Goal: Transaction & Acquisition: Purchase product/service

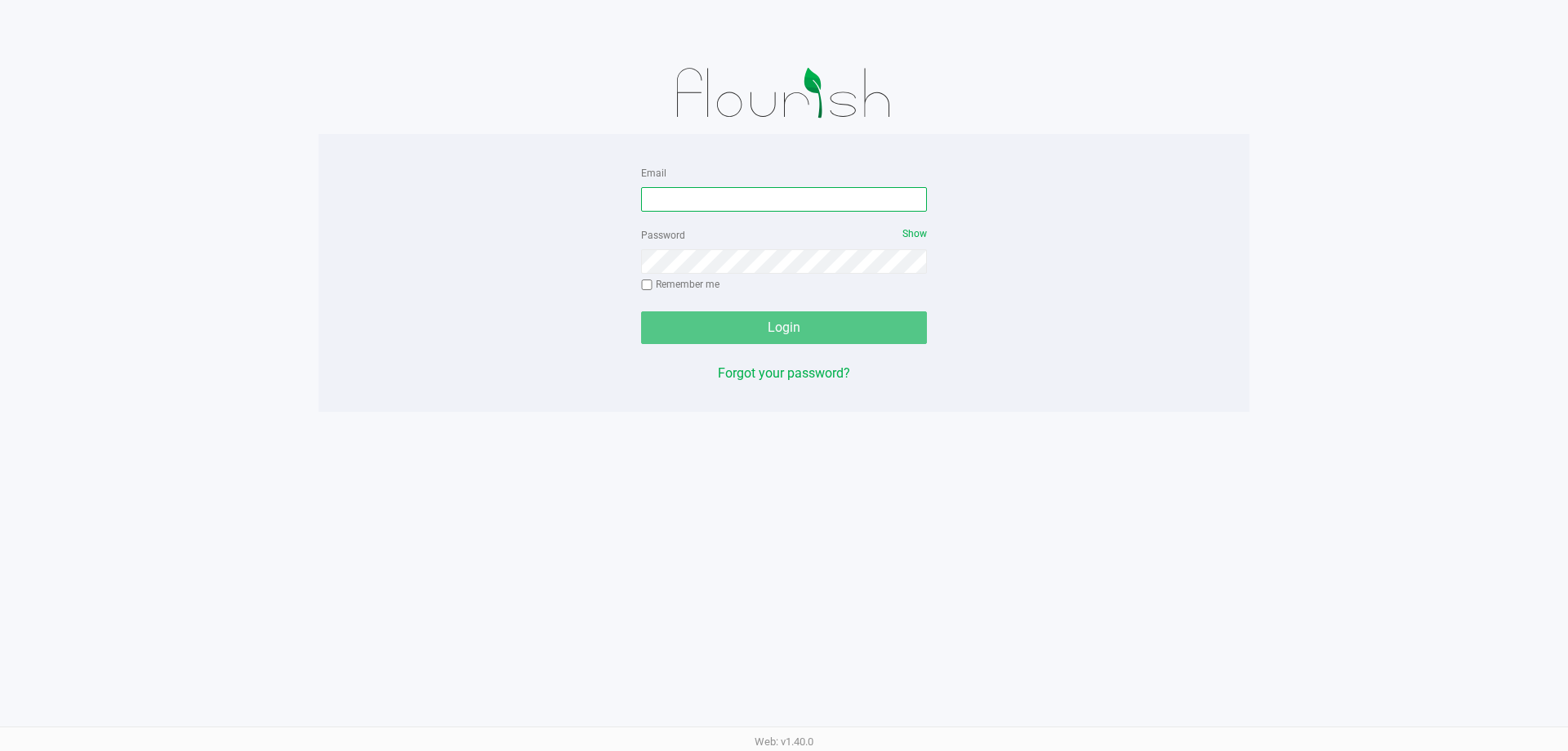
click at [692, 201] on input "Email" at bounding box center [784, 200] width 286 height 24
type input "[PERSON_NAME][EMAIL_ADDRESS][DOMAIN_NAME]"
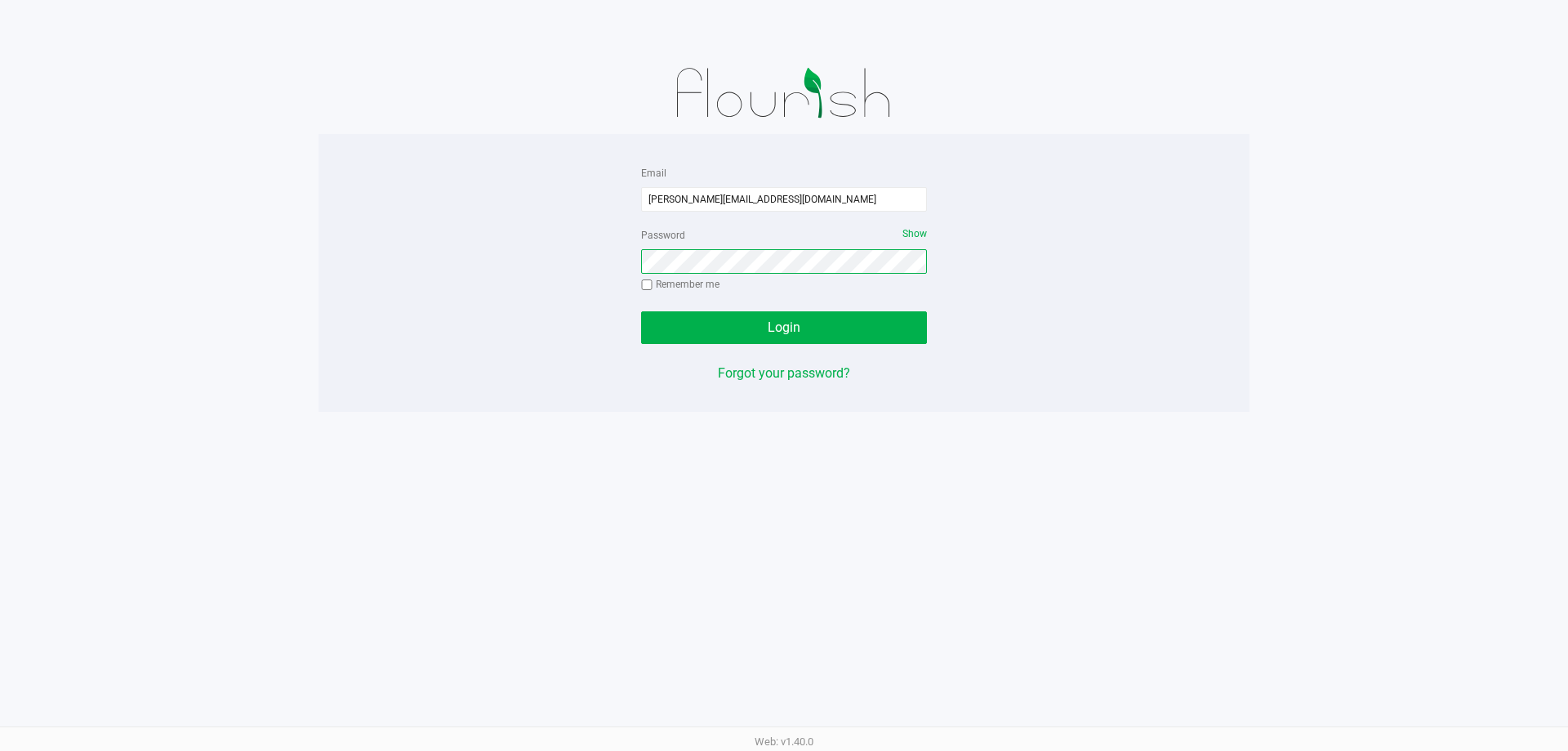
click at [641, 311] on button "Login" at bounding box center [784, 327] width 286 height 33
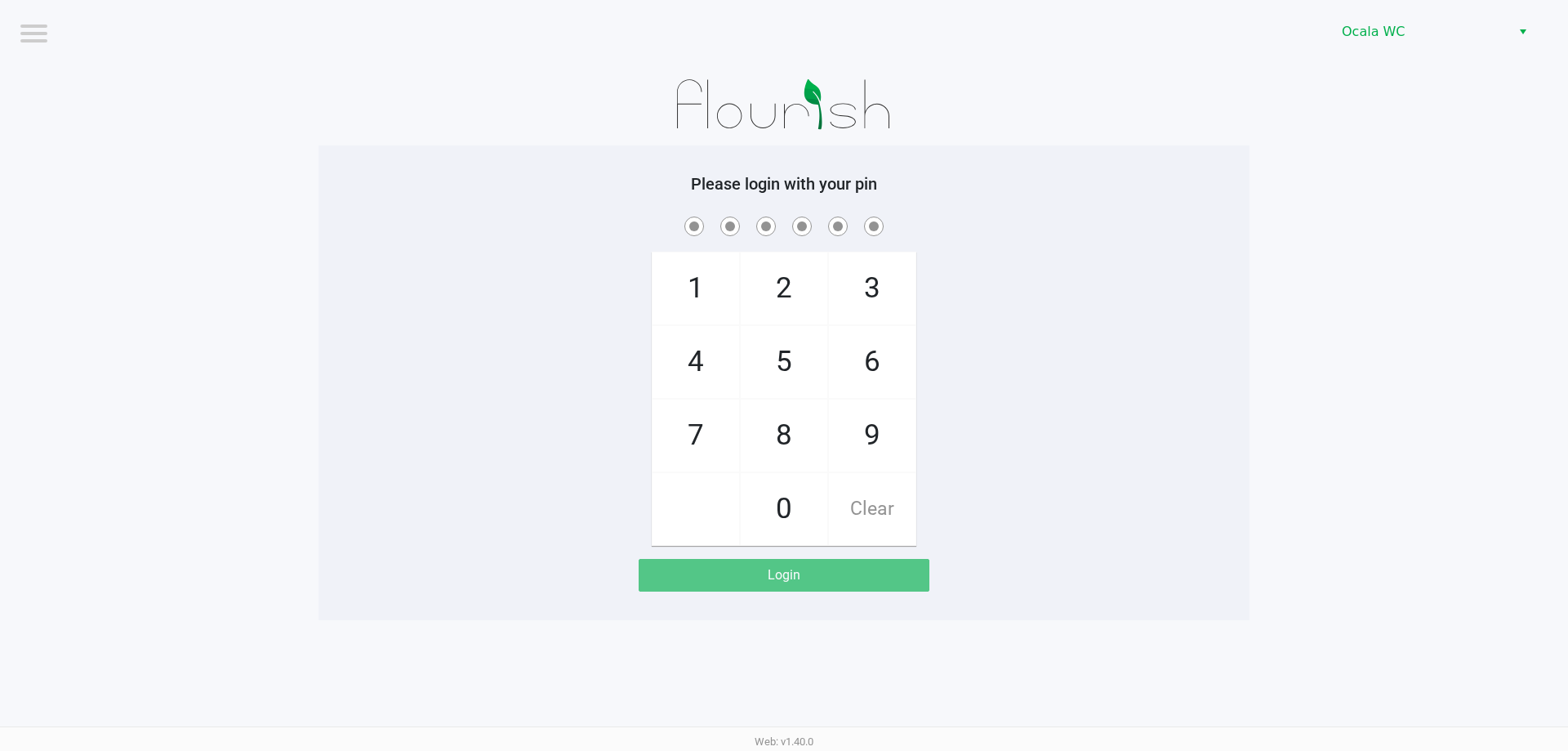
click at [1094, 171] on div "Please login with your pin 1 4 7 2 5 8 0 3 6 9 Clear Login" at bounding box center [784, 383] width 931 height 474
checkbox input "true"
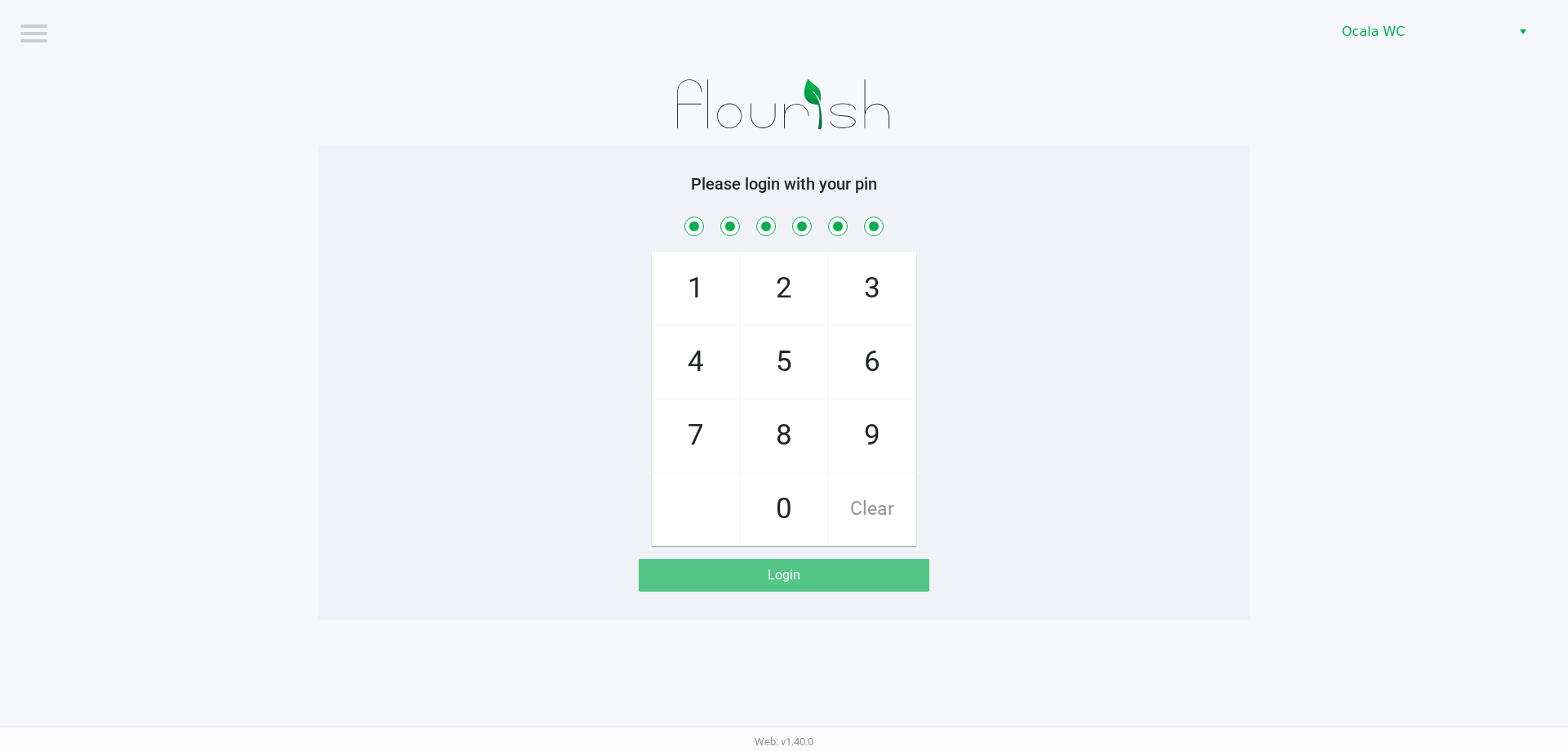
checkbox input "true"
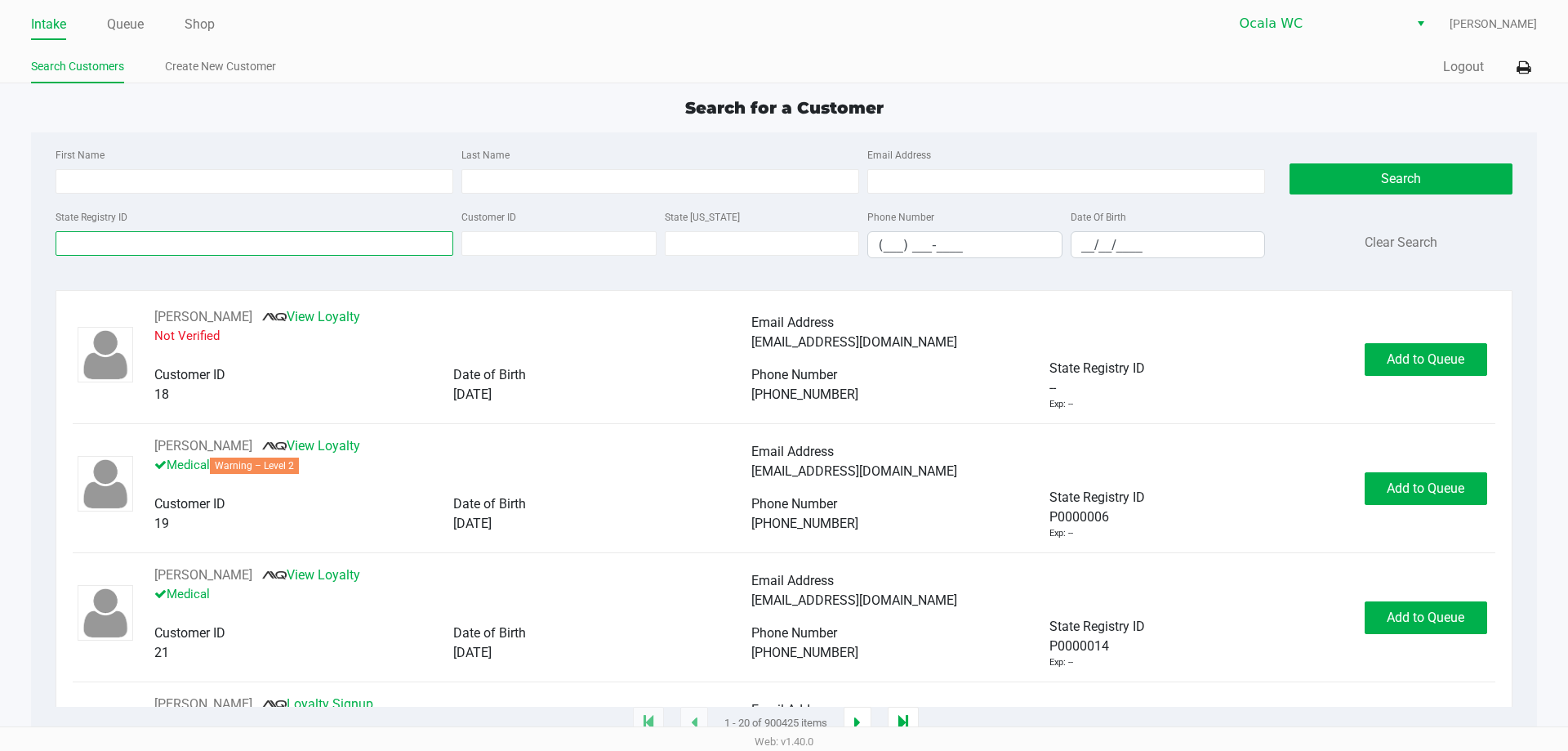
click at [306, 245] on input "State Registry ID" at bounding box center [254, 244] width 397 height 24
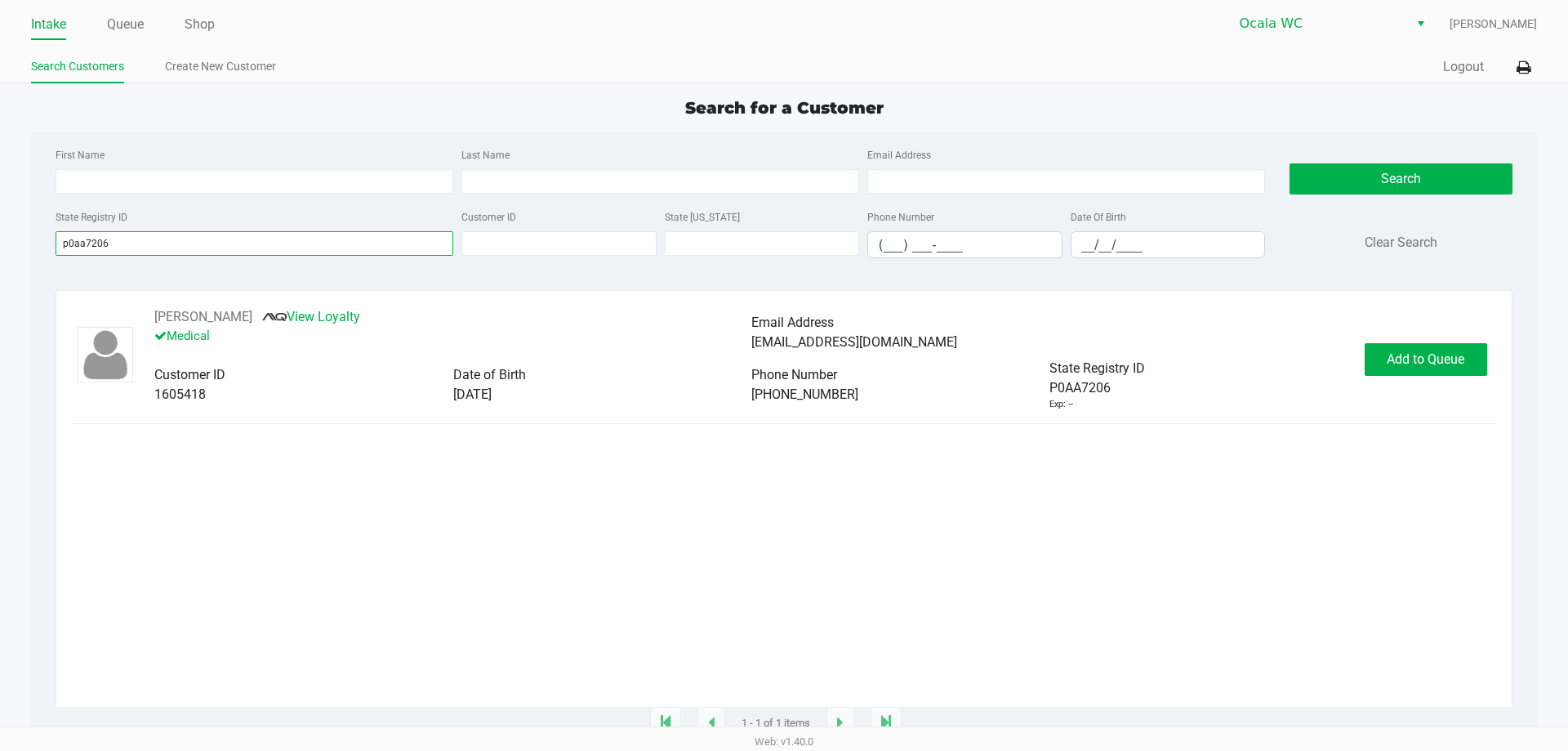
type input "p0aa7206"
click at [765, 501] on div "ANNABELLE LUNDY View Loyalty Medical Email Address alundy2006@gmail.com Custome…" at bounding box center [784, 507] width 1422 height 399
click at [1406, 369] on button "Add to Queue" at bounding box center [1426, 359] width 123 height 33
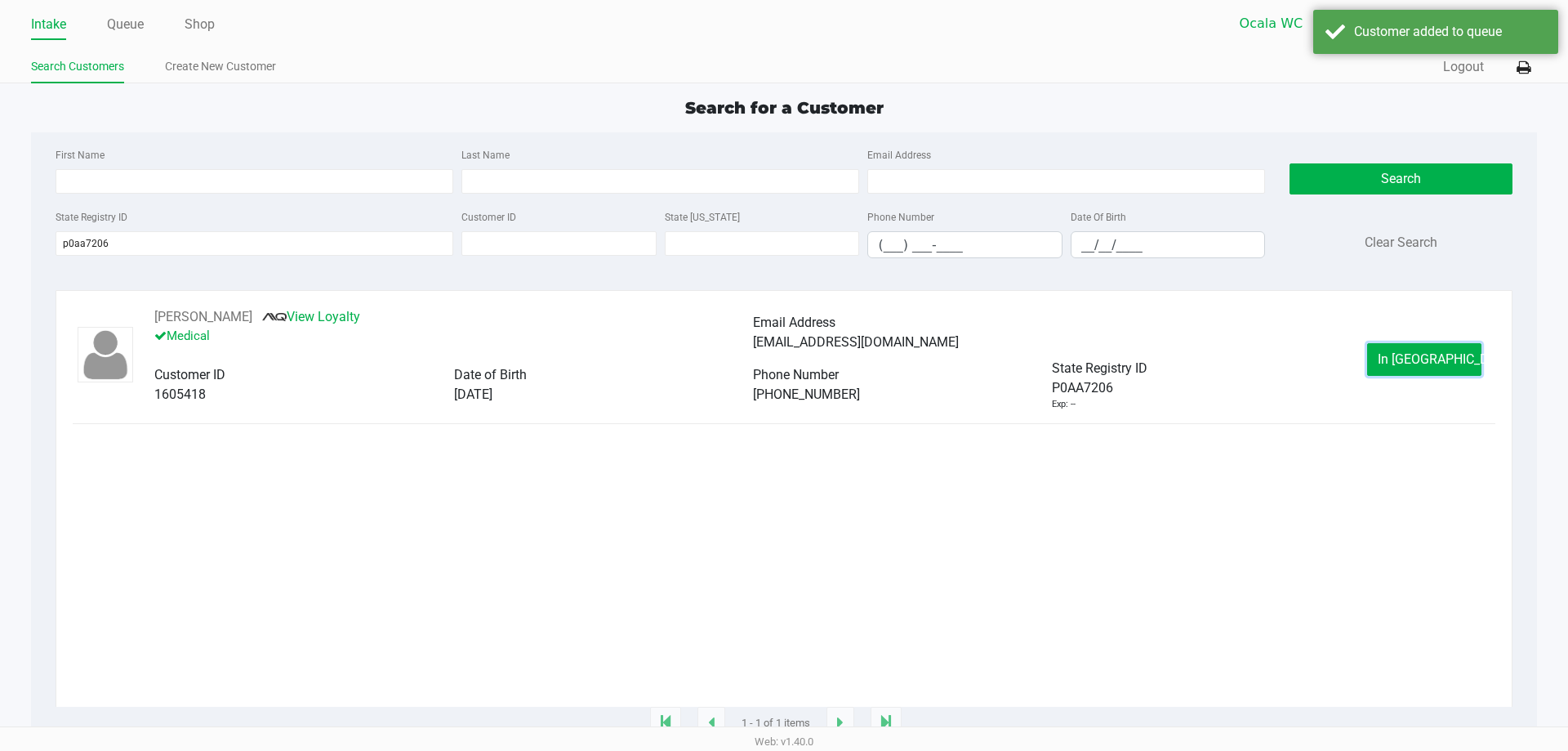
click at [1406, 369] on button "In Queue" at bounding box center [1424, 359] width 114 height 33
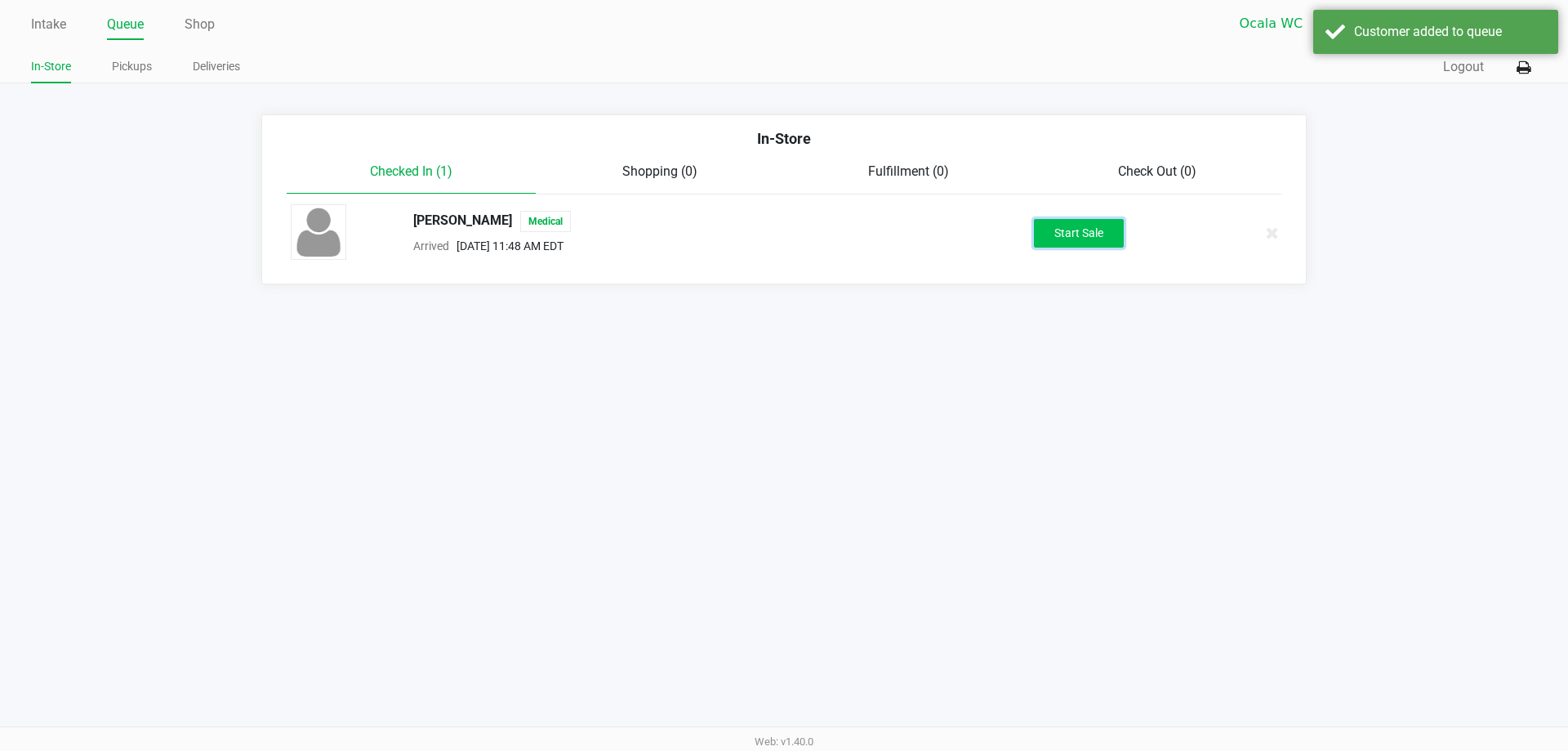
click at [1046, 235] on button "Start Sale" at bounding box center [1079, 233] width 90 height 28
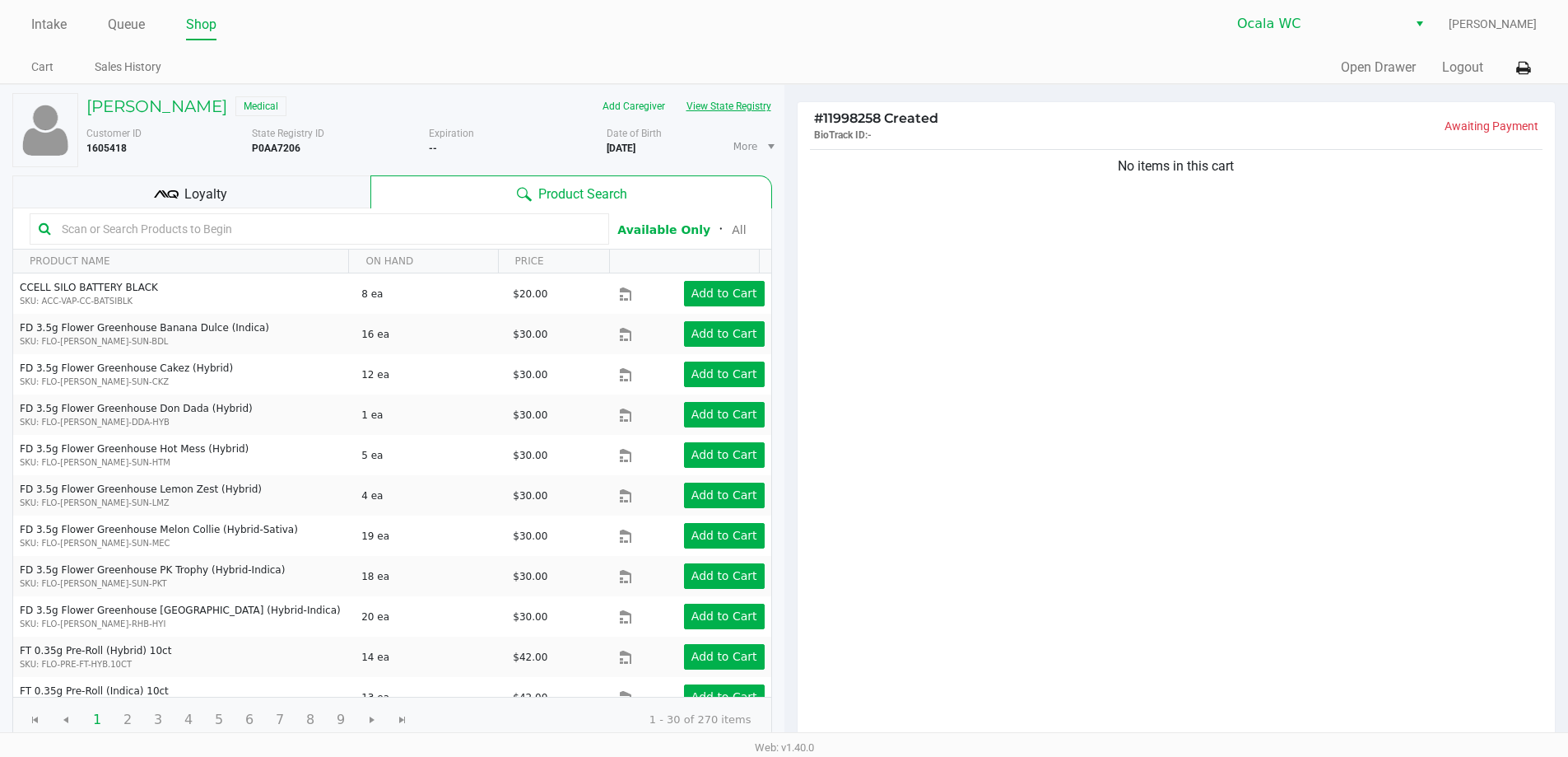
click at [705, 113] on button "View State Registry" at bounding box center [724, 106] width 96 height 26
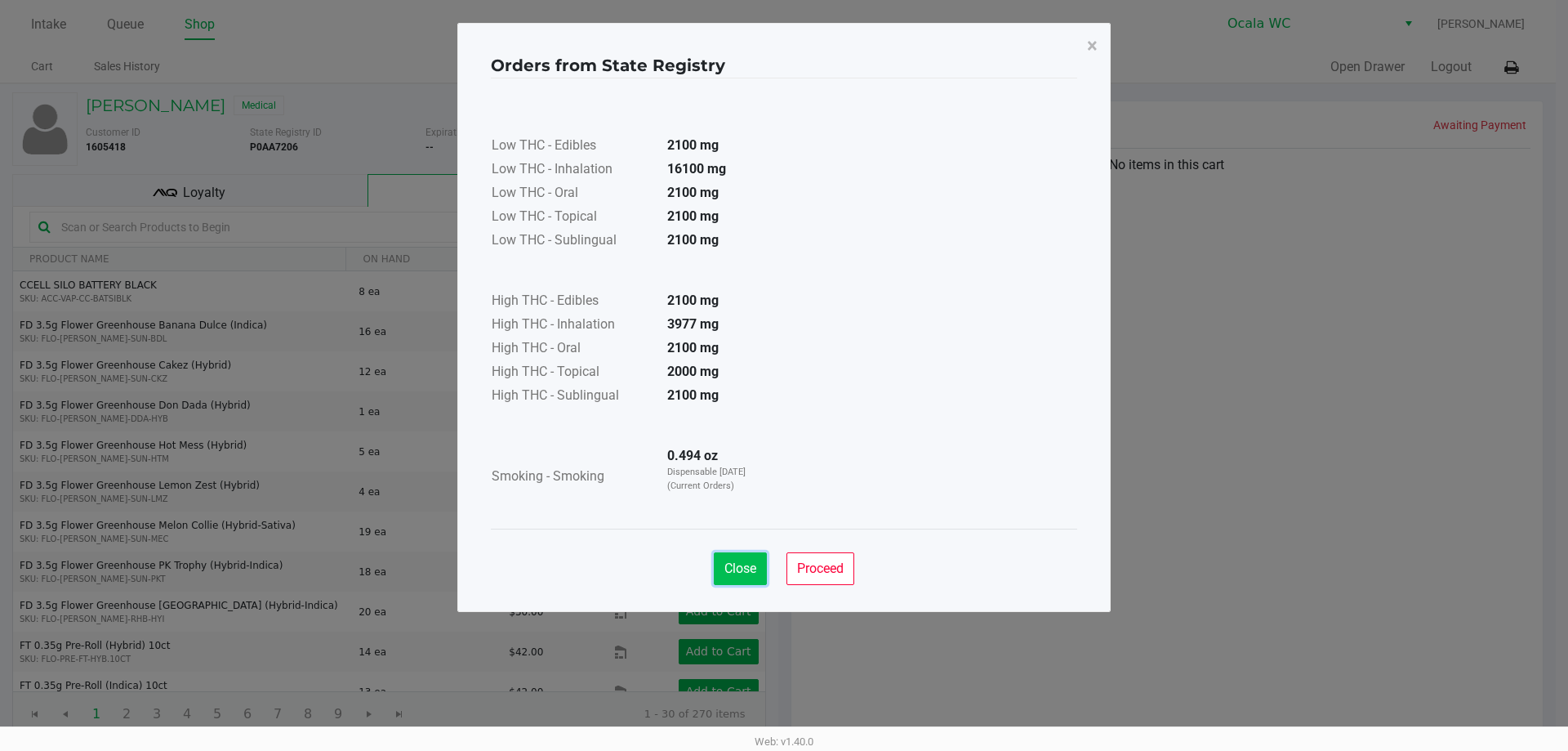
click at [744, 573] on span "Close" at bounding box center [740, 568] width 32 height 16
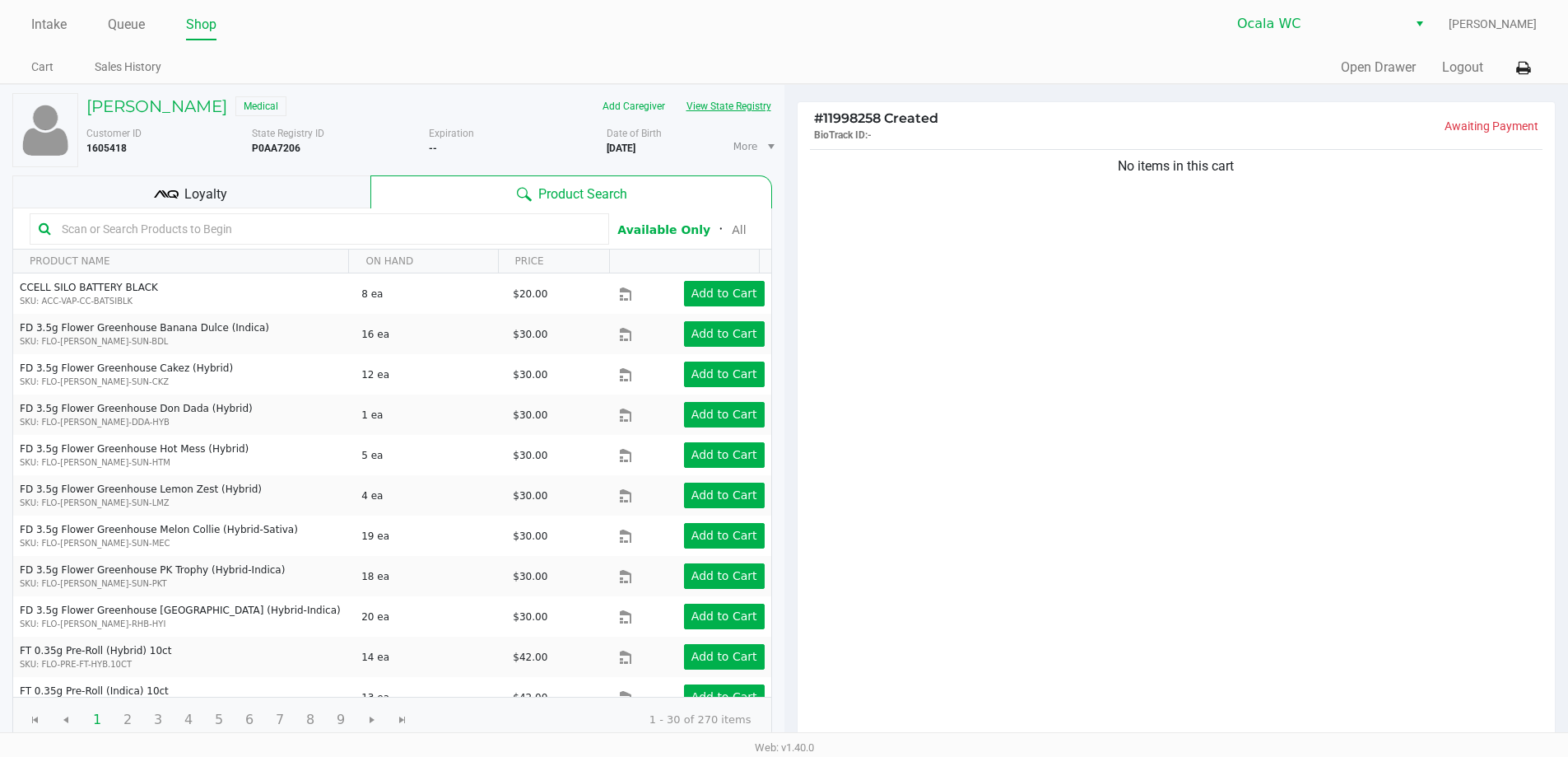
click at [723, 106] on button "View State Registry" at bounding box center [724, 106] width 96 height 26
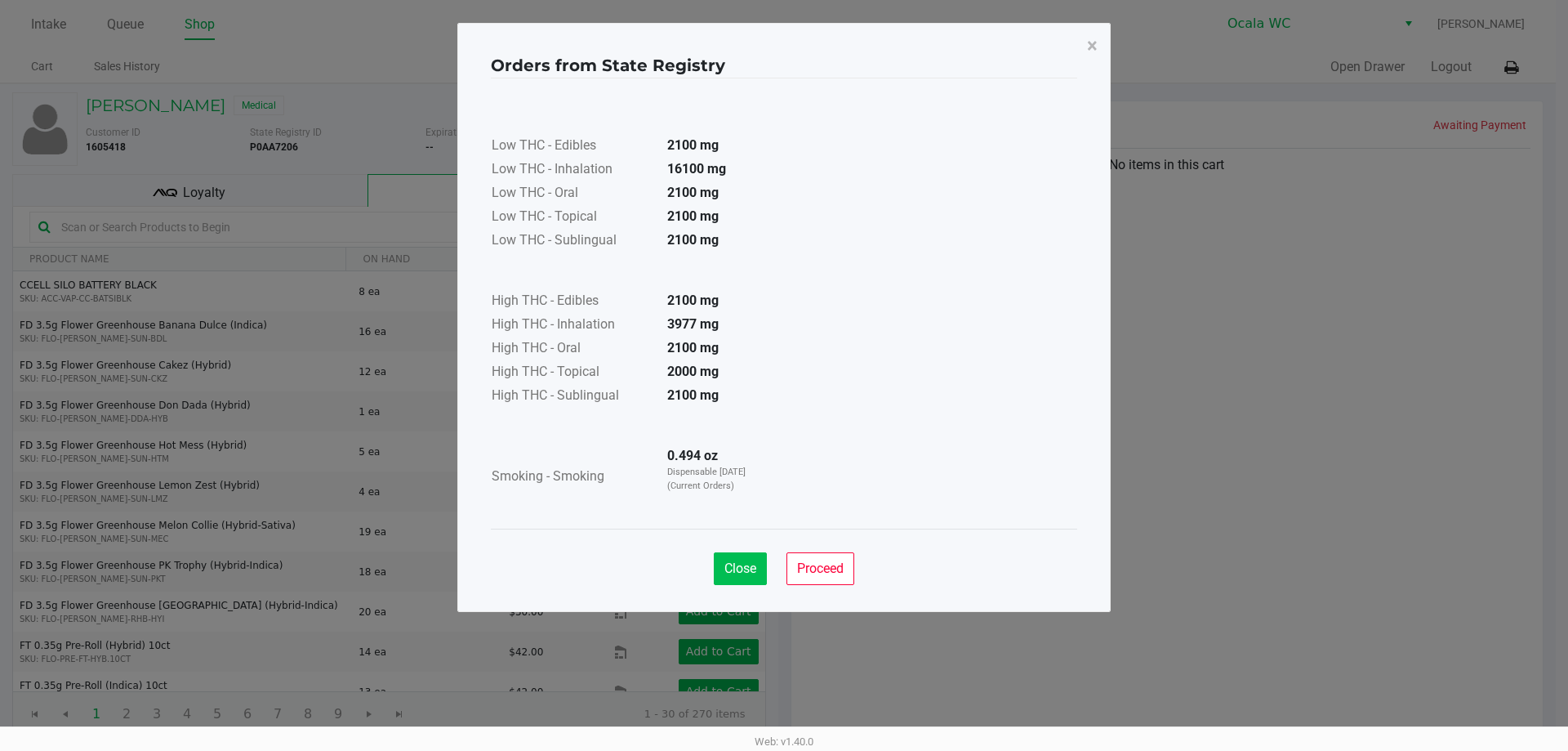
click at [728, 558] on button "Close" at bounding box center [739, 568] width 53 height 33
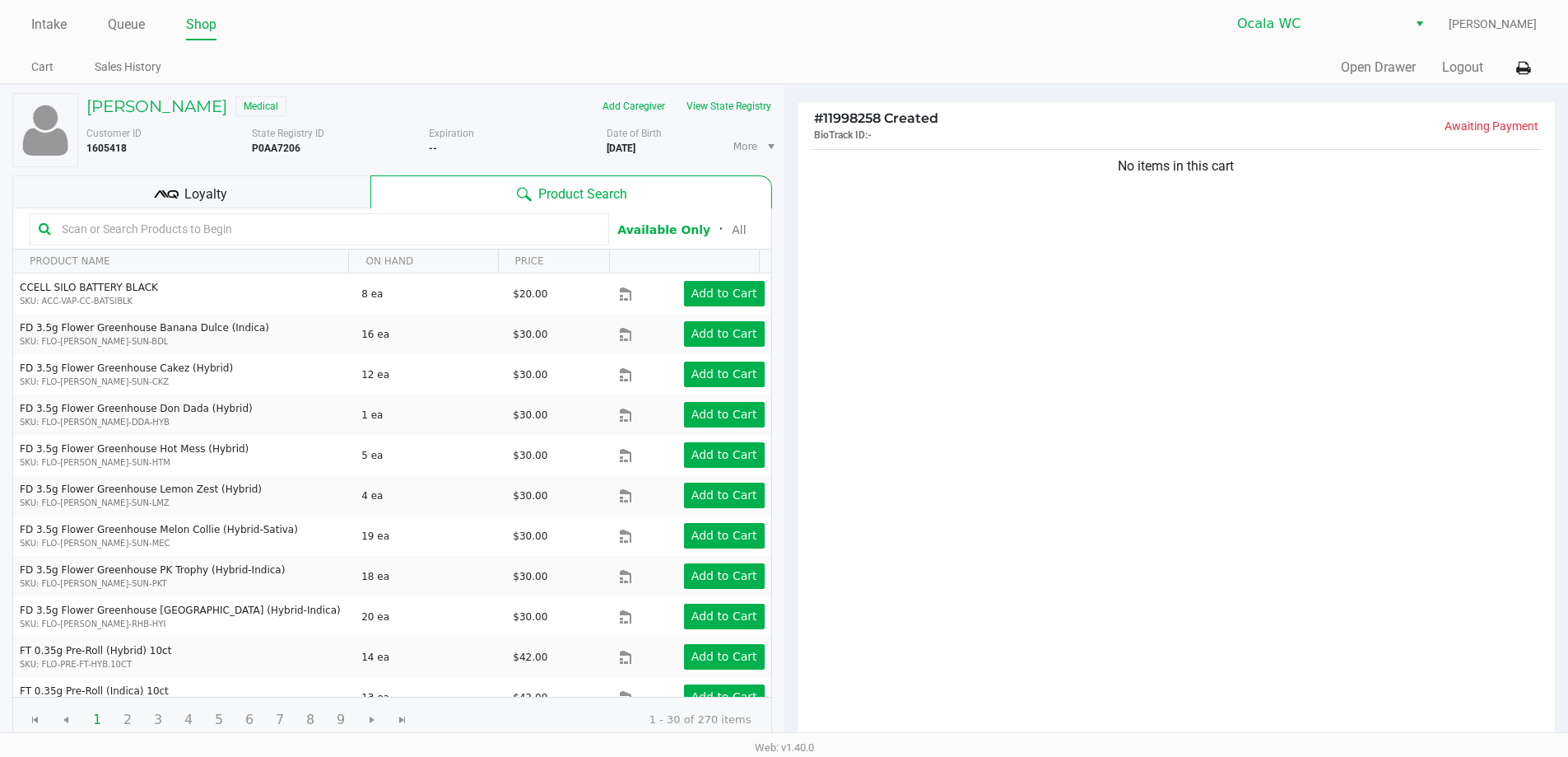
click at [548, 231] on input "text" at bounding box center [327, 229] width 545 height 25
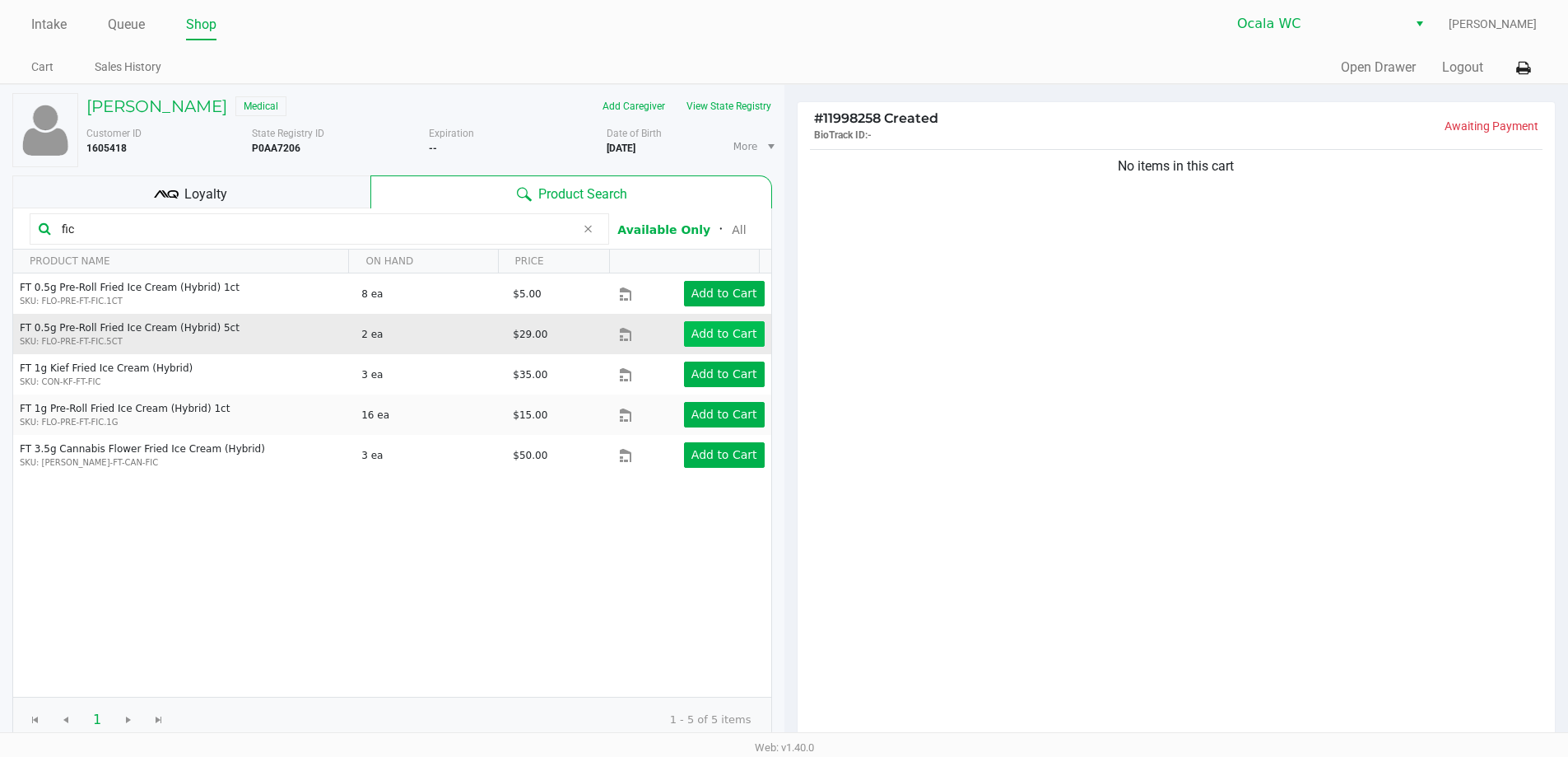
type input "fic"
click at [751, 343] on button "Add to Cart" at bounding box center [724, 334] width 80 height 26
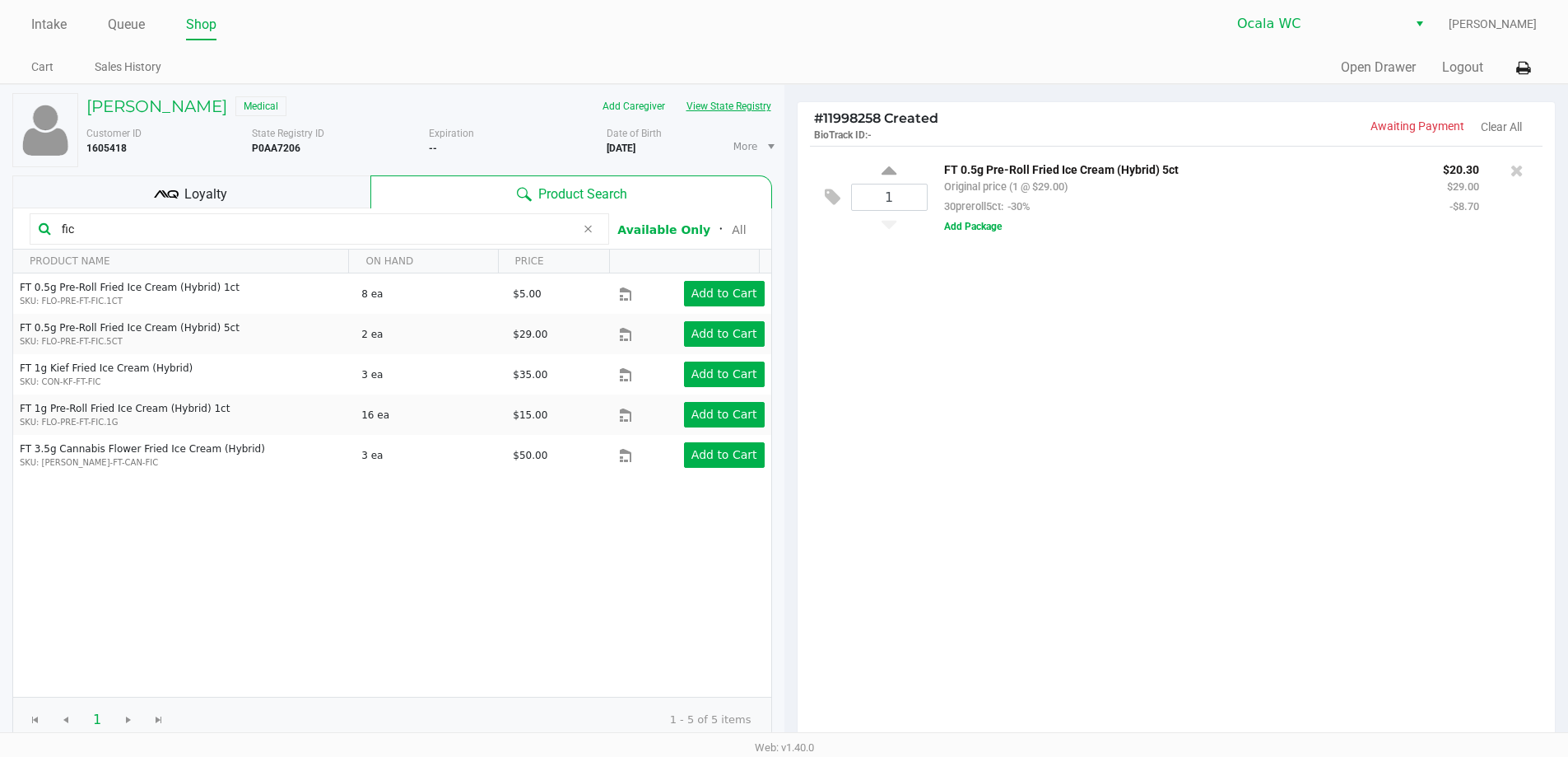
click at [719, 106] on button "View State Registry" at bounding box center [724, 106] width 96 height 26
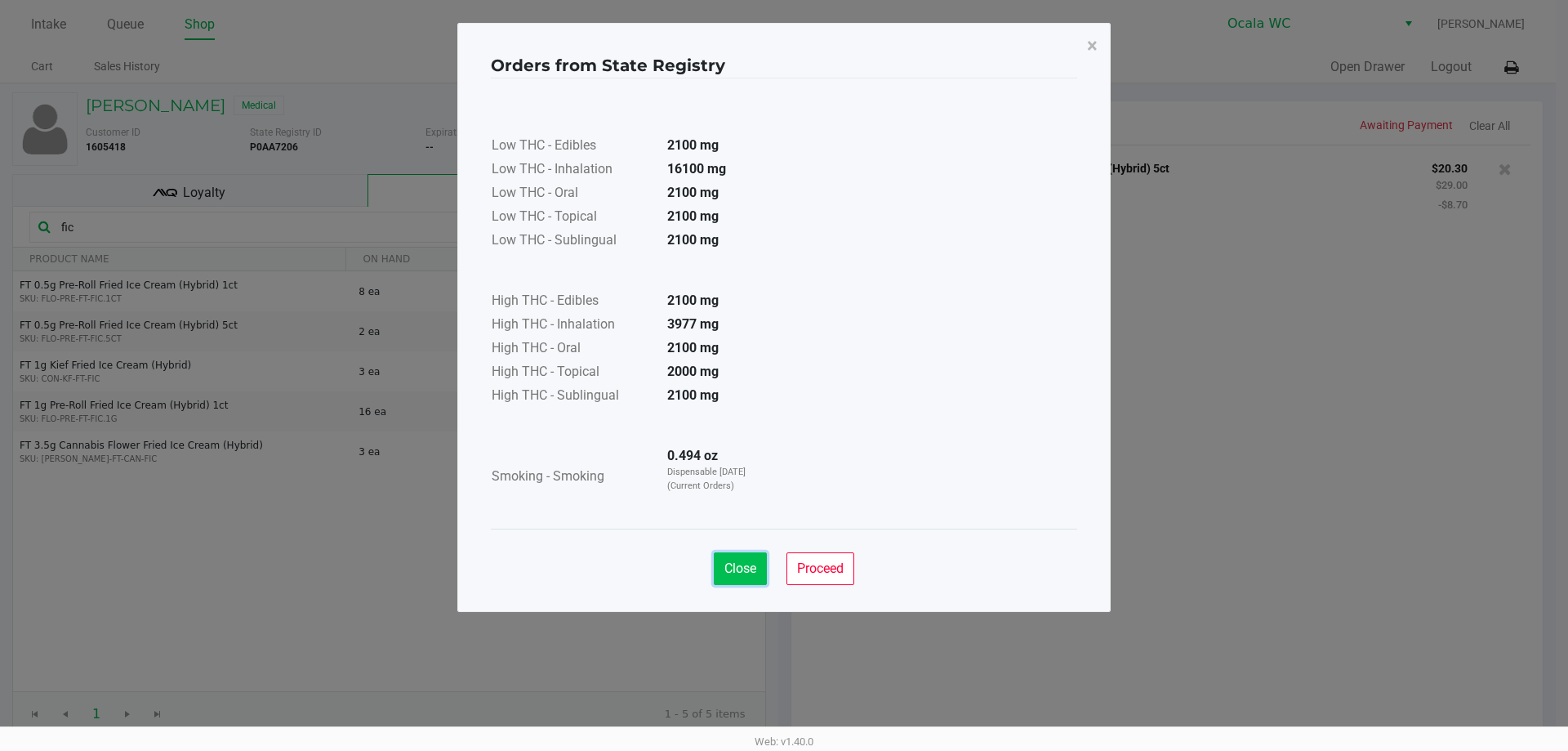
click at [729, 563] on span "Close" at bounding box center [740, 568] width 32 height 16
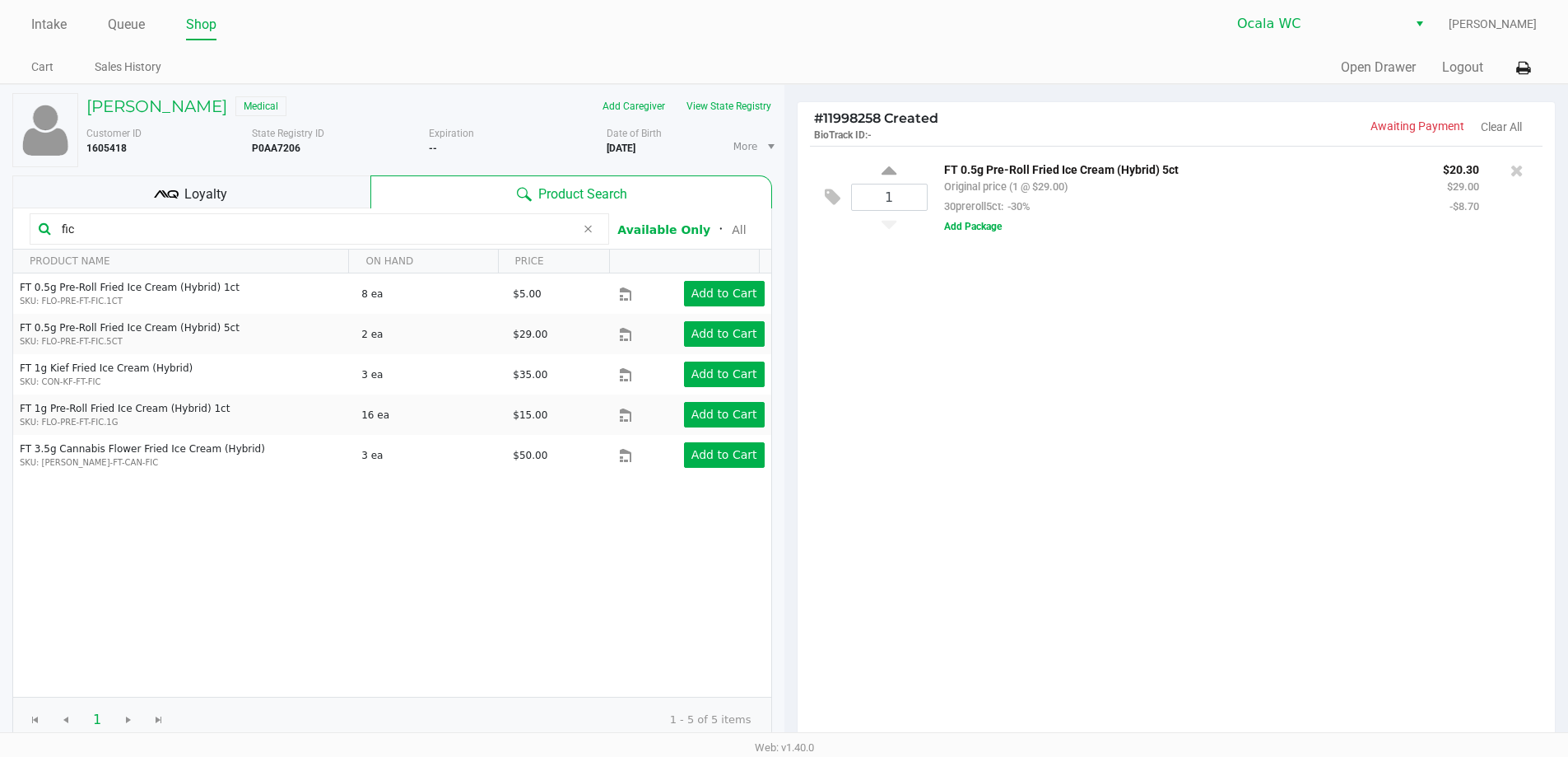
click at [1293, 525] on div "1 FT 0.5g Pre-Roll Fried Ice Cream (Hybrid) 5ct Original price (1 @ $29.00) 30p…" at bounding box center [1176, 444] width 758 height 598
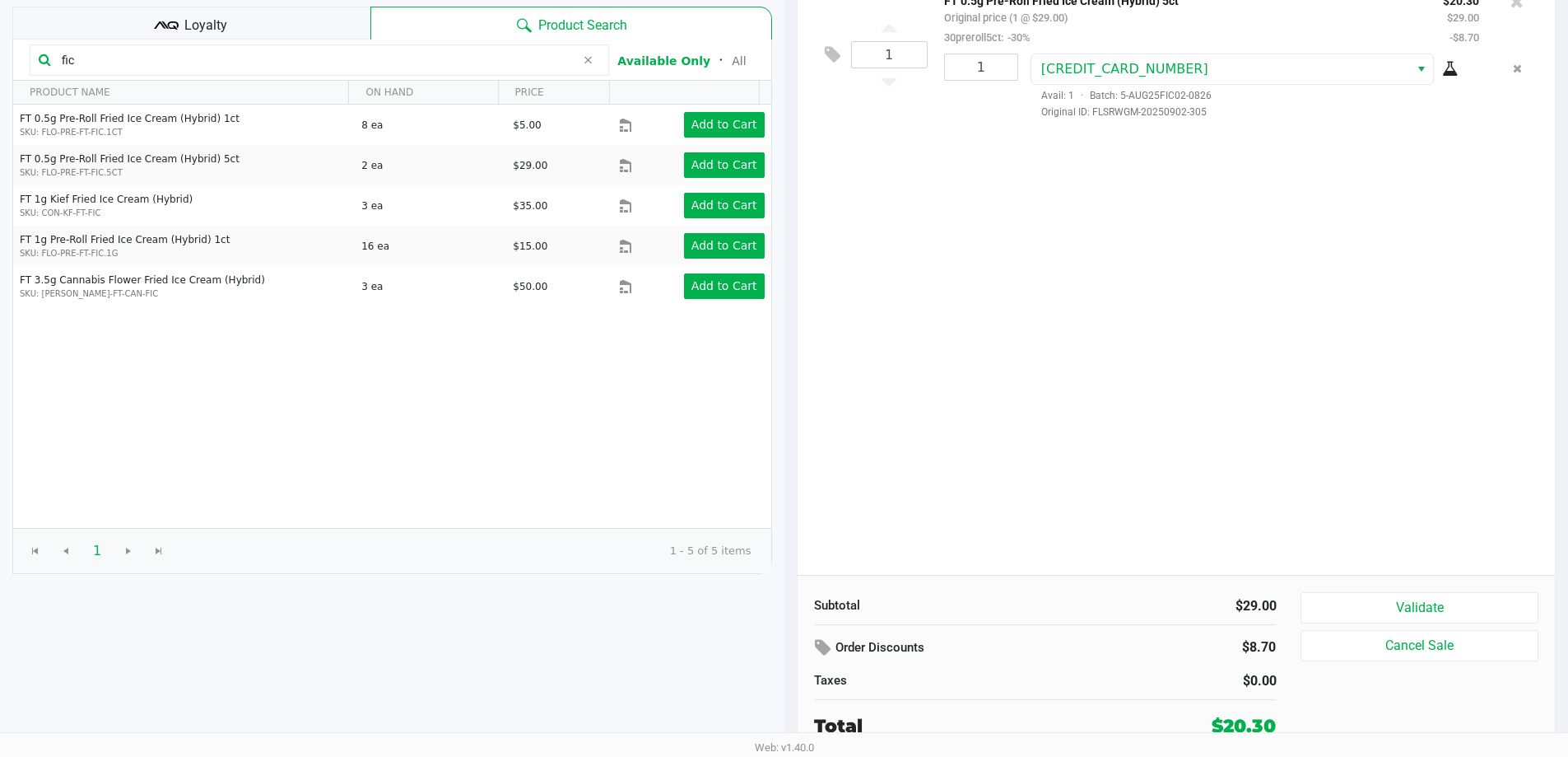
click at [1449, 610] on button "Validate" at bounding box center [1419, 607] width 237 height 31
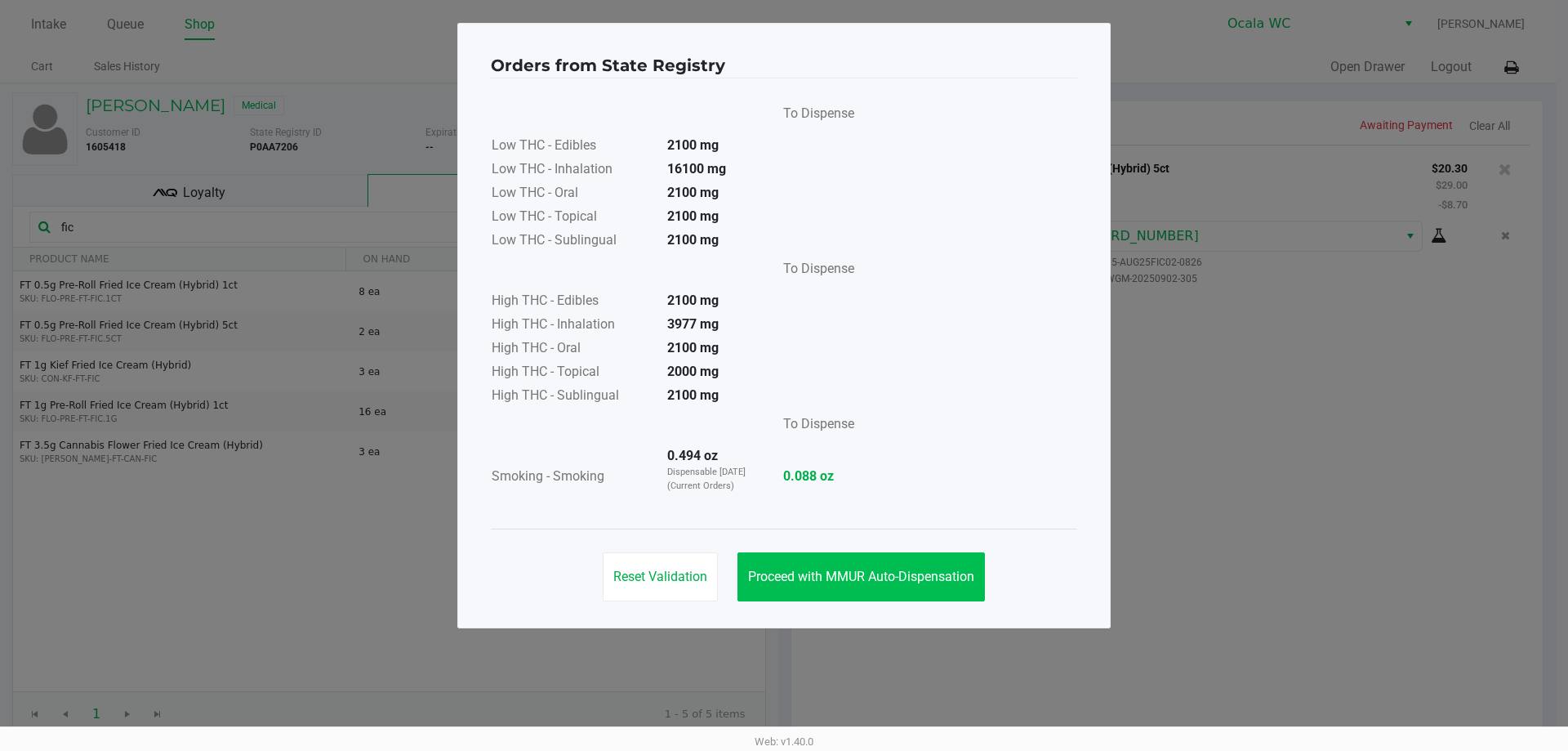
click at [903, 576] on span "Proceed with MMUR Auto-Dispensation" at bounding box center [860, 576] width 226 height 16
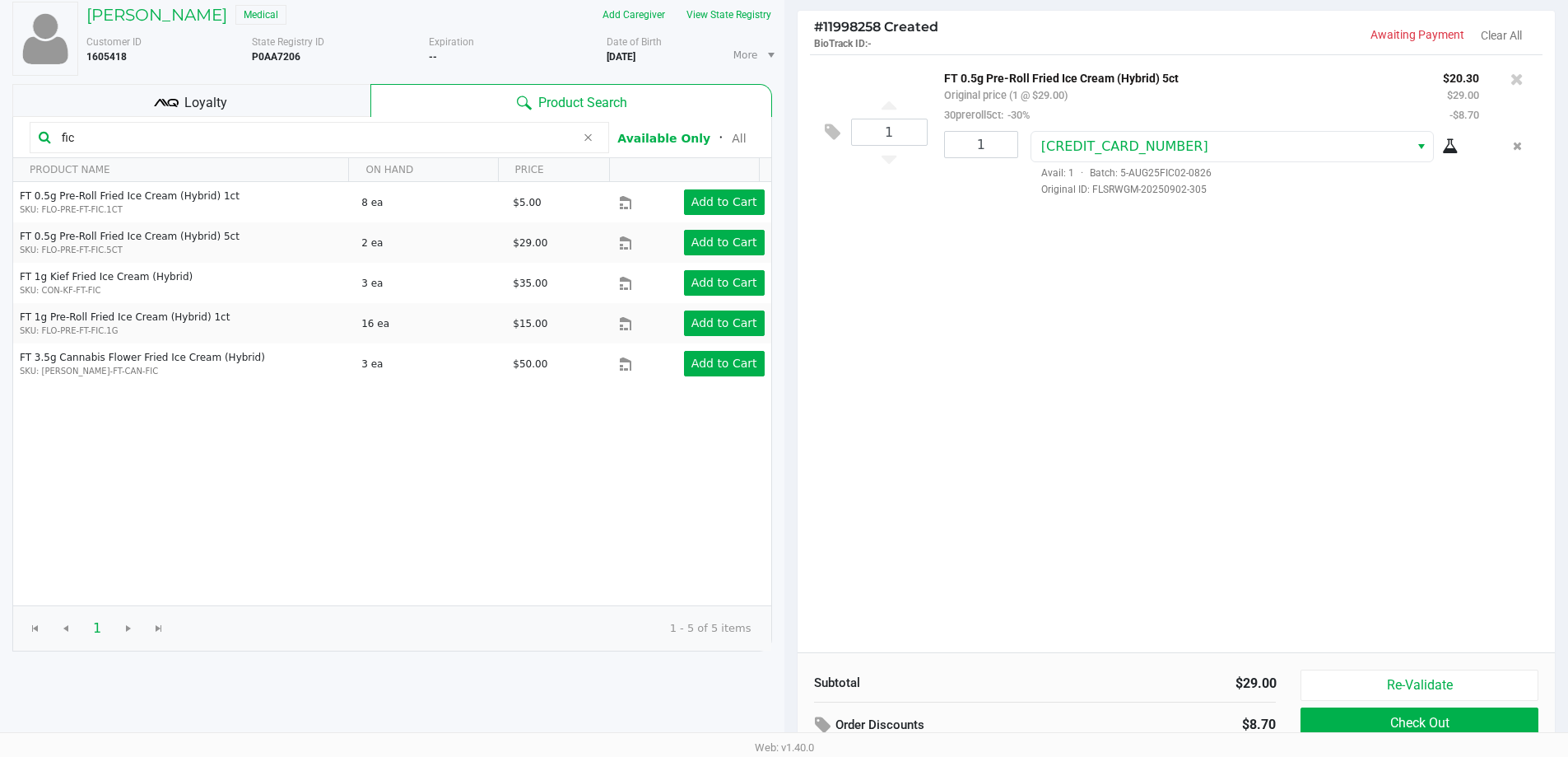
scroll to position [169, 0]
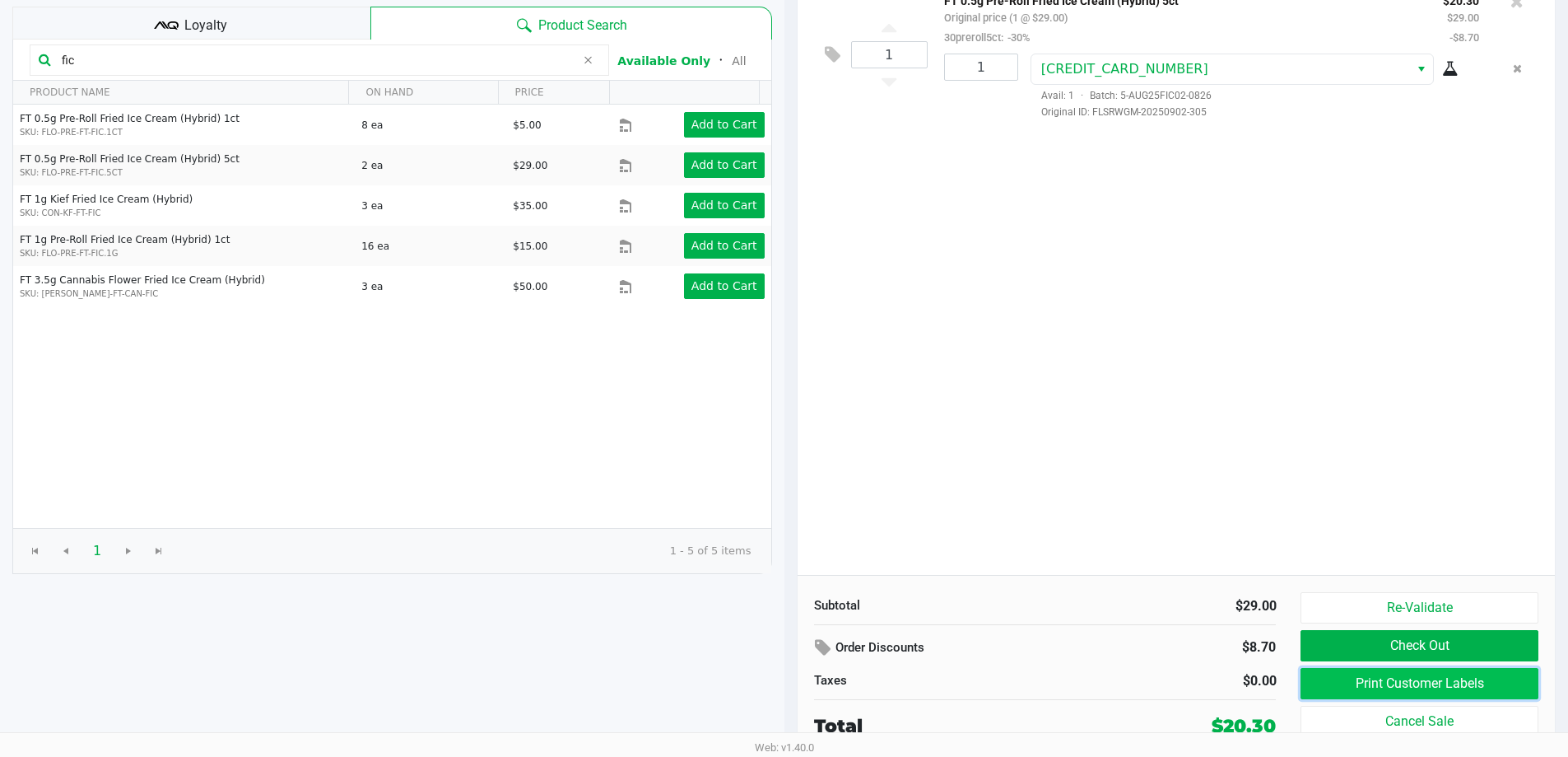
click at [1398, 684] on button "Print Customer Labels" at bounding box center [1419, 683] width 237 height 31
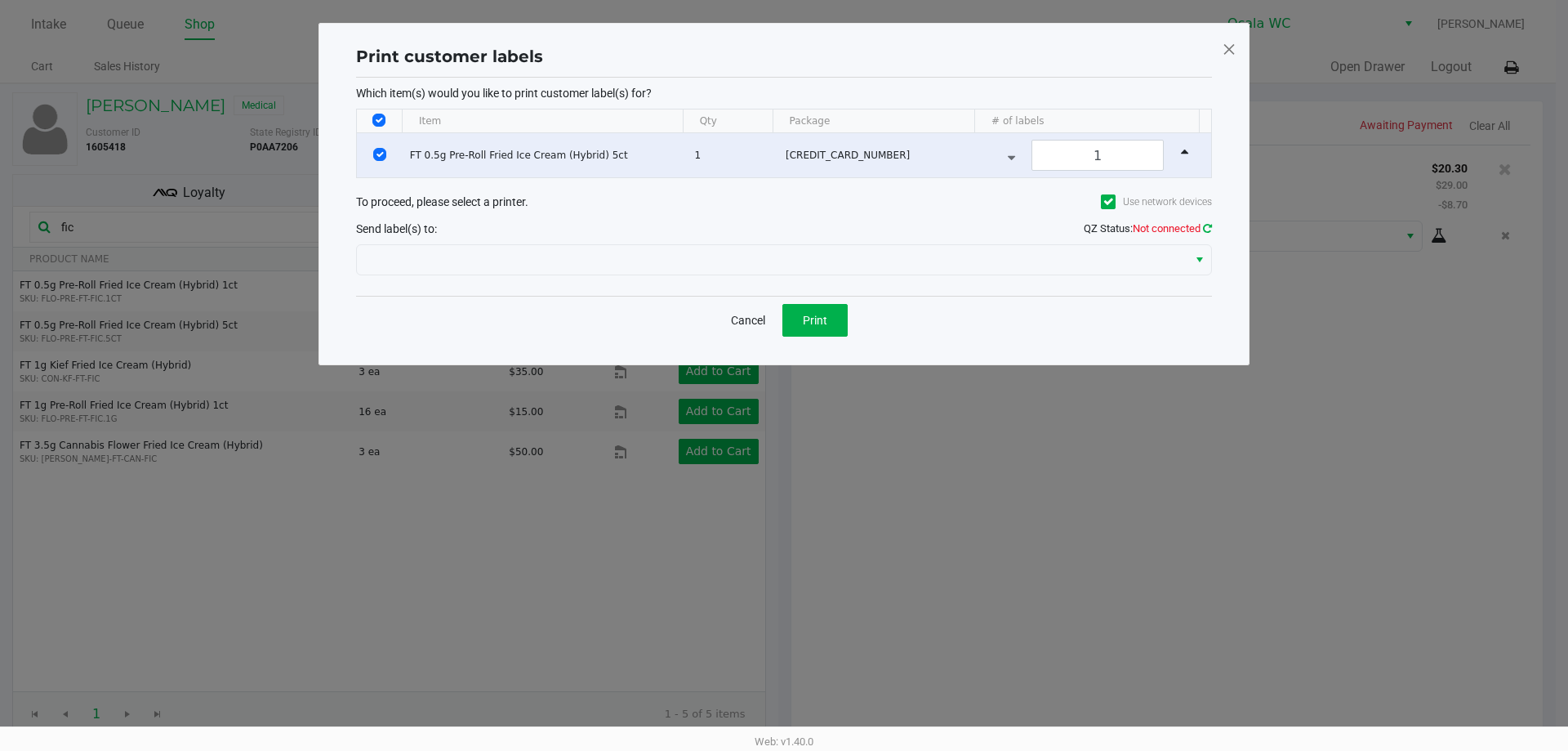
click at [1207, 227] on icon at bounding box center [1207, 228] width 9 height 10
click at [1206, 223] on icon at bounding box center [1207, 228] width 9 height 10
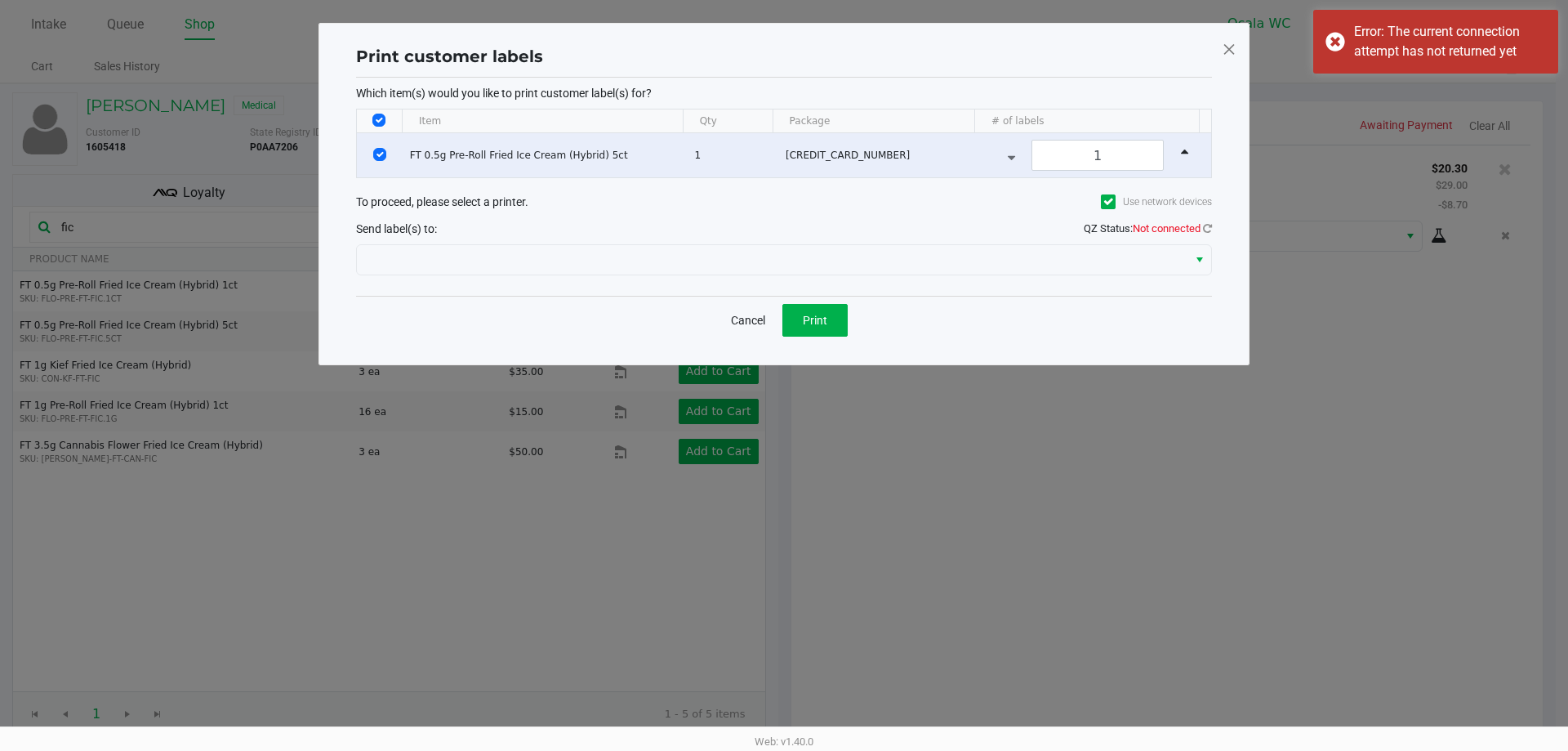
click at [1206, 301] on div "Cancel Print" at bounding box center [784, 319] width 856 height 48
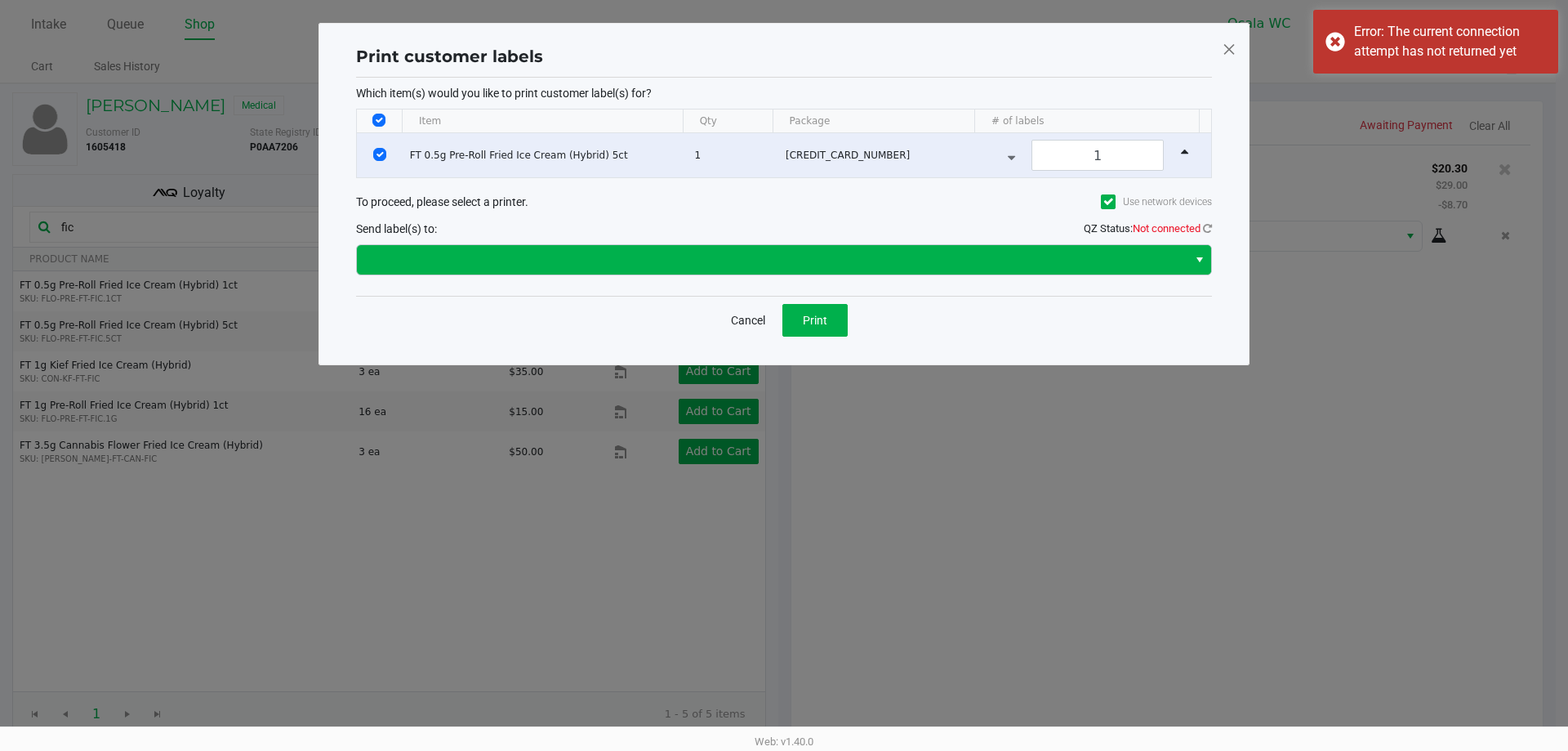
click at [1194, 259] on span "Select" at bounding box center [1200, 260] width 13 height 20
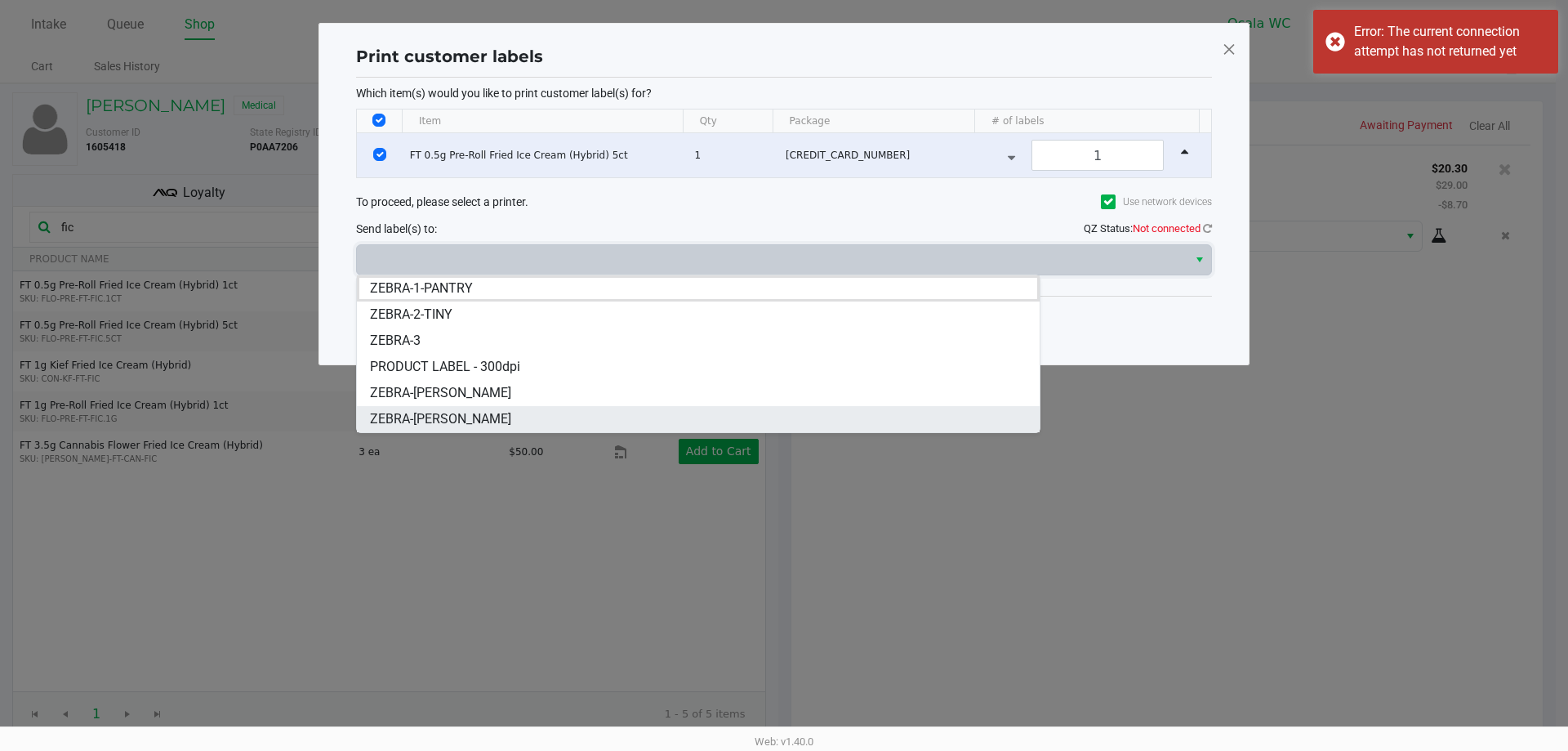
click at [438, 422] on span "ZEBRA-GROVER" at bounding box center [441, 419] width 142 height 20
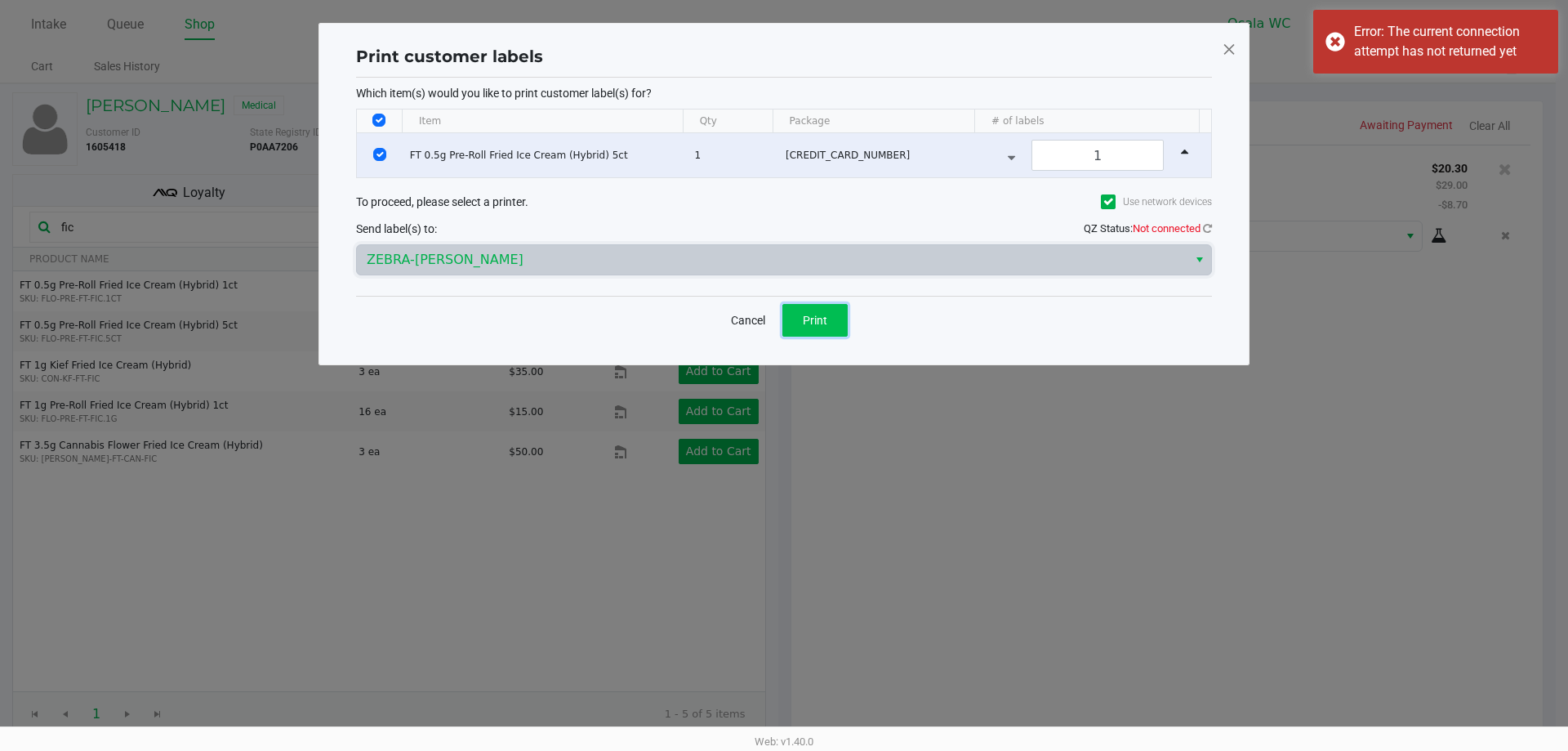
click at [841, 328] on button "Print" at bounding box center [815, 320] width 66 height 33
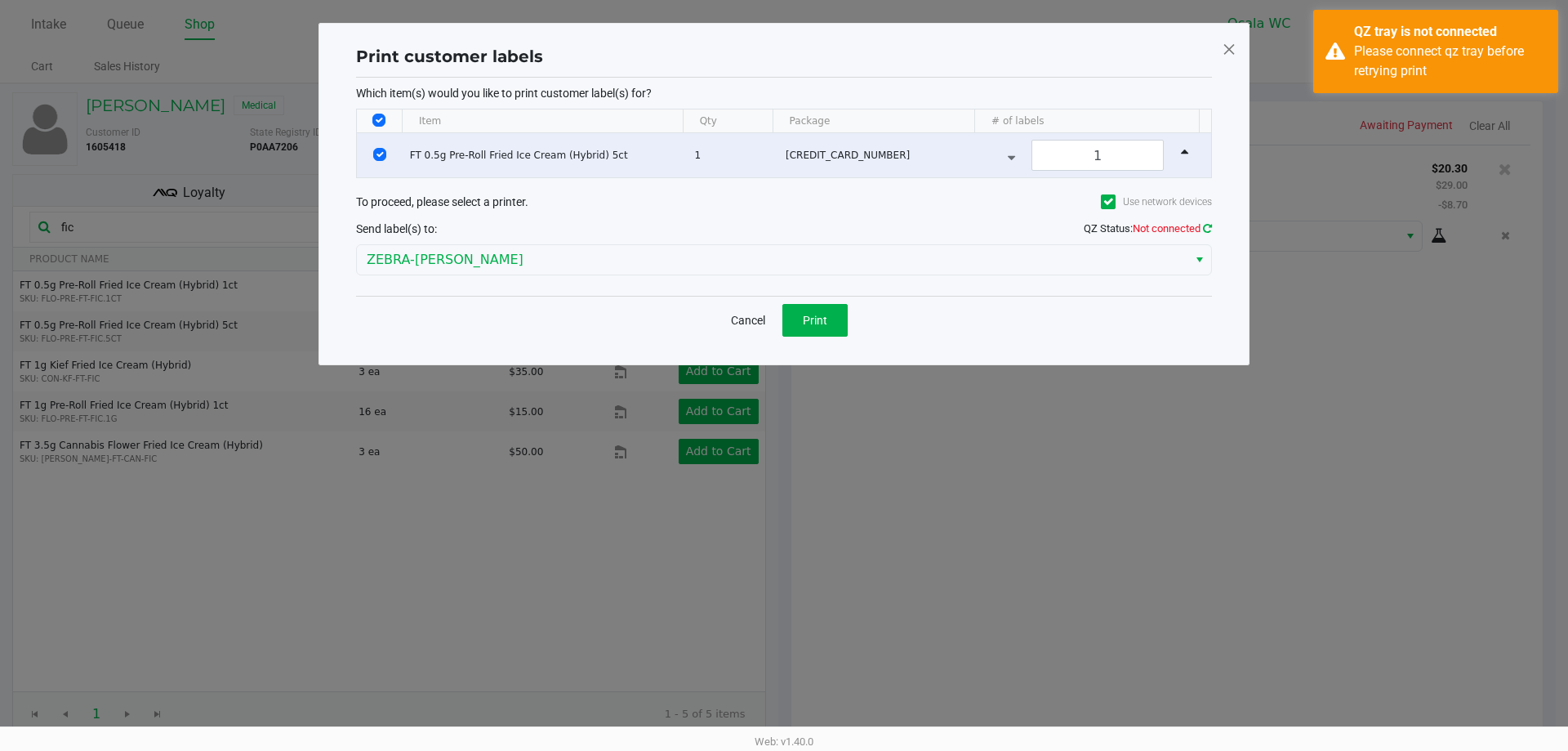
click at [1208, 224] on icon at bounding box center [1207, 228] width 9 height 10
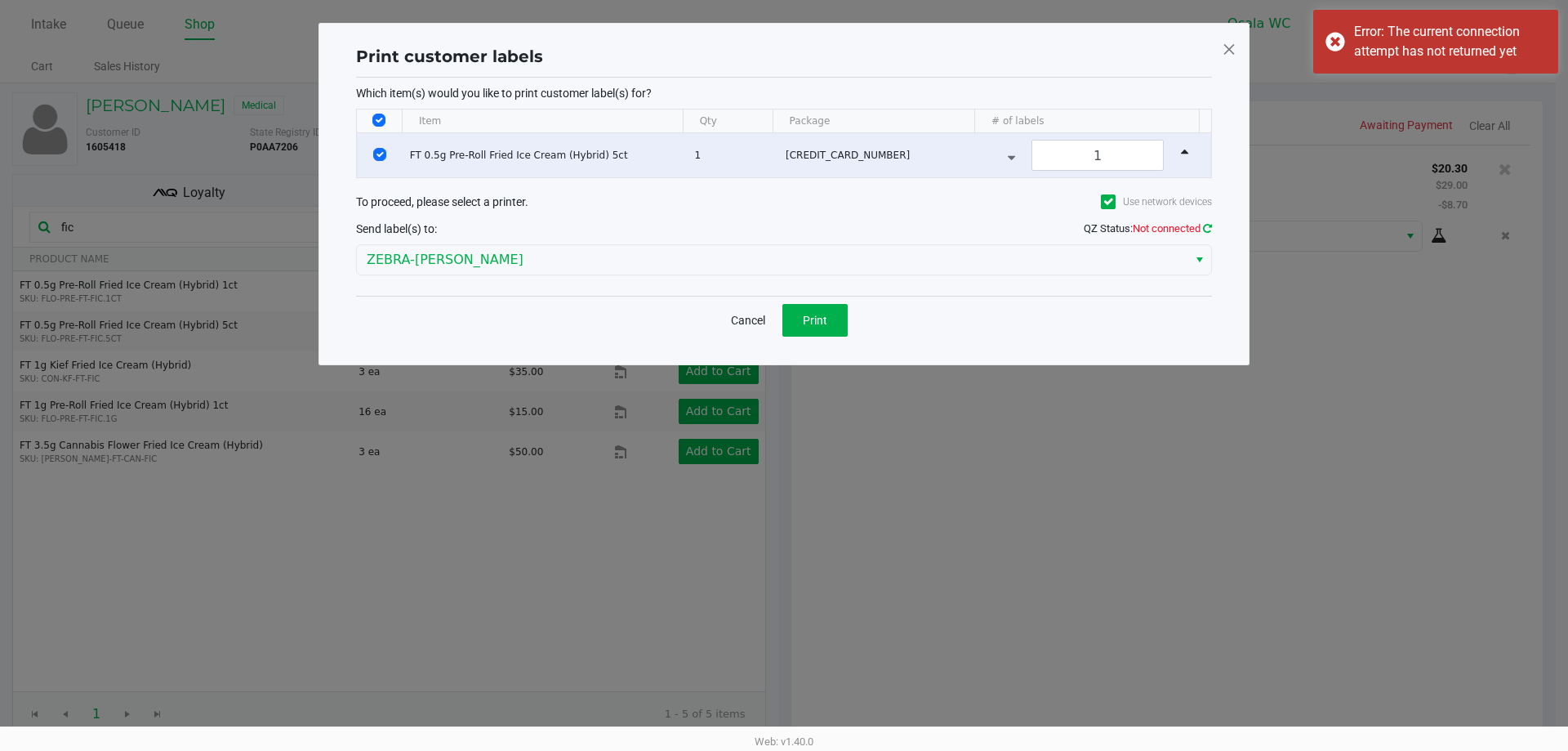
click at [1210, 232] on icon at bounding box center [1207, 228] width 9 height 10
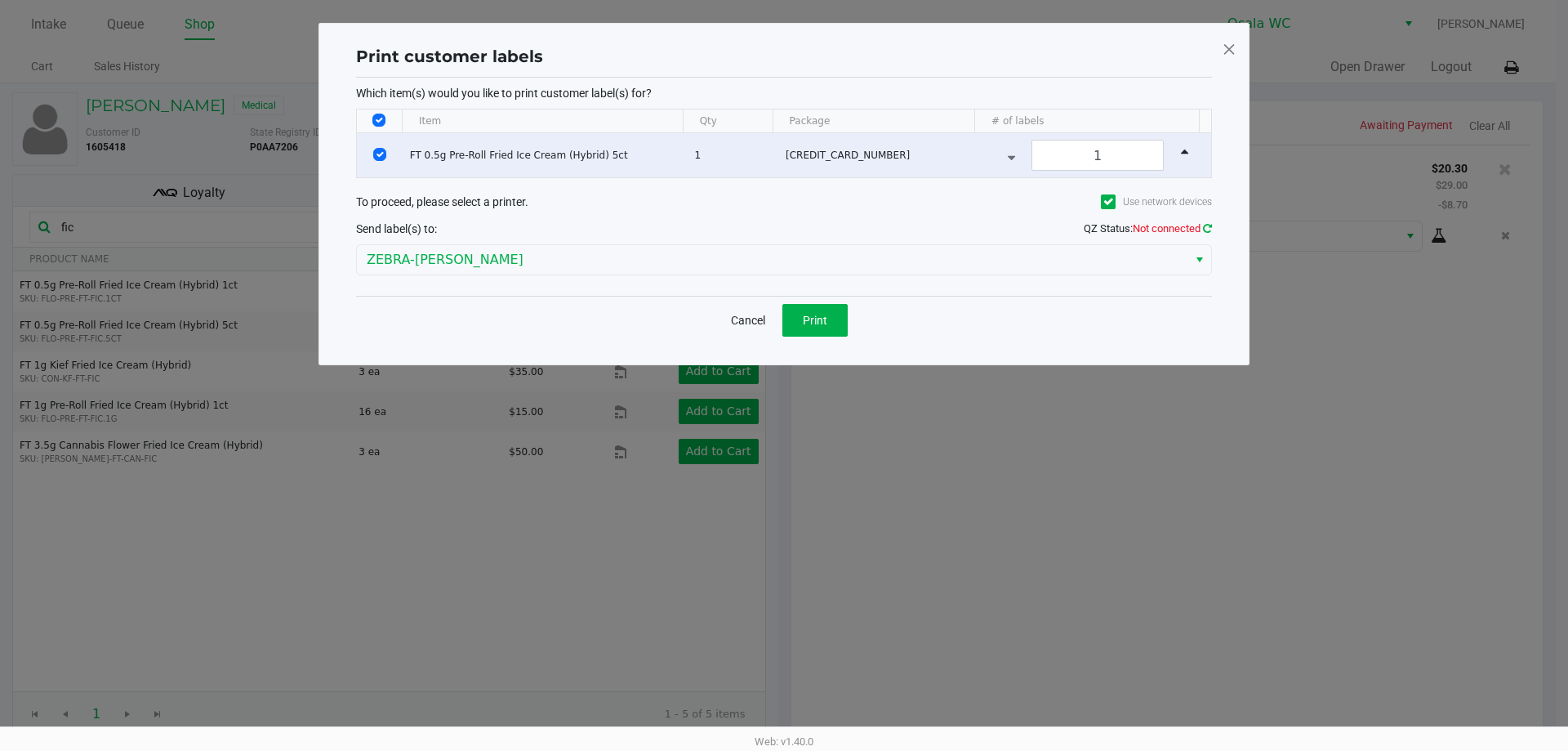
click at [1208, 223] on icon at bounding box center [1207, 228] width 9 height 10
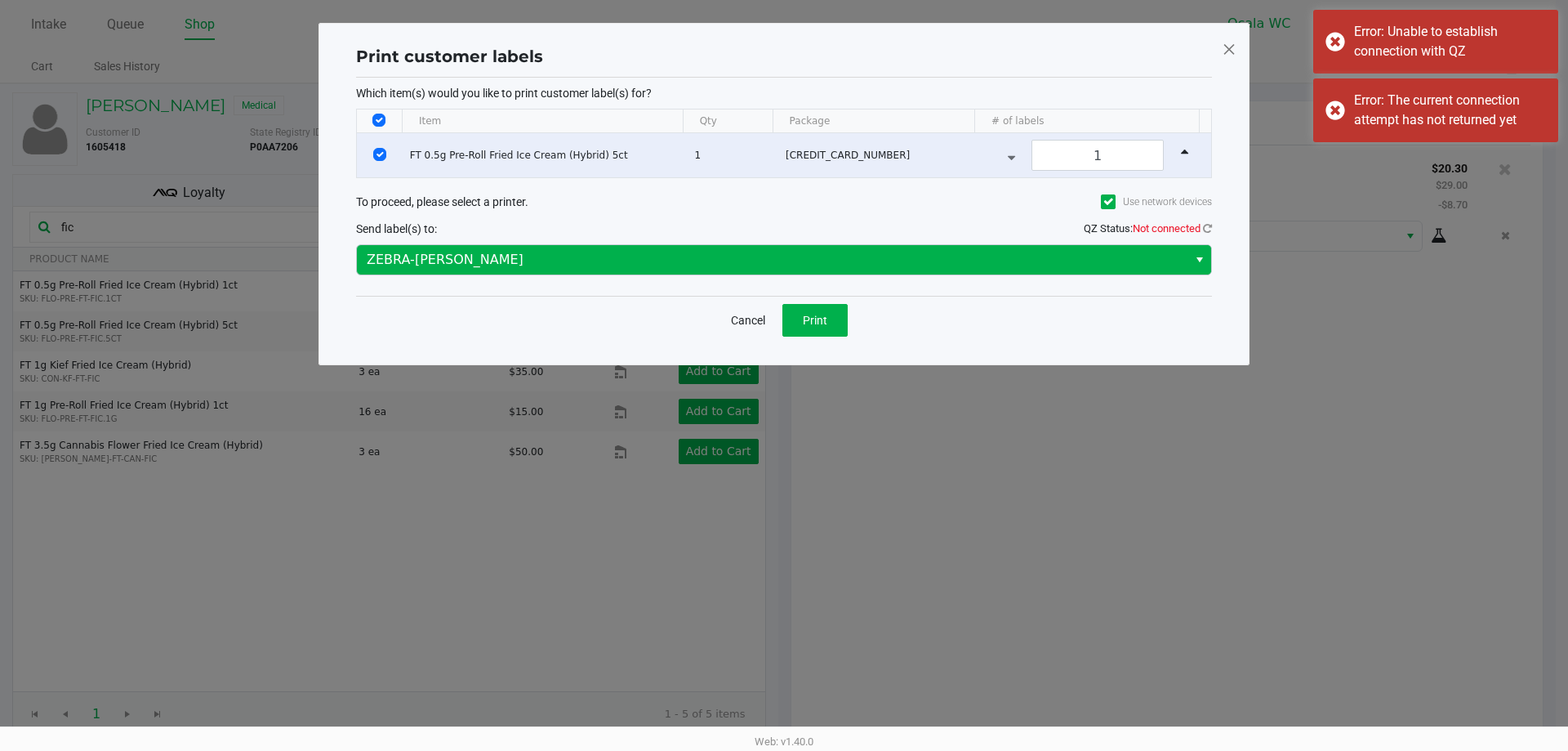
click at [1204, 246] on button "Select" at bounding box center [1199, 259] width 23 height 29
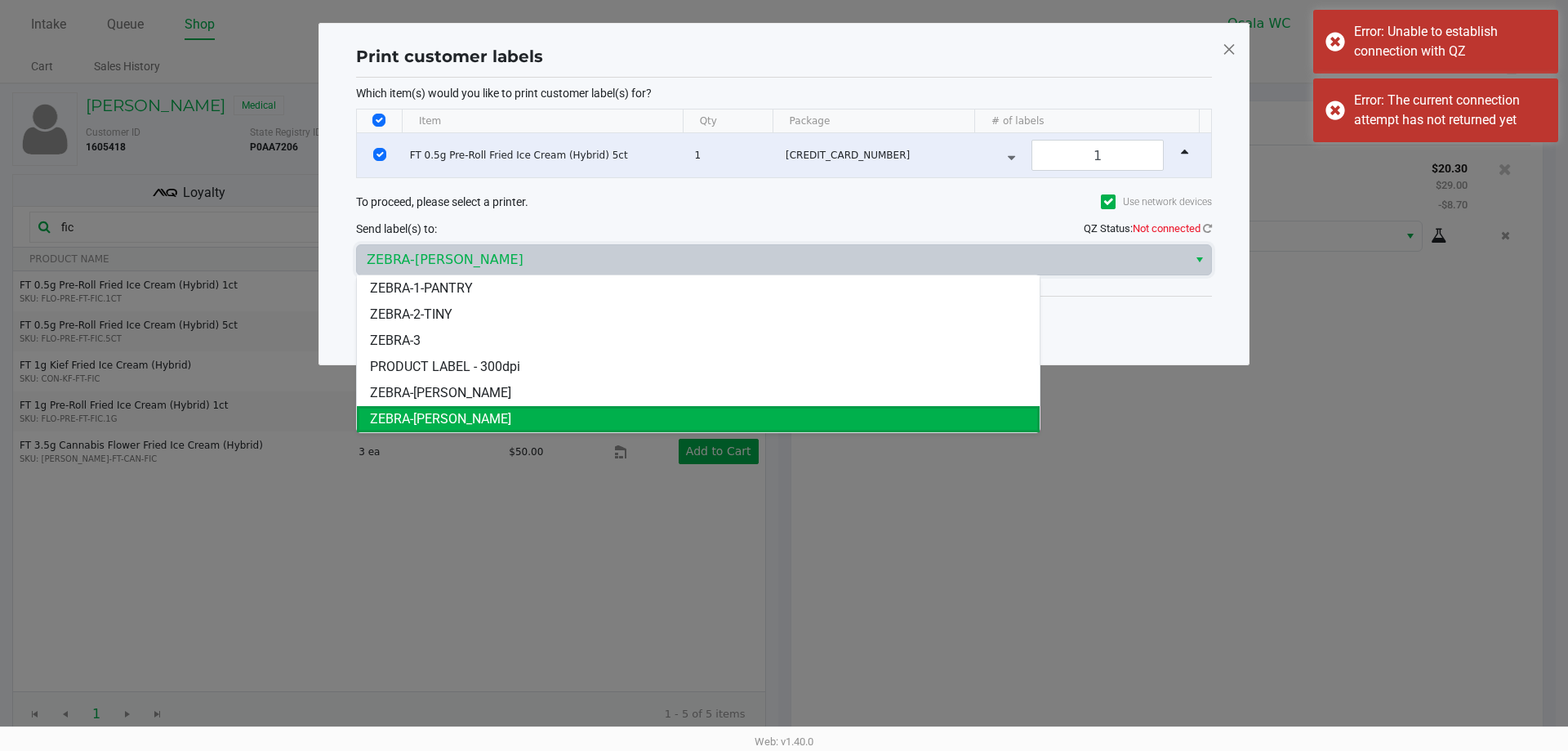
click at [400, 422] on span "ZEBRA-GROVER" at bounding box center [441, 419] width 142 height 20
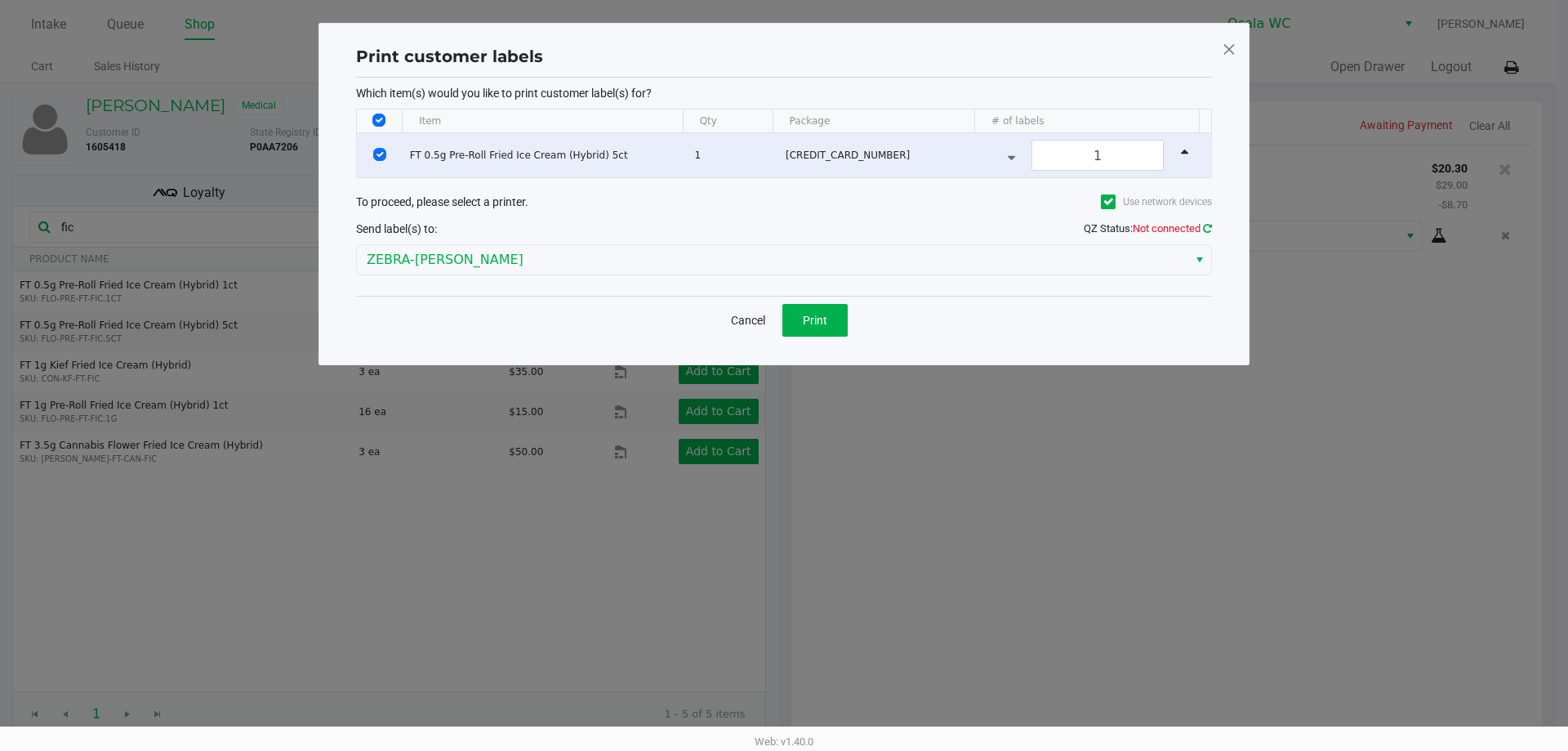
click at [1210, 224] on icon at bounding box center [1207, 228] width 9 height 10
click at [823, 321] on span "Print" at bounding box center [814, 321] width 24 height 13
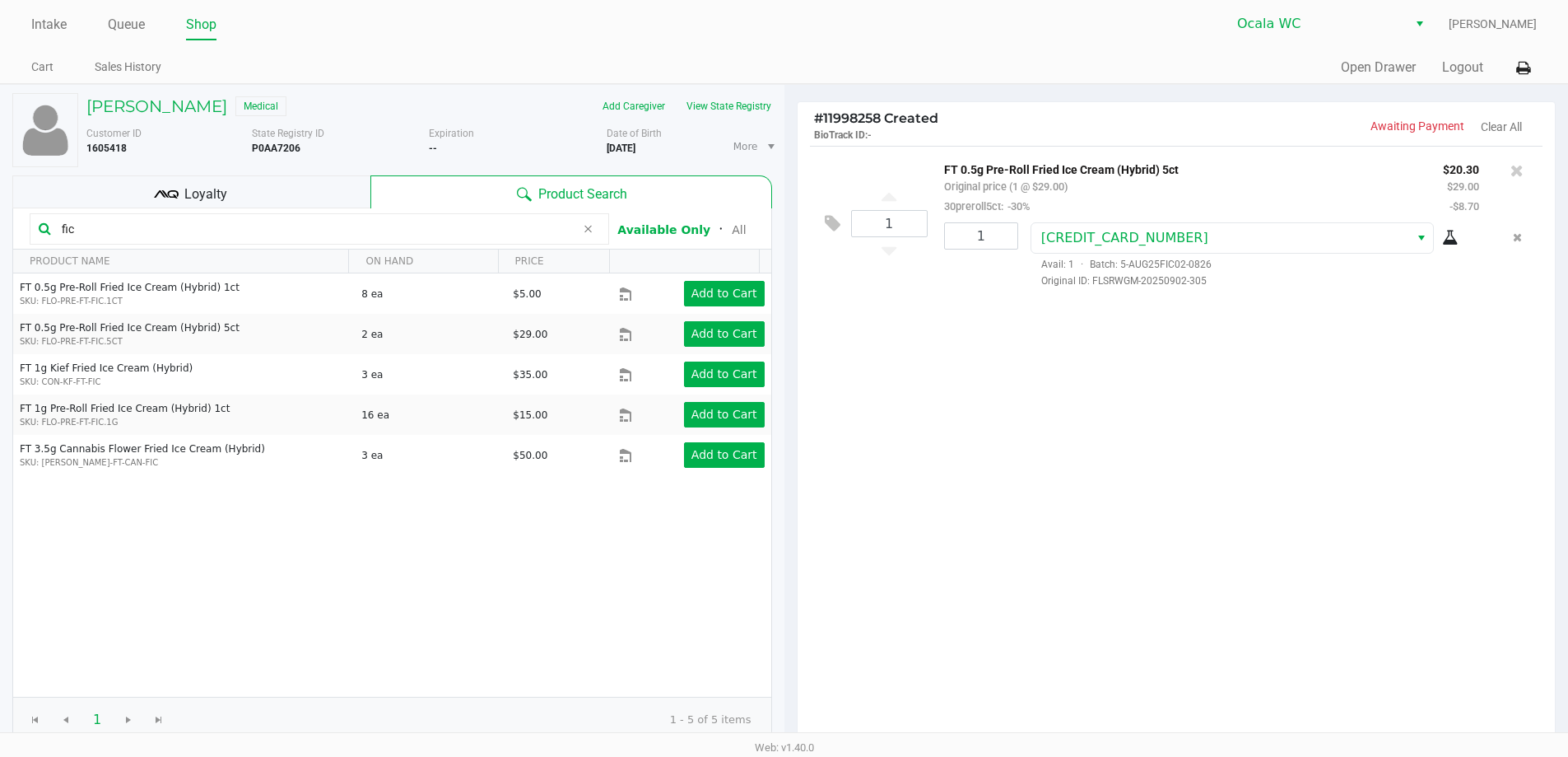
scroll to position [169, 0]
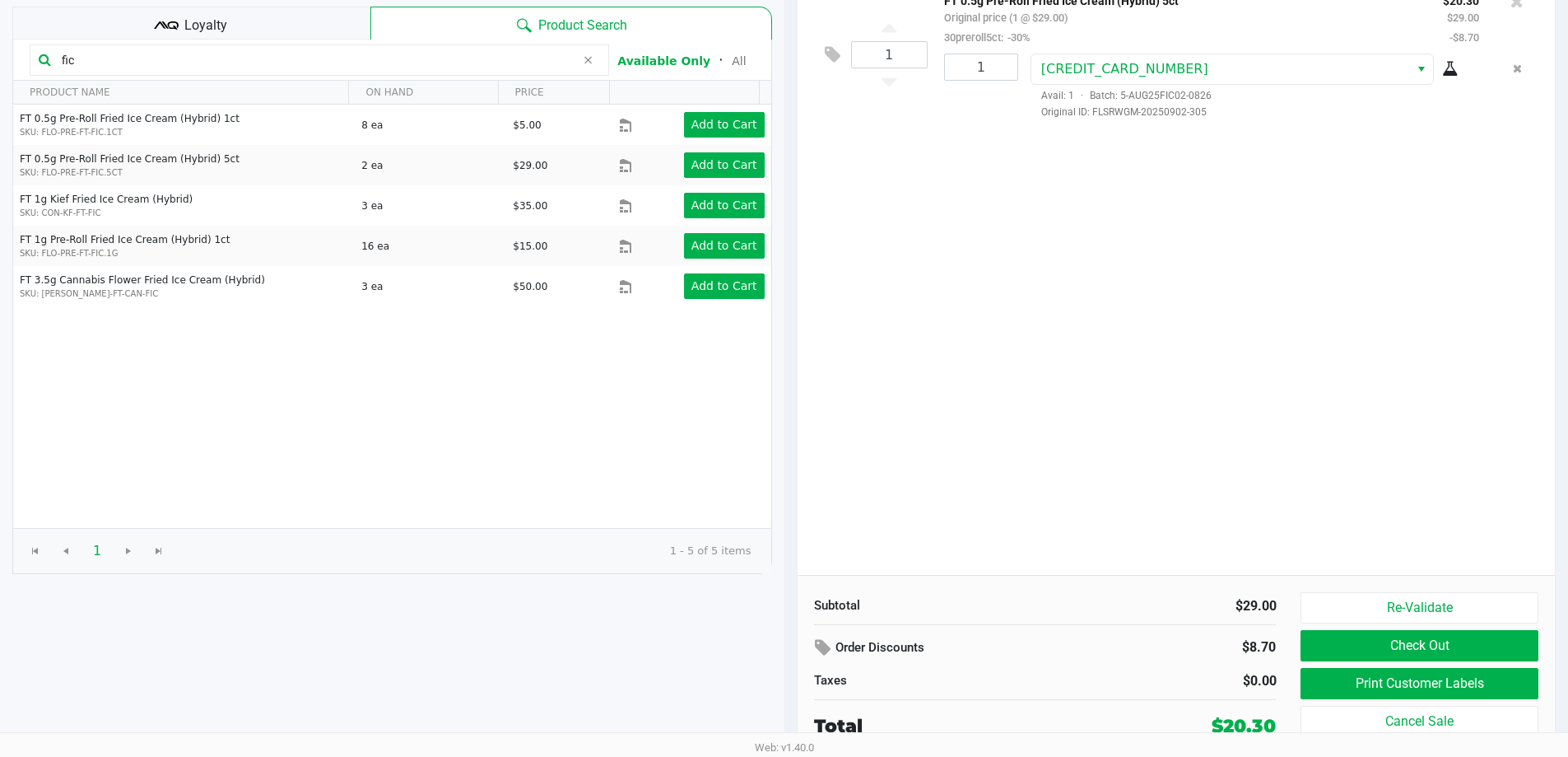
click at [1529, 494] on div "1 FT 0.5g Pre-Roll Fried Ice Cream (Hybrid) 5ct Original price (1 @ $29.00) 30p…" at bounding box center [1176, 276] width 758 height 598
click at [1502, 659] on button "Check Out" at bounding box center [1419, 645] width 237 height 31
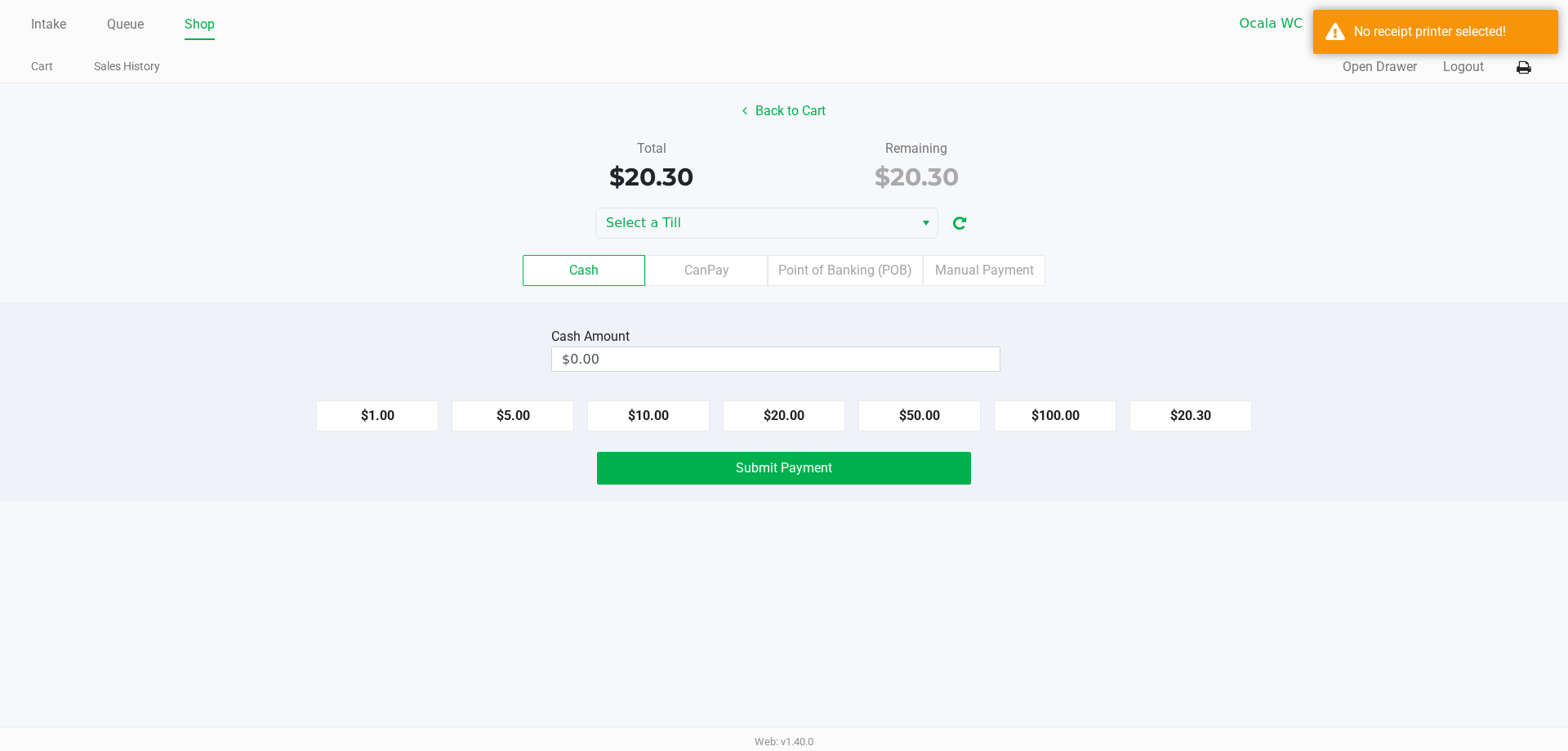
click at [1307, 257] on div "Cash CanPay Point of Banking (POB) Manual Payment" at bounding box center [784, 270] width 1568 height 31
click at [921, 223] on span "Select" at bounding box center [926, 222] width 13 height 20
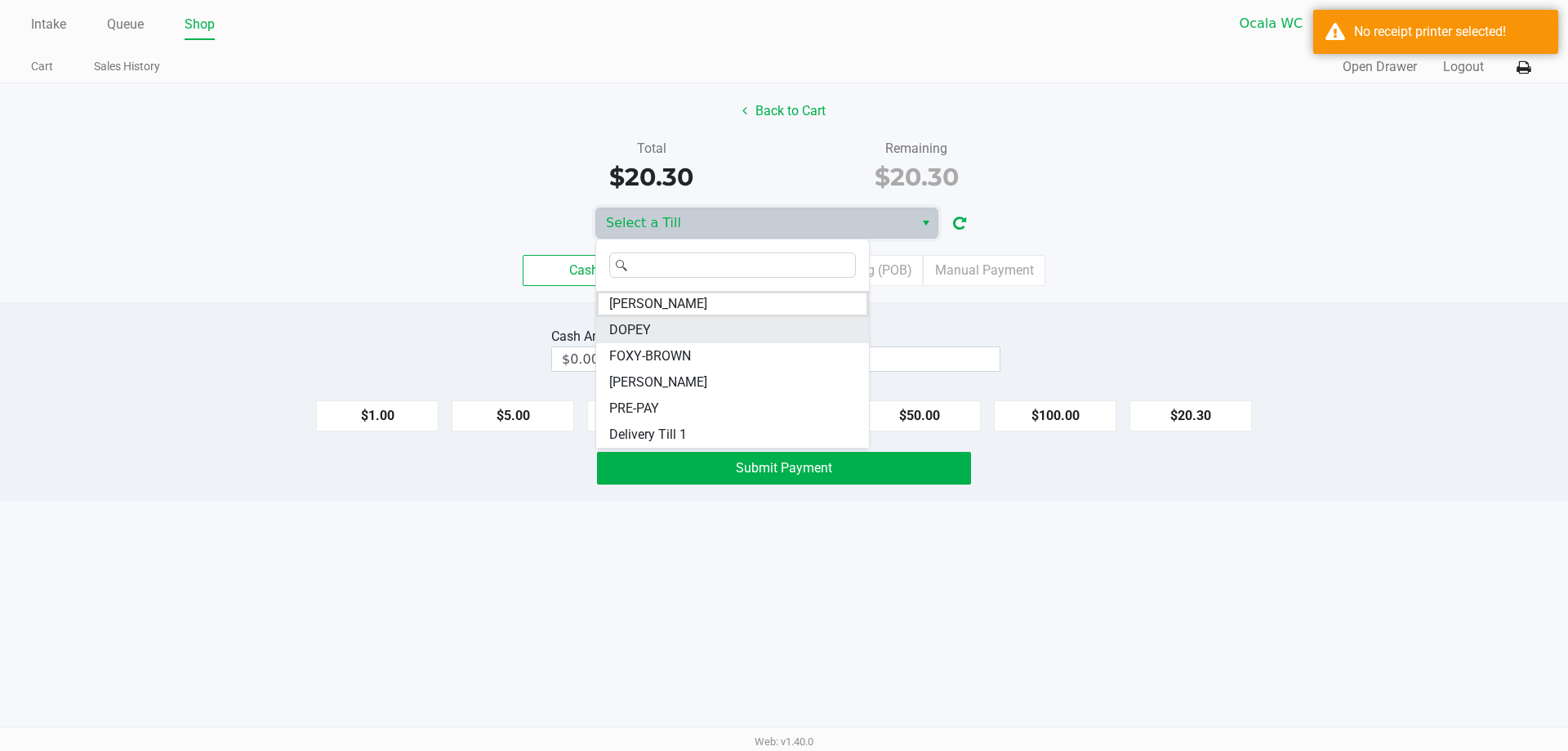
click at [634, 336] on span "DOPEY" at bounding box center [630, 330] width 41 height 20
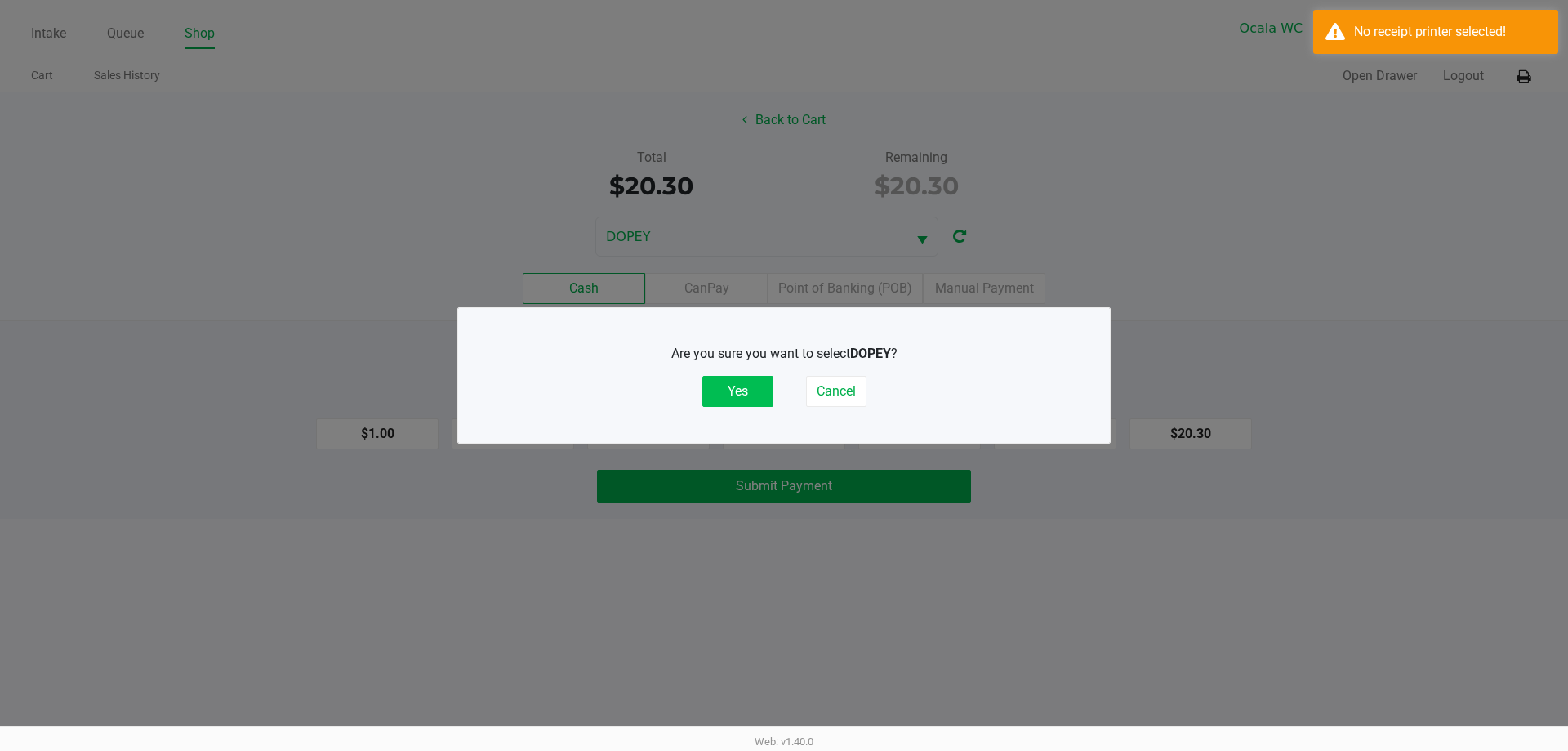
click at [731, 385] on button "Yes" at bounding box center [738, 391] width 71 height 31
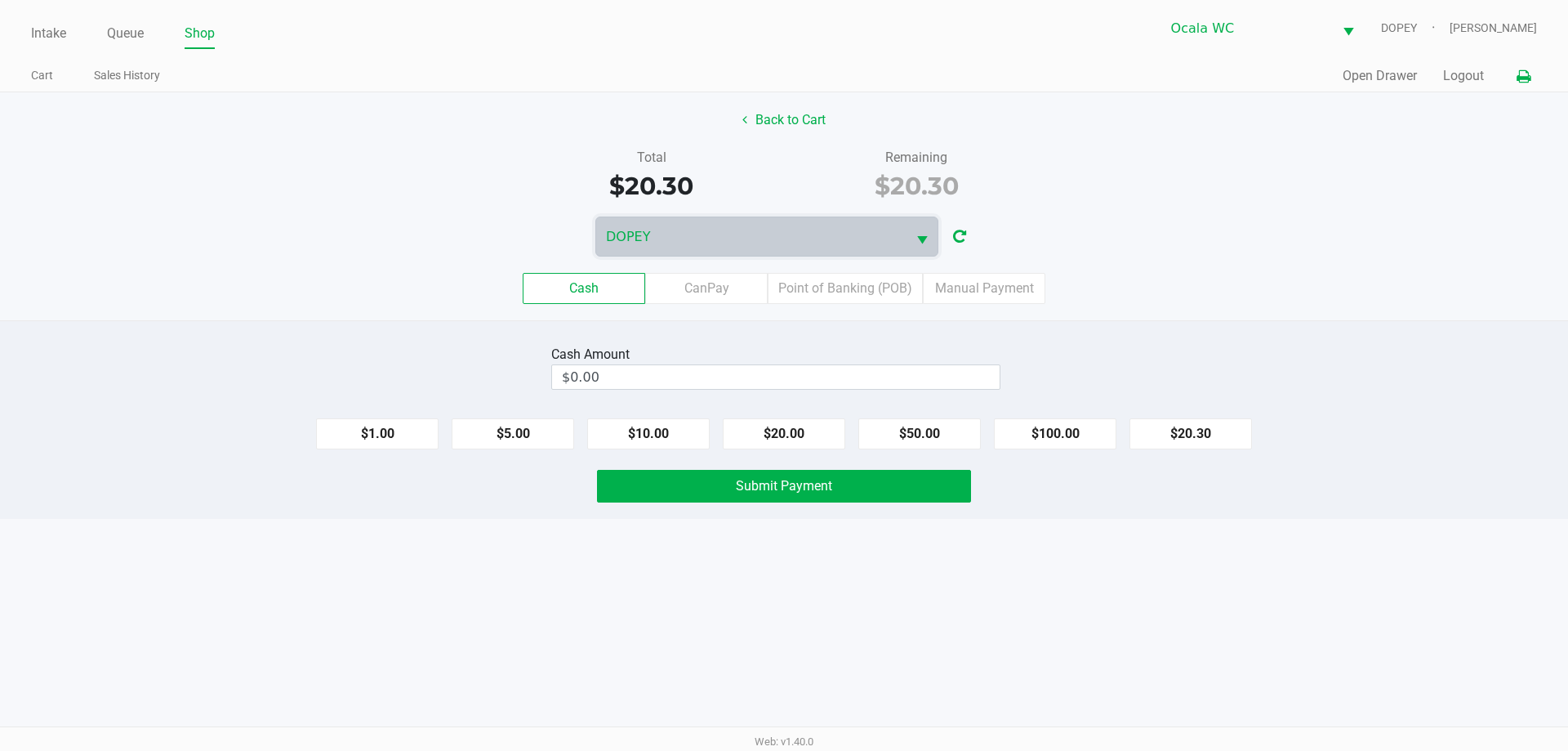
click at [1528, 75] on icon at bounding box center [1523, 77] width 14 height 11
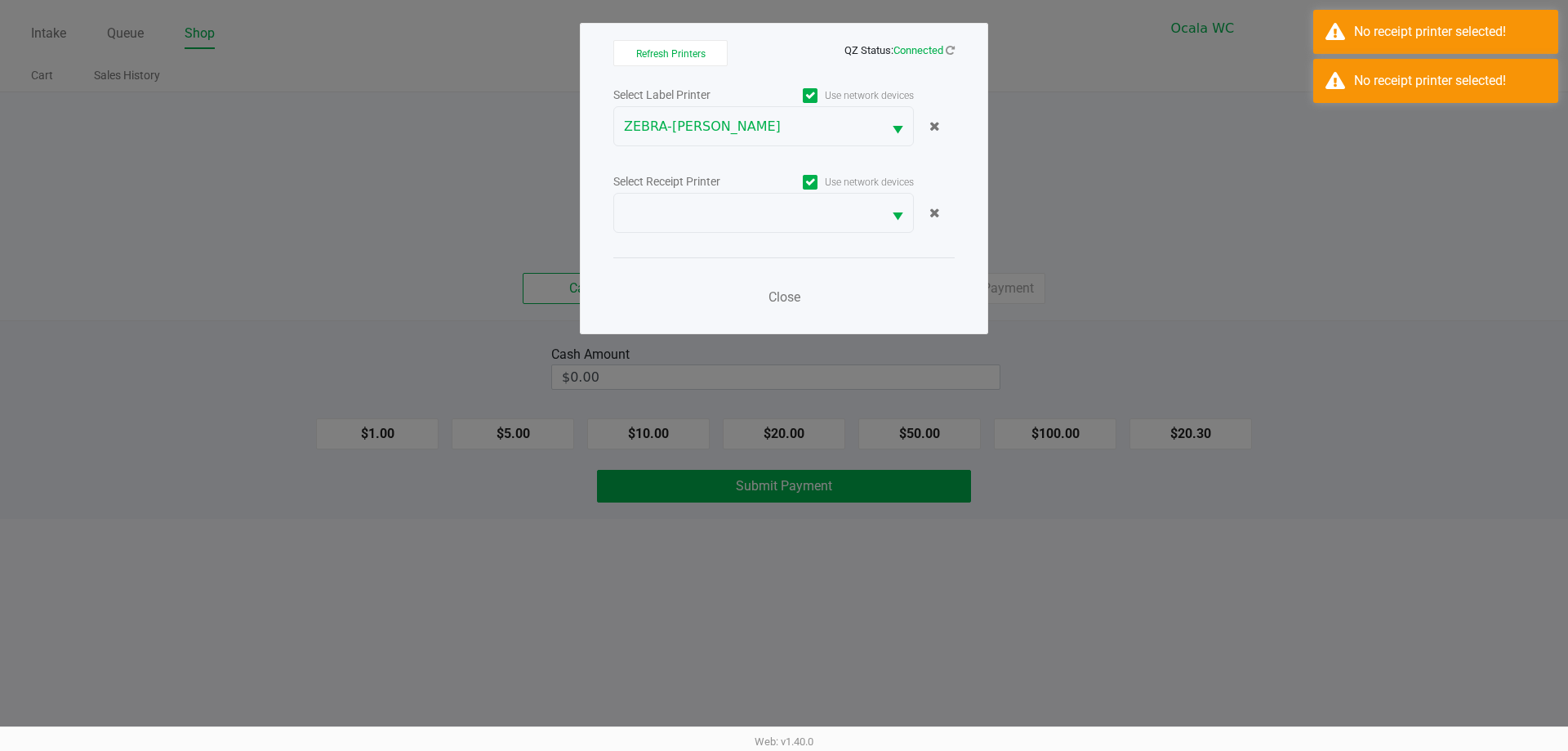
click at [902, 218] on span "Select" at bounding box center [898, 217] width 21 height 21
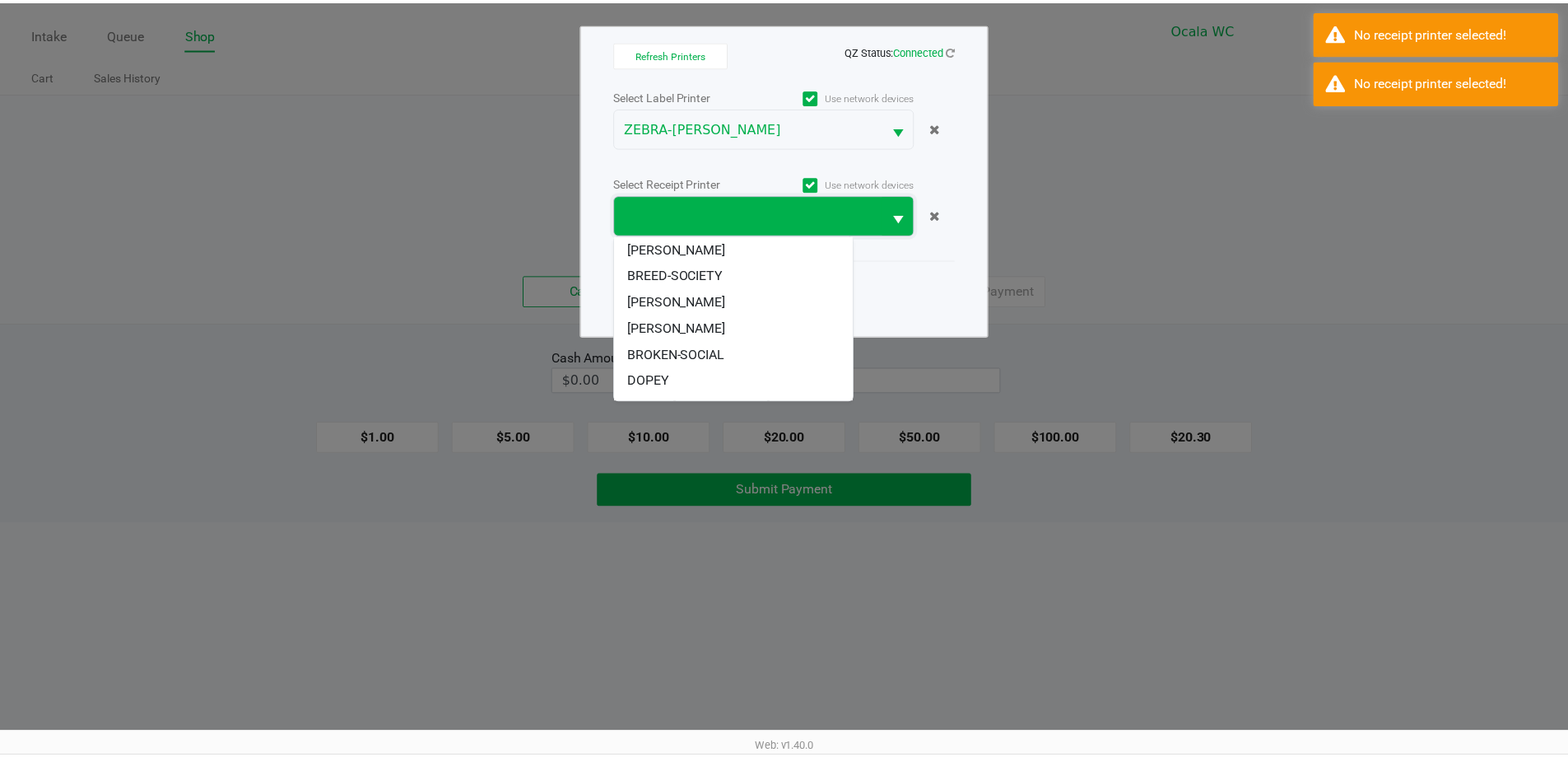
scroll to position [55, 0]
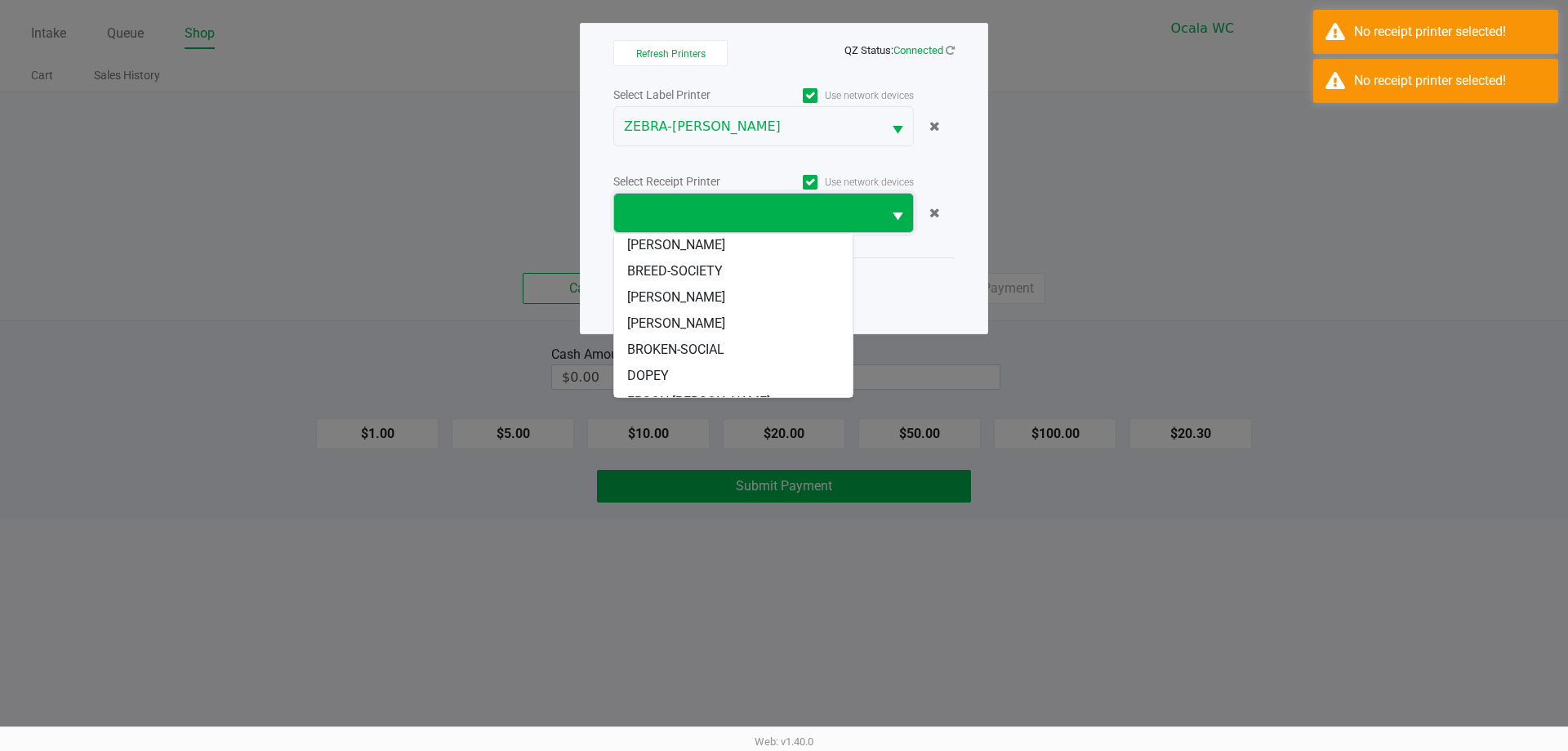
click at [651, 378] on span "DOPEY" at bounding box center [648, 375] width 41 height 20
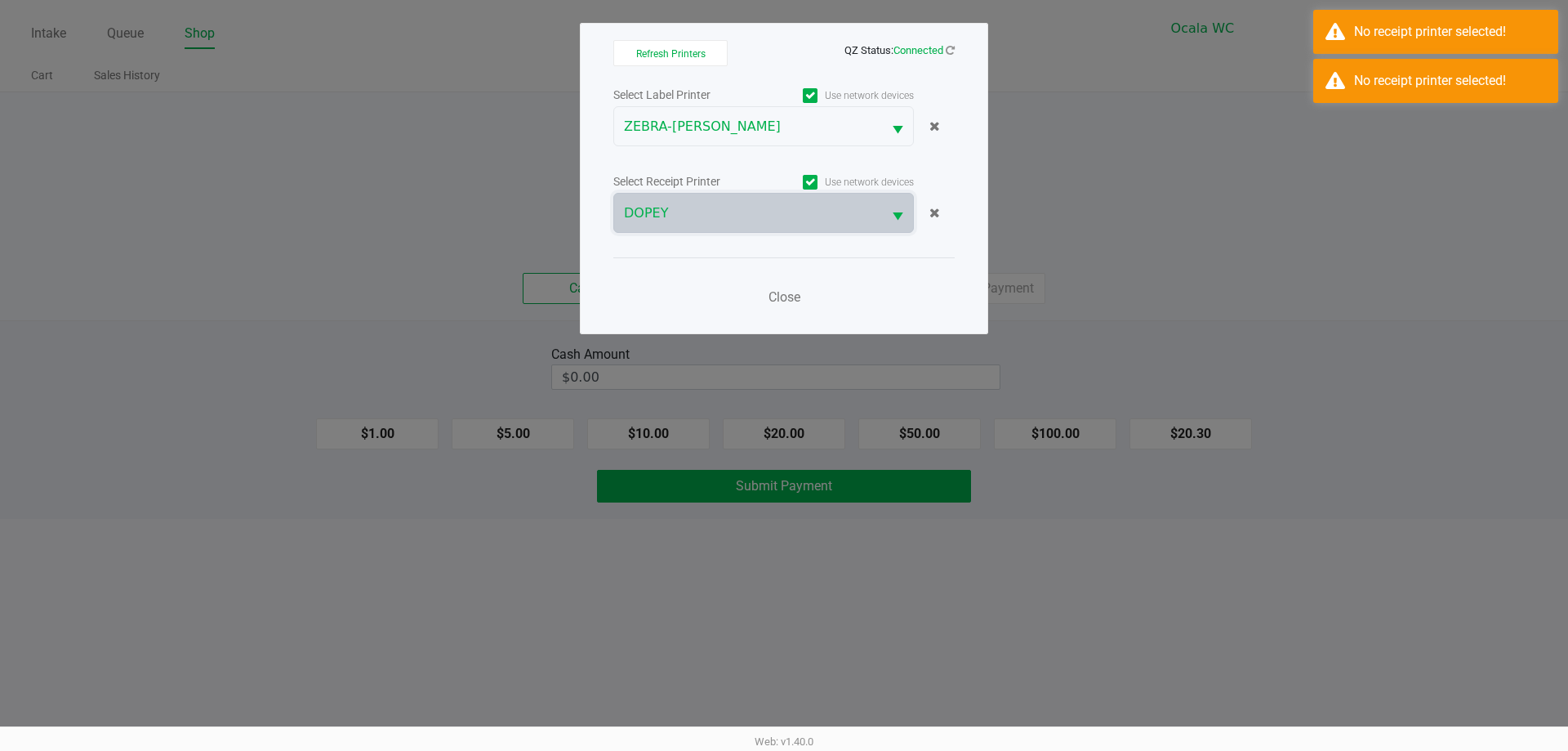
click at [1181, 218] on ngb-modal-window "Refresh Printers QZ Status: Connected Select Label Printer Use network devices …" at bounding box center [784, 375] width 1568 height 751
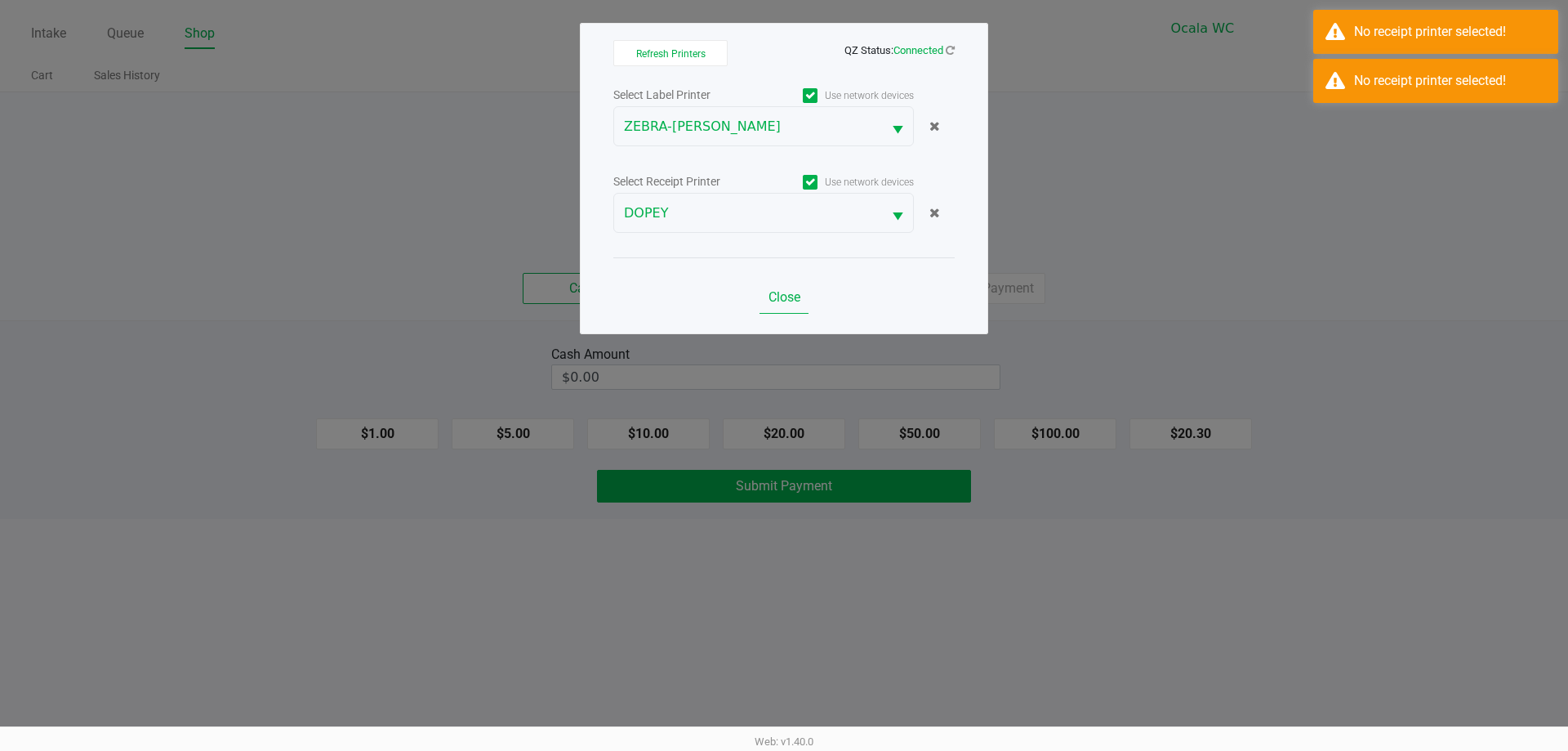
click at [776, 308] on button "Close" at bounding box center [784, 297] width 49 height 33
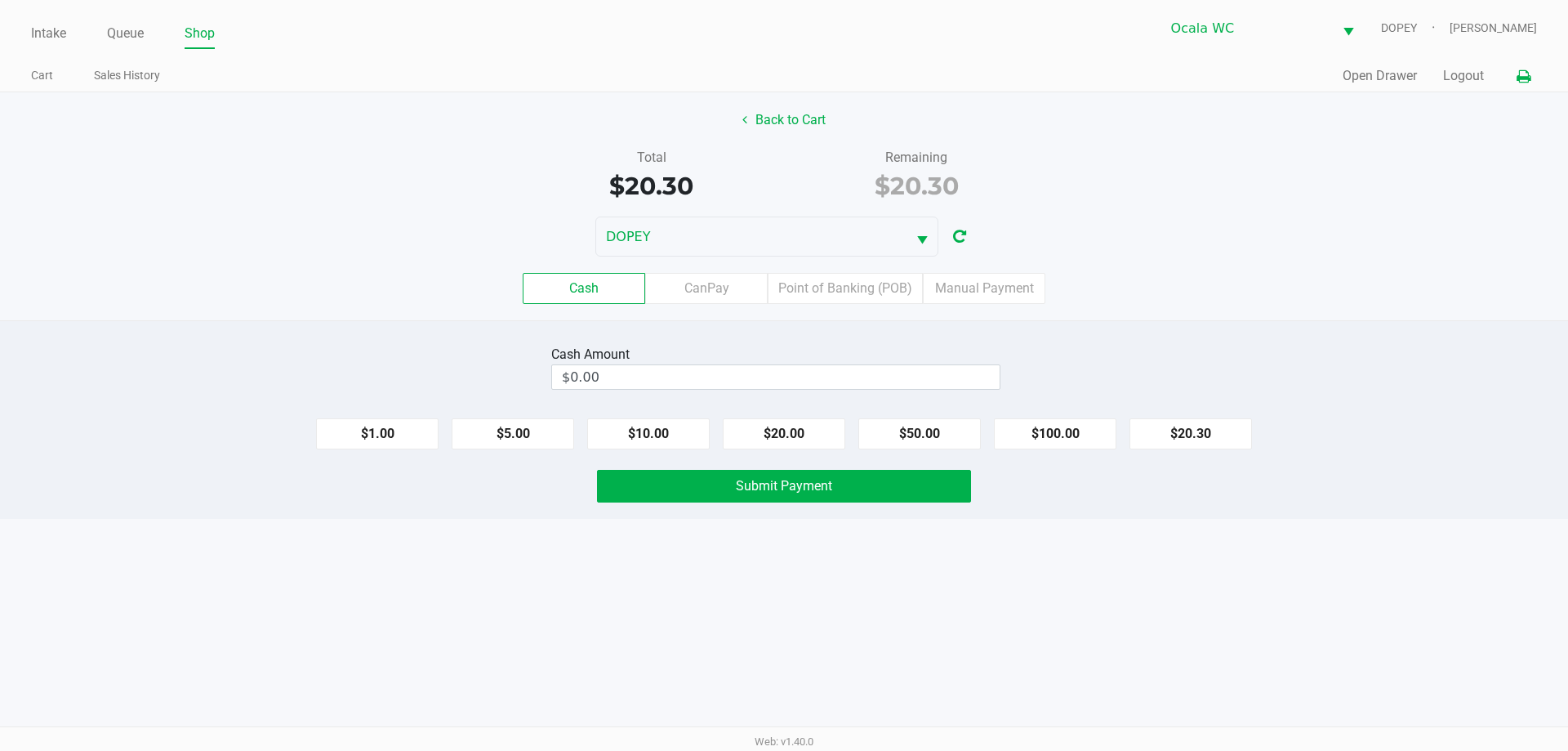
click at [883, 289] on label "Point of Banking (POB)" at bounding box center [845, 288] width 156 height 31
click at [0, 0] on 7 "Point of Banking (POB)" at bounding box center [0, 0] width 0 height 0
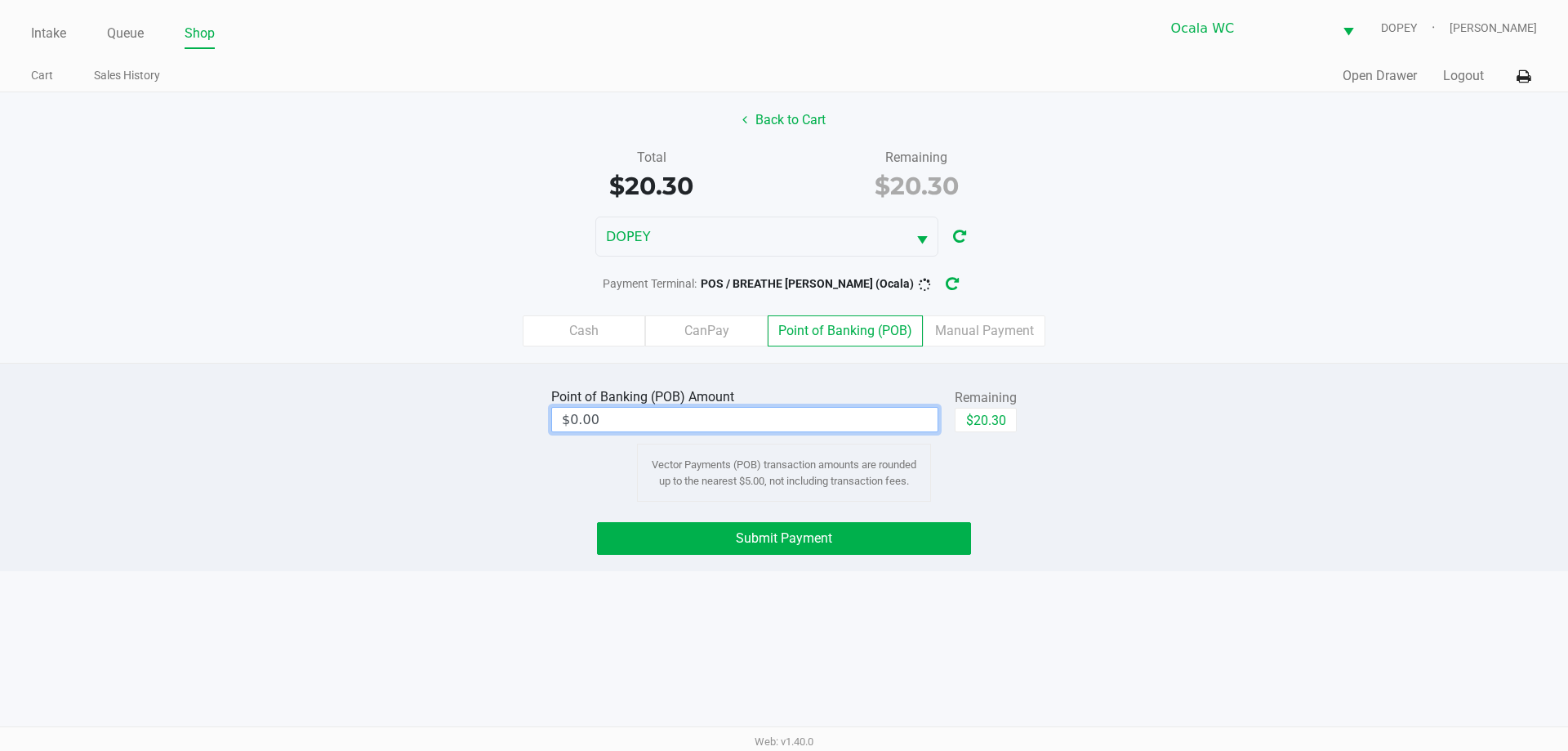
click at [864, 423] on input "$0.00" at bounding box center [744, 419] width 385 height 23
click at [1010, 415] on button "$20.30" at bounding box center [986, 420] width 62 height 24
click at [940, 554] on button "Submit Payment" at bounding box center [784, 538] width 374 height 33
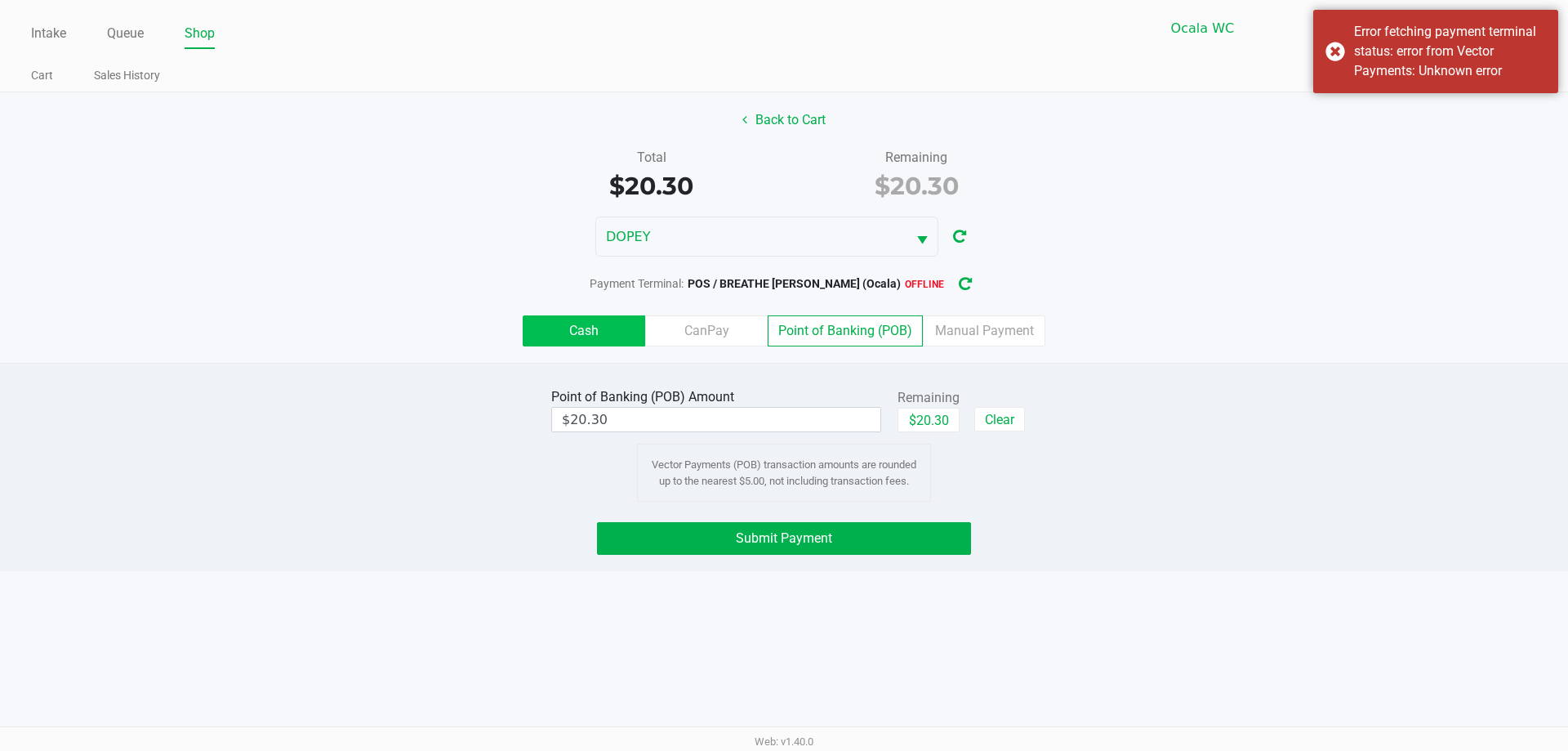
click at [590, 329] on label "Cash" at bounding box center [584, 330] width 123 height 31
click at [0, 0] on 0 "Cash" at bounding box center [0, 0] width 0 height 0
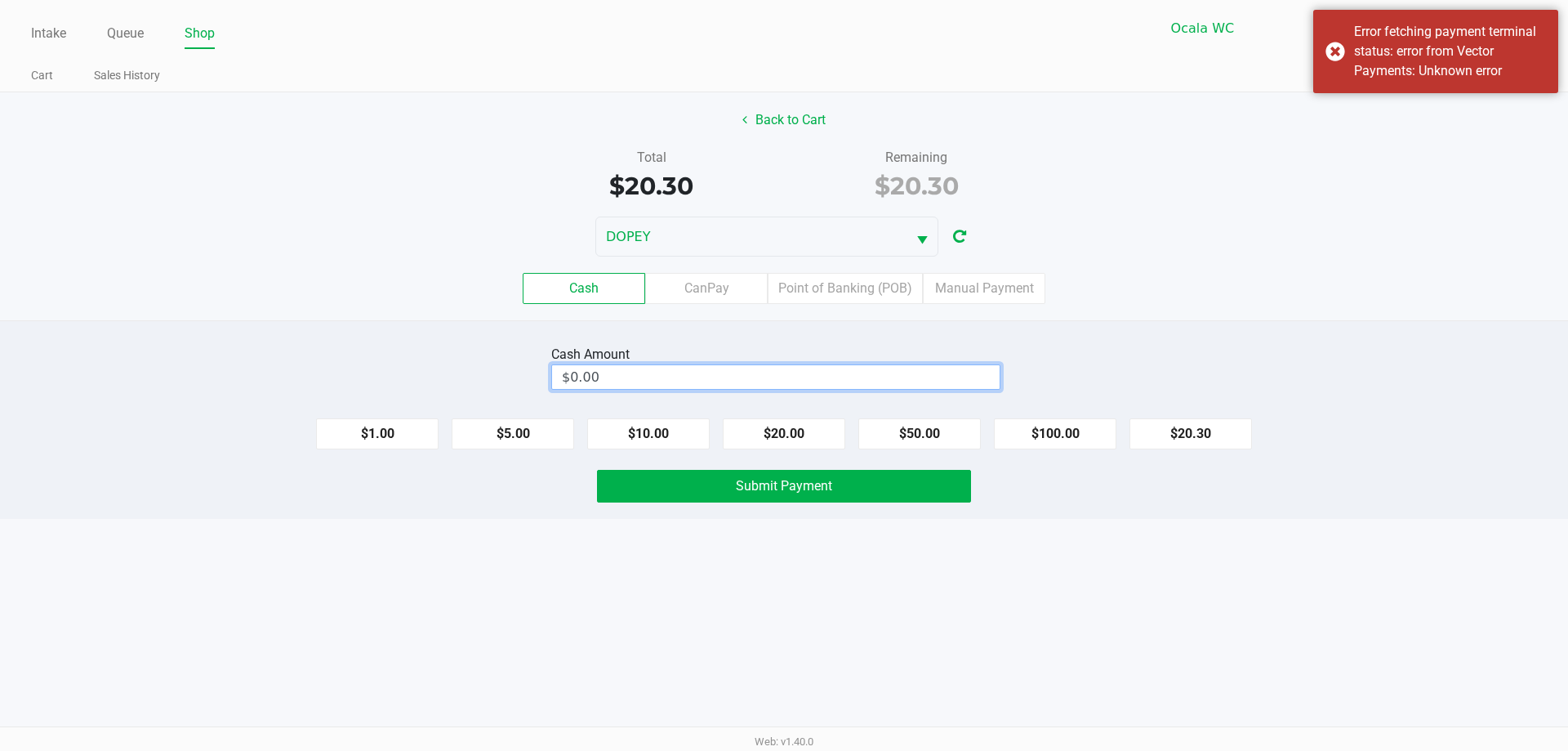
click at [758, 373] on input "$0.00" at bounding box center [775, 376] width 447 height 23
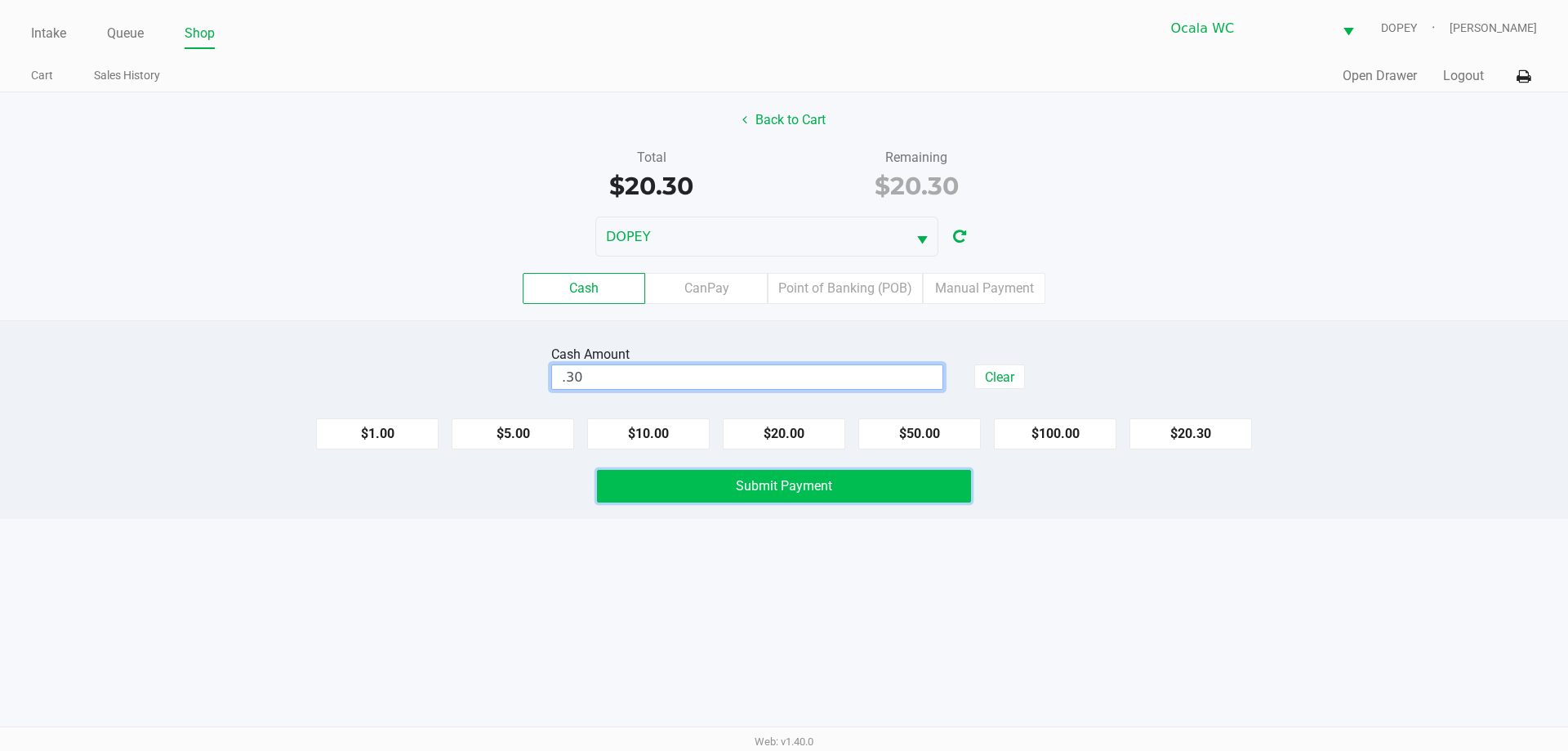
click at [858, 491] on button "Submit Payment" at bounding box center [784, 486] width 374 height 33
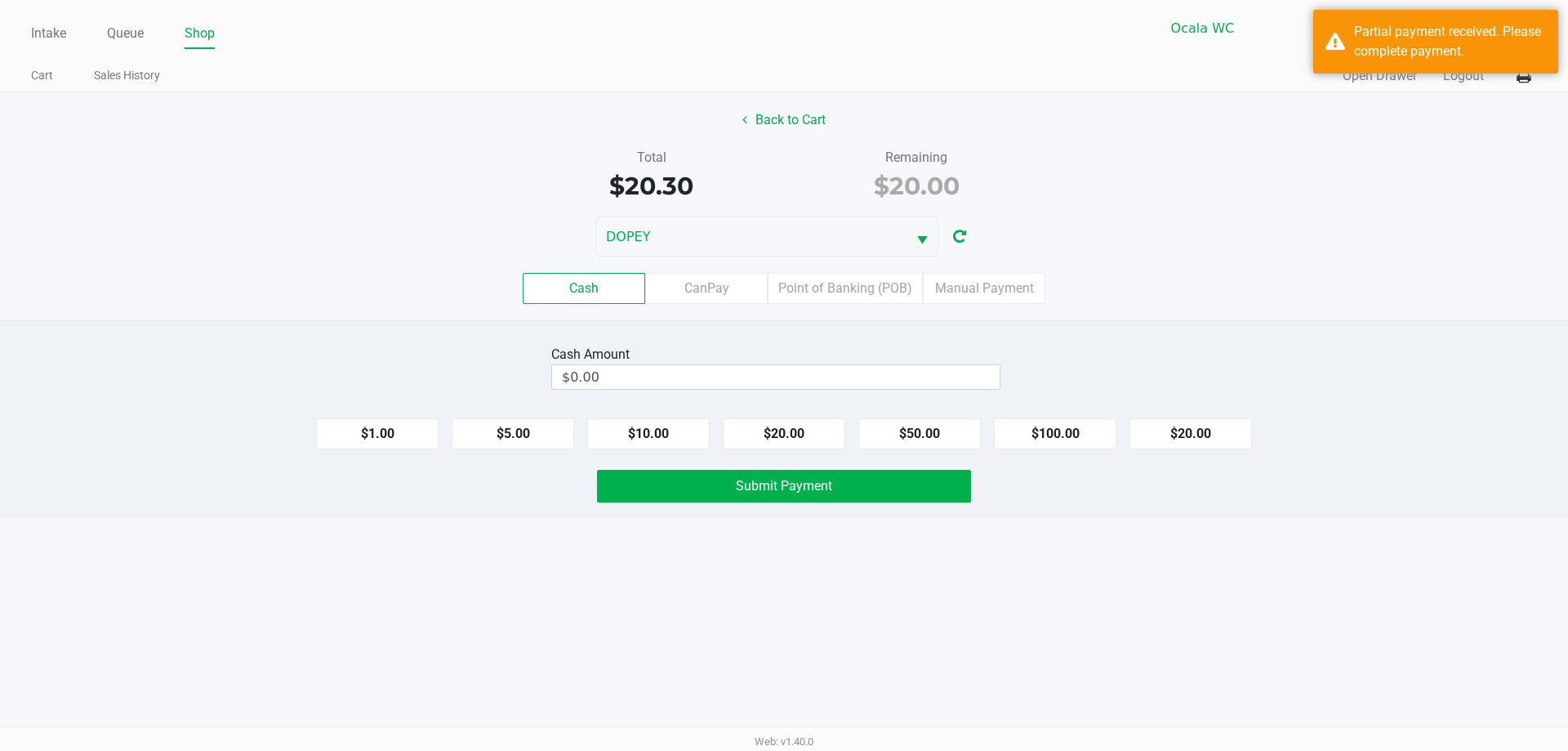
click at [1258, 316] on div "Cash CanPay Point of Banking (POB) Manual Payment" at bounding box center [784, 289] width 1592 height 64
click at [881, 297] on label "Point of Banking (POB)" at bounding box center [845, 288] width 156 height 31
click at [0, 0] on 7 "Point of Banking (POB)" at bounding box center [0, 0] width 0 height 0
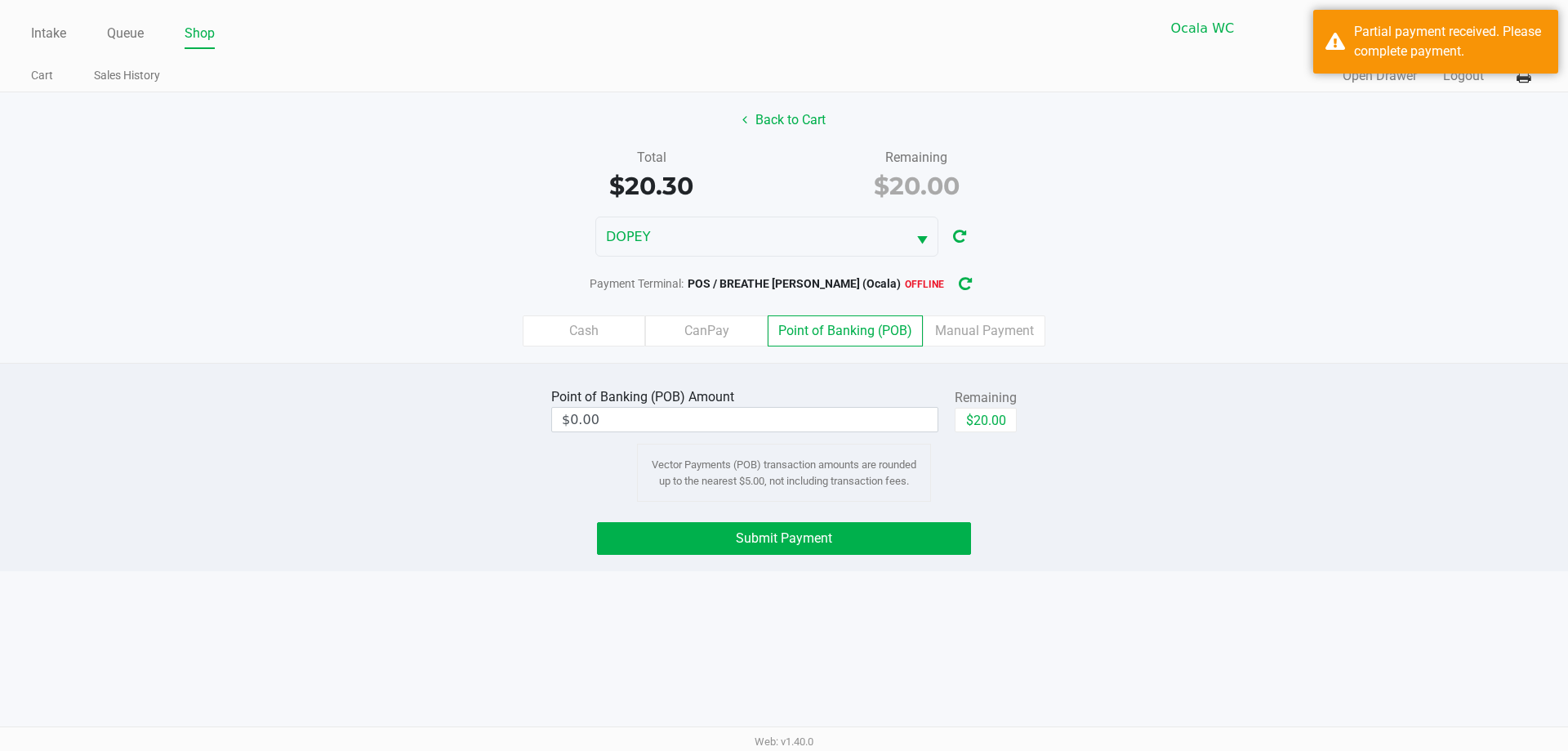
click at [959, 284] on icon "button" at bounding box center [965, 284] width 13 height 11
click at [731, 426] on input "$0.00" at bounding box center [744, 419] width 385 height 23
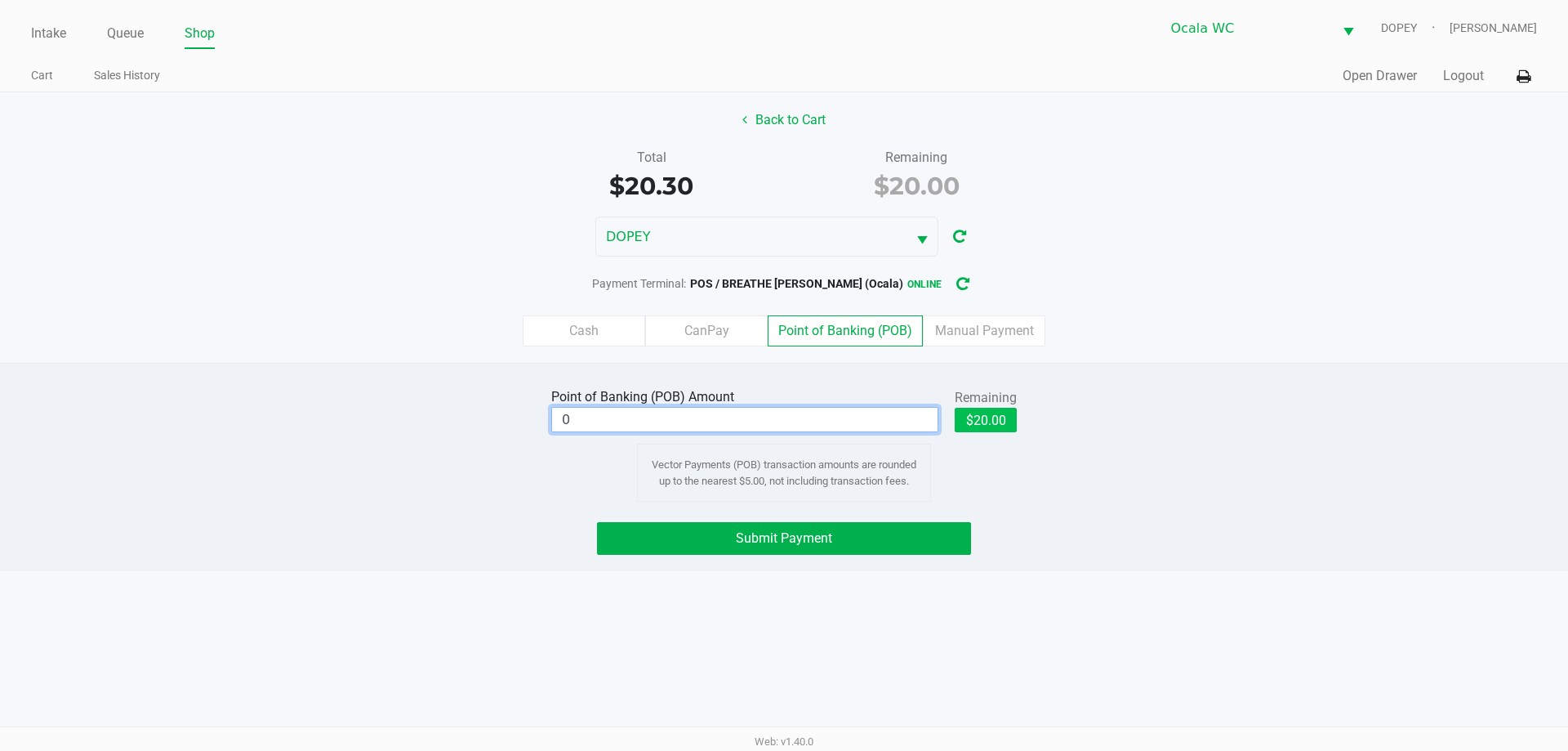
click at [992, 420] on button "$20.00" at bounding box center [986, 420] width 62 height 24
type input "$20.00"
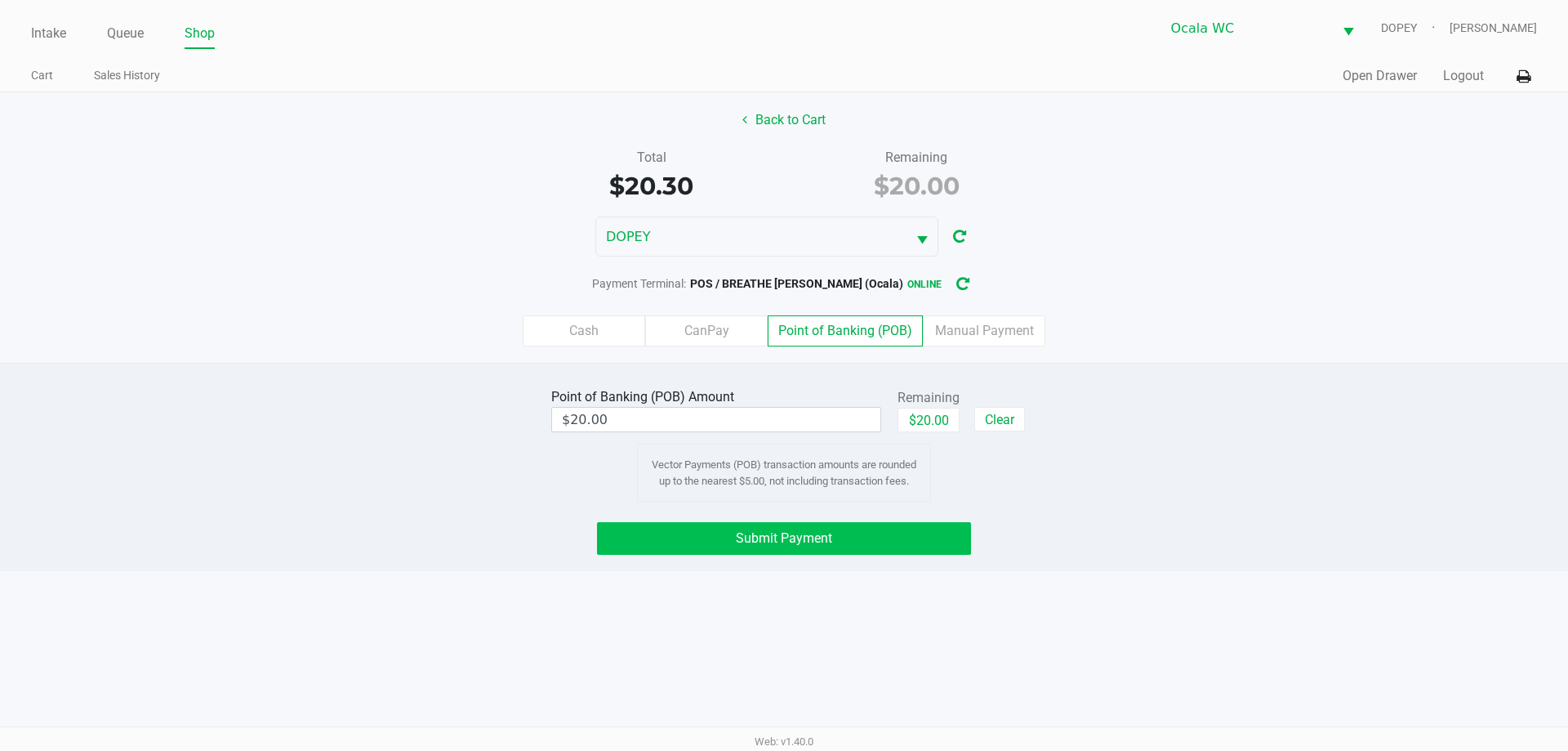
click at [929, 543] on button "Submit Payment" at bounding box center [784, 538] width 374 height 33
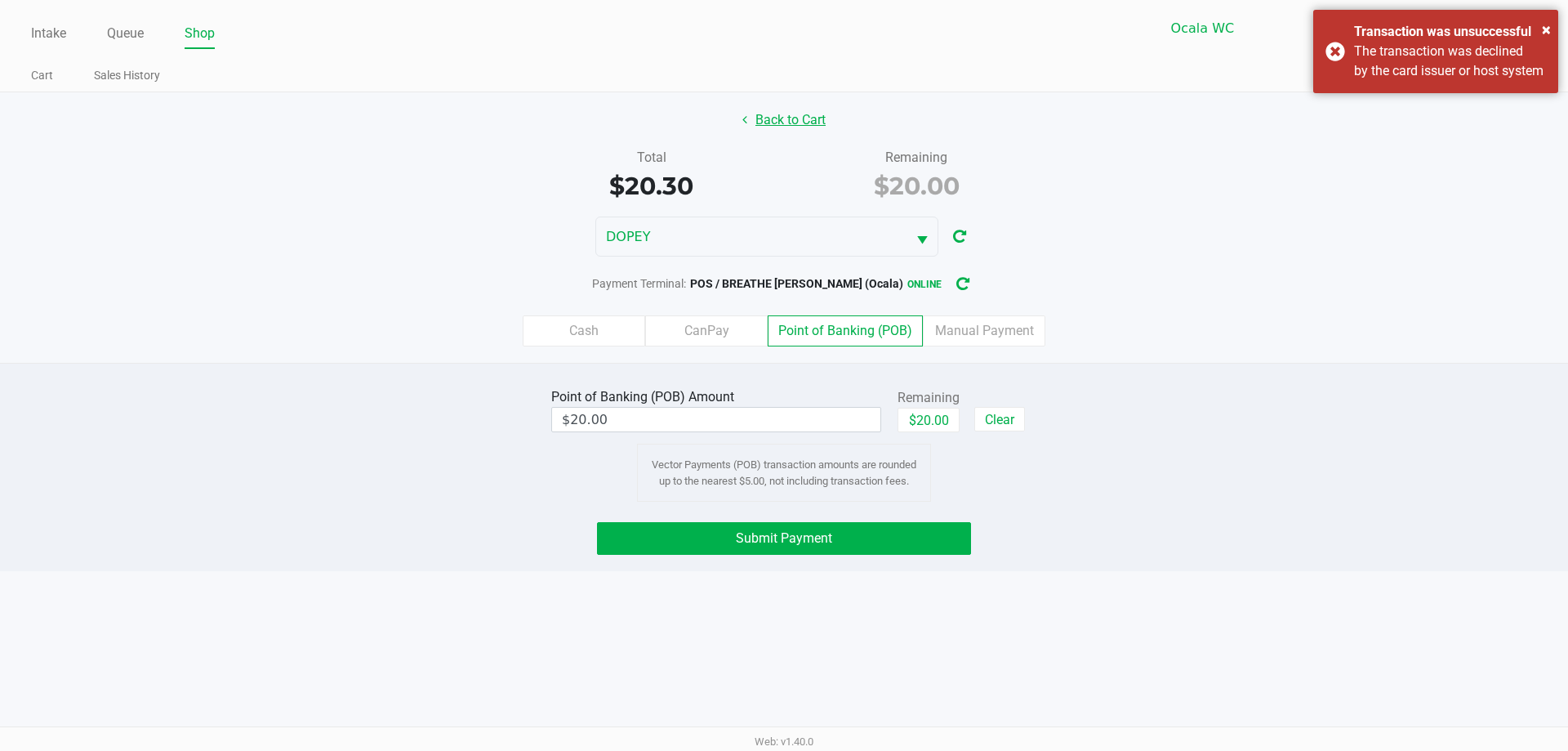
click at [768, 125] on button "Back to Cart" at bounding box center [784, 120] width 105 height 31
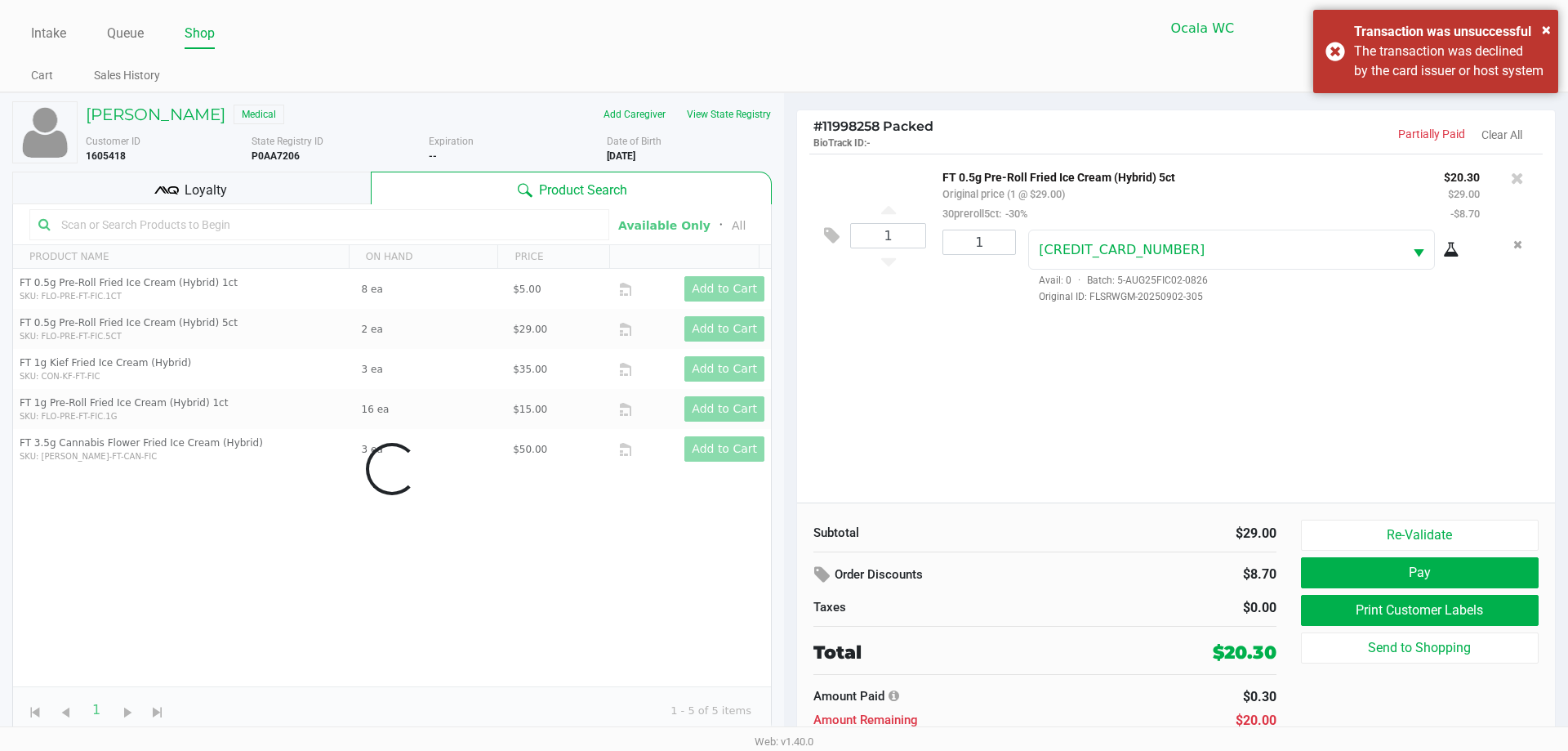
click at [283, 187] on div "Loyalty" at bounding box center [191, 188] width 358 height 33
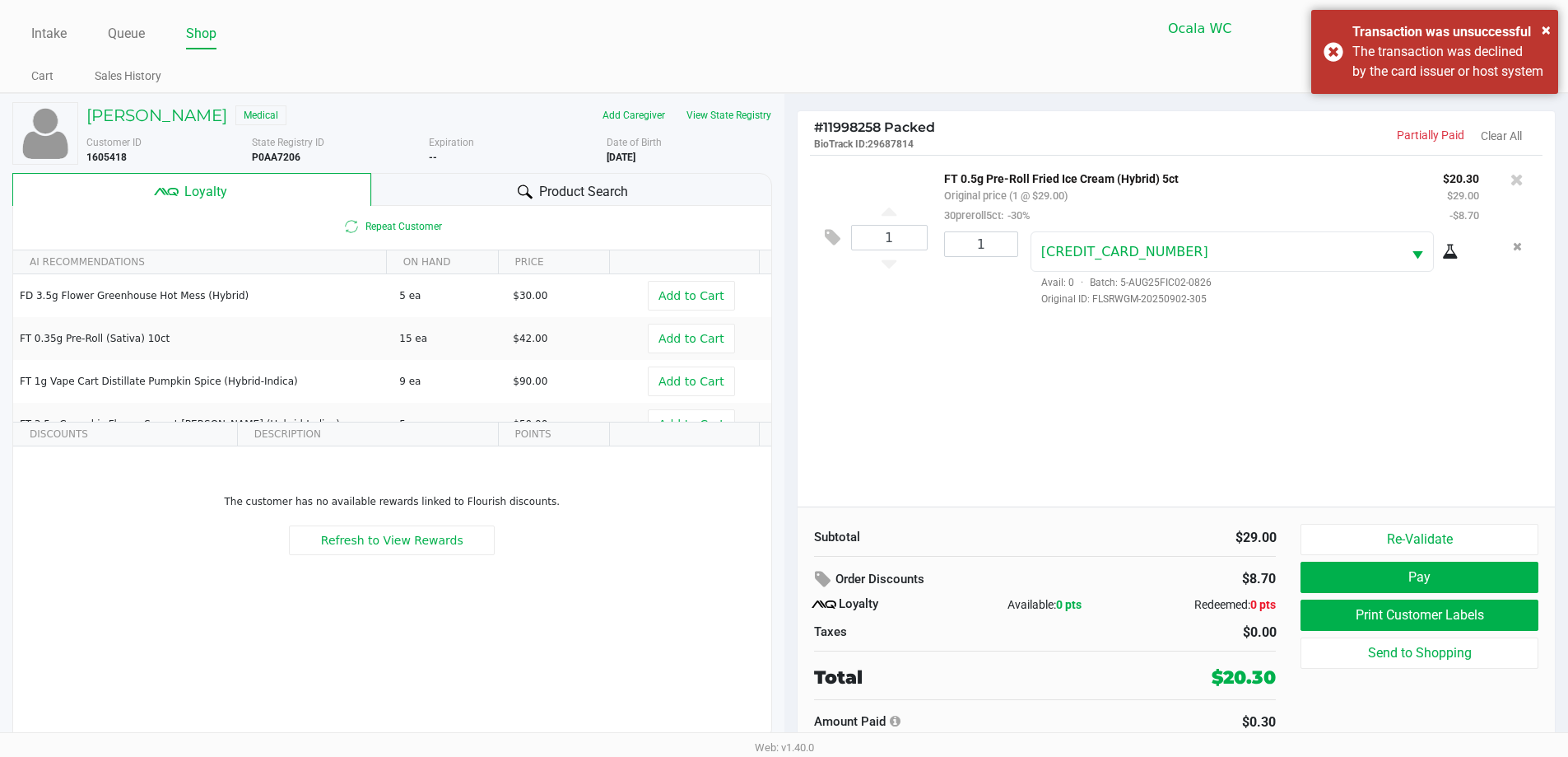
click at [1448, 368] on div "1 FT 0.5g Pre-Roll Fried Ice Cream (Hybrid) 5ct Original price (1 @ $29.00) 30p…" at bounding box center [1176, 331] width 758 height 352
click at [1545, 29] on span "×" at bounding box center [1546, 29] width 9 height 20
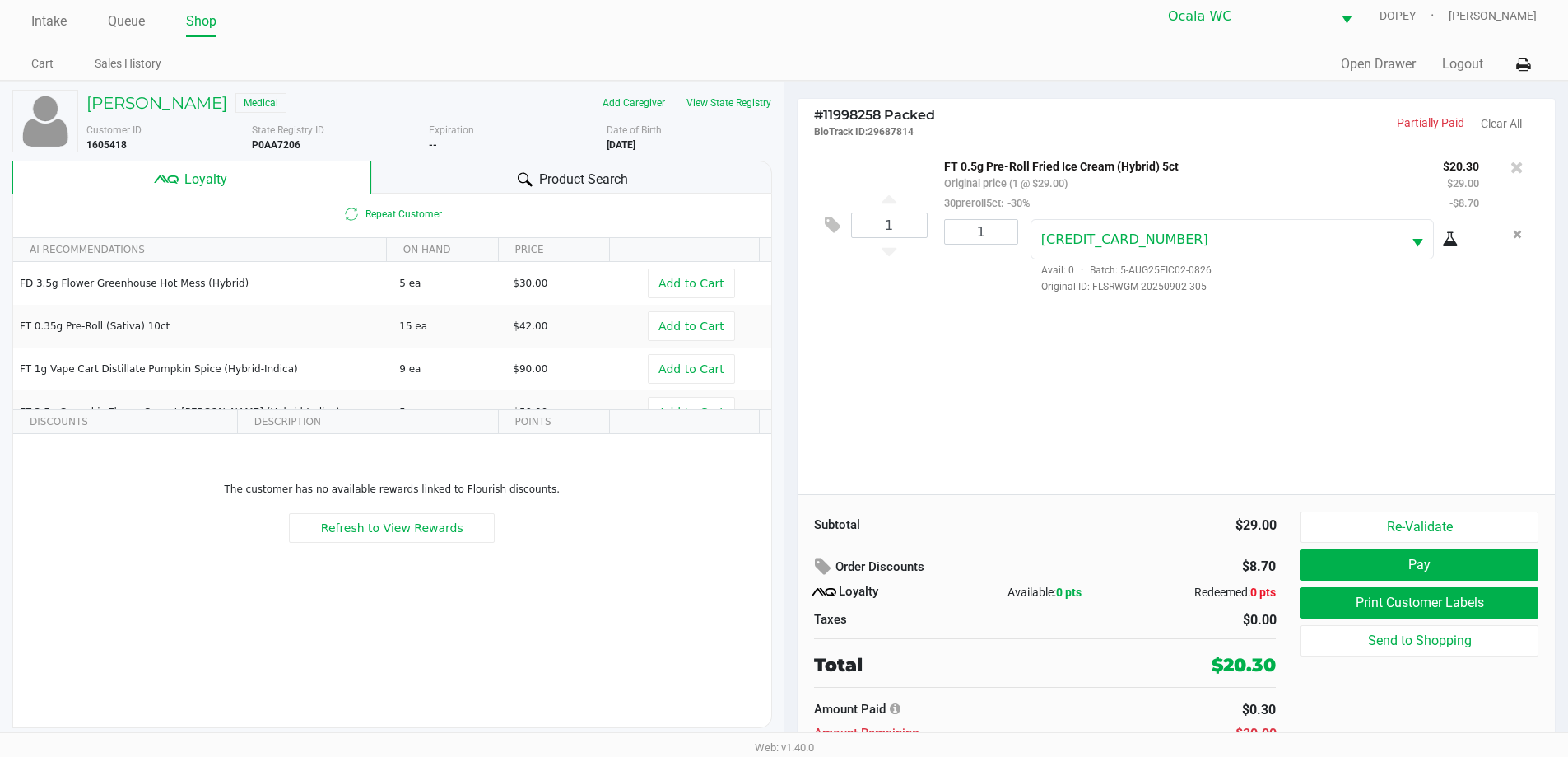
scroll to position [16, 0]
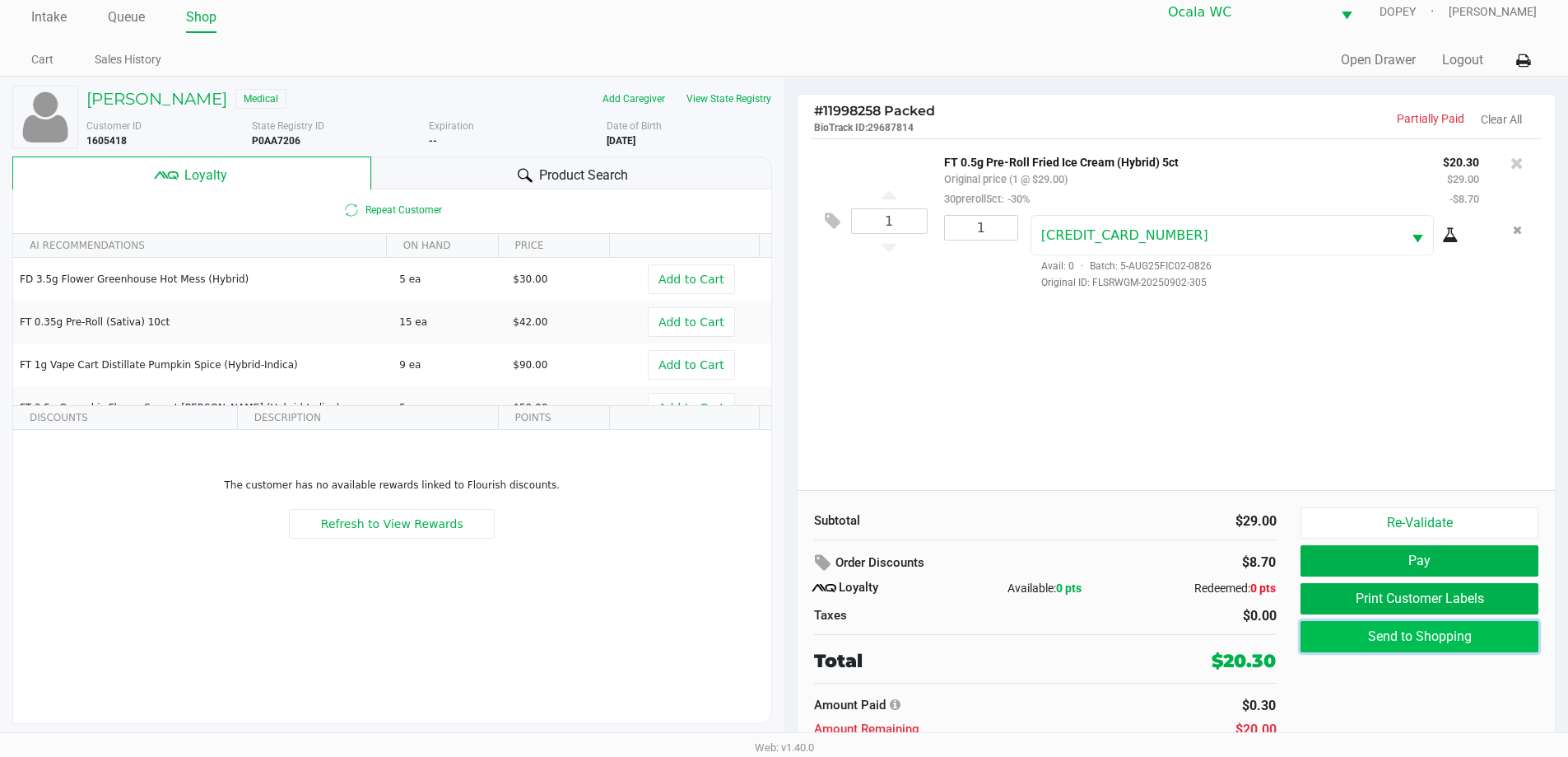
click at [1391, 645] on button "Send to Shopping" at bounding box center [1419, 636] width 237 height 31
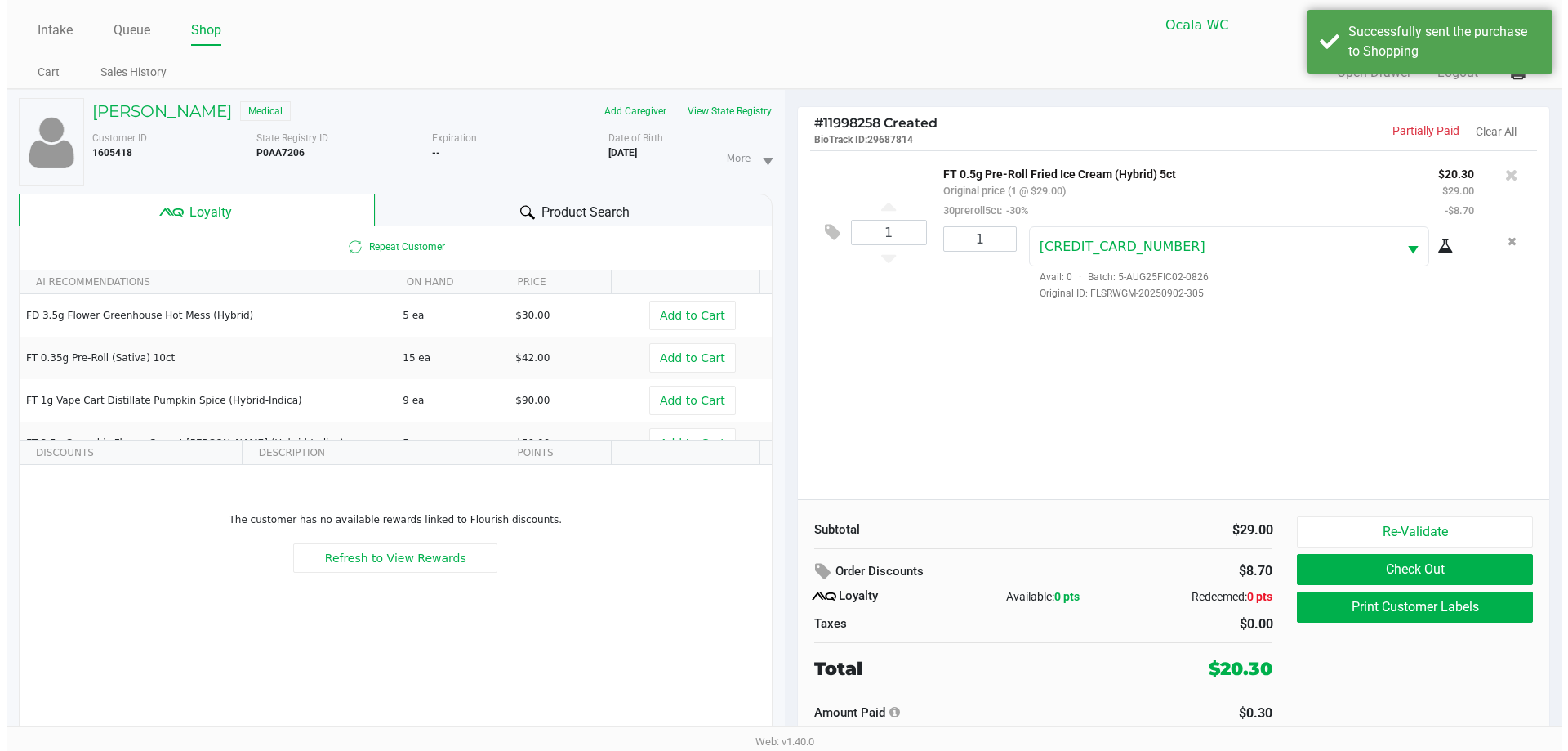
scroll to position [0, 0]
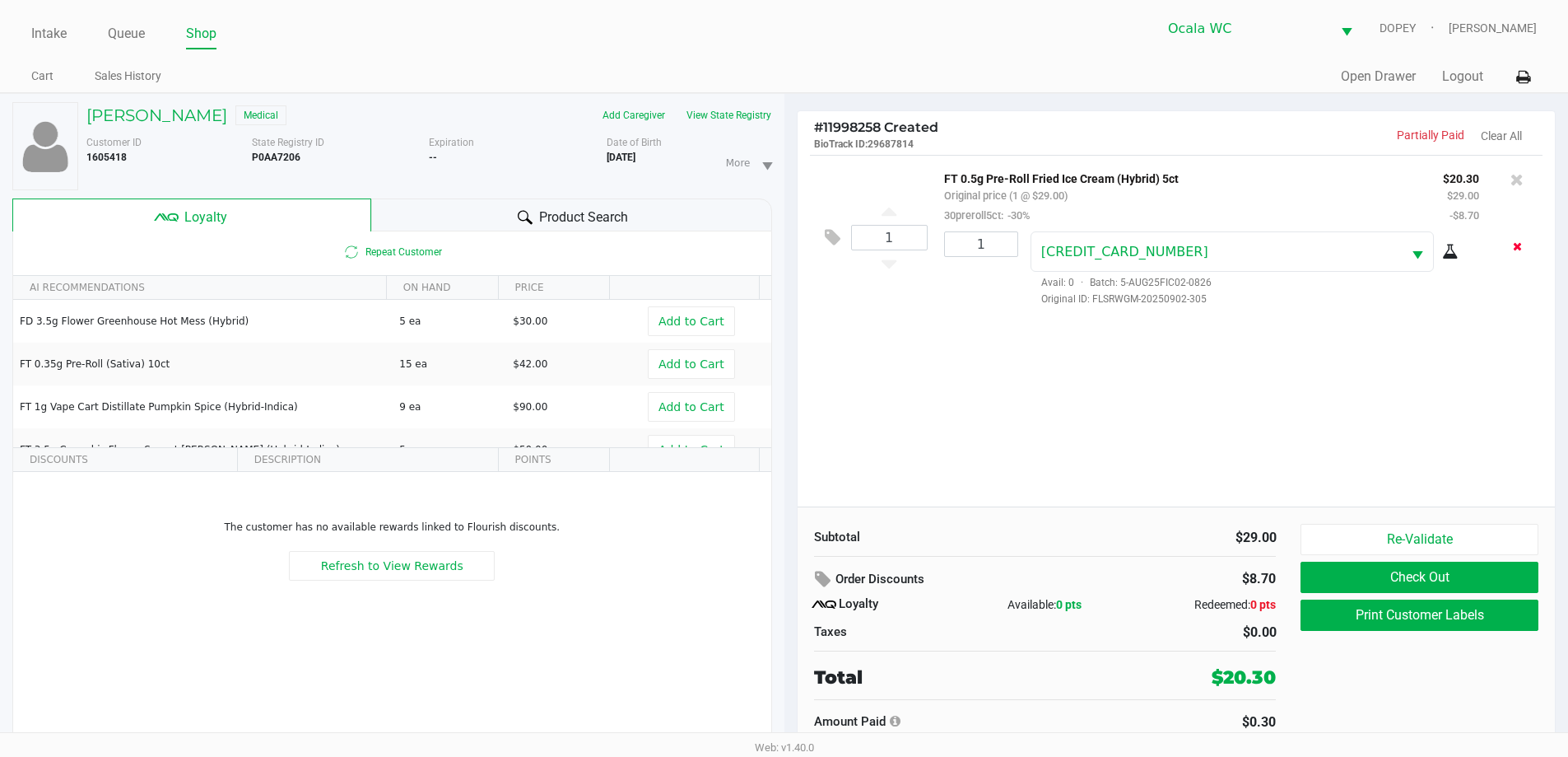
click at [1513, 248] on icon "Remove the package from the orderLine" at bounding box center [1517, 246] width 9 height 11
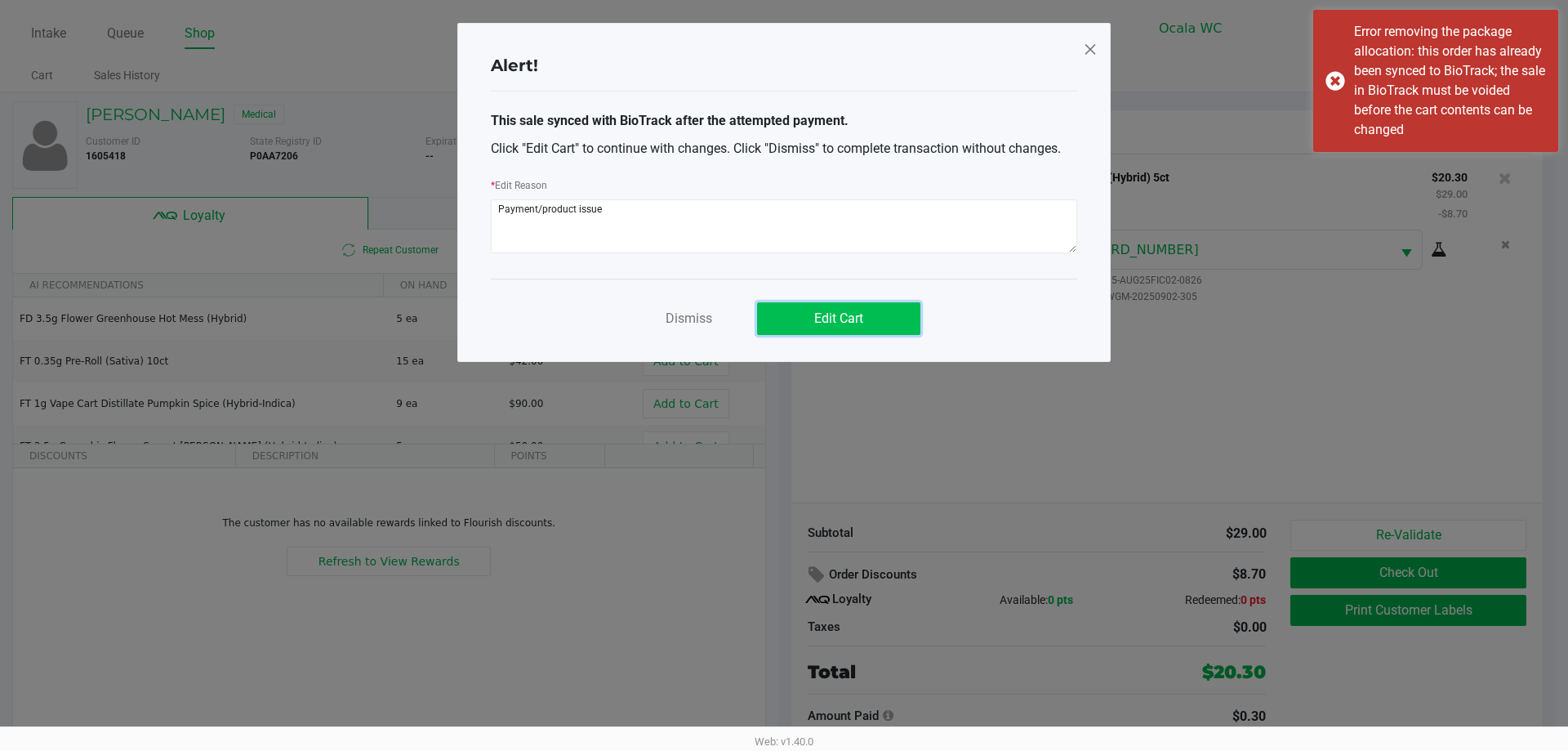
click at [842, 327] on button "Edit Cart" at bounding box center [839, 318] width 163 height 33
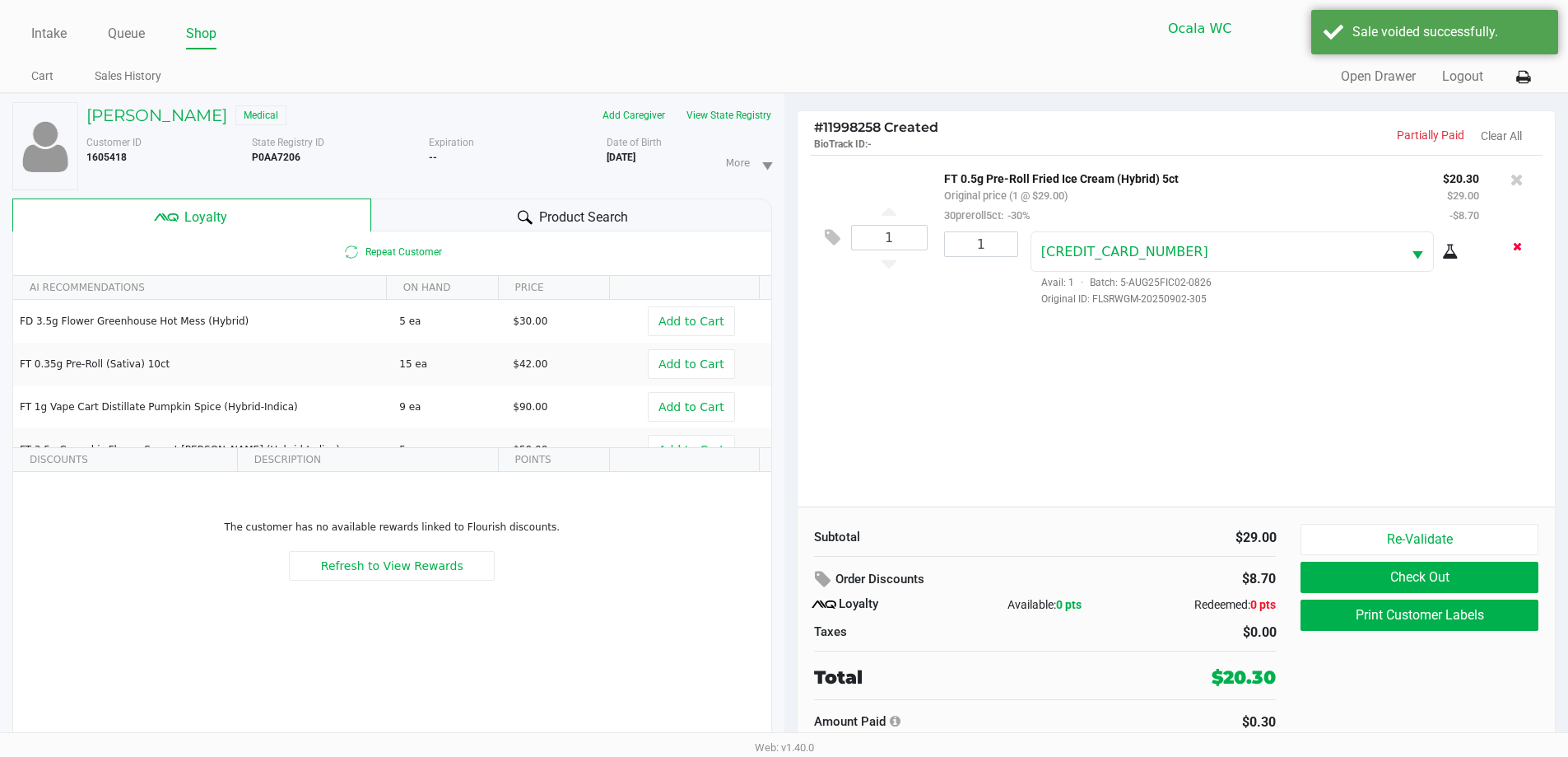
click at [1515, 247] on icon "Remove the package from the orderLine" at bounding box center [1517, 246] width 9 height 11
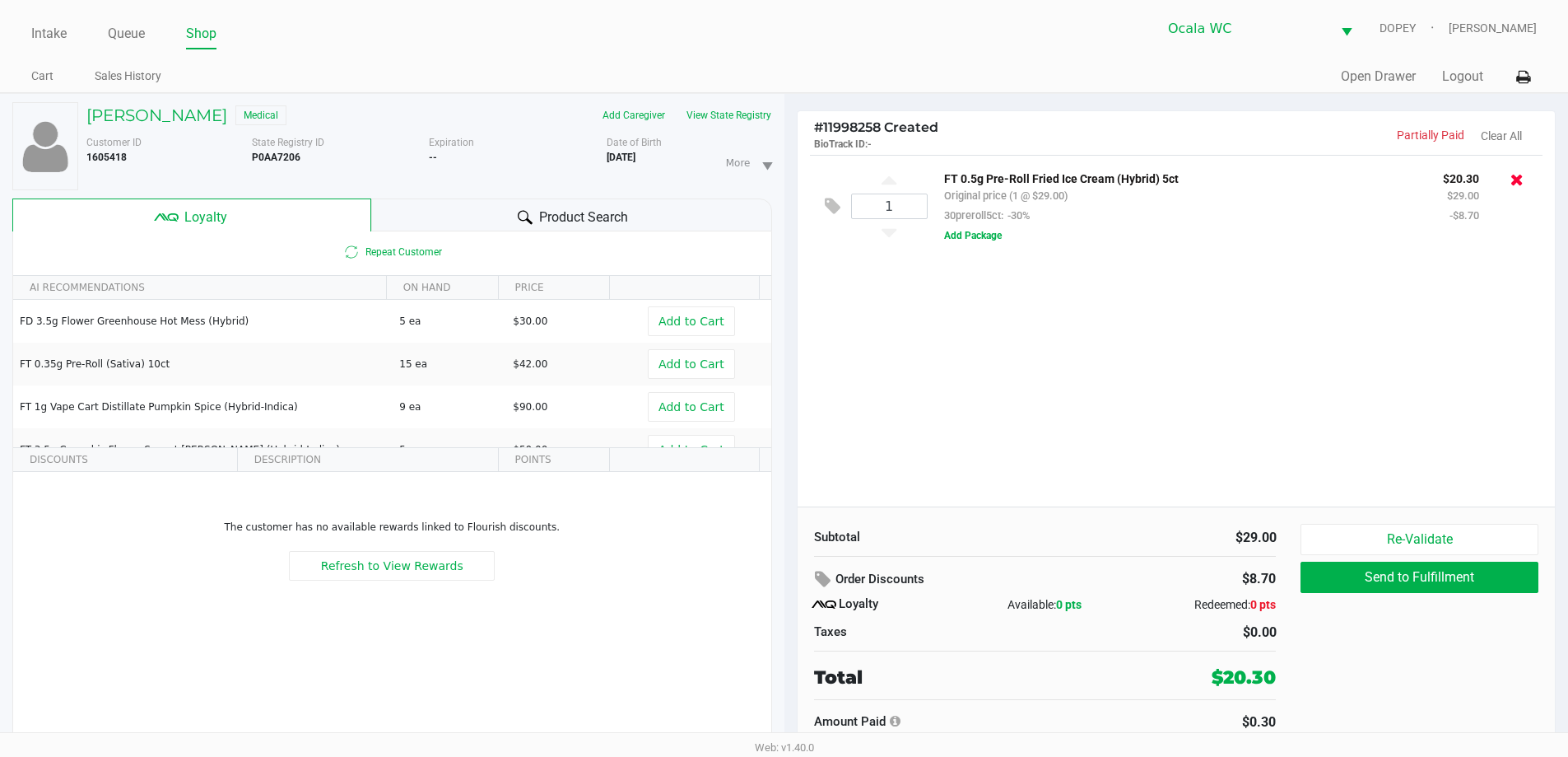
click at [1522, 184] on icon at bounding box center [1517, 179] width 13 height 16
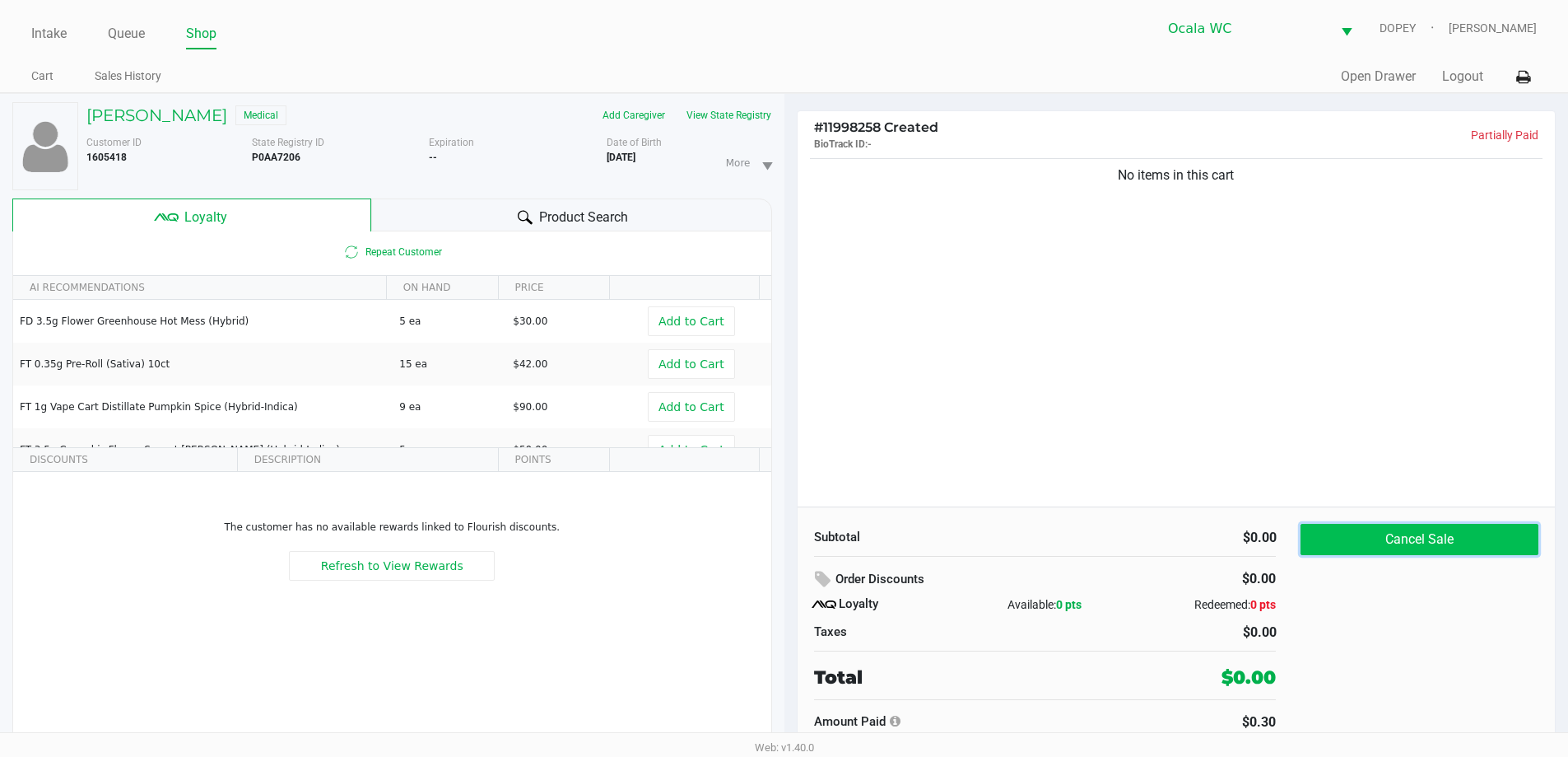
click at [1365, 533] on button "Cancel Sale" at bounding box center [1419, 539] width 237 height 31
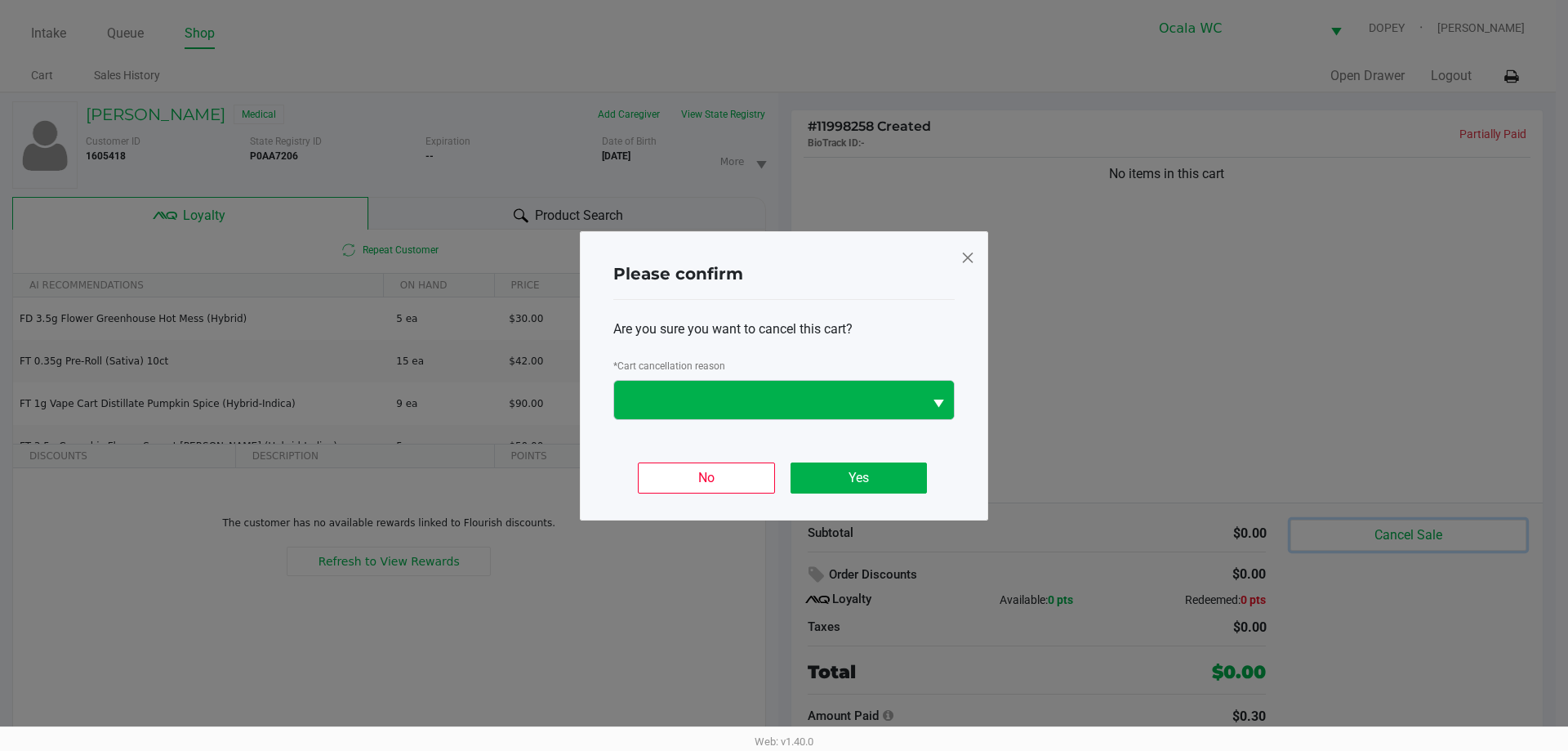
click at [932, 389] on button "Select" at bounding box center [938, 399] width 31 height 38
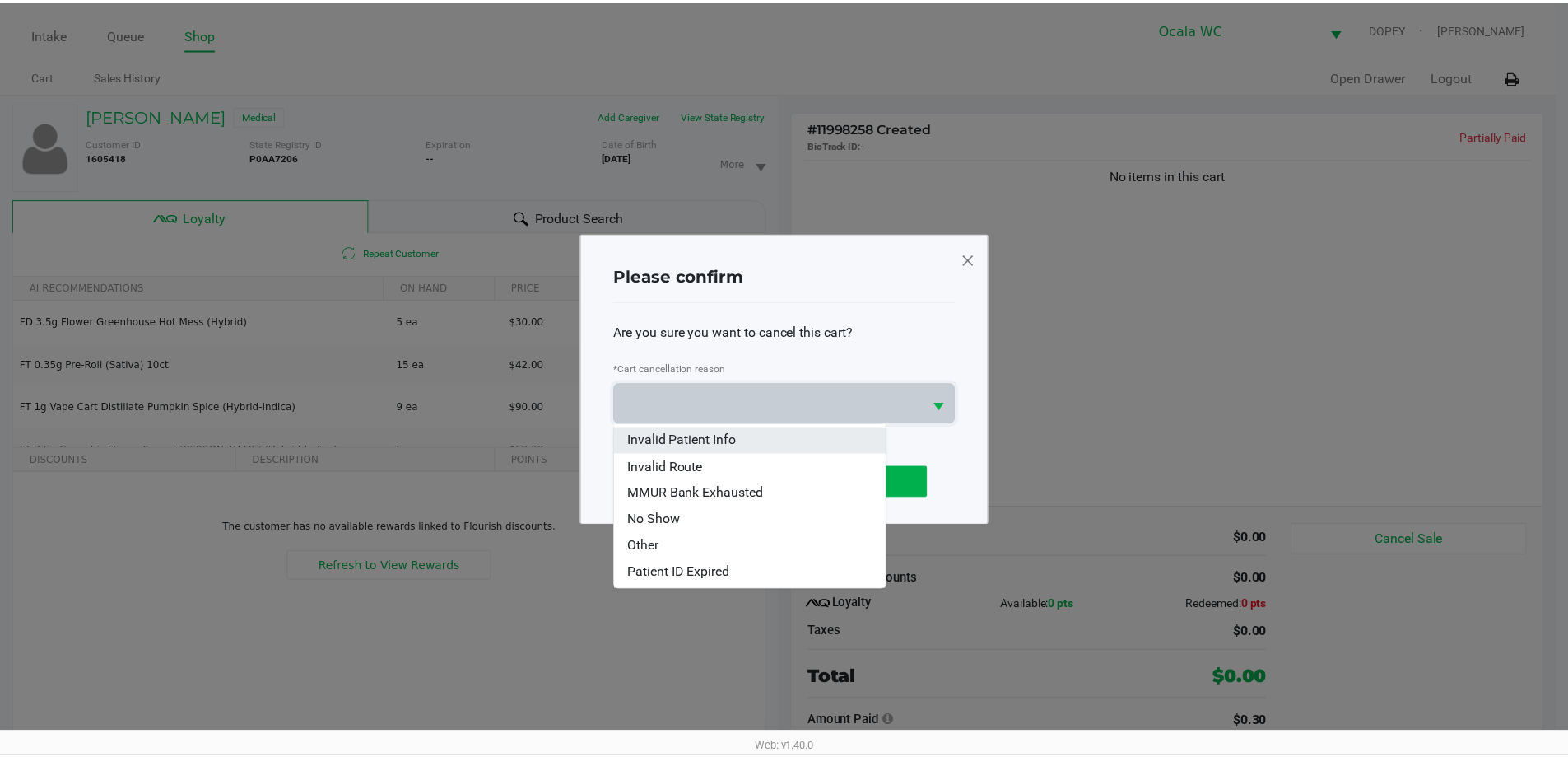
scroll to position [73, 0]
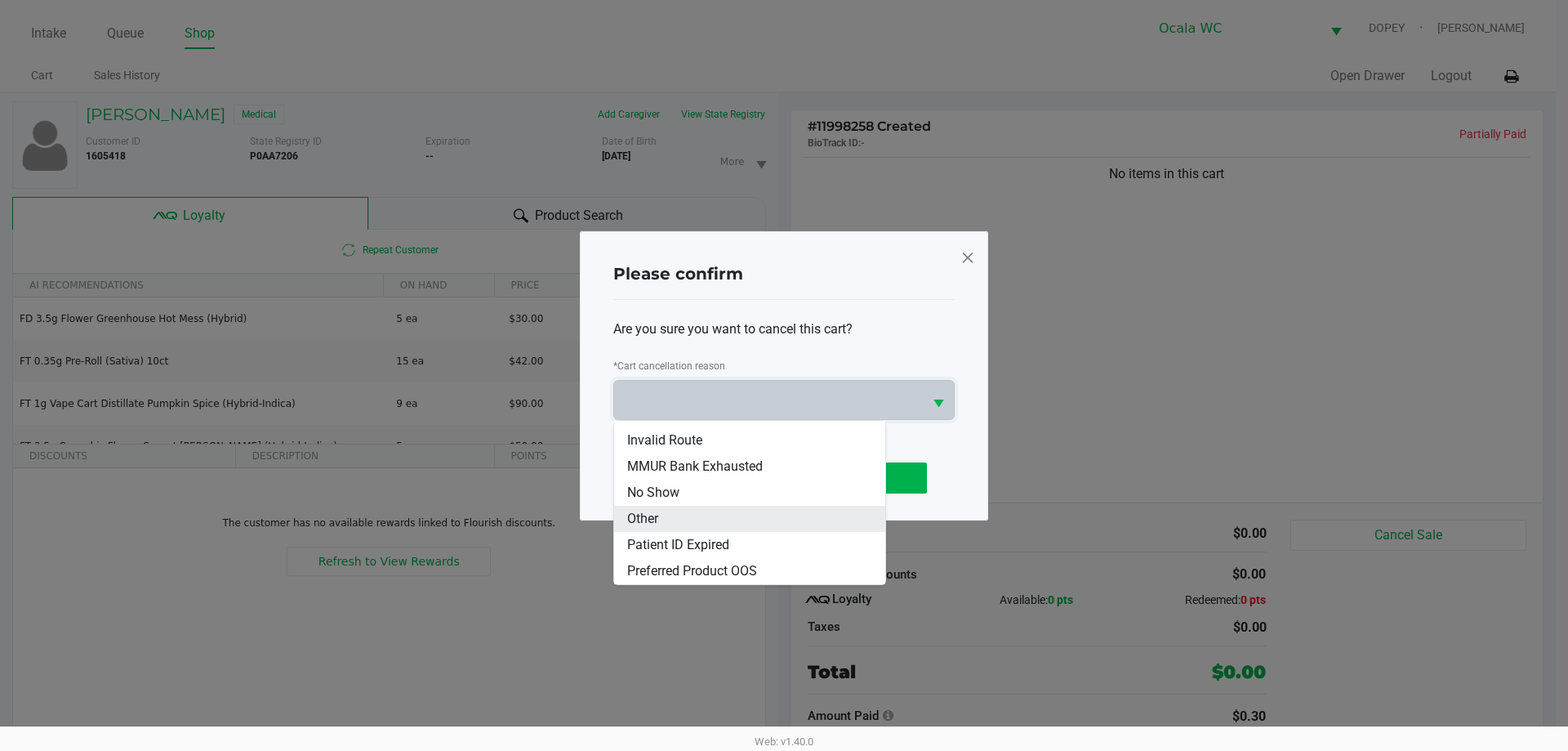
click at [650, 520] on span "Other" at bounding box center [642, 518] width 31 height 20
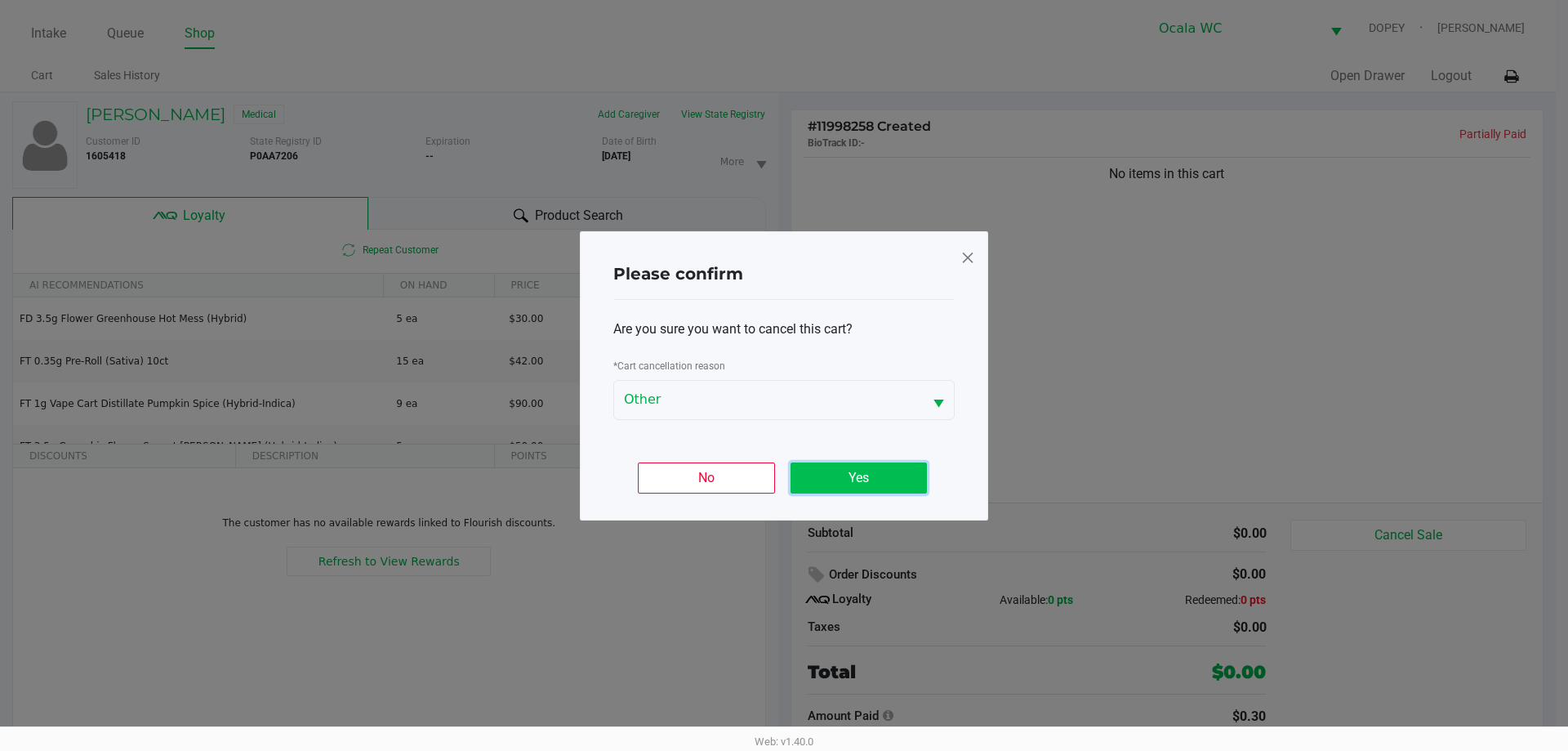
click at [821, 476] on button "Yes" at bounding box center [859, 477] width 137 height 31
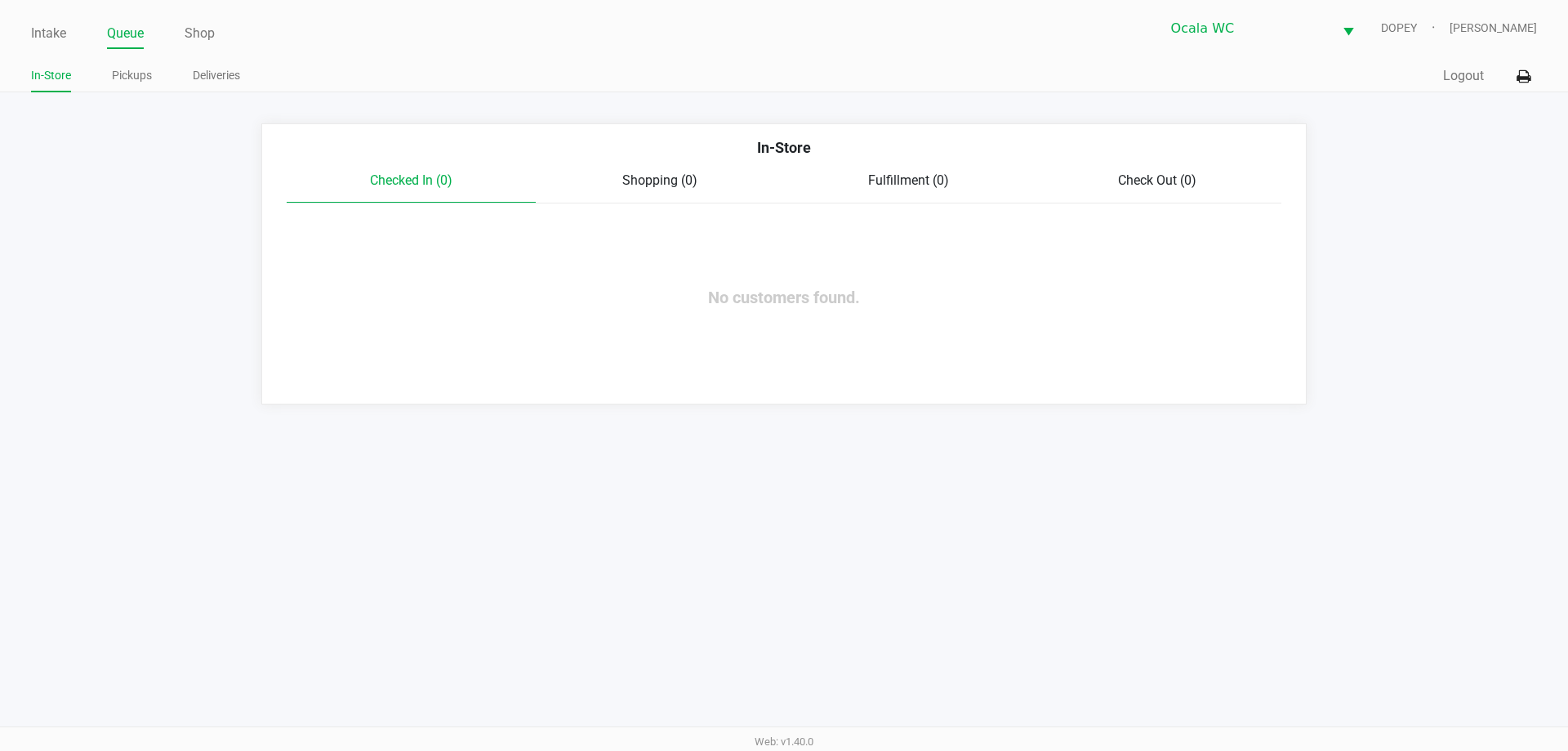
click at [852, 515] on div "Intake Queue Shop Ocala WC DOPEY Christopher Lemons In-Store Pickups Deliveries…" at bounding box center [784, 375] width 1568 height 751
click at [137, 315] on app-queue-list "In-Store Checked In (0) Shopping (0) Fulfillment (0) Check Out (0) No customers…" at bounding box center [784, 264] width 1568 height 281
click at [46, 41] on link "Intake" at bounding box center [48, 34] width 35 height 23
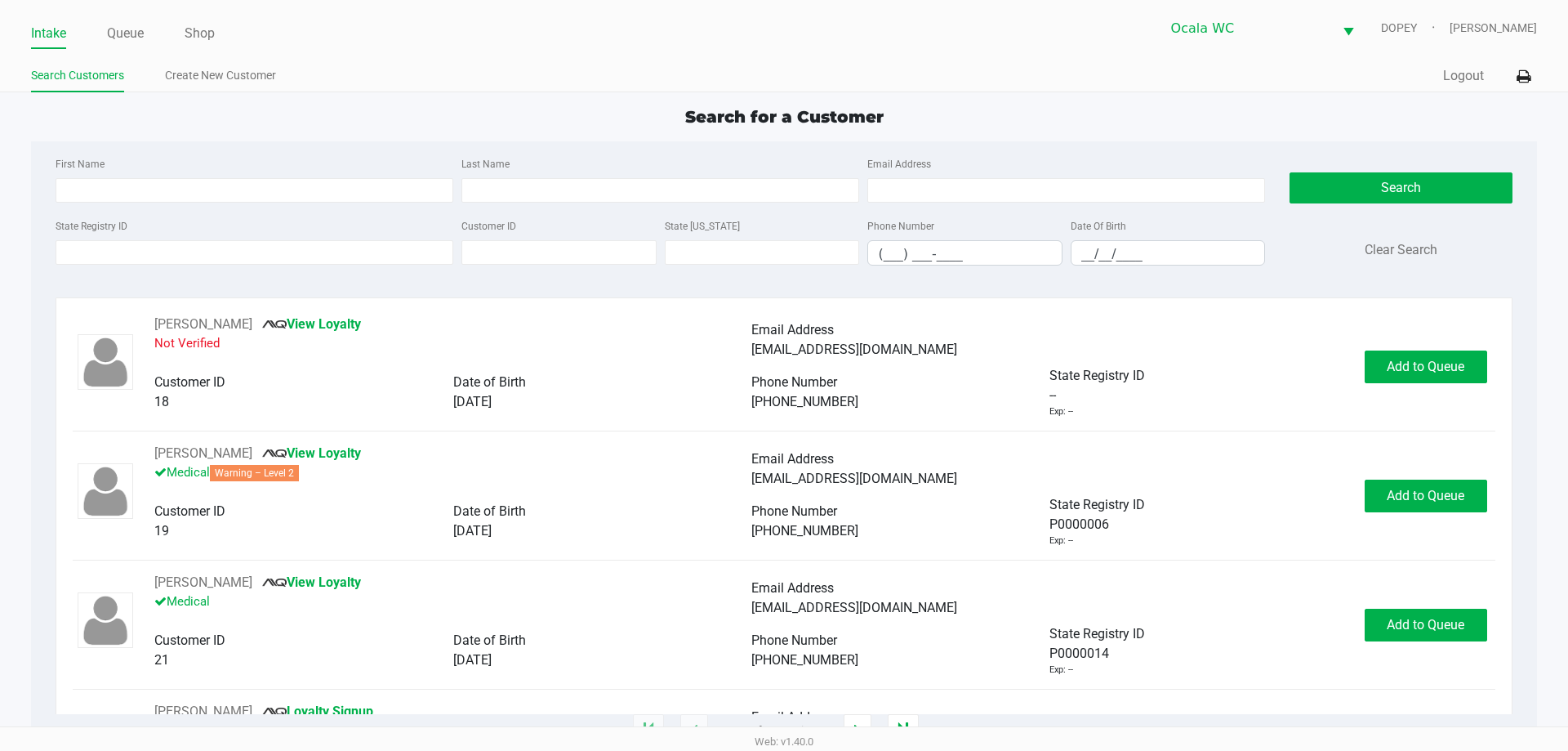
click at [688, 87] on ul "Search Customers Create New Customer" at bounding box center [407, 78] width 753 height 28
click at [131, 38] on link "Queue" at bounding box center [125, 34] width 37 height 23
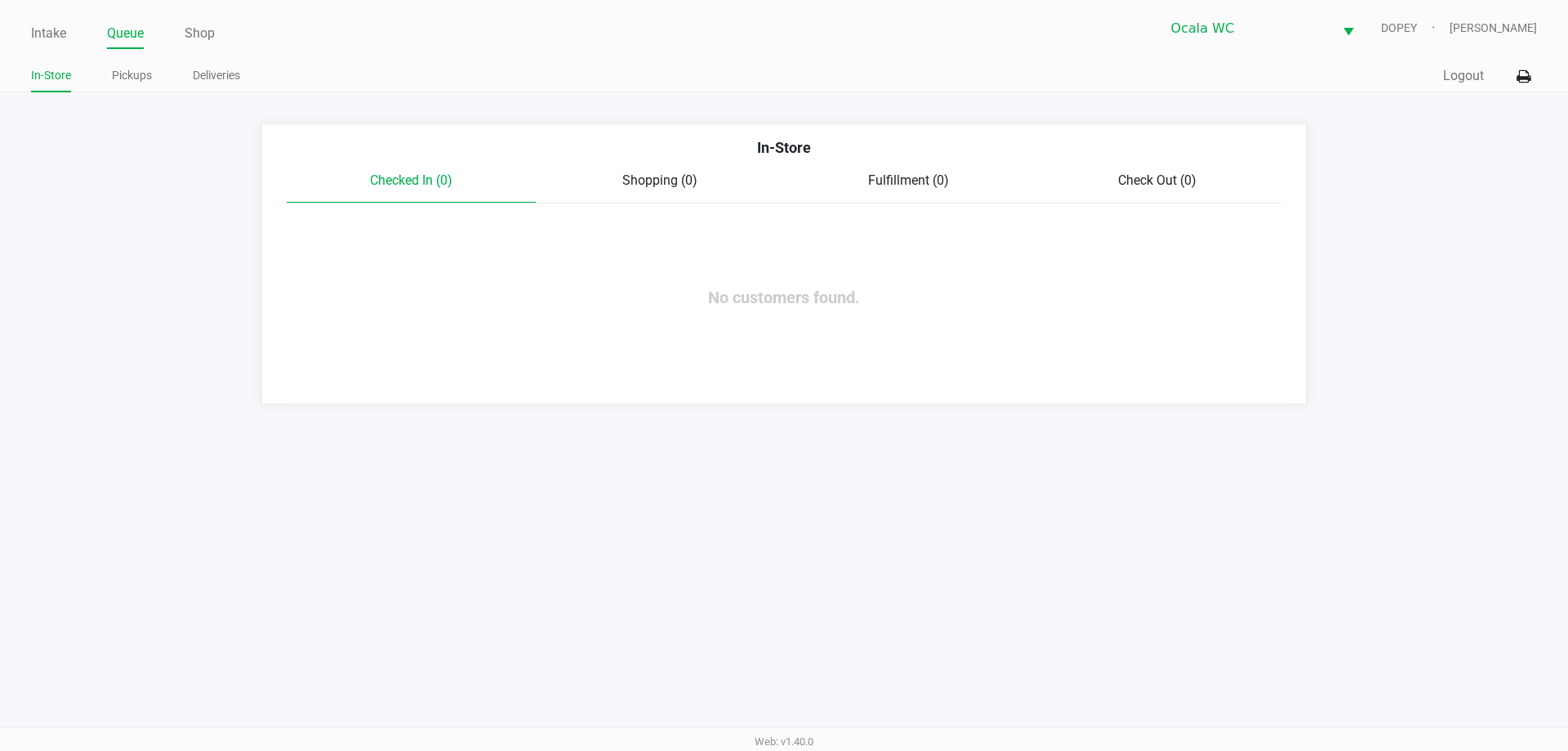
click at [474, 47] on ul "Intake Queue Shop" at bounding box center [407, 35] width 753 height 28
click at [42, 38] on link "Intake" at bounding box center [48, 34] width 35 height 23
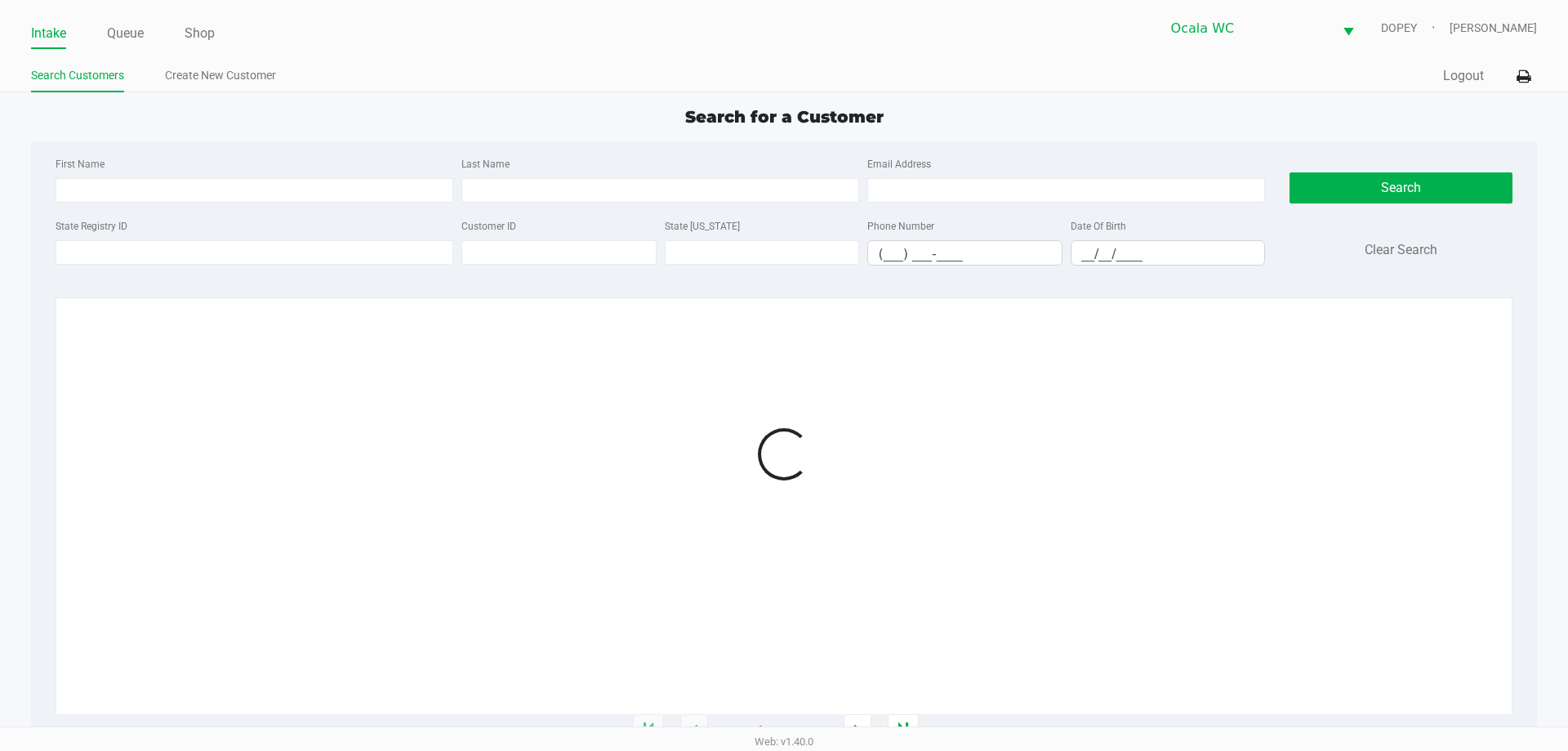
click at [573, 100] on app-point-of-sale "Intake Queue Shop Ocala WC DOPEY Christopher Lemons Search Customers Create New…" at bounding box center [784, 366] width 1568 height 731
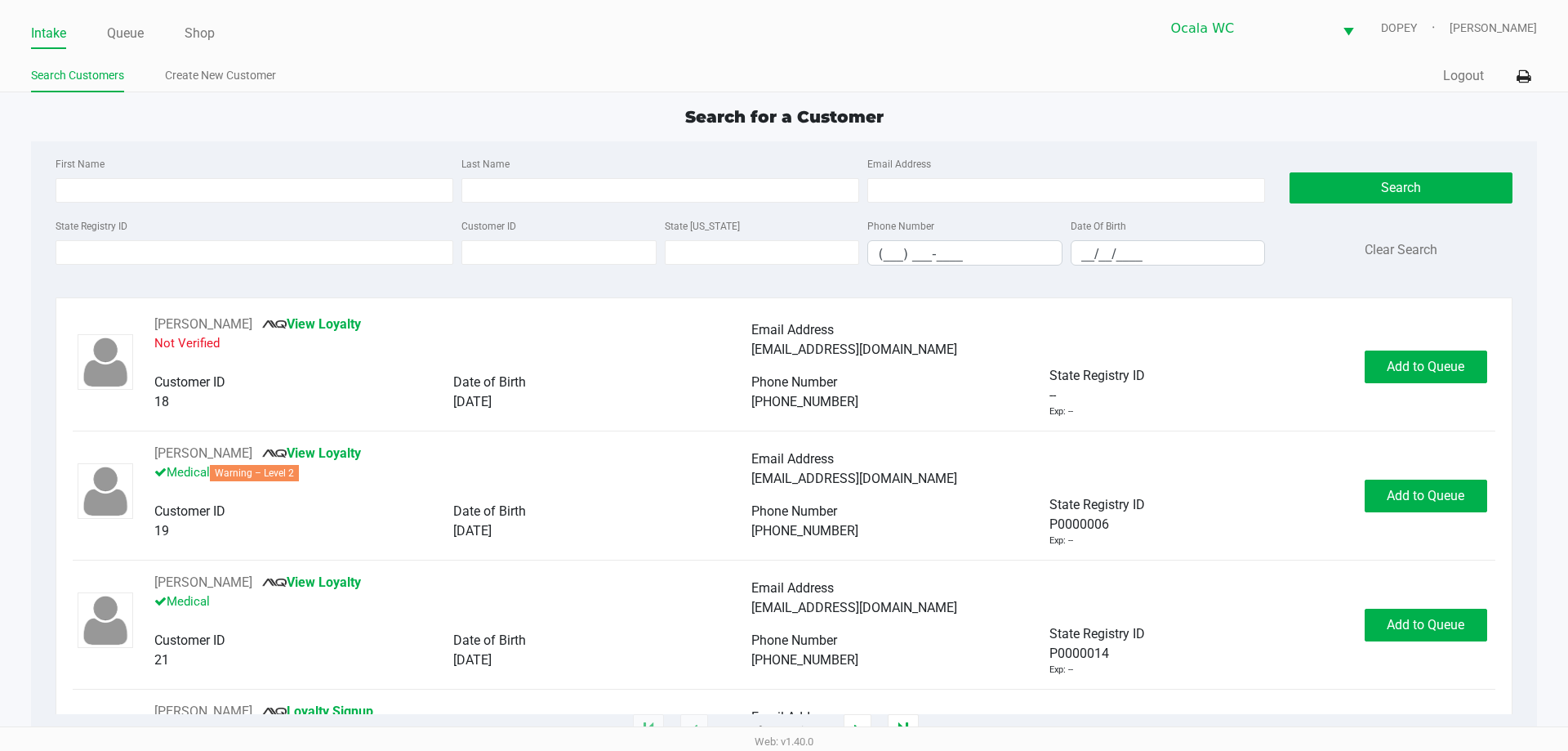
click at [535, 54] on div "Intake Queue Shop Ocala WC DOPEY Christopher Lemons Search Customers Create New…" at bounding box center [784, 46] width 1568 height 92
click at [123, 41] on link "Queue" at bounding box center [125, 34] width 37 height 23
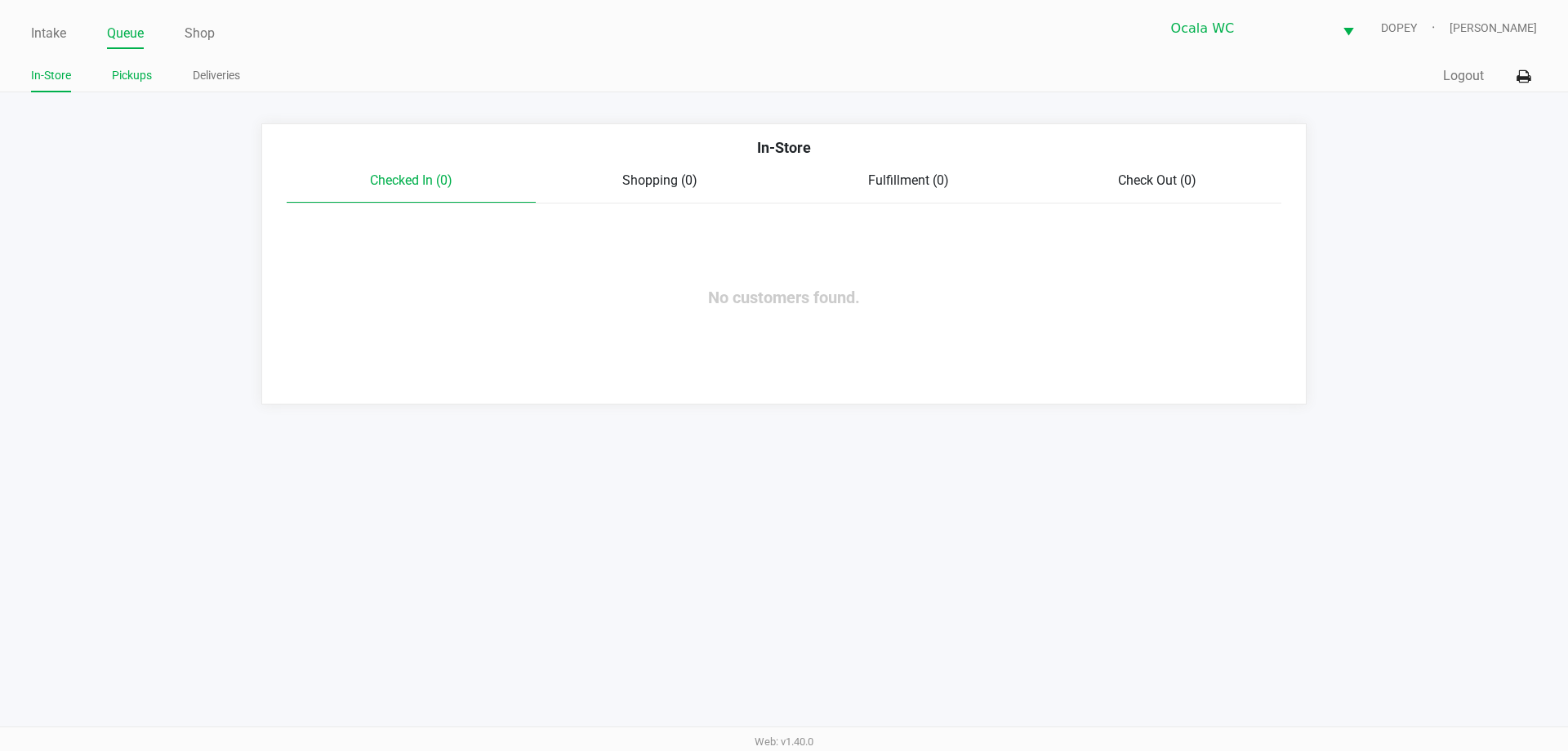
click at [135, 77] on link "Pickups" at bounding box center [131, 76] width 40 height 21
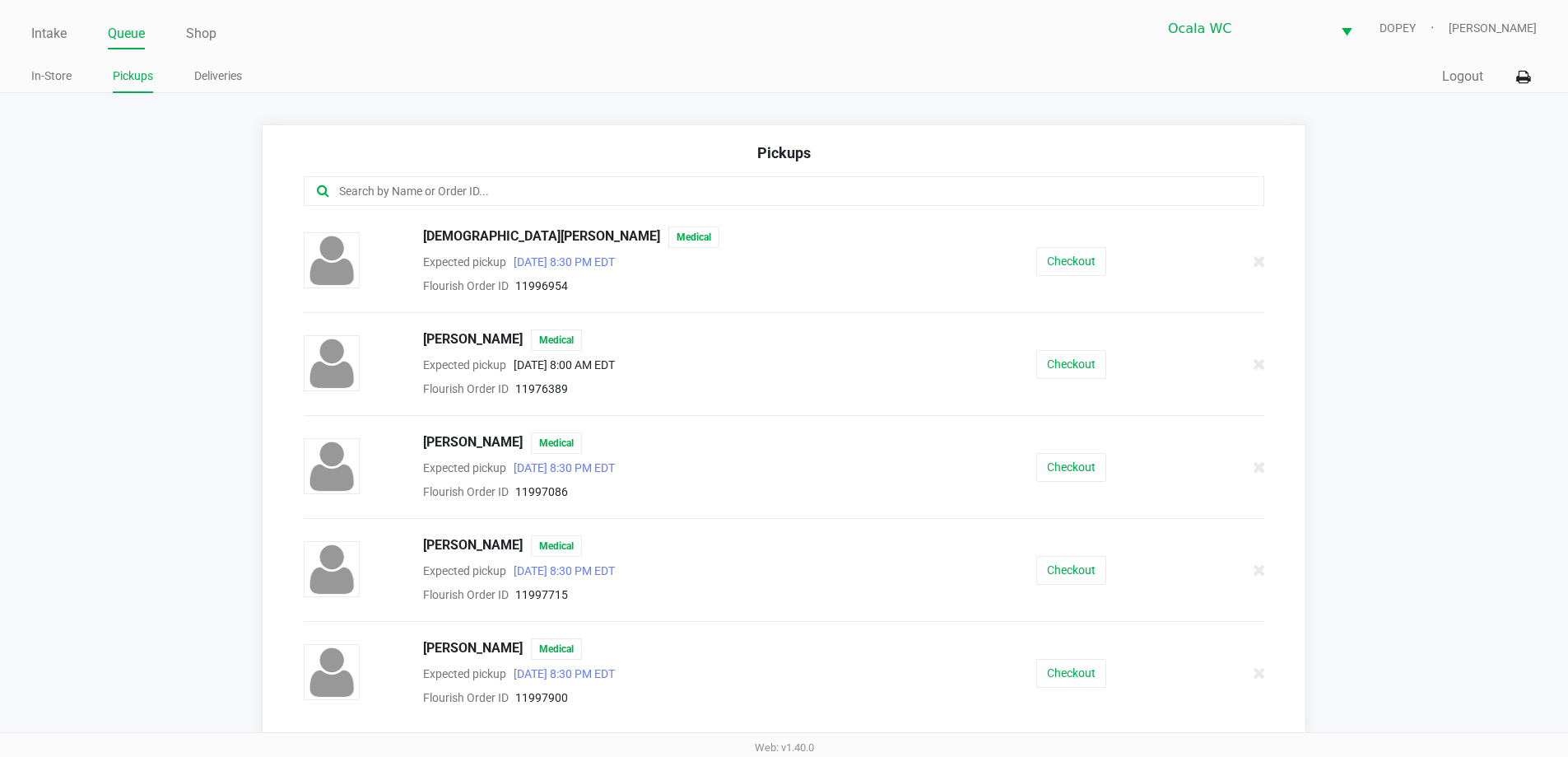
click at [47, 28] on link "Intake" at bounding box center [48, 34] width 35 height 23
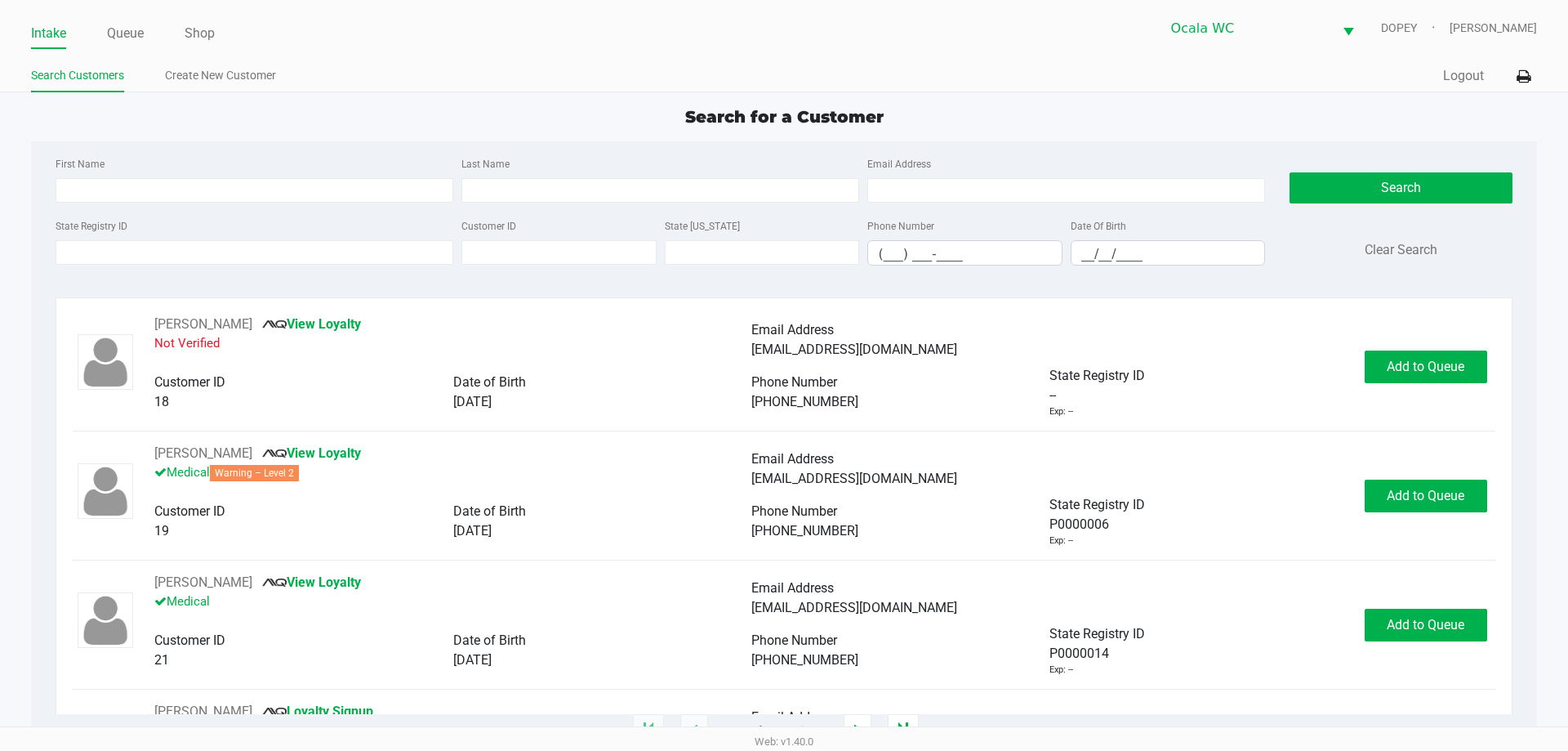
click at [669, 54] on div "Intake Queue Shop Ocala WC DOPEY Christopher Lemons Search Customers Create New…" at bounding box center [784, 46] width 1568 height 92
click at [205, 245] on input "State Registry ID" at bounding box center [254, 252] width 397 height 24
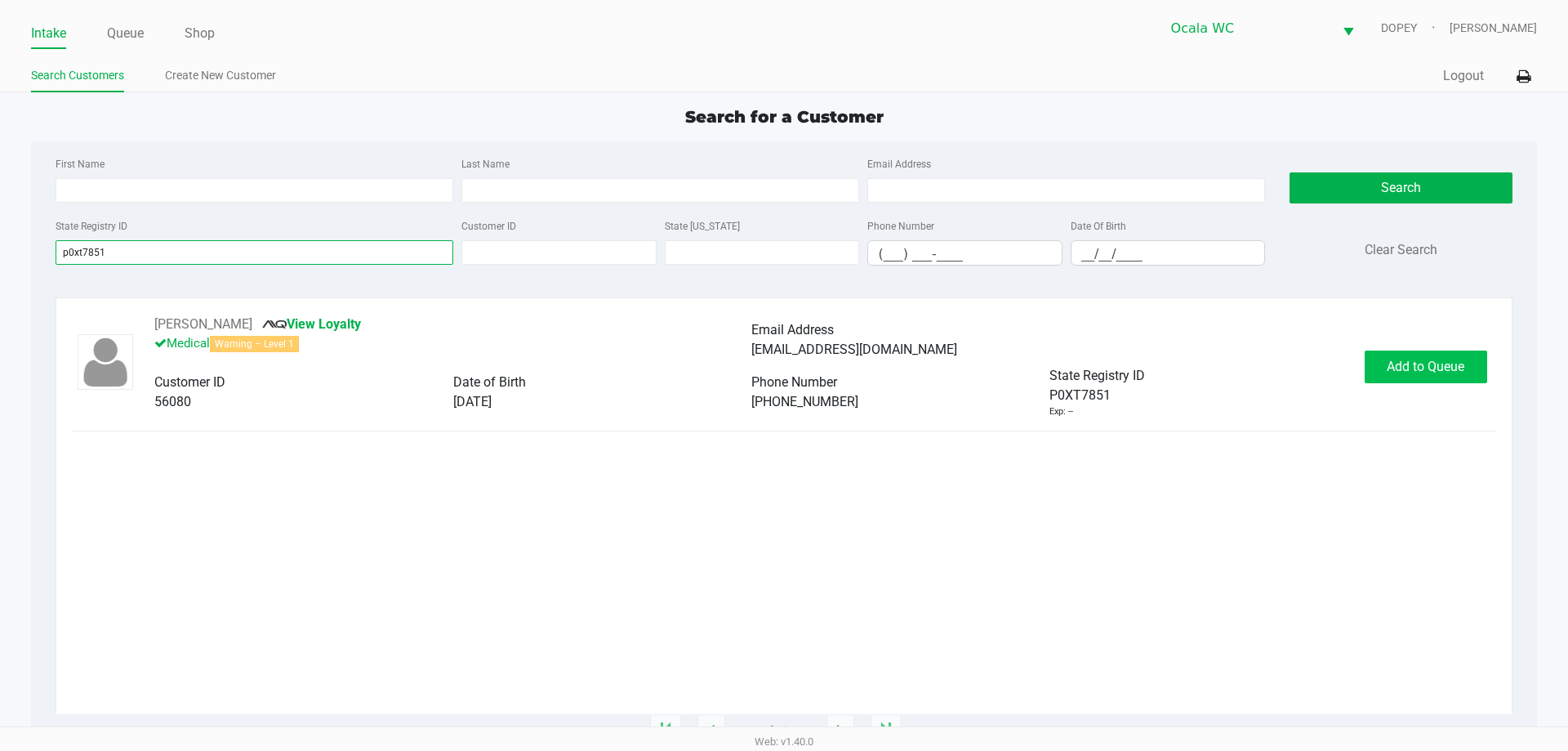
type input "p0xt7851"
click at [1443, 368] on span "Add to Queue" at bounding box center [1425, 366] width 78 height 16
click at [1425, 397] on div "JORGE GONZALEZ View Loyalty Medical Warning – Level 1 Email Address jlgonzalez7…" at bounding box center [784, 366] width 1422 height 104
click at [1436, 380] on button "In Queue" at bounding box center [1424, 367] width 114 height 33
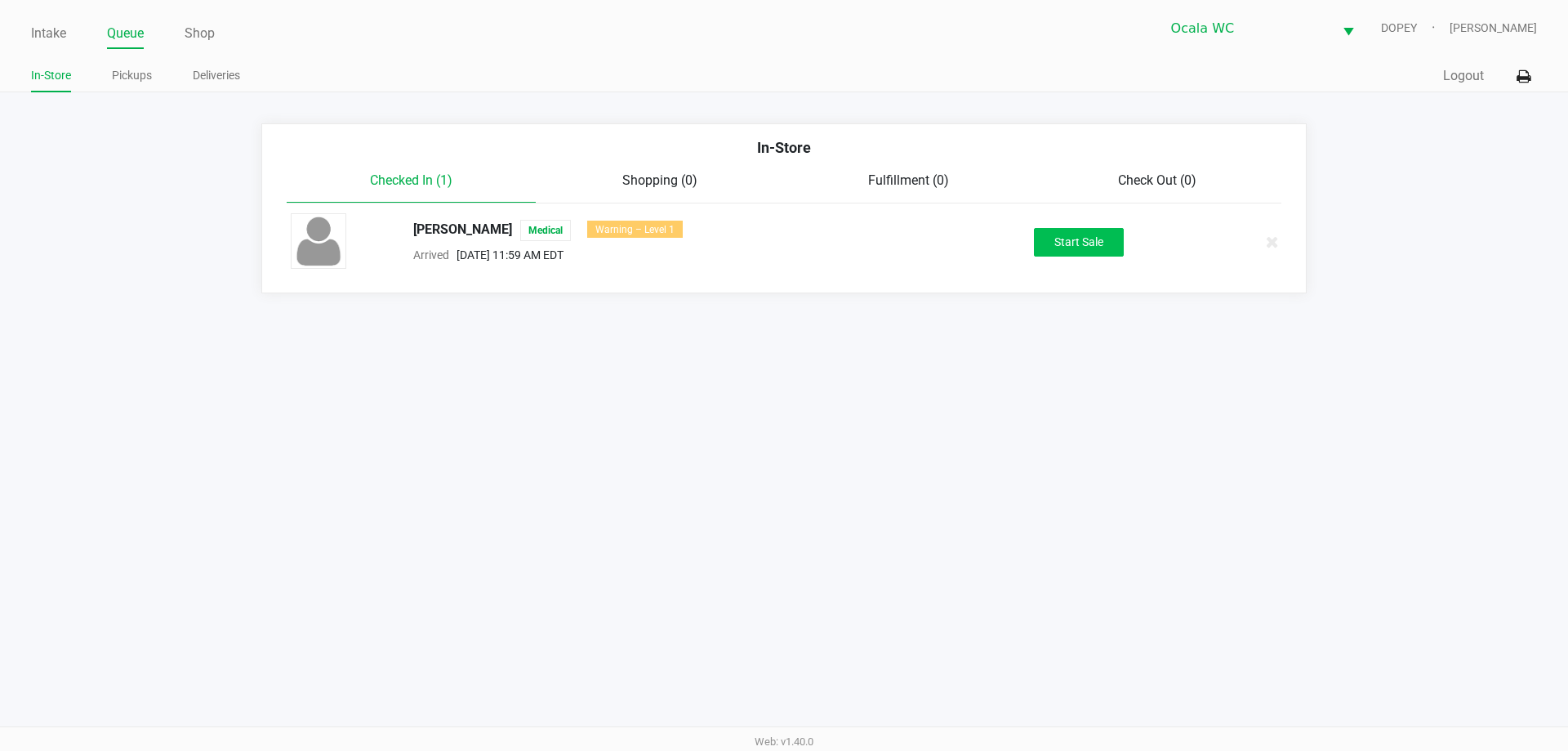
click at [1080, 254] on button "Start Sale" at bounding box center [1079, 242] width 90 height 28
click at [1083, 252] on div "Start Sale" at bounding box center [1079, 242] width 90 height 28
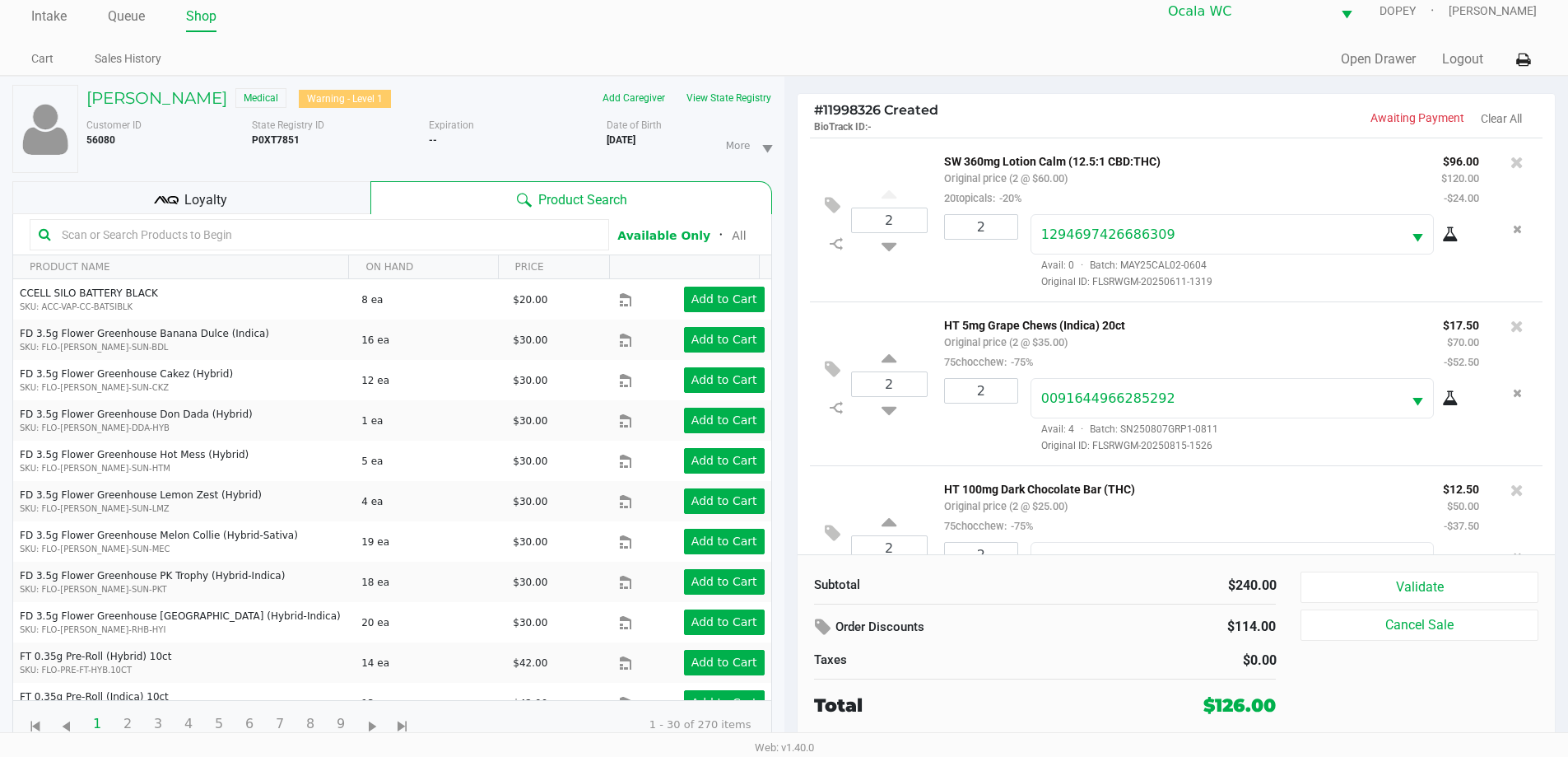
click at [266, 205] on div "Loyalty" at bounding box center [191, 198] width 358 height 33
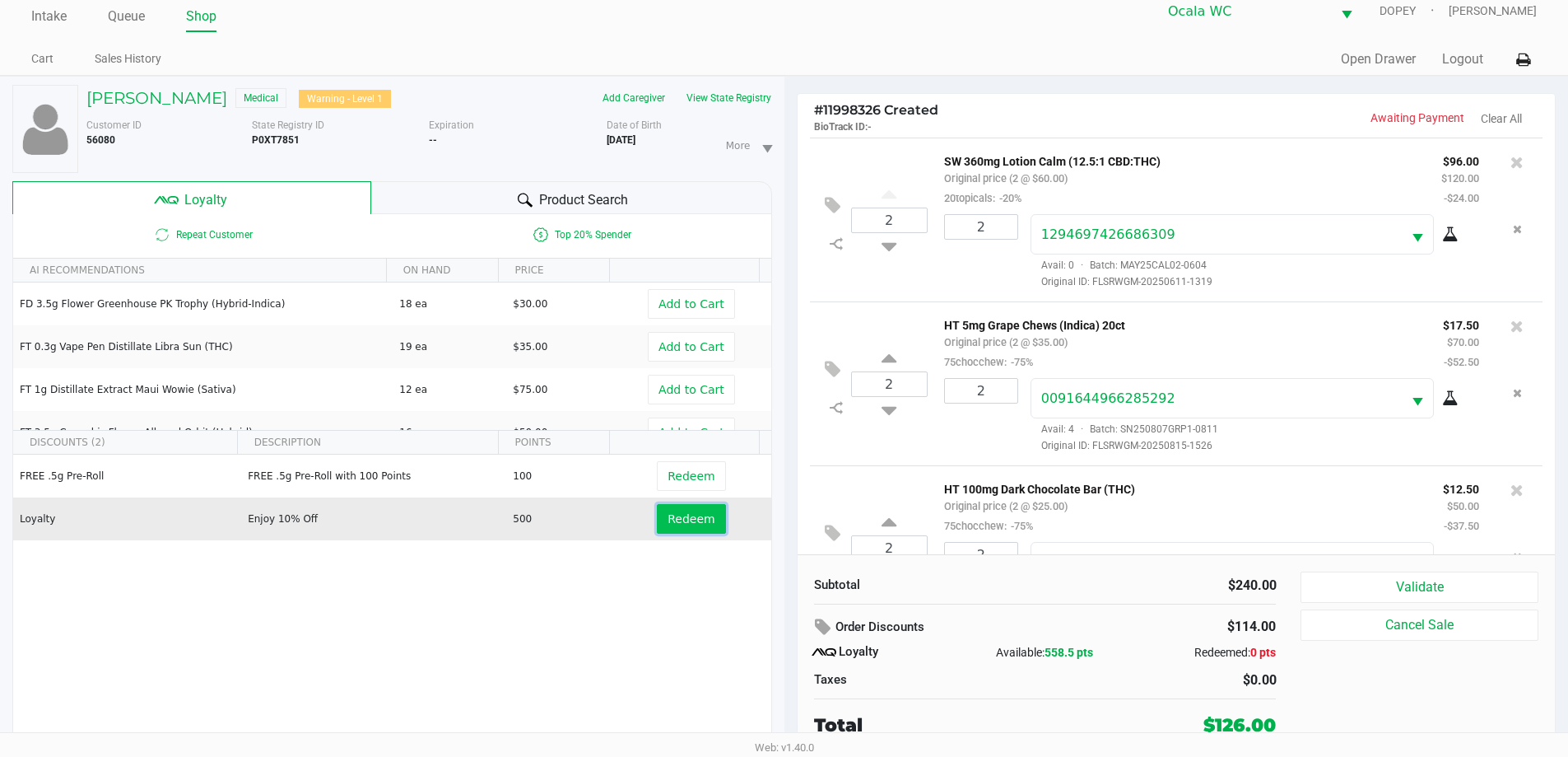
click at [683, 522] on span "Redeem" at bounding box center [691, 519] width 47 height 13
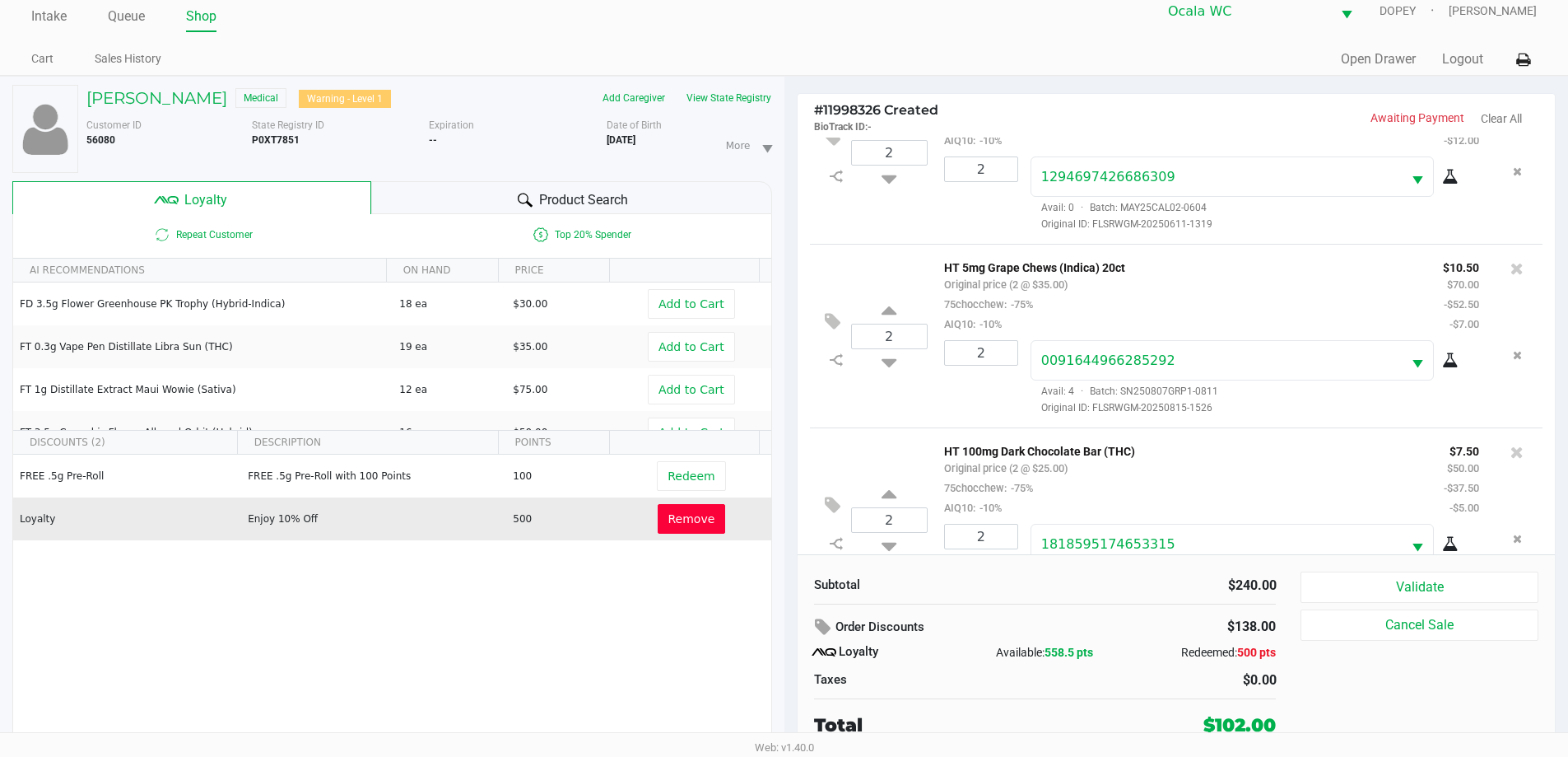
scroll to position [137, 0]
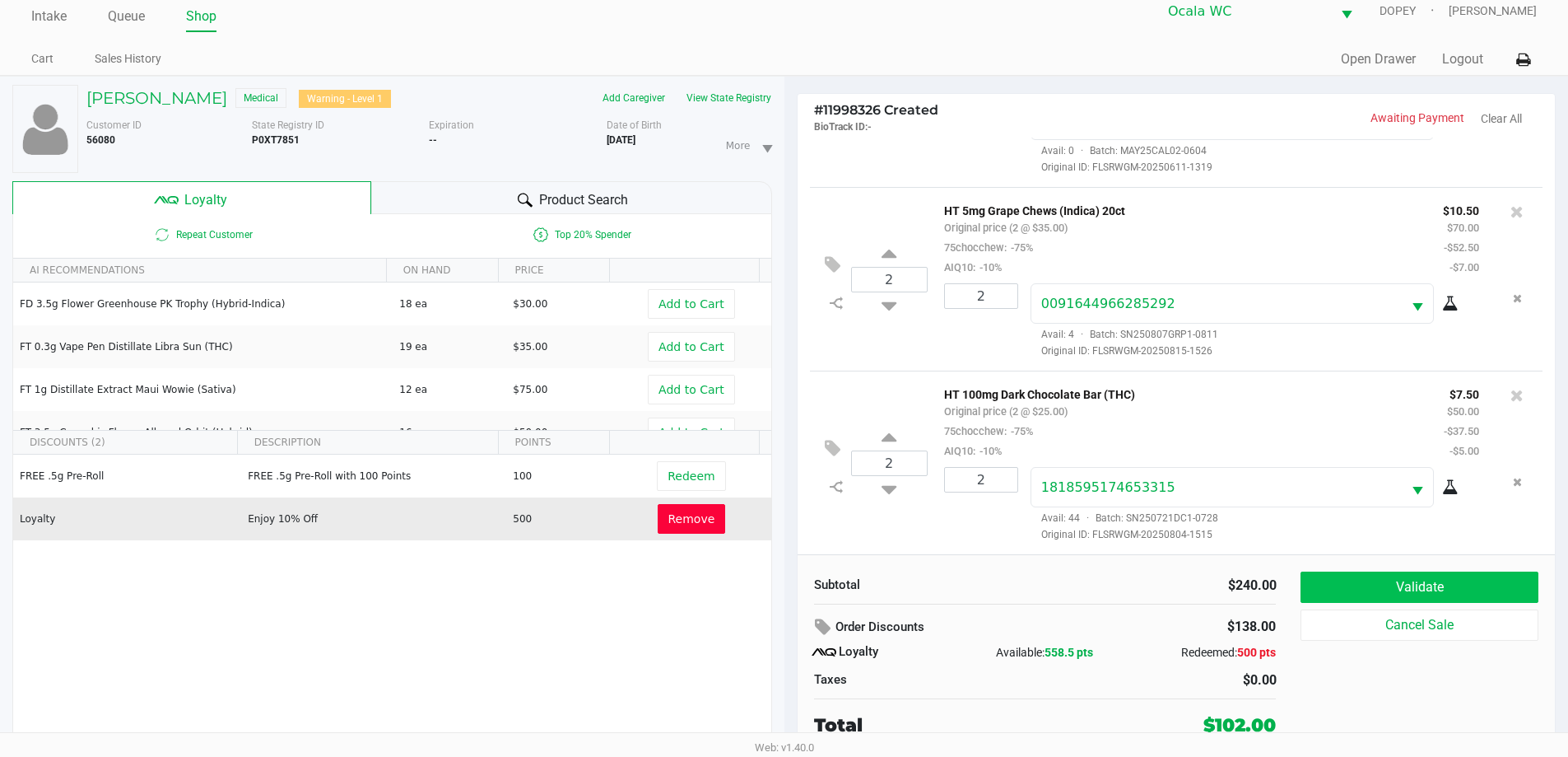
click at [1379, 580] on button "Validate" at bounding box center [1419, 587] width 237 height 31
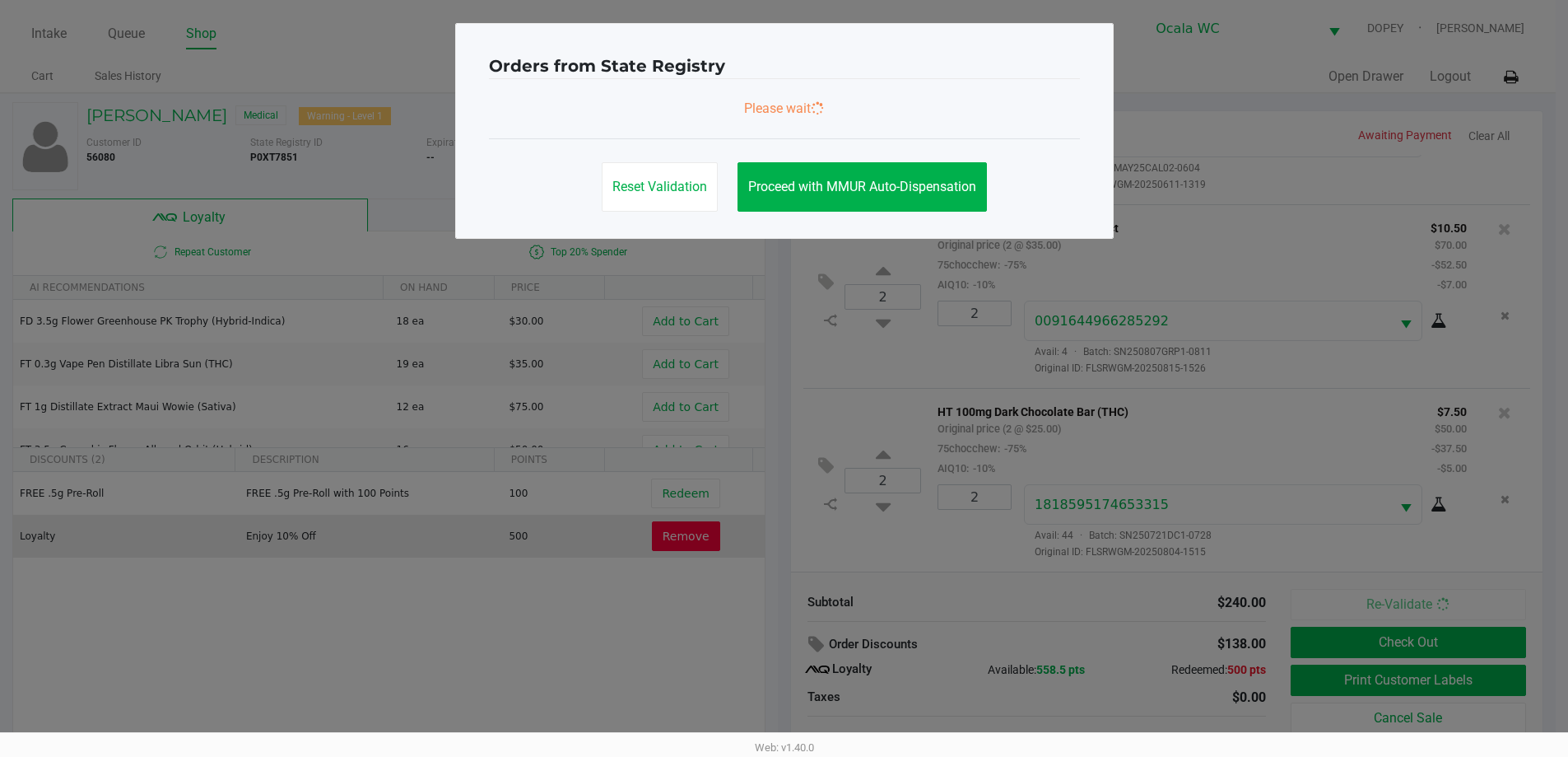
scroll to position [0, 0]
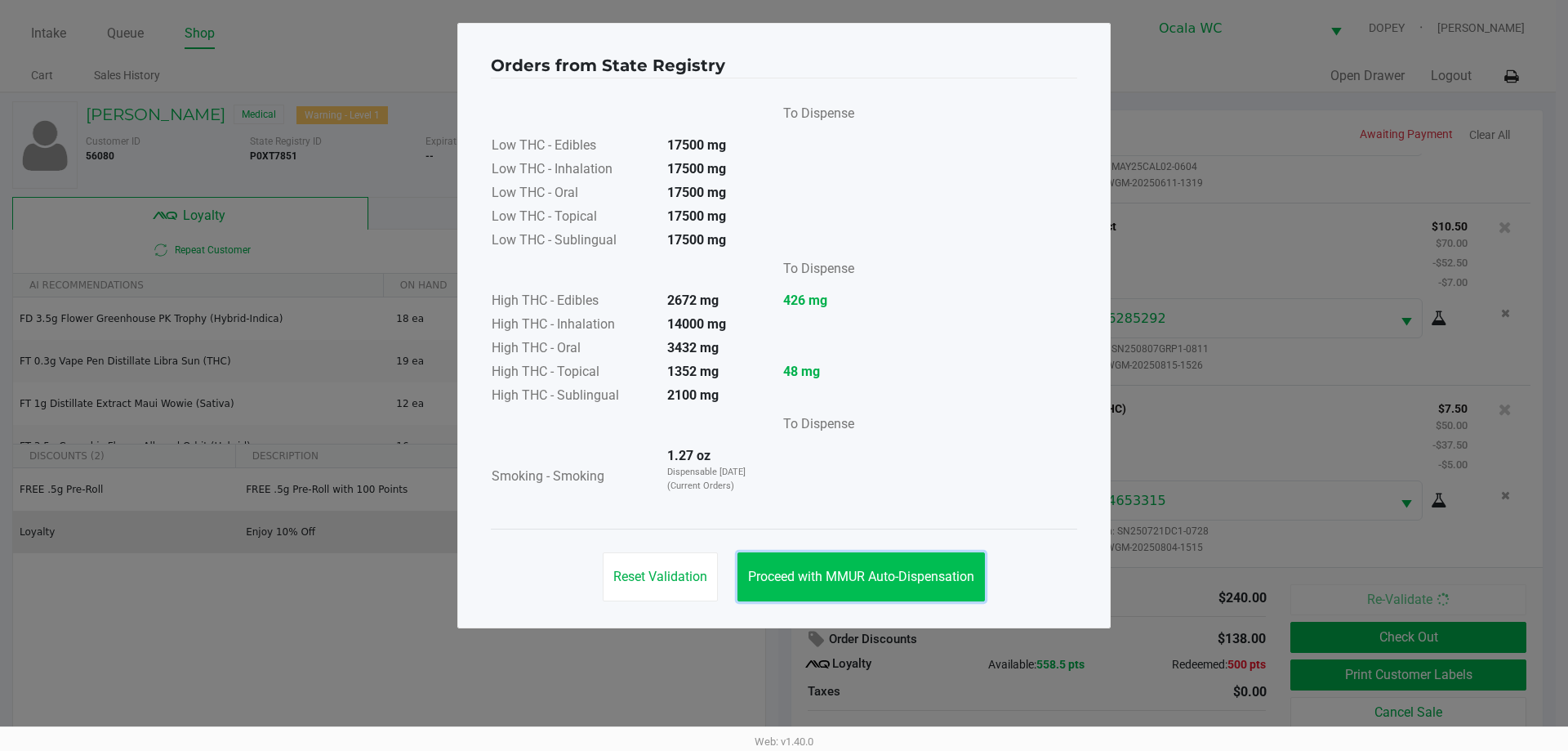
click at [873, 574] on span "Proceed with MMUR Auto-Dispensation" at bounding box center [860, 576] width 226 height 16
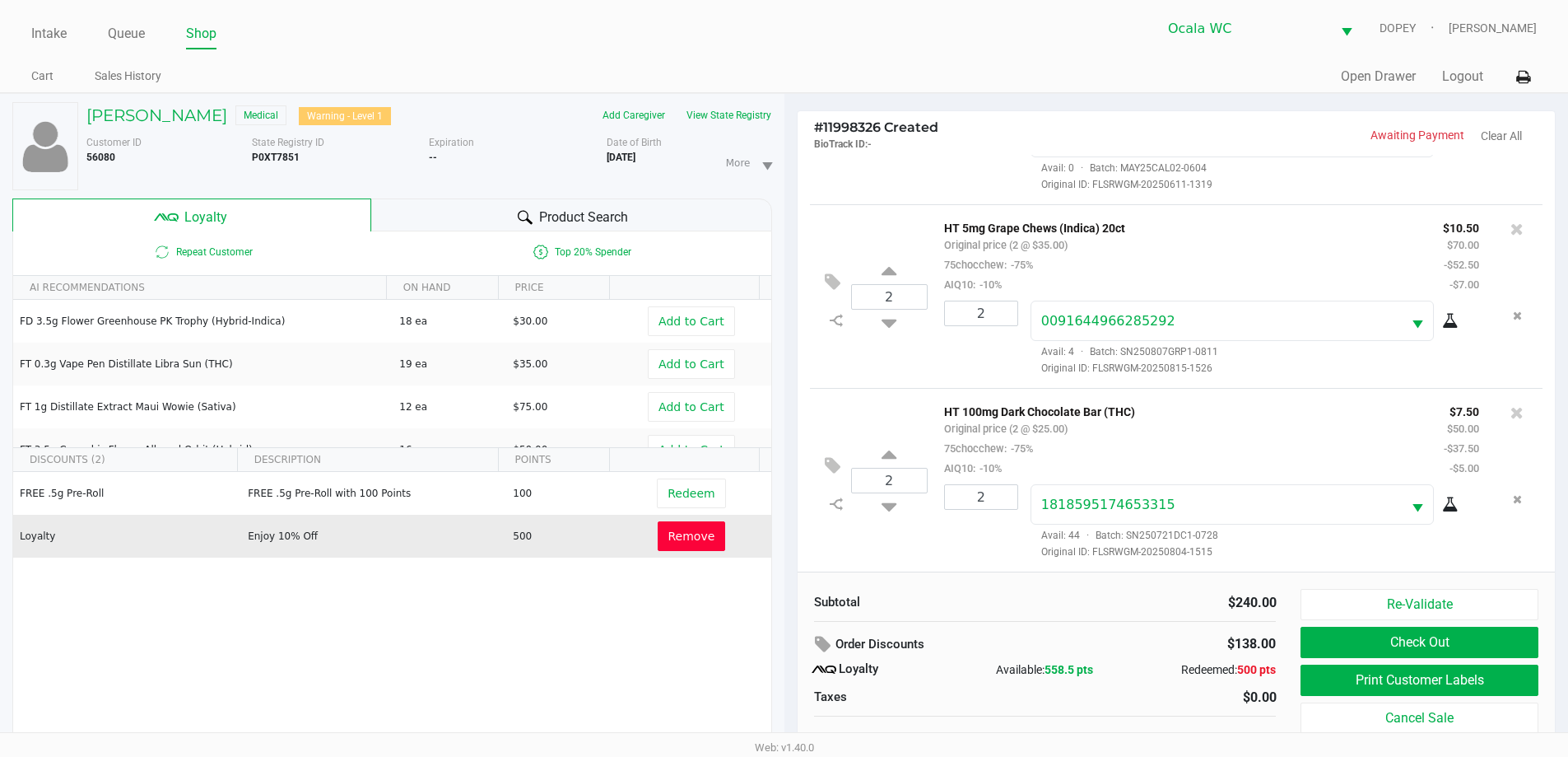
click at [1377, 685] on button "Print Customer Labels" at bounding box center [1419, 680] width 237 height 31
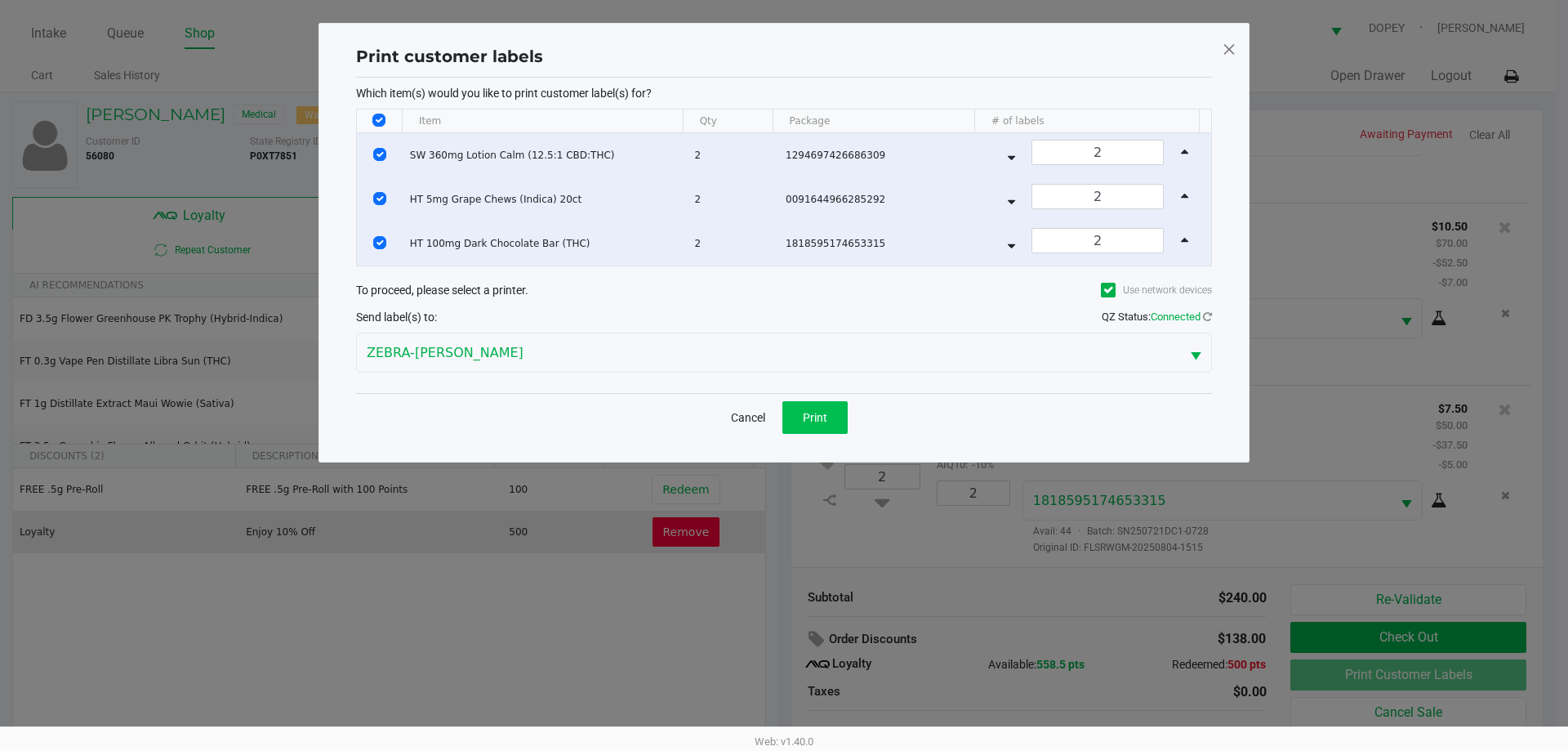
click at [816, 432] on button "Print" at bounding box center [815, 417] width 66 height 33
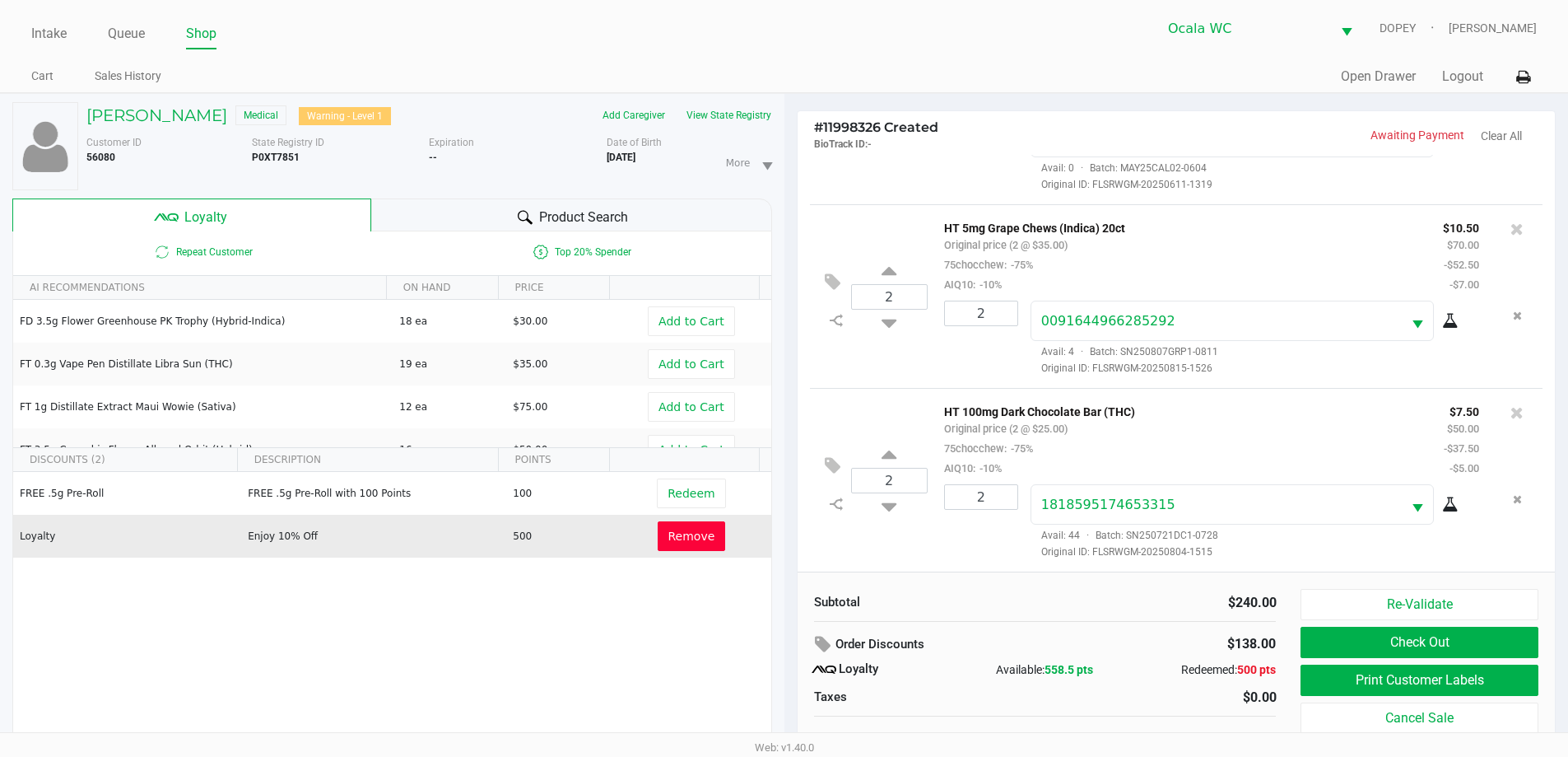
scroll to position [17, 0]
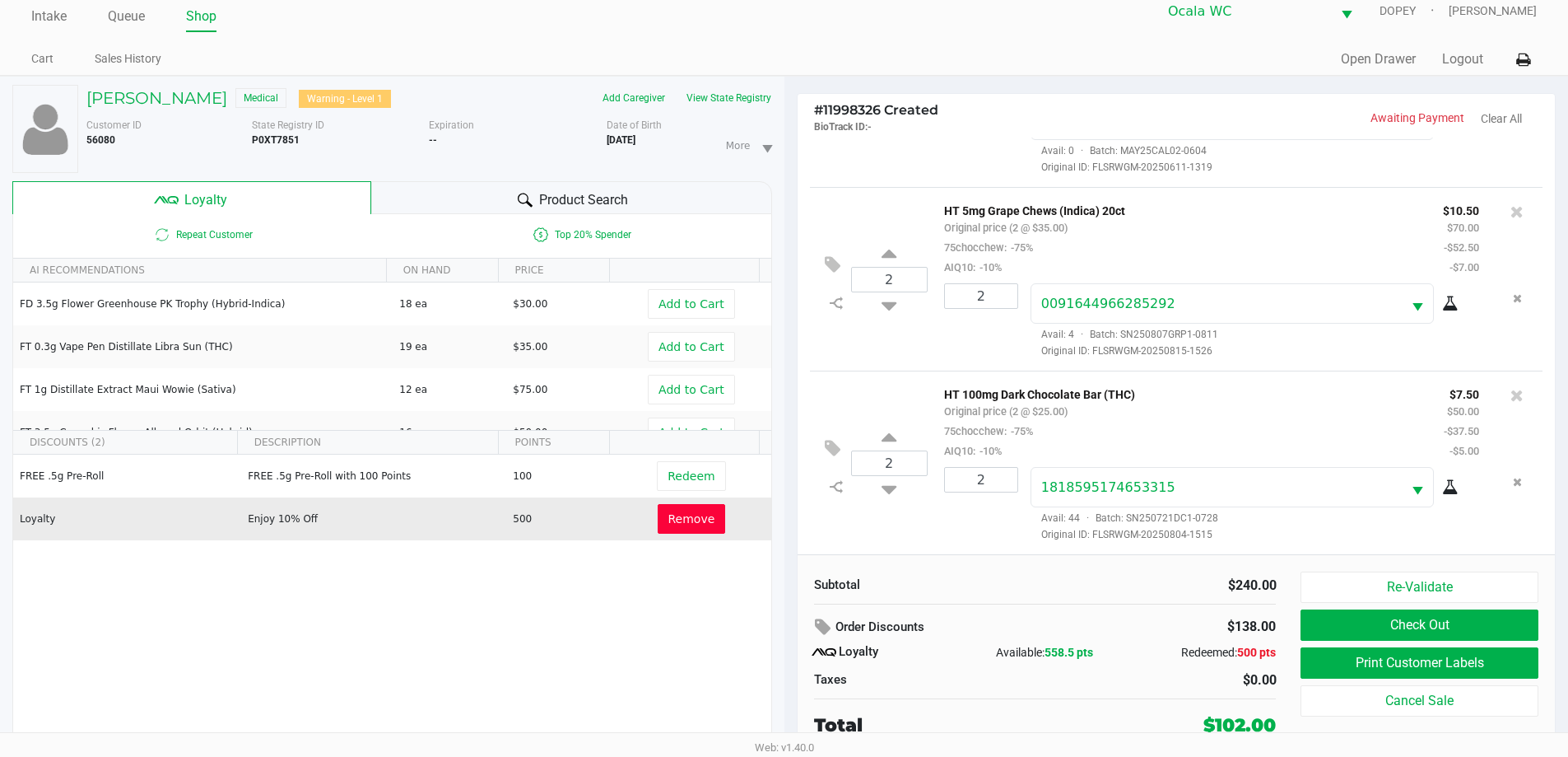
click at [1365, 625] on button "Check Out" at bounding box center [1419, 625] width 237 height 31
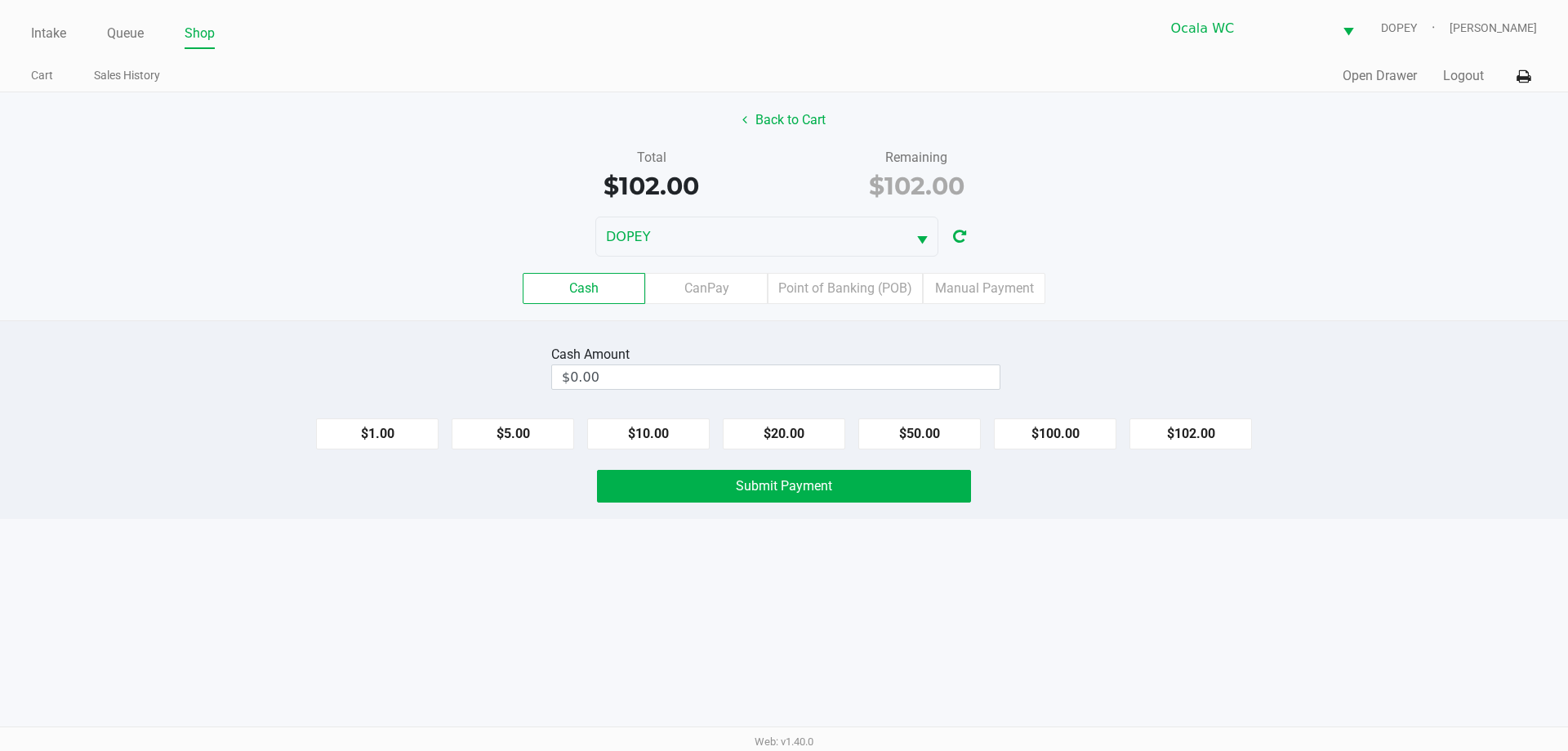
click at [1250, 377] on div "Cash Amount $0.00" at bounding box center [784, 367] width 1592 height 52
click at [940, 381] on input "$0.00" at bounding box center [775, 376] width 447 height 23
click at [1200, 440] on button "$102.00" at bounding box center [1190, 433] width 123 height 31
type input "$102.00"
click at [894, 496] on button "Submit Payment" at bounding box center [784, 486] width 374 height 33
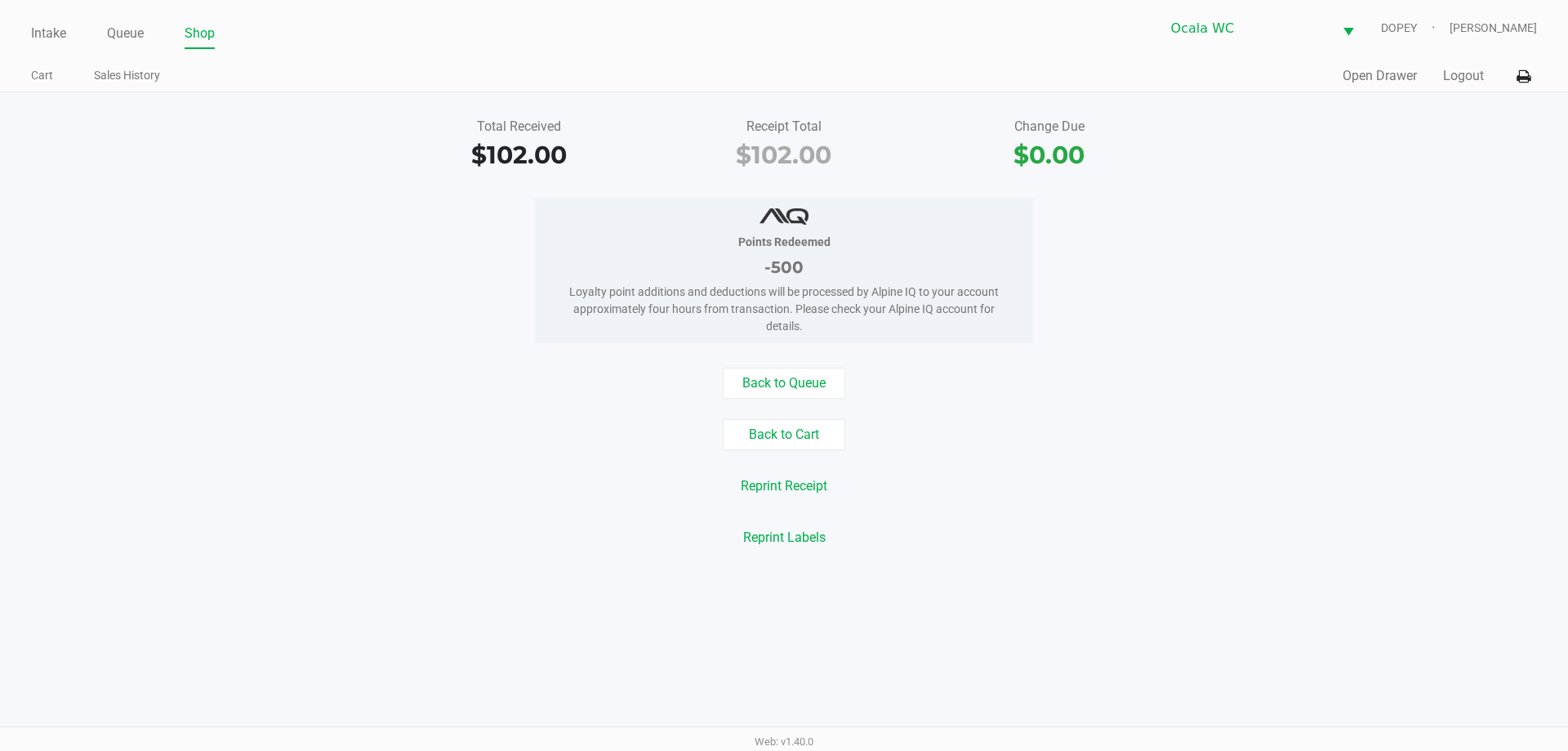
click at [1408, 483] on div "Reprint Receipt" at bounding box center [784, 486] width 1592 height 31
click at [34, 33] on link "Intake" at bounding box center [48, 34] width 35 height 23
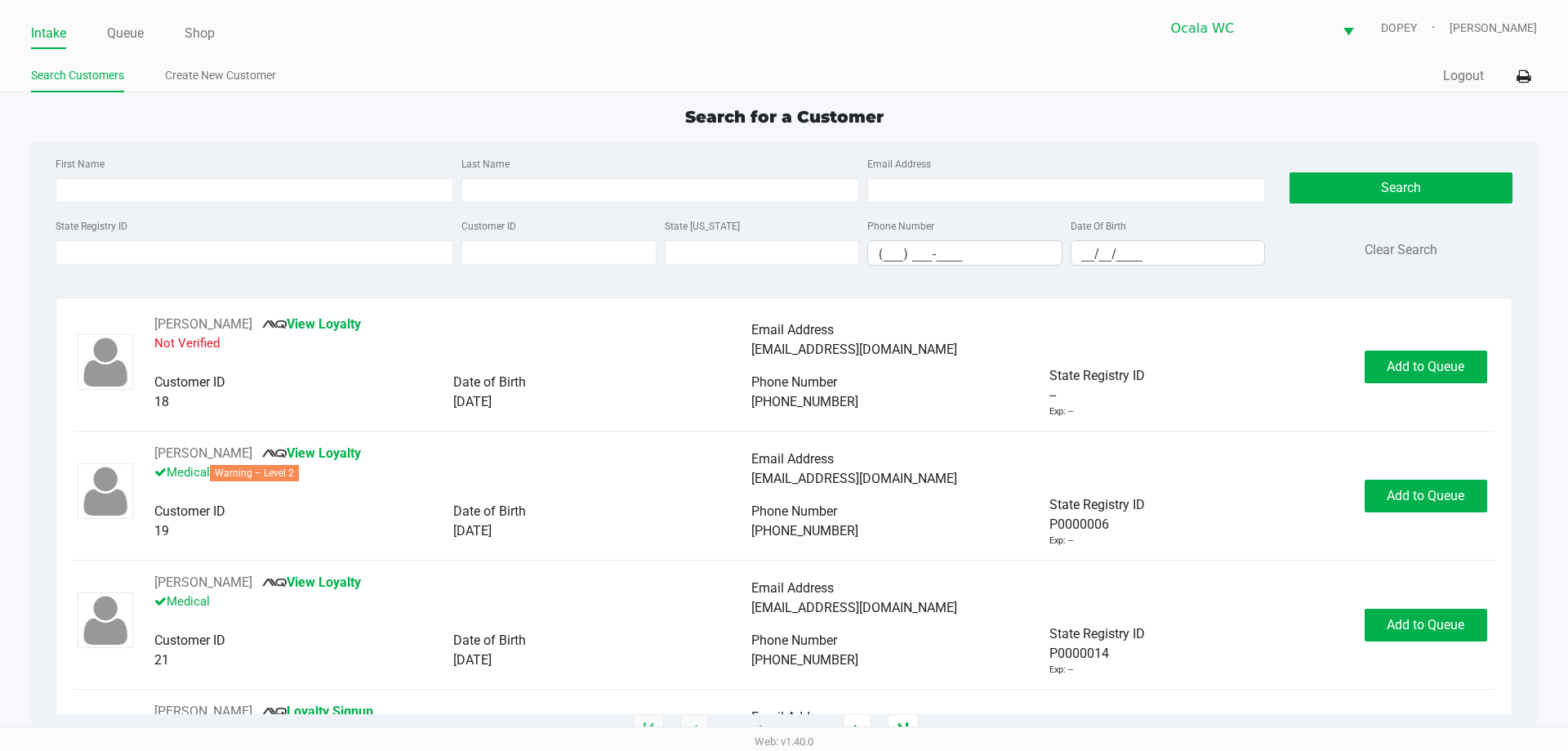
click at [688, 50] on div "Intake Queue Shop Ocala WC DOPEY Christopher Lemons Search Customers Create New…" at bounding box center [784, 46] width 1568 height 92
click at [190, 259] on input "State Registry ID" at bounding box center [254, 252] width 397 height 24
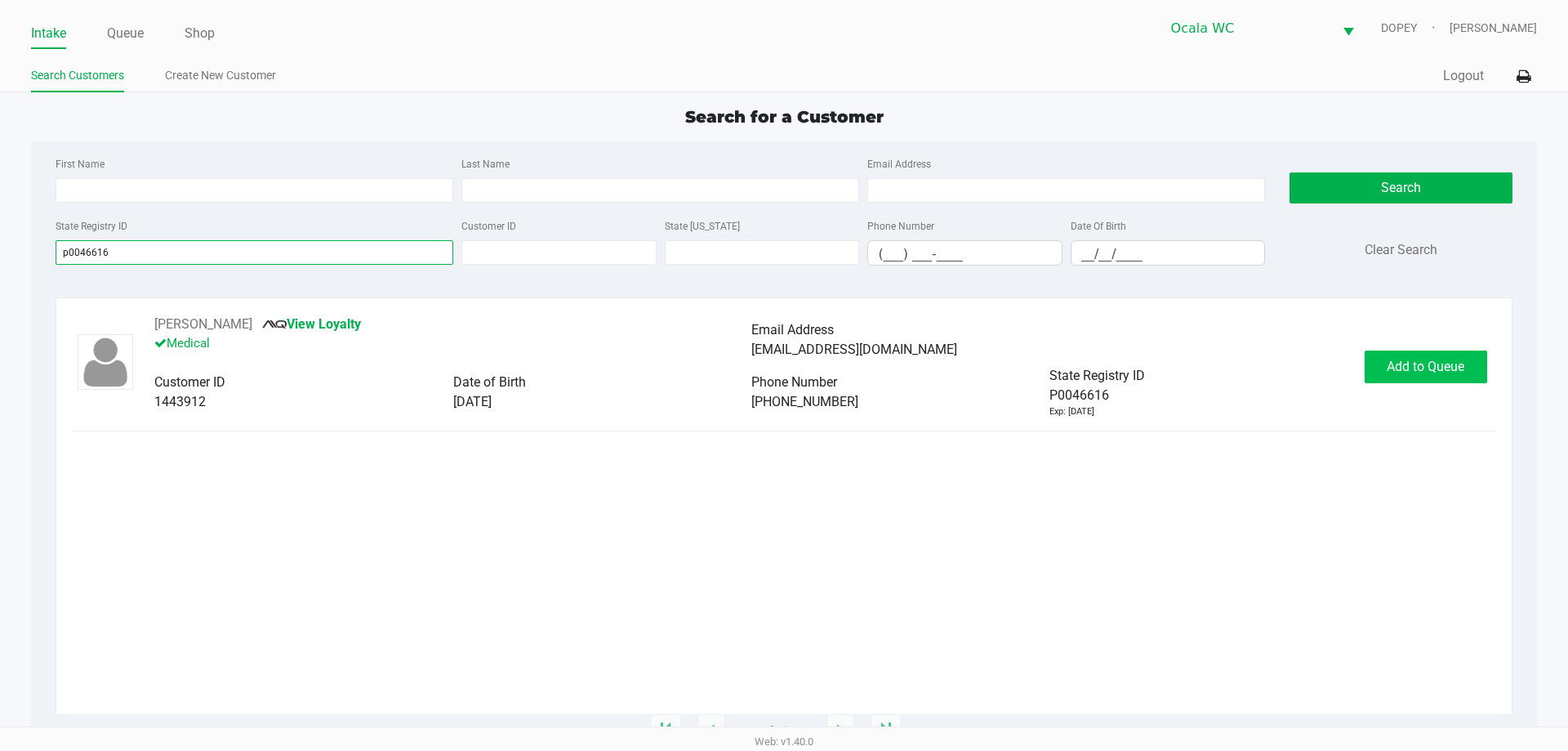
type input "p0046616"
click at [1407, 363] on span "Add to Queue" at bounding box center [1425, 366] width 78 height 16
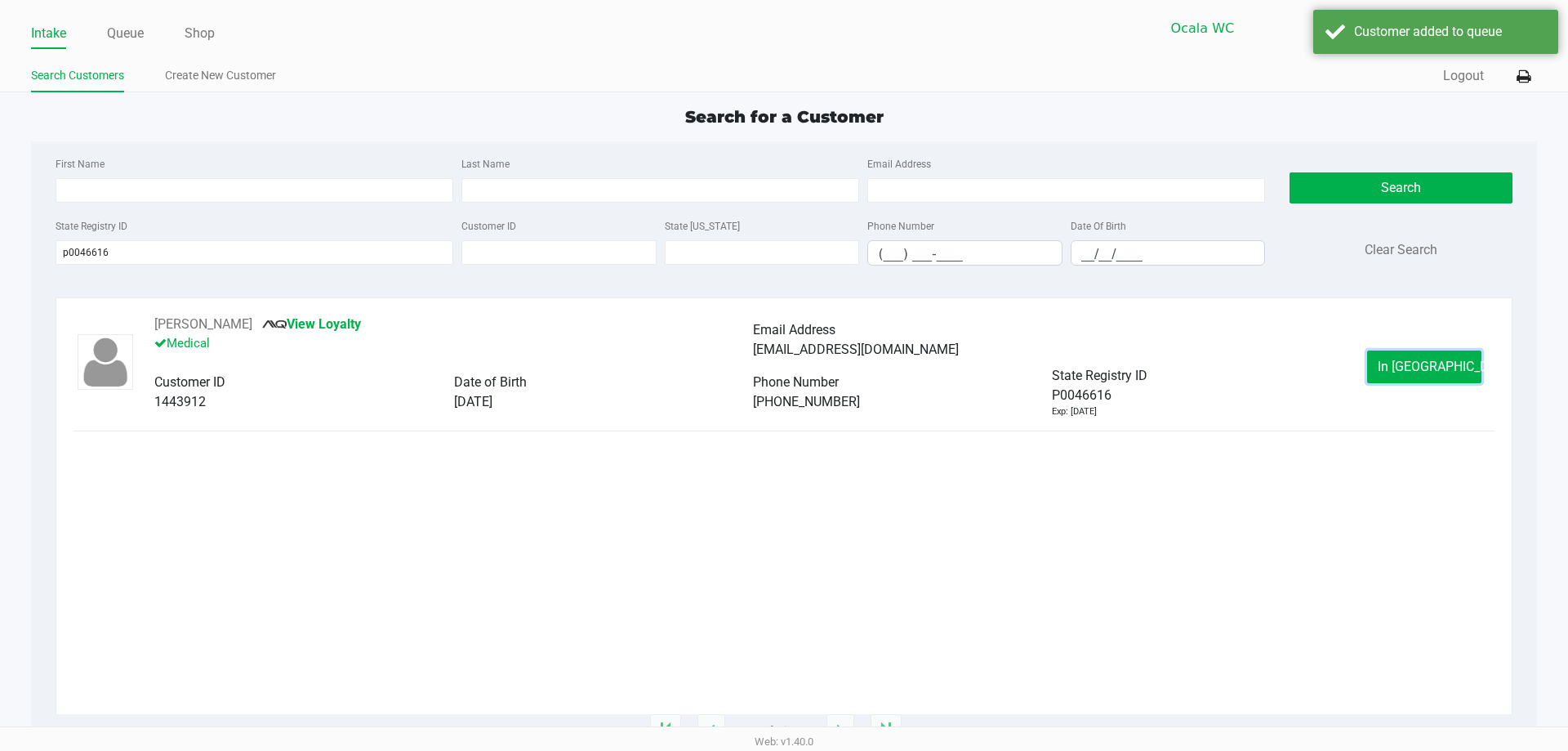
click at [1407, 363] on span "In Queue" at bounding box center [1446, 366] width 137 height 16
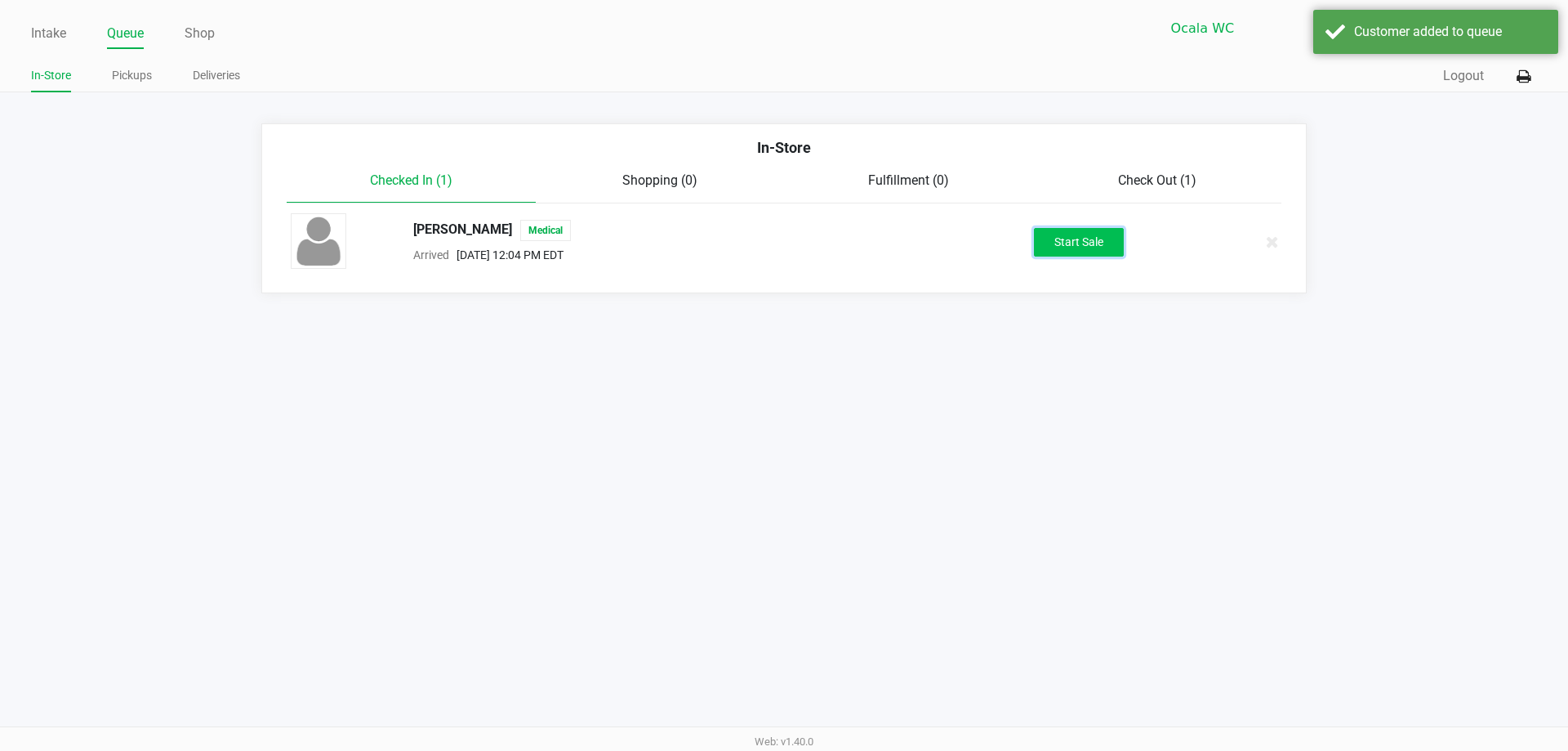
click at [1055, 238] on button "Start Sale" at bounding box center [1079, 242] width 90 height 28
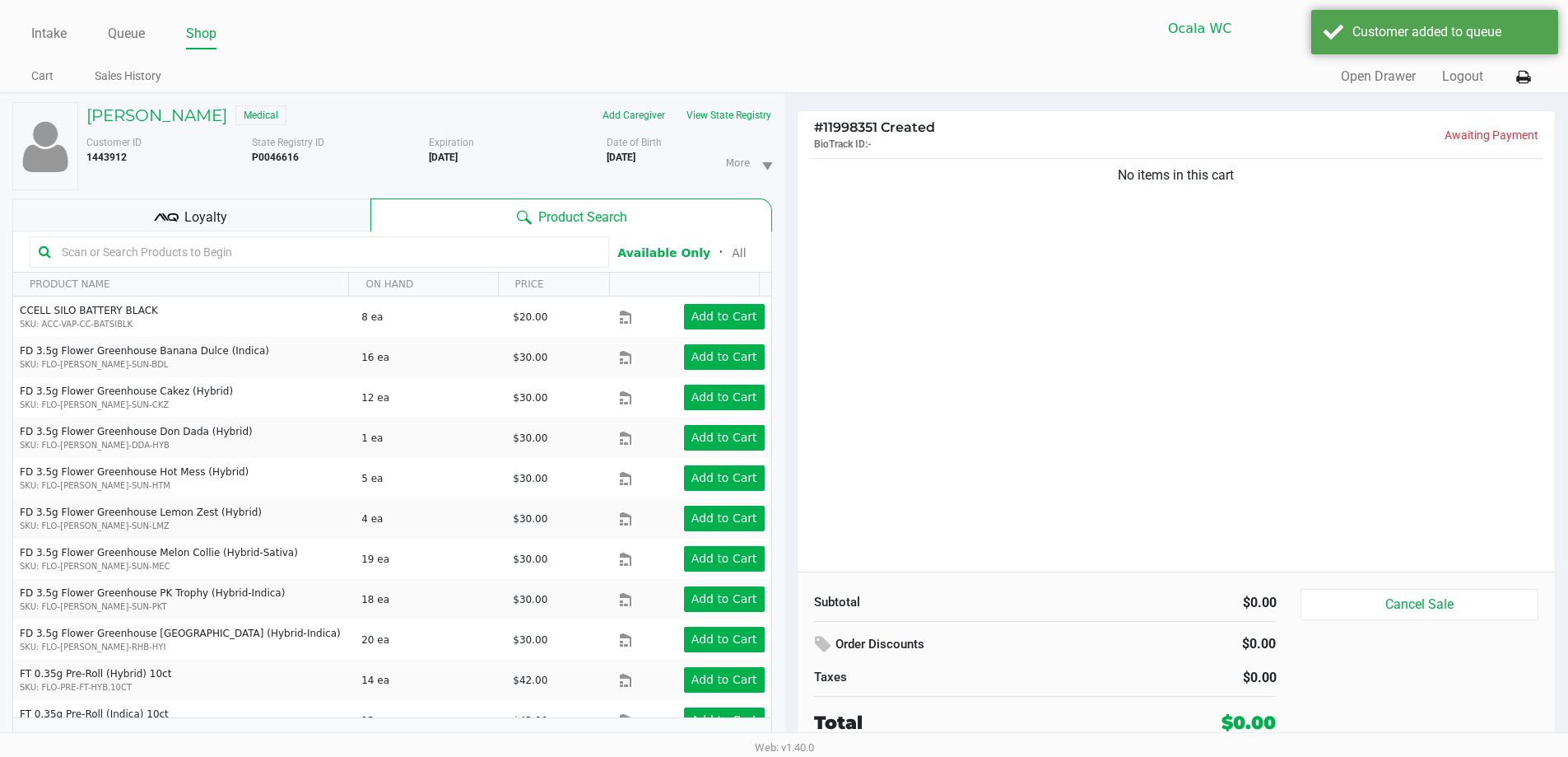
click at [720, 66] on ul "Cart Sales History" at bounding box center [407, 78] width 752 height 28
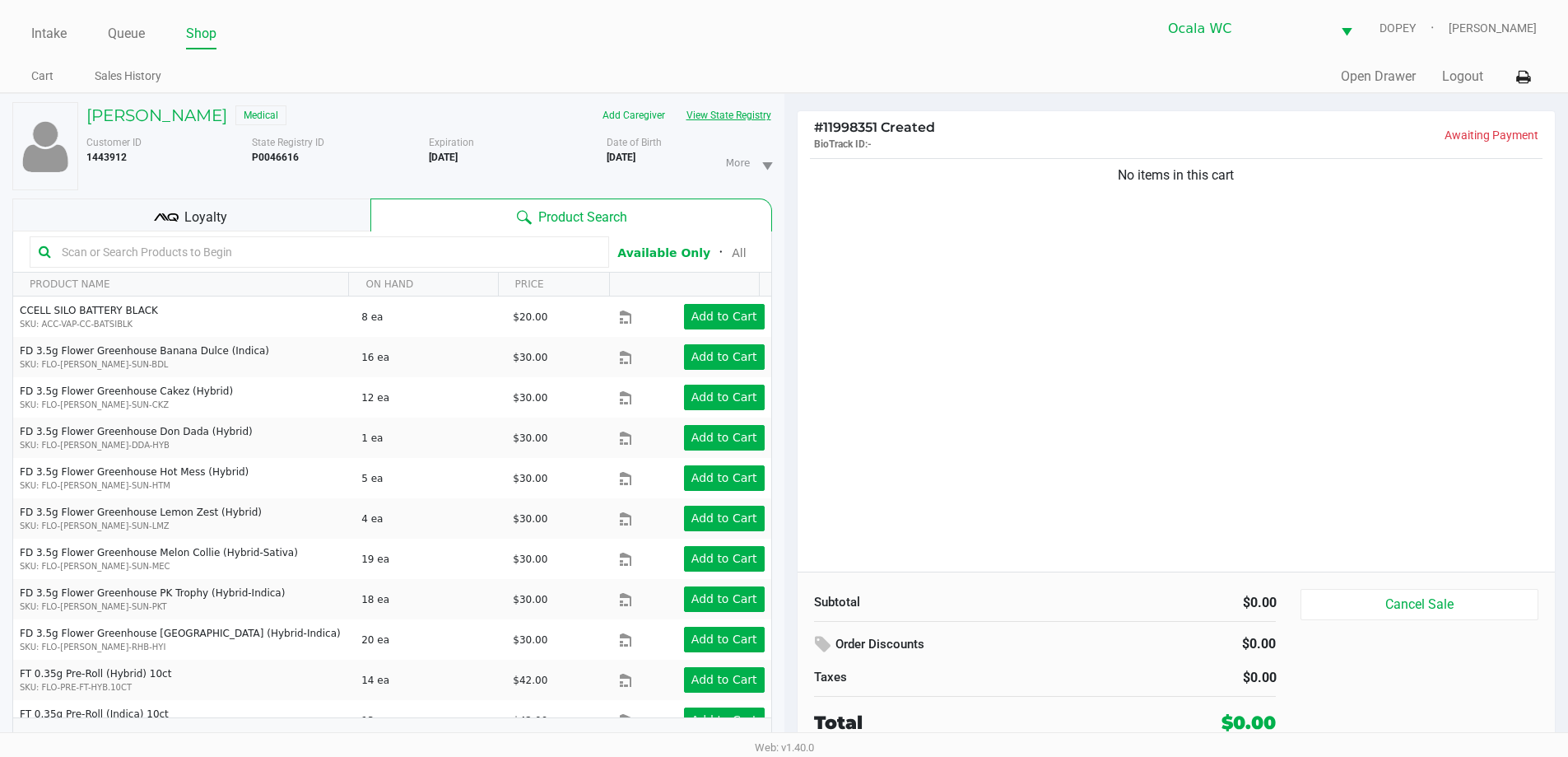
click at [730, 114] on button "View State Registry" at bounding box center [724, 115] width 96 height 26
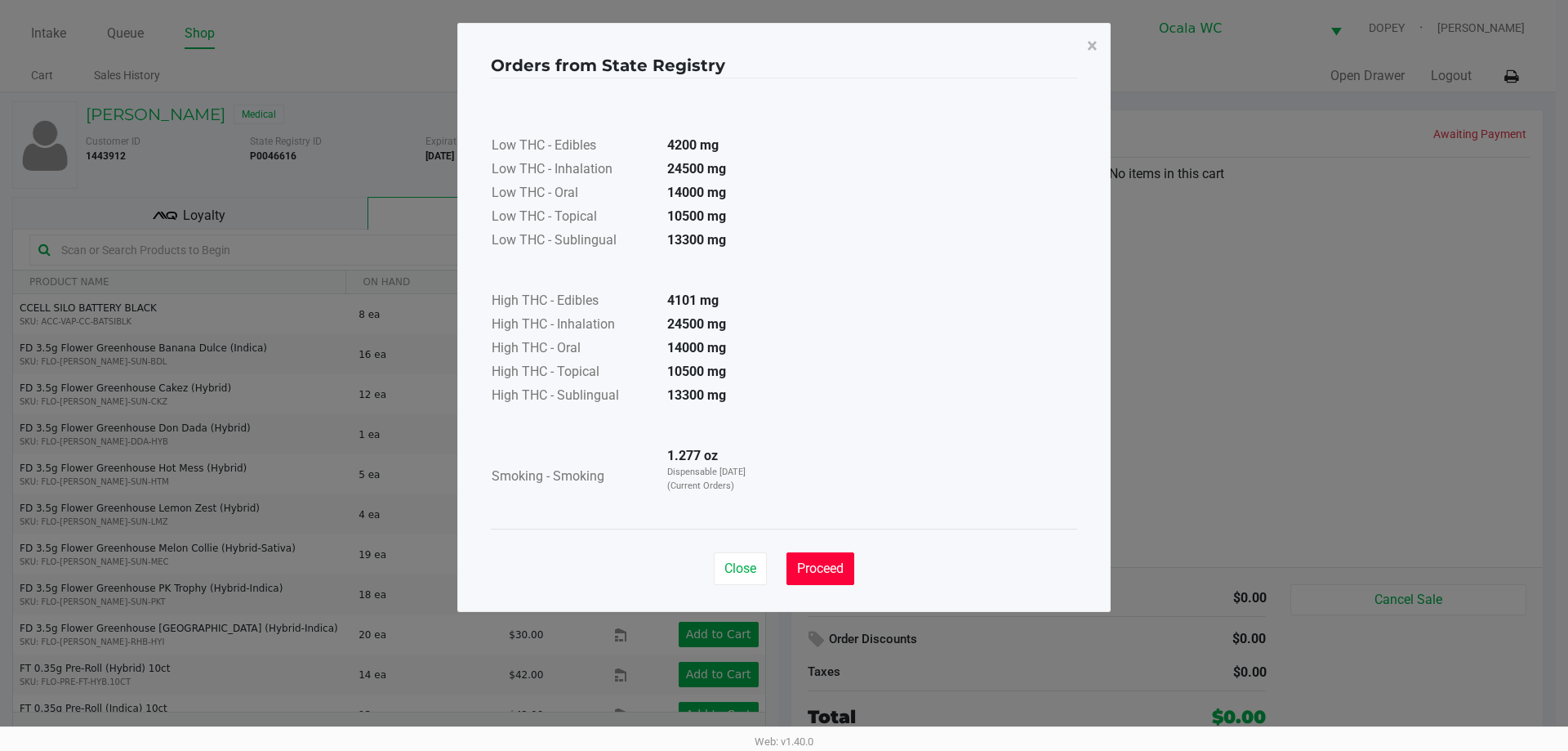
click at [826, 566] on span "Proceed" at bounding box center [820, 568] width 47 height 16
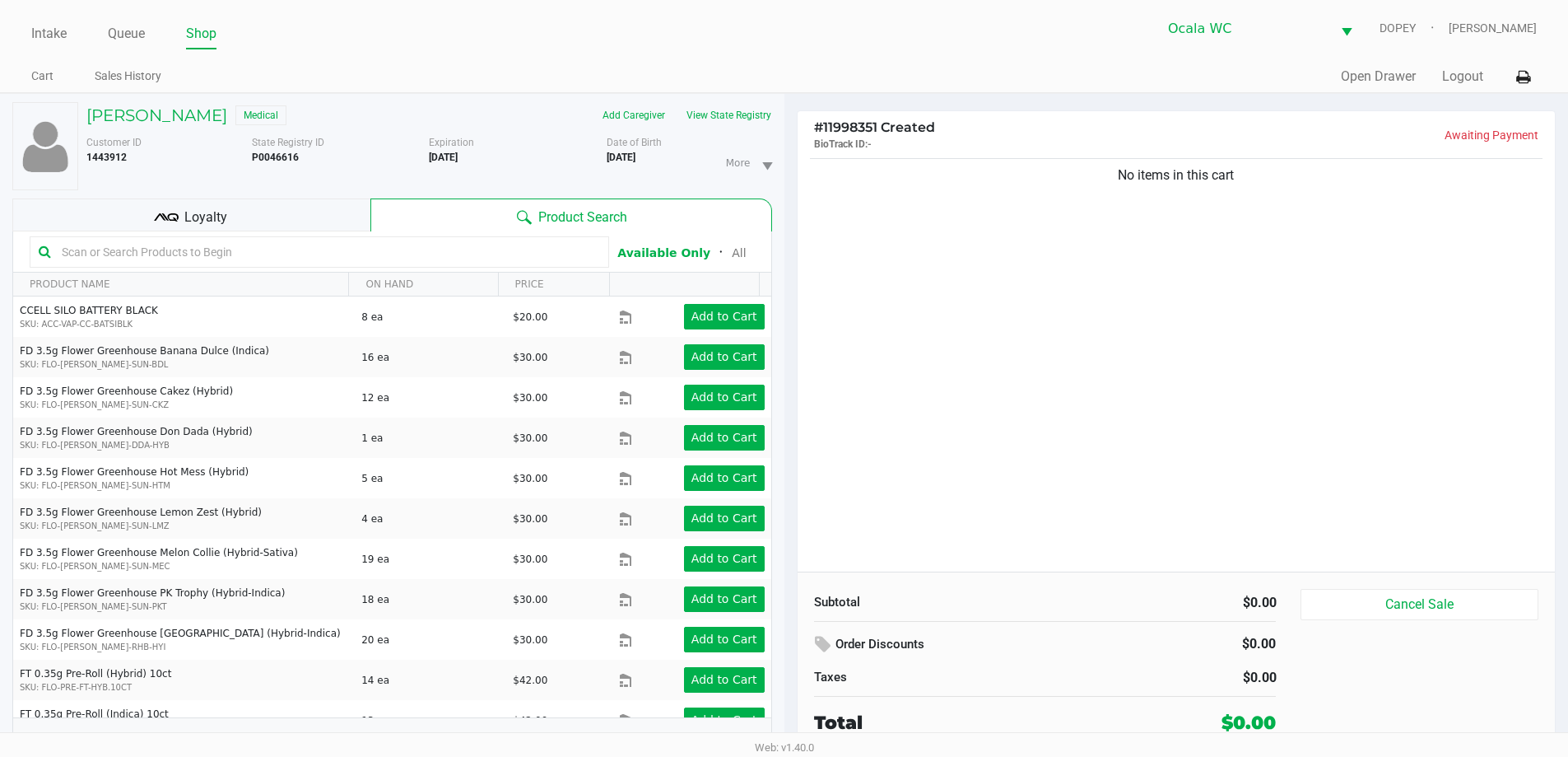
click at [503, 252] on input "text" at bounding box center [327, 252] width 545 height 25
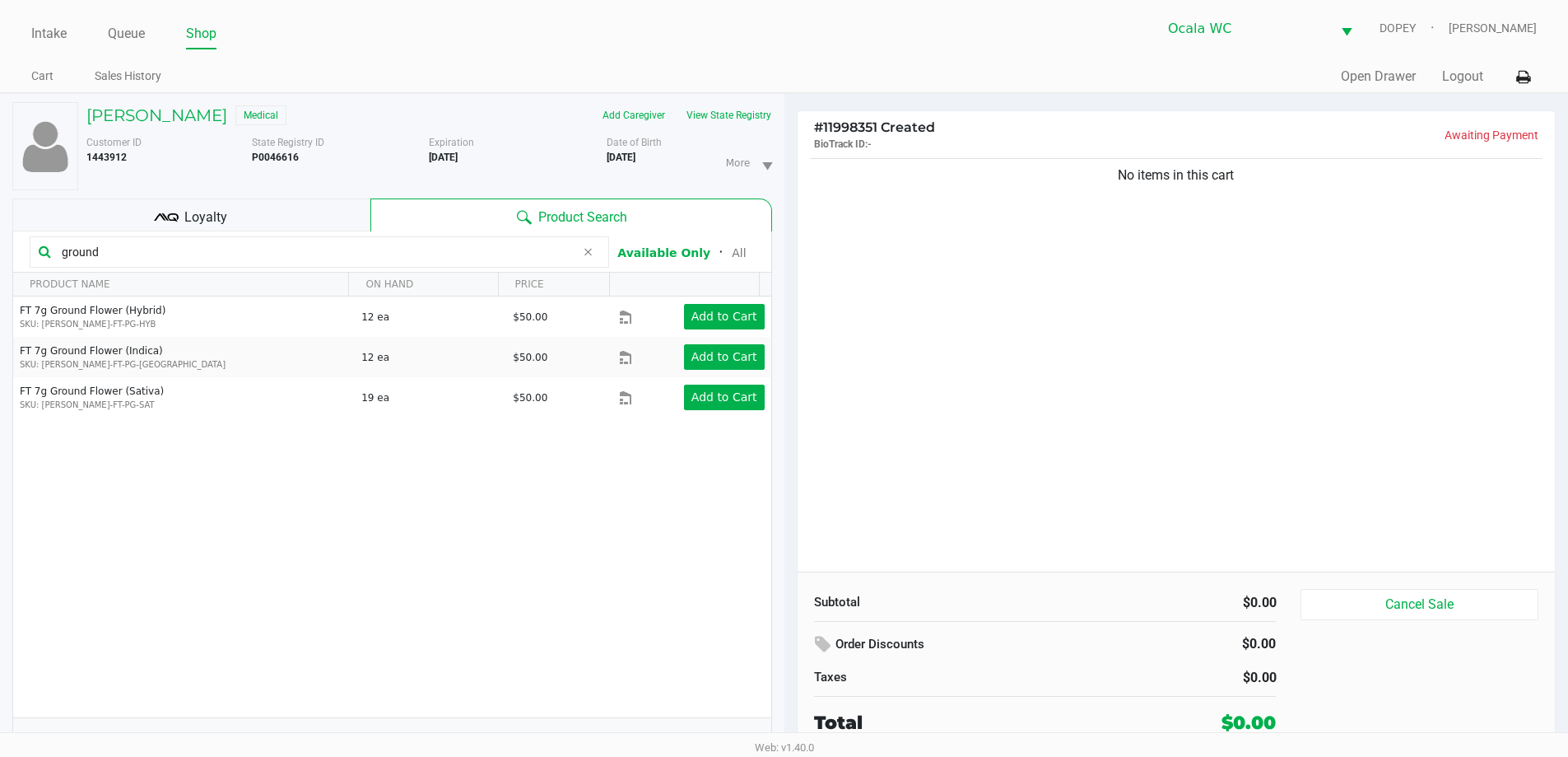
type input "ground"
click at [617, 526] on div "FT 7g Ground Flower (Hybrid) SKU: FLO-BUD-FT-PG-HYB 12 ea $50.00 Add to Cart FT…" at bounding box center [392, 507] width 758 height 421
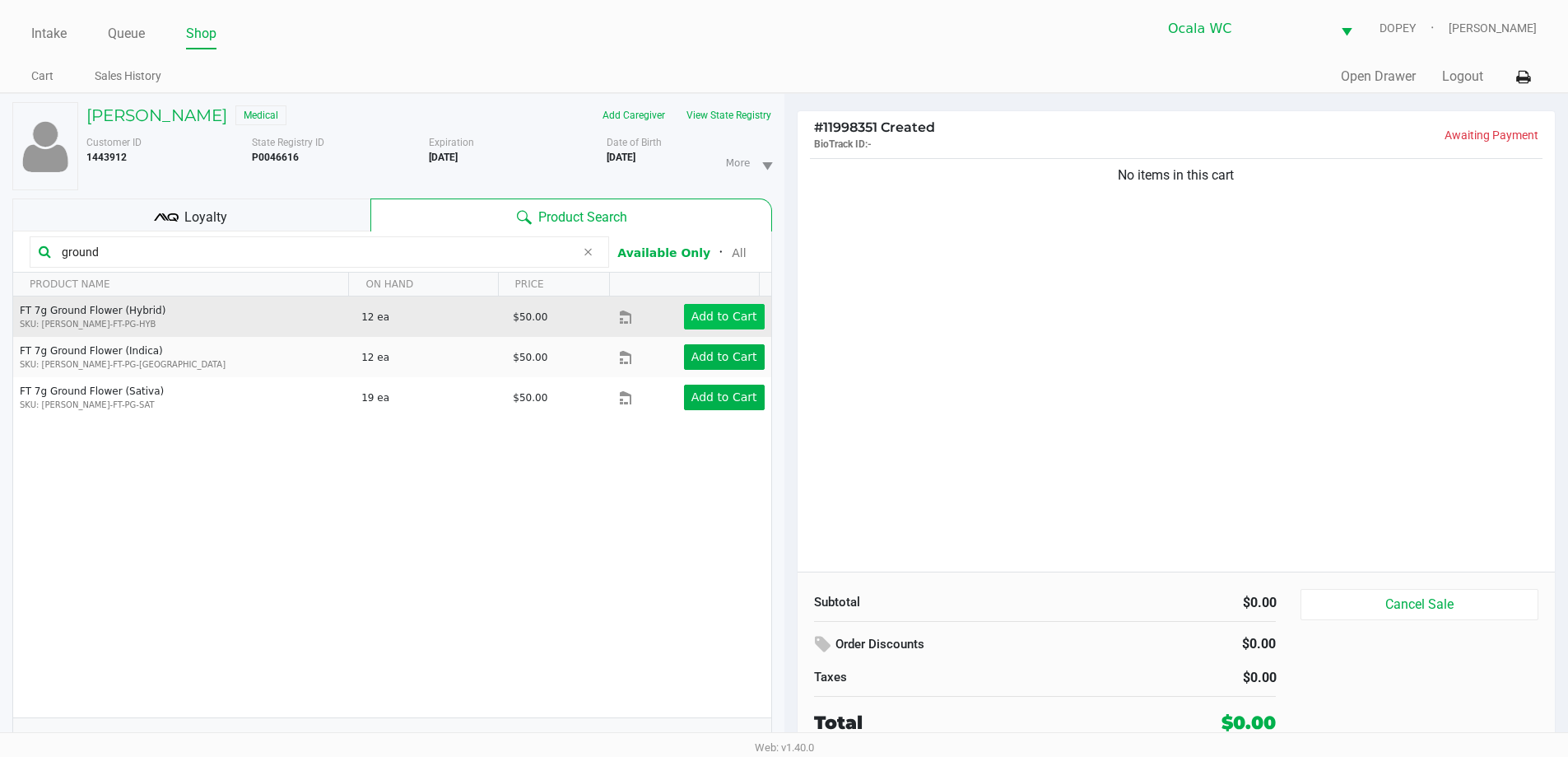
click at [739, 306] on button "Add to Cart" at bounding box center [724, 316] width 80 height 26
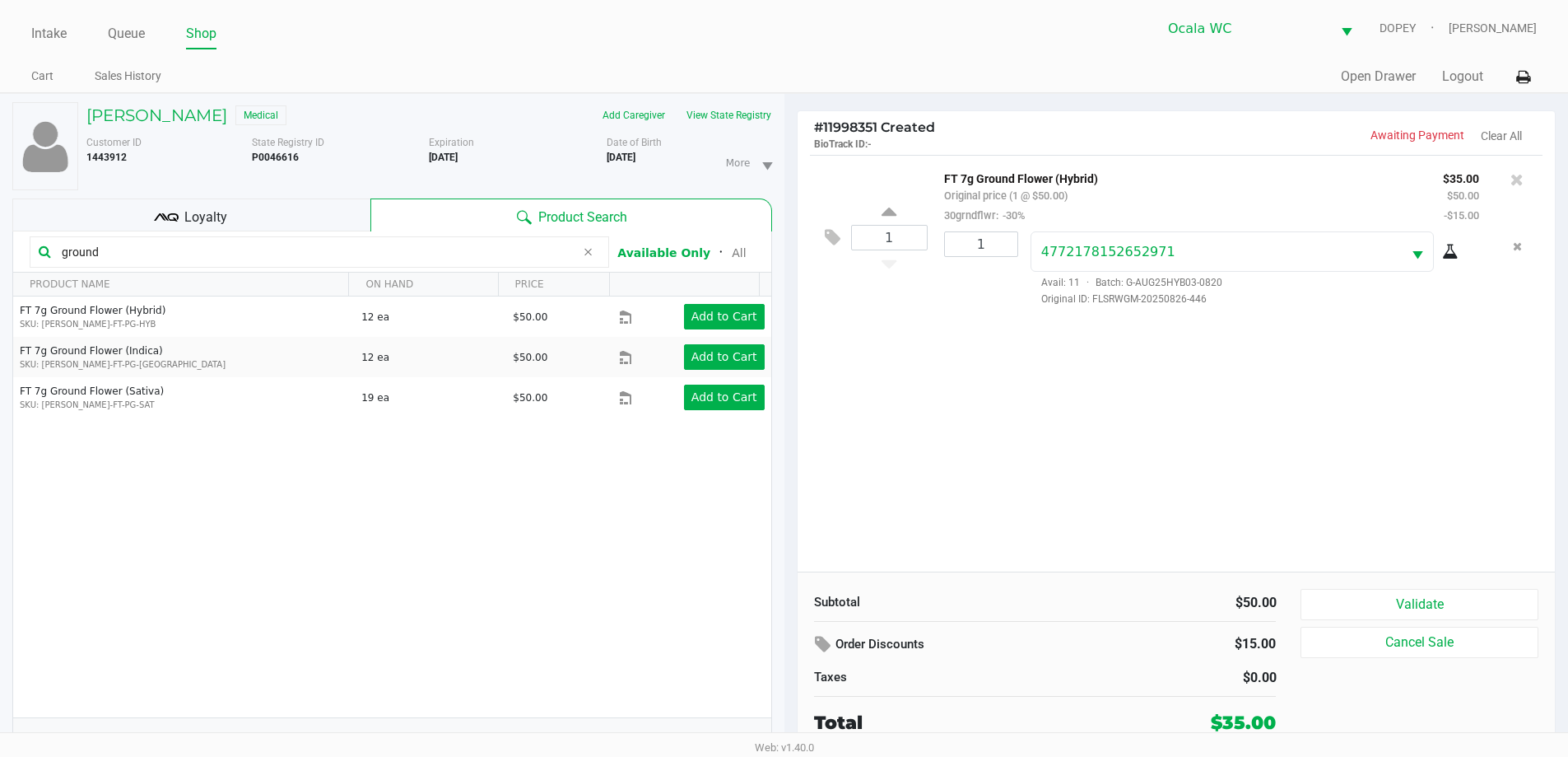
click at [273, 201] on div "Loyalty" at bounding box center [191, 215] width 358 height 33
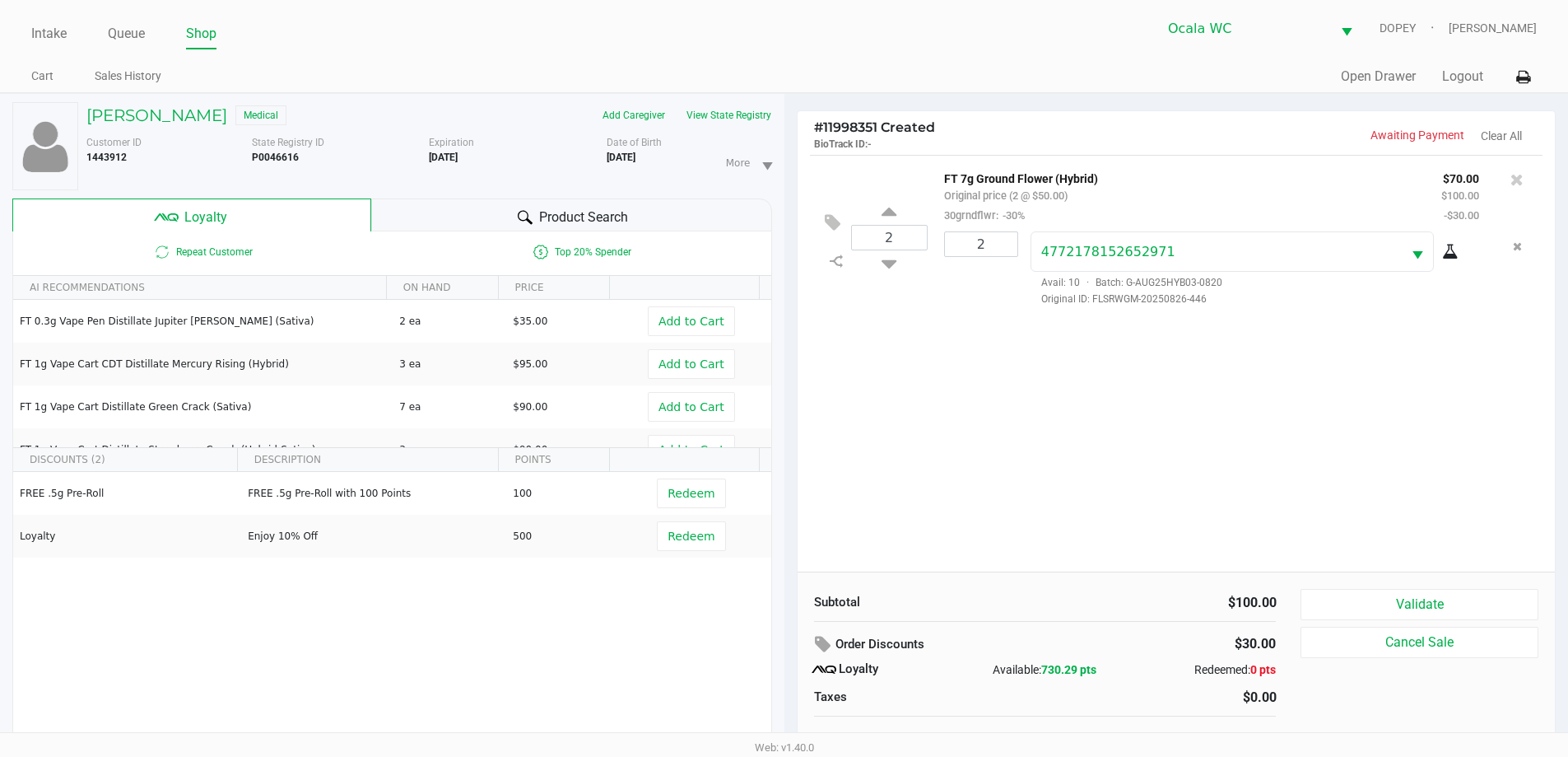
scroll to position [17, 0]
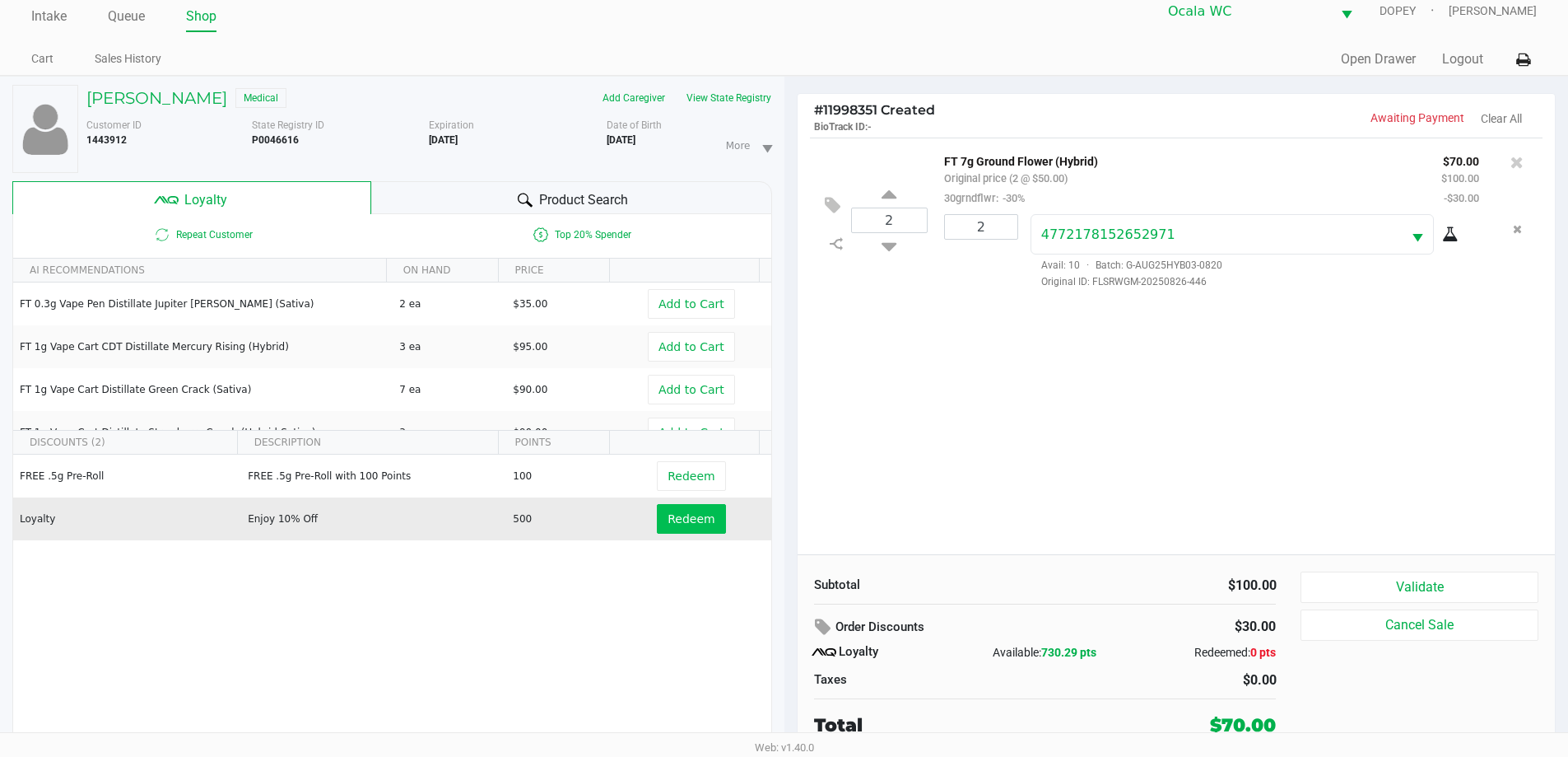
click at [668, 515] on span "Redeem" at bounding box center [691, 519] width 47 height 13
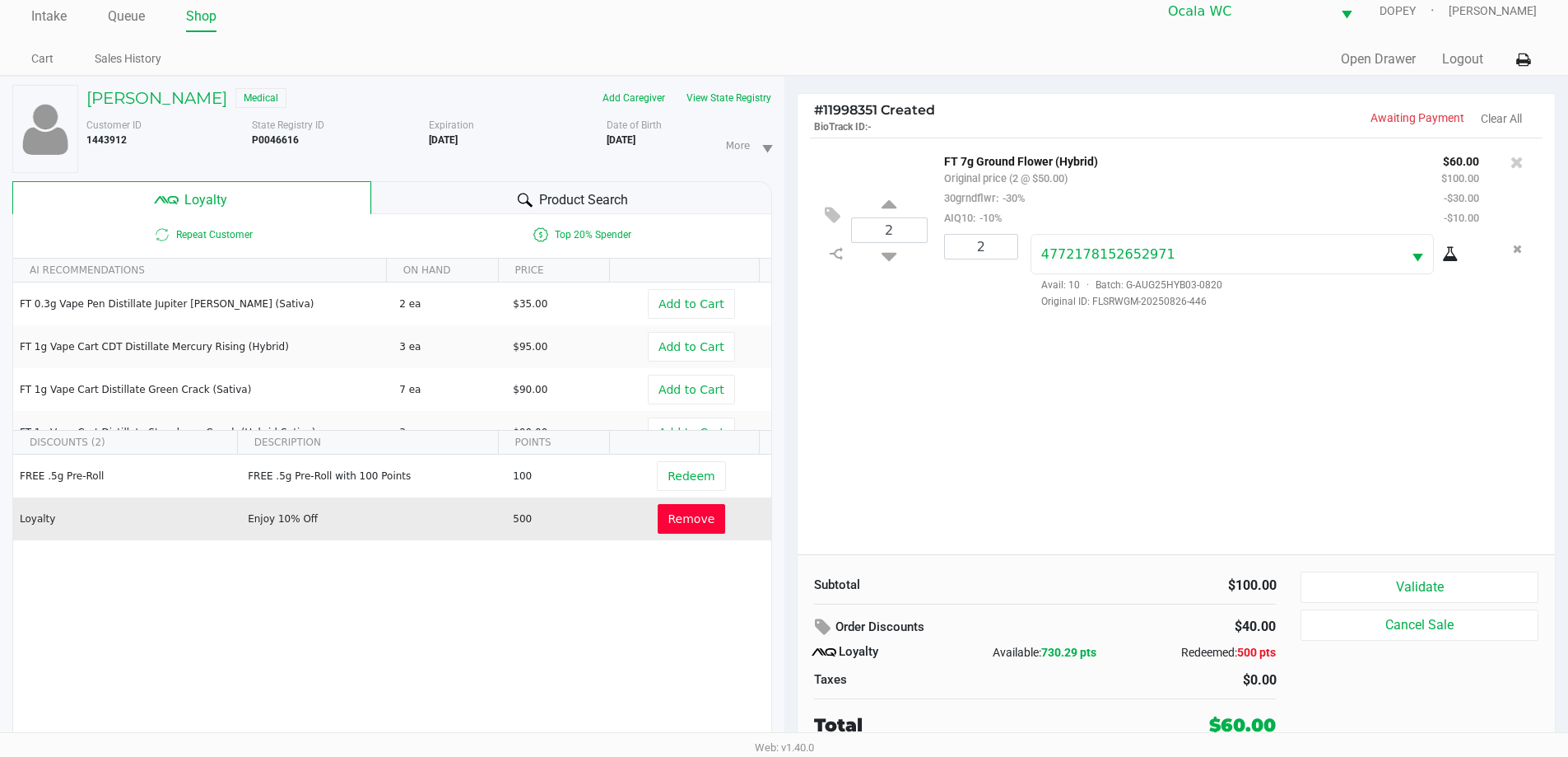
click at [691, 527] on button "Remove" at bounding box center [691, 518] width 68 height 29
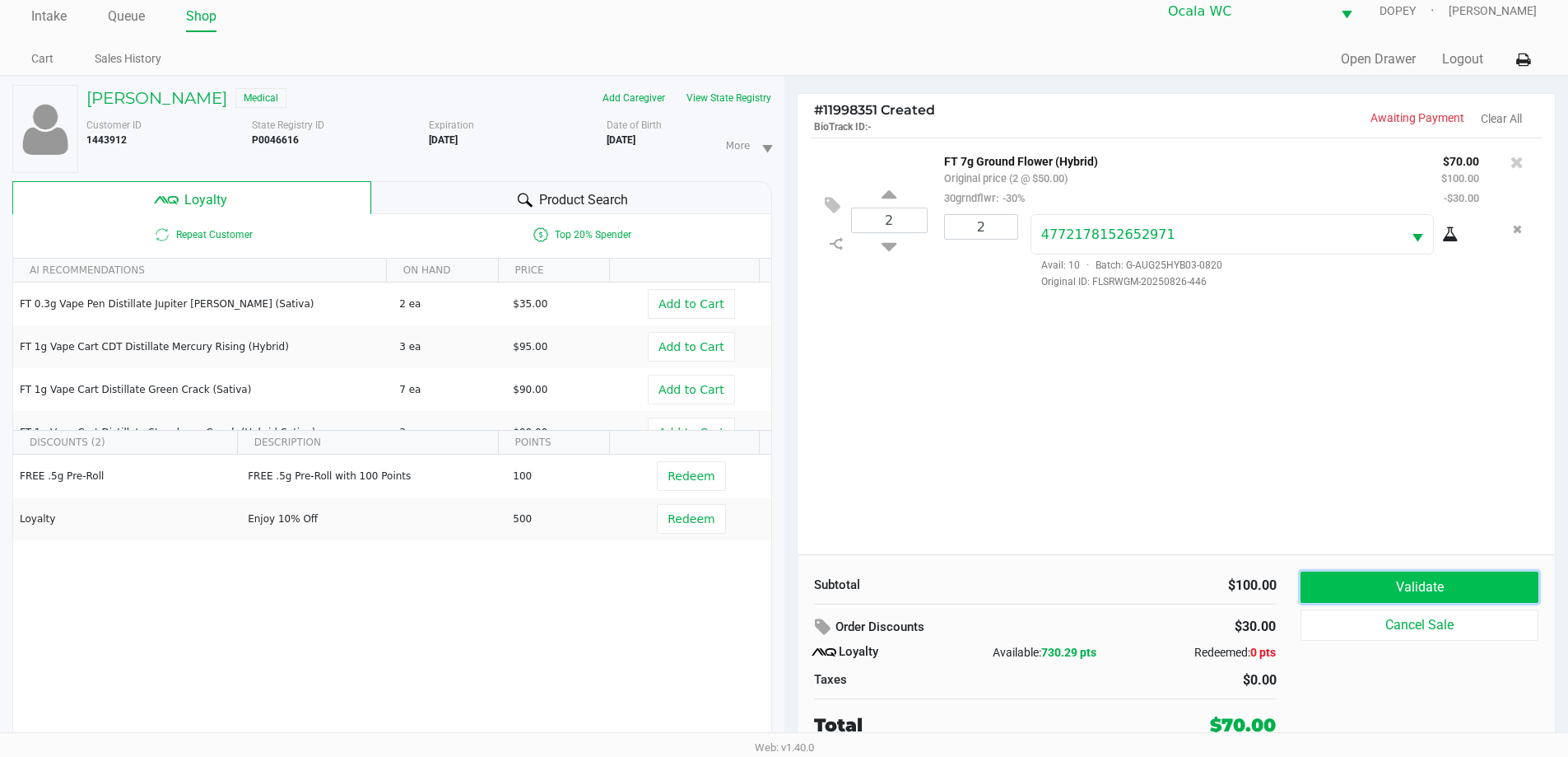
click at [1440, 584] on button "Validate" at bounding box center [1419, 587] width 237 height 31
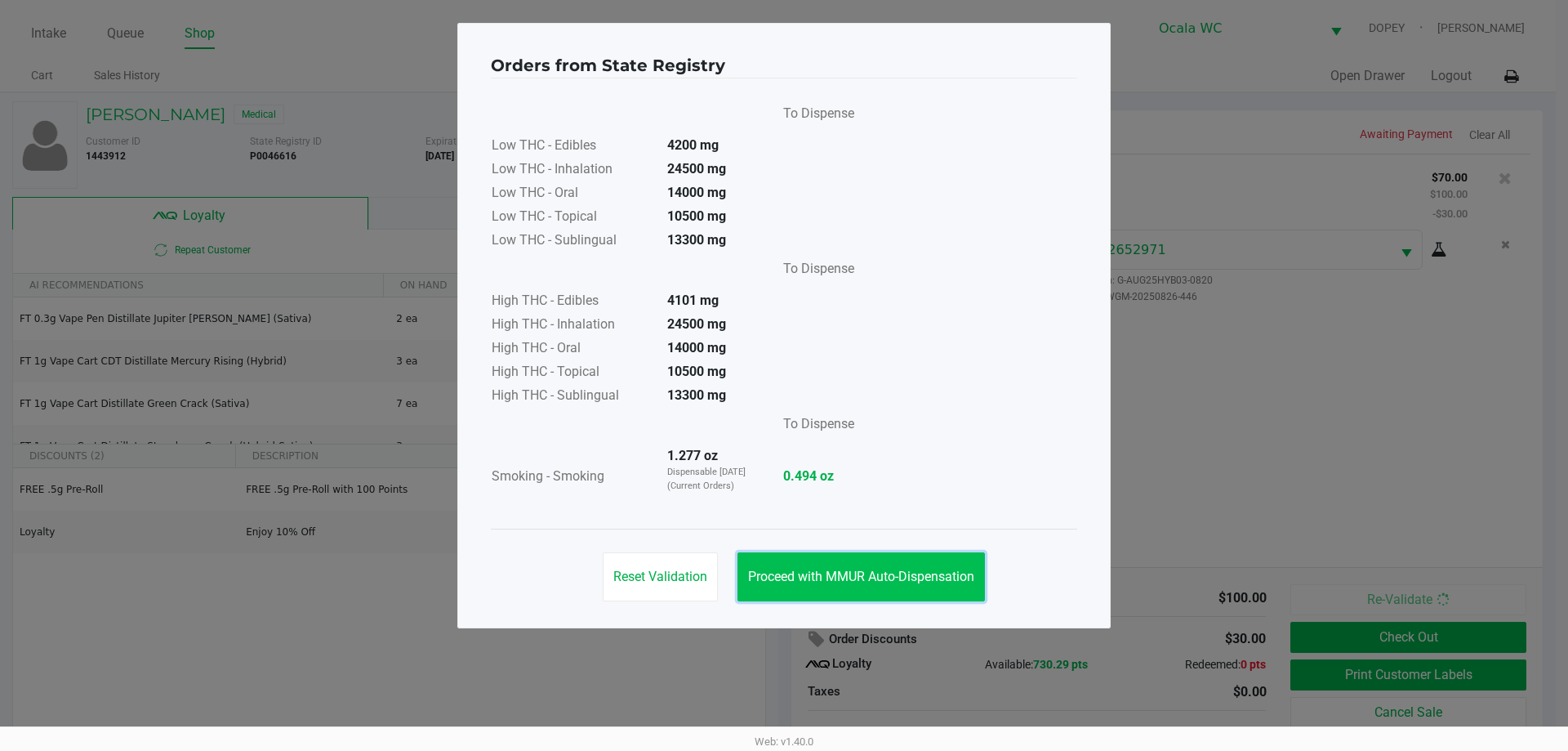
click at [924, 574] on span "Proceed with MMUR Auto-Dispensation" at bounding box center [860, 576] width 226 height 16
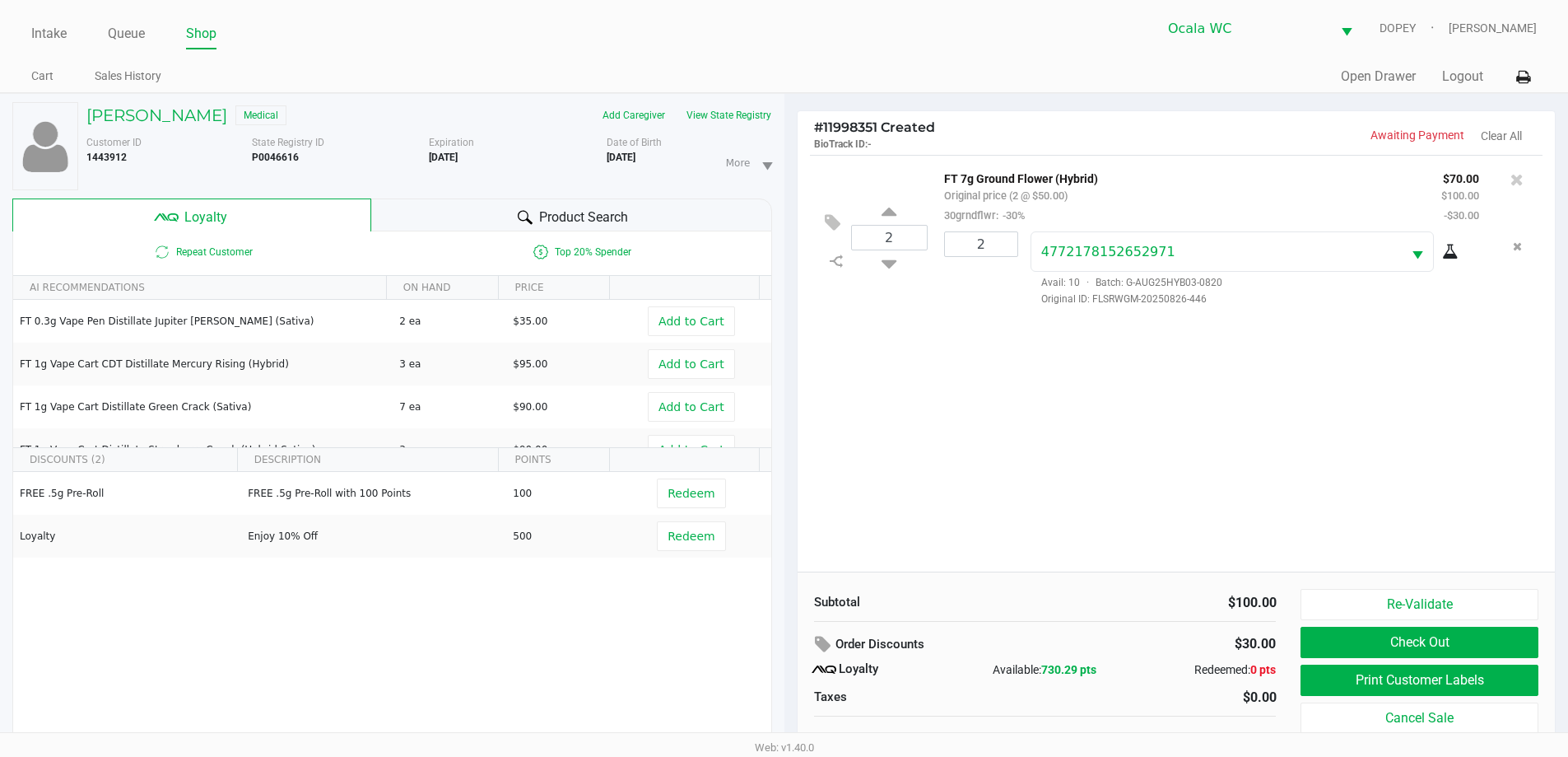
scroll to position [17, 0]
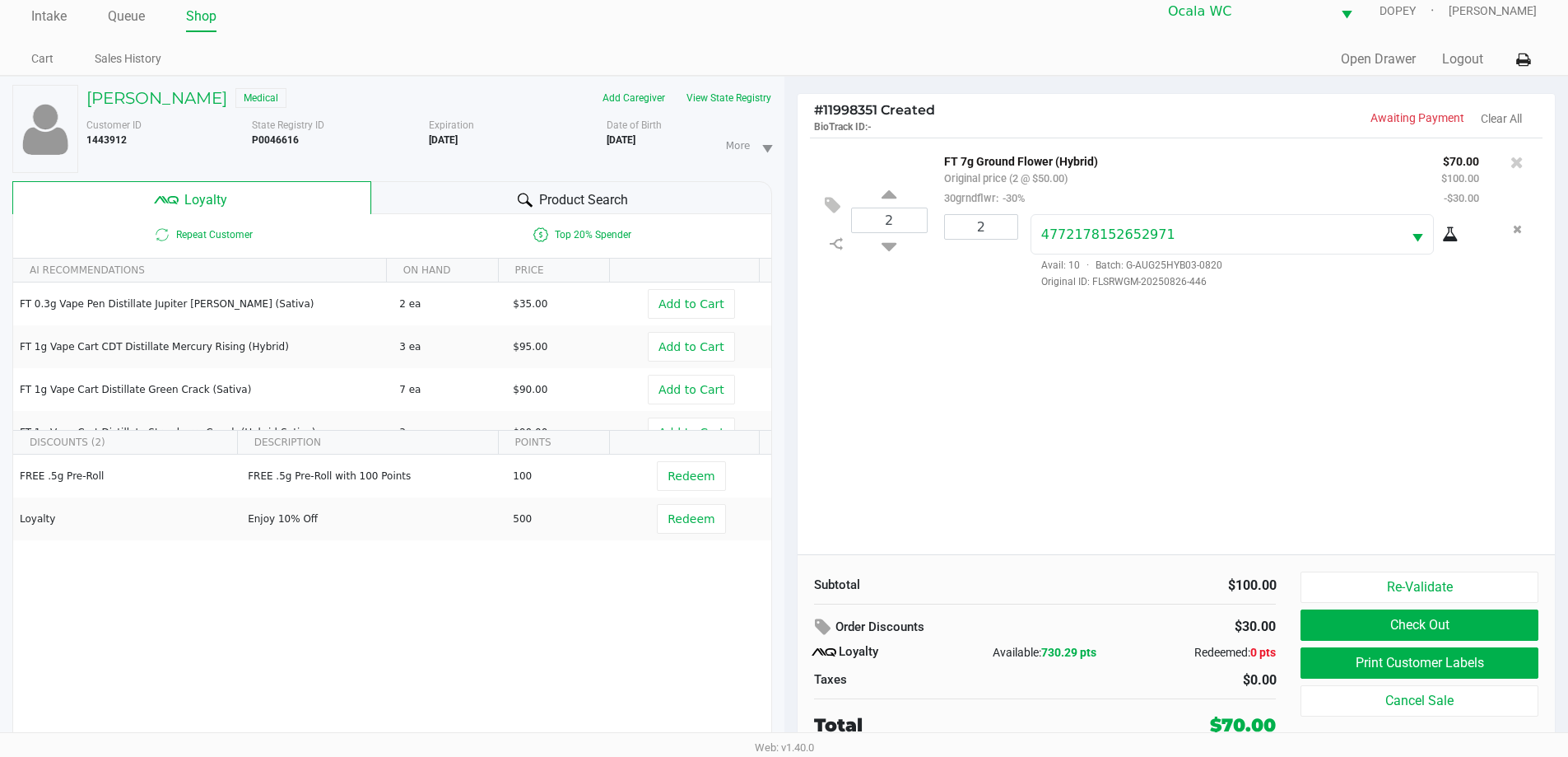
click at [1392, 665] on button "Print Customer Labels" at bounding box center [1419, 662] width 237 height 31
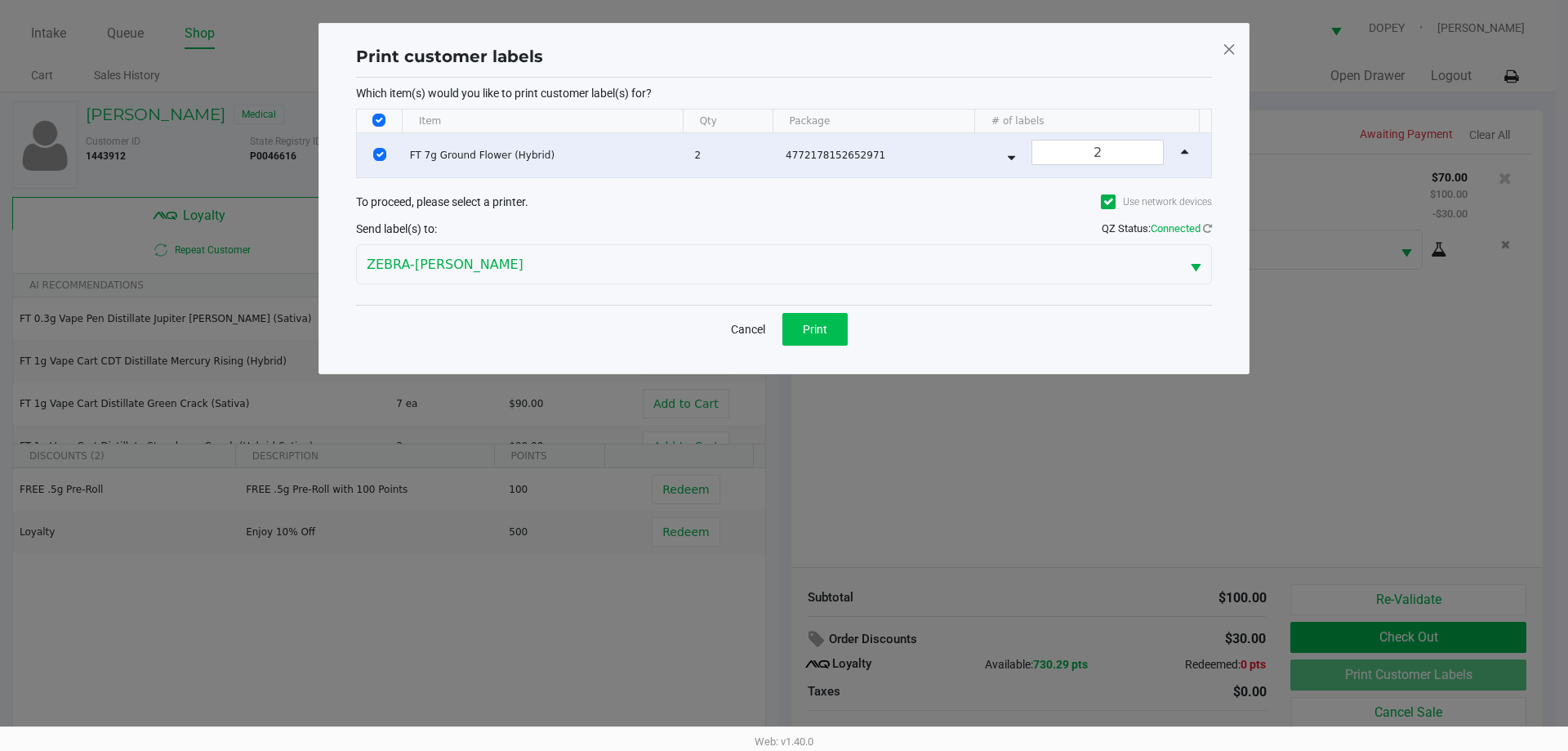
click at [816, 339] on button "Print" at bounding box center [815, 329] width 66 height 33
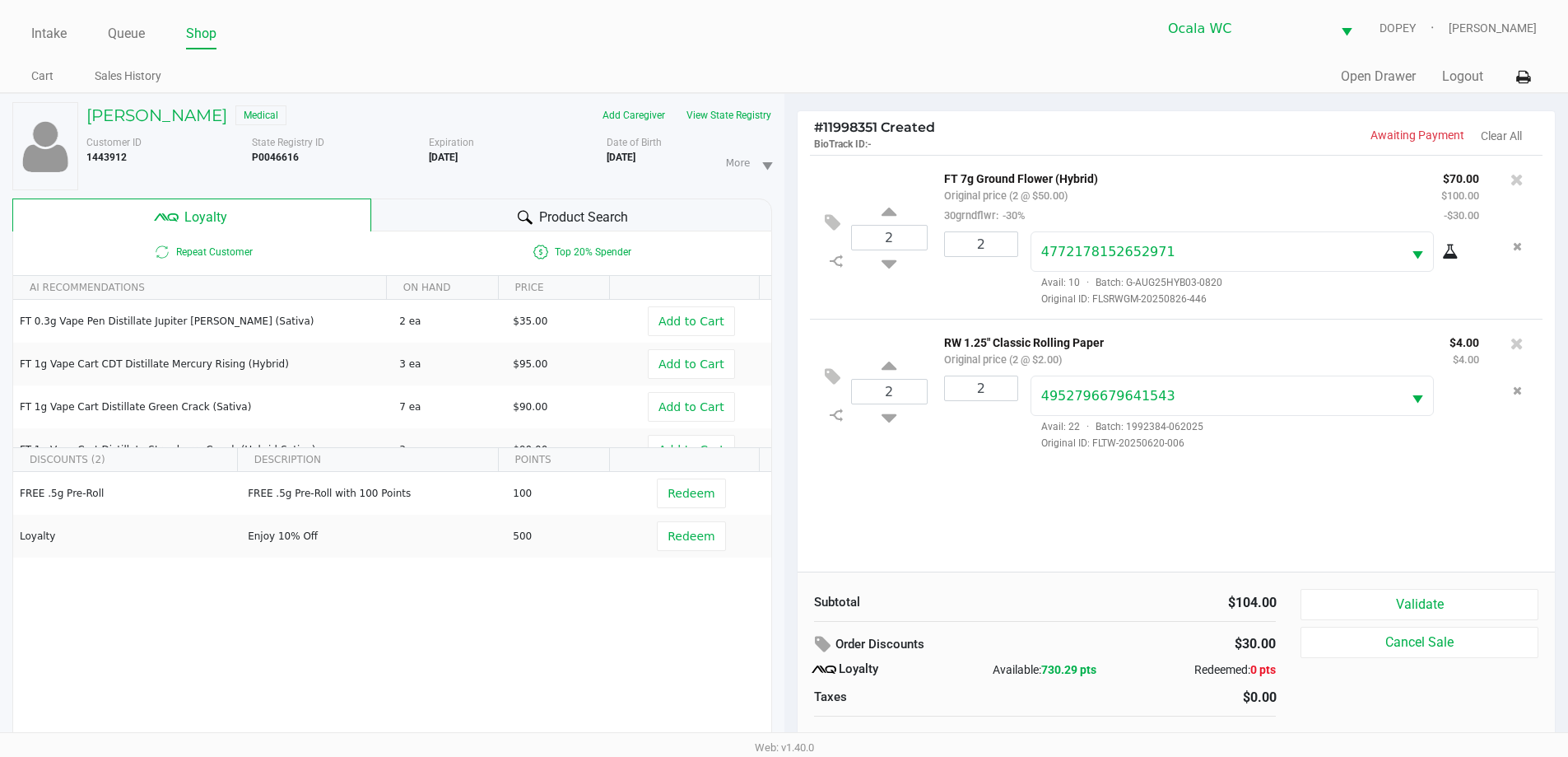
click at [1339, 597] on button "Validate" at bounding box center [1419, 604] width 237 height 31
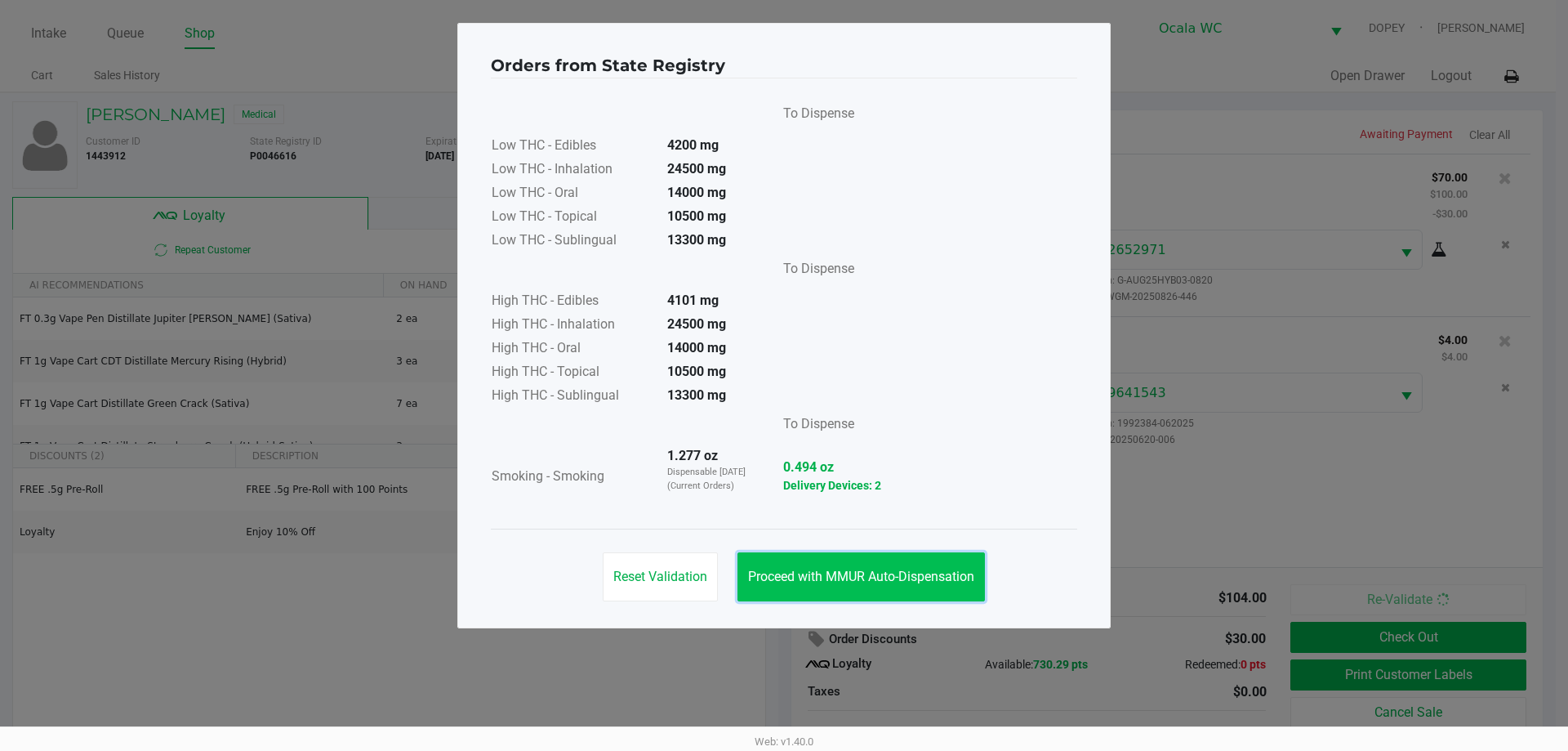
click at [833, 578] on span "Proceed with MMUR Auto-Dispensation" at bounding box center [860, 576] width 226 height 16
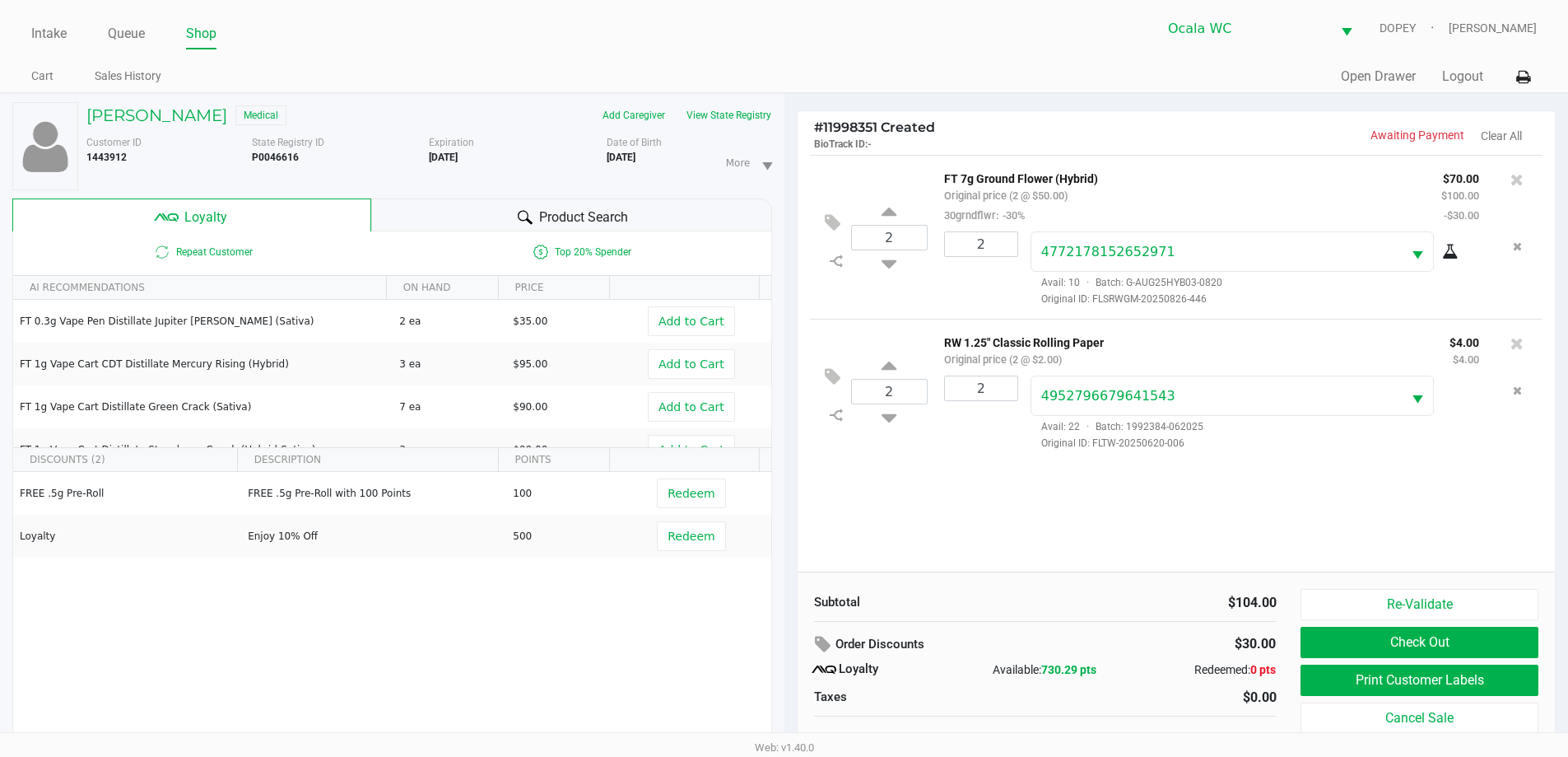
click at [1327, 681] on button "Print Customer Labels" at bounding box center [1419, 680] width 237 height 31
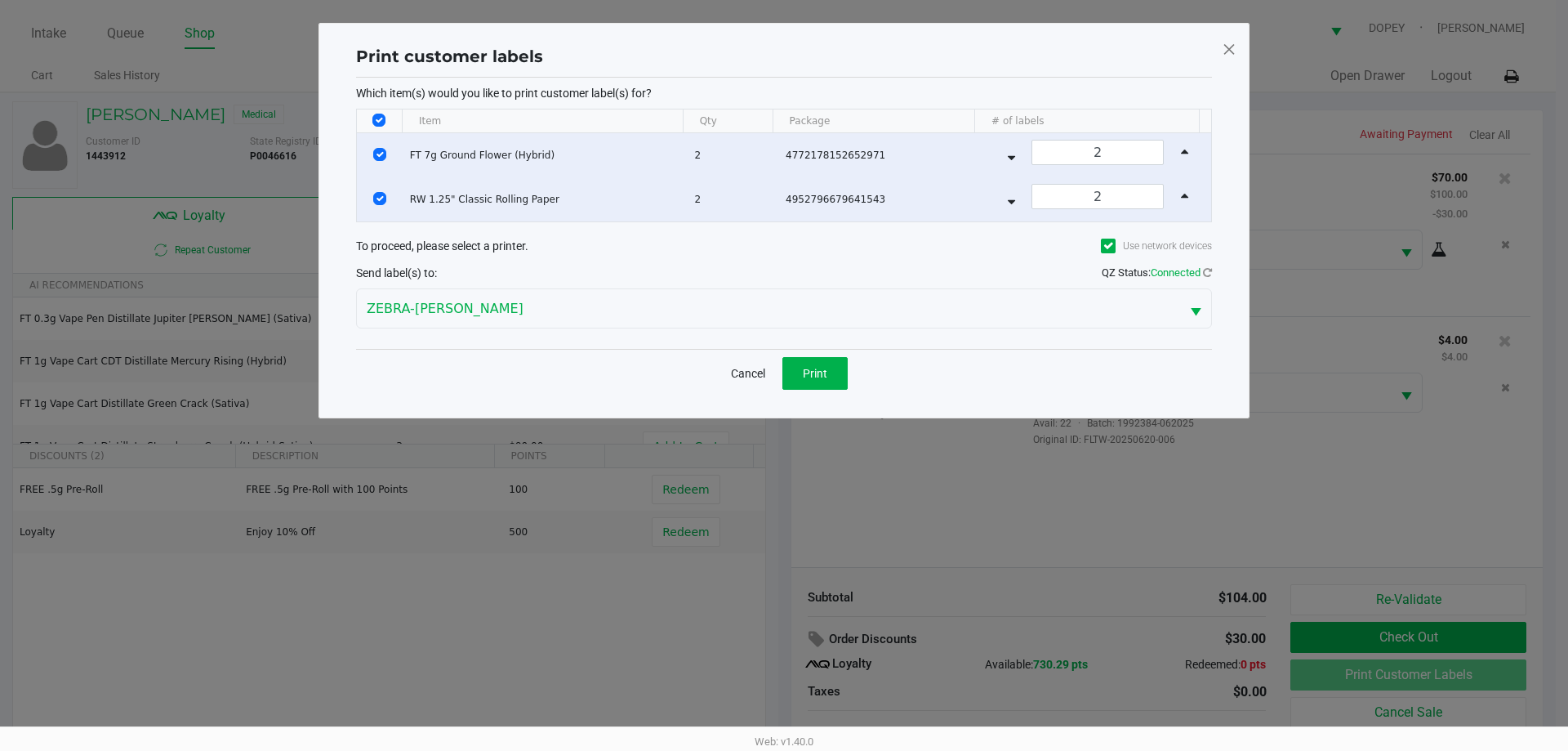
click at [378, 120] on input "Select All Rows" at bounding box center [379, 120] width 13 height 13
checkbox input "false"
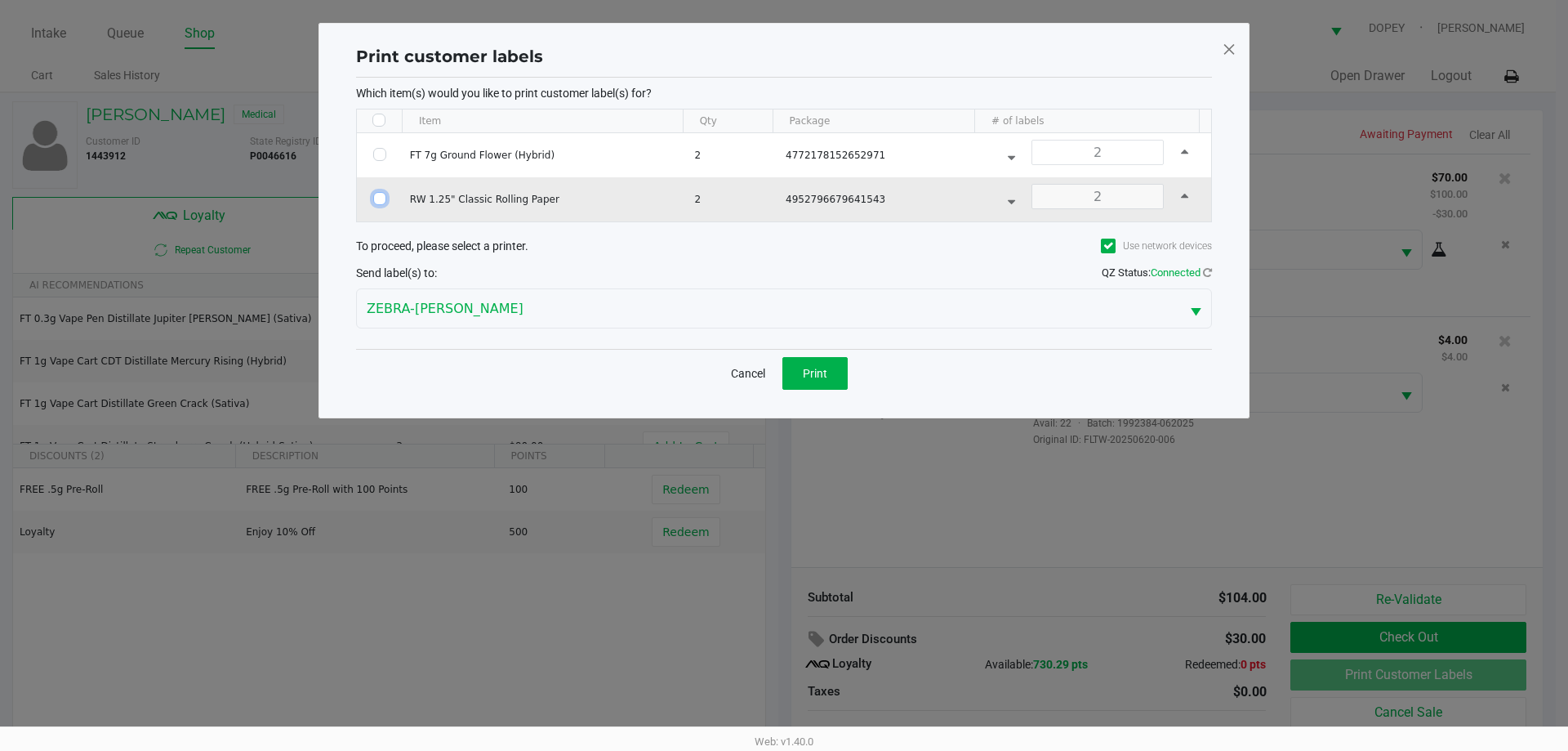
click at [379, 198] on input "Select Row" at bounding box center [380, 199] width 13 height 13
checkbox input "true"
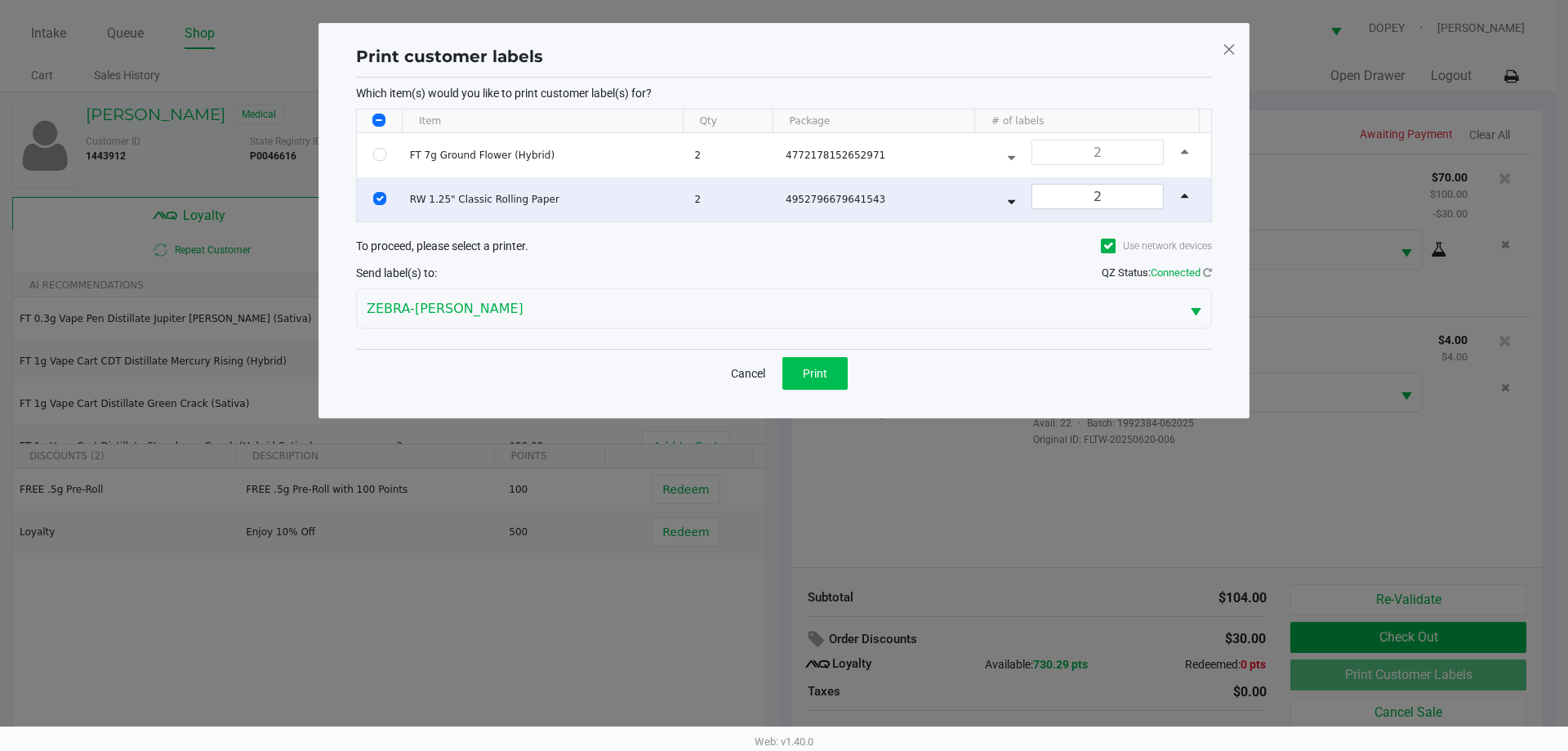
click at [796, 387] on button "Print" at bounding box center [815, 373] width 66 height 33
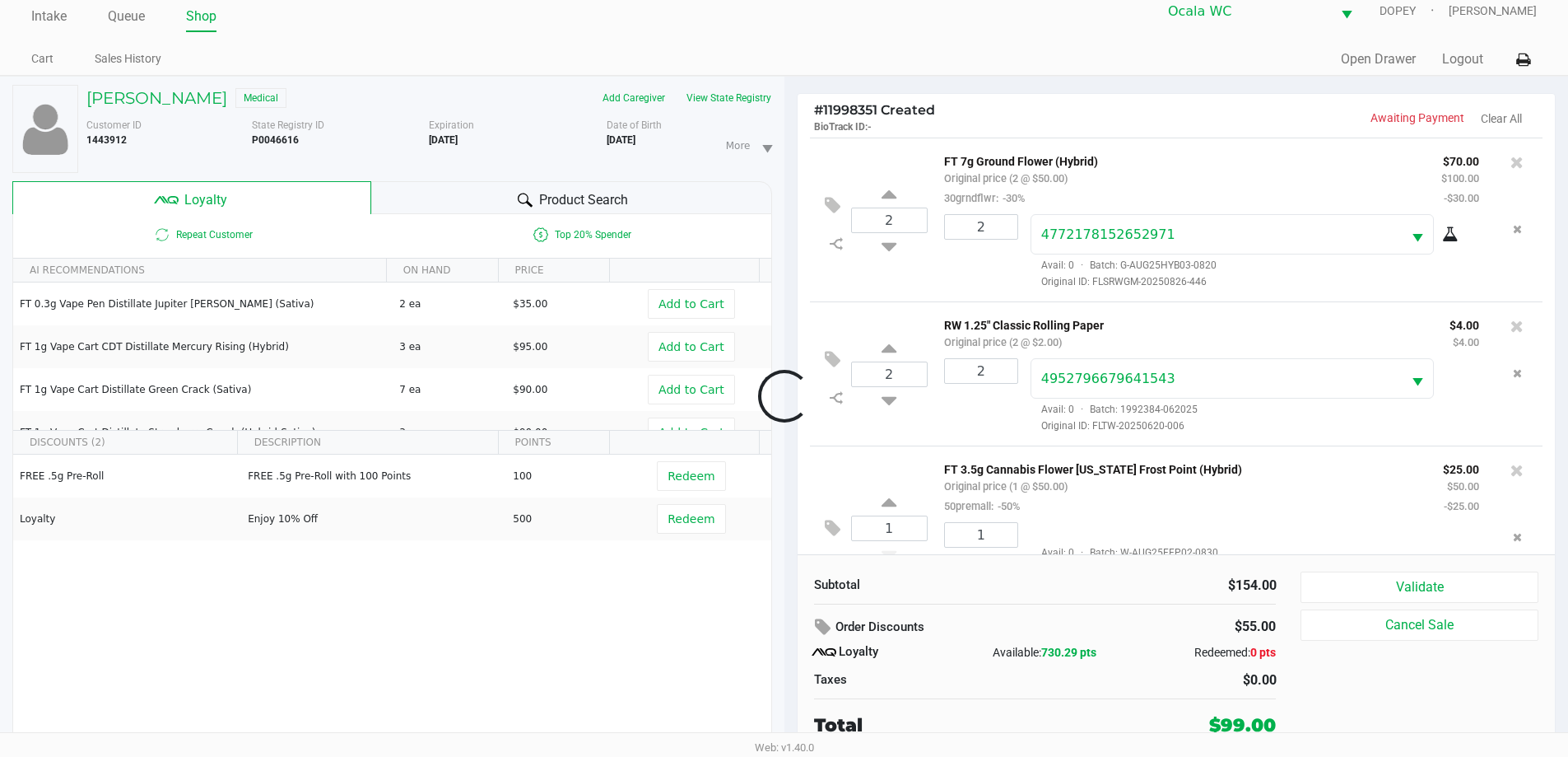
scroll to position [58, 0]
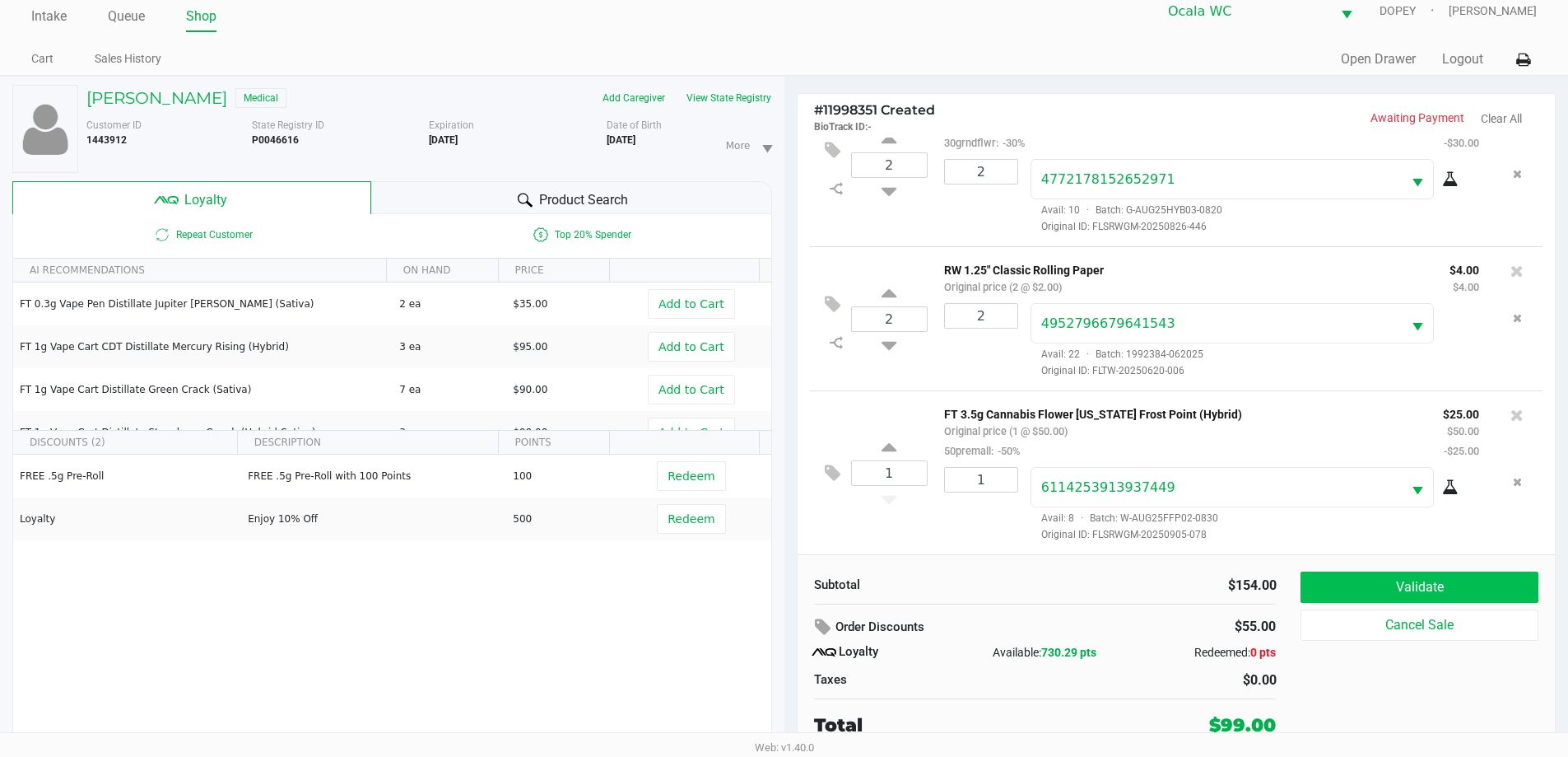
click at [1376, 591] on button "Validate" at bounding box center [1419, 587] width 237 height 31
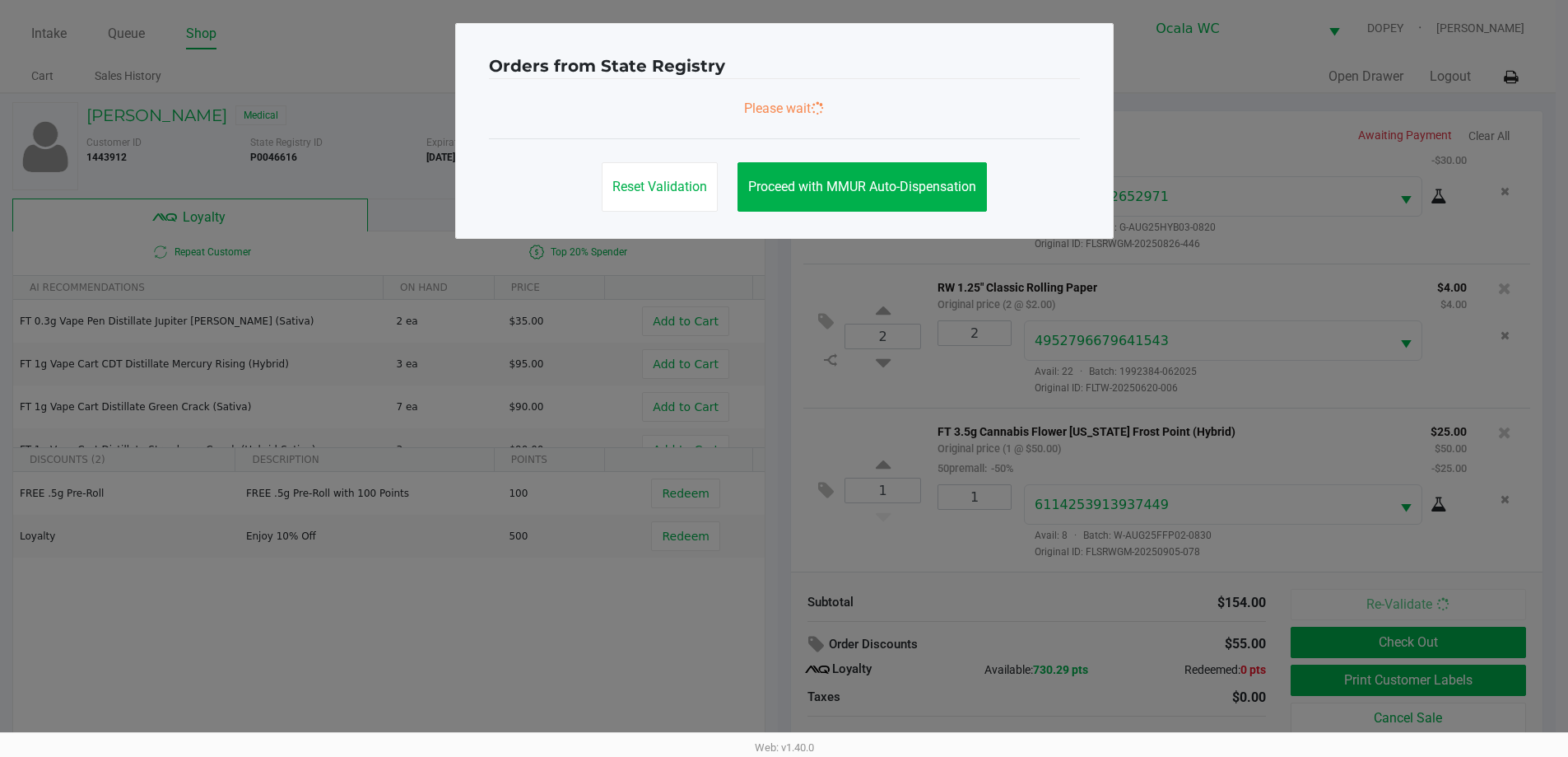
scroll to position [0, 0]
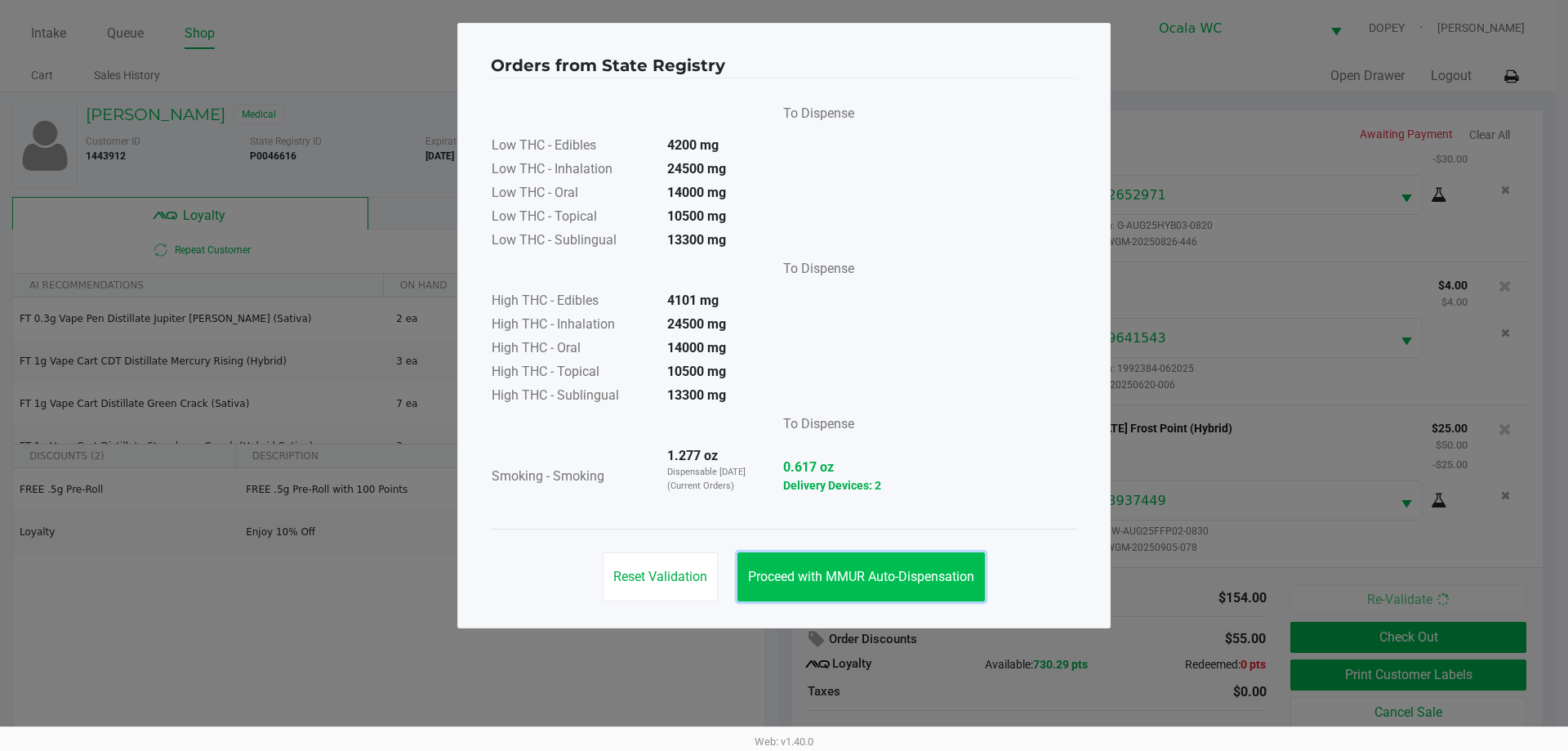
click at [800, 578] on span "Proceed with MMUR Auto-Dispensation" at bounding box center [860, 576] width 226 height 16
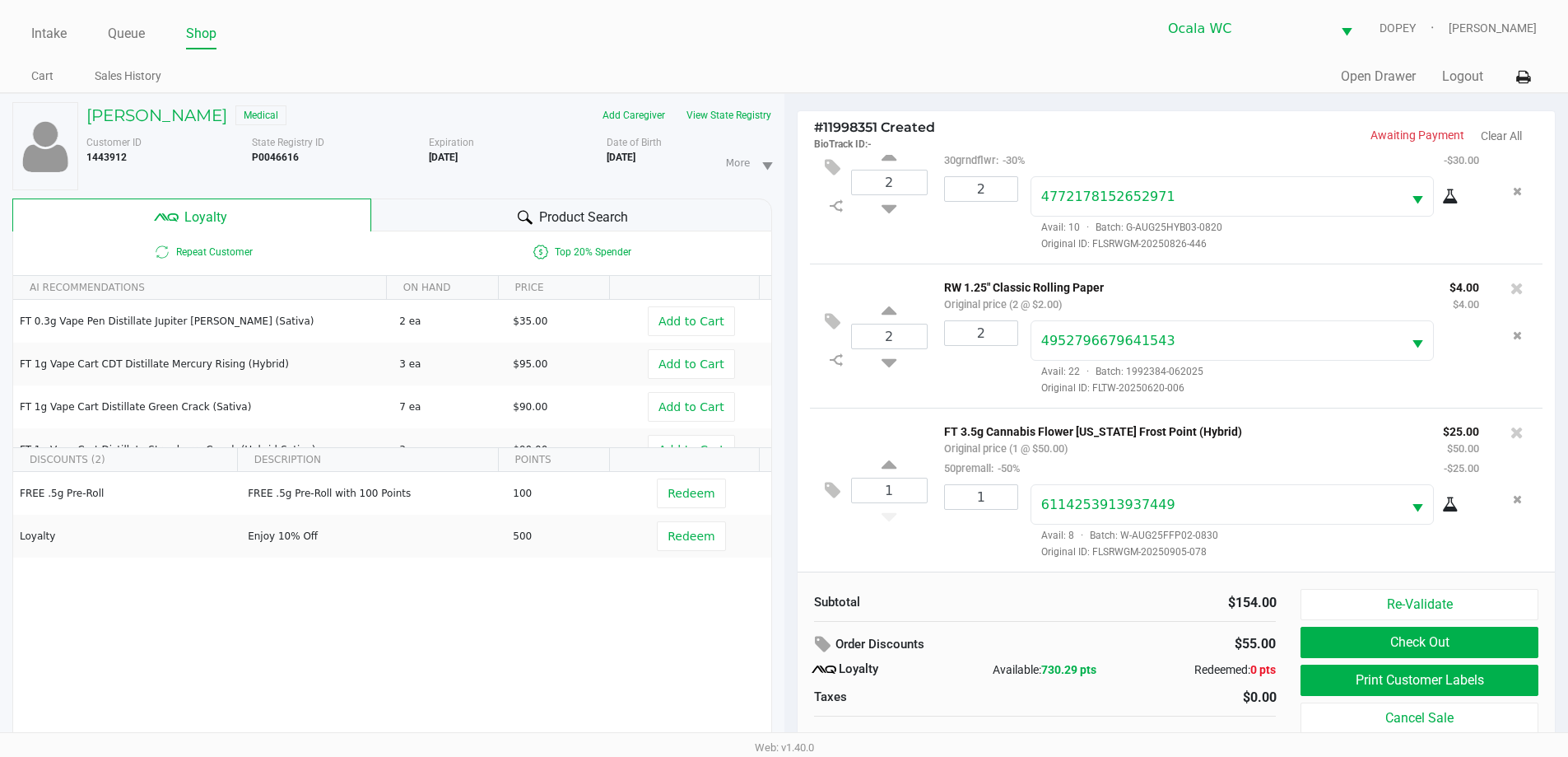
click at [1339, 690] on button "Print Customer Labels" at bounding box center [1419, 680] width 237 height 31
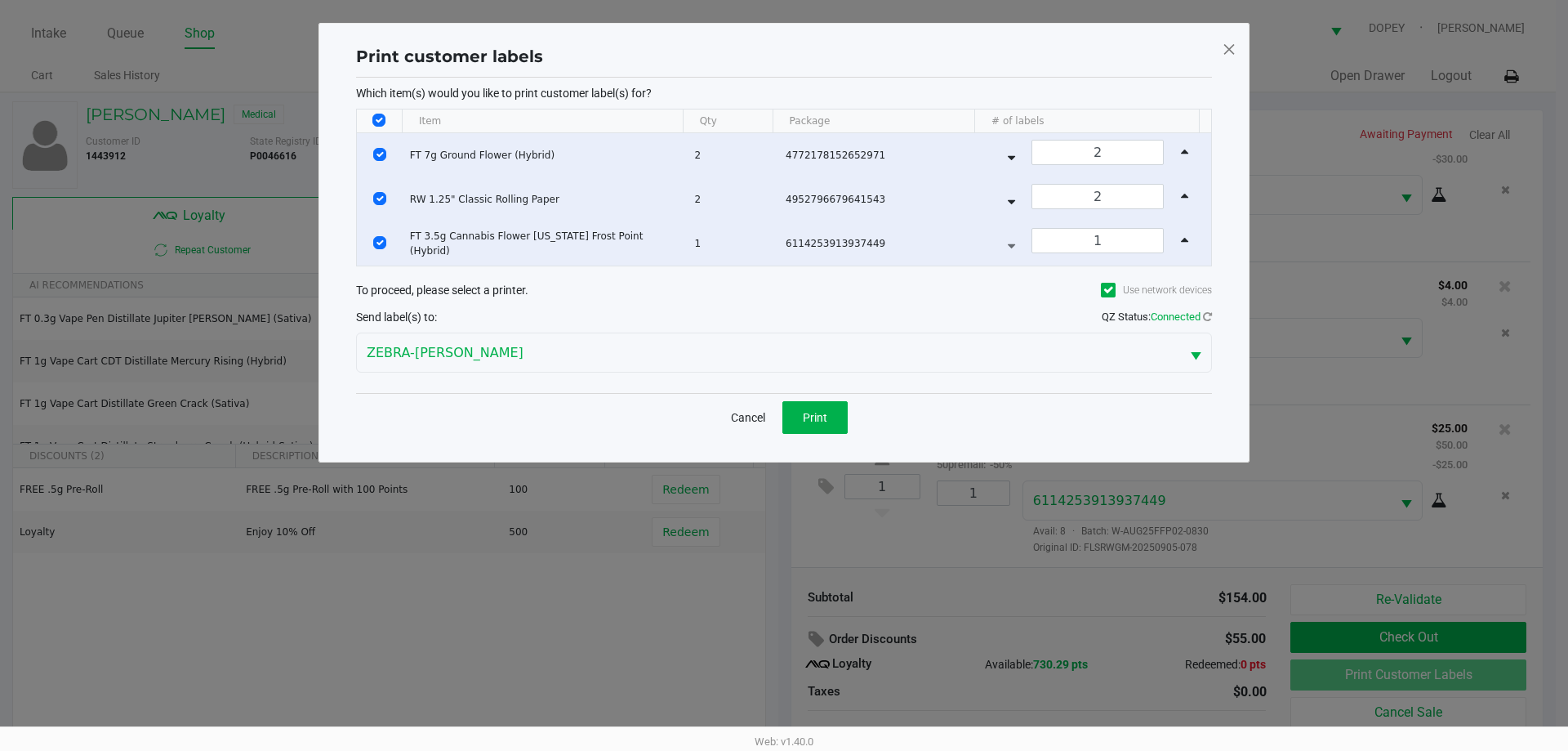
click at [383, 121] on input "Select All Rows" at bounding box center [379, 120] width 13 height 13
checkbox input "false"
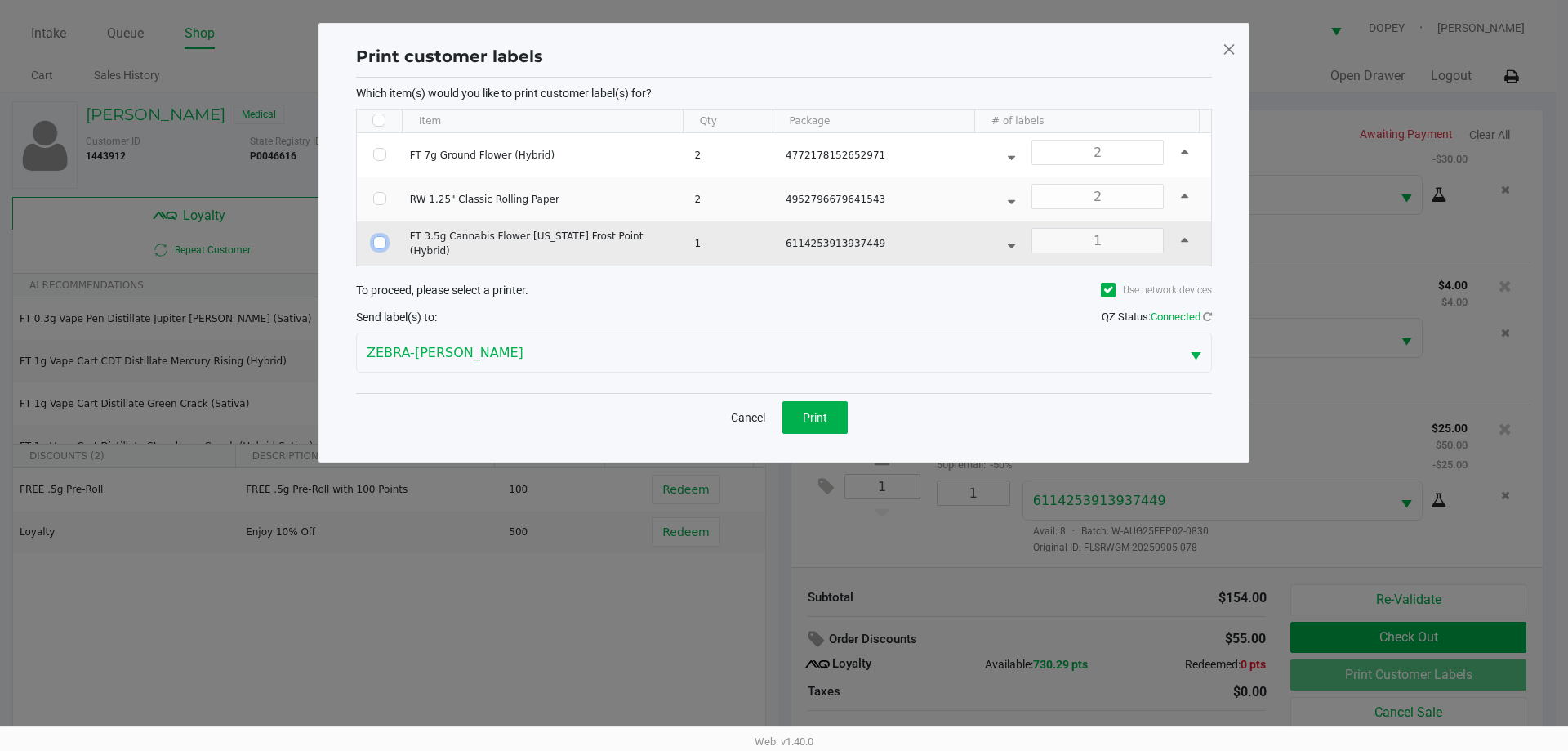
click at [379, 247] on input "Select Row" at bounding box center [380, 243] width 13 height 13
checkbox input "true"
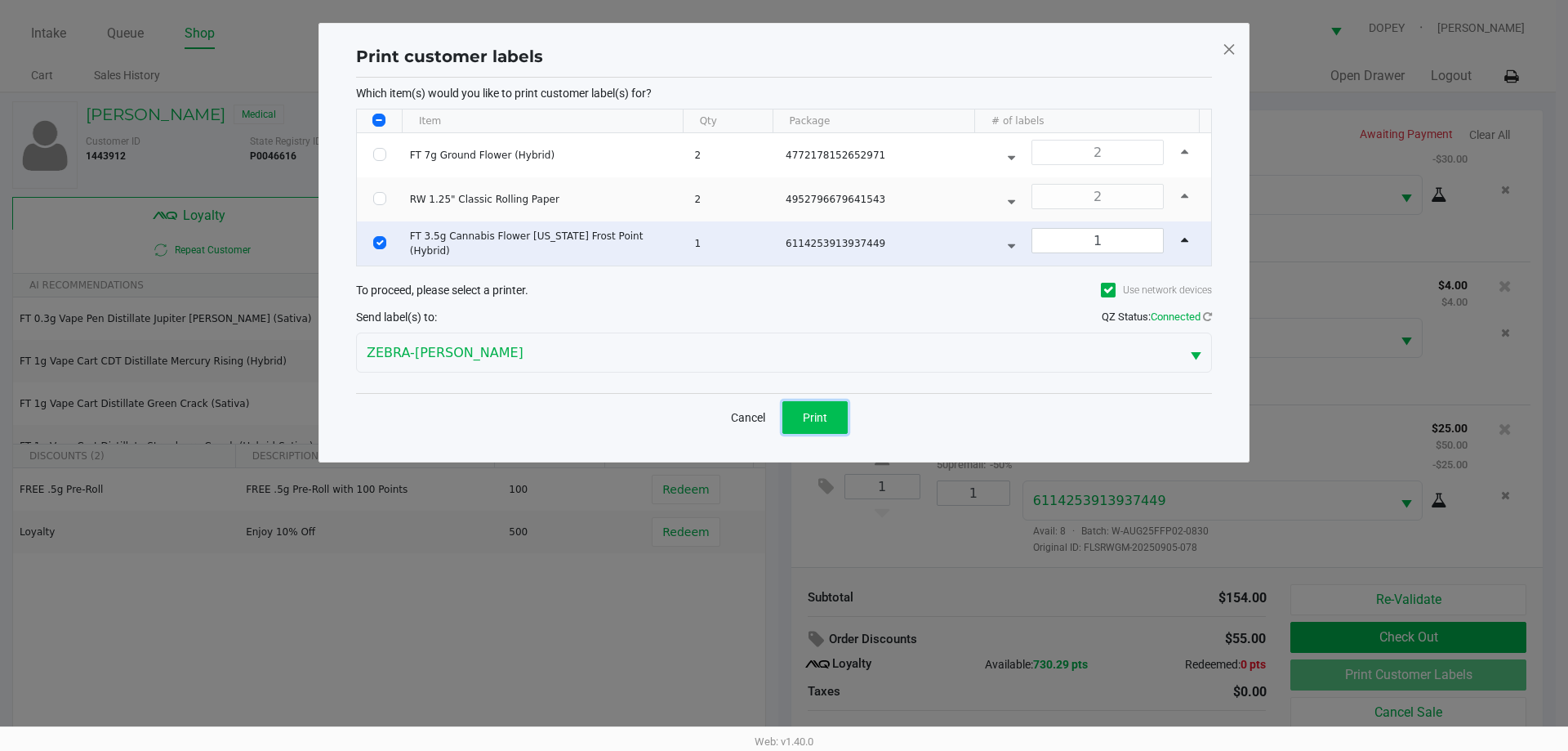
click at [815, 426] on button "Print" at bounding box center [815, 417] width 66 height 33
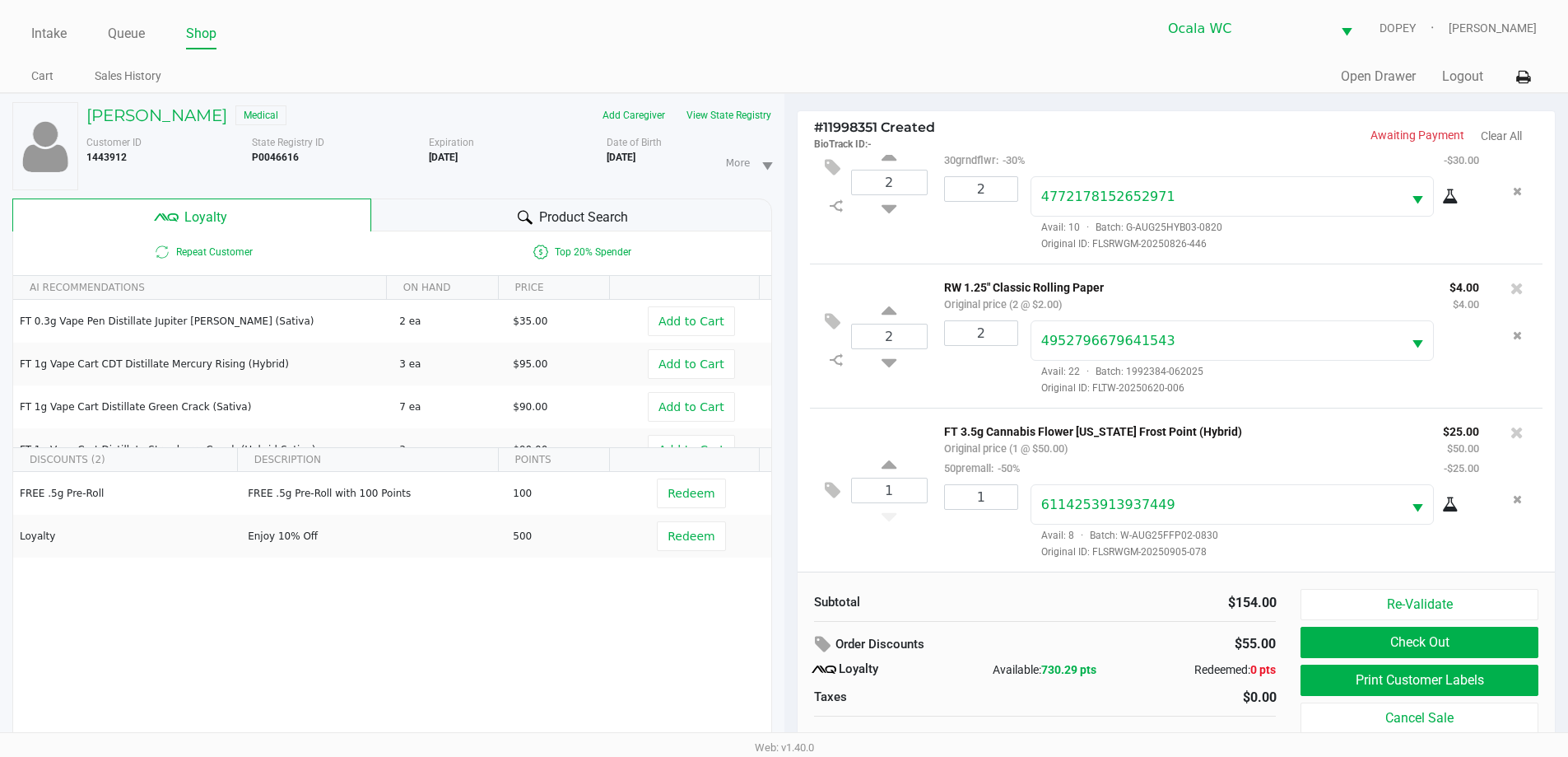
scroll to position [17, 0]
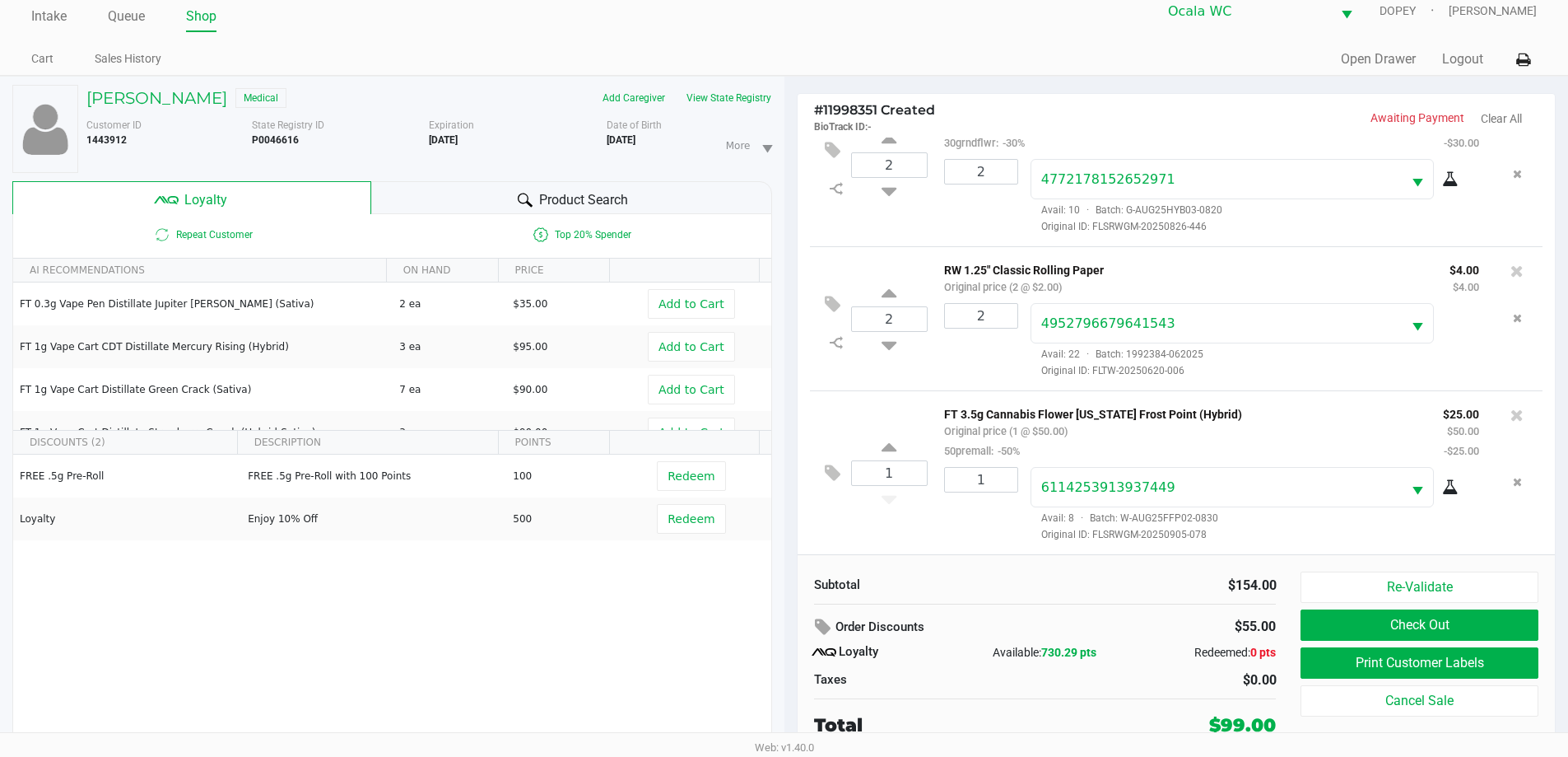
click at [1325, 628] on button "Check Out" at bounding box center [1419, 625] width 237 height 31
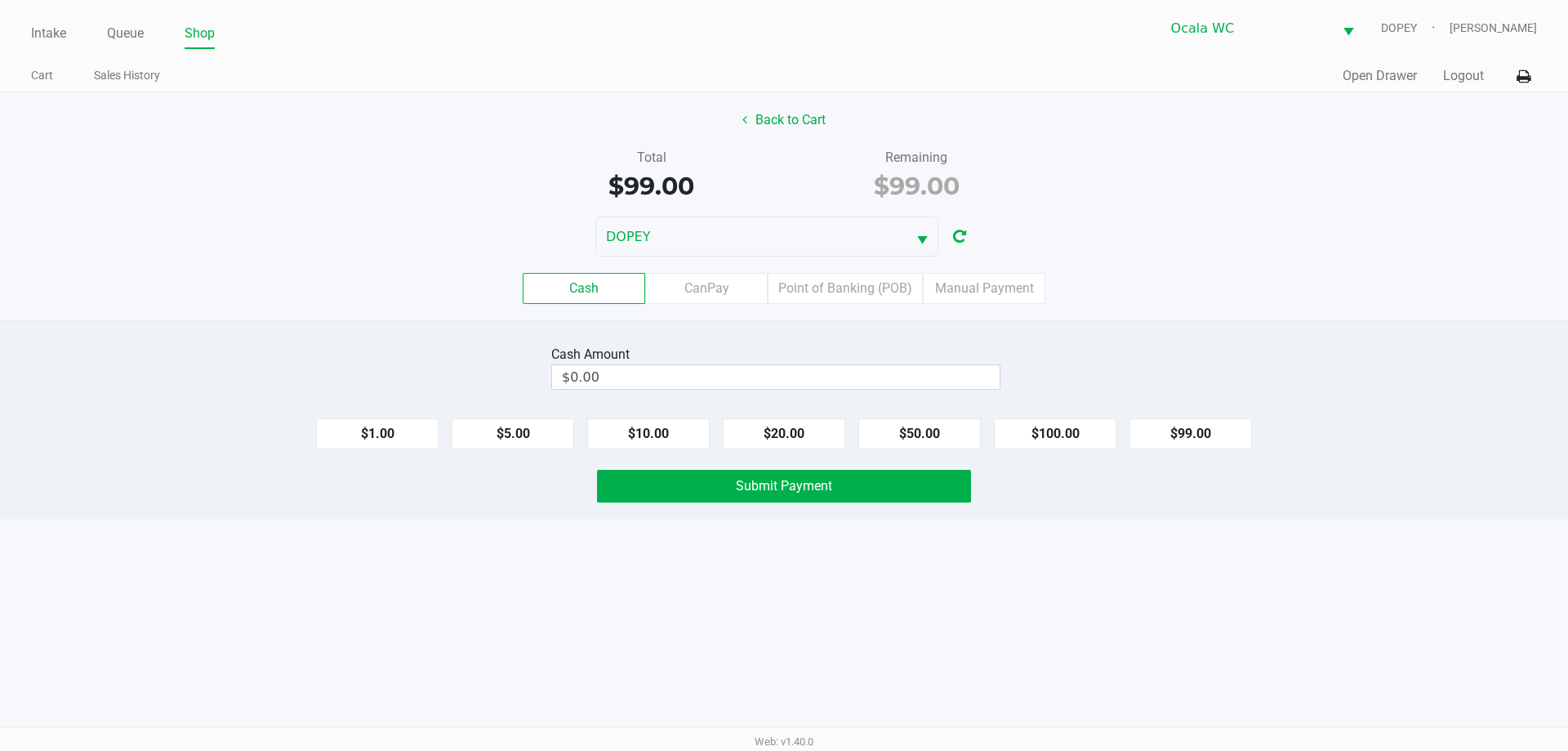
click at [1230, 313] on div "Cash CanPay Point of Banking (POB) Manual Payment" at bounding box center [784, 289] width 1592 height 64
click at [928, 380] on input "$0.00" at bounding box center [775, 376] width 447 height 23
click at [1055, 438] on button "$100.00" at bounding box center [1054, 433] width 123 height 31
type input "$100.00"
click at [782, 492] on span "Submit Payment" at bounding box center [784, 486] width 97 height 16
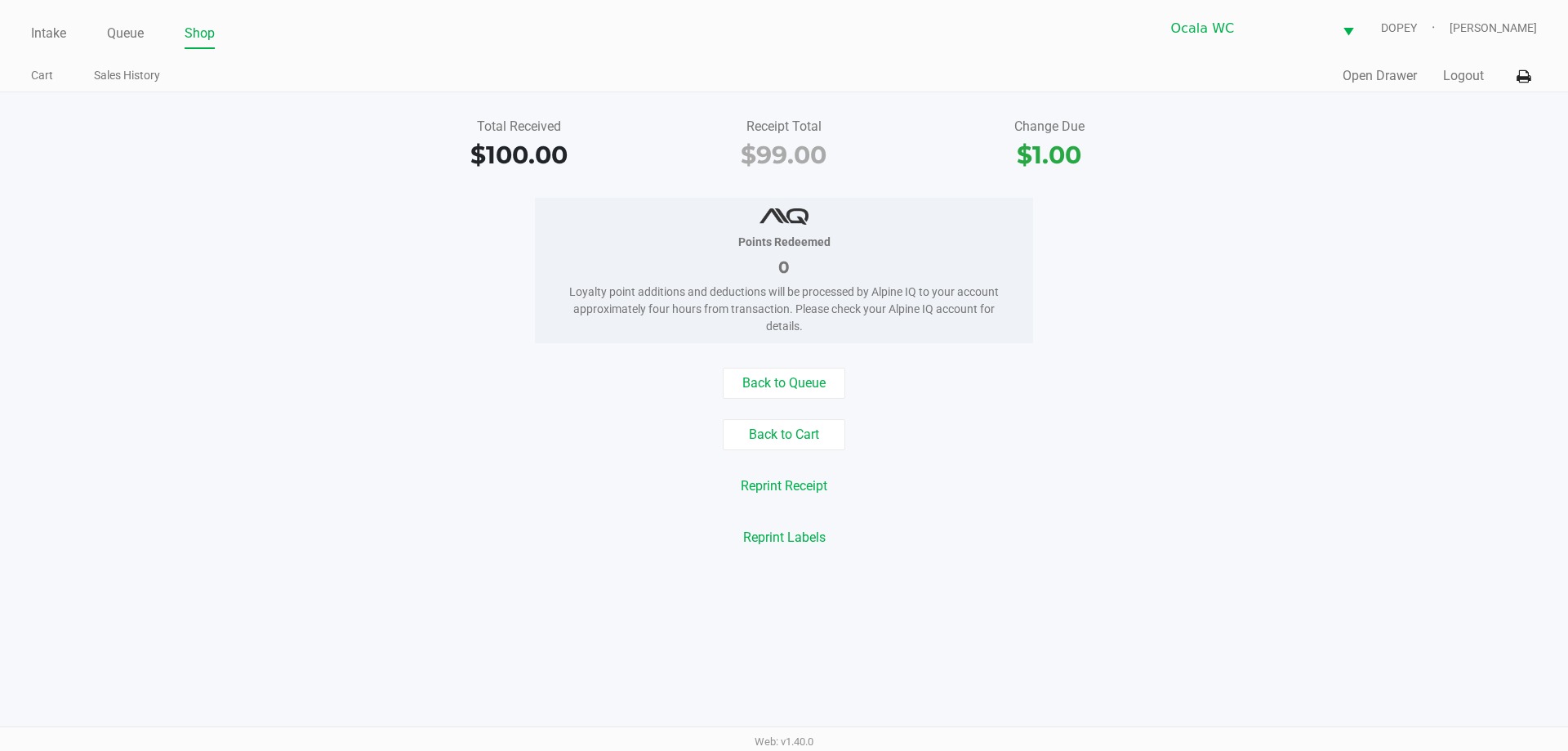
click at [307, 496] on div "Reprint Receipt" at bounding box center [784, 486] width 1592 height 31
click at [389, 61] on div "Cart Sales History" at bounding box center [407, 76] width 753 height 30
click at [34, 33] on link "Intake" at bounding box center [48, 34] width 35 height 23
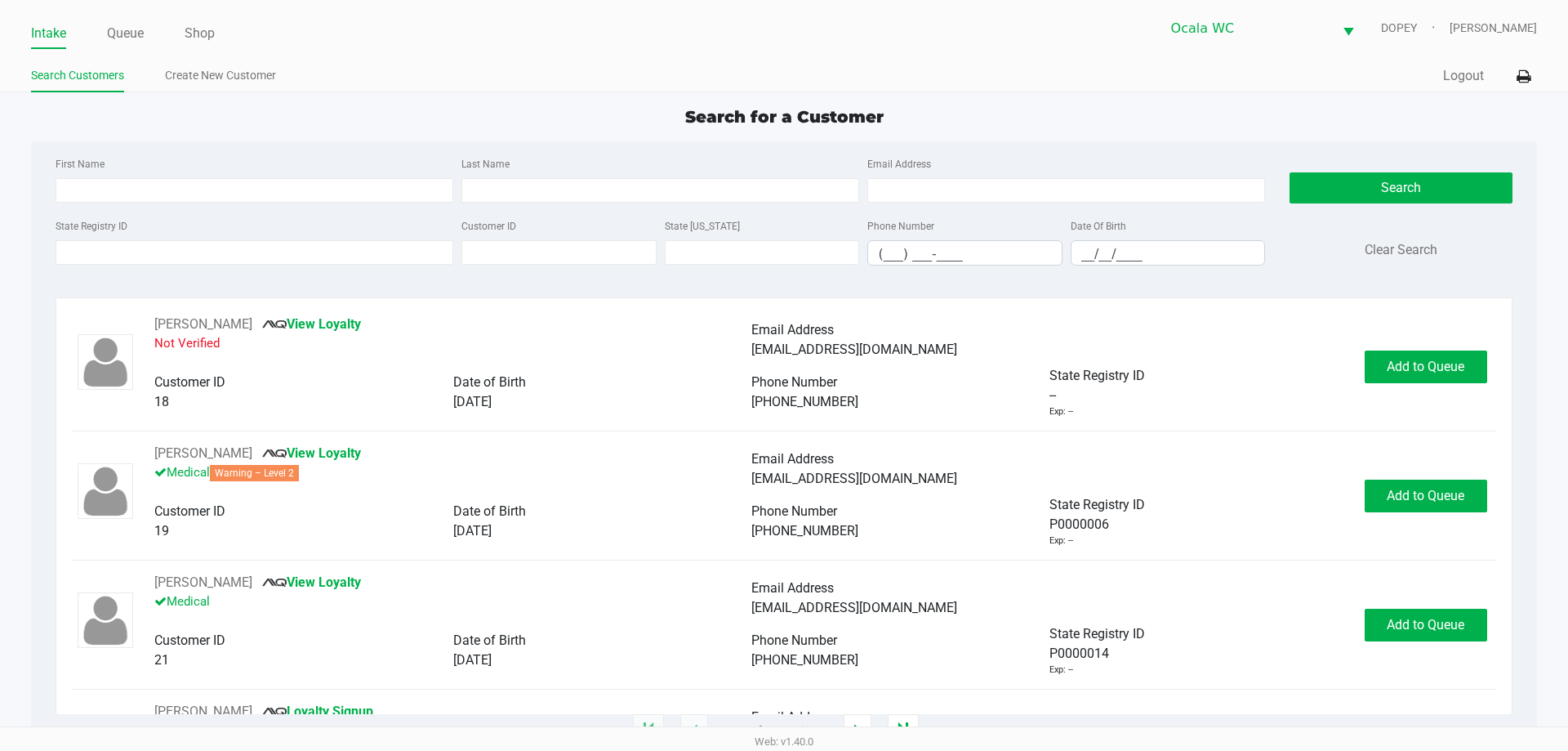
click at [617, 53] on div "Intake Queue Shop Ocala WC DOPEY Christopher Lemons Search Customers Create New…" at bounding box center [784, 46] width 1568 height 92
click at [134, 26] on link "Queue" at bounding box center [125, 34] width 37 height 23
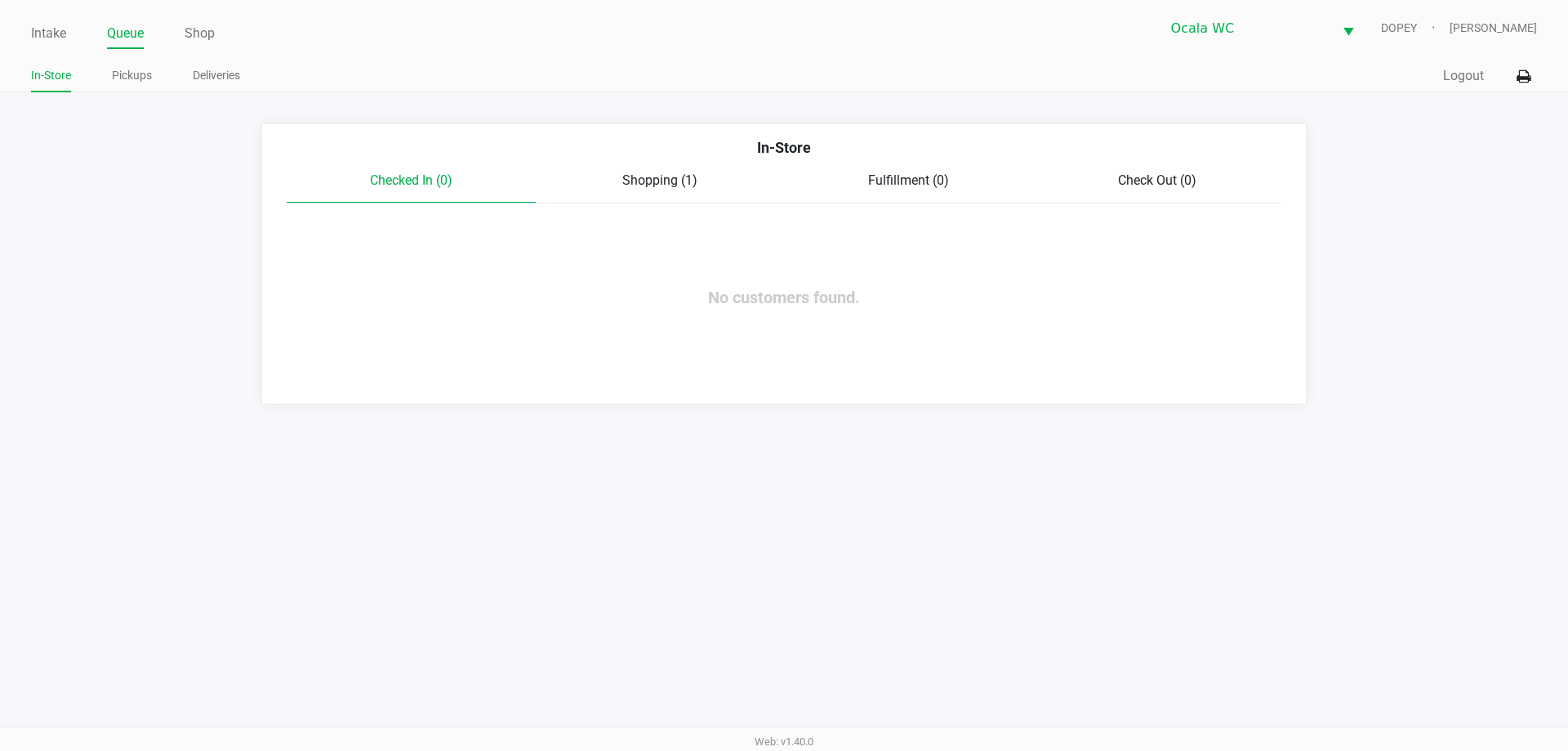
click at [679, 186] on span "Shopping (1)" at bounding box center [660, 180] width 75 height 16
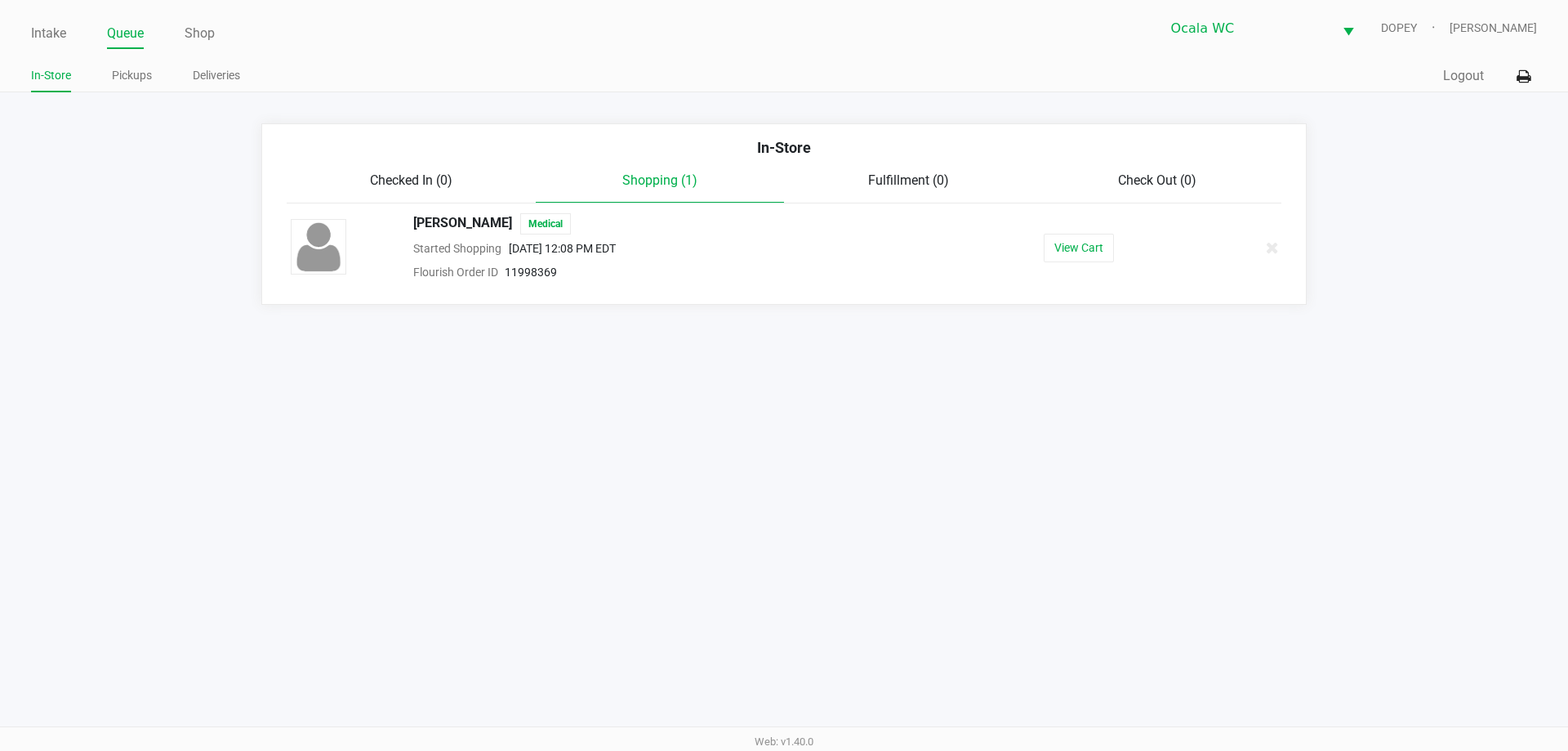
click at [696, 72] on ul "In-Store Pickups Deliveries" at bounding box center [407, 78] width 753 height 28
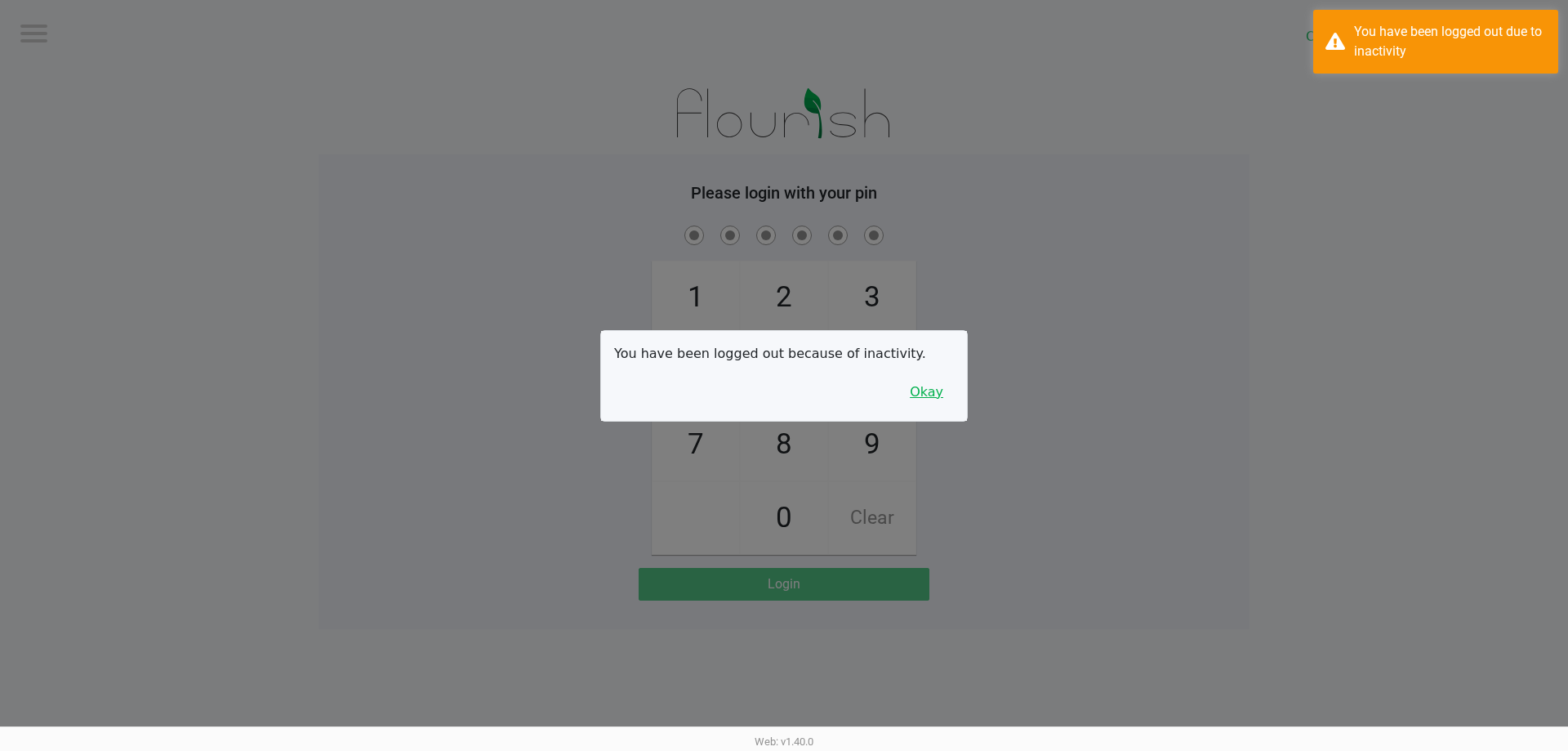
click at [938, 392] on button "Okay" at bounding box center [926, 392] width 54 height 31
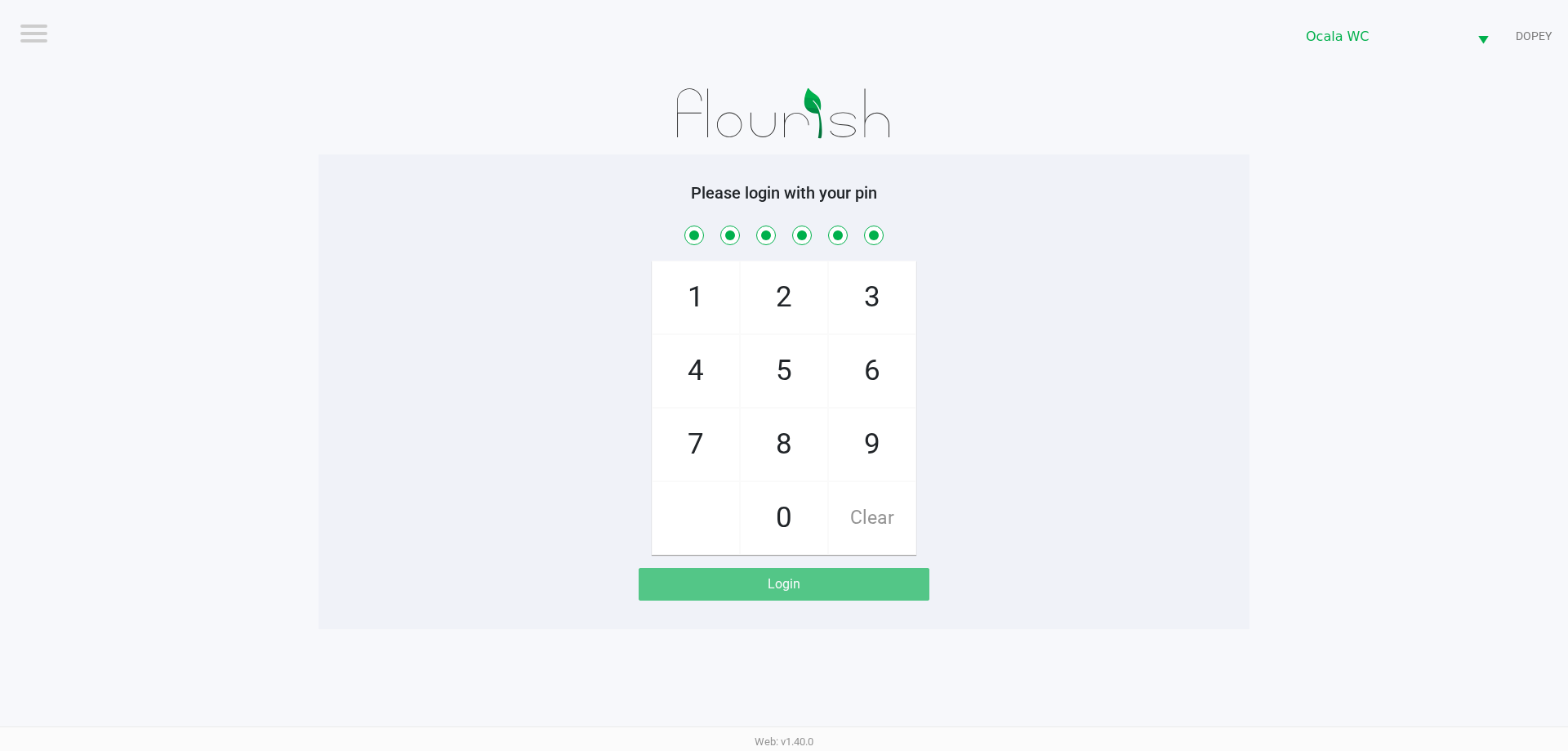
checkbox input "true"
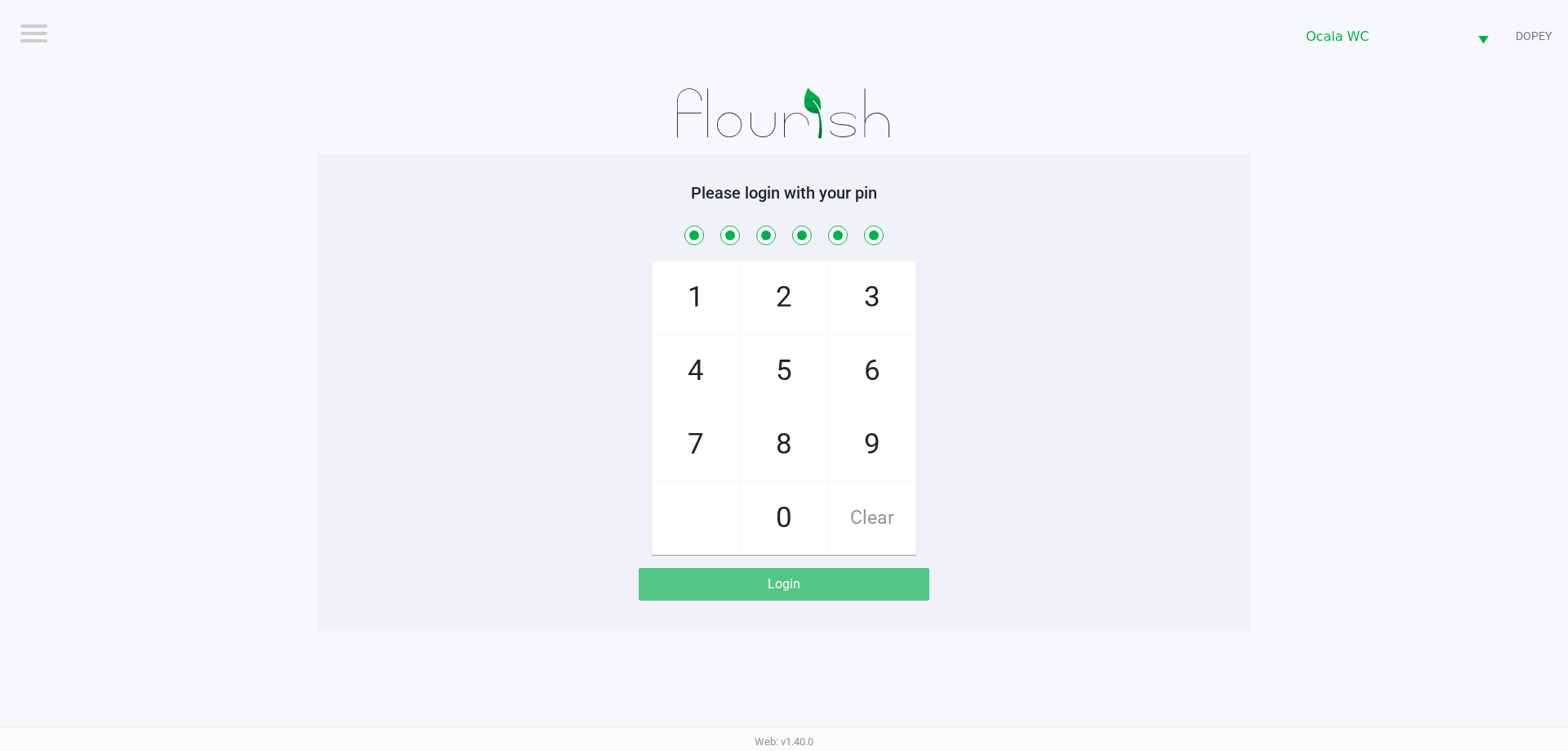
checkbox input "true"
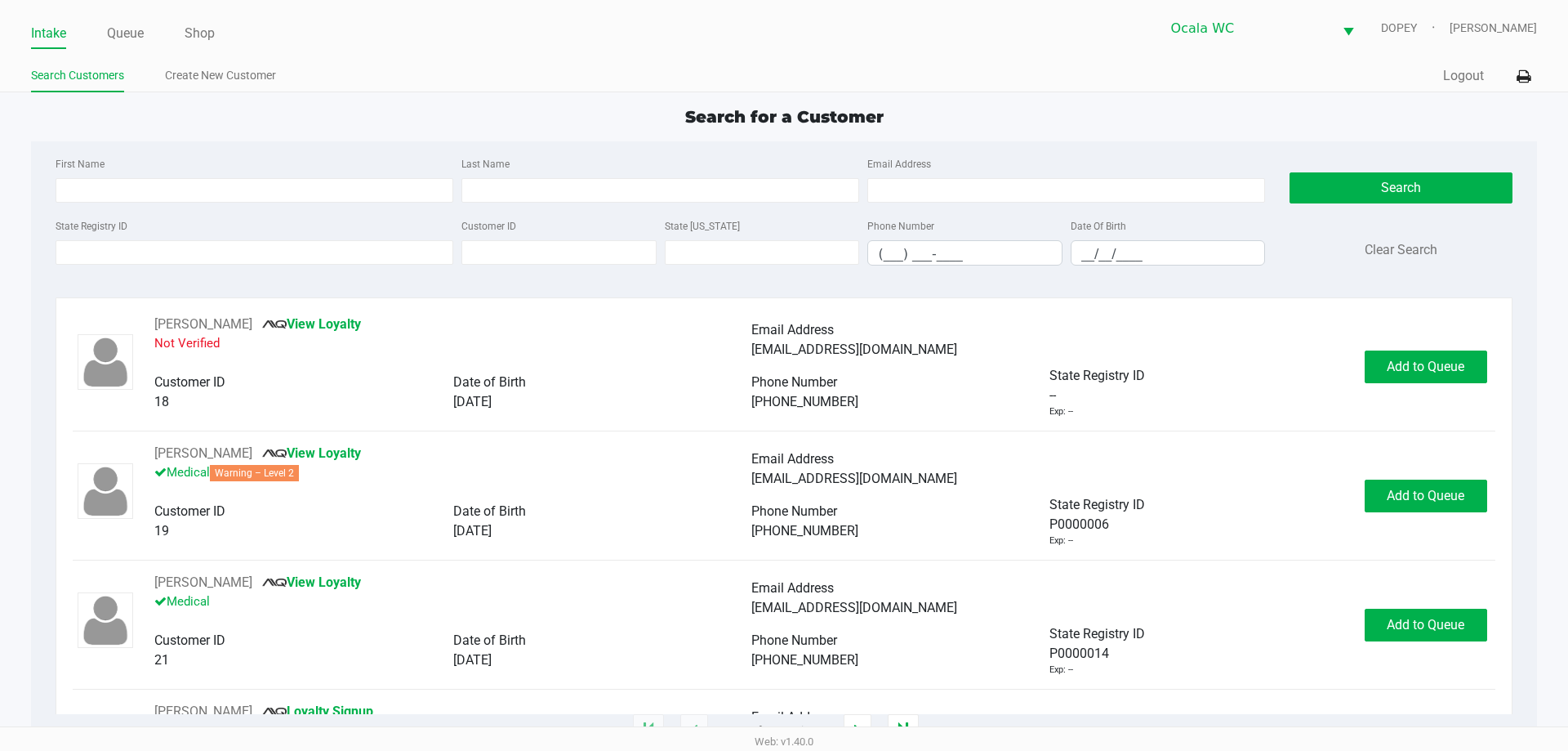
click at [542, 97] on app-point-of-sale "Intake Queue Shop Ocala WC DOPEY Christopher Lemons Search Customers Create New…" at bounding box center [784, 366] width 1568 height 731
type input "EDWIN"
type input "IVALDI"
type input "10/31/1983"
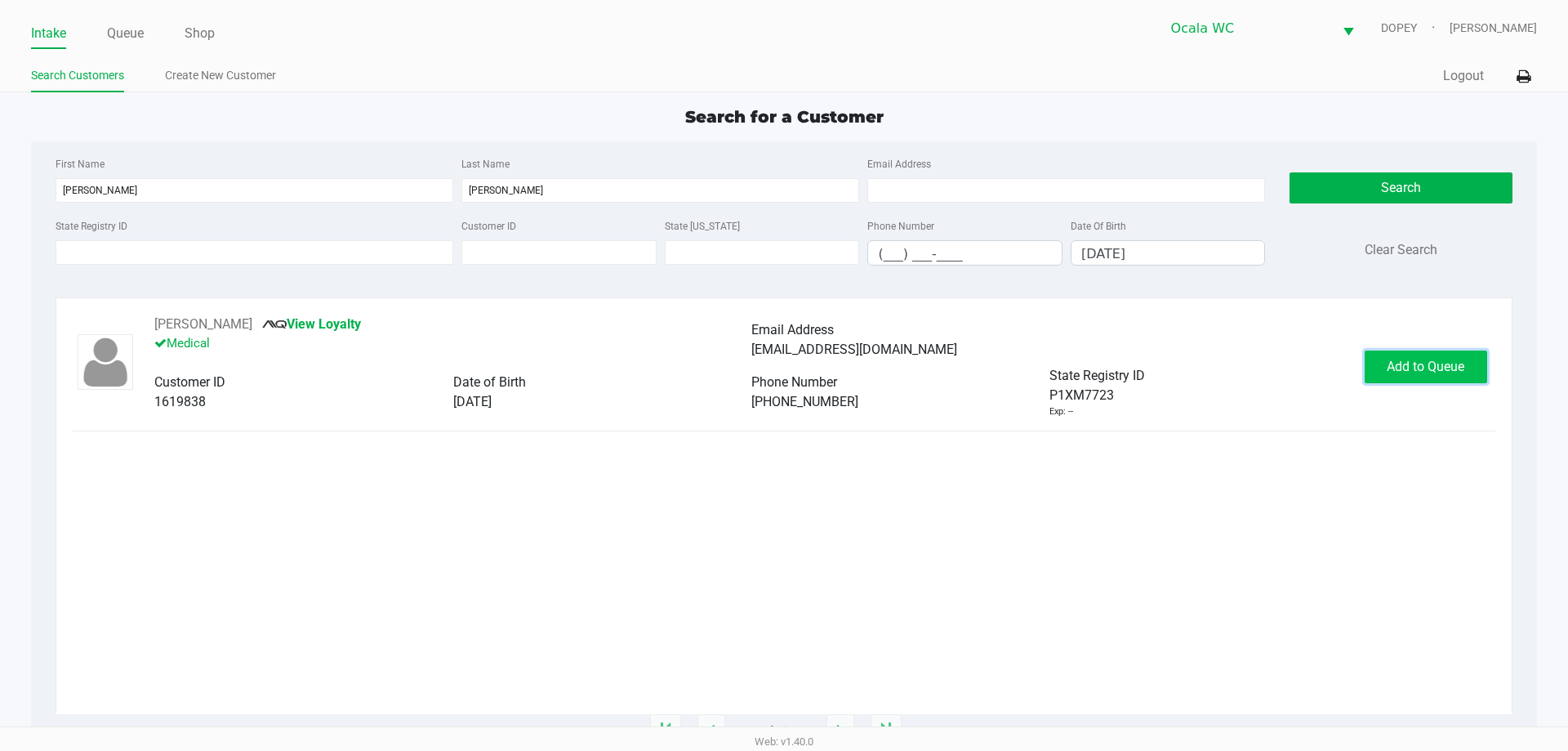
click at [1409, 372] on span "Add to Queue" at bounding box center [1425, 366] width 78 height 16
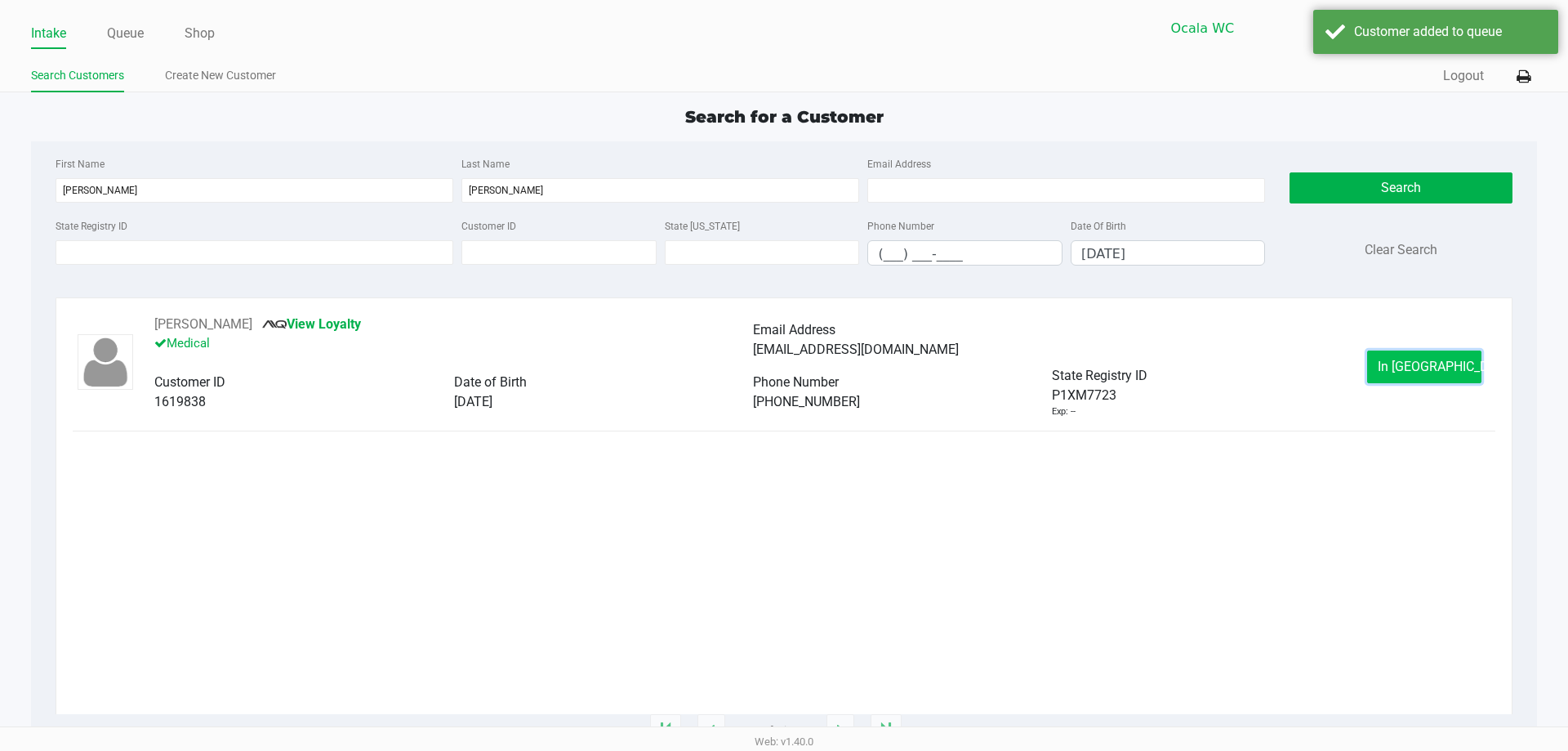
click at [1398, 362] on span "In Queue" at bounding box center [1446, 366] width 137 height 16
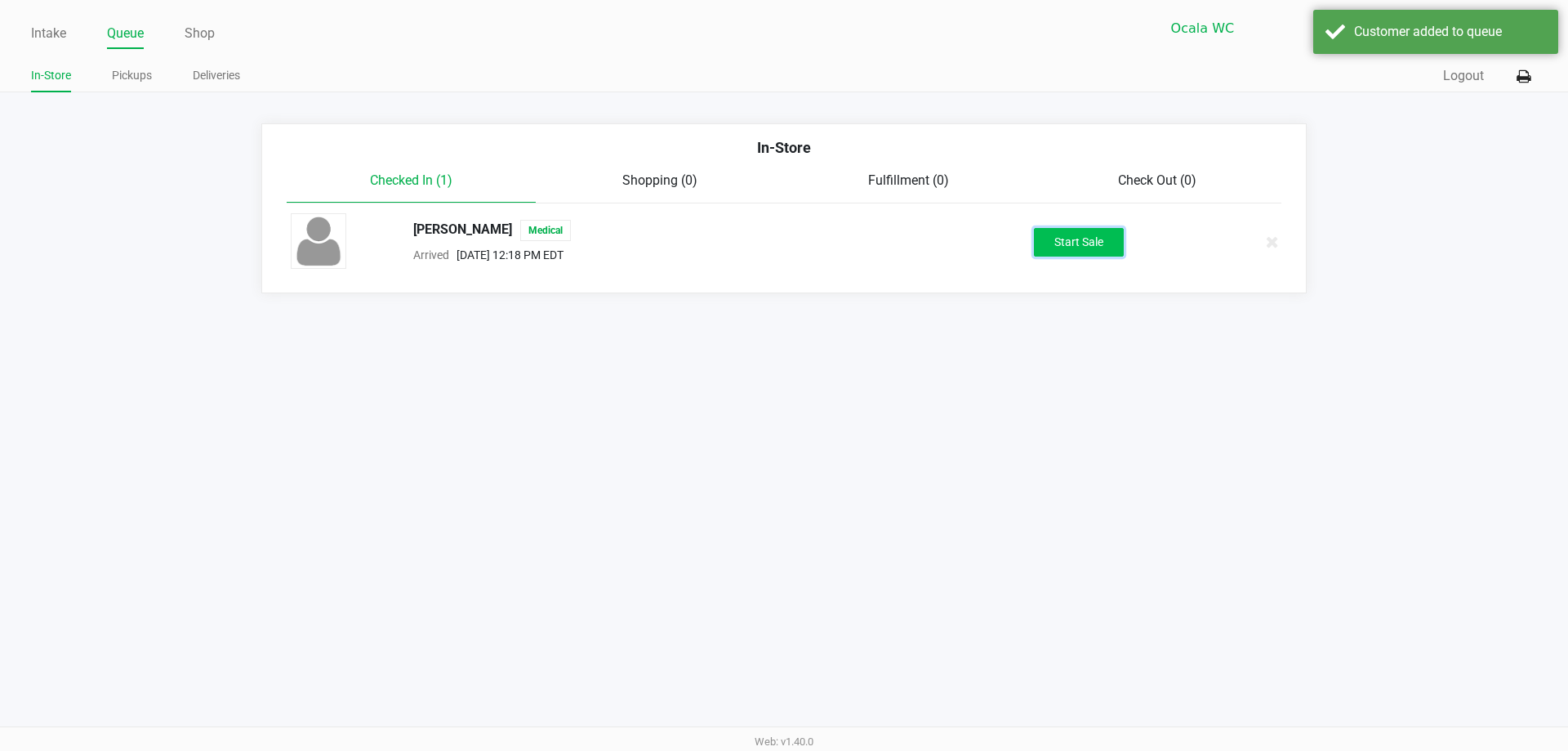
click at [1071, 240] on button "Start Sale" at bounding box center [1079, 242] width 90 height 28
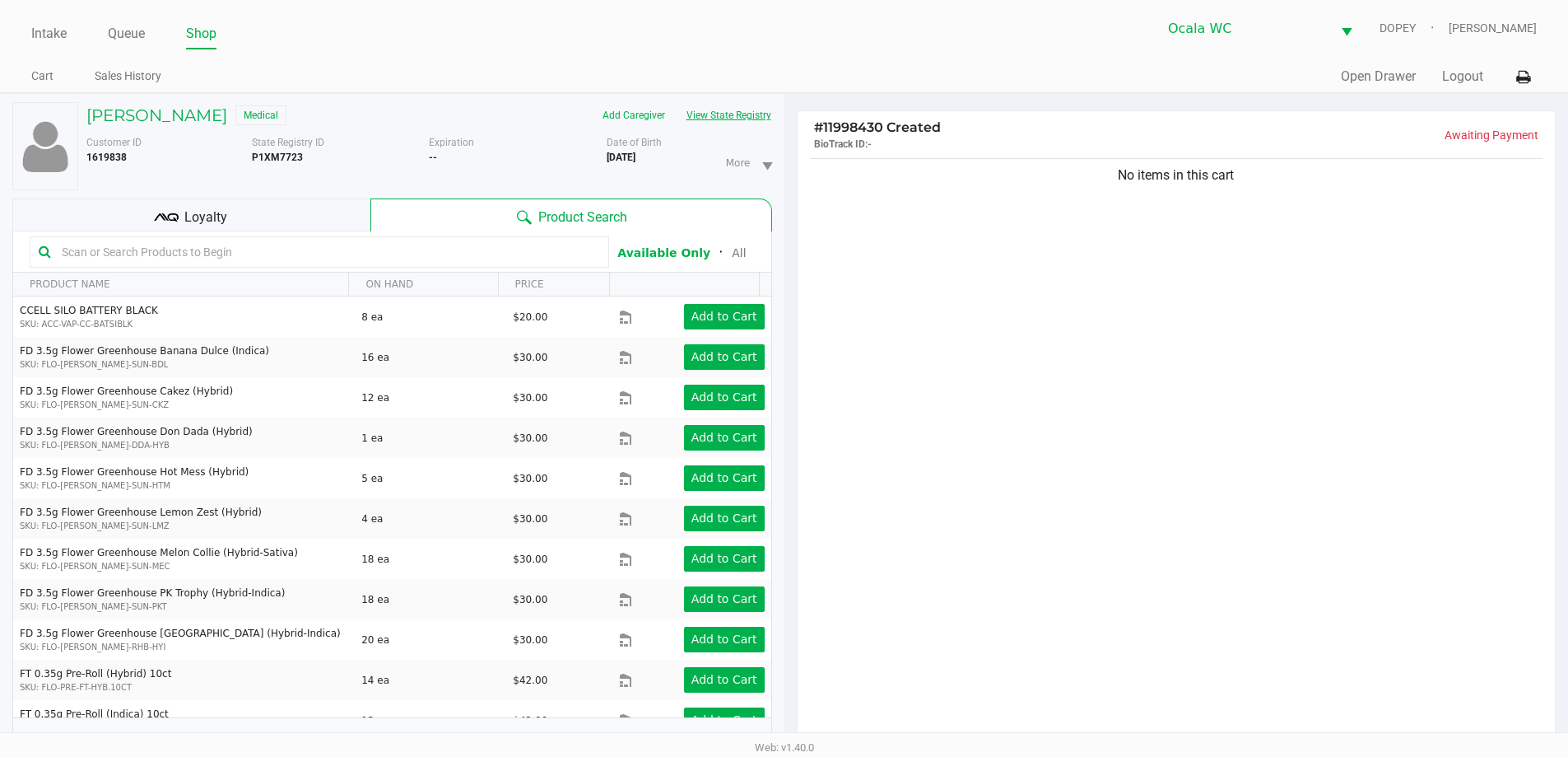
click at [735, 118] on button "View State Registry" at bounding box center [724, 115] width 96 height 26
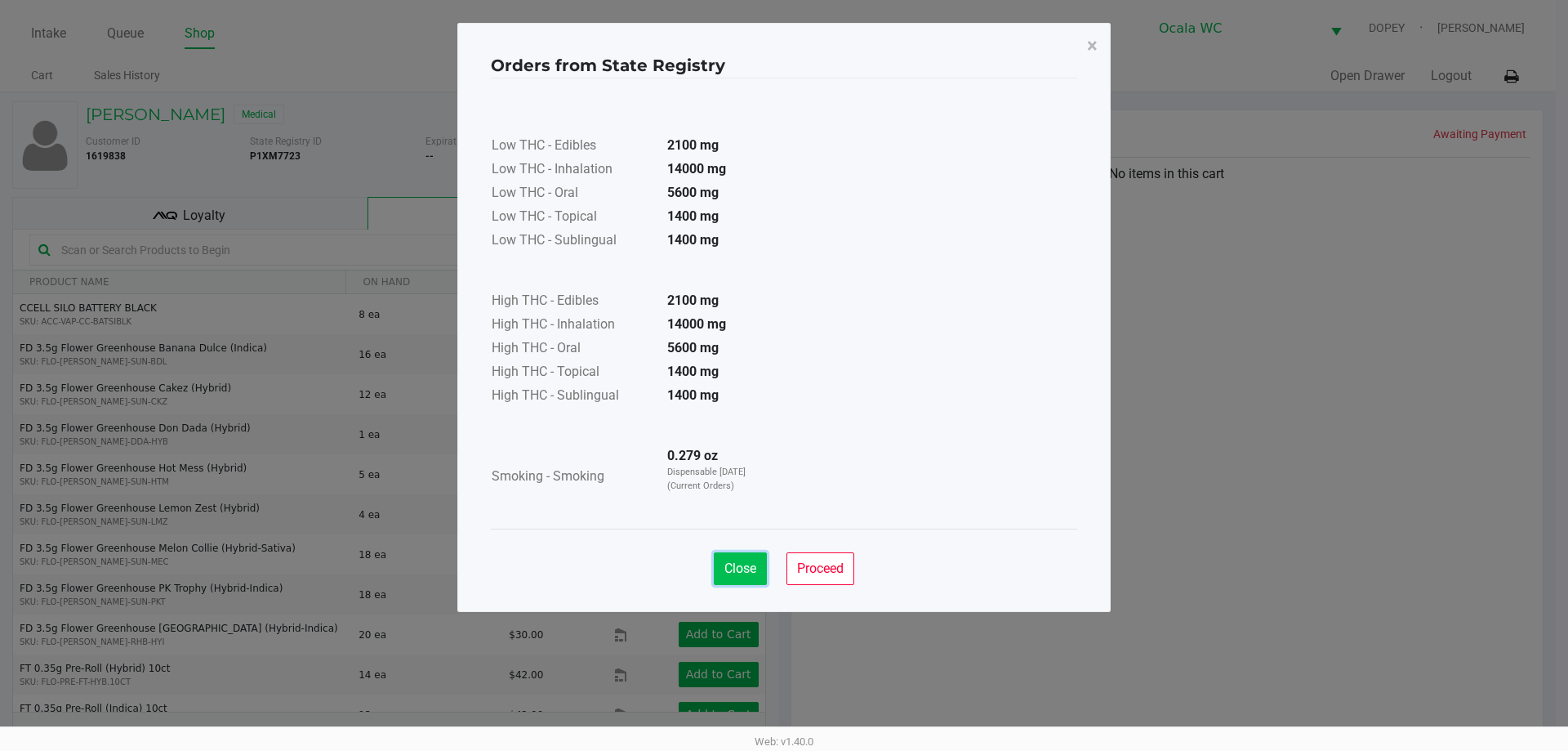
click at [749, 577] on button "Close" at bounding box center [739, 568] width 53 height 33
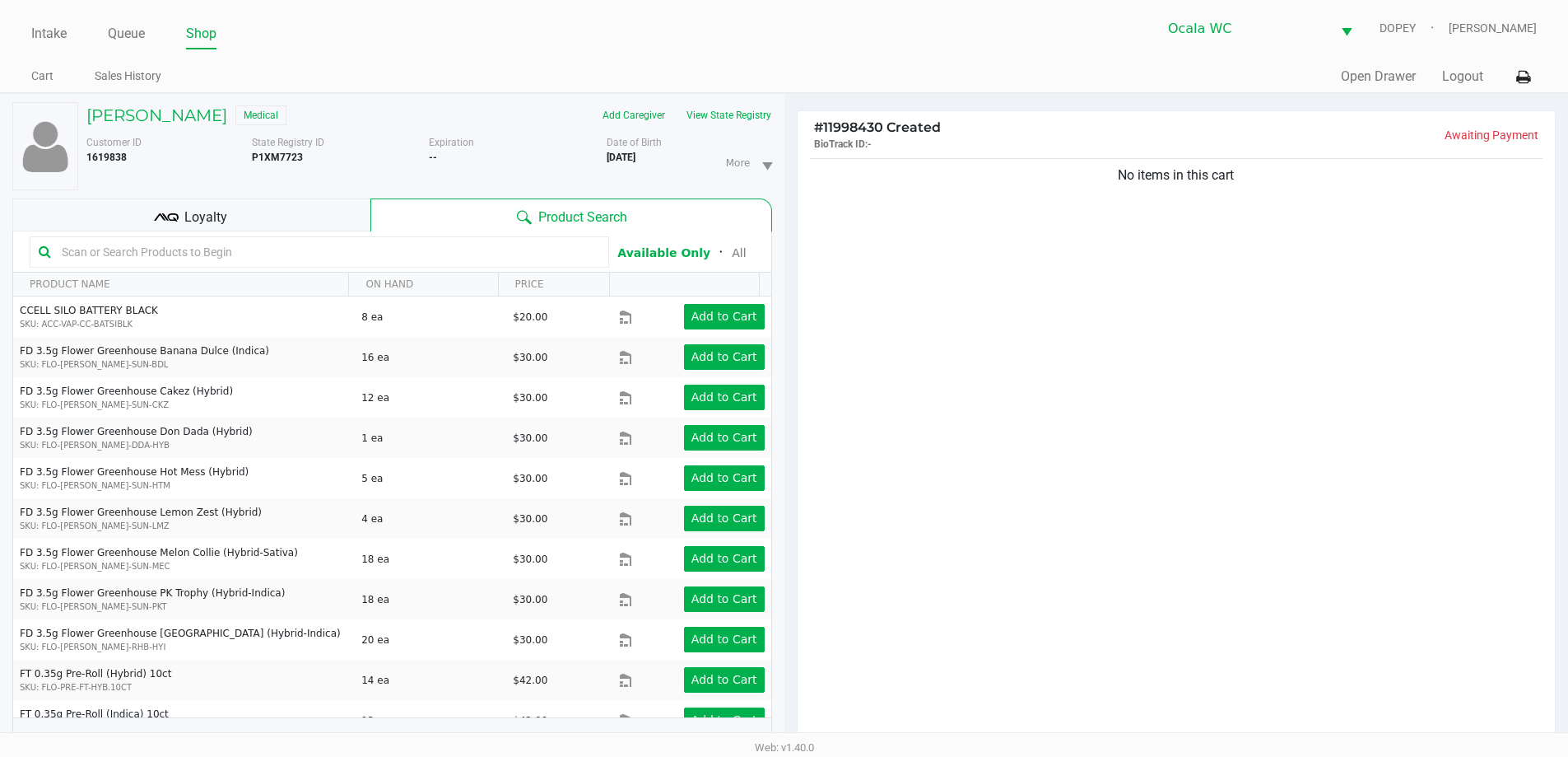
click at [922, 585] on div "No items in this cart" at bounding box center [1176, 454] width 758 height 598
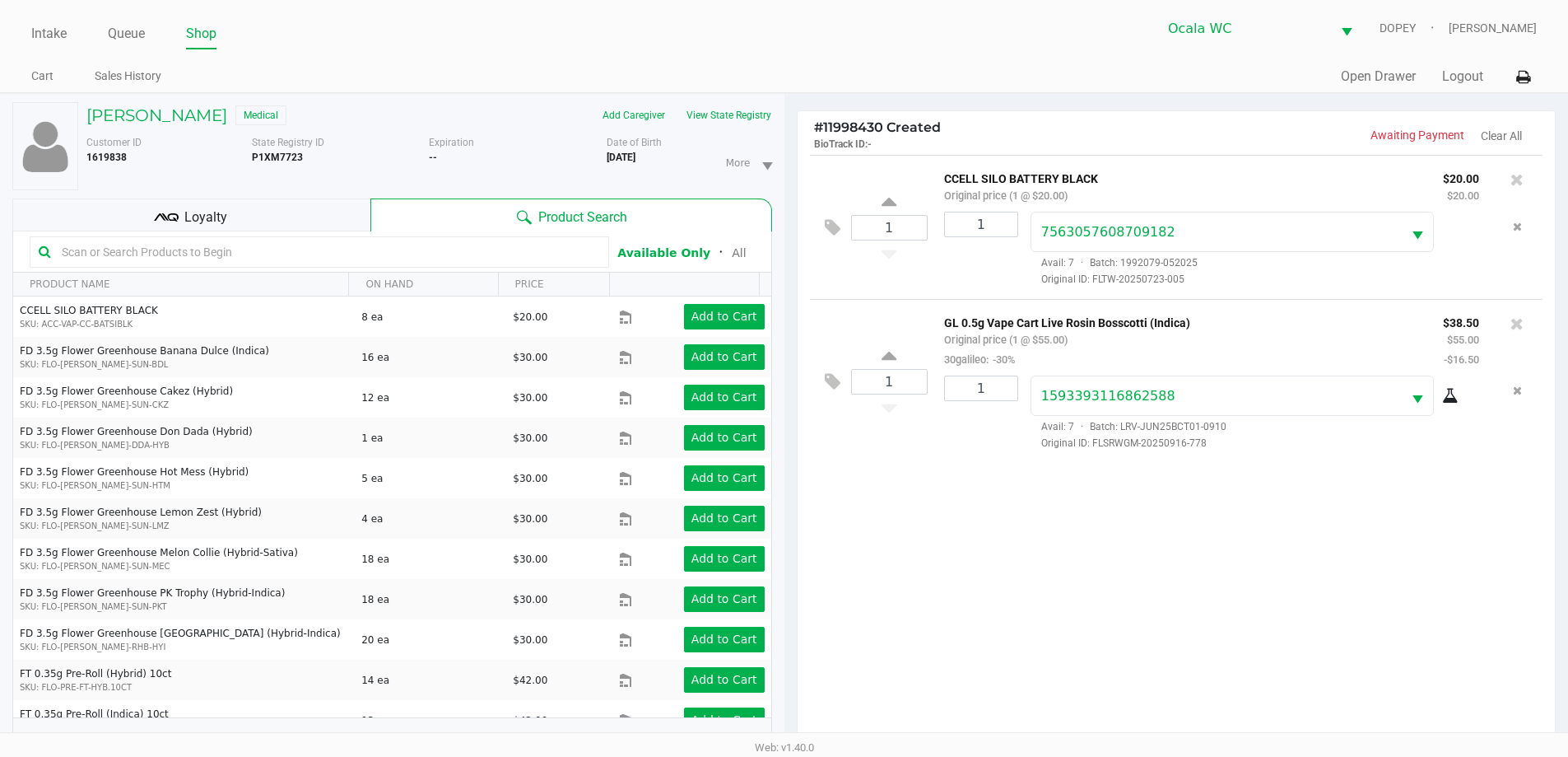
click at [349, 223] on div "Loyalty" at bounding box center [191, 215] width 358 height 33
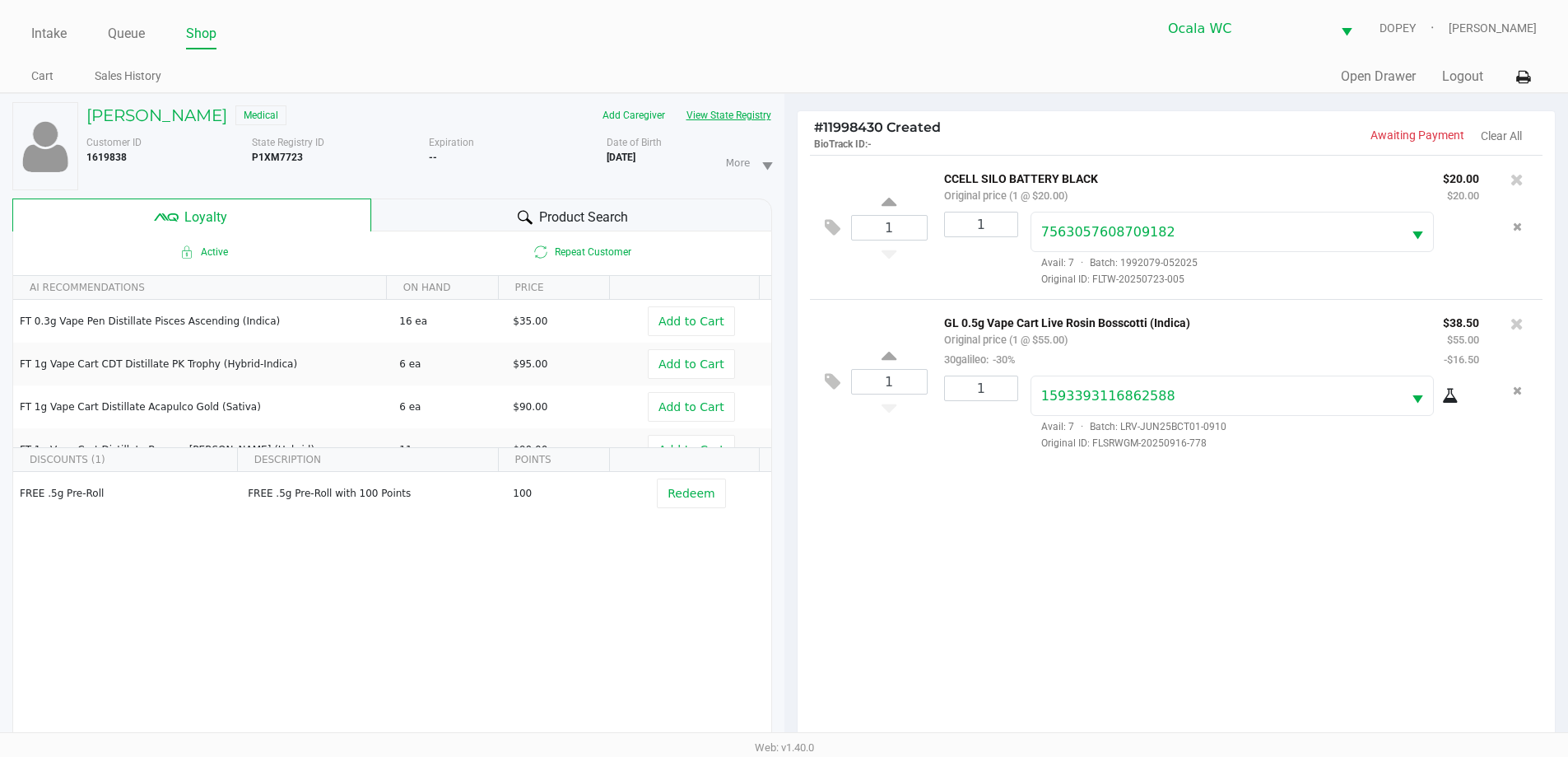
click at [741, 113] on button "View State Registry" at bounding box center [724, 115] width 96 height 26
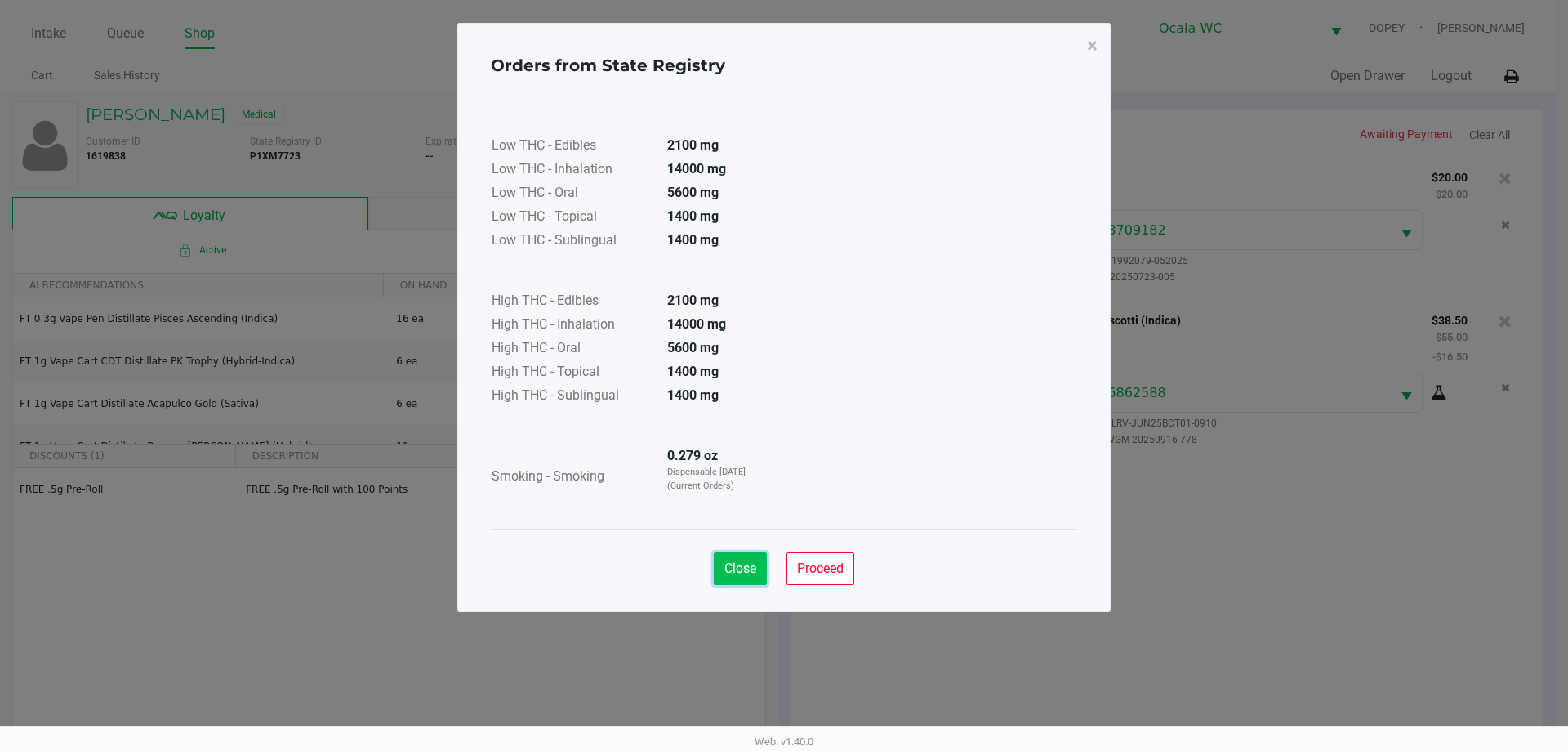
click at [734, 580] on button "Close" at bounding box center [739, 568] width 53 height 33
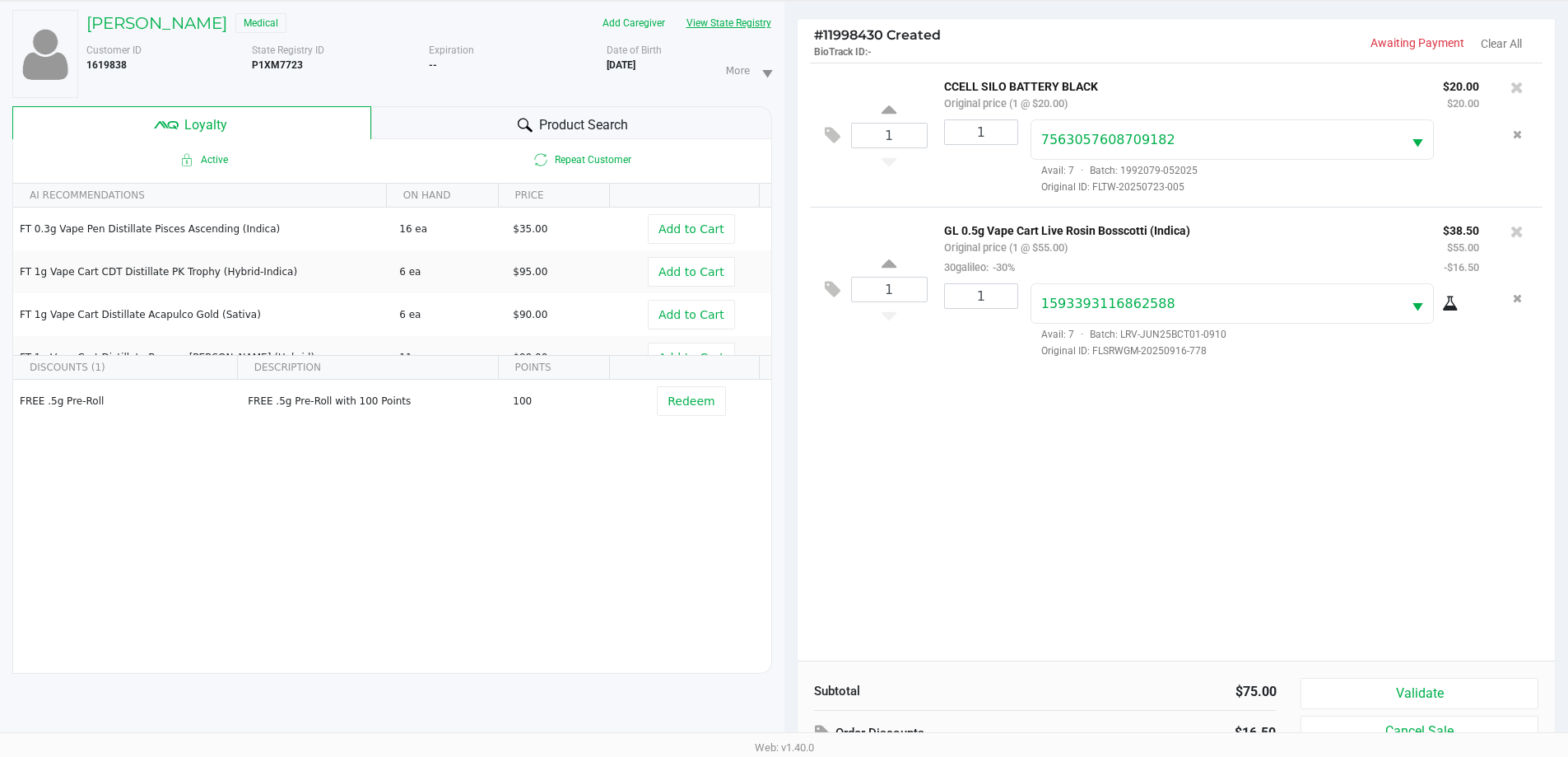
scroll to position [198, 0]
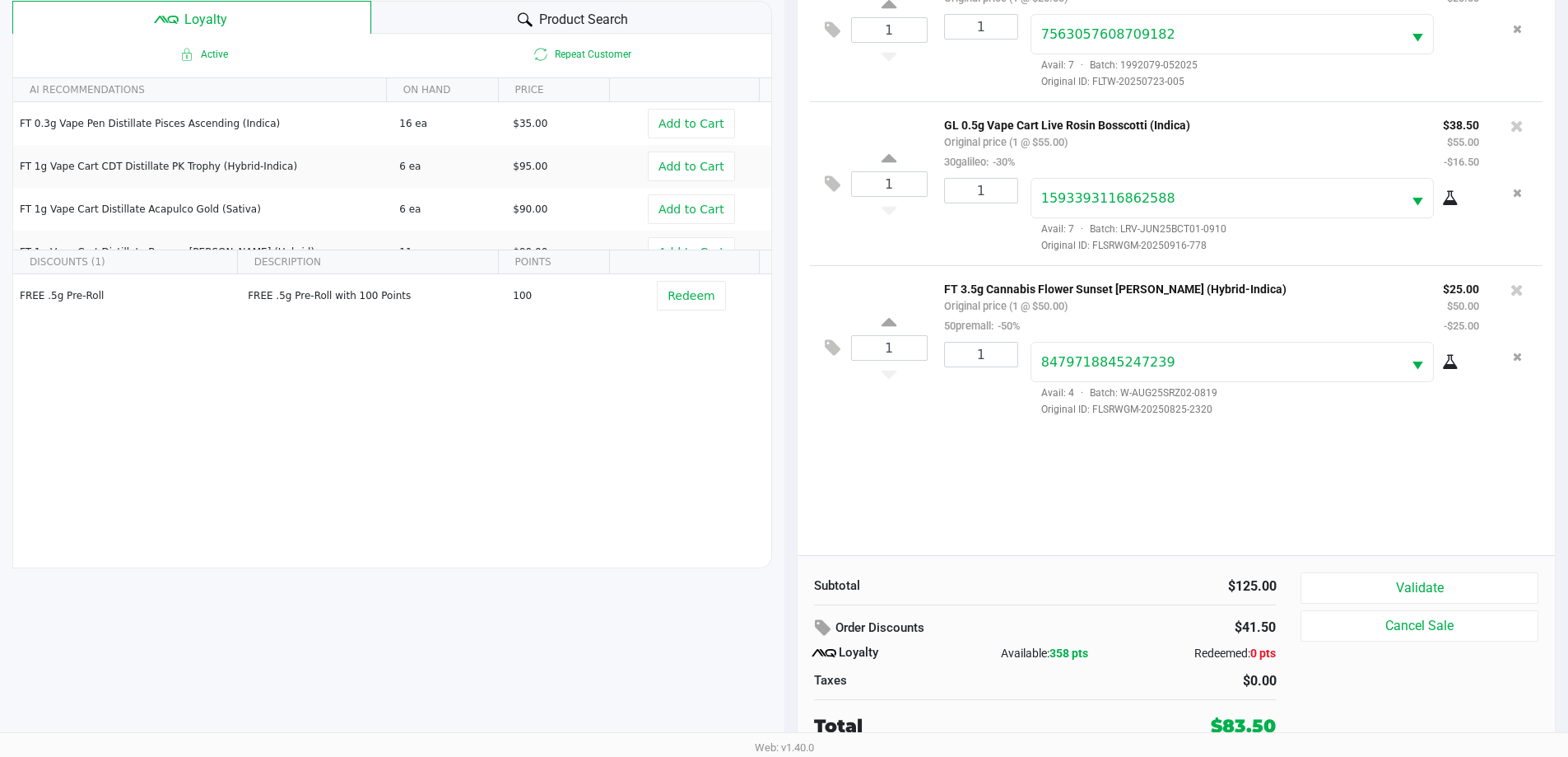
click at [1429, 587] on button "Validate" at bounding box center [1419, 588] width 237 height 31
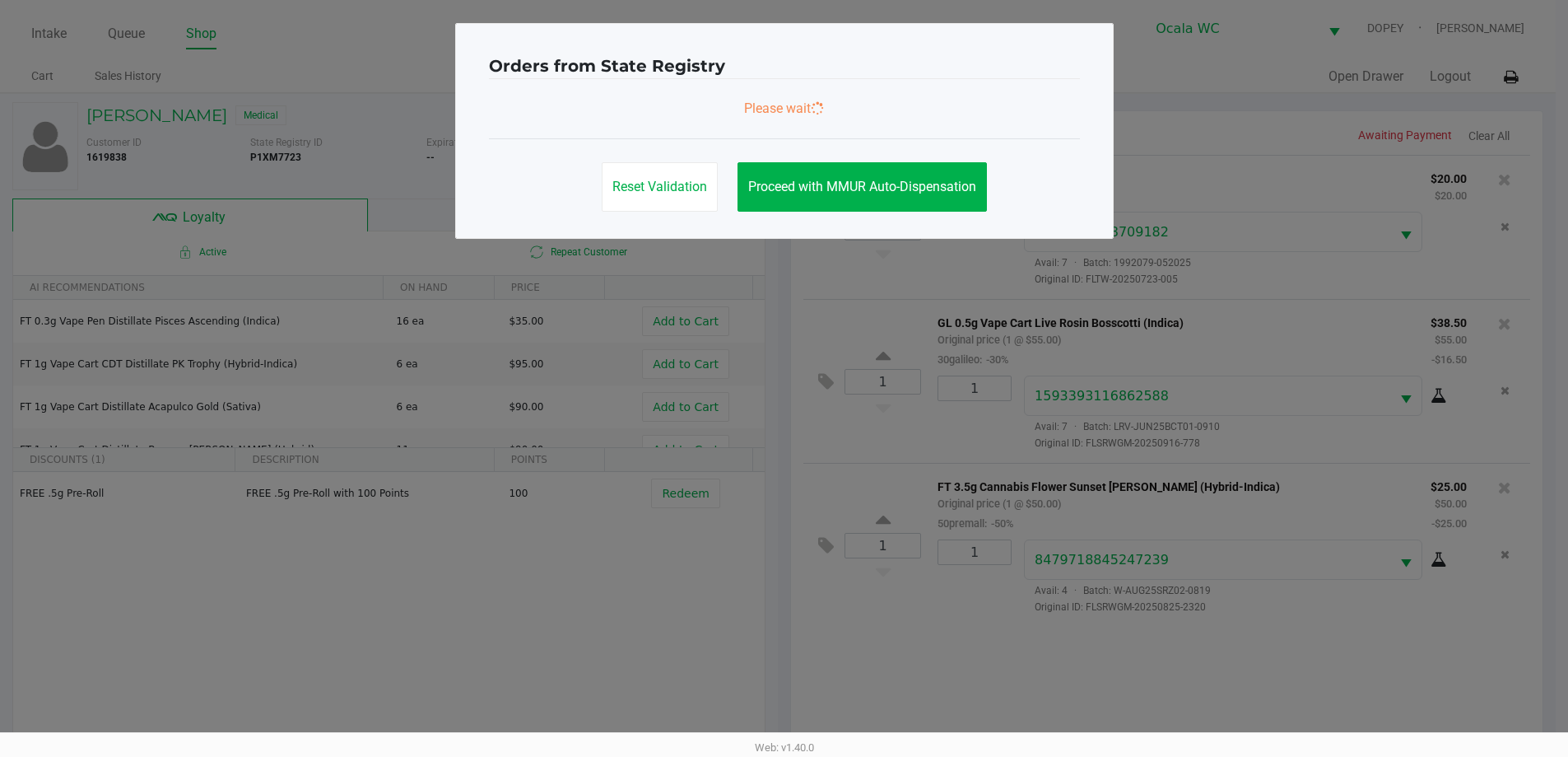
scroll to position [0, 0]
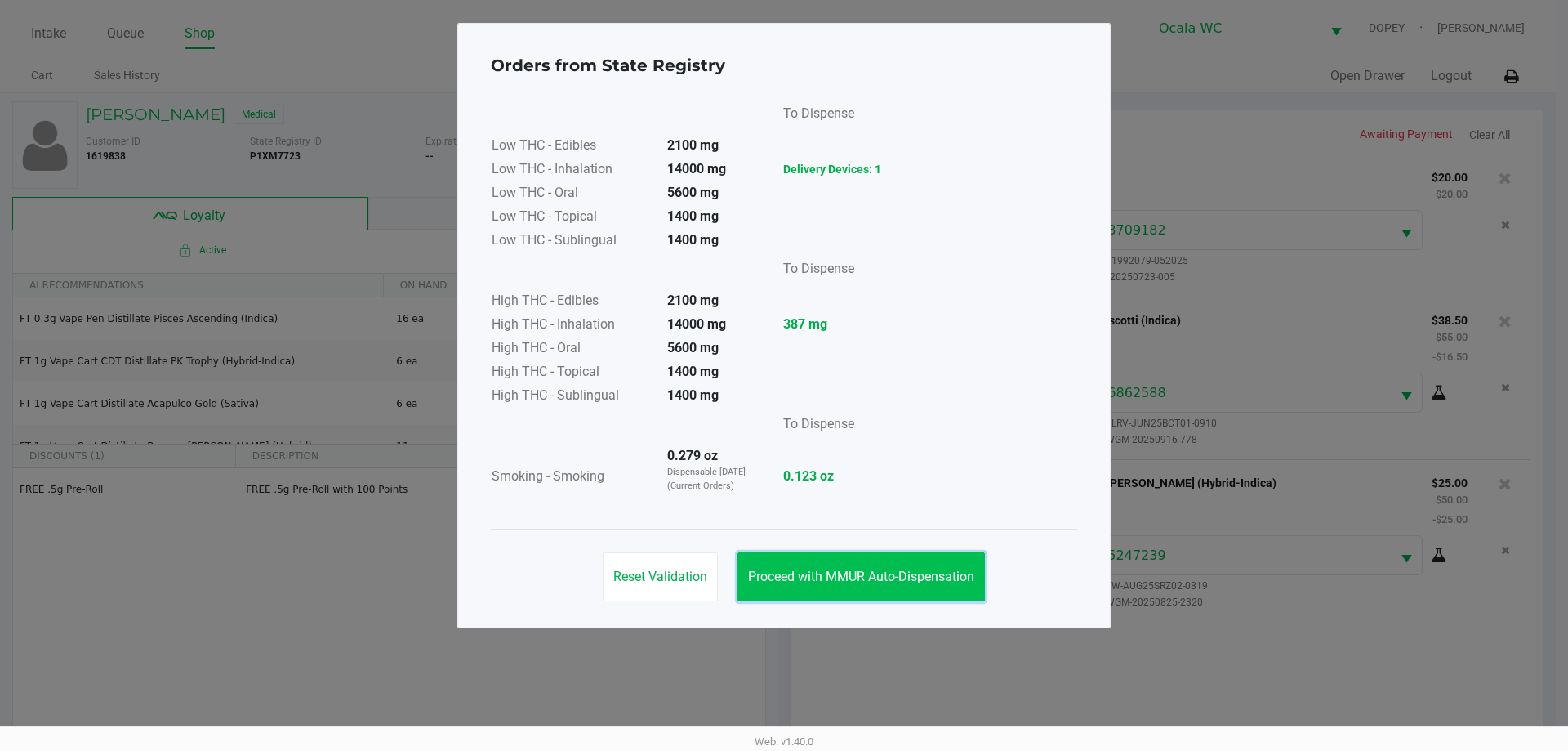
click at [918, 577] on span "Proceed with MMUR Auto-Dispensation" at bounding box center [860, 576] width 226 height 16
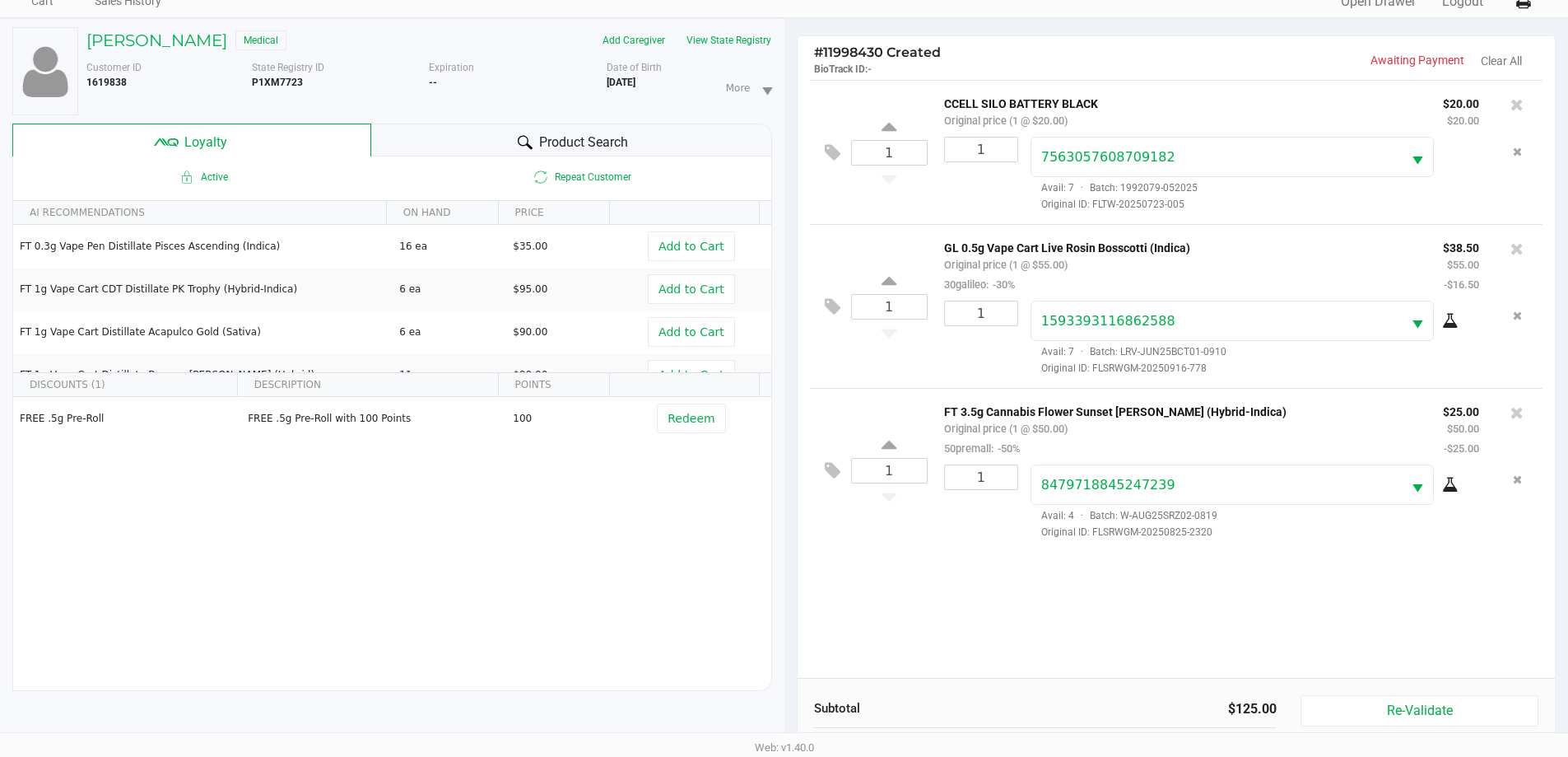
scroll to position [198, 0]
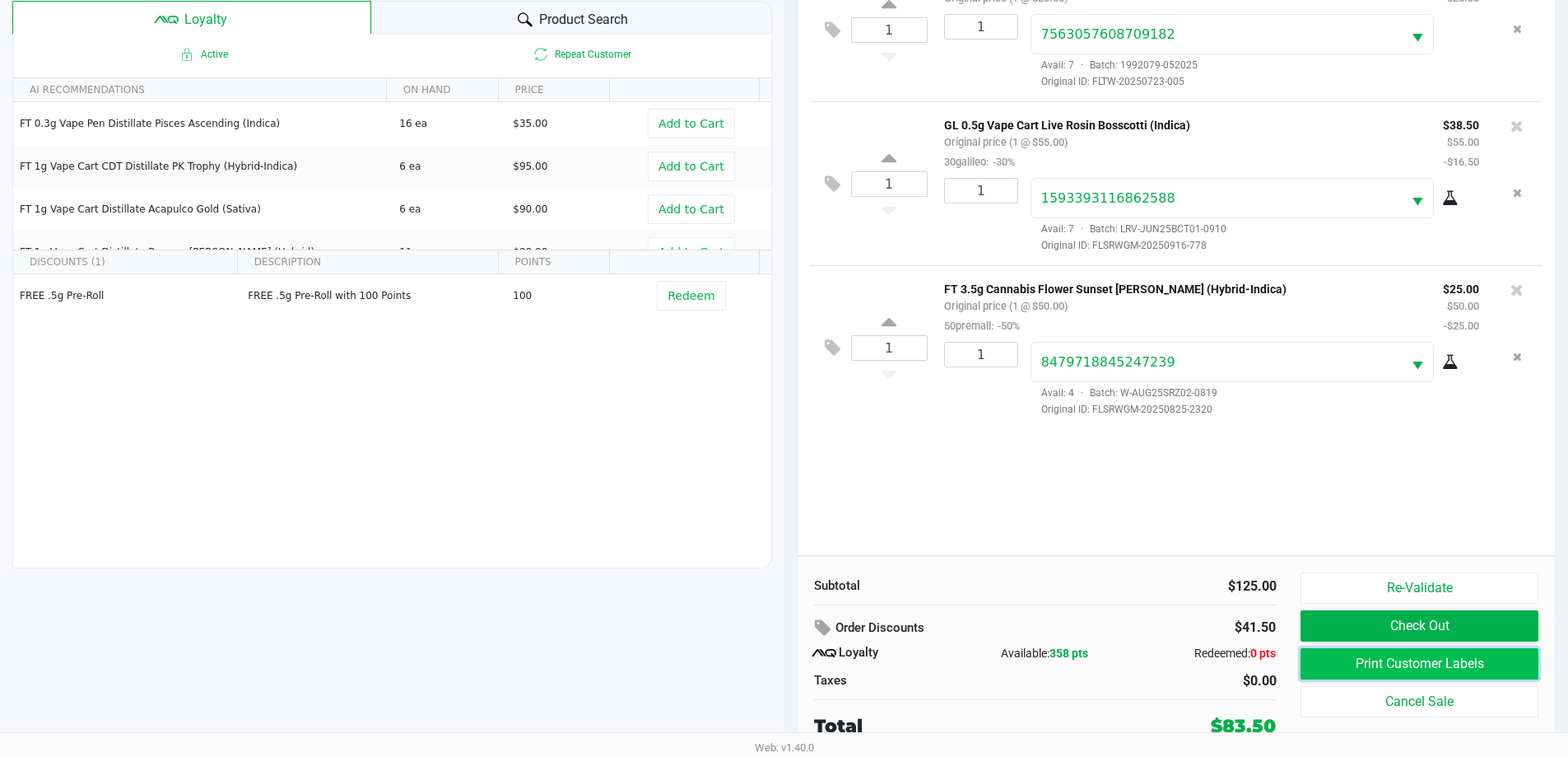
click at [1426, 672] on button "Print Customer Labels" at bounding box center [1419, 663] width 237 height 31
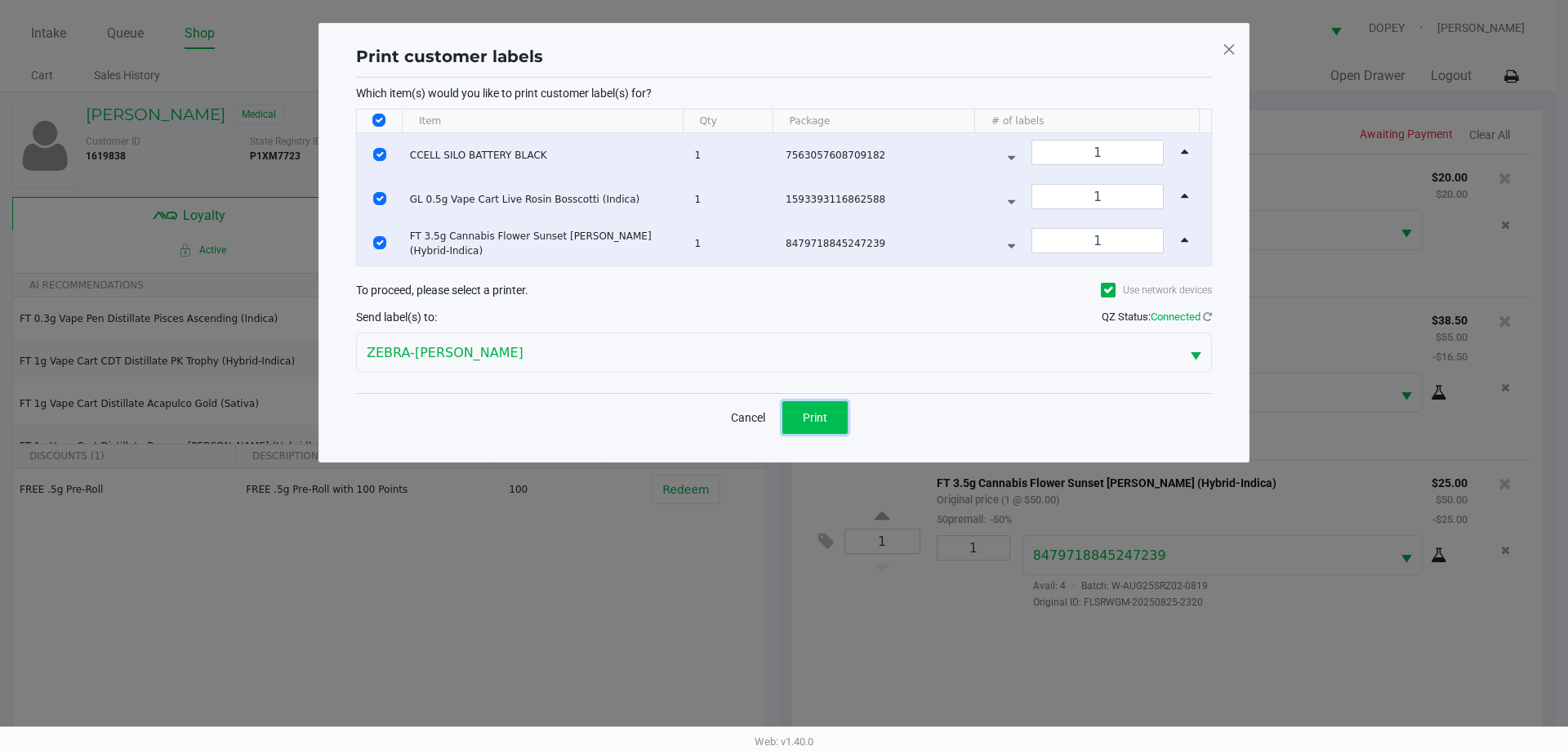
click at [829, 420] on button "Print" at bounding box center [815, 417] width 66 height 33
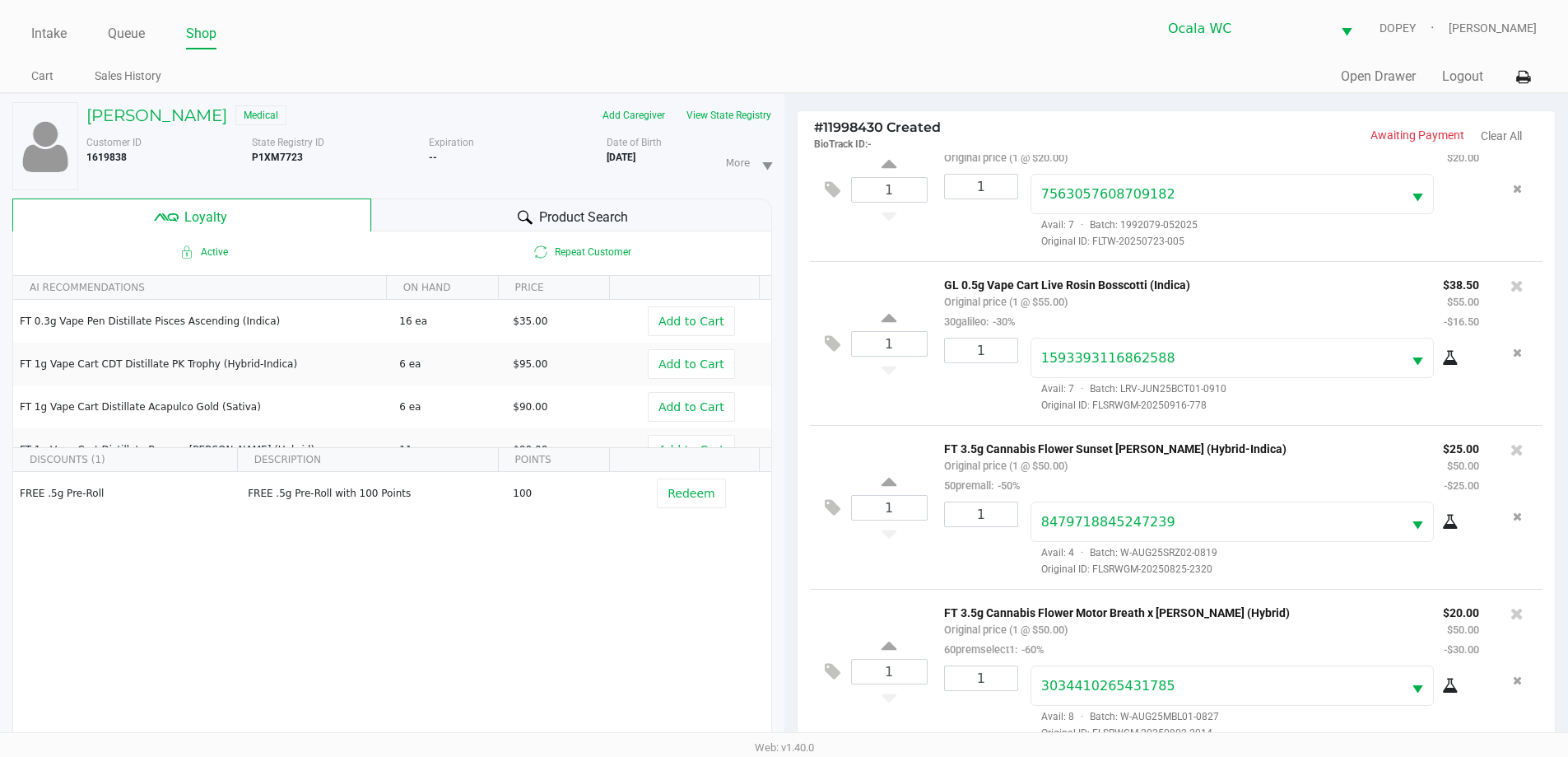
scroll to position [198, 0]
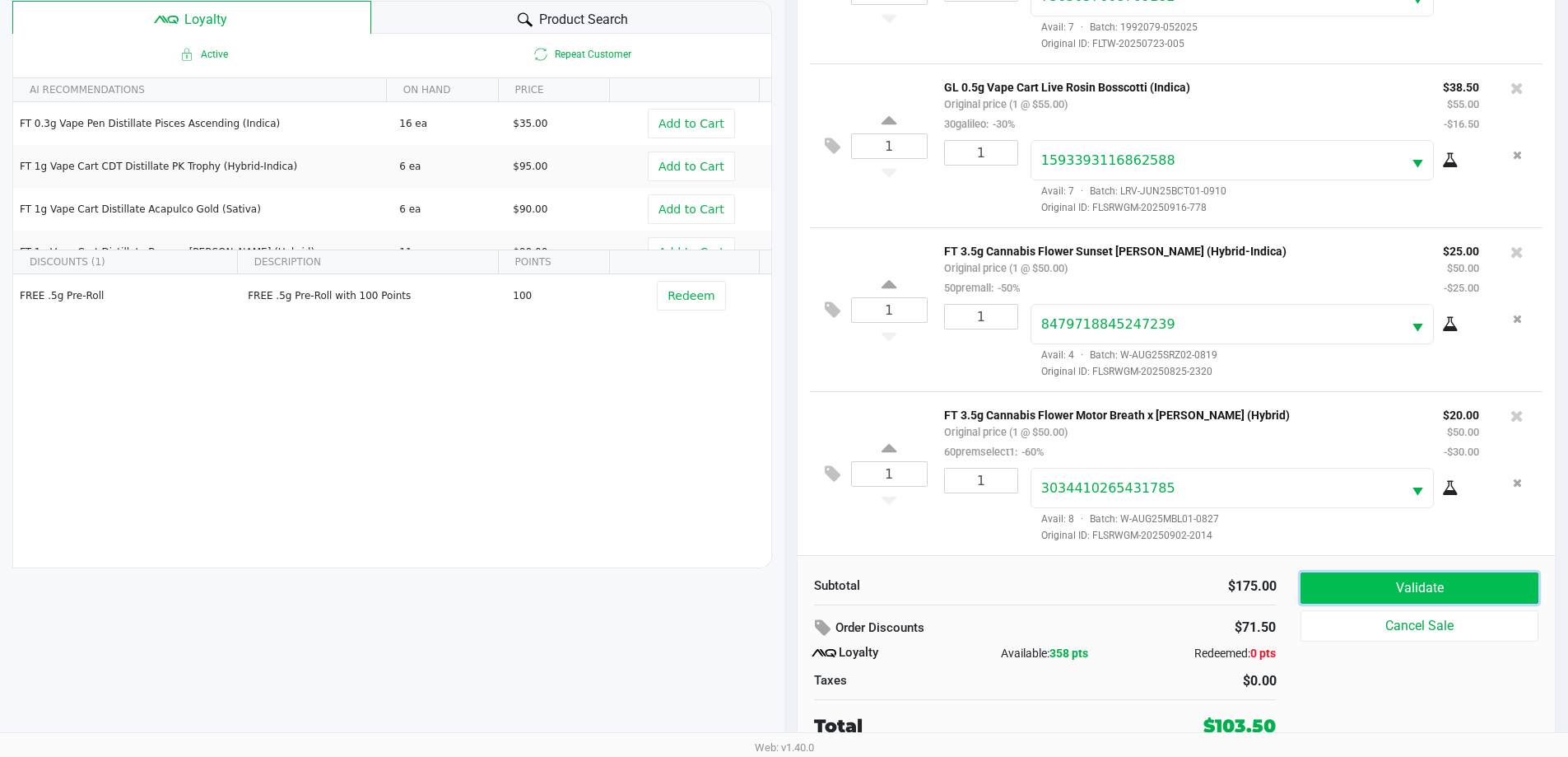
click at [1382, 578] on button "Validate" at bounding box center [1419, 588] width 237 height 31
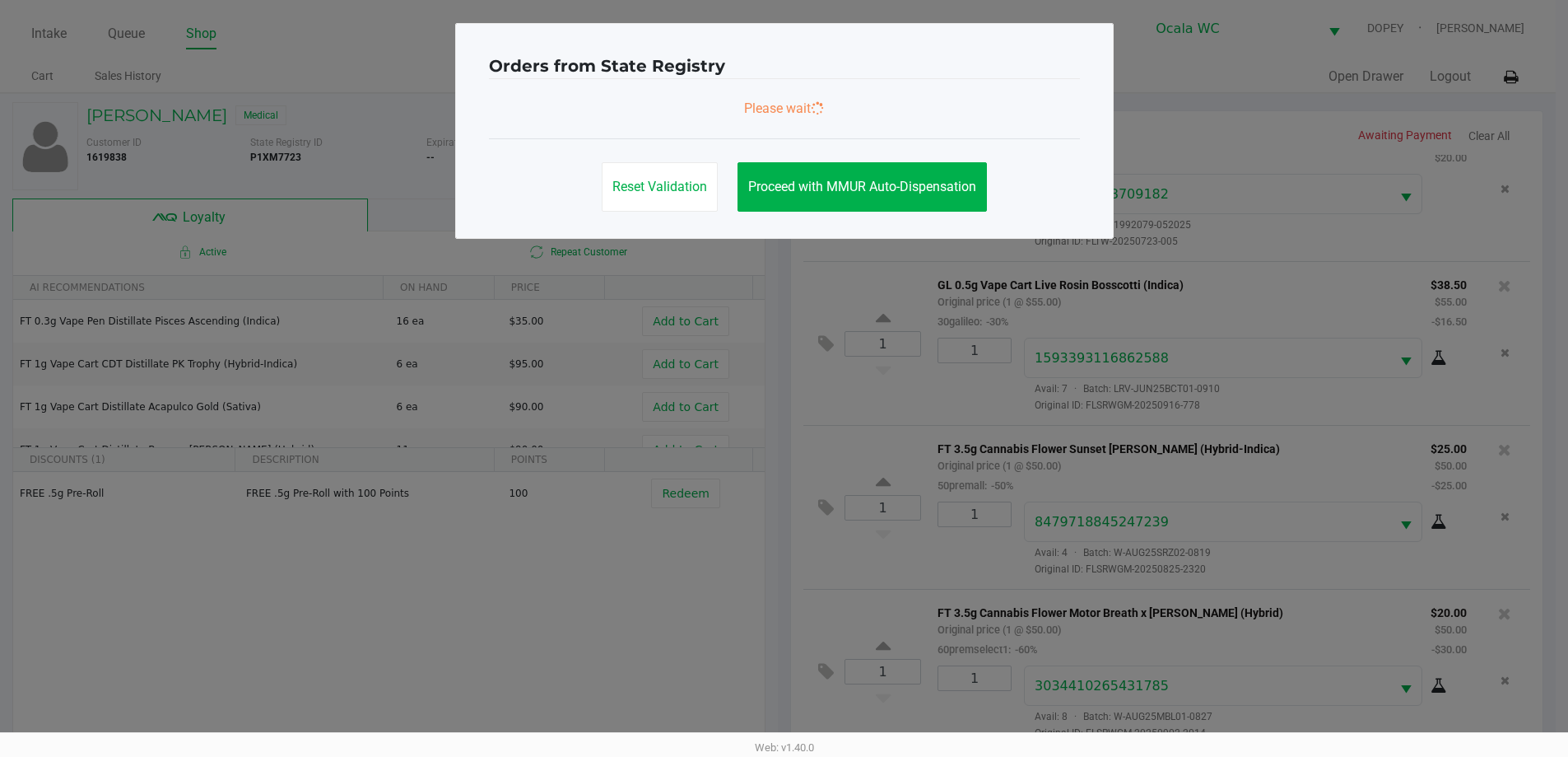
scroll to position [0, 0]
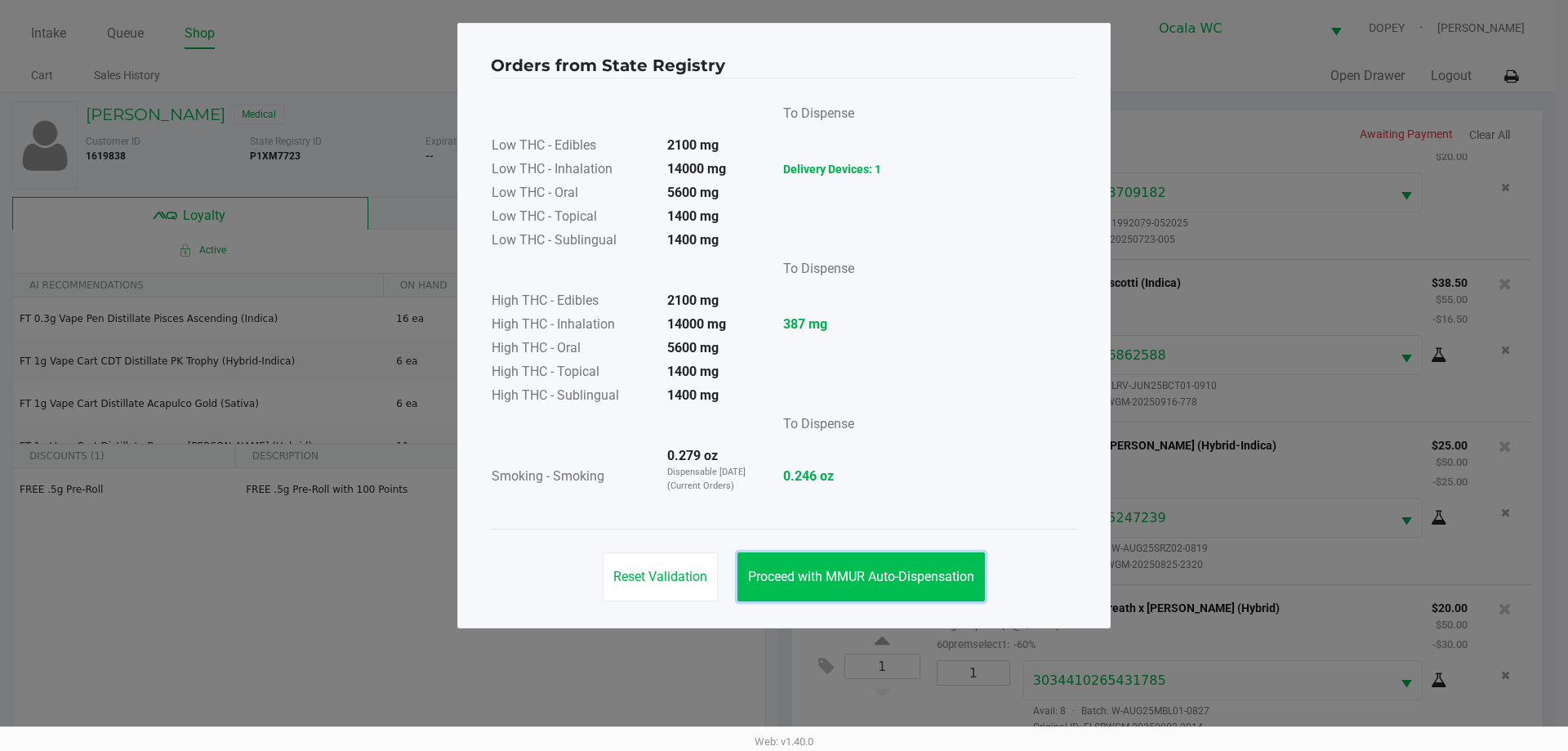
click at [919, 574] on span "Proceed with MMUR Auto-Dispensation" at bounding box center [860, 576] width 226 height 16
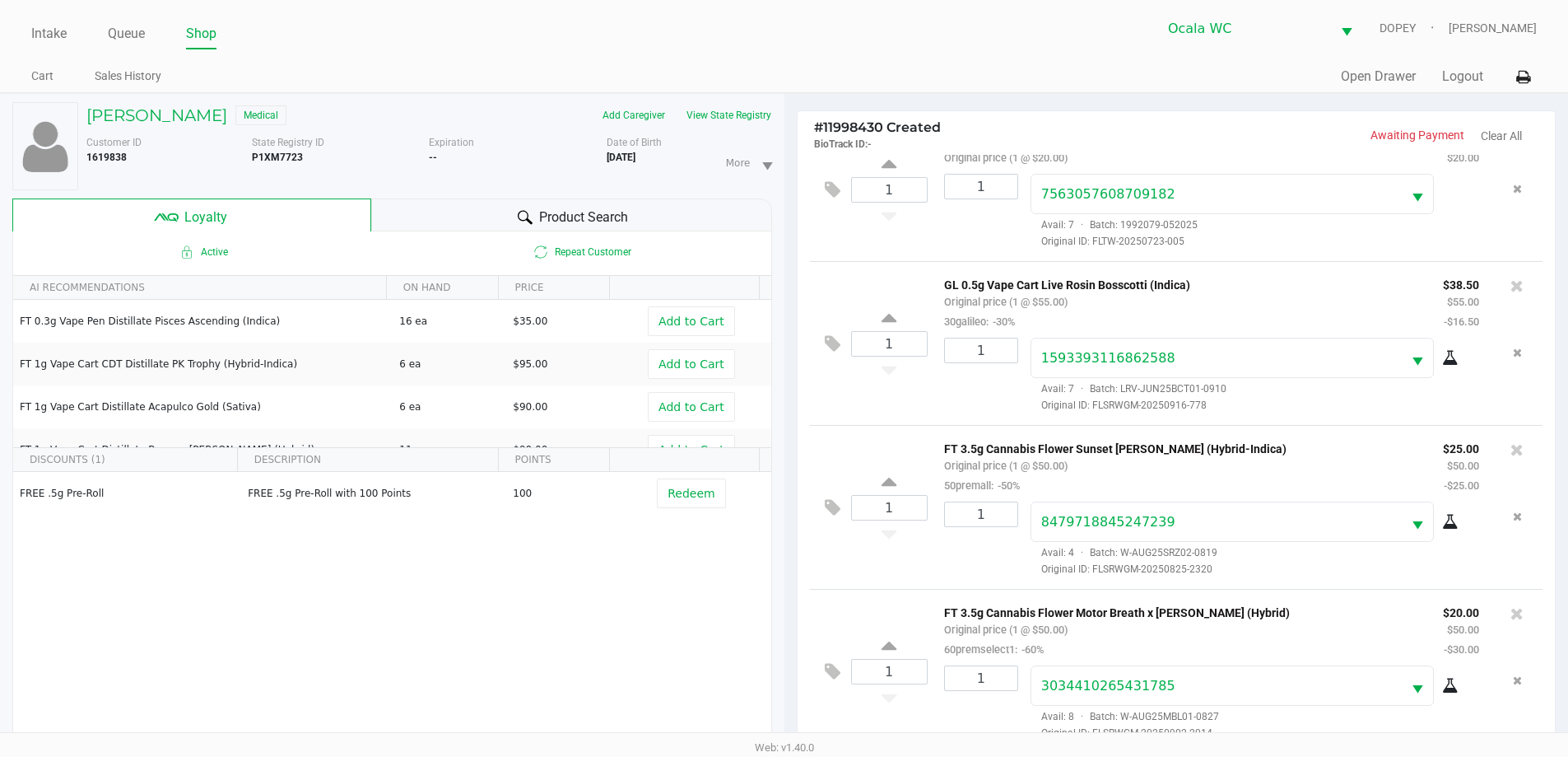
scroll to position [198, 0]
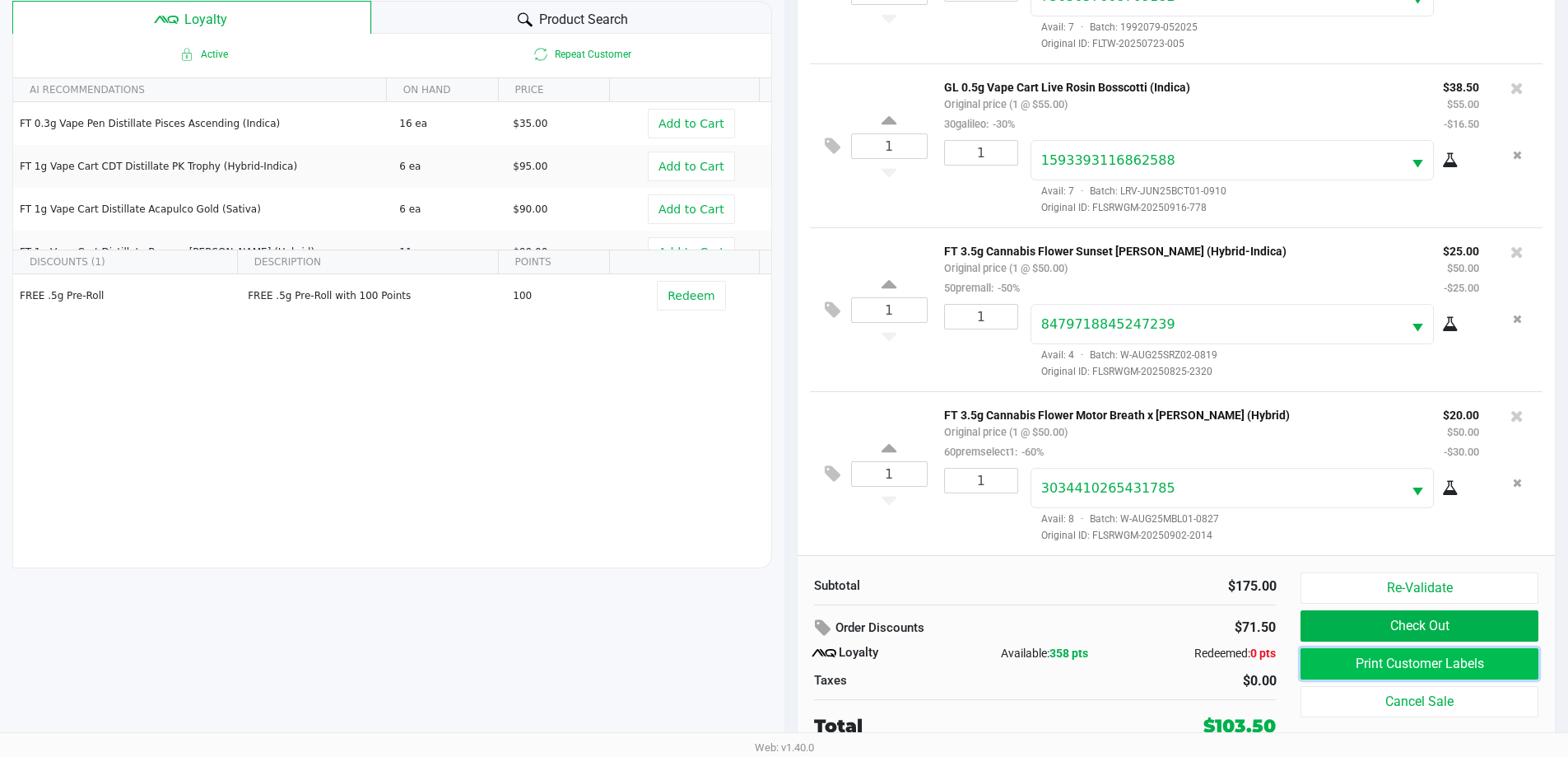
click at [1336, 668] on button "Print Customer Labels" at bounding box center [1419, 663] width 237 height 31
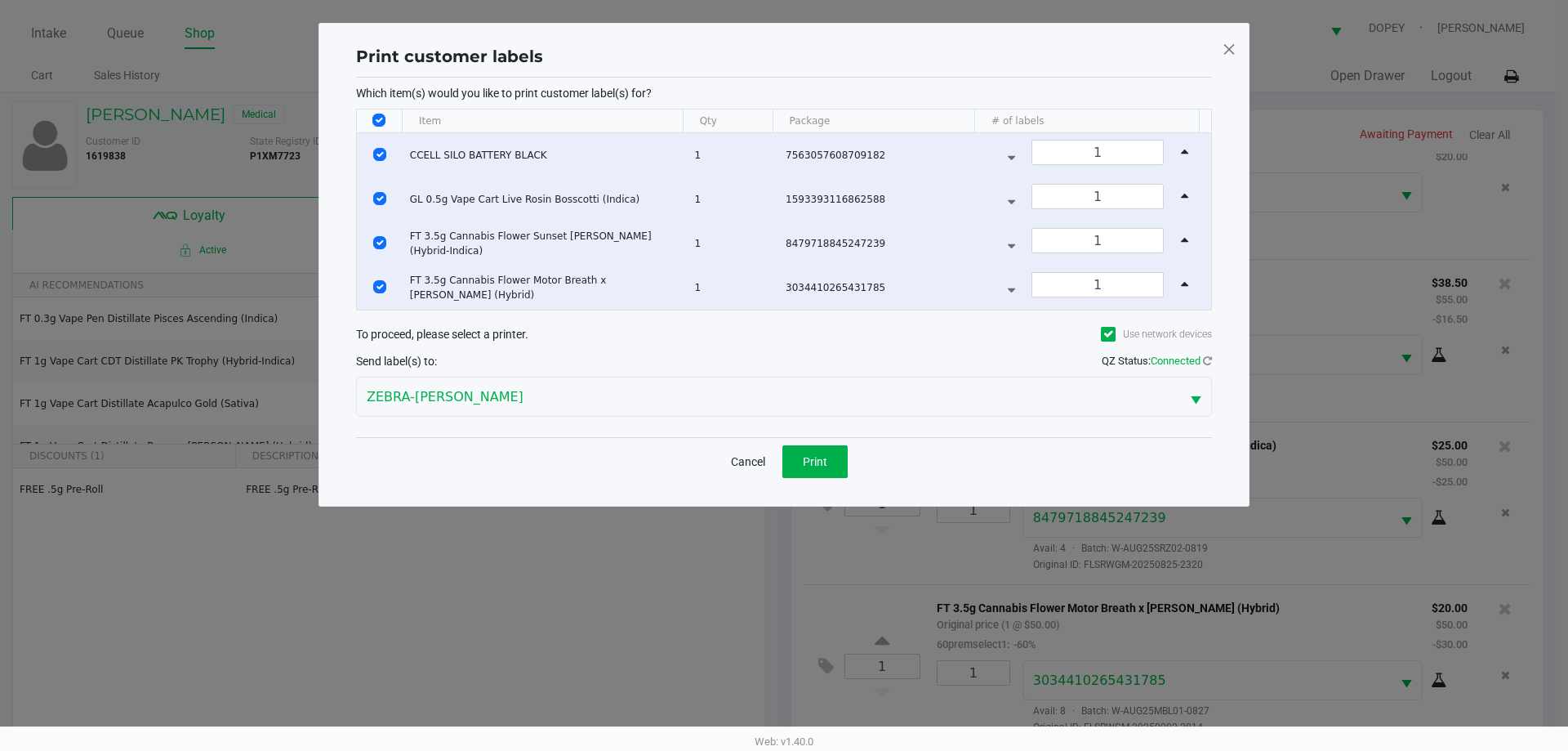
click at [373, 123] on input "Select All Rows" at bounding box center [379, 120] width 13 height 13
checkbox input "false"
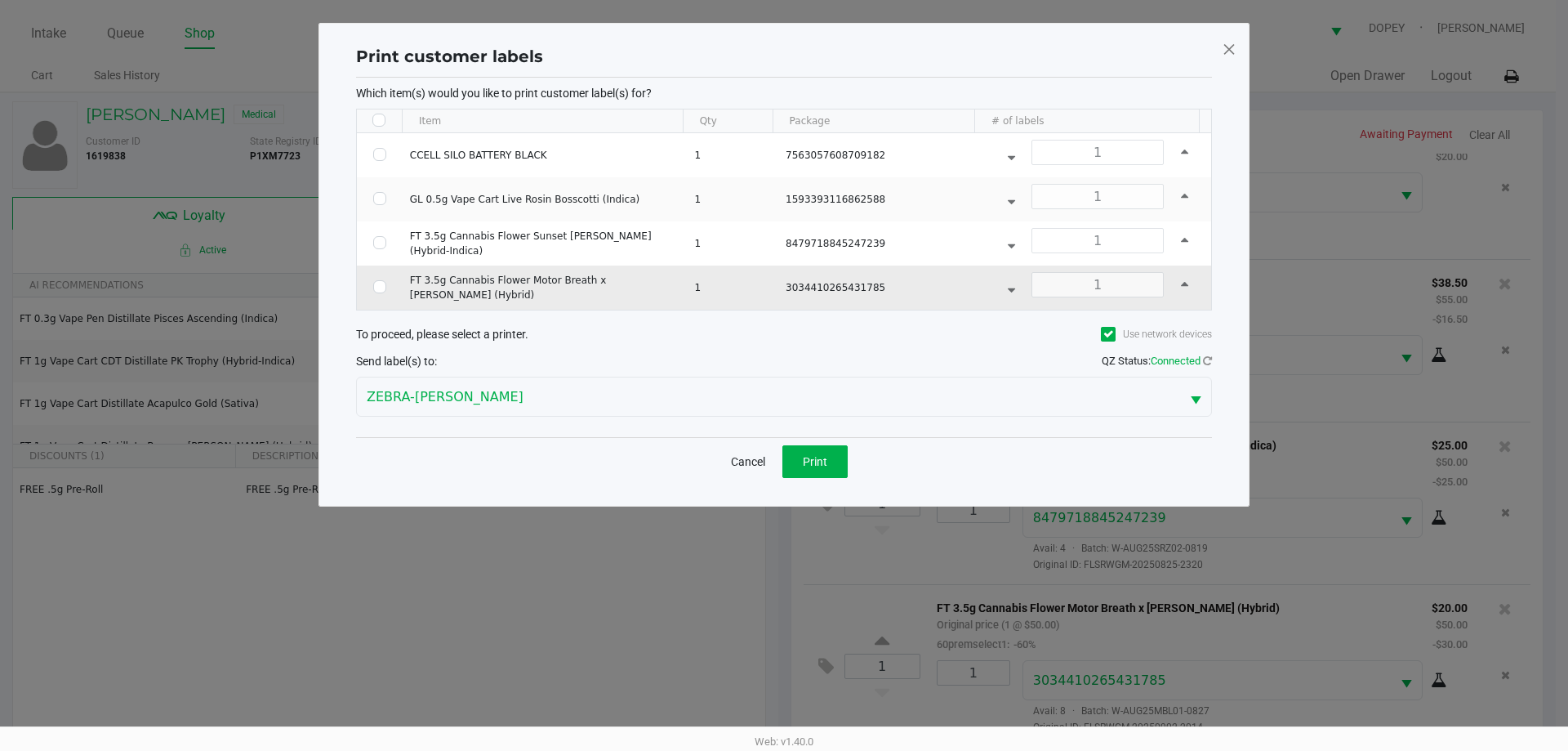
click at [379, 287] on input "Select Row" at bounding box center [380, 287] width 13 height 13
checkbox input "true"
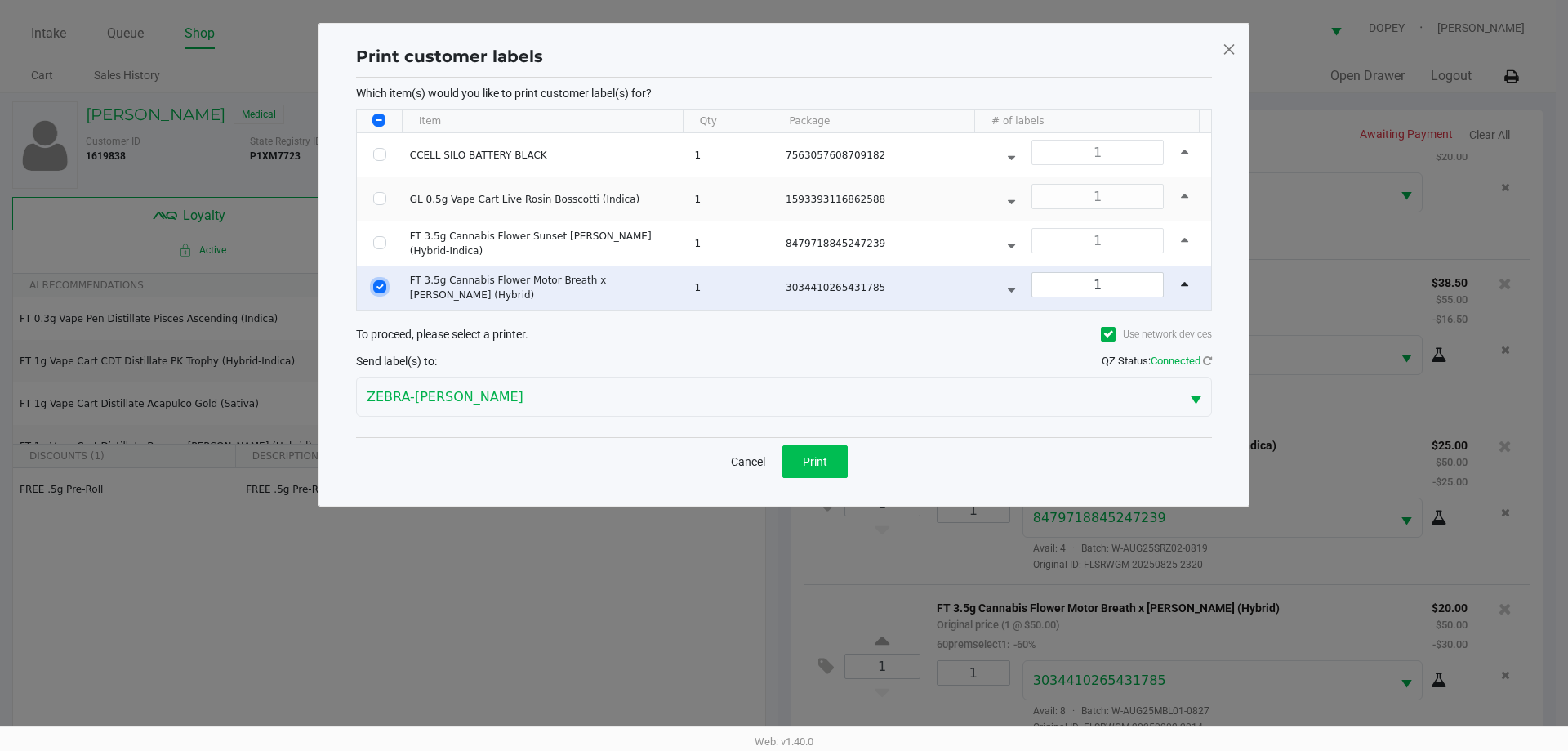
click at [827, 466] on span "Print" at bounding box center [814, 461] width 24 height 13
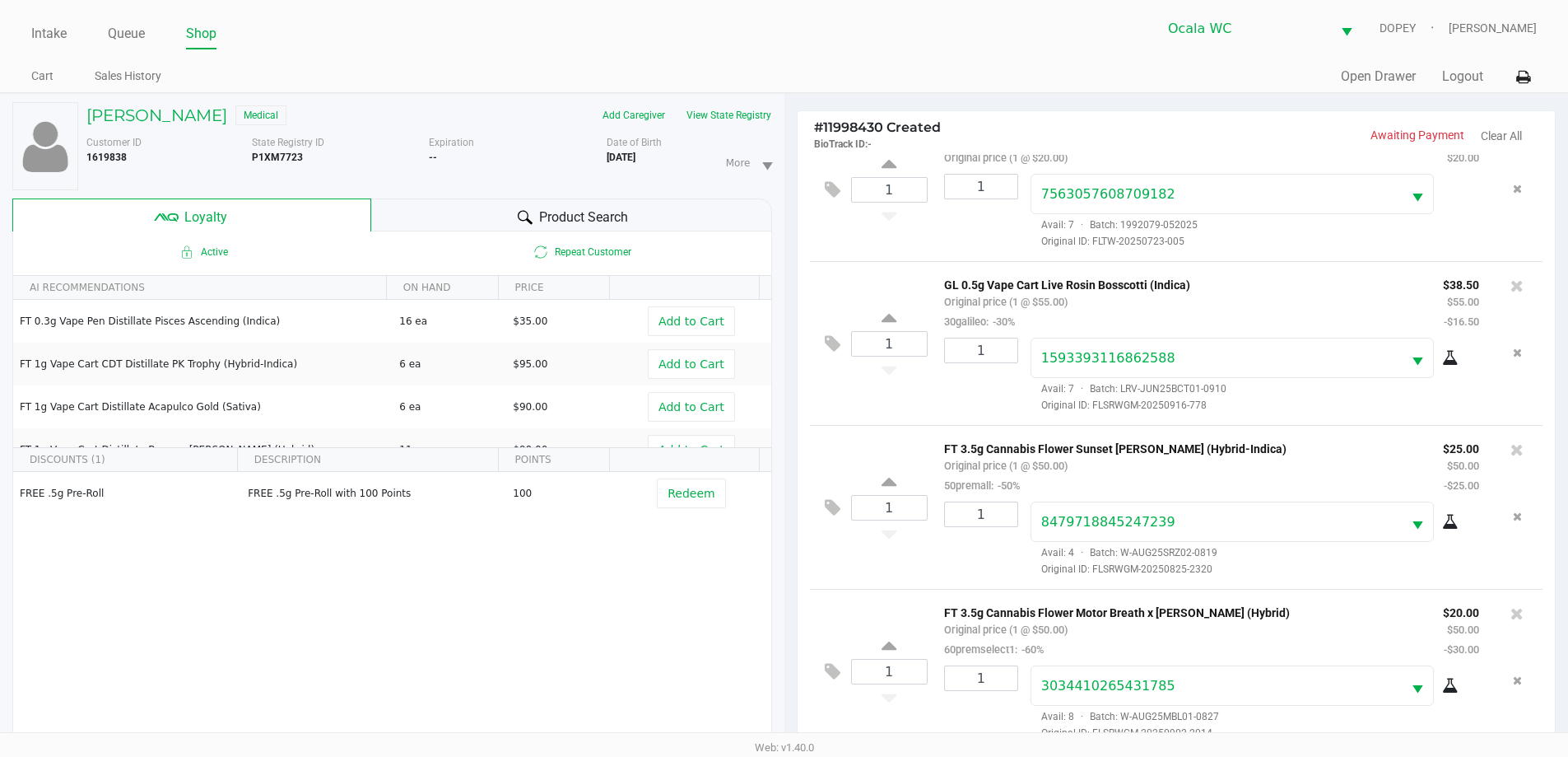
scroll to position [198, 0]
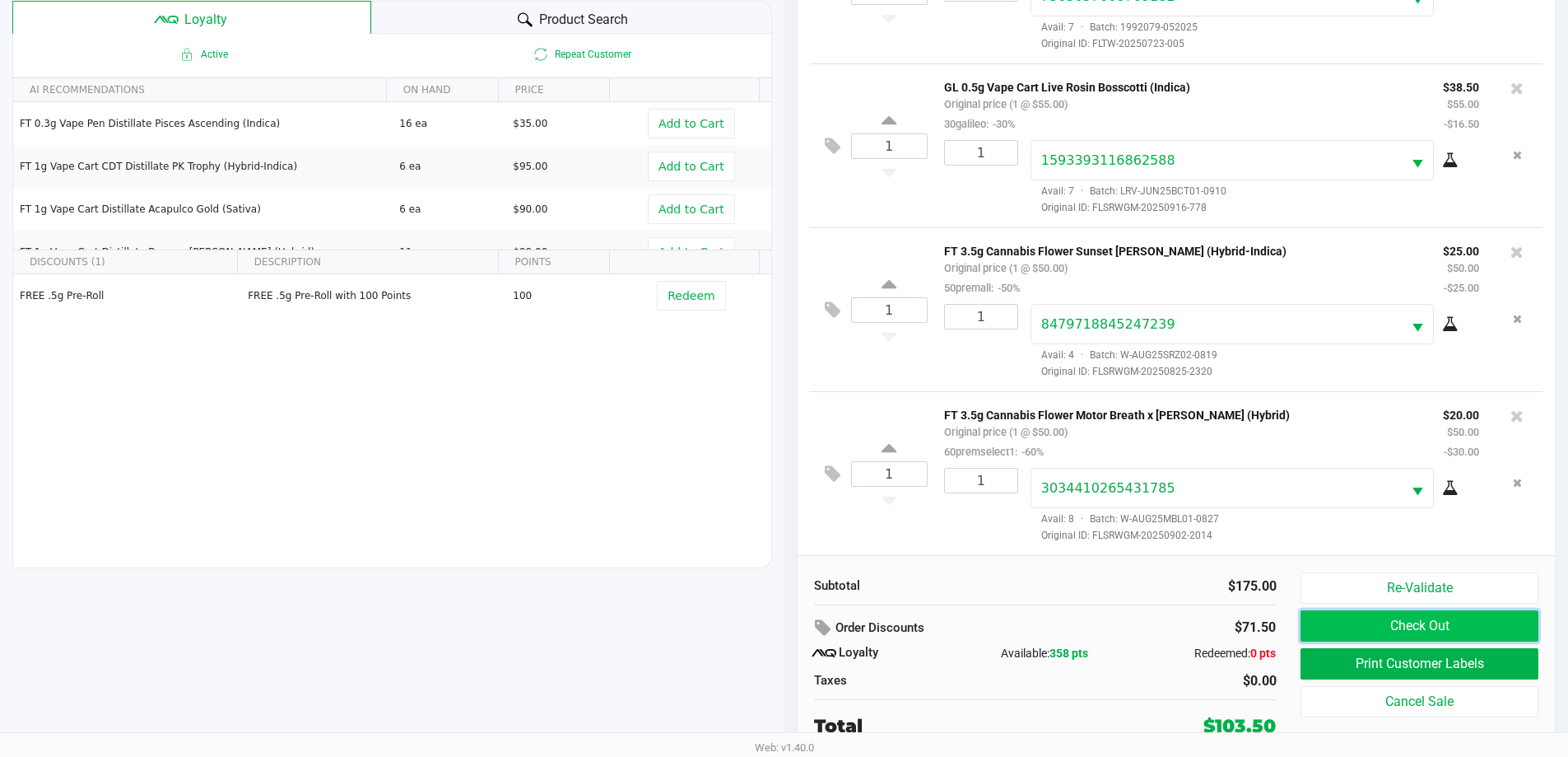
click at [1365, 620] on button "Check Out" at bounding box center [1419, 626] width 237 height 31
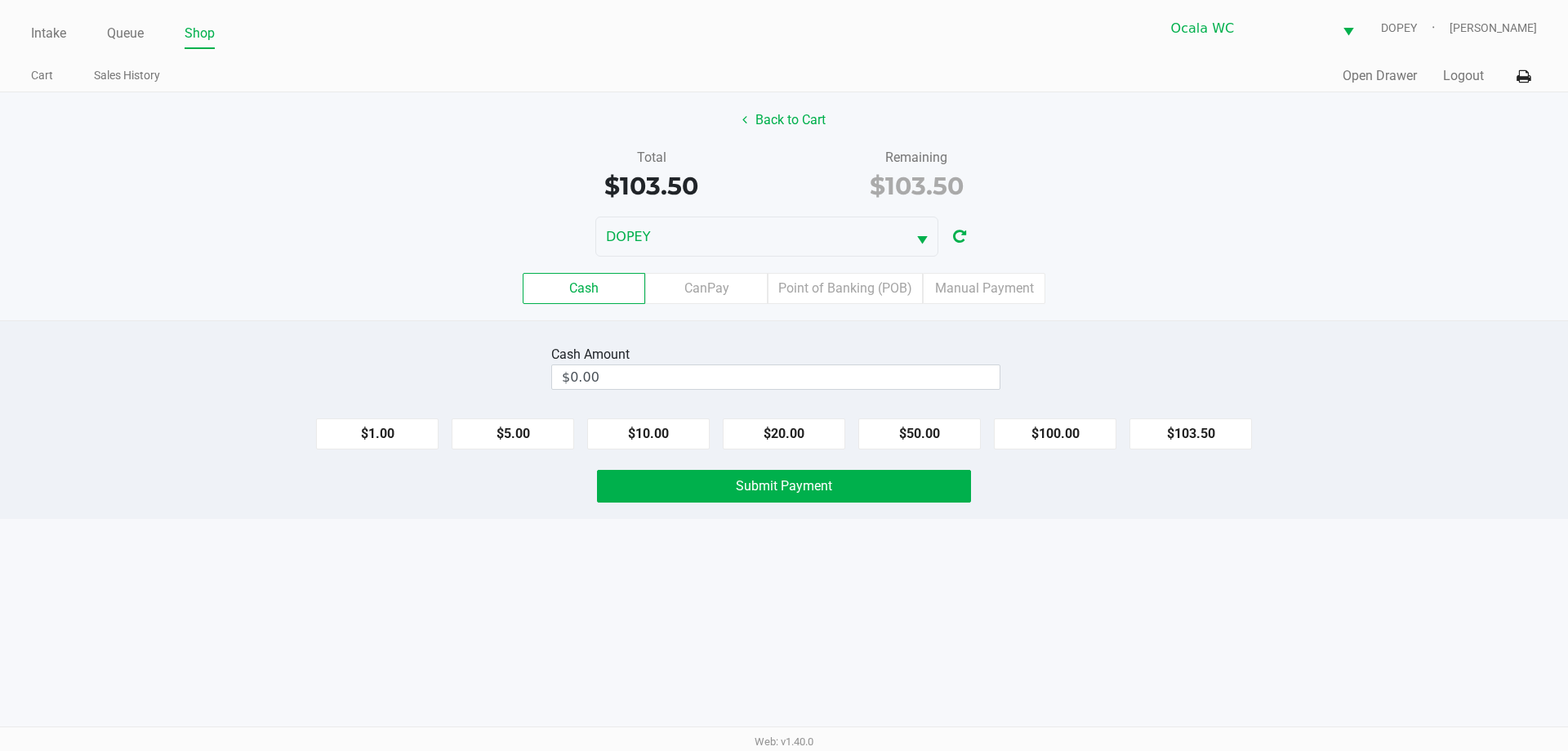
click at [1259, 301] on div "Cash CanPay Point of Banking (POB) Manual Payment" at bounding box center [784, 288] width 1568 height 31
click at [902, 369] on input "$0.00" at bounding box center [775, 376] width 447 height 23
click at [1198, 428] on button "$103.50" at bounding box center [1190, 433] width 123 height 31
type input "$103.50"
click at [788, 491] on span "Submit Payment" at bounding box center [784, 486] width 97 height 16
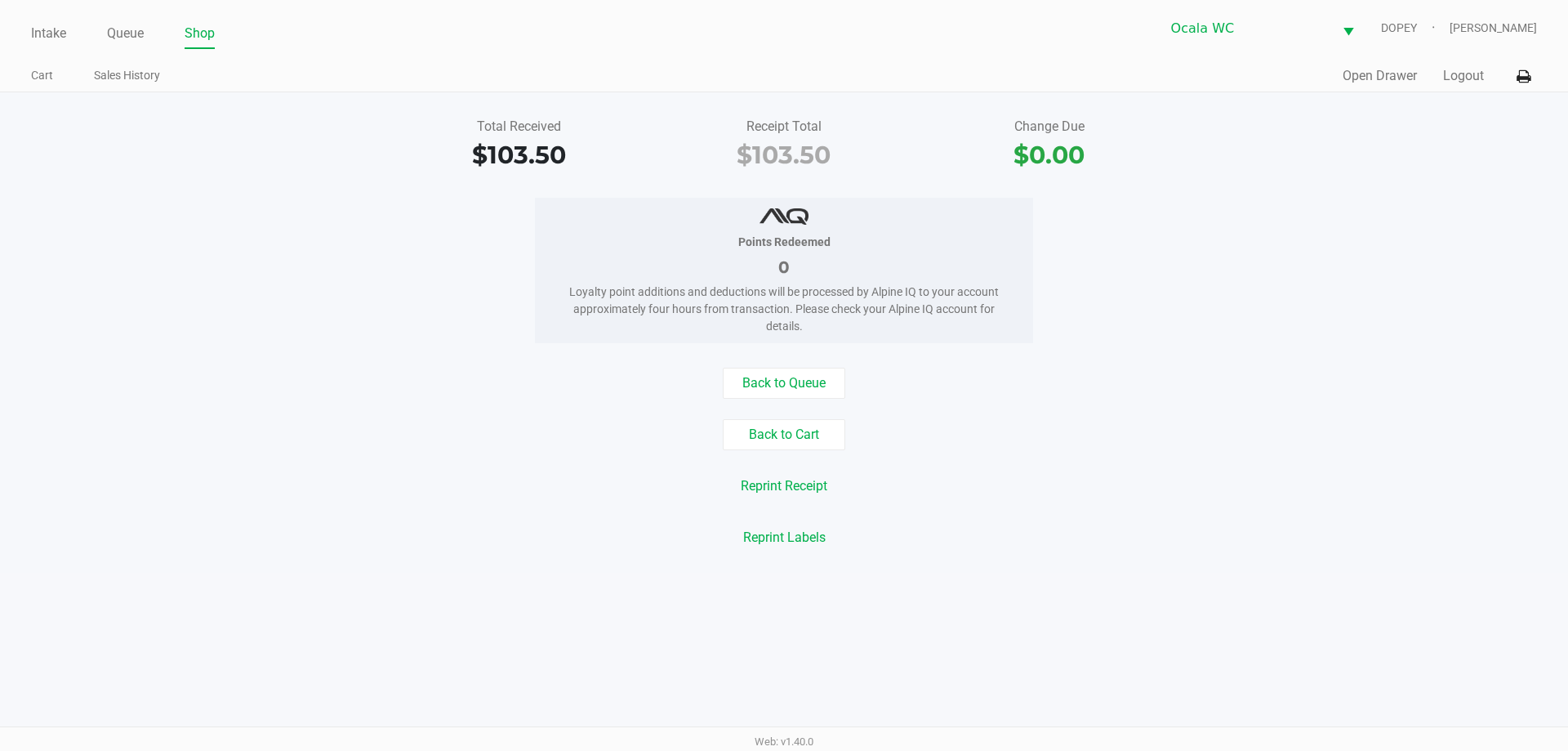
click at [1127, 372] on div "Back to Queue" at bounding box center [784, 383] width 1592 height 31
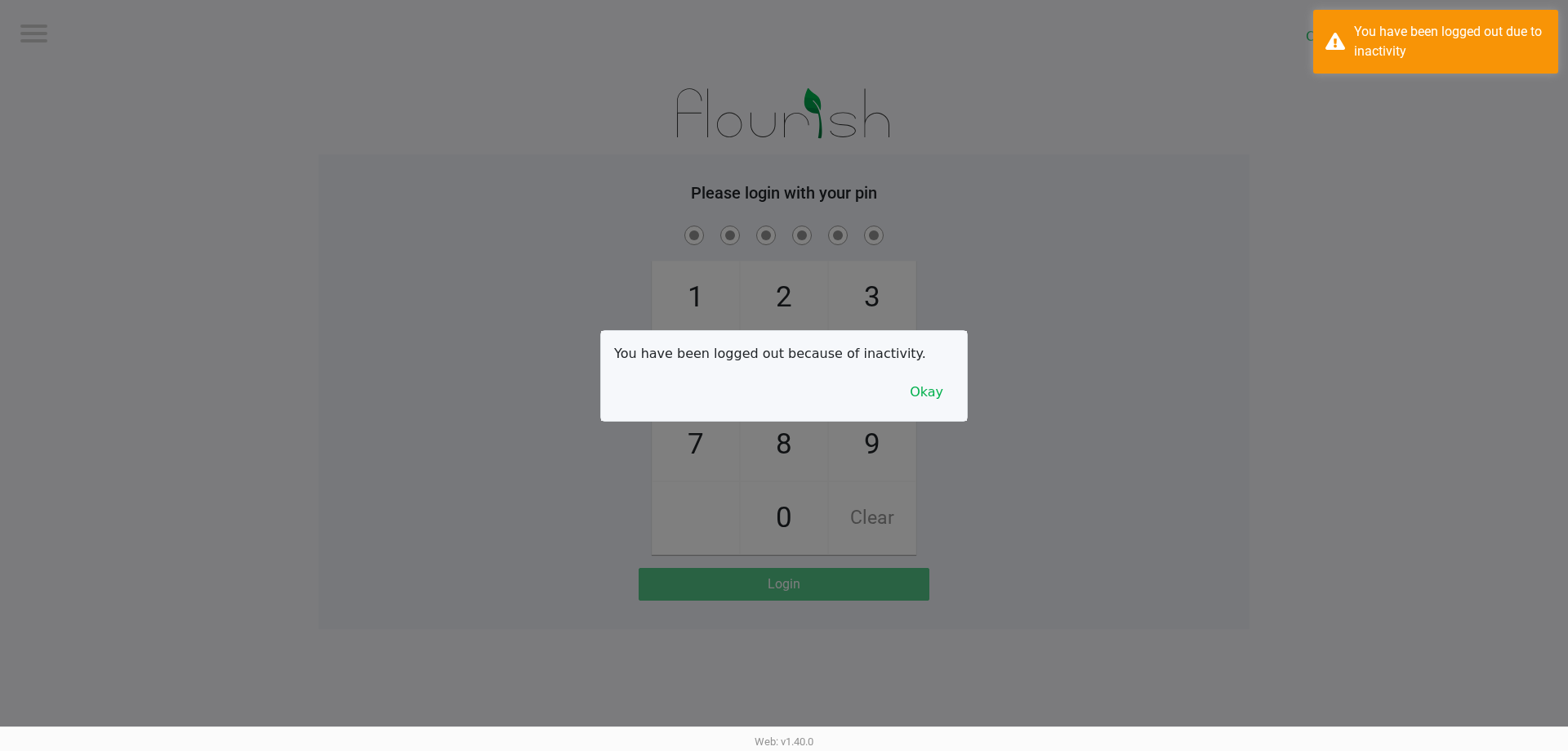
click at [13, 20] on div at bounding box center [784, 375] width 1568 height 751
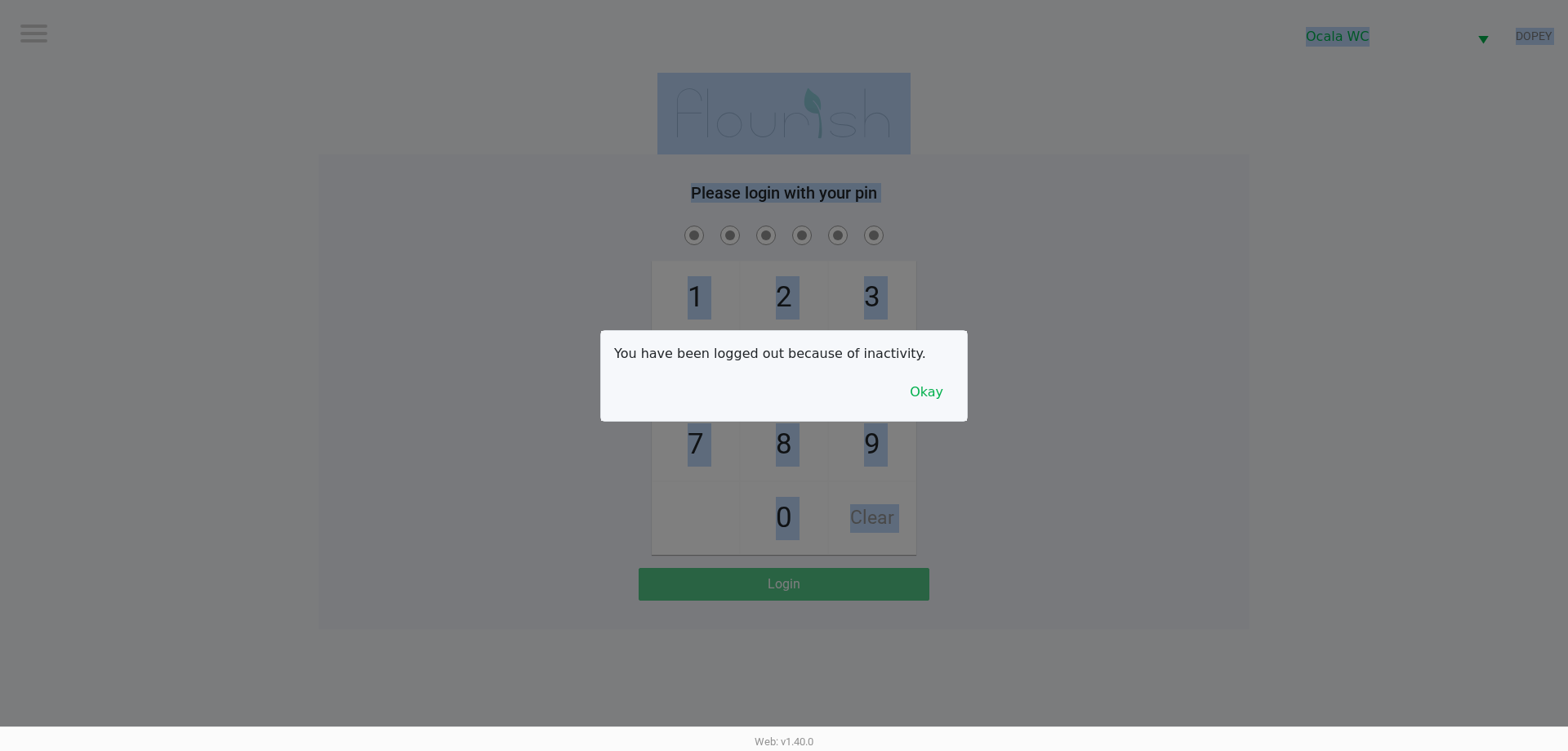
click at [494, 0] on html "Logout Ocala WC DOPEY Please login with your pin 1 4 7 2 5 8 0 3 6 9 Clear Logi…" at bounding box center [784, 375] width 1568 height 751
click at [1270, 280] on div at bounding box center [784, 375] width 1568 height 751
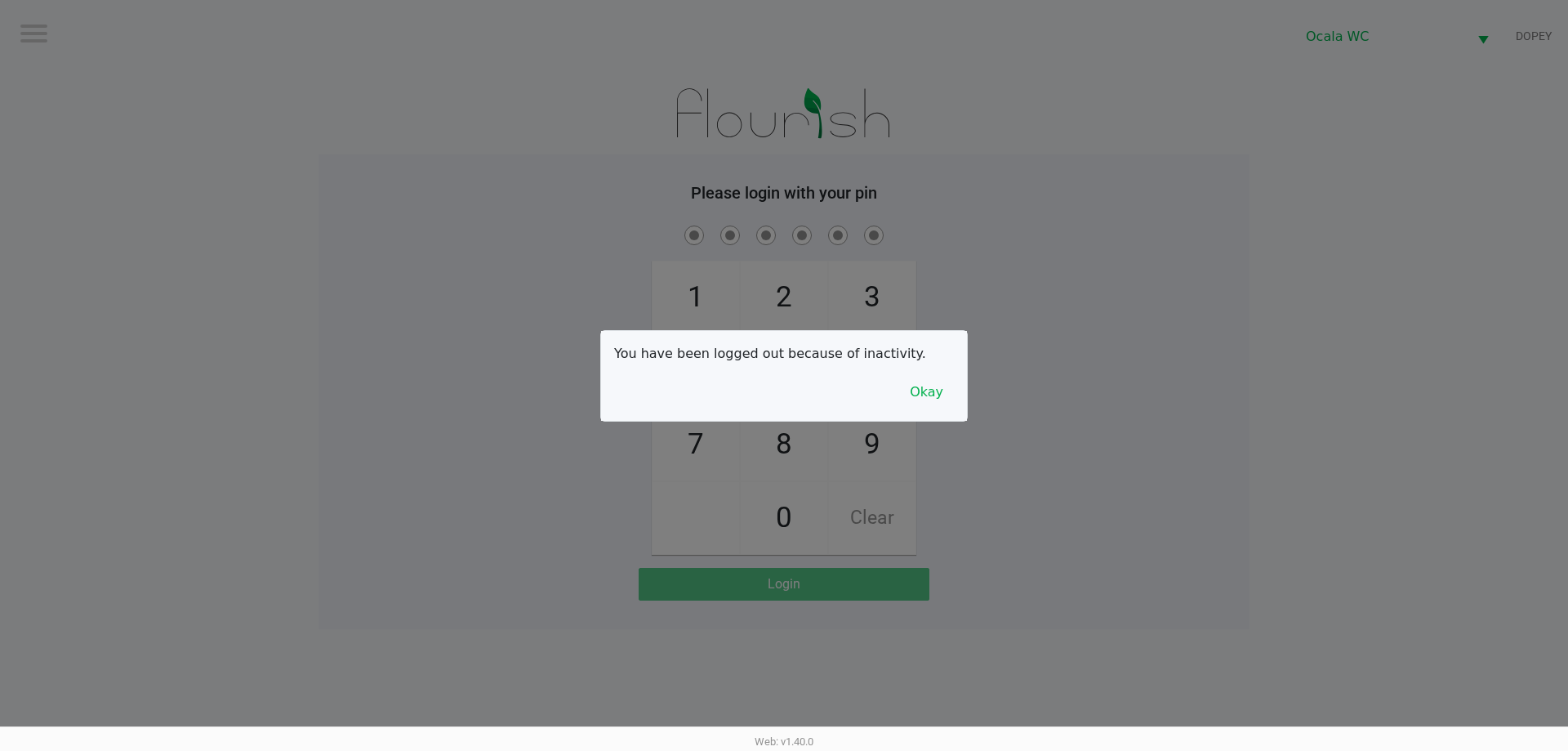
click at [1171, 286] on div at bounding box center [784, 375] width 1568 height 751
click at [936, 390] on button "Okay" at bounding box center [926, 392] width 54 height 31
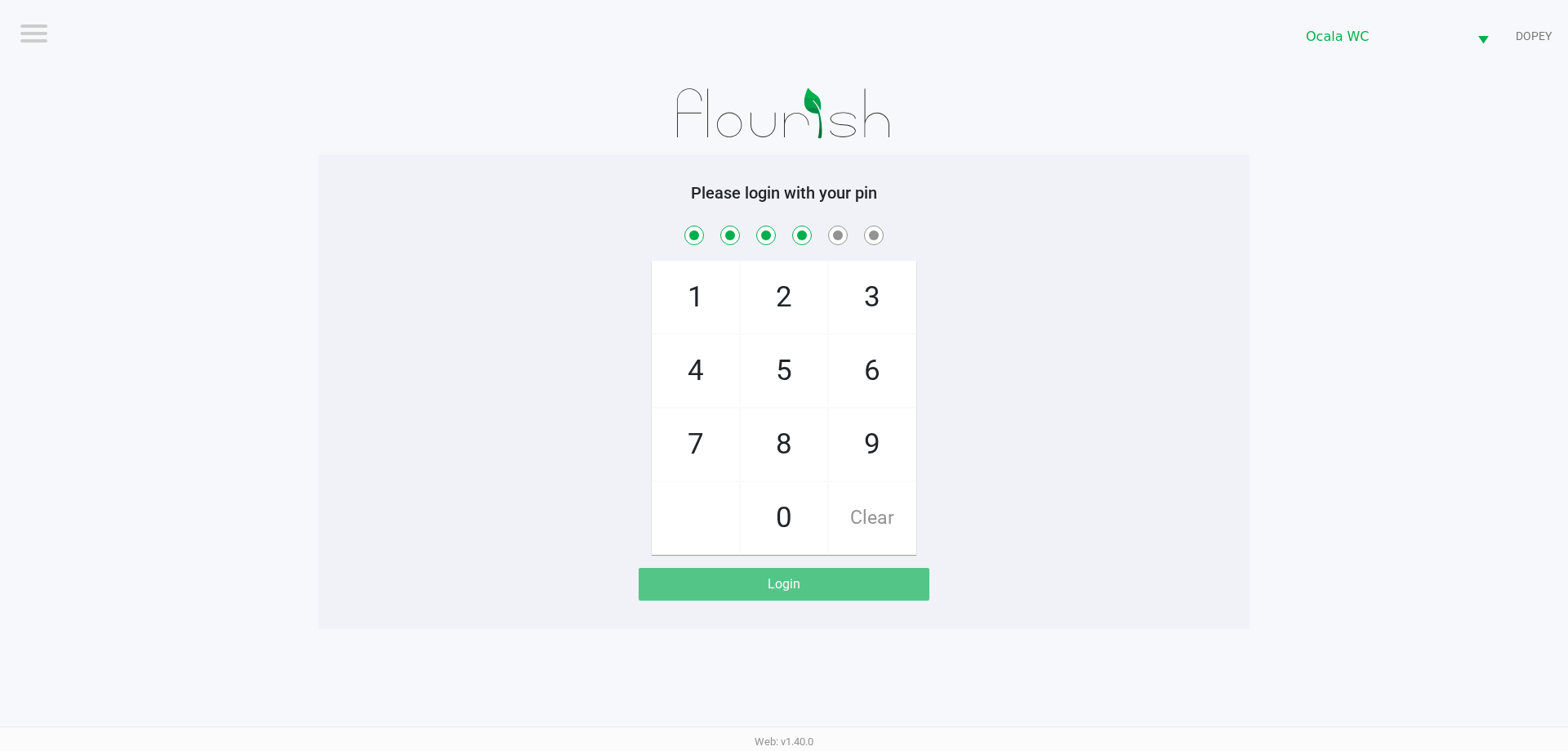
checkbox input "true"
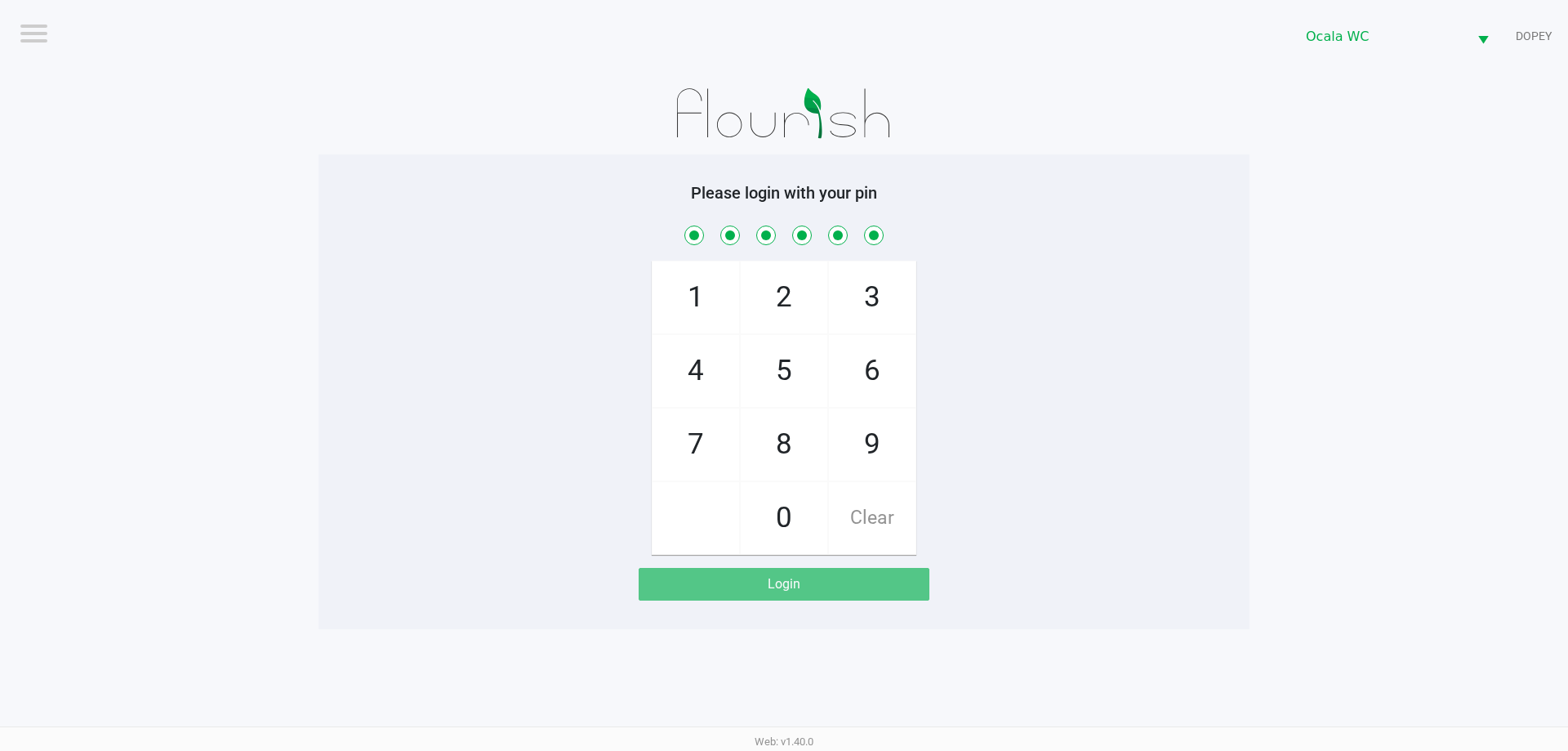
checkbox input "true"
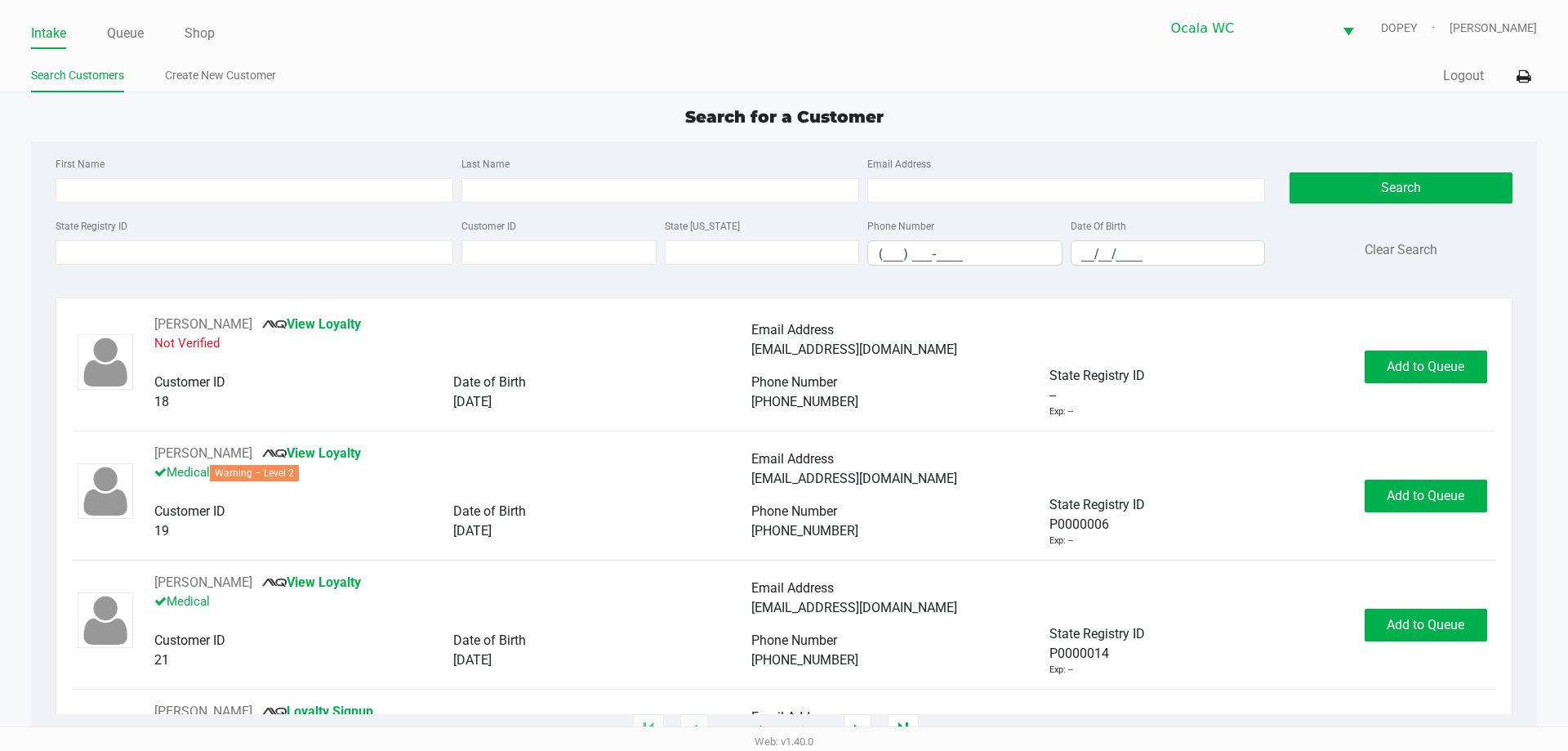
click at [951, 56] on div "Intake Queue Shop Ocala WC DOPEY Christopher Lemons Search Customers Create New…" at bounding box center [784, 46] width 1568 height 92
click at [327, 114] on div "Search for a Customer" at bounding box center [784, 117] width 1530 height 24
click at [333, 249] on input "State Registry ID" at bounding box center [254, 252] width 397 height 24
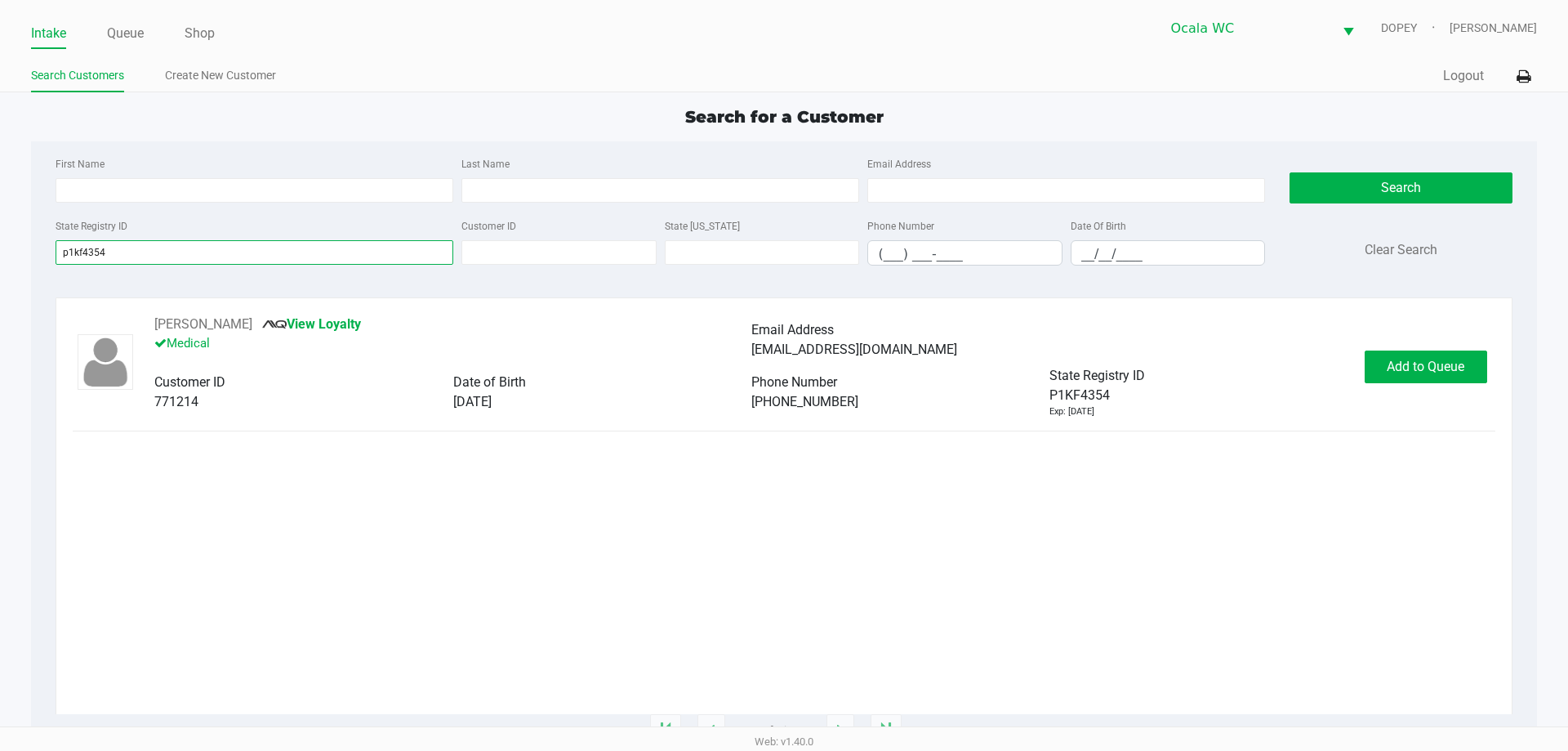
type input "p1kf4354"
click at [1441, 346] on div "GEORGE SADLER View Loyalty Medical Email Address geosadler58@gmail.com Customer…" at bounding box center [784, 366] width 1422 height 104
click at [1443, 367] on span "Add to Queue" at bounding box center [1425, 366] width 78 height 16
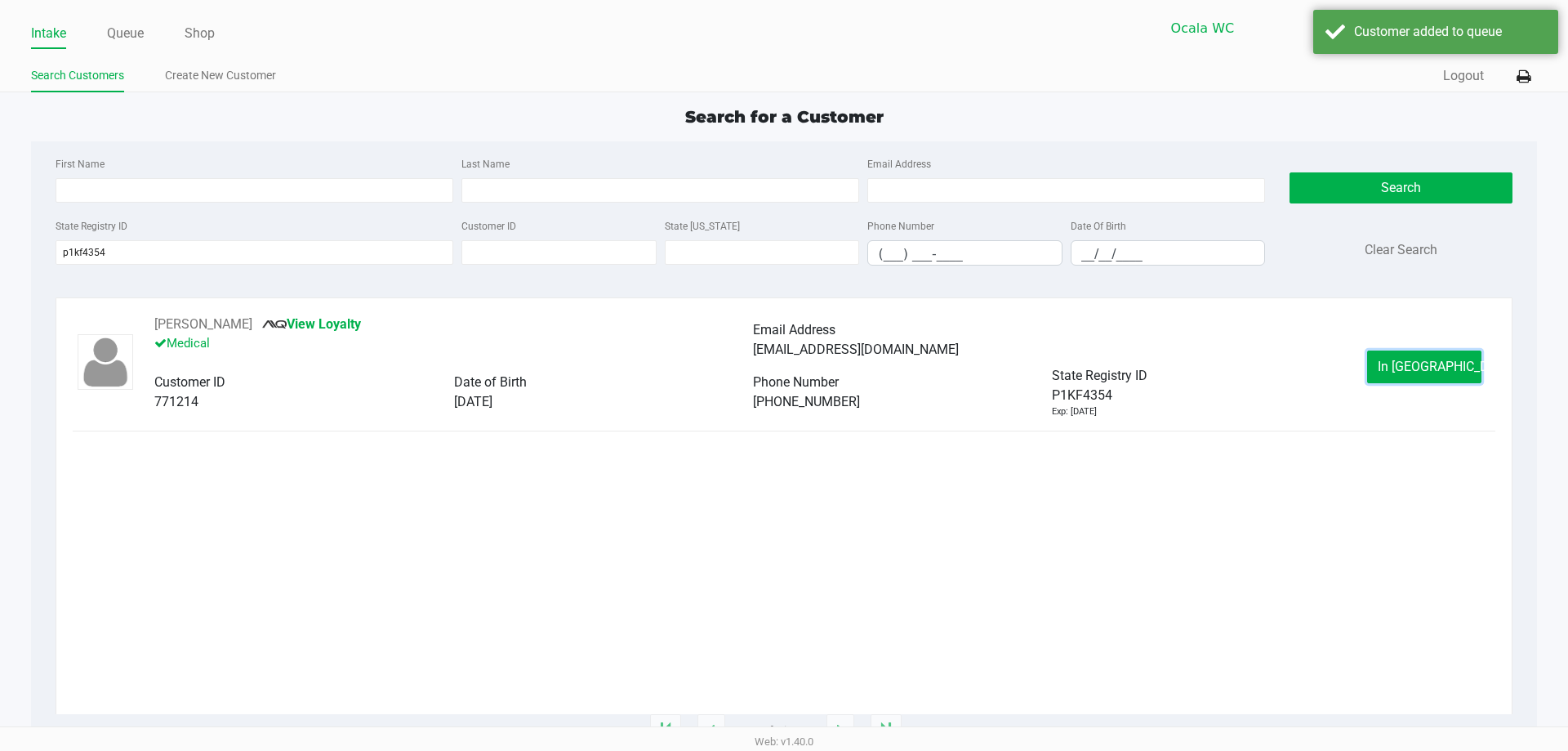
click at [1443, 367] on span "In Queue" at bounding box center [1446, 366] width 137 height 16
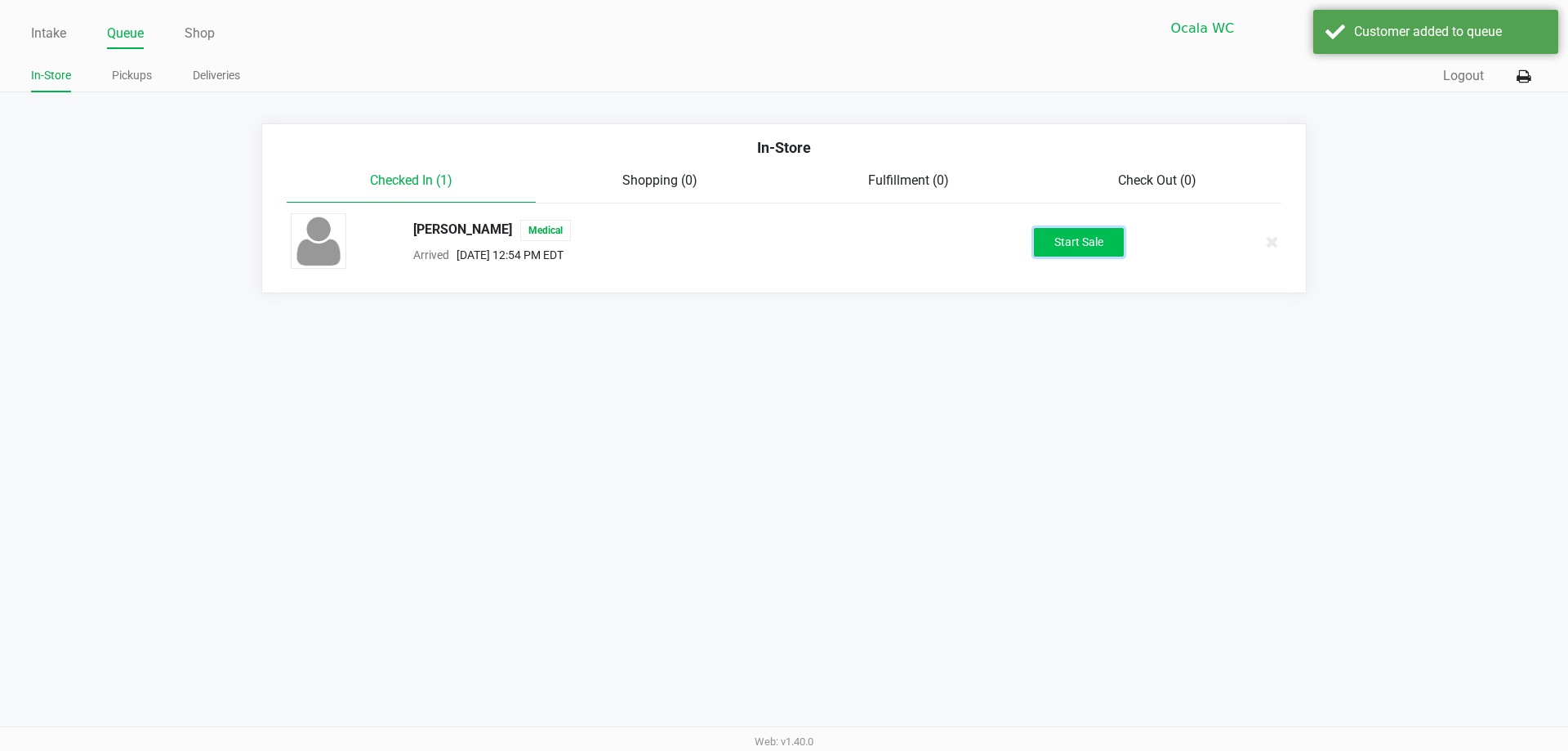
click at [1090, 249] on button "Start Sale" at bounding box center [1079, 242] width 90 height 28
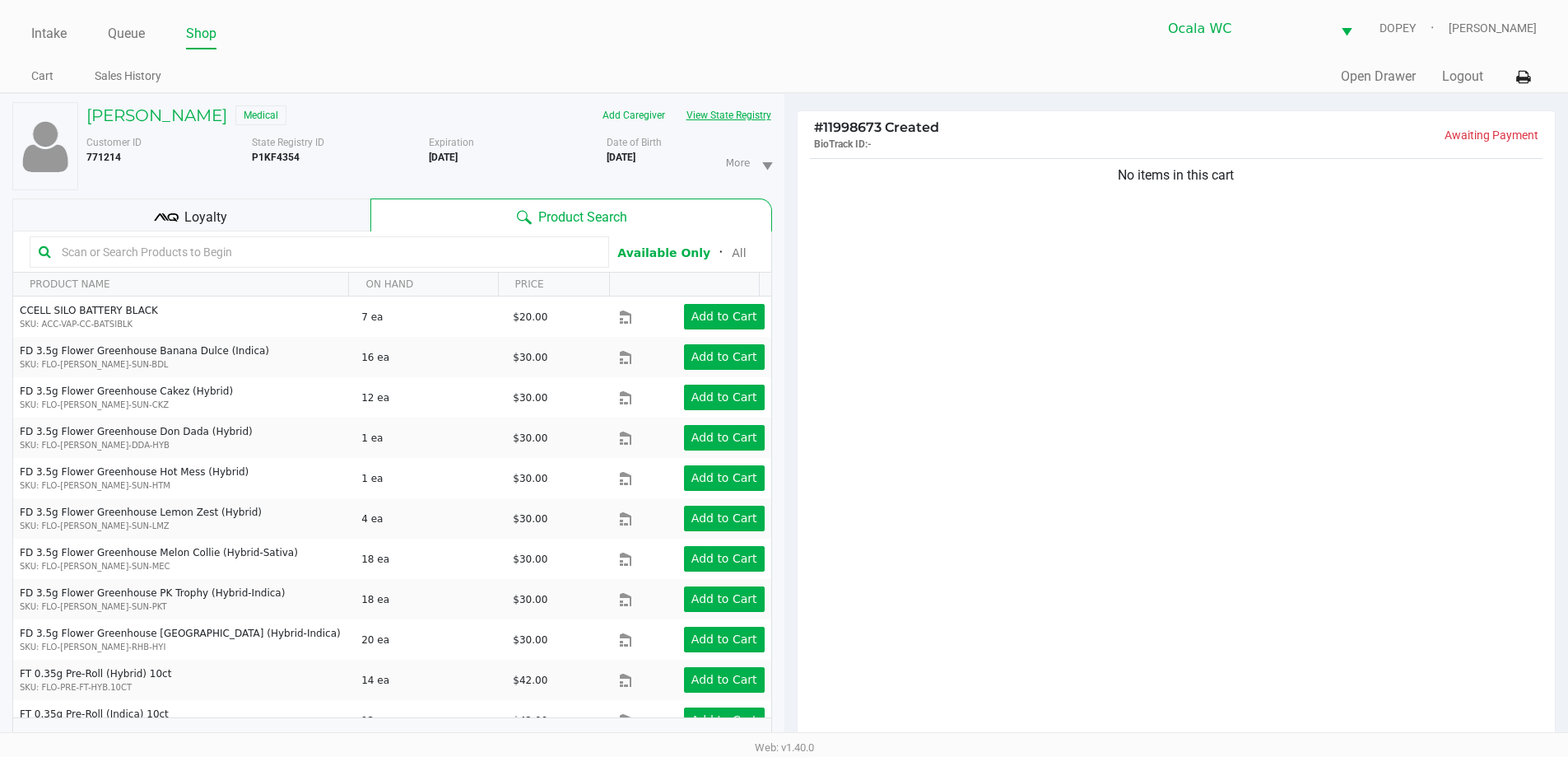
click at [756, 115] on button "View State Registry" at bounding box center [724, 115] width 96 height 26
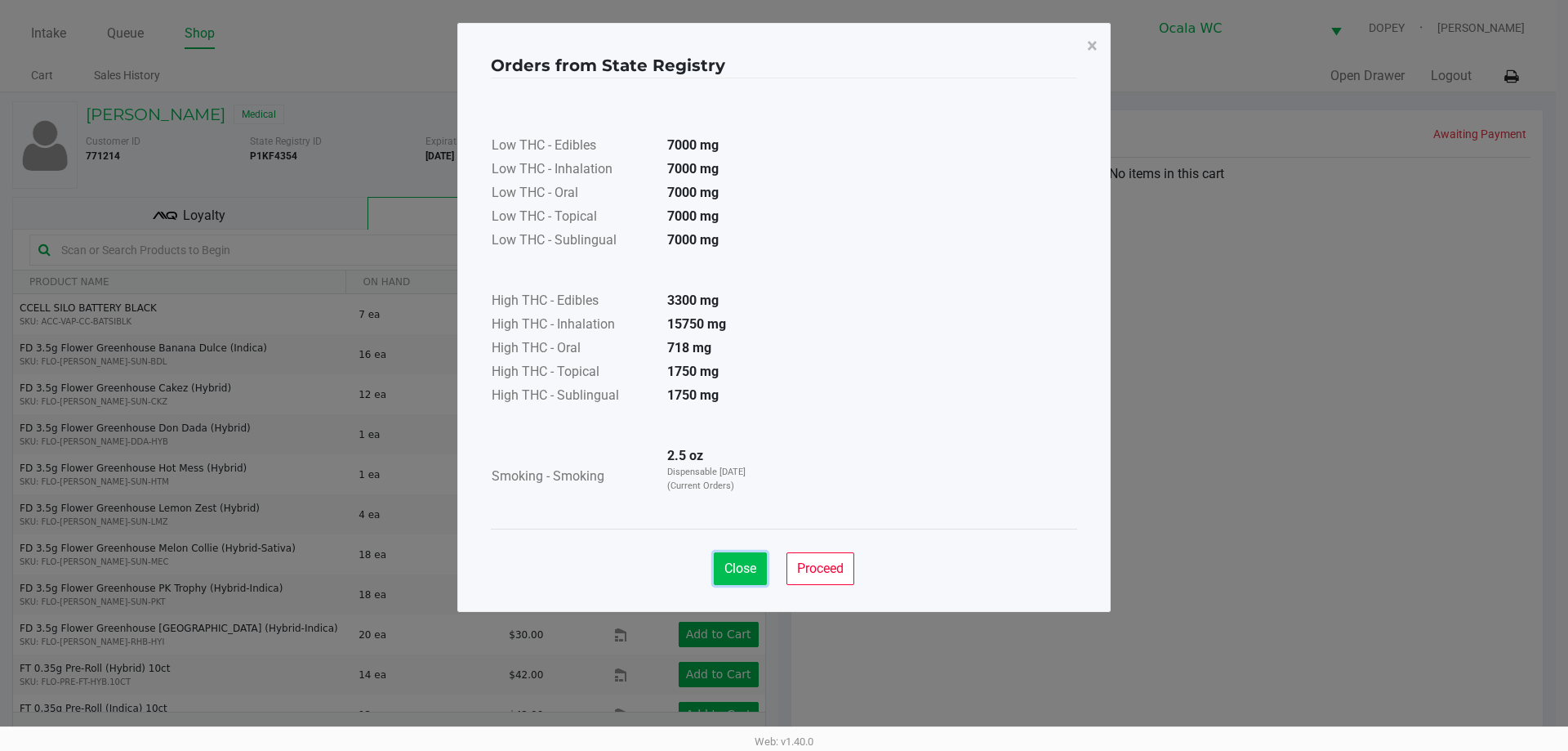
click at [739, 568] on span "Close" at bounding box center [740, 568] width 32 height 16
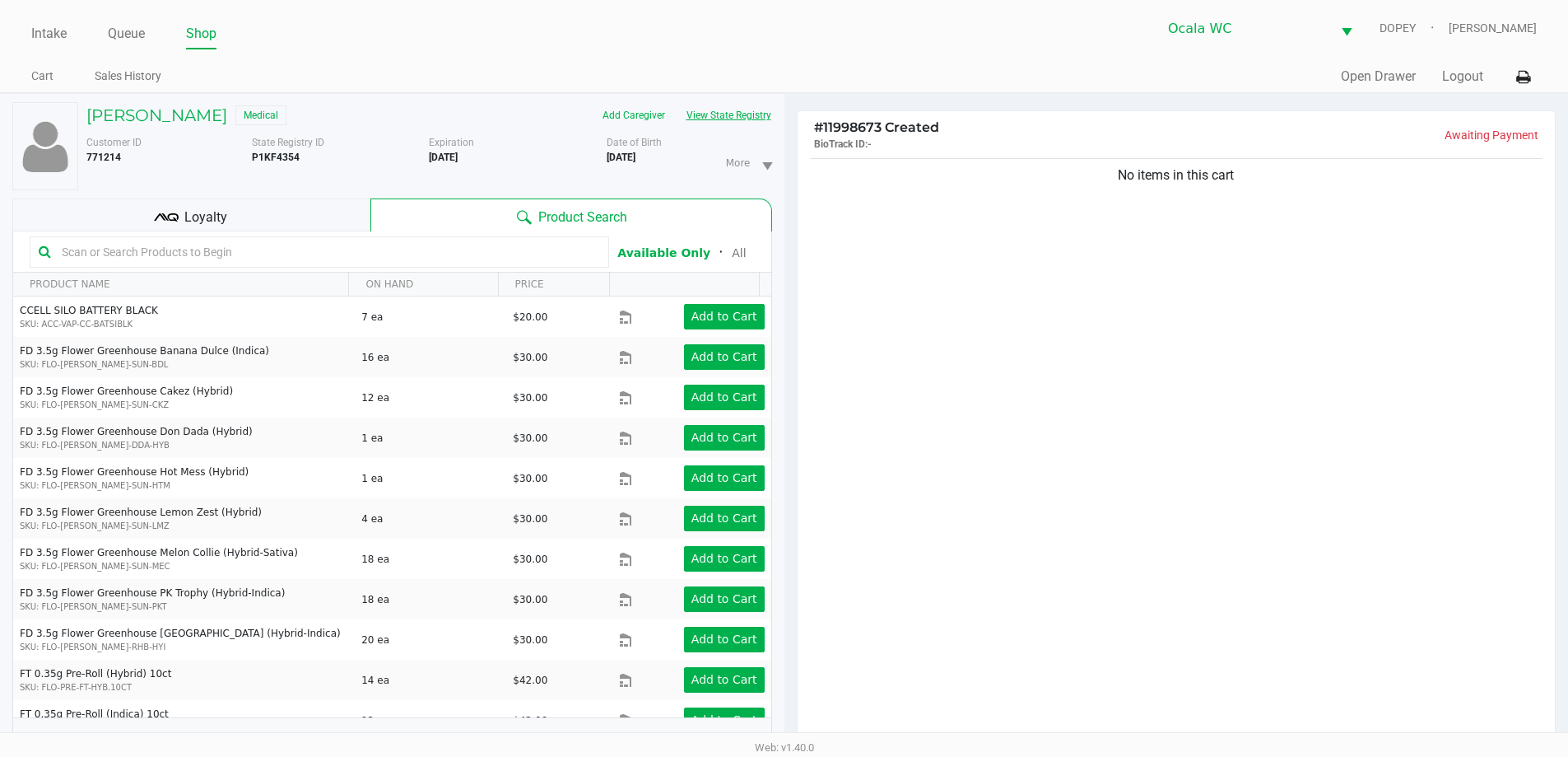
click at [739, 102] on button "View State Registry" at bounding box center [724, 115] width 96 height 26
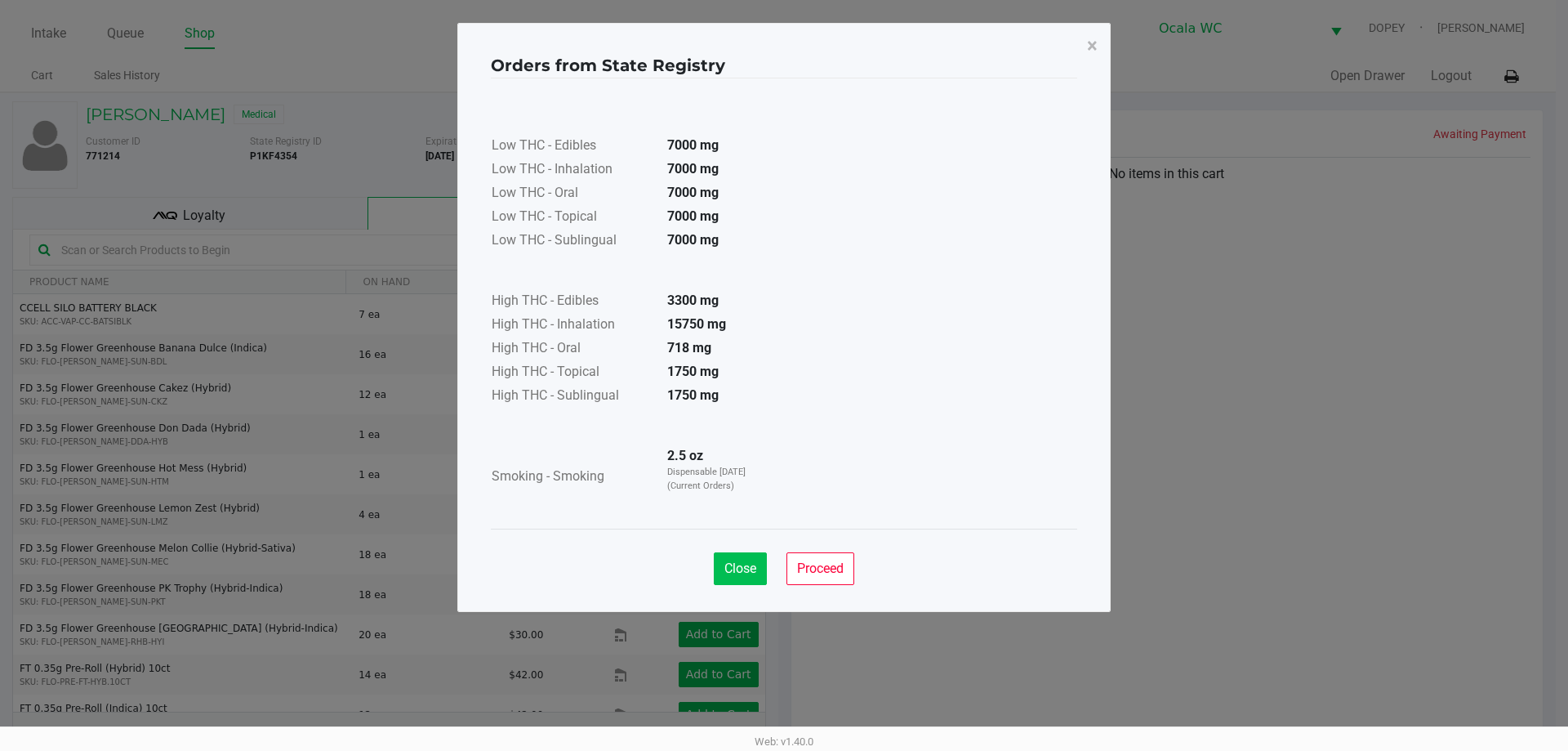
click at [729, 565] on span "Close" at bounding box center [740, 568] width 32 height 16
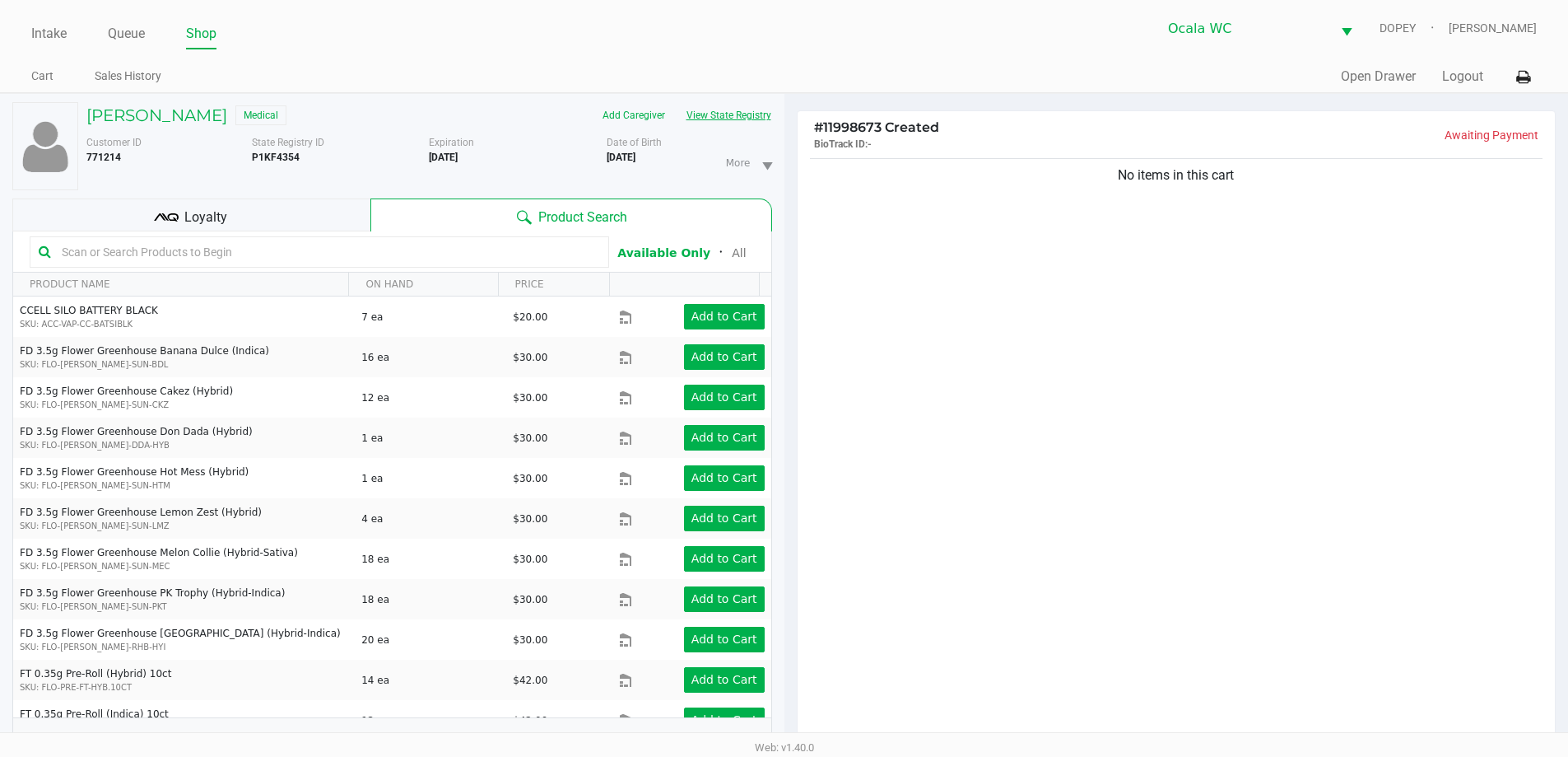
click at [738, 102] on button "View State Registry" at bounding box center [724, 115] width 96 height 26
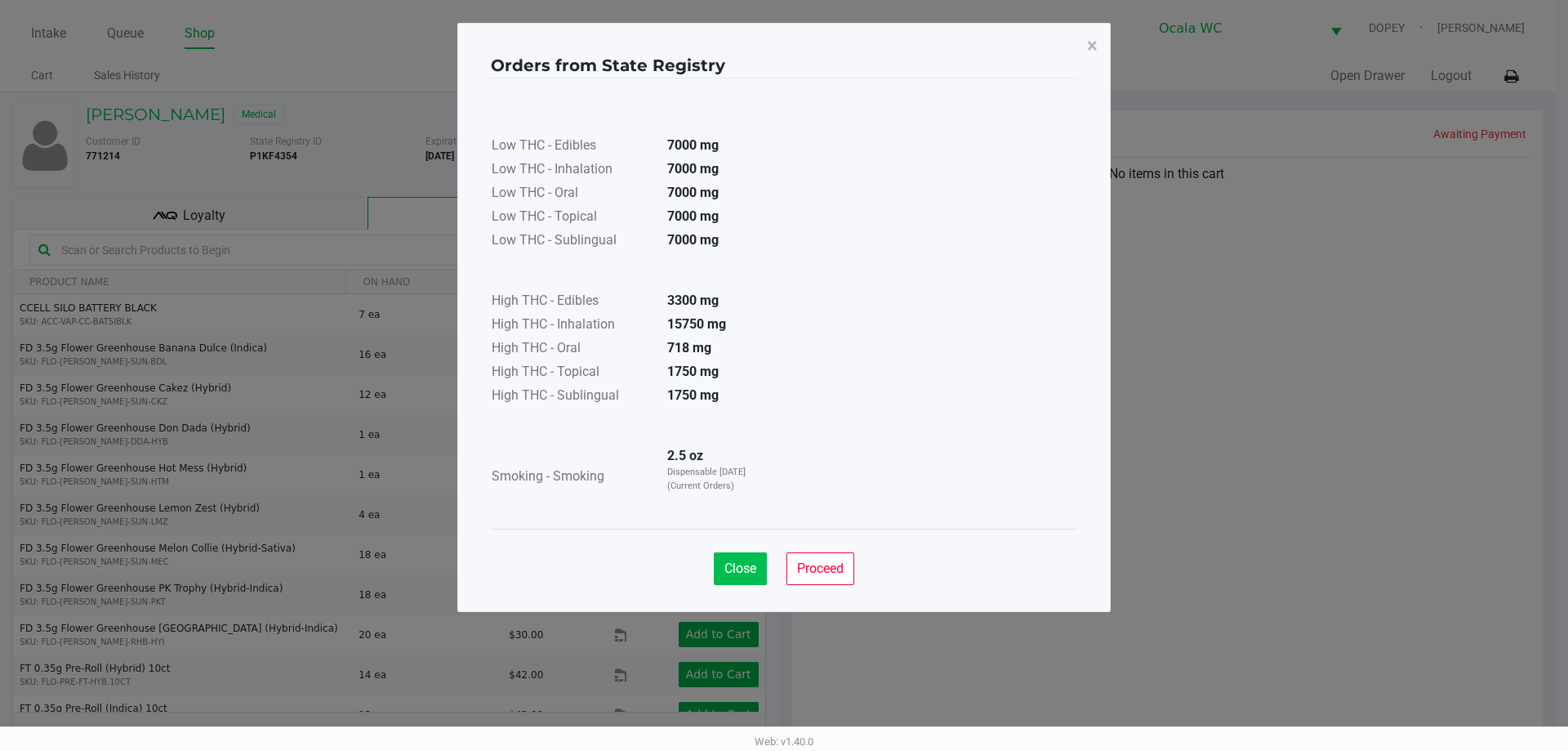
click at [719, 573] on button "Close" at bounding box center [739, 568] width 53 height 33
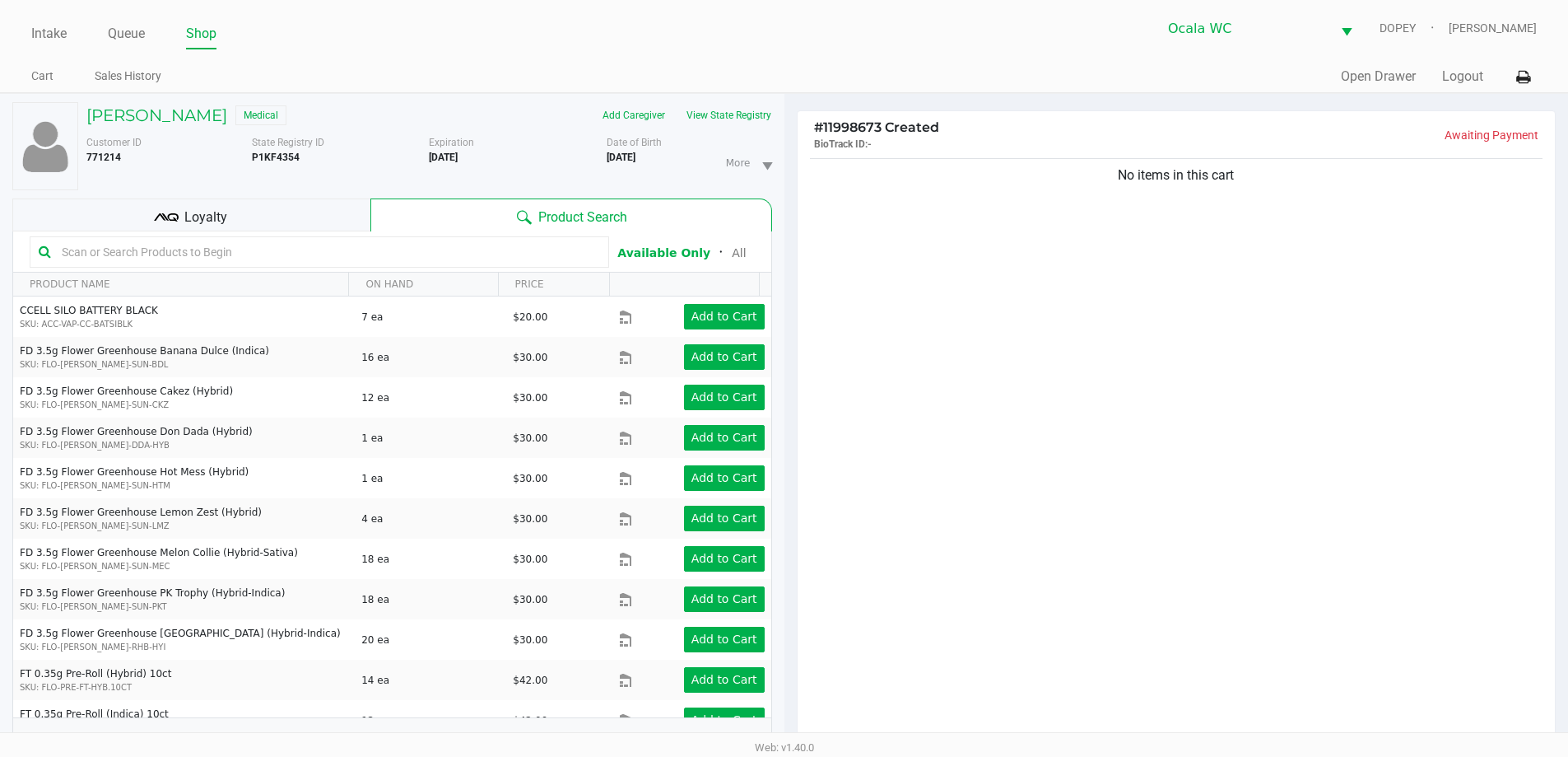
click at [499, 252] on input "text" at bounding box center [327, 252] width 545 height 25
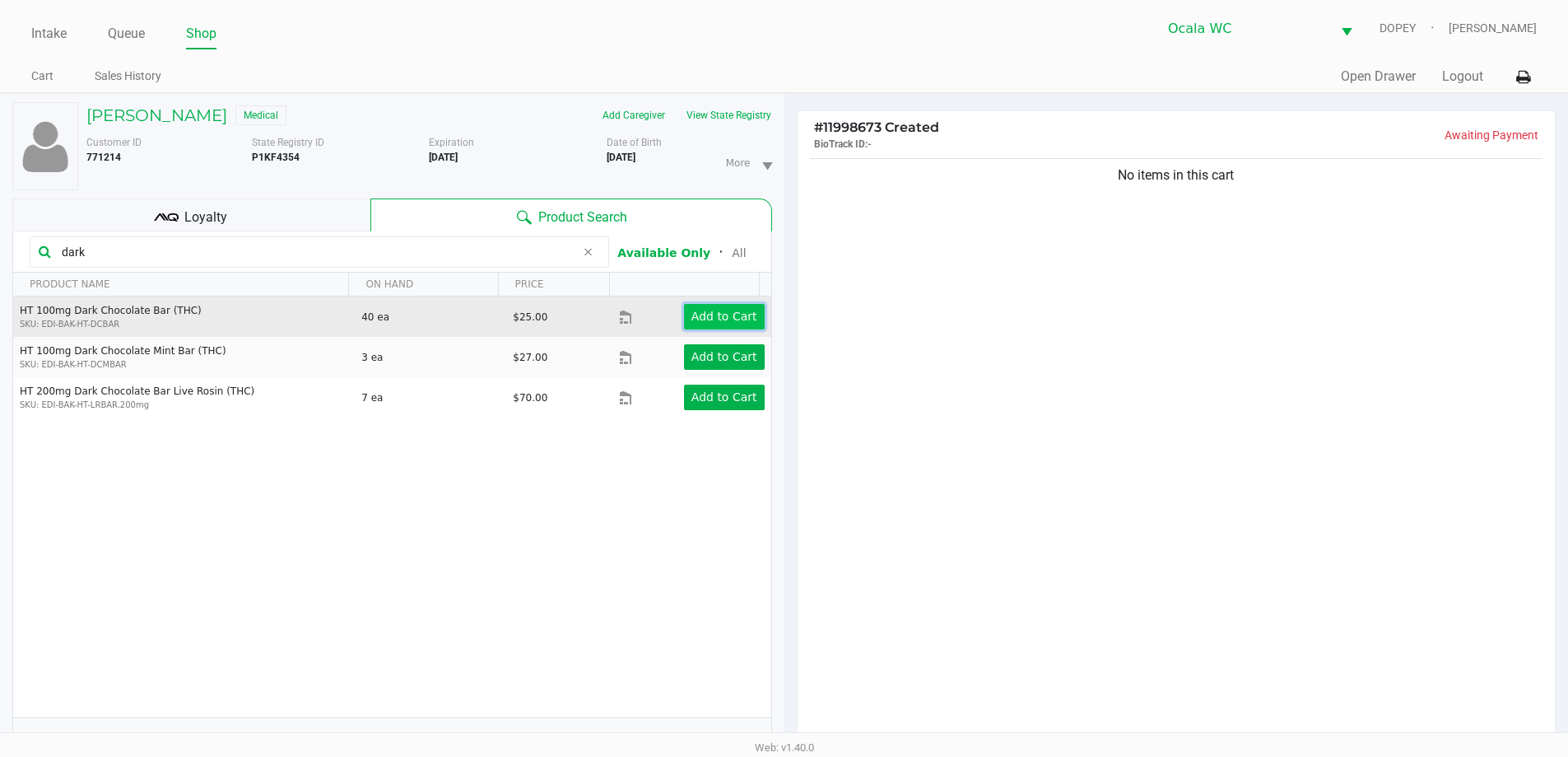
click at [720, 318] on app-button-loader "Add to Cart" at bounding box center [724, 317] width 66 height 13
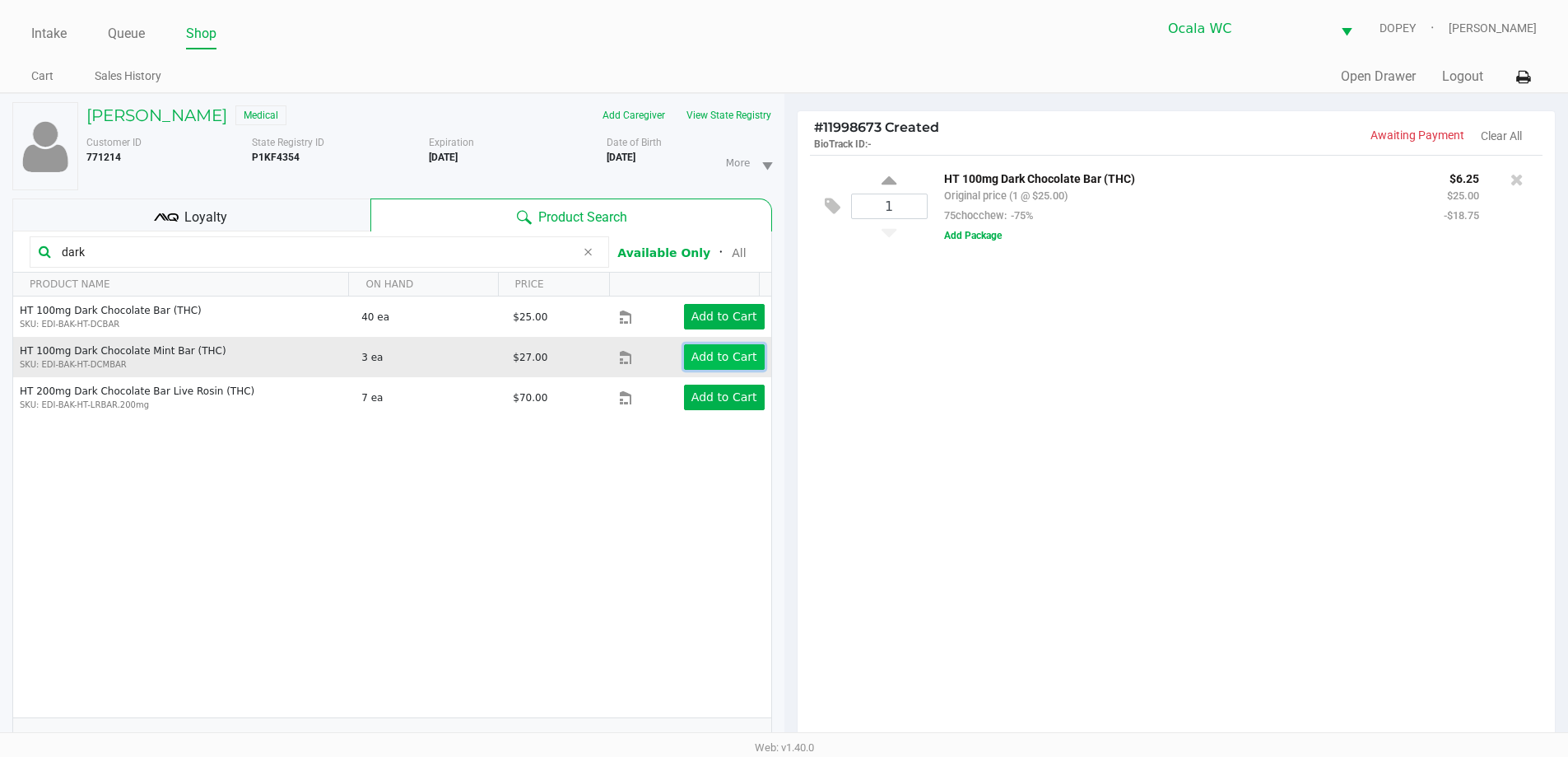
click at [719, 362] on app-button-loader "Add to Cart" at bounding box center [724, 356] width 66 height 13
click at [724, 357] on app-button-loader "Add to Cart" at bounding box center [724, 356] width 66 height 13
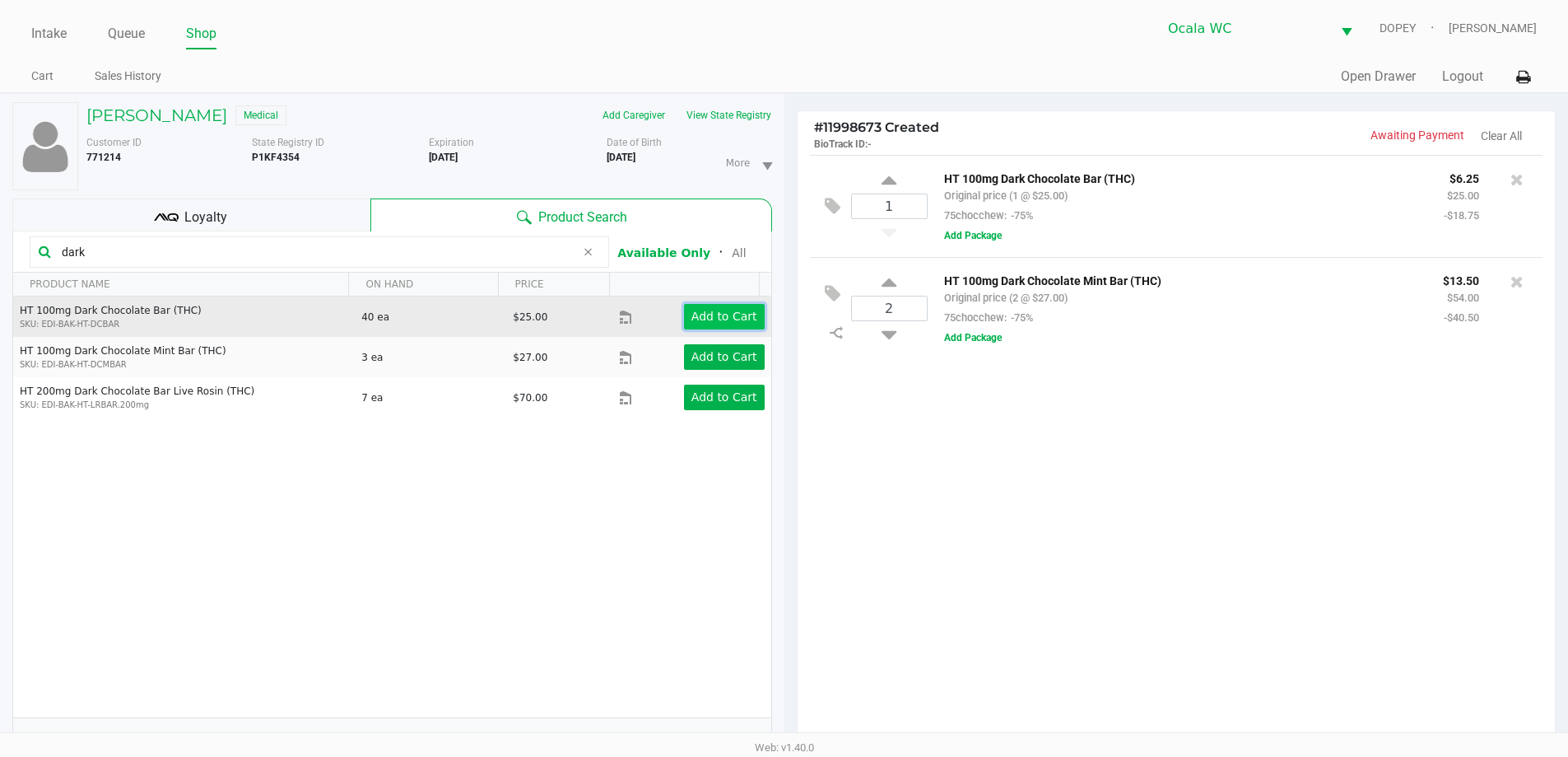
click at [719, 316] on app-button-loader "Add to Cart" at bounding box center [724, 317] width 66 height 13
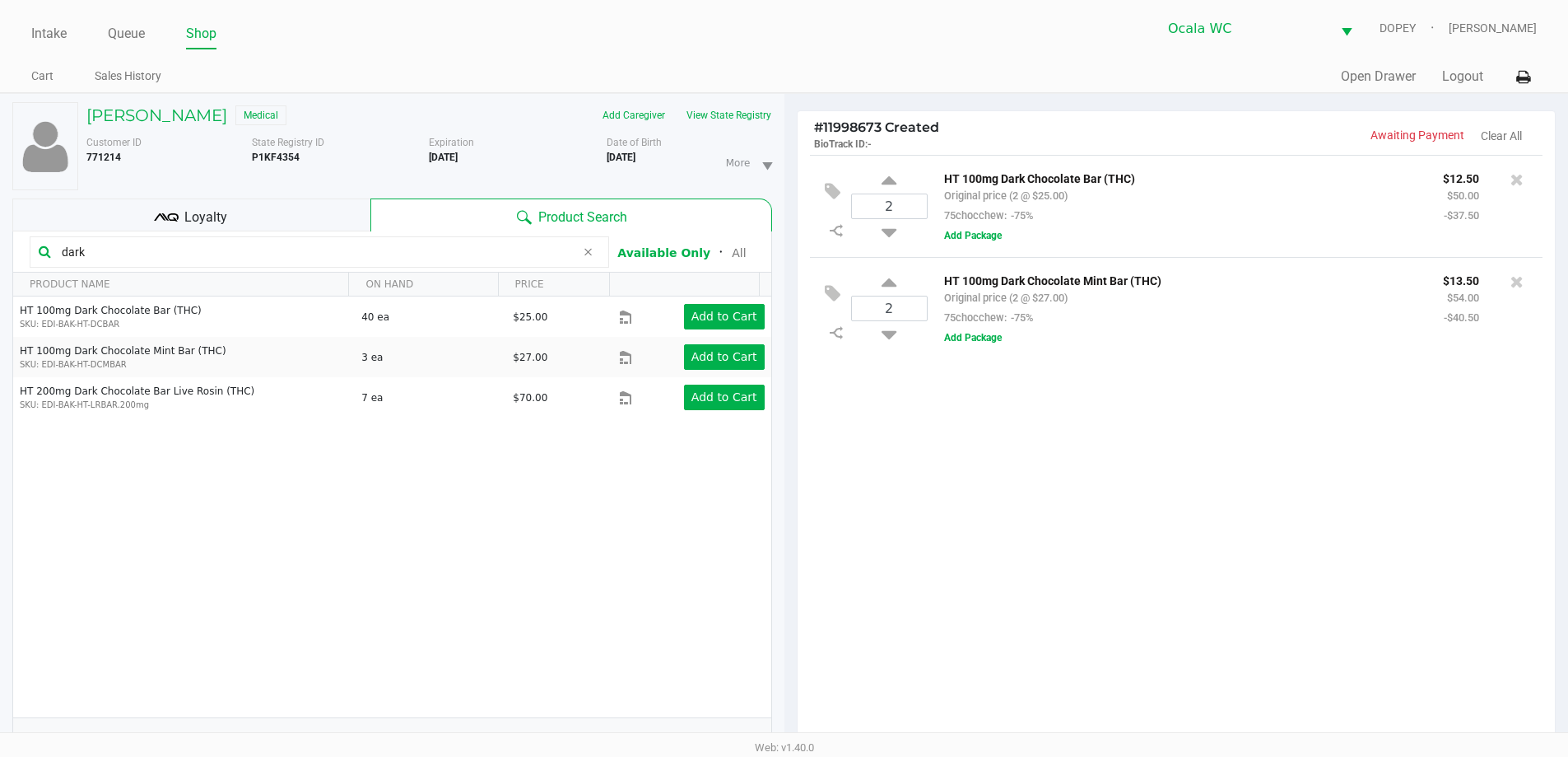
click at [423, 256] on input "dark" at bounding box center [315, 252] width 520 height 25
type input "d"
type input "c"
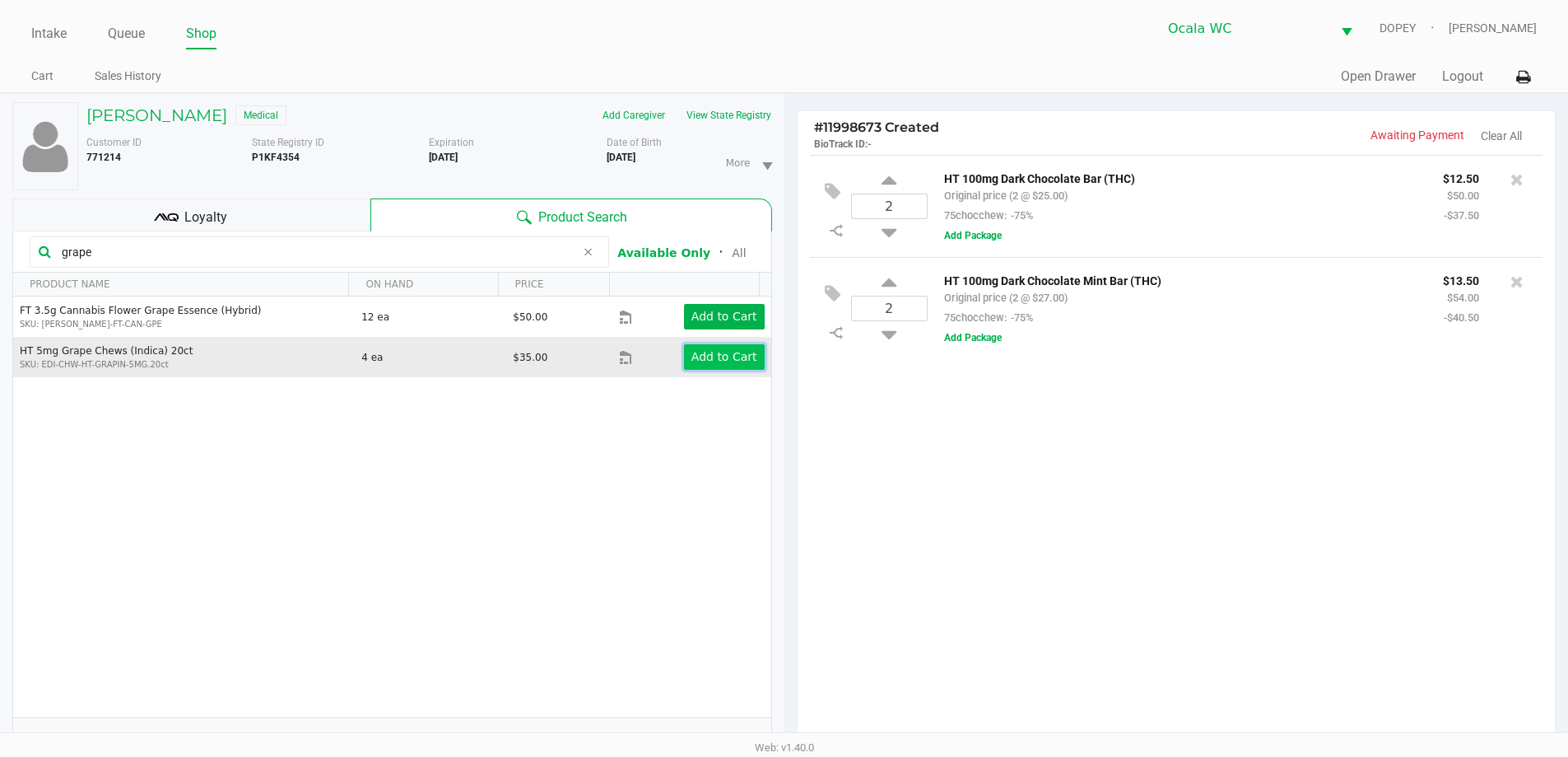
click at [697, 361] on app-button-loader "Add to Cart" at bounding box center [724, 356] width 66 height 13
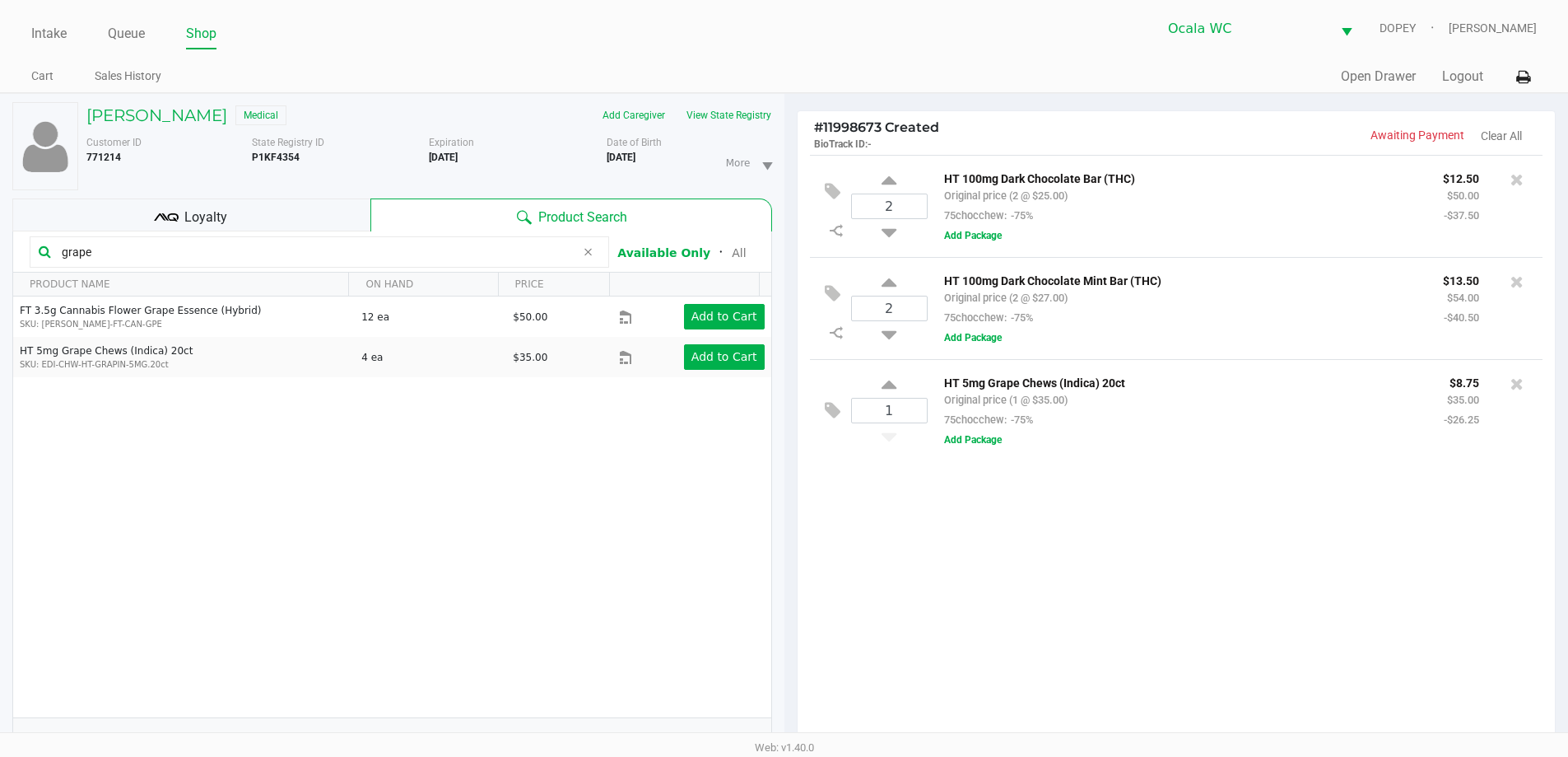
click at [381, 249] on input "grape" at bounding box center [315, 252] width 520 height 25
type input "g"
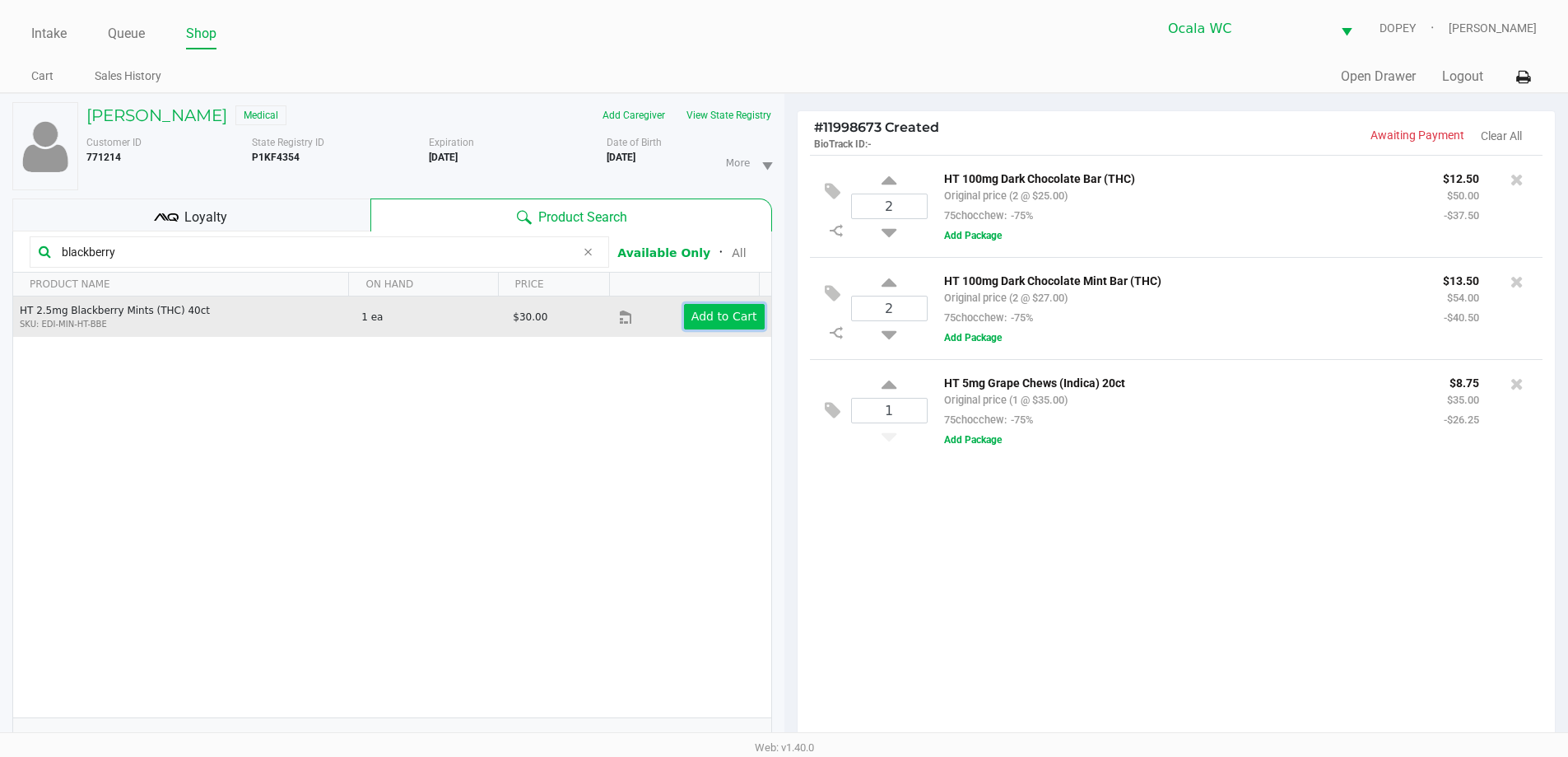
click at [707, 307] on button "Add to Cart" at bounding box center [724, 316] width 80 height 26
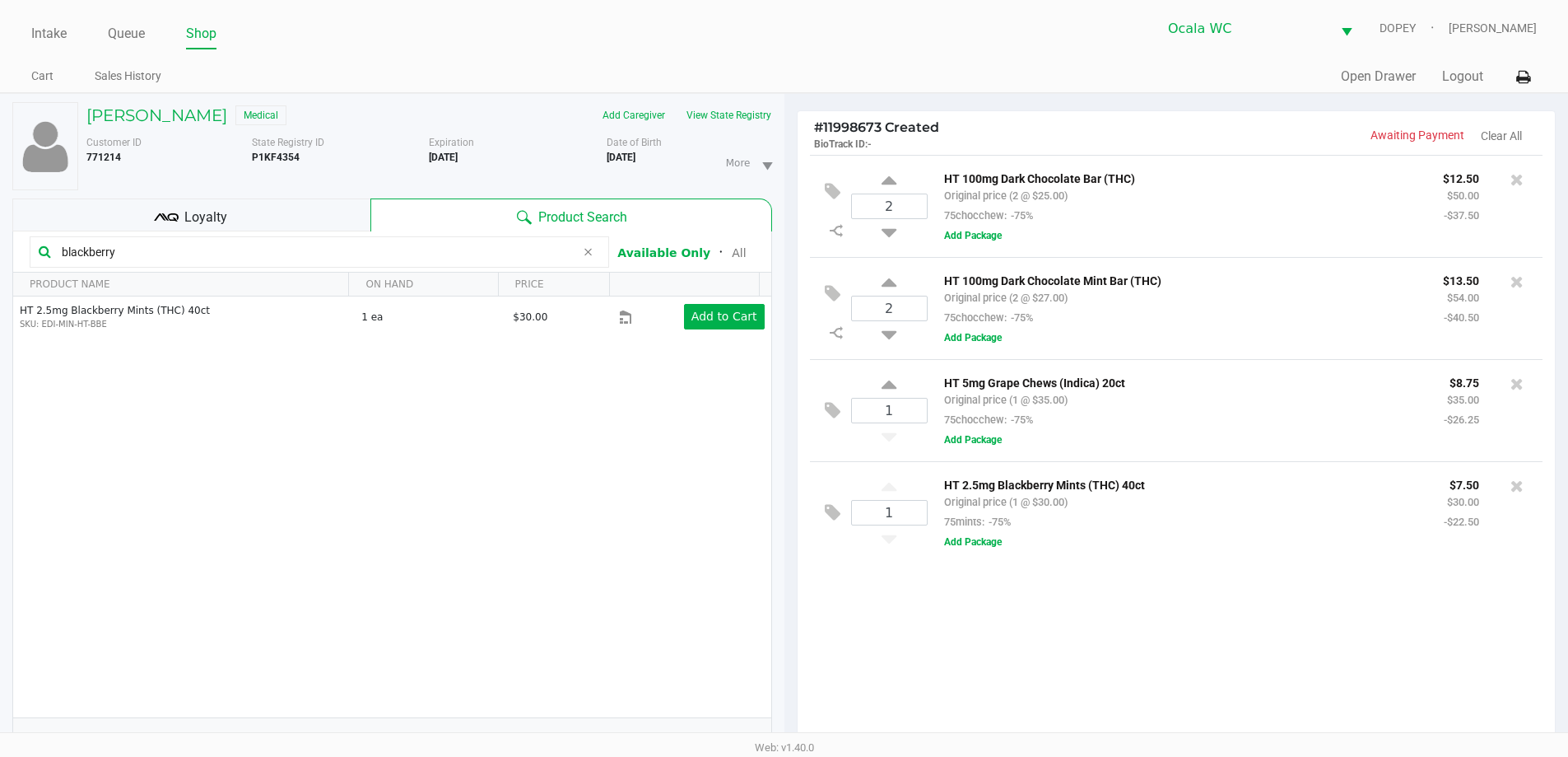
click at [399, 247] on input "blackberry" at bounding box center [315, 252] width 520 height 25
type input "b"
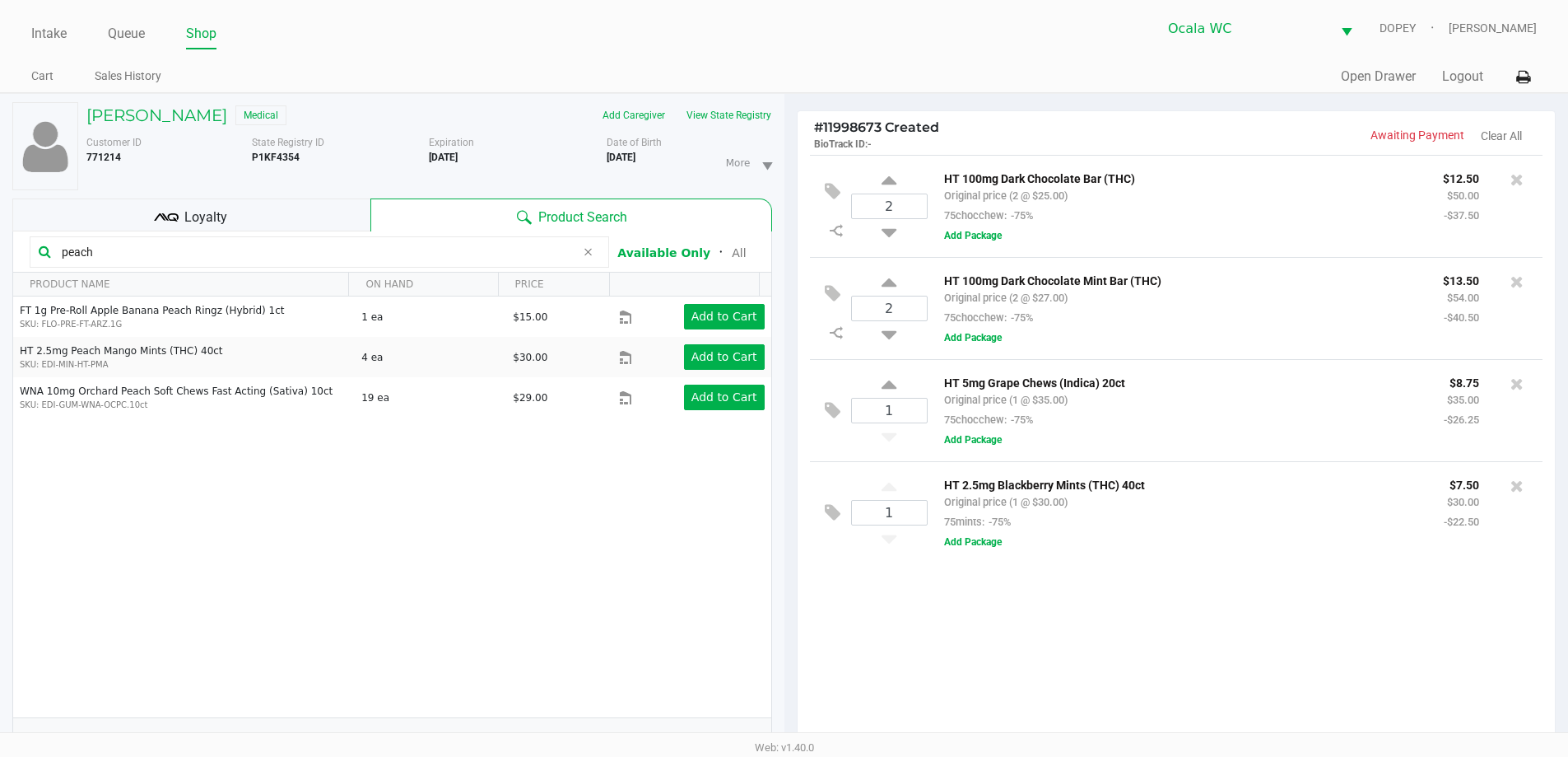
type input "peach"
click at [661, 476] on div "FT 1g Pre-Roll Apple Banana Peach Ringz (Hybrid) 1ct SKU: FLO-PRE-FT-ARZ.1G 1 e…" at bounding box center [392, 507] width 758 height 421
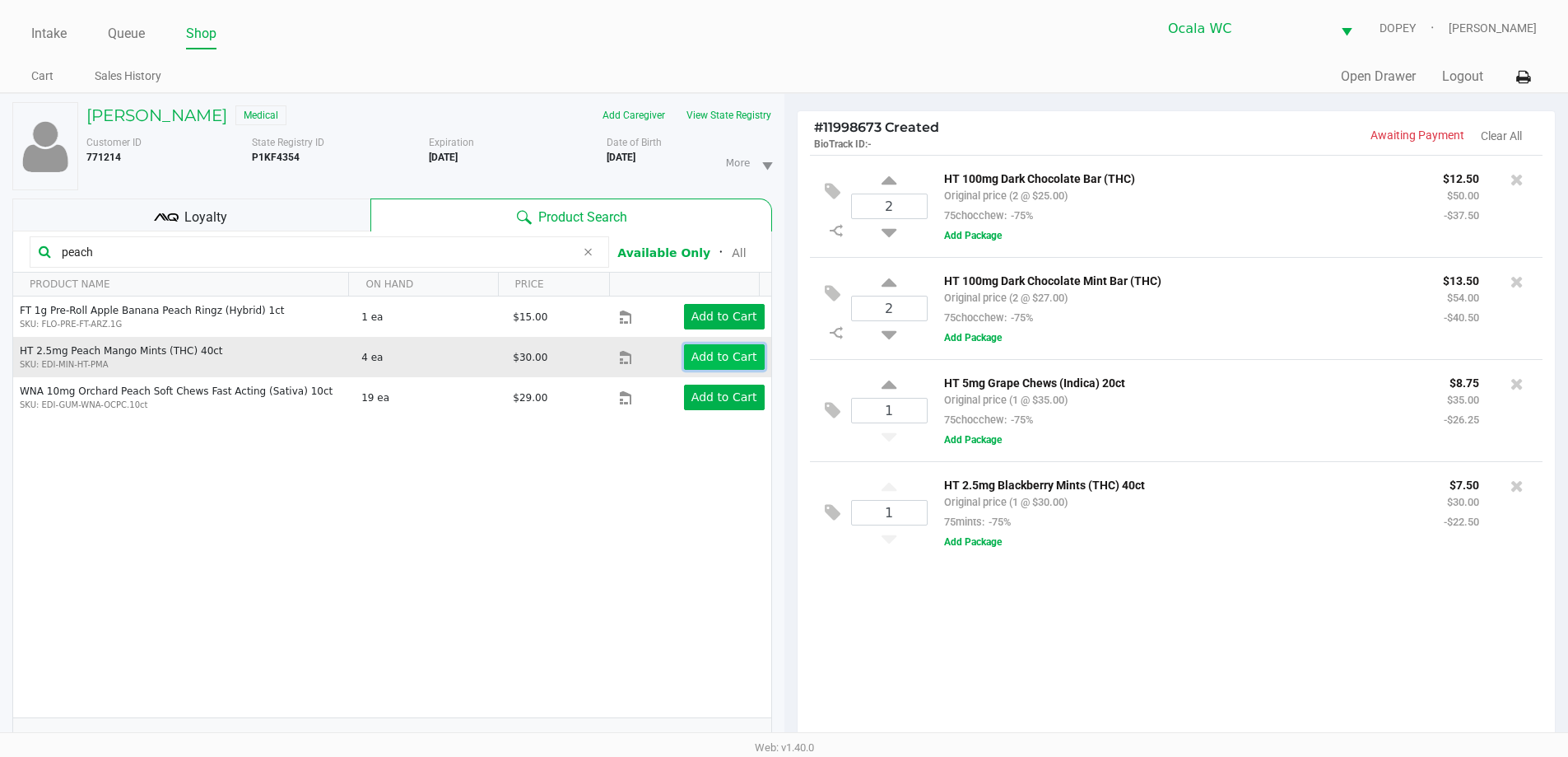
click at [708, 351] on app-button-loader "Add to Cart" at bounding box center [724, 356] width 66 height 13
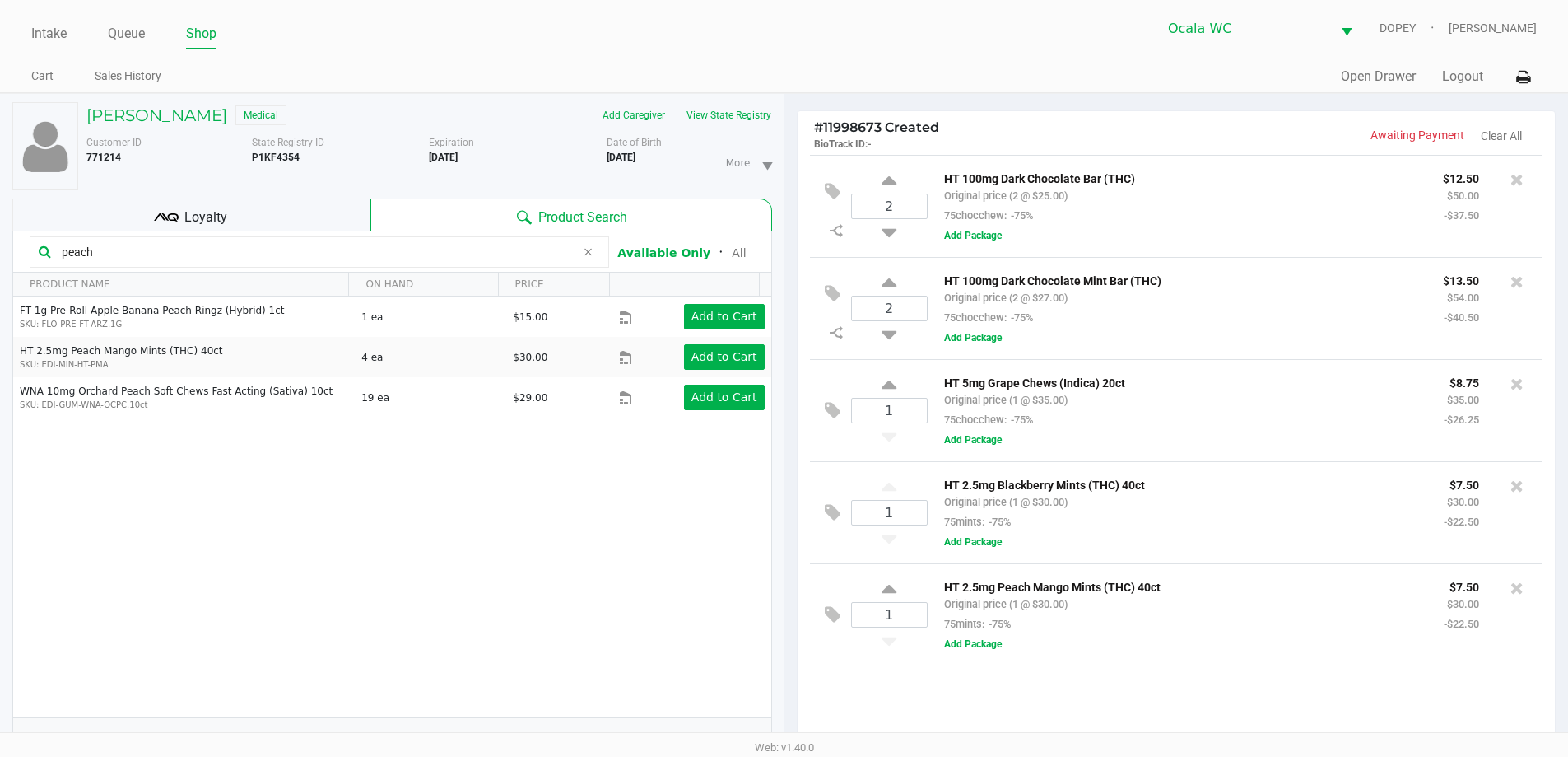
click at [968, 35] on div "Ocala WC DOPEY Christopher Lemons" at bounding box center [1160, 28] width 752 height 41
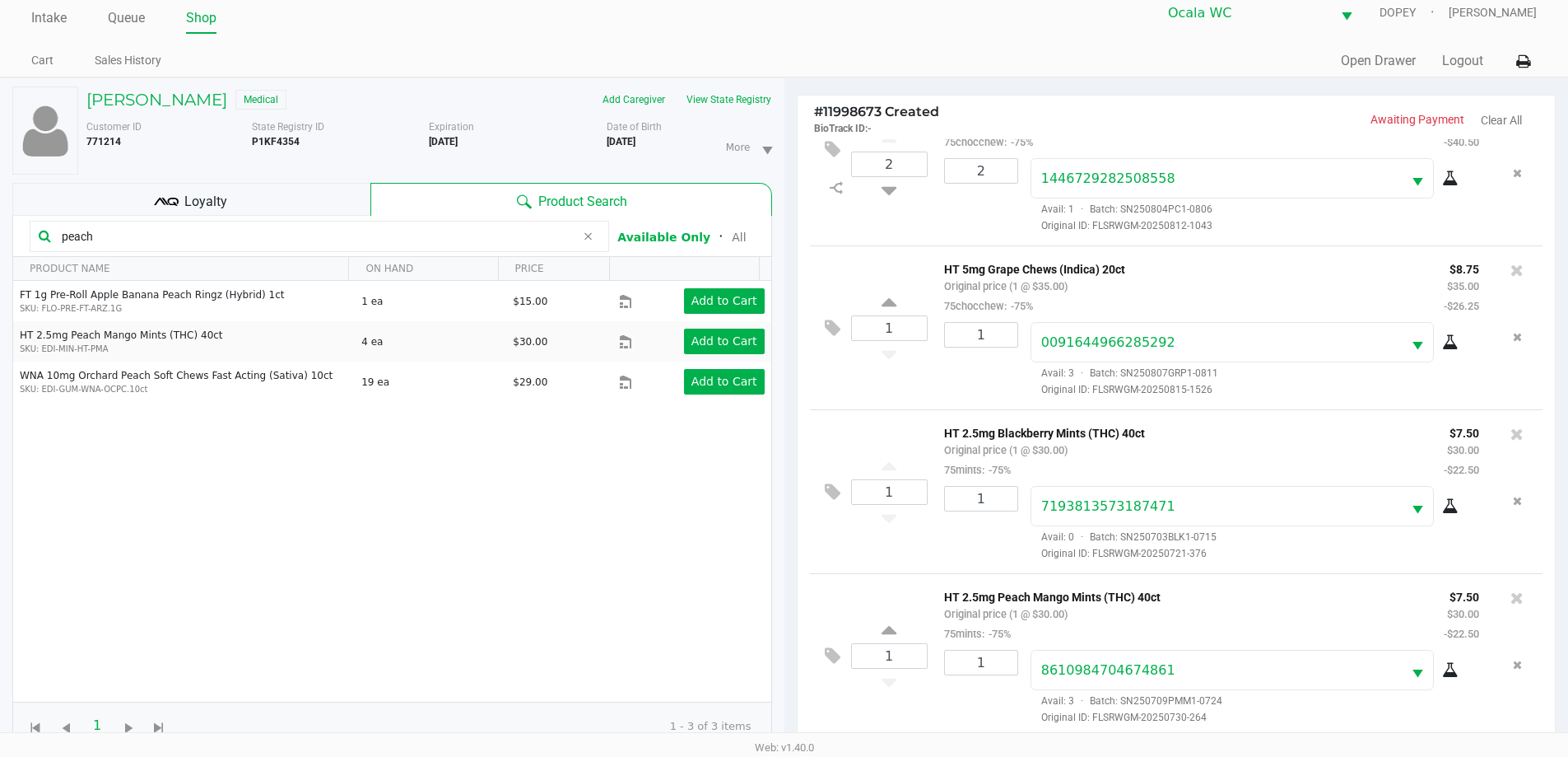
scroll to position [178, 0]
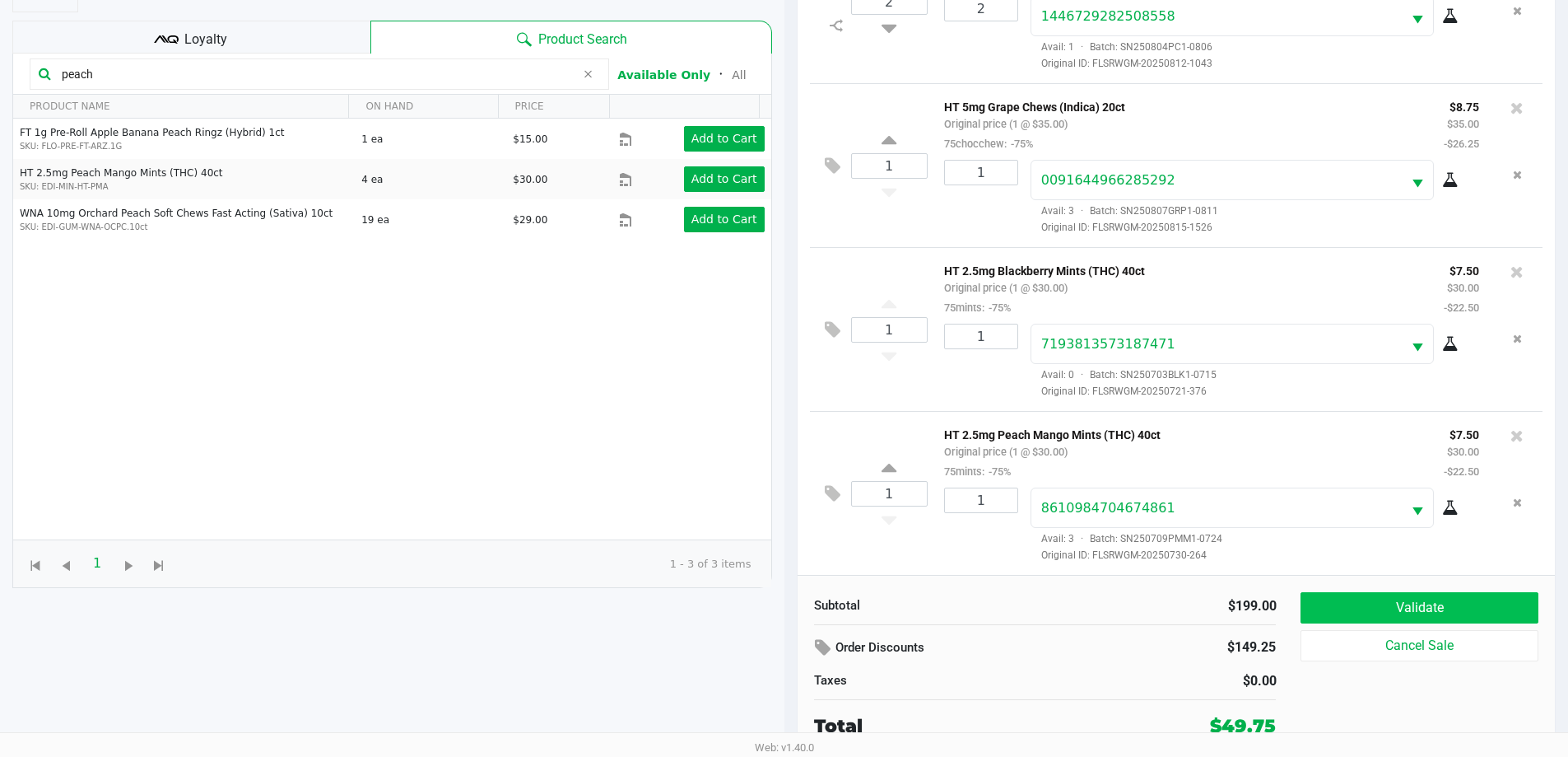
click at [1416, 617] on button "Validate" at bounding box center [1419, 607] width 237 height 31
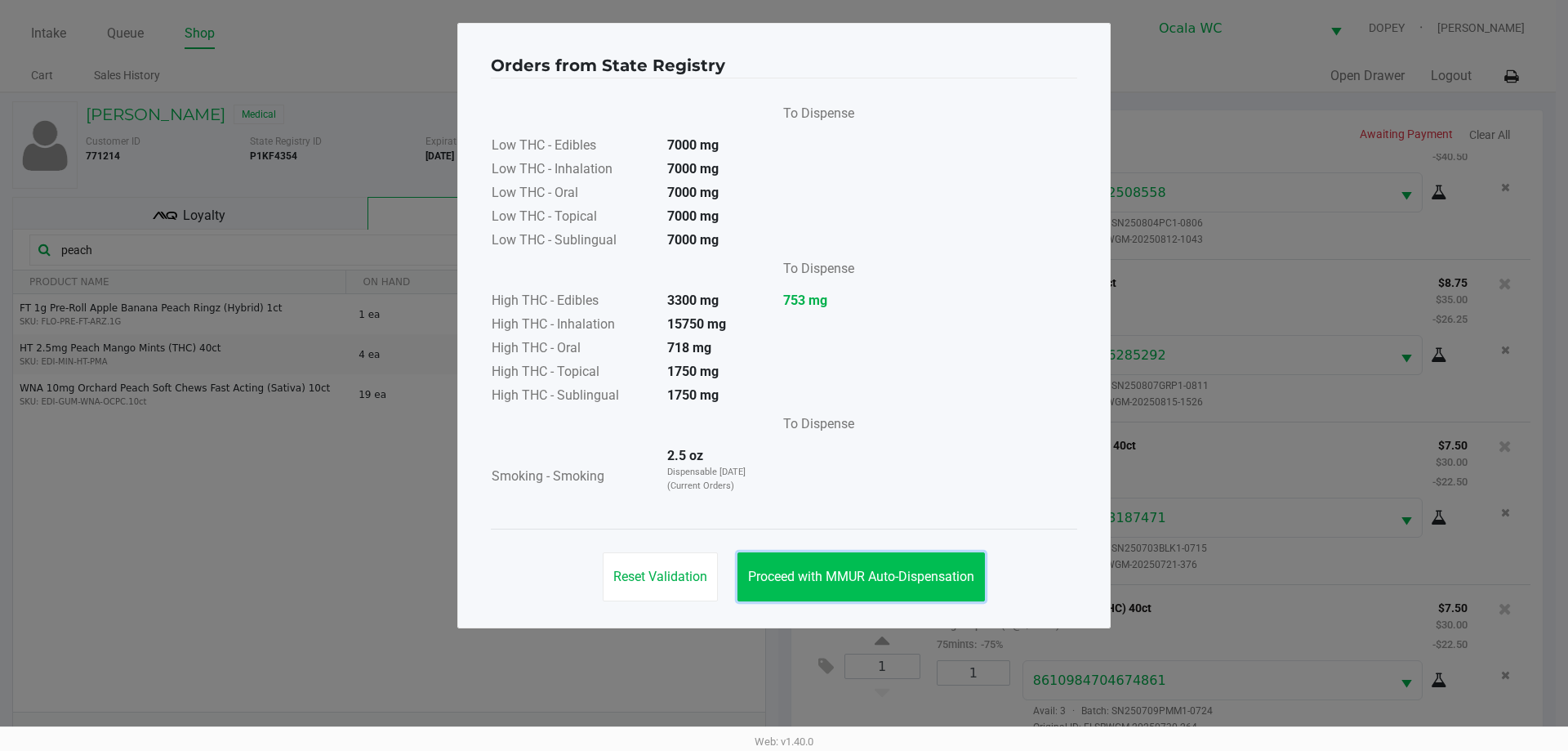
click at [878, 572] on span "Proceed with MMUR Auto-Dispensation" at bounding box center [860, 576] width 226 height 16
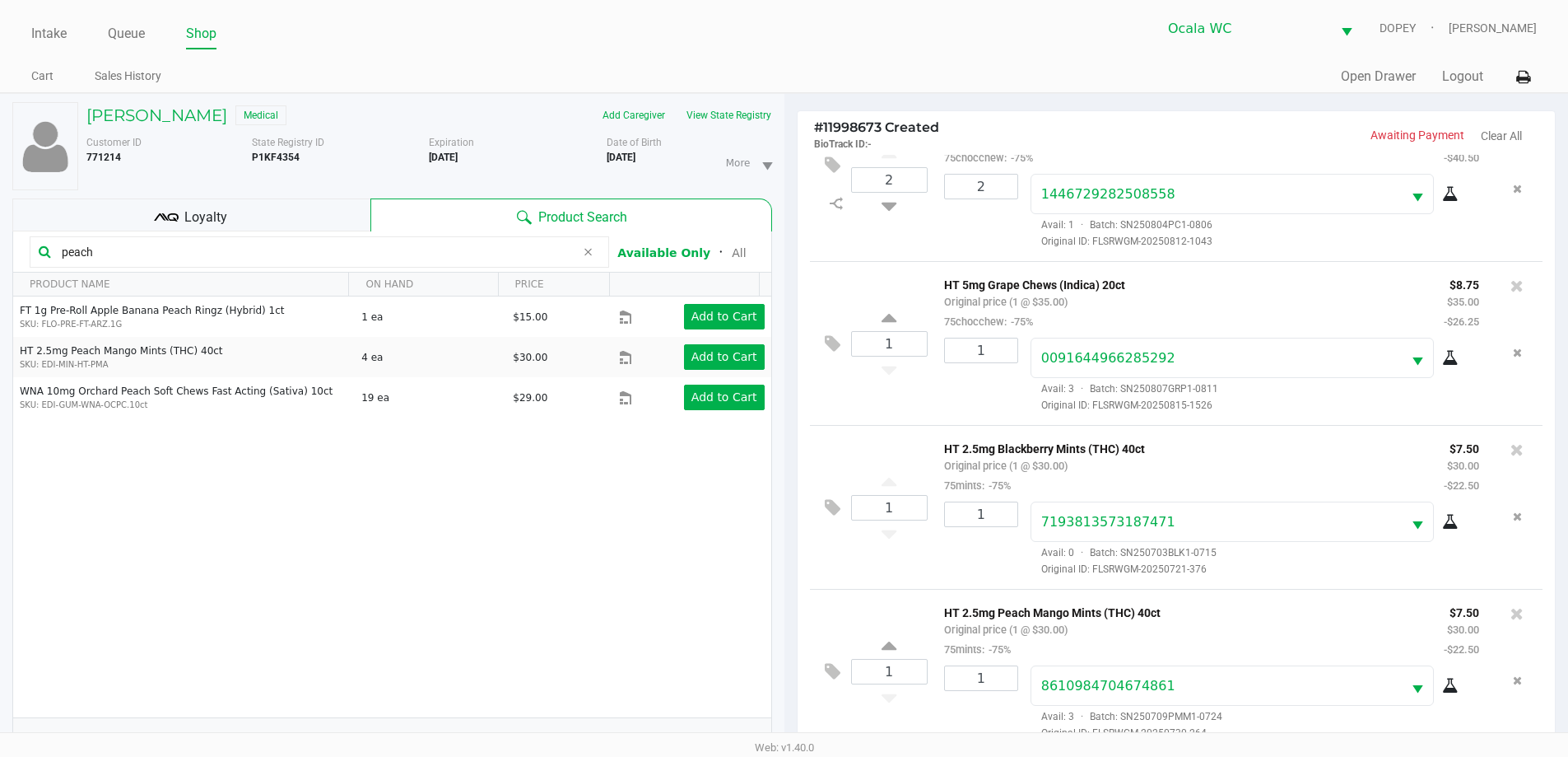
scroll to position [178, 0]
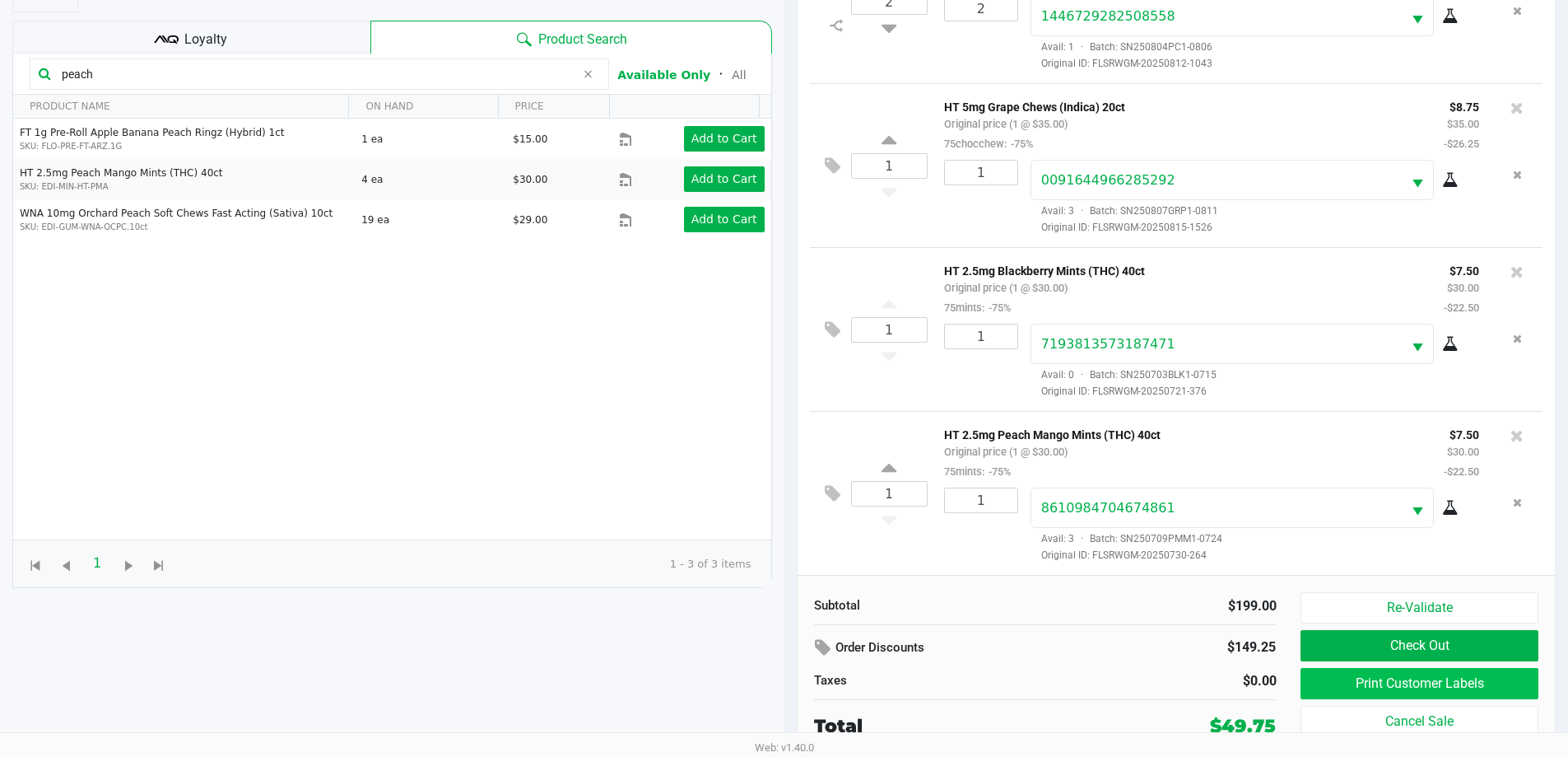
click at [1406, 690] on button "Print Customer Labels" at bounding box center [1419, 683] width 237 height 31
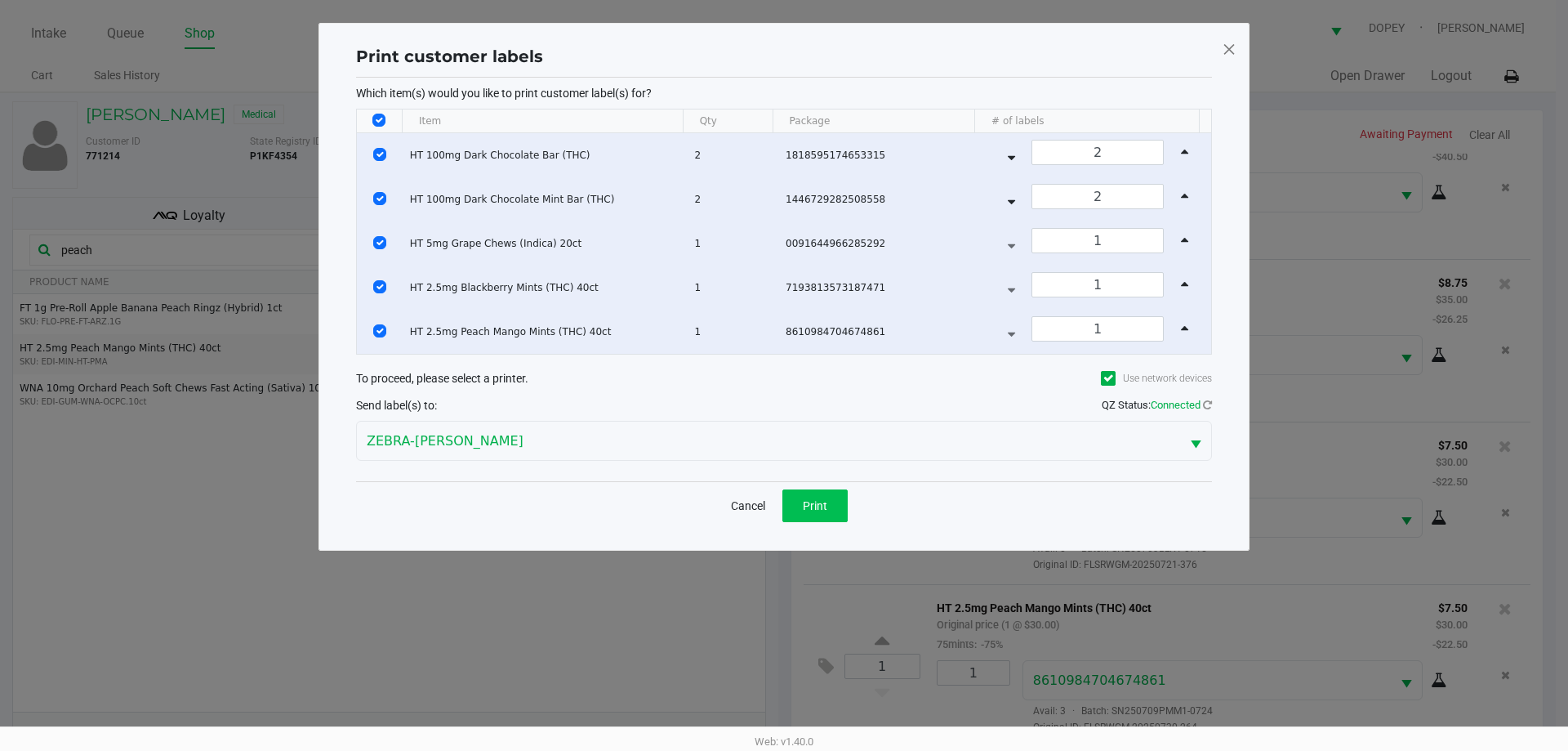
click at [800, 516] on button "Print" at bounding box center [815, 505] width 66 height 33
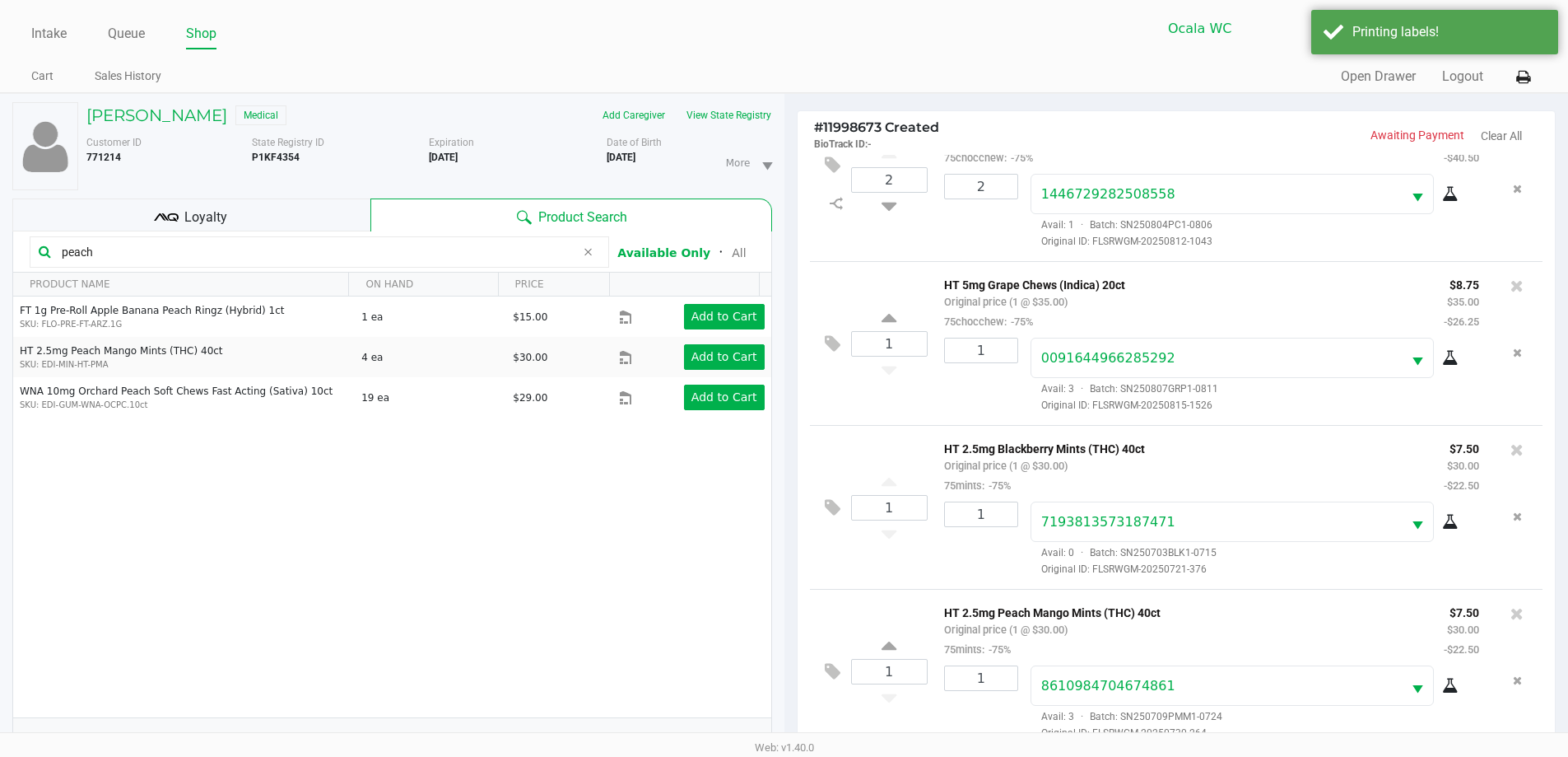
scroll to position [178, 0]
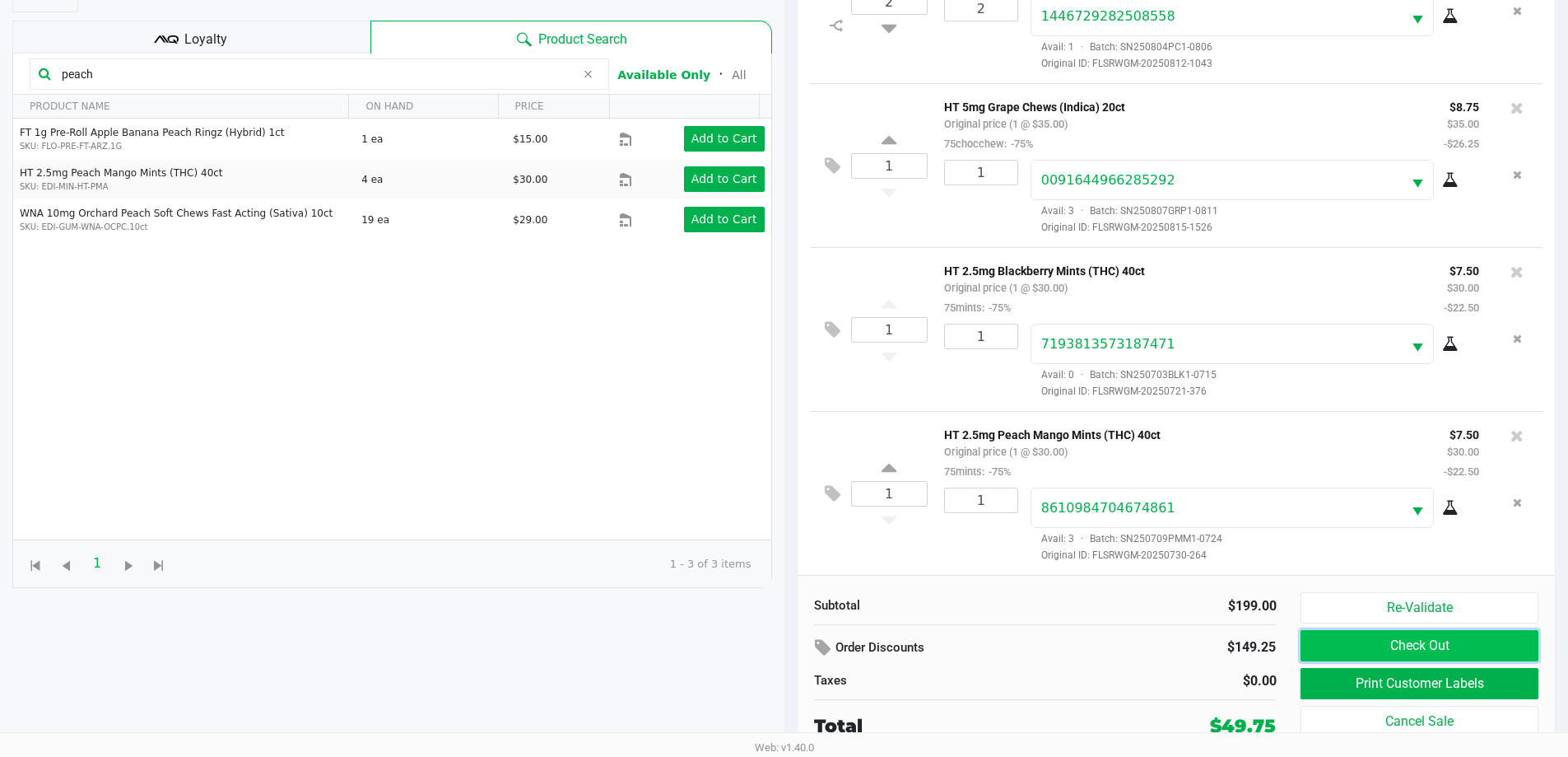
click at [1454, 651] on button "Check Out" at bounding box center [1419, 645] width 237 height 31
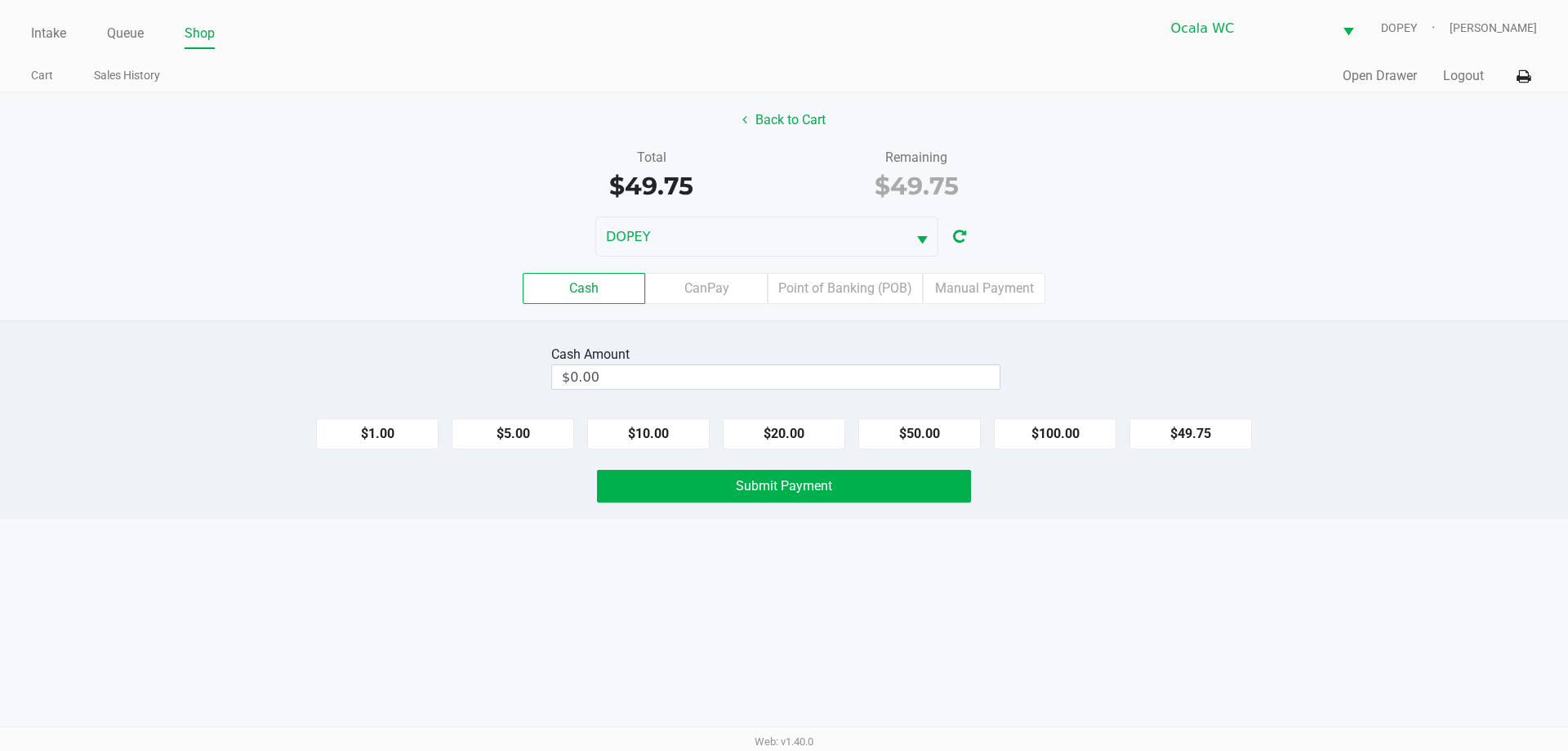
click at [1287, 330] on div "Cash Amount $0.00 $1.00 $5.00 $10.00 $20.00 $50.00 $100.00 $49.75 Submit Payment" at bounding box center [784, 420] width 1568 height 199
click at [941, 379] on input "$0.00" at bounding box center [775, 376] width 447 height 23
click at [943, 433] on button "$50.00" at bounding box center [919, 433] width 123 height 31
type input "$50.00"
click at [917, 487] on button "Submit Payment" at bounding box center [784, 486] width 374 height 33
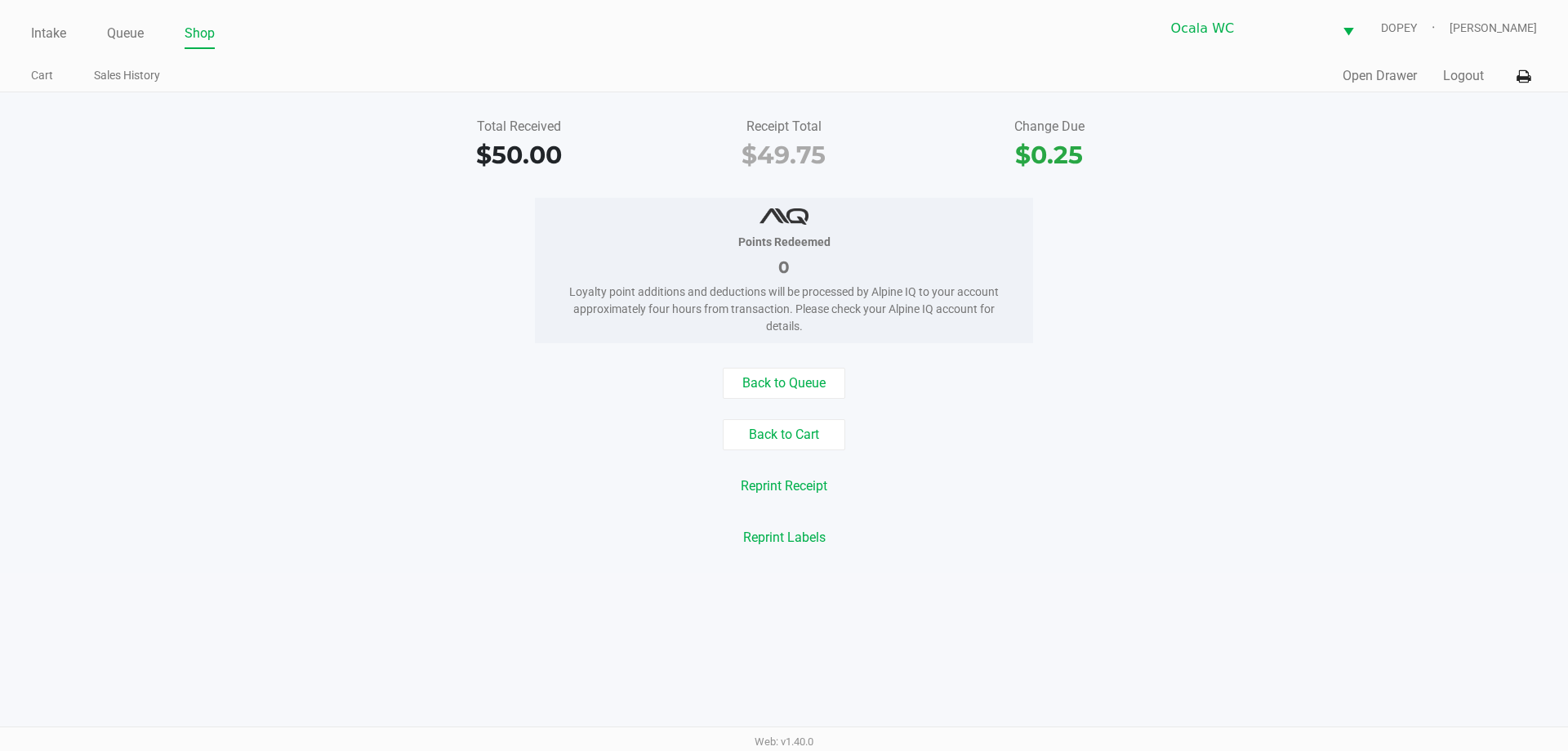
click at [1351, 389] on div "Back to Queue" at bounding box center [784, 383] width 1592 height 31
click at [49, 29] on link "Intake" at bounding box center [48, 34] width 35 height 23
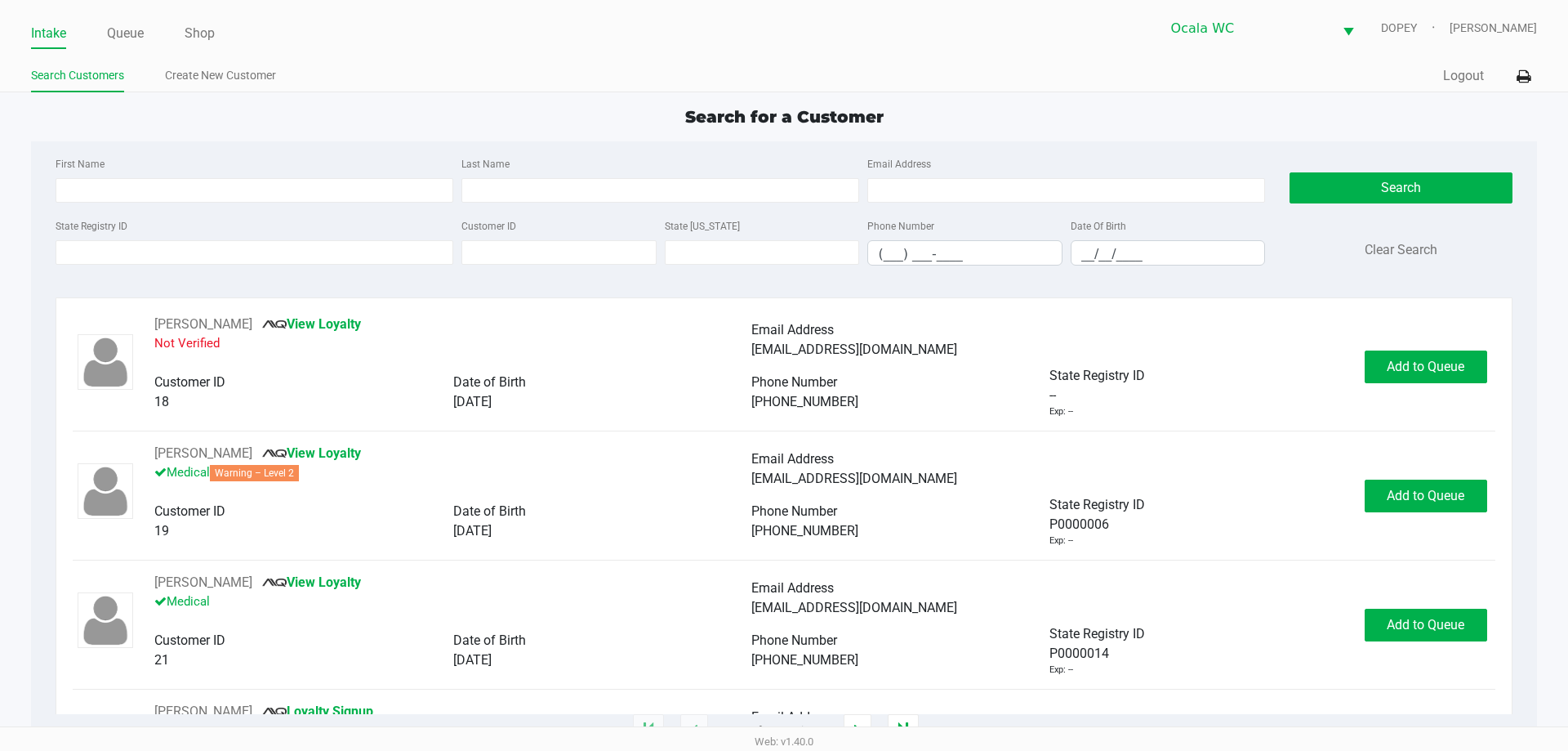
click at [612, 88] on ul "Search Customers Create New Customer" at bounding box center [407, 78] width 753 height 28
click at [125, 35] on link "Queue" at bounding box center [125, 34] width 37 height 23
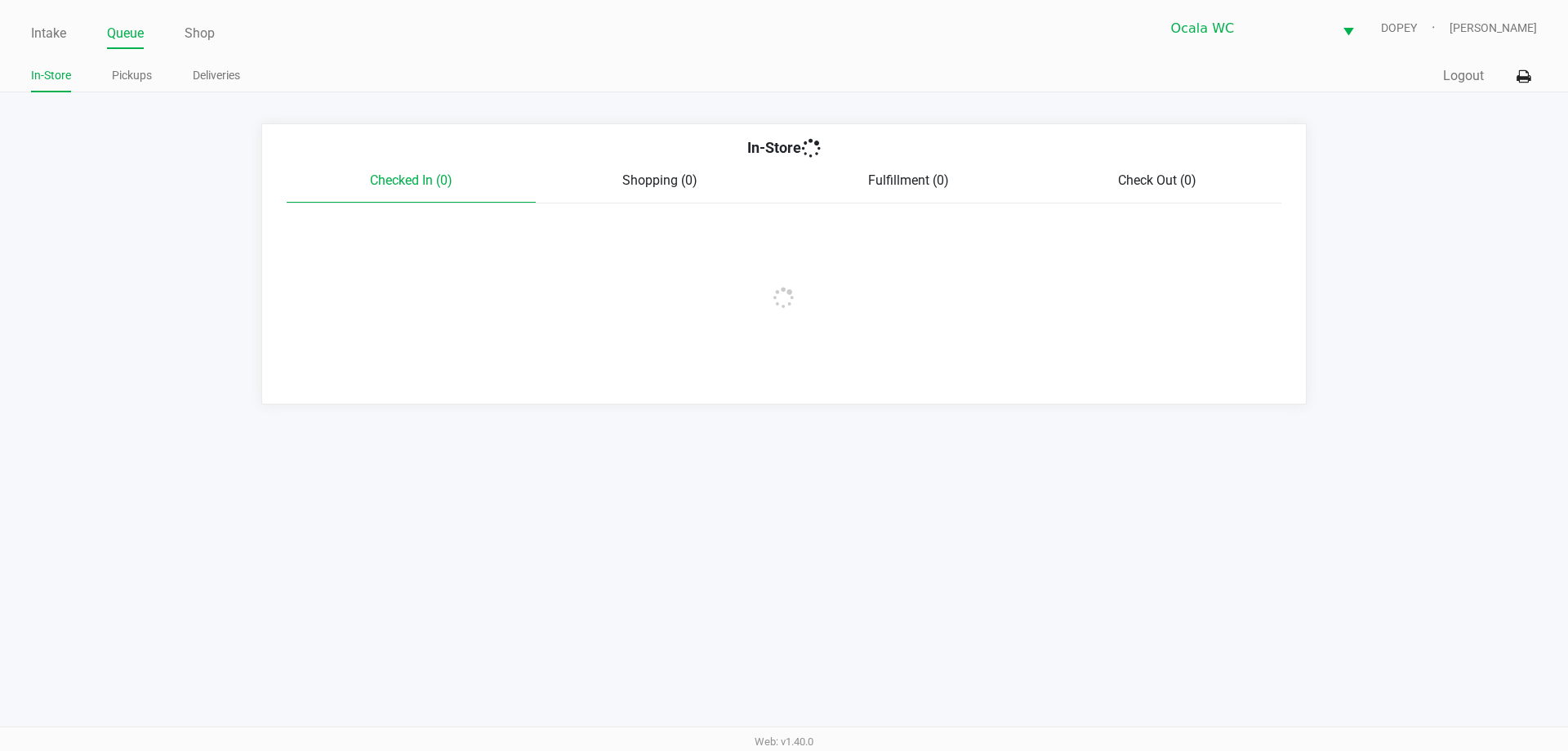
click at [139, 78] on link "Pickups" at bounding box center [131, 76] width 40 height 21
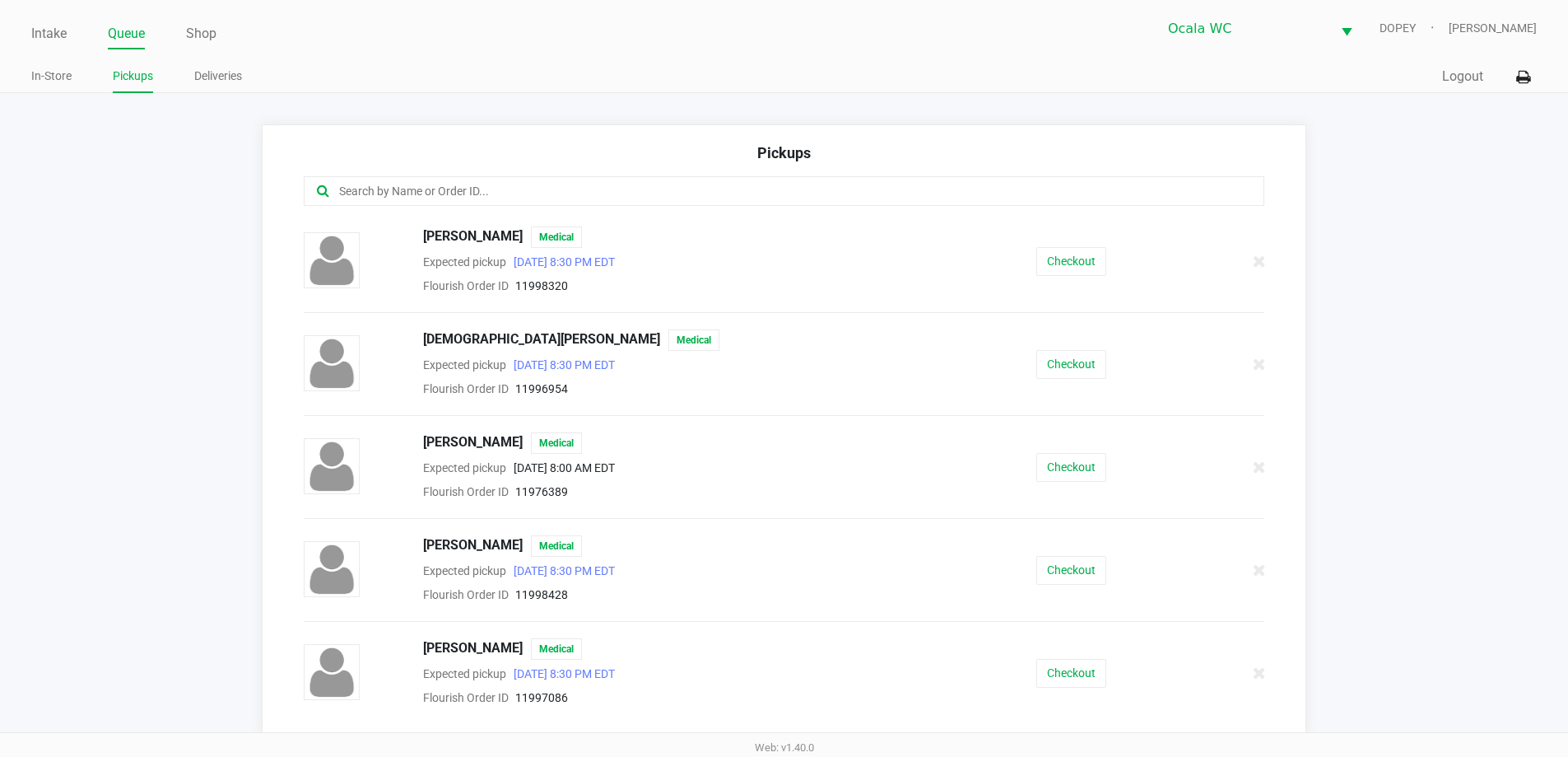
click at [1065, 262] on button "Checkout" at bounding box center [1071, 261] width 70 height 28
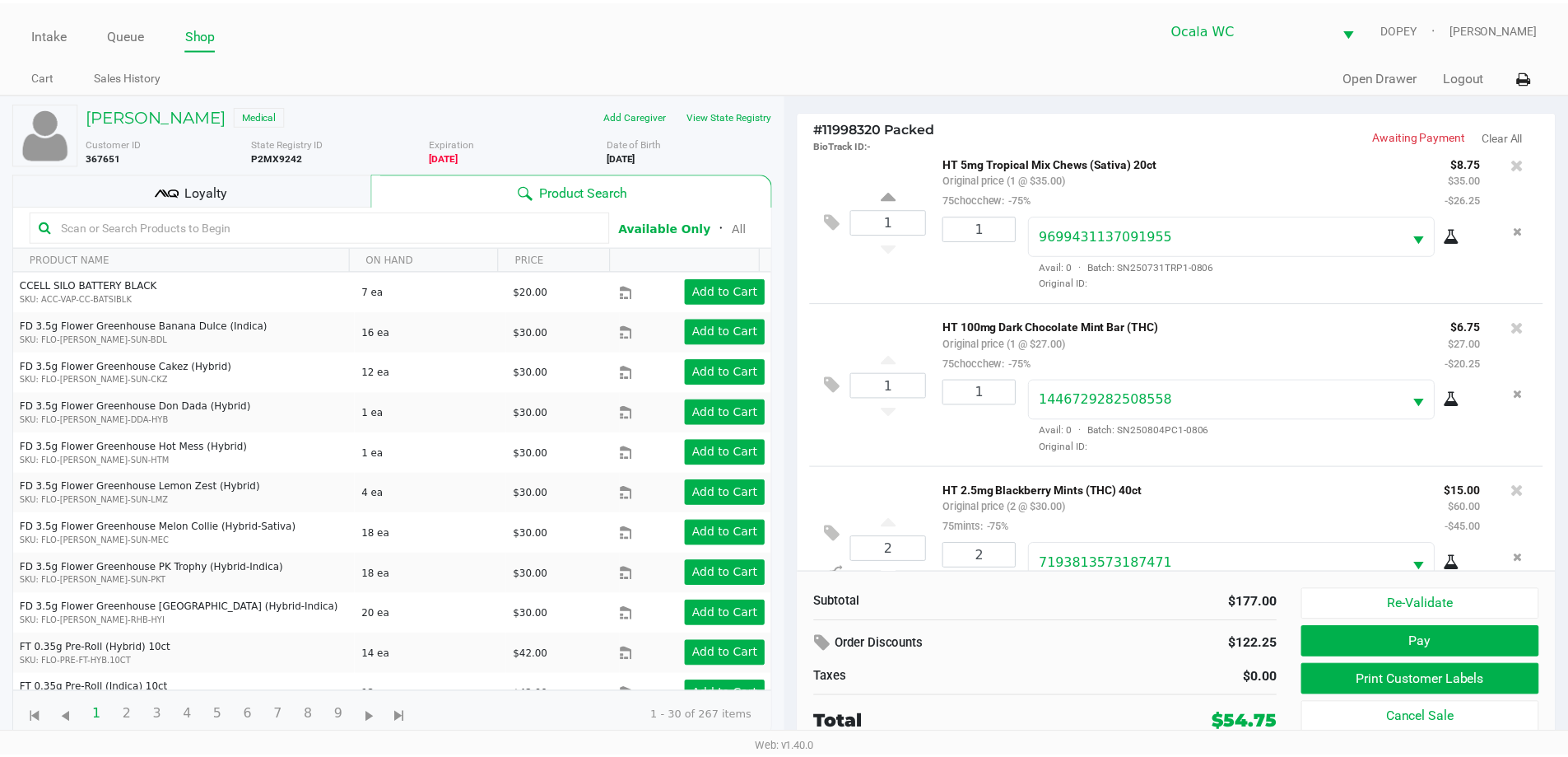
scroll to position [406, 0]
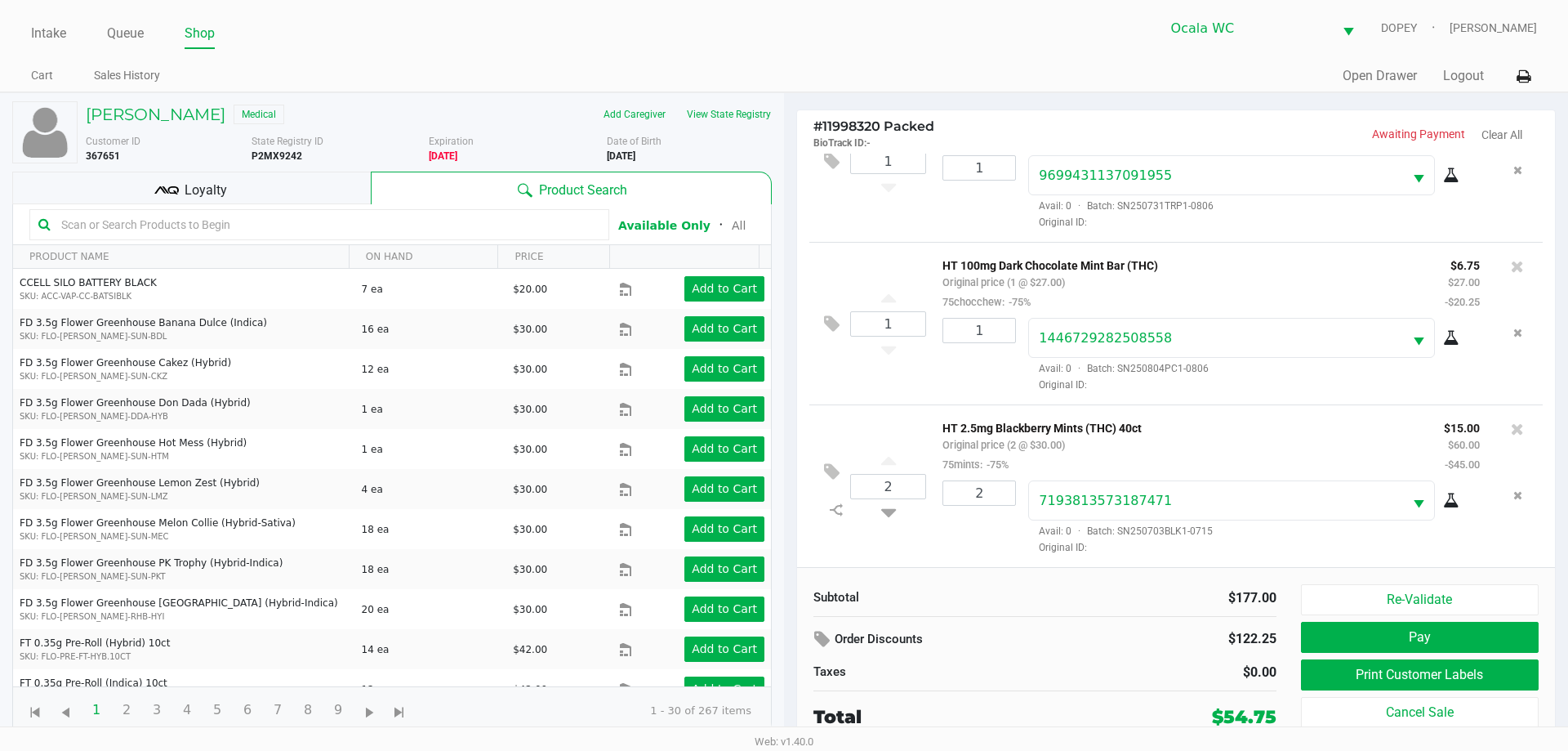
click at [274, 197] on div "Loyalty" at bounding box center [191, 188] width 358 height 33
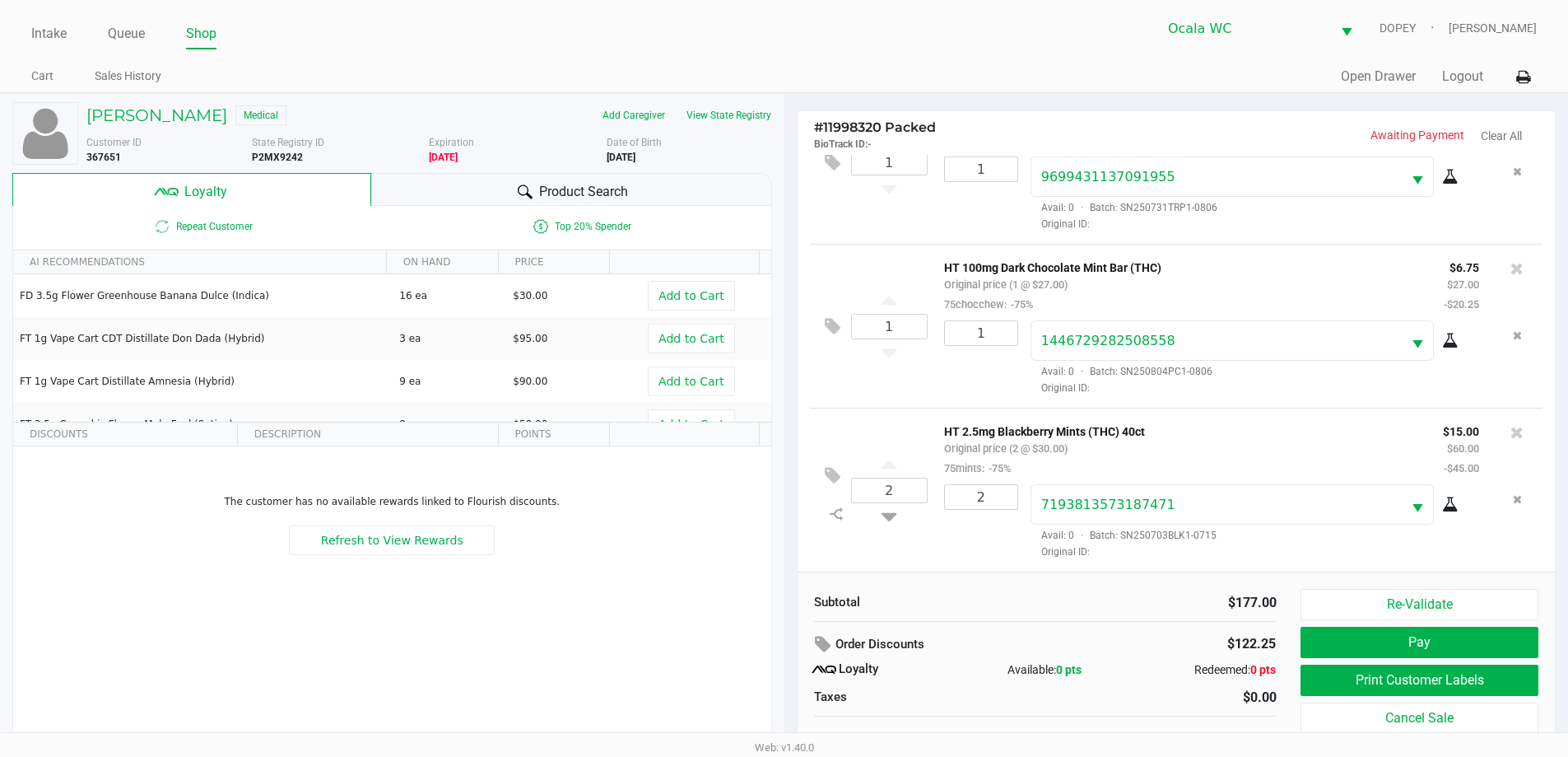
scroll to position [16, 0]
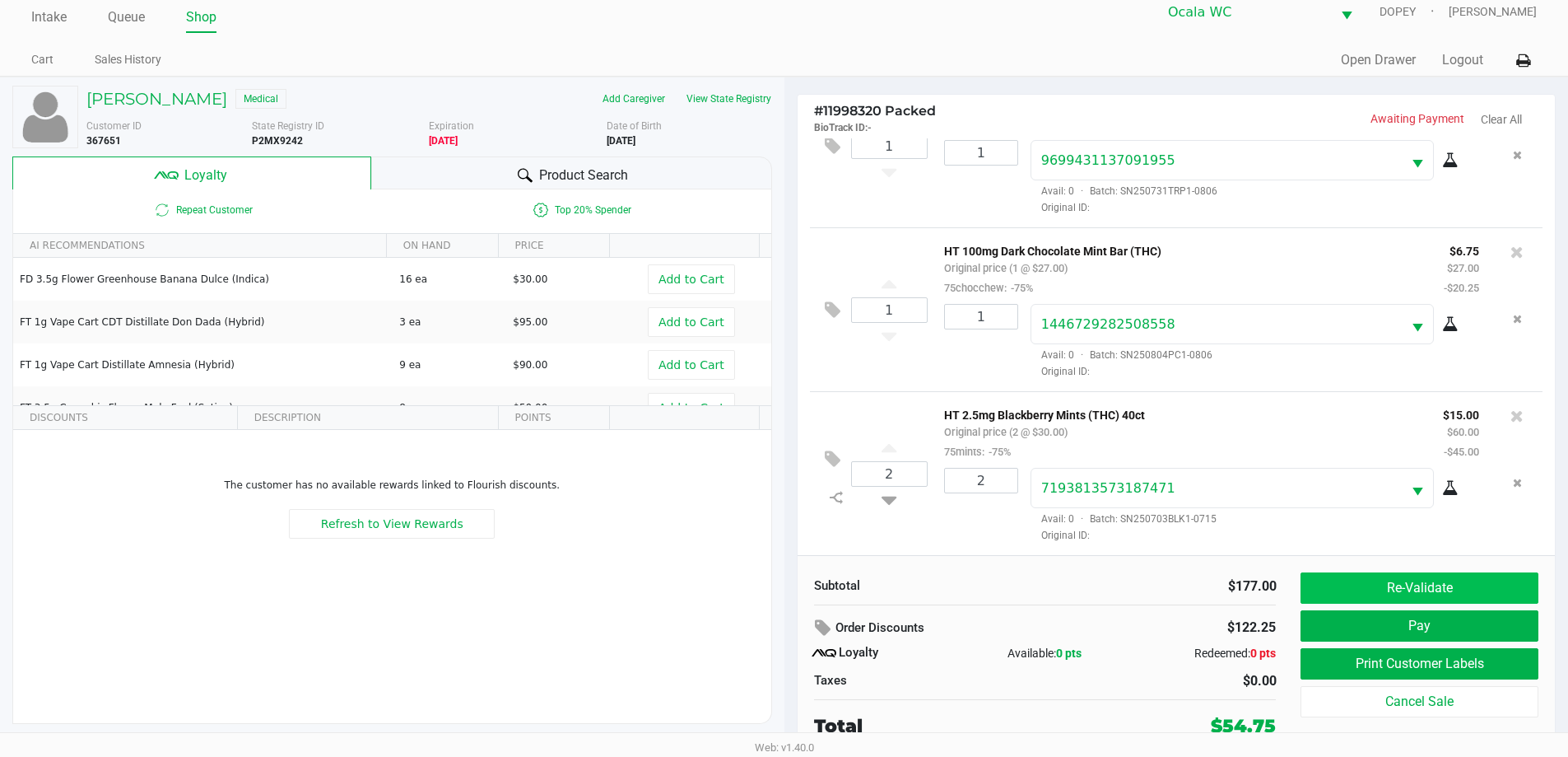
click at [1377, 585] on button "Re-Validate" at bounding box center [1419, 588] width 237 height 31
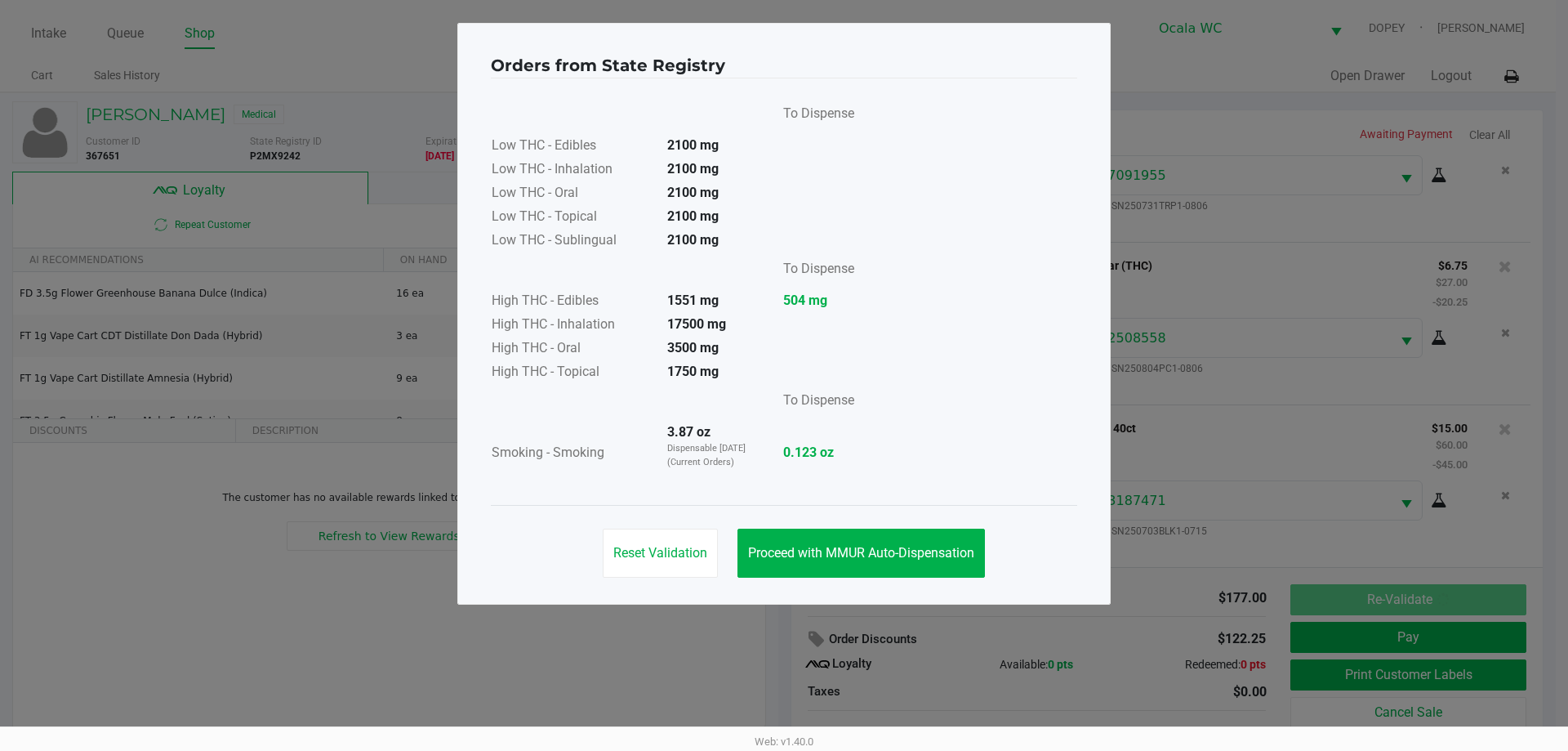
click at [917, 563] on button "Proceed with MMUR Auto-Dispensation" at bounding box center [861, 553] width 247 height 49
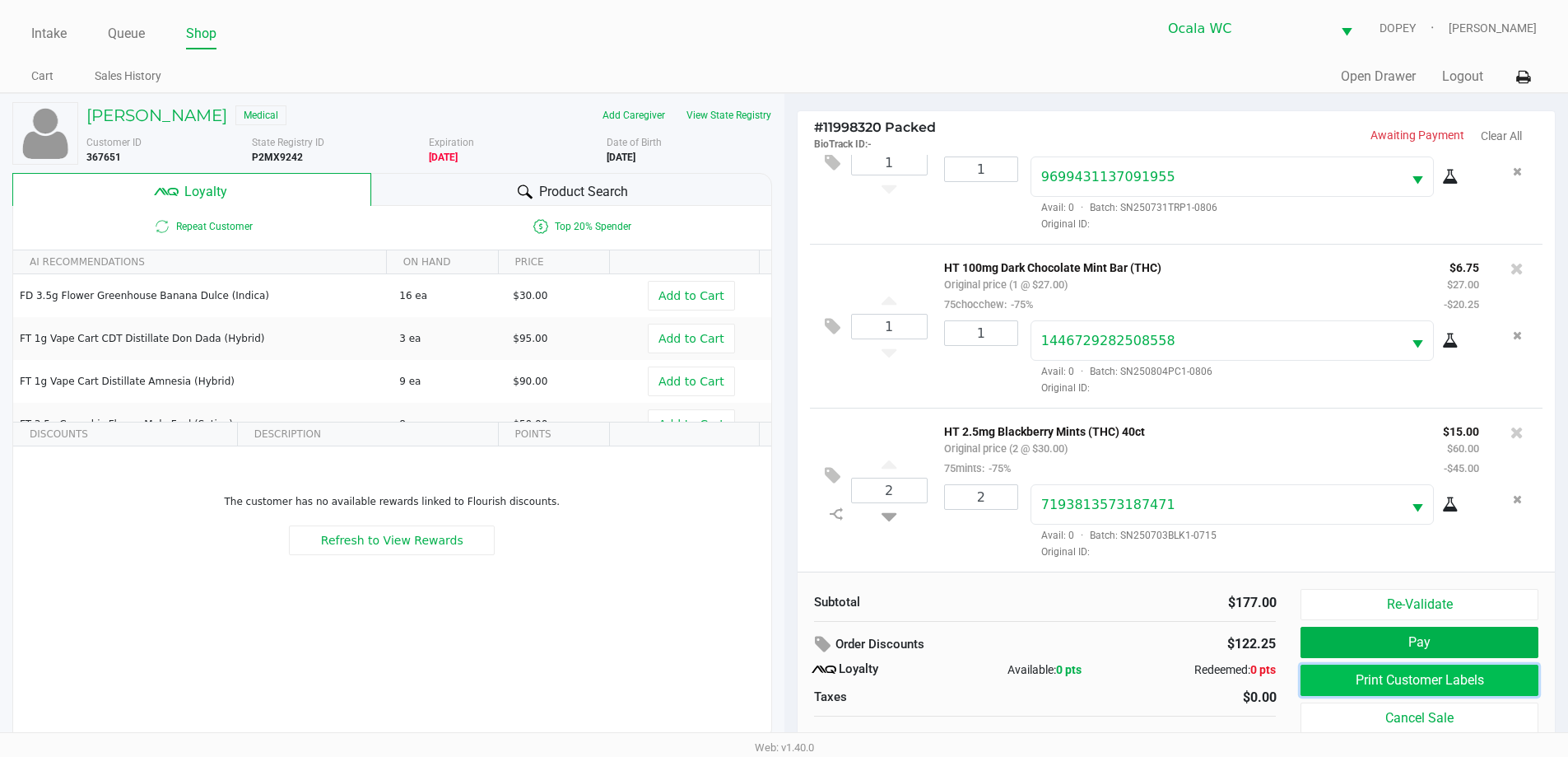
click at [1355, 683] on button "Print Customer Labels" at bounding box center [1419, 680] width 237 height 31
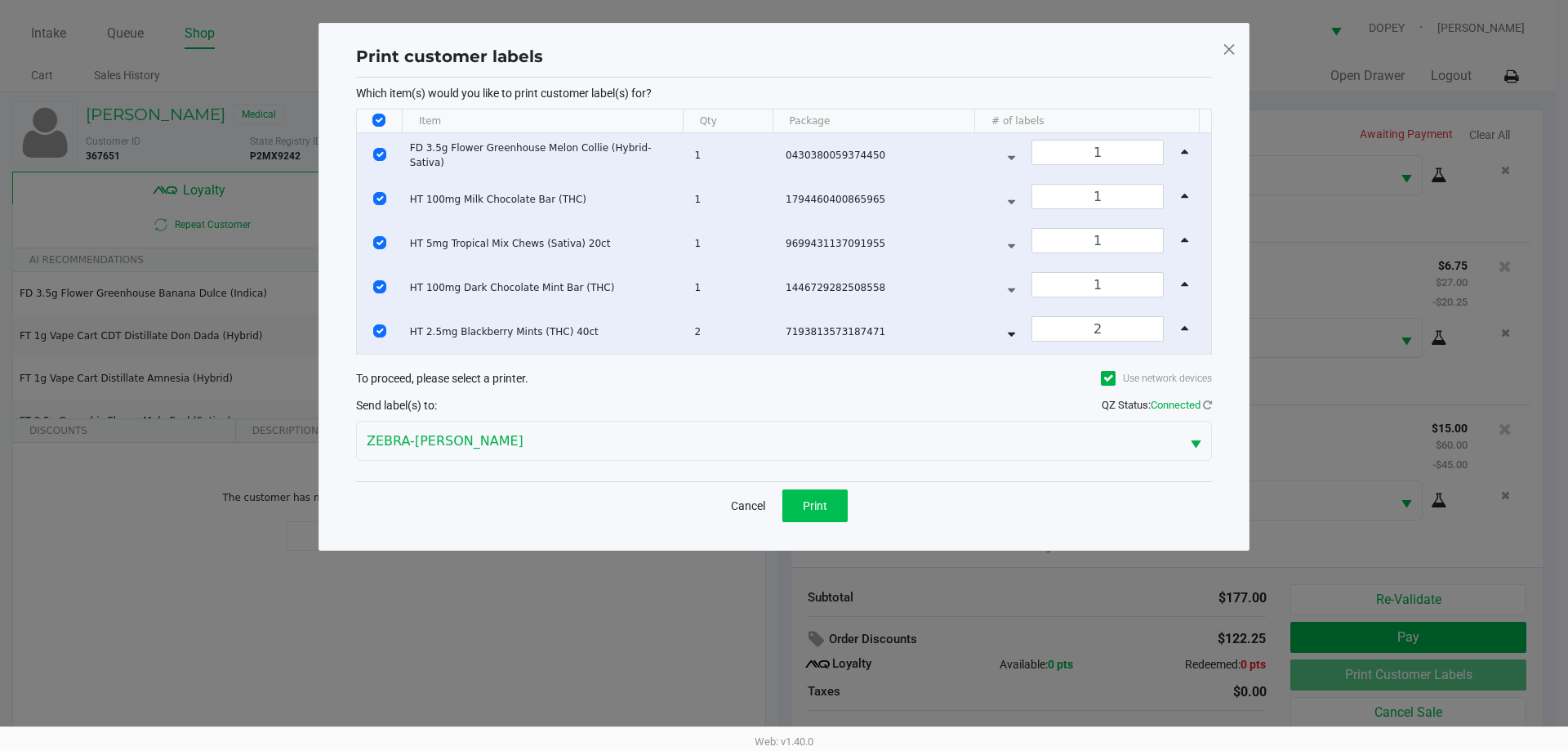
click at [827, 507] on span "Print" at bounding box center [814, 505] width 24 height 13
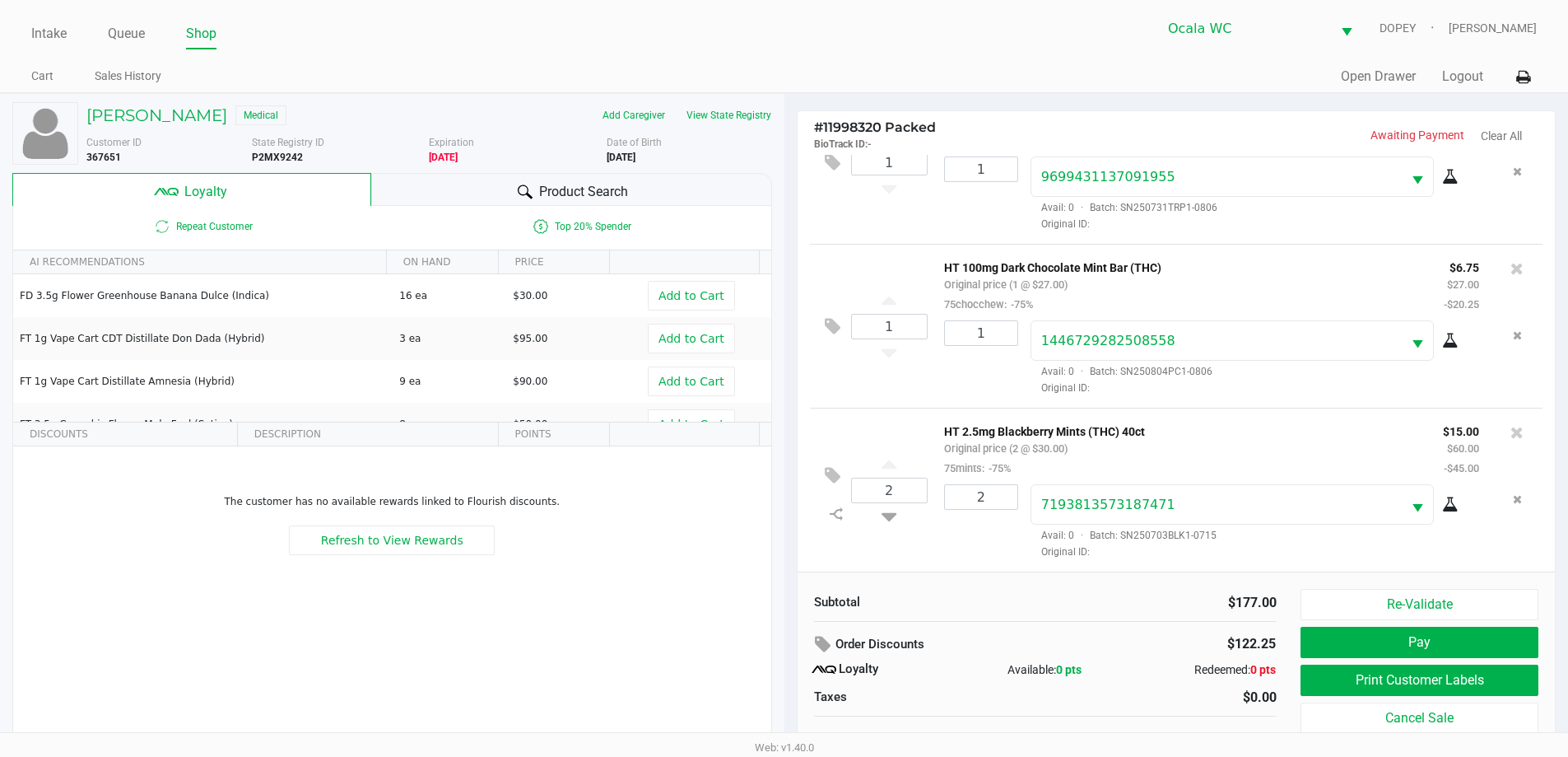
click at [1411, 643] on button "Pay" at bounding box center [1419, 642] width 237 height 31
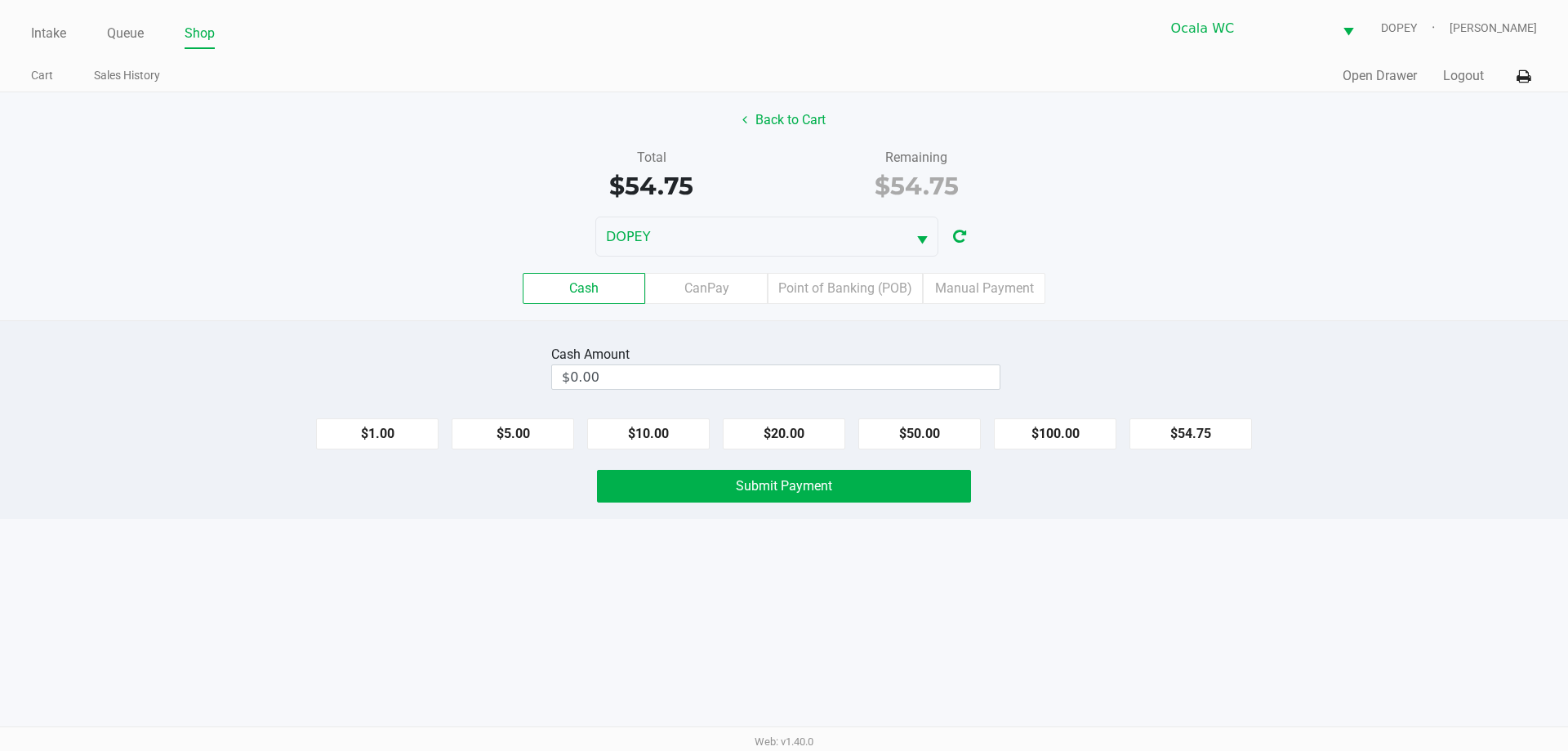
click at [1308, 368] on div "Cash Amount $0.00" at bounding box center [784, 367] width 1592 height 52
click at [931, 383] on input "$0.00" at bounding box center [775, 376] width 447 height 23
click at [1280, 302] on div "Cash CanPay Point of Banking (POB) Manual Payment" at bounding box center [784, 288] width 1568 height 31
type input "$60.00"
click at [903, 498] on button "Submit Payment" at bounding box center [784, 486] width 374 height 33
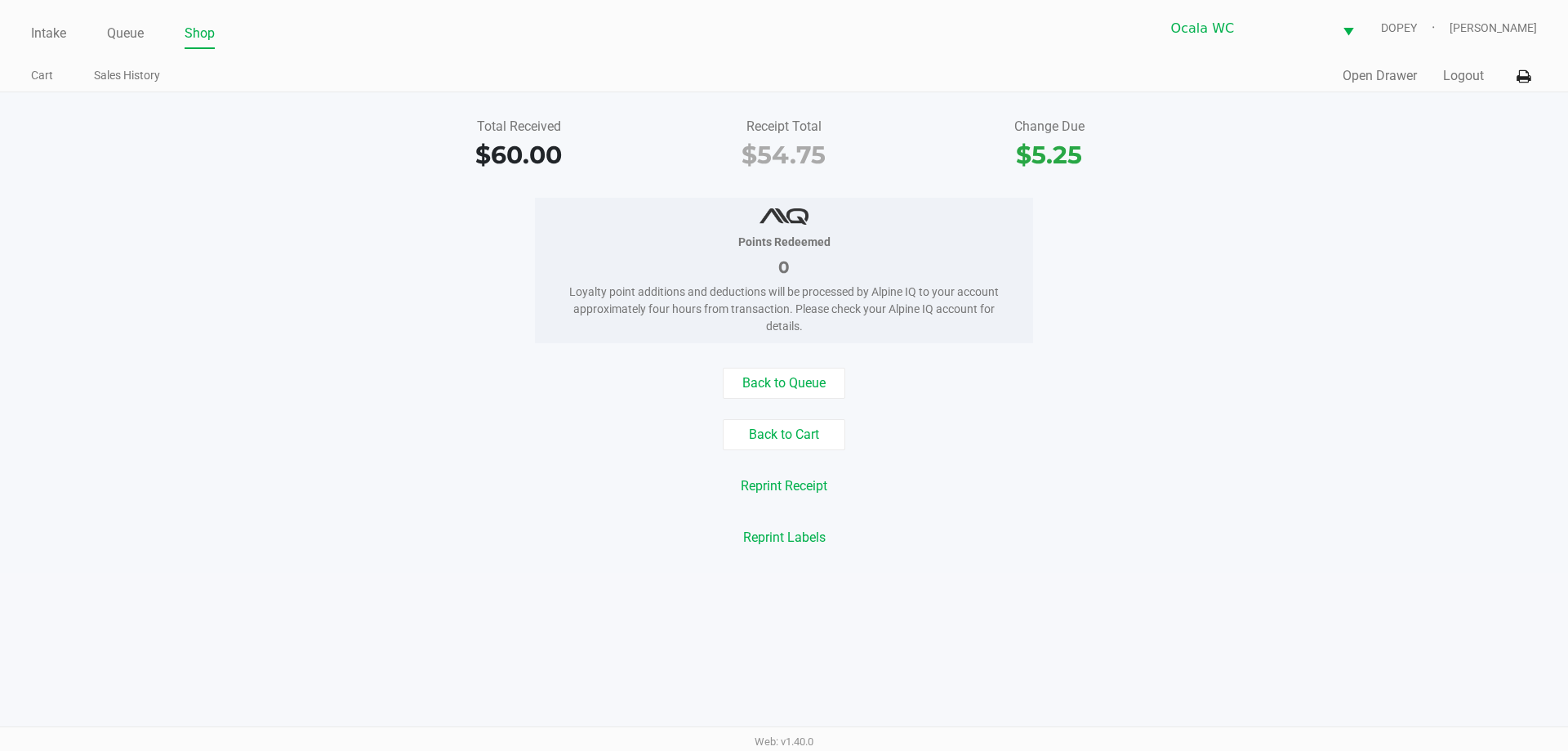
click at [523, 541] on div "Reprint Labels" at bounding box center [784, 537] width 1592 height 31
click at [43, 27] on link "Intake" at bounding box center [48, 34] width 35 height 23
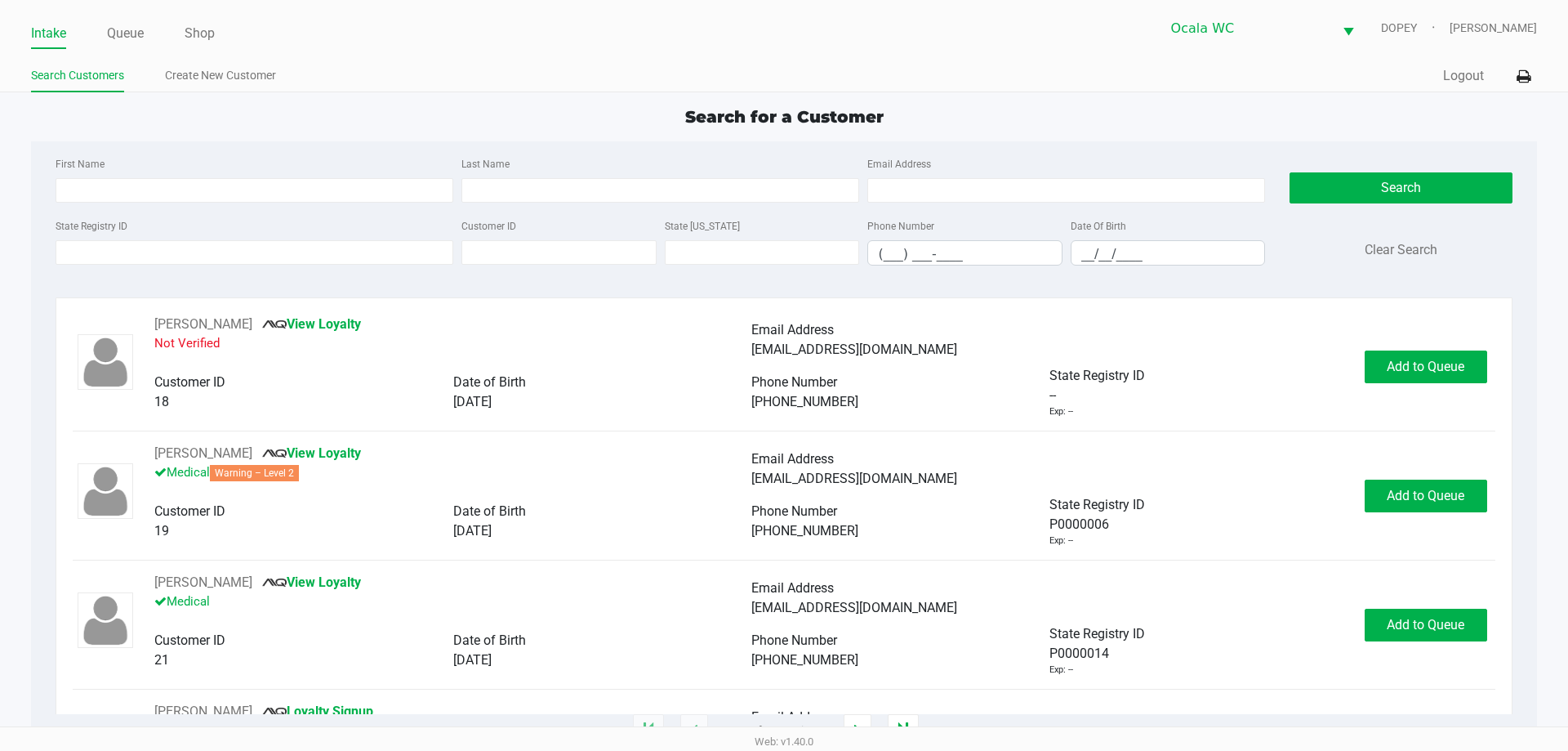
click at [1069, 95] on app-point-of-sale "Intake Queue Shop Ocala WC DOPEY Christopher Lemons Search Customers Create New…" at bounding box center [784, 366] width 1568 height 731
click at [595, 111] on div "Search for a Customer" at bounding box center [784, 117] width 1530 height 24
click at [355, 220] on div "State Registry ID" at bounding box center [254, 240] width 406 height 50
type input "NANCY"
type input "FINDLEY-SHOEMAKER"
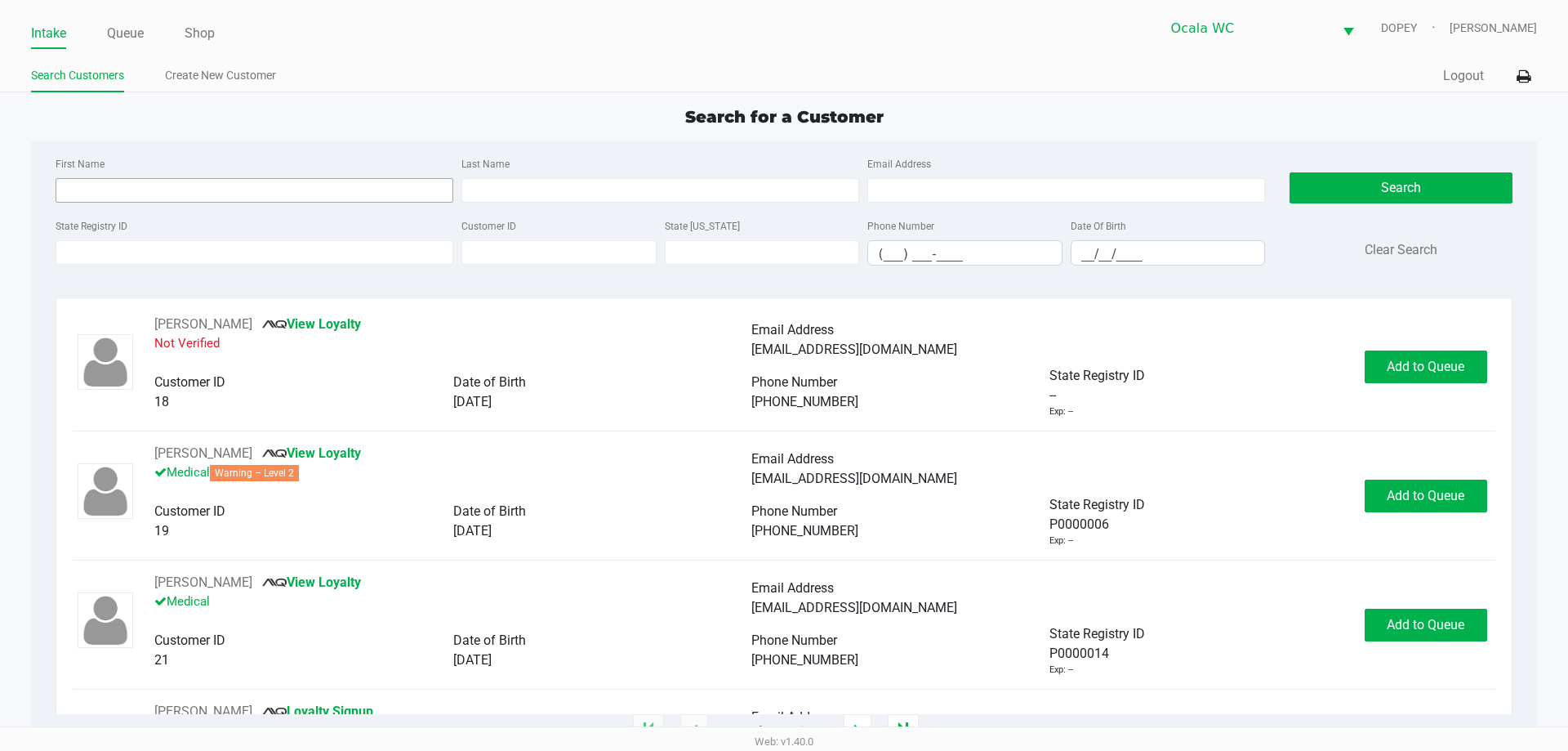
type input "07/16/1965"
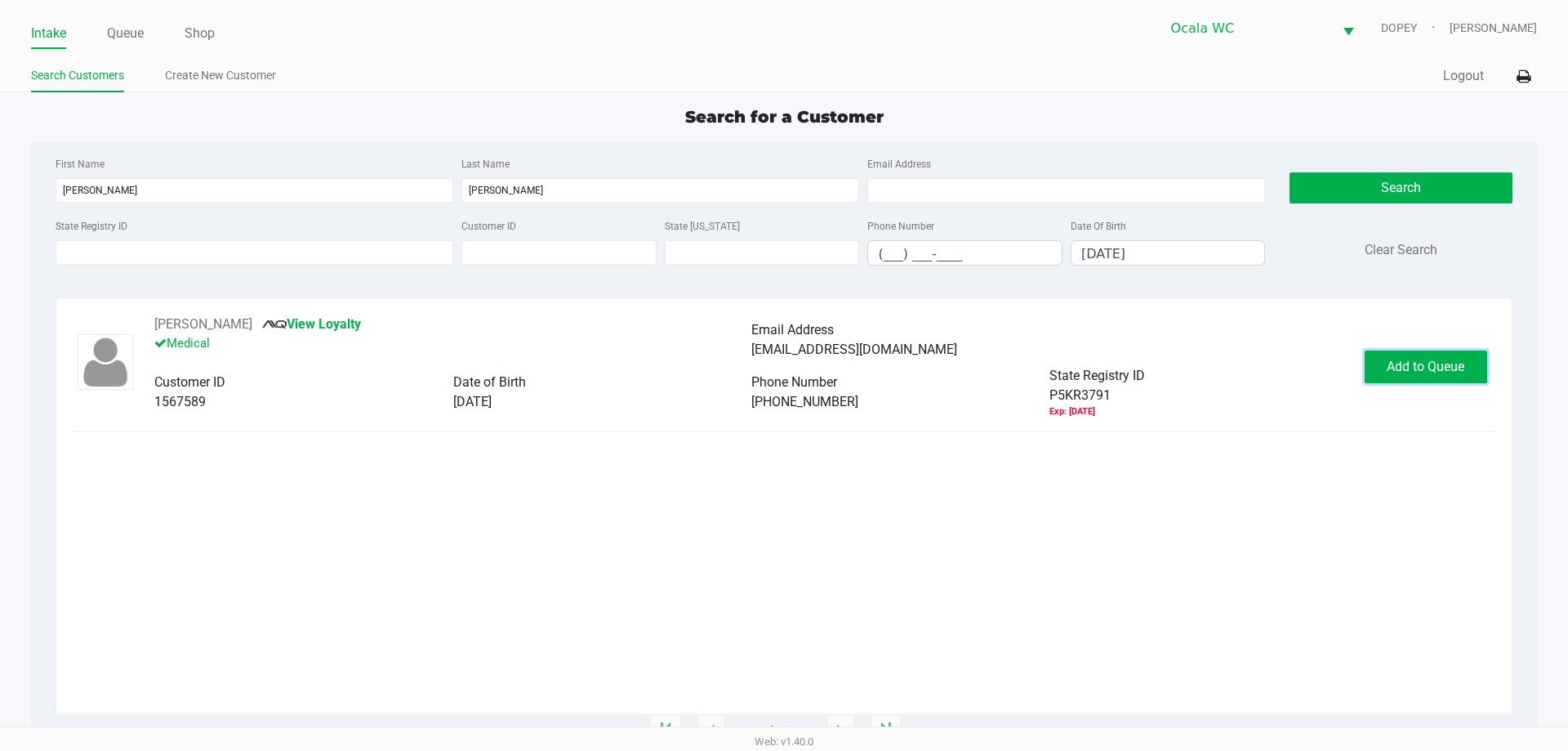
click at [1392, 379] on button "Add to Queue" at bounding box center [1426, 367] width 123 height 33
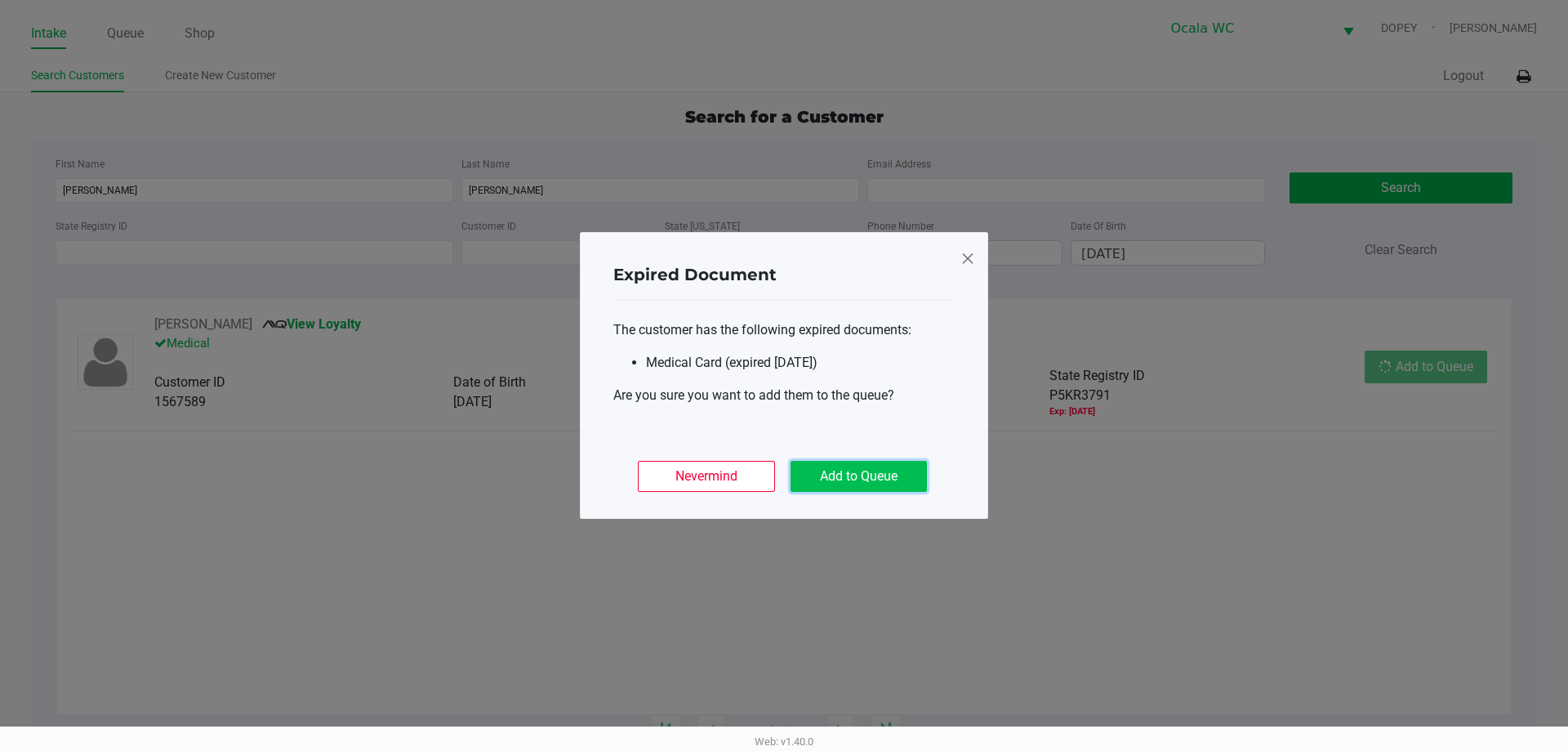
click at [880, 477] on button "Add to Queue" at bounding box center [859, 475] width 137 height 31
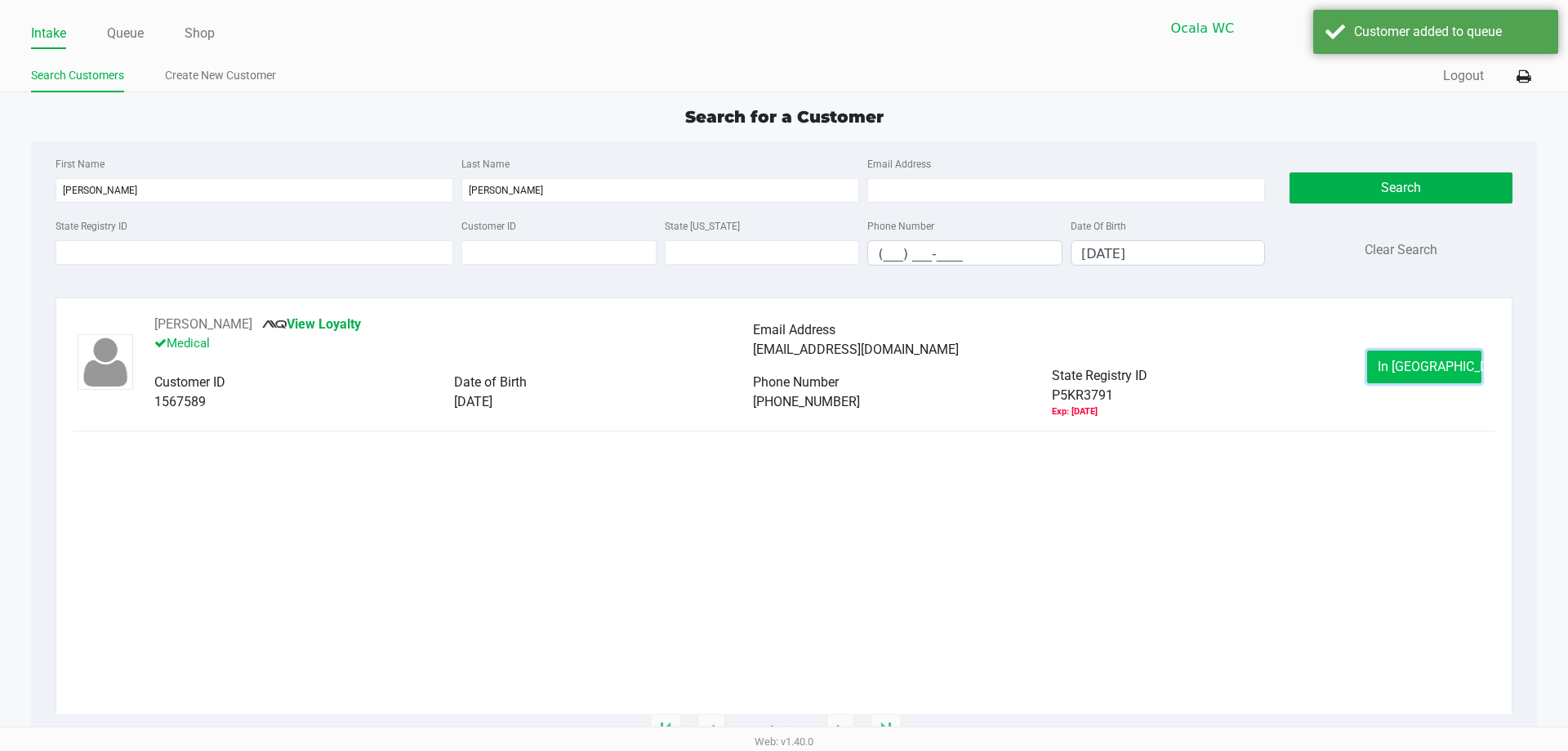
click at [1452, 358] on button "In Queue" at bounding box center [1424, 367] width 114 height 33
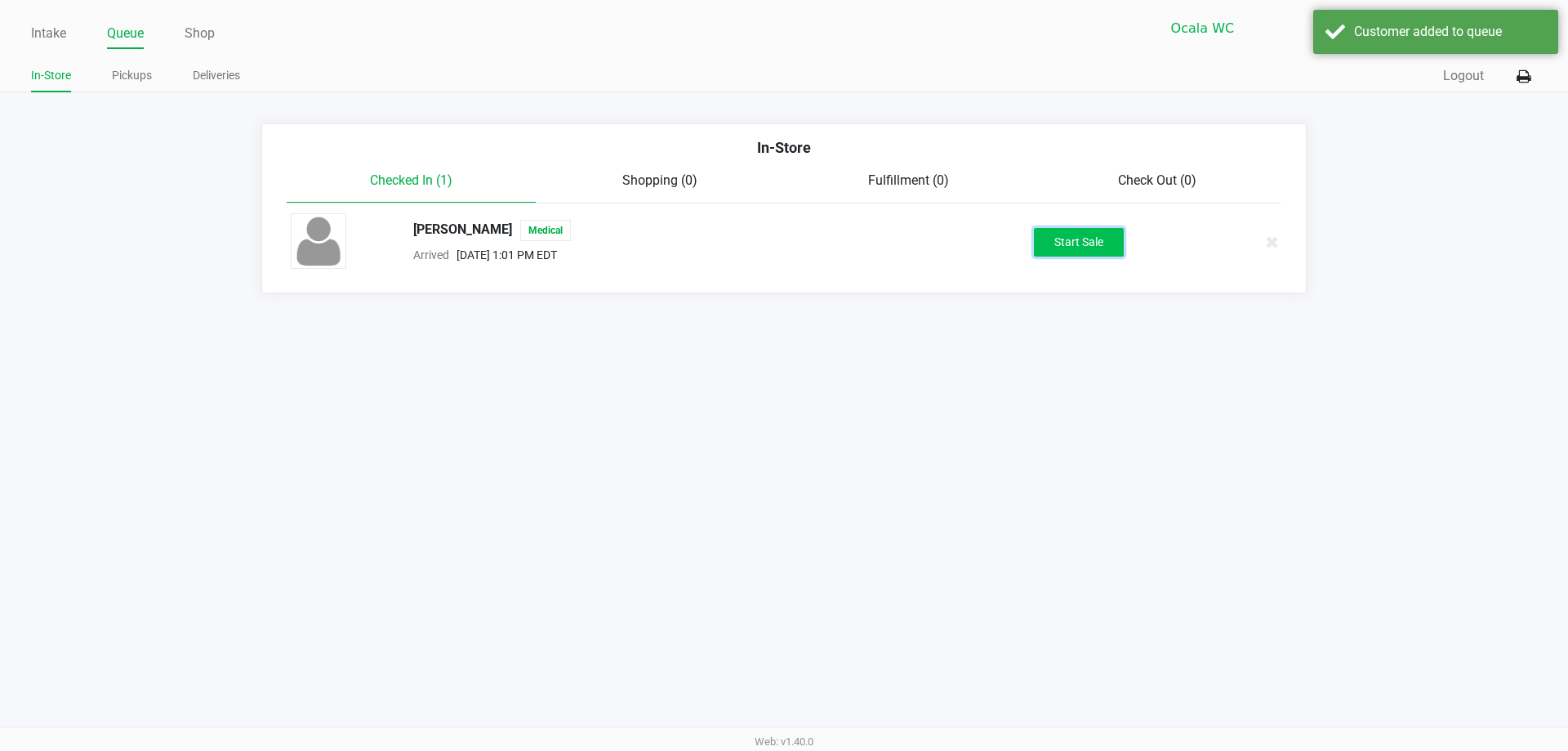
click at [1063, 250] on button "Start Sale" at bounding box center [1079, 242] width 90 height 28
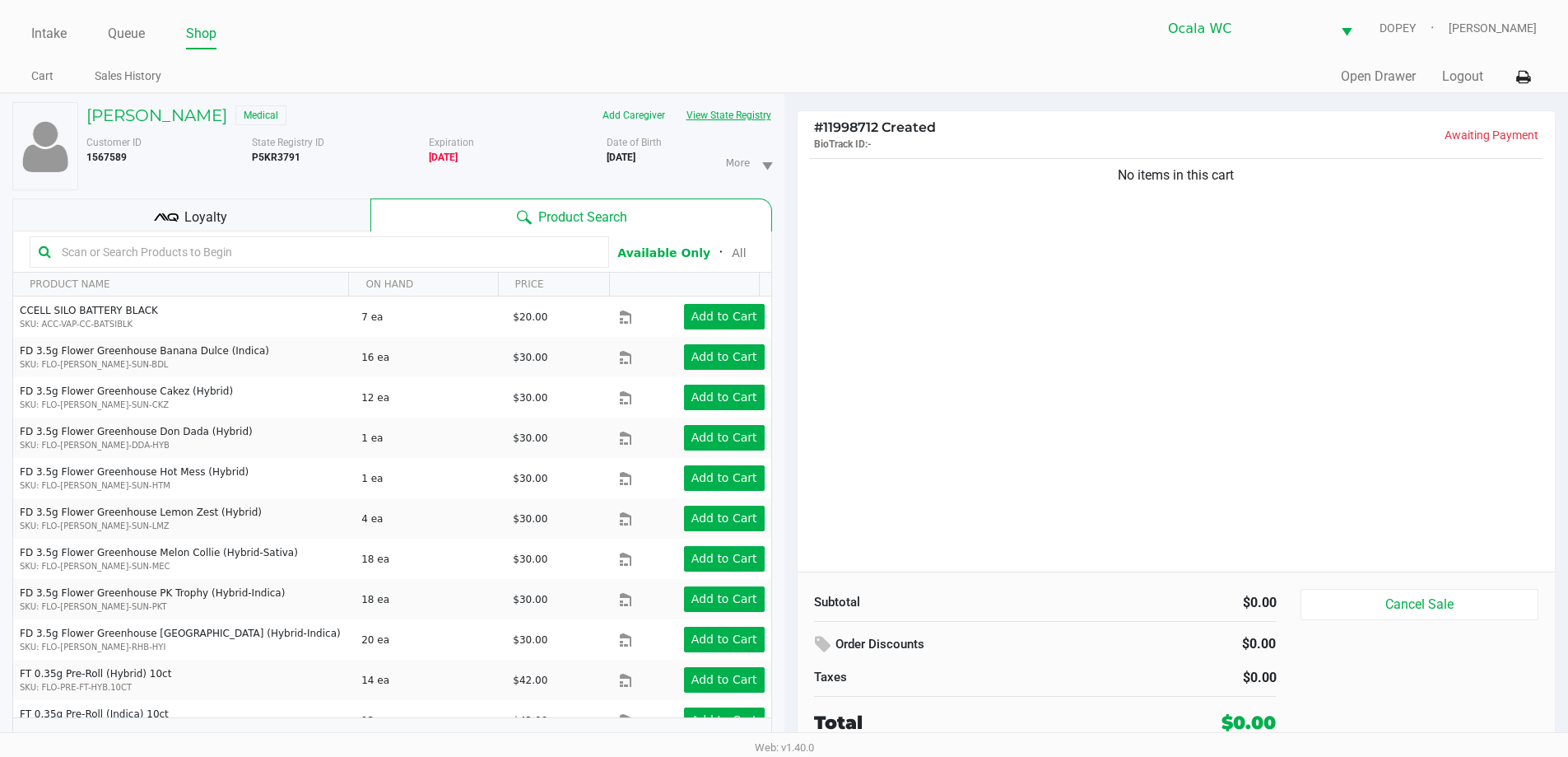
click at [741, 108] on button "View State Registry" at bounding box center [724, 115] width 96 height 26
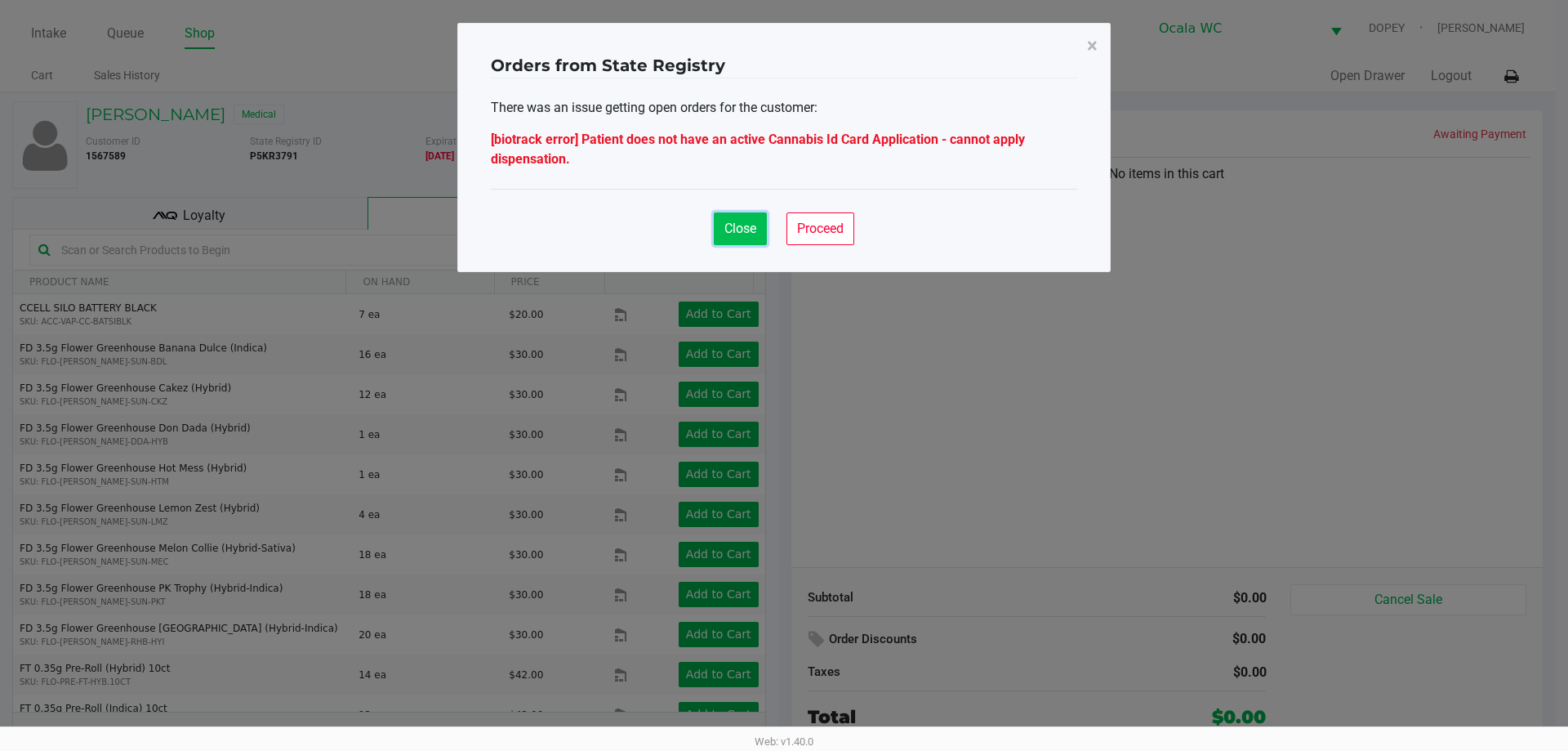
click at [728, 235] on span "Close" at bounding box center [740, 228] width 32 height 16
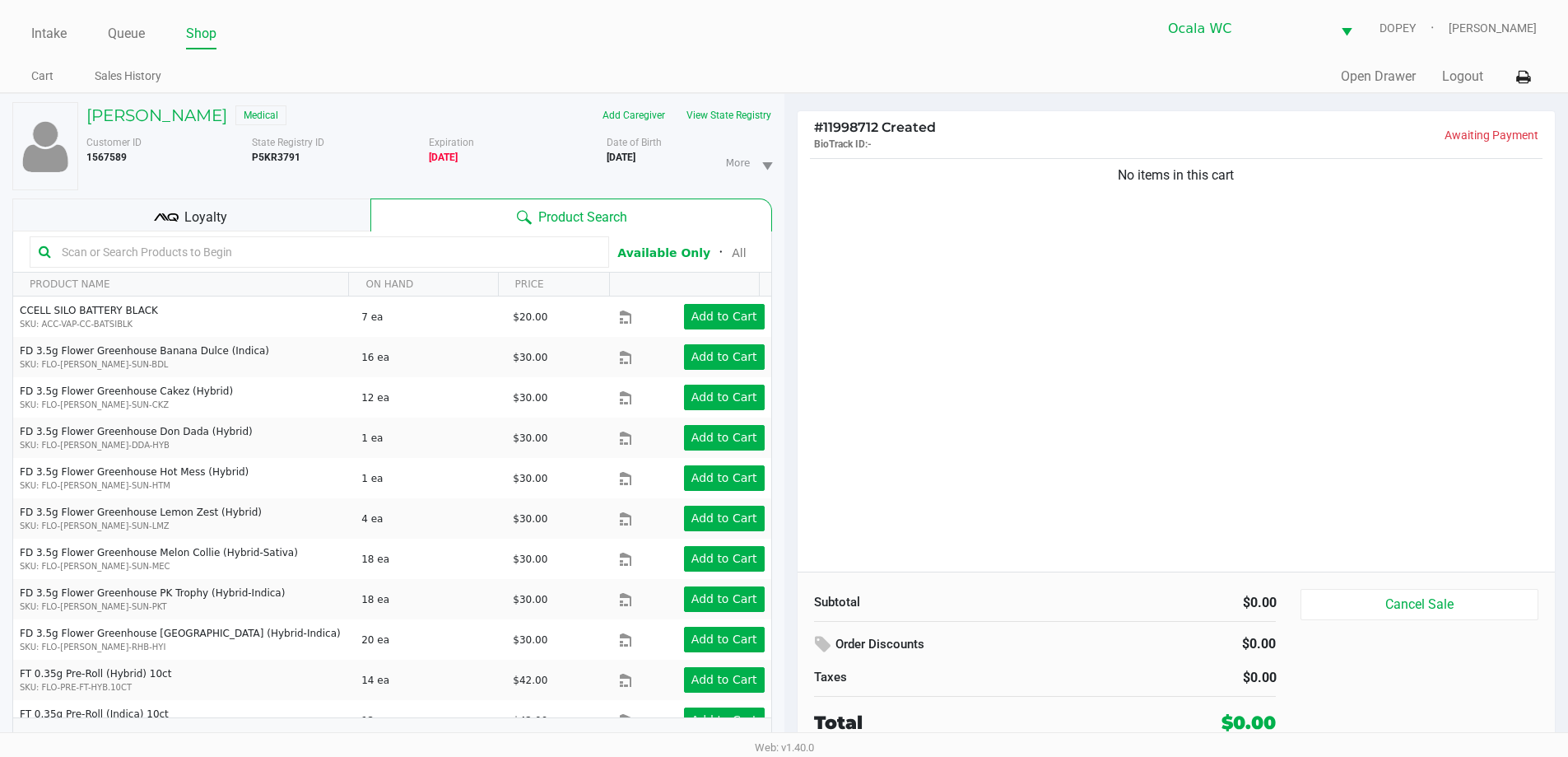
click at [721, 129] on div "Customer ID 1567589 State Registry ID P5KR3791 Expiration 09/19/2025 More Date …" at bounding box center [429, 159] width 710 height 61
click at [725, 116] on button "View State Registry" at bounding box center [724, 115] width 96 height 26
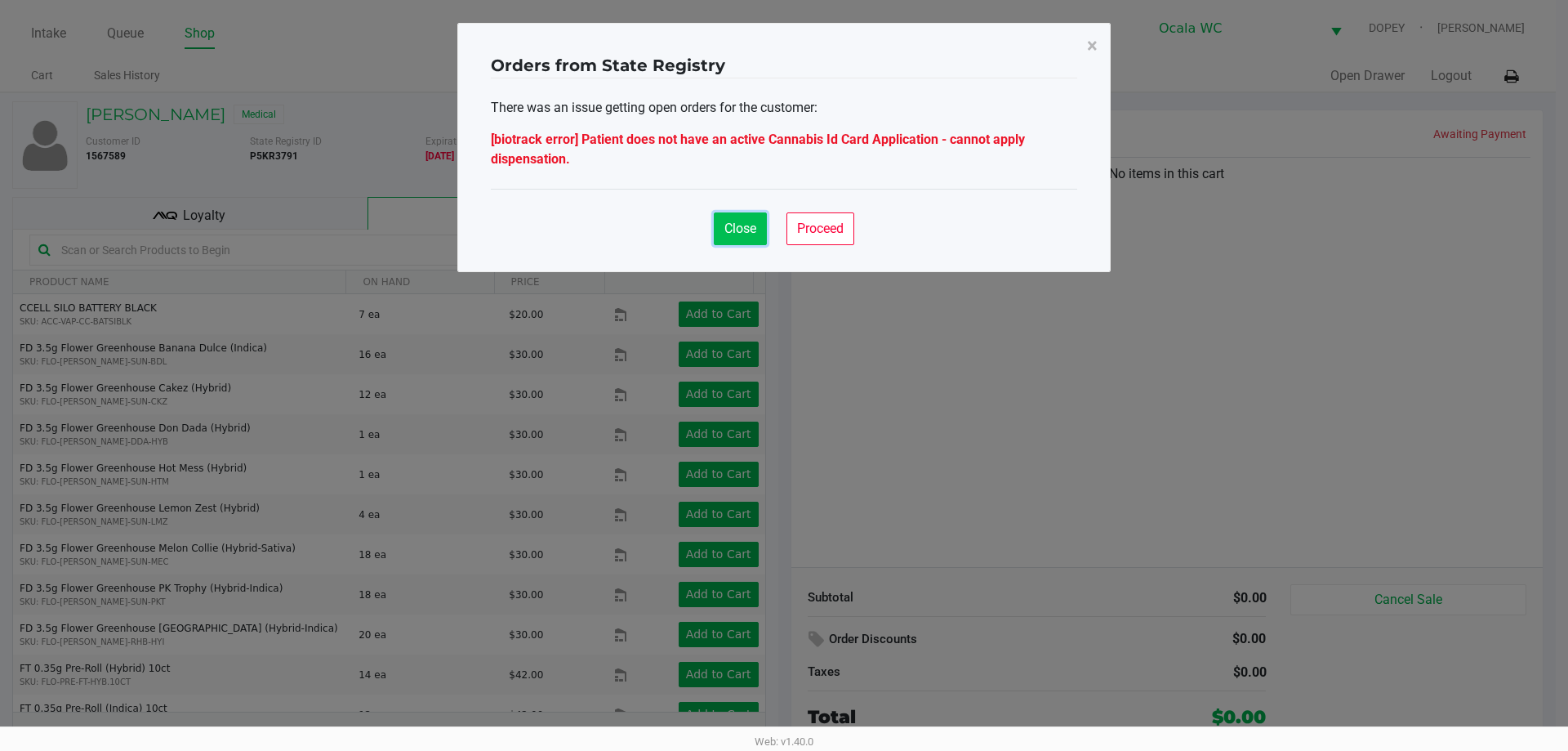
click at [740, 236] on button "Close" at bounding box center [739, 229] width 53 height 33
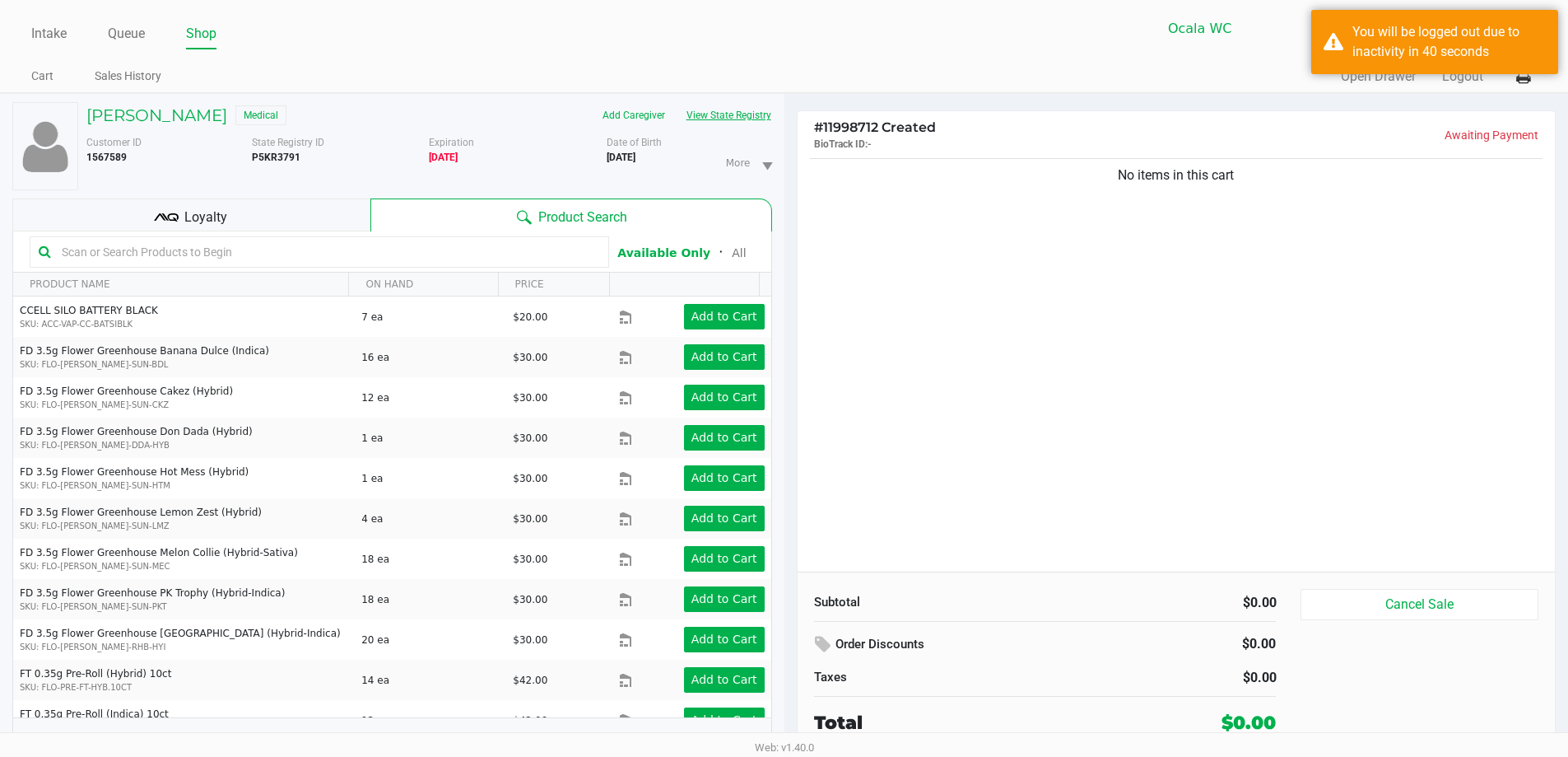
click at [667, 37] on ul "Intake Queue Shop" at bounding box center [407, 35] width 752 height 28
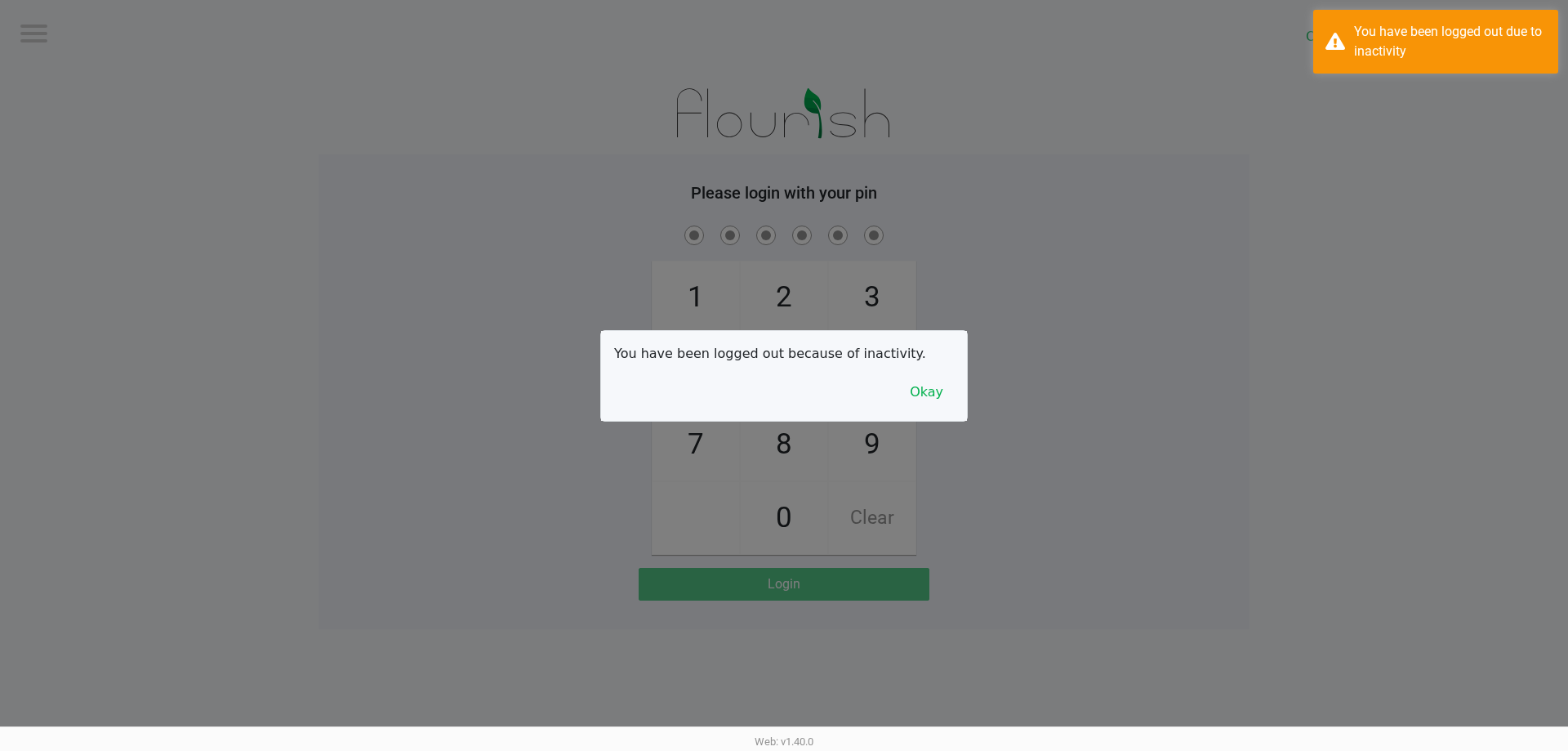
click at [35, 31] on div at bounding box center [784, 375] width 1568 height 751
click at [915, 390] on button "Okay" at bounding box center [926, 392] width 54 height 31
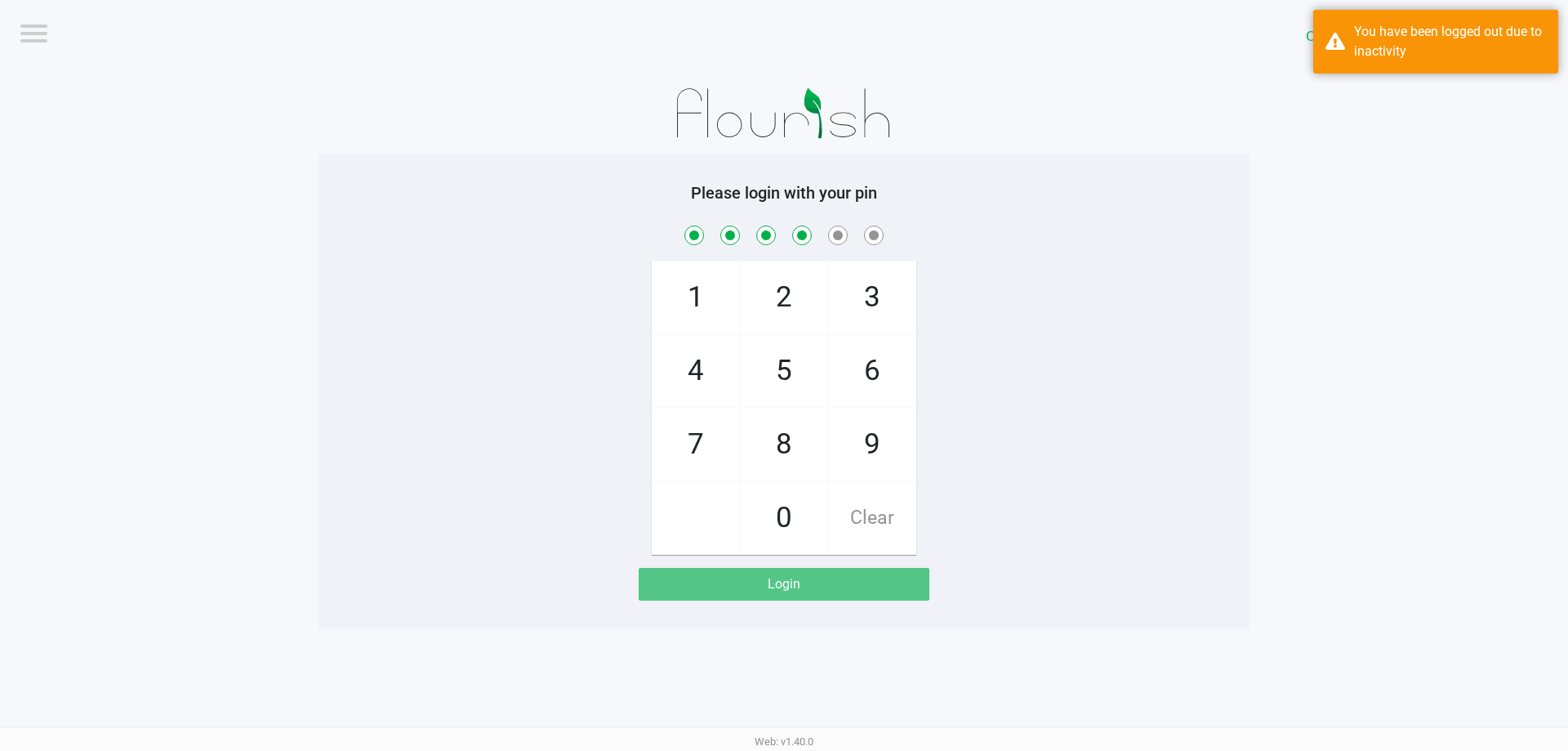
checkbox input "true"
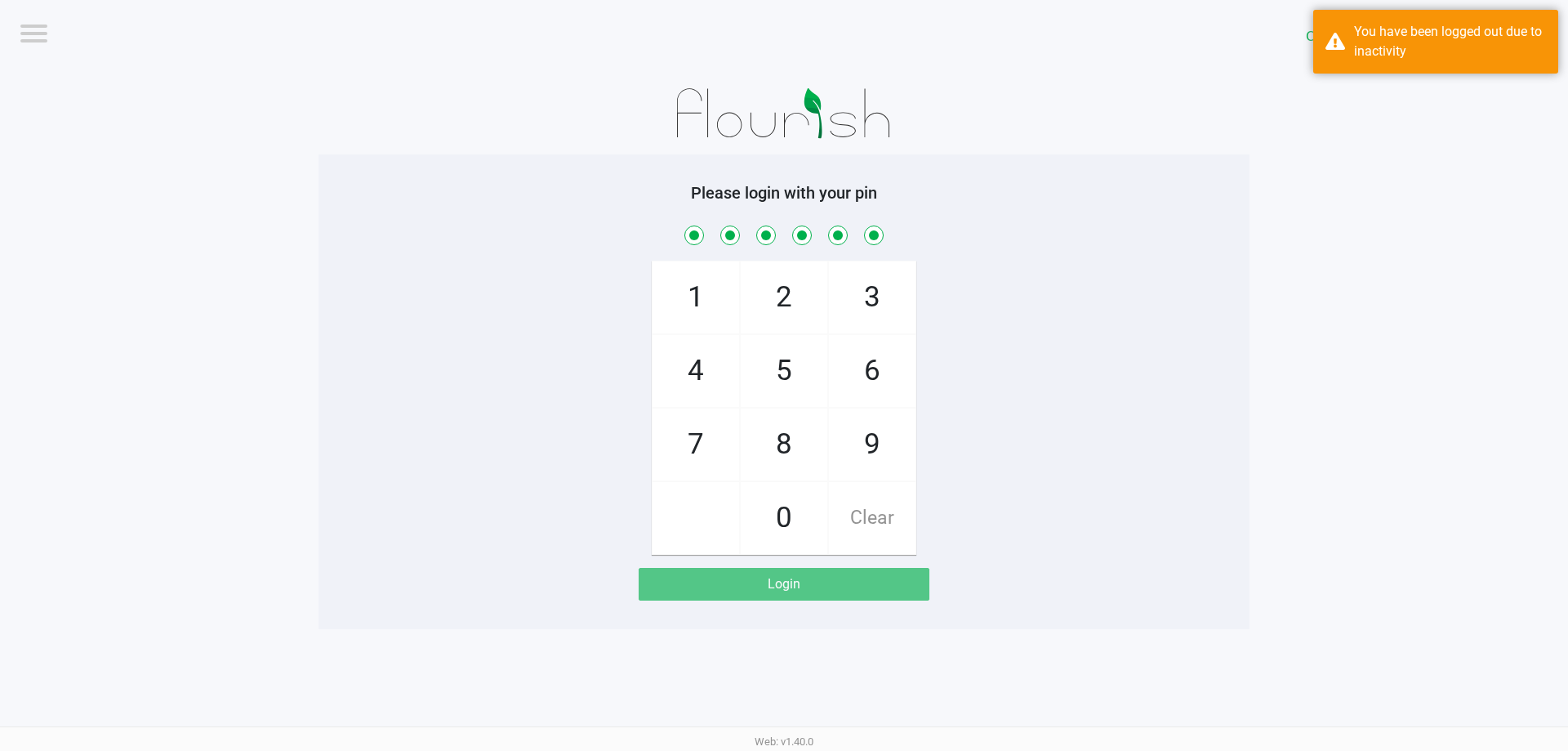
checkbox input "true"
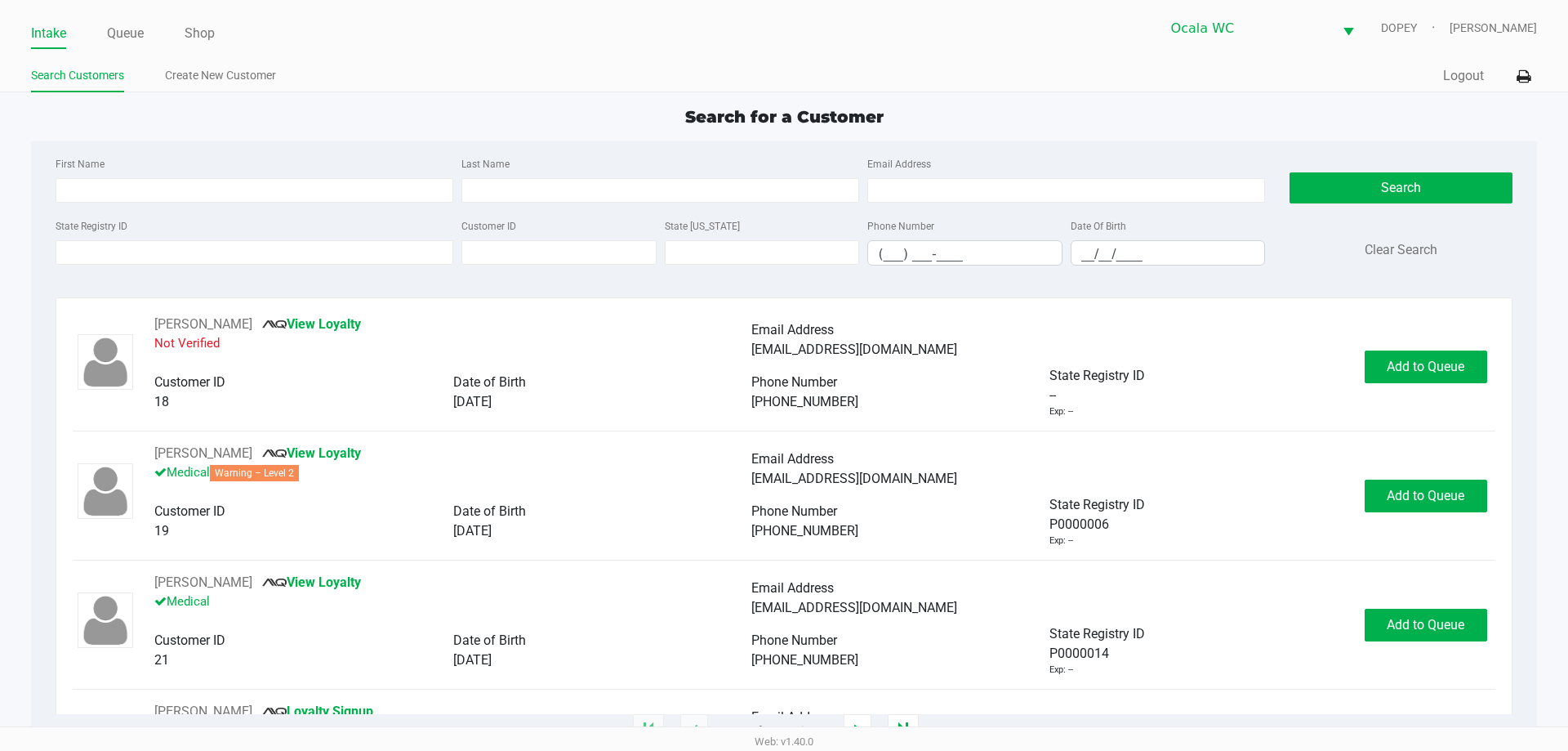
click at [817, 73] on div "Quick Sale Logout" at bounding box center [1159, 76] width 753 height 30
click at [94, 43] on ul "Intake Queue Shop" at bounding box center [407, 35] width 753 height 28
click at [121, 38] on link "Queue" at bounding box center [125, 34] width 37 height 23
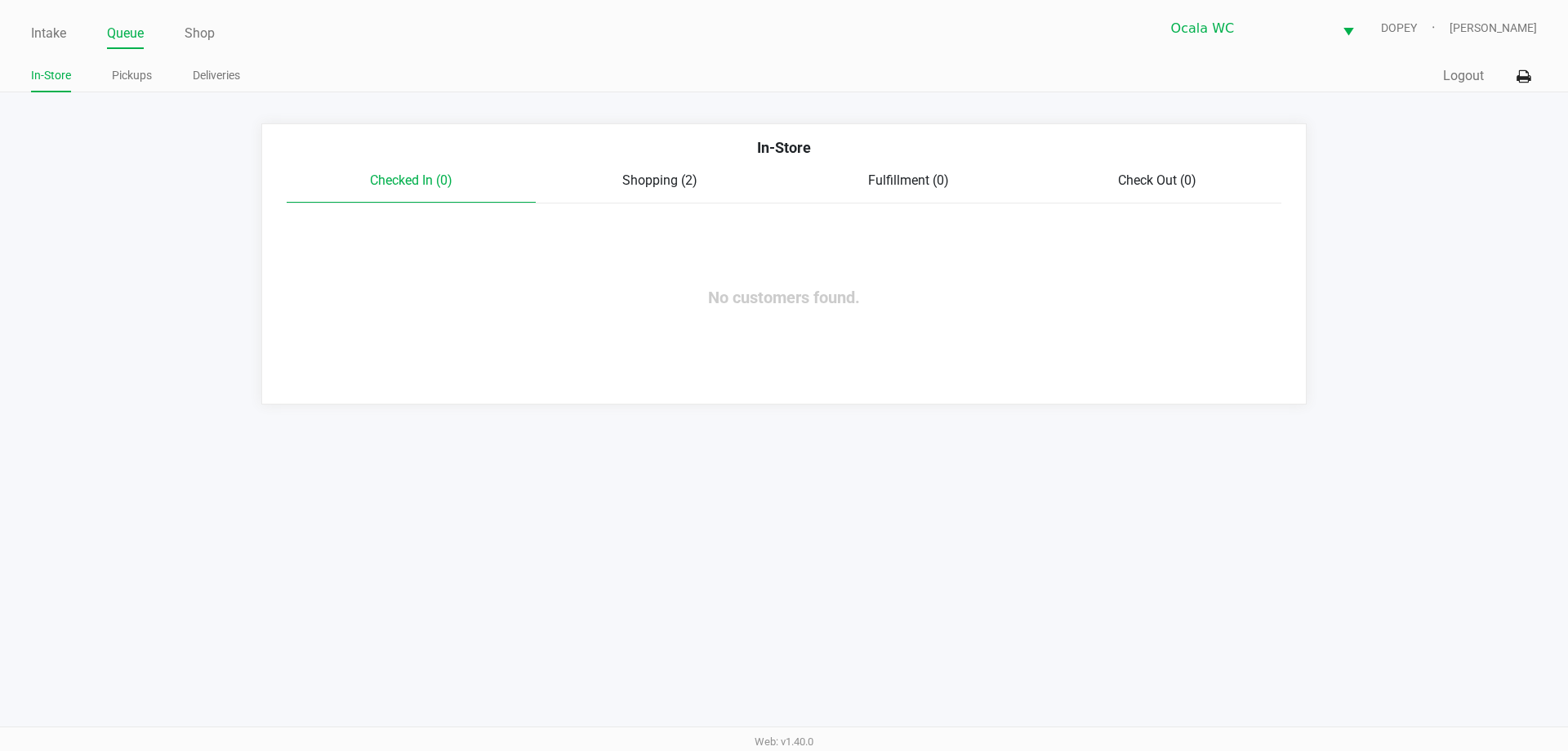
click at [123, 75] on link "Pickups" at bounding box center [131, 76] width 40 height 21
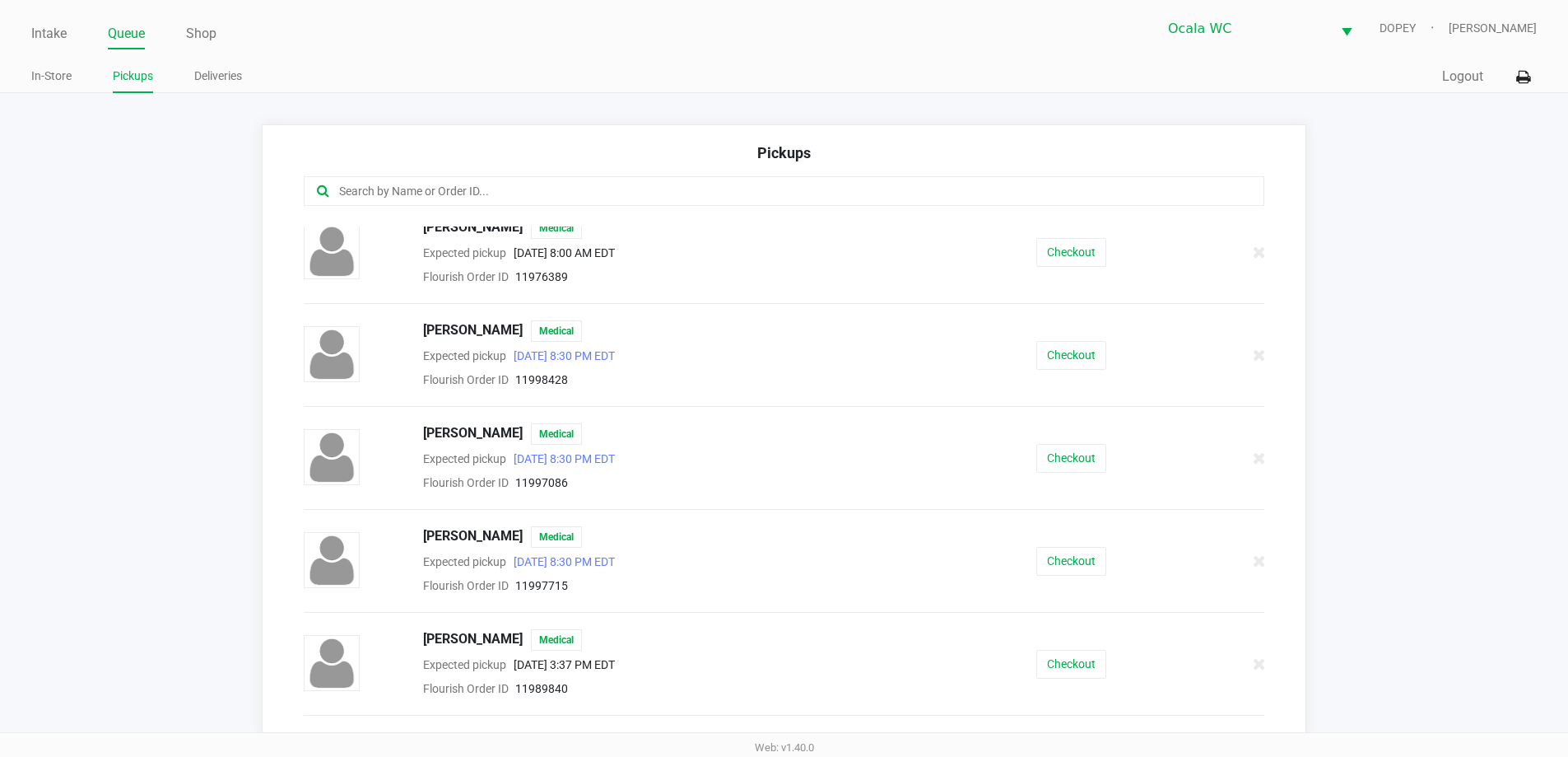
scroll to position [504, 0]
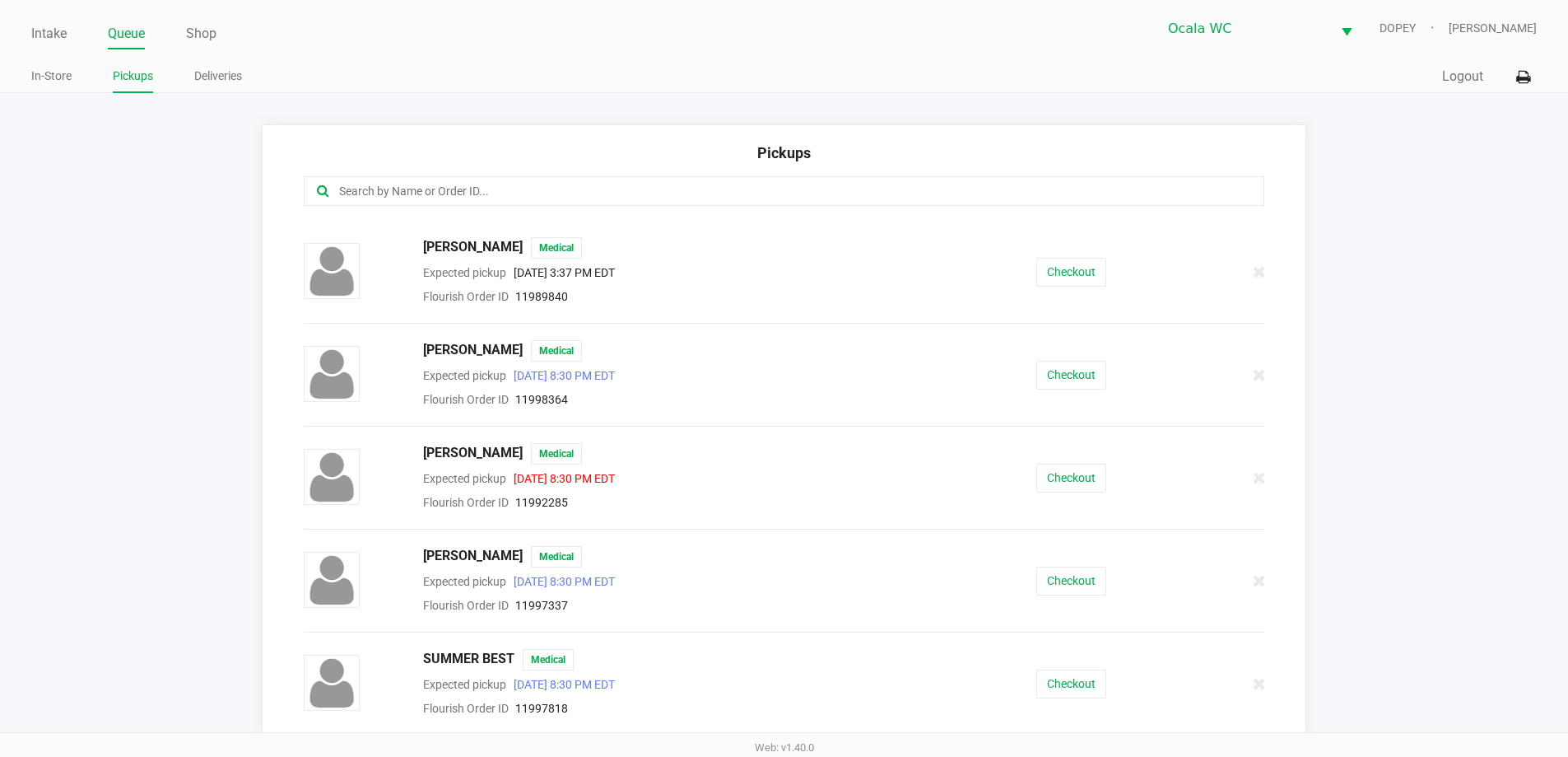
click at [910, 499] on div "Flourish Order ID 11992285" at bounding box center [679, 502] width 537 height 20
click at [1083, 587] on button "Checkout" at bounding box center [1071, 580] width 70 height 28
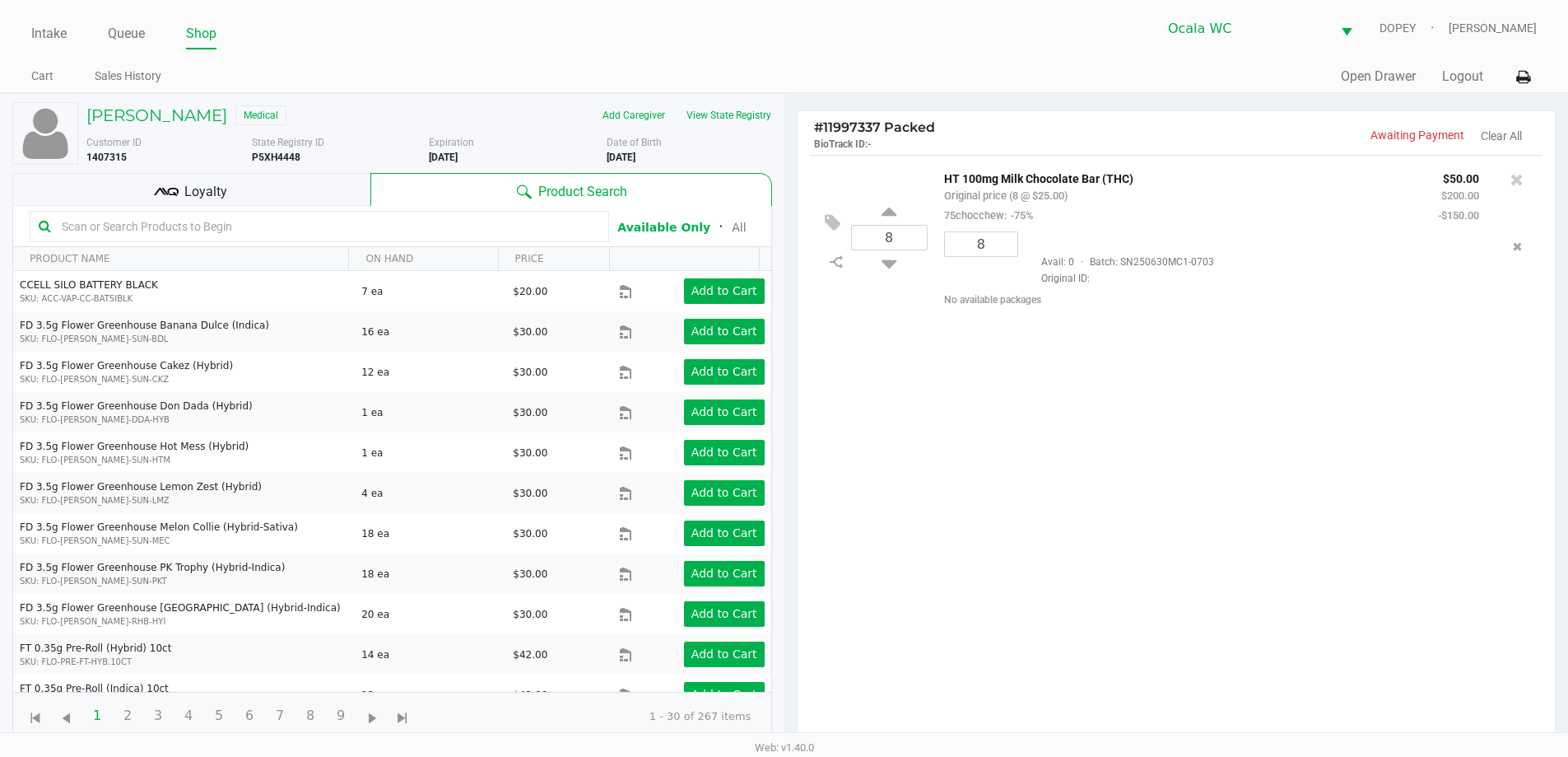
click at [741, 113] on button "View State Registry" at bounding box center [724, 115] width 96 height 26
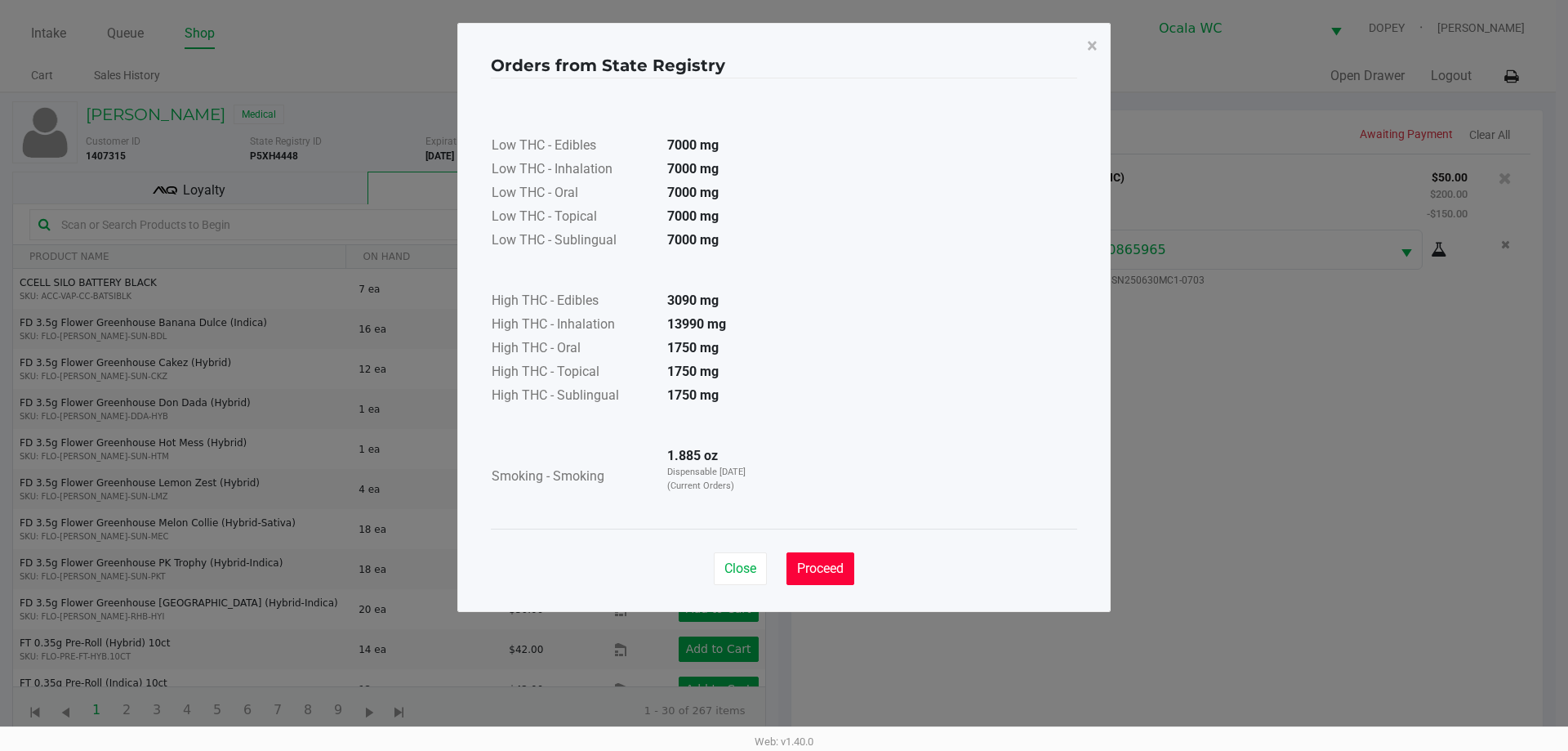
click at [837, 568] on span "Proceed" at bounding box center [820, 568] width 47 height 16
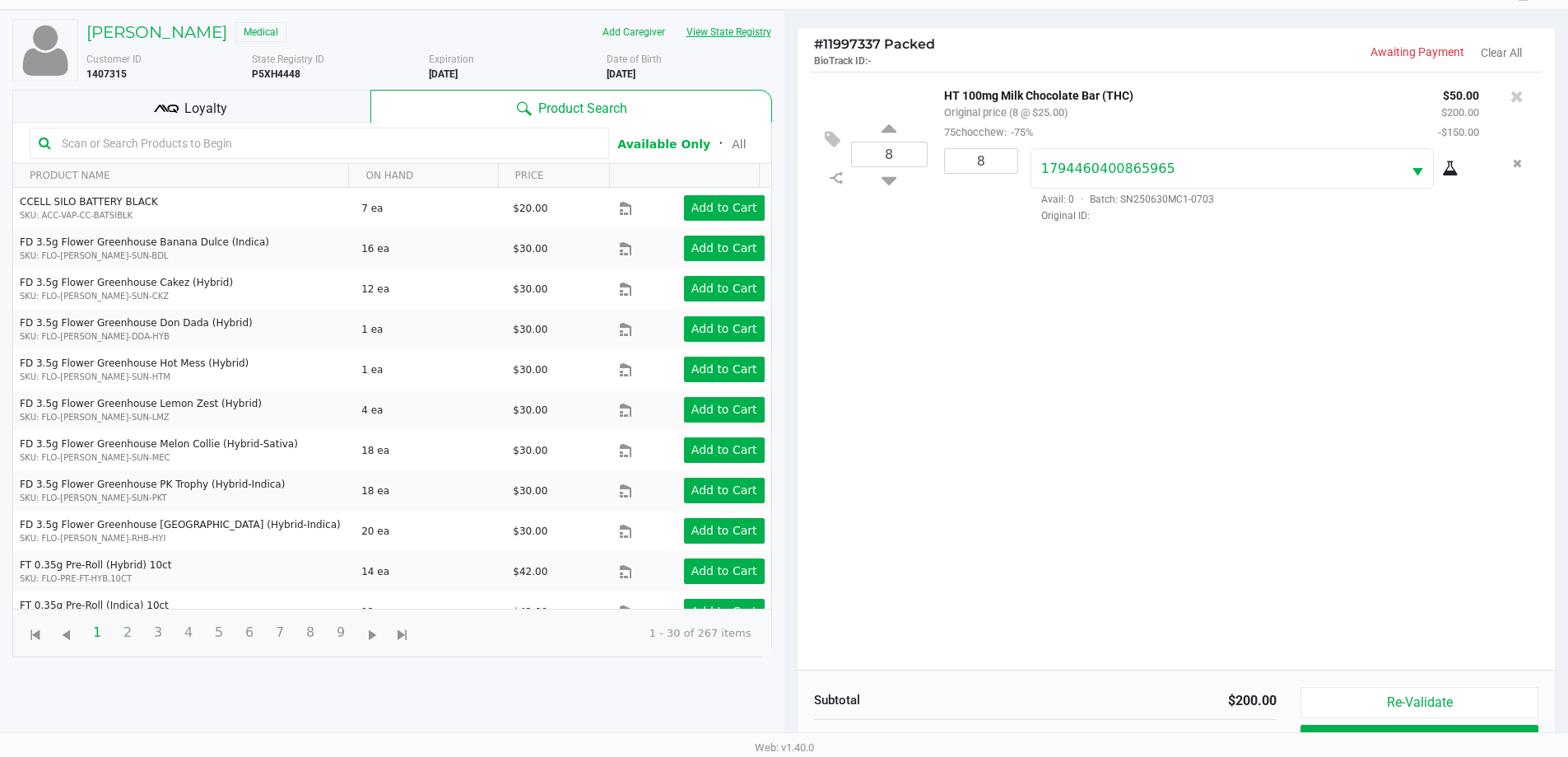
scroll to position [178, 0]
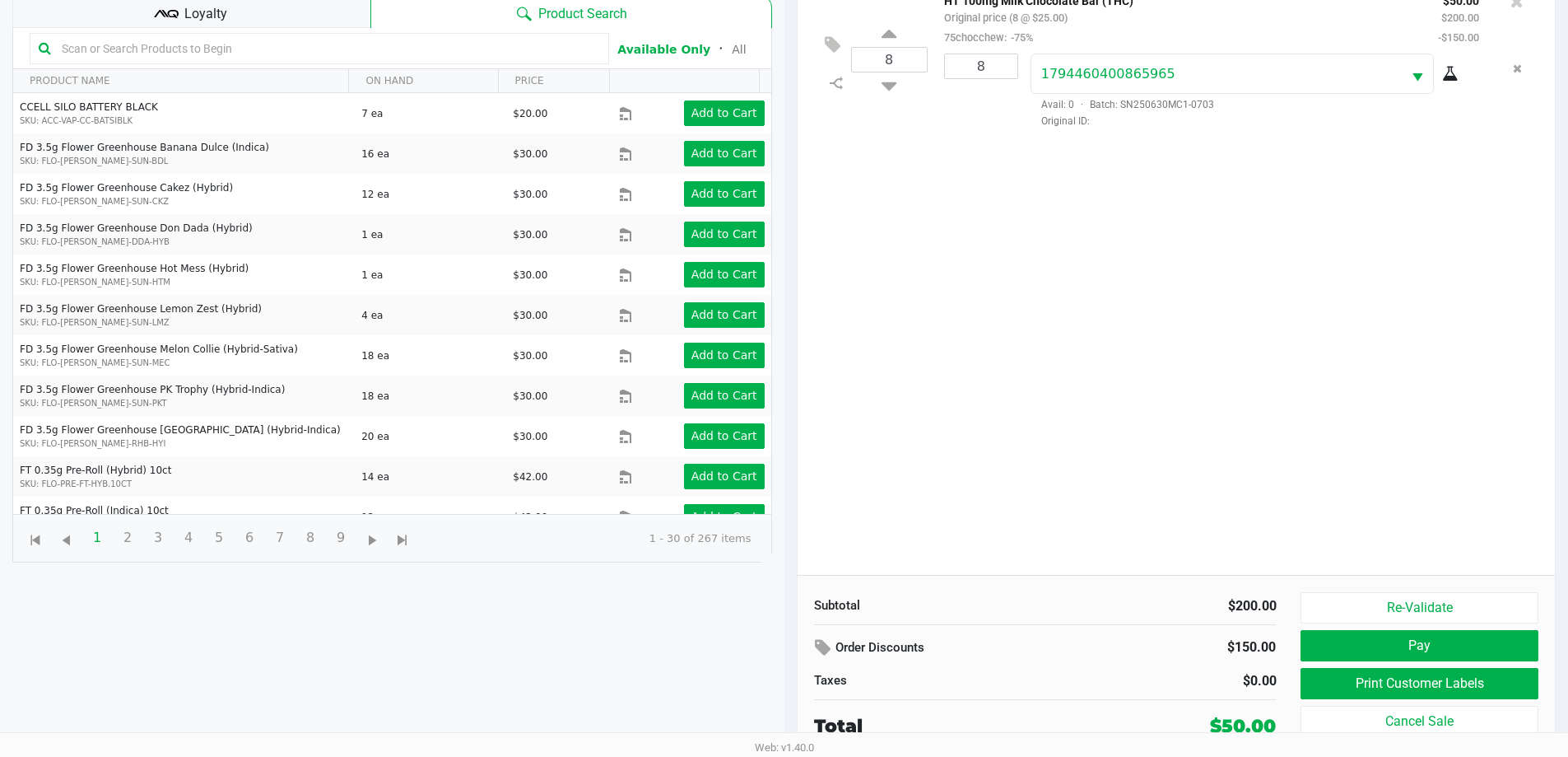
click at [276, 17] on div "Loyalty" at bounding box center [191, 11] width 358 height 33
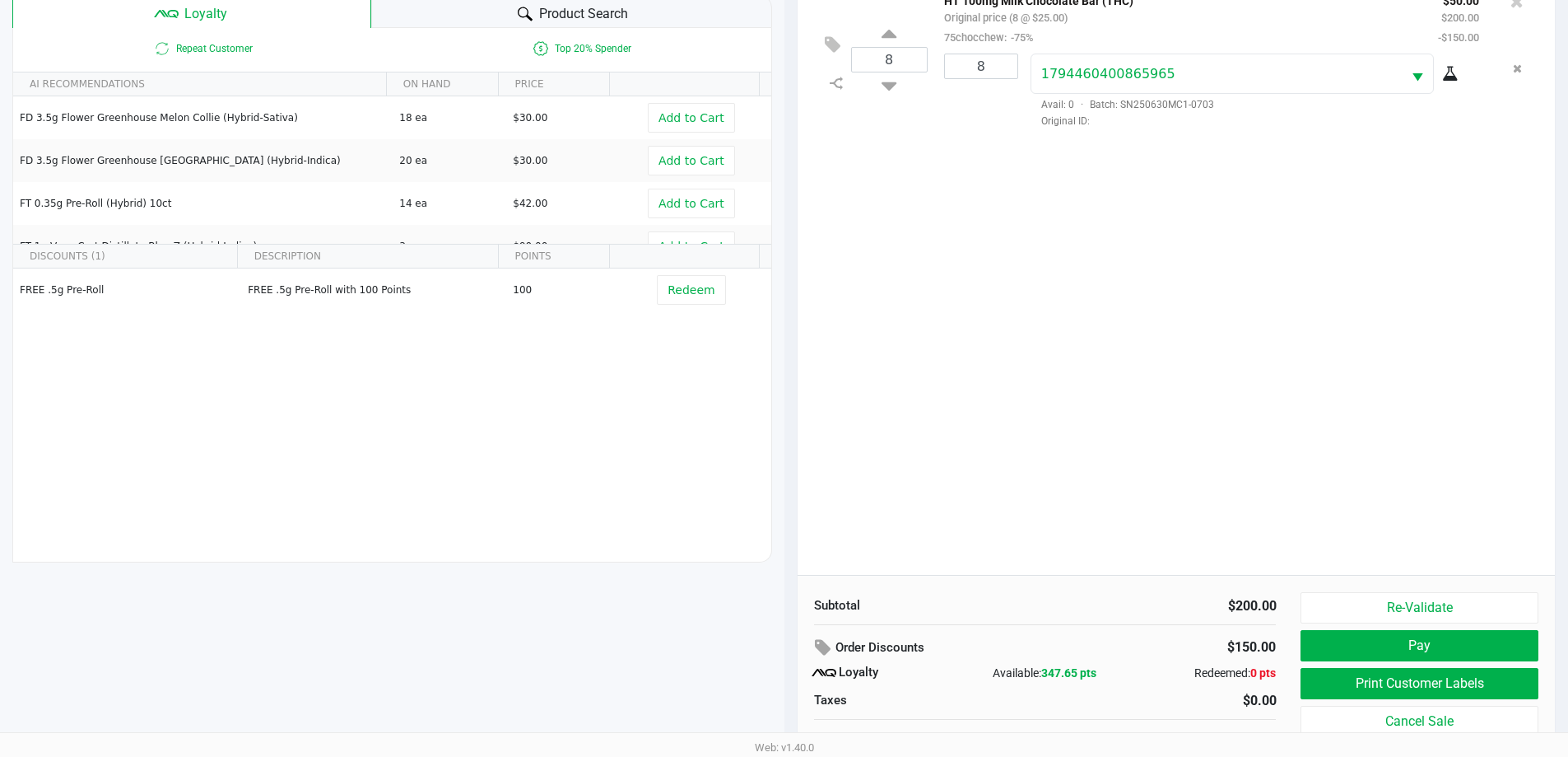
scroll to position [198, 0]
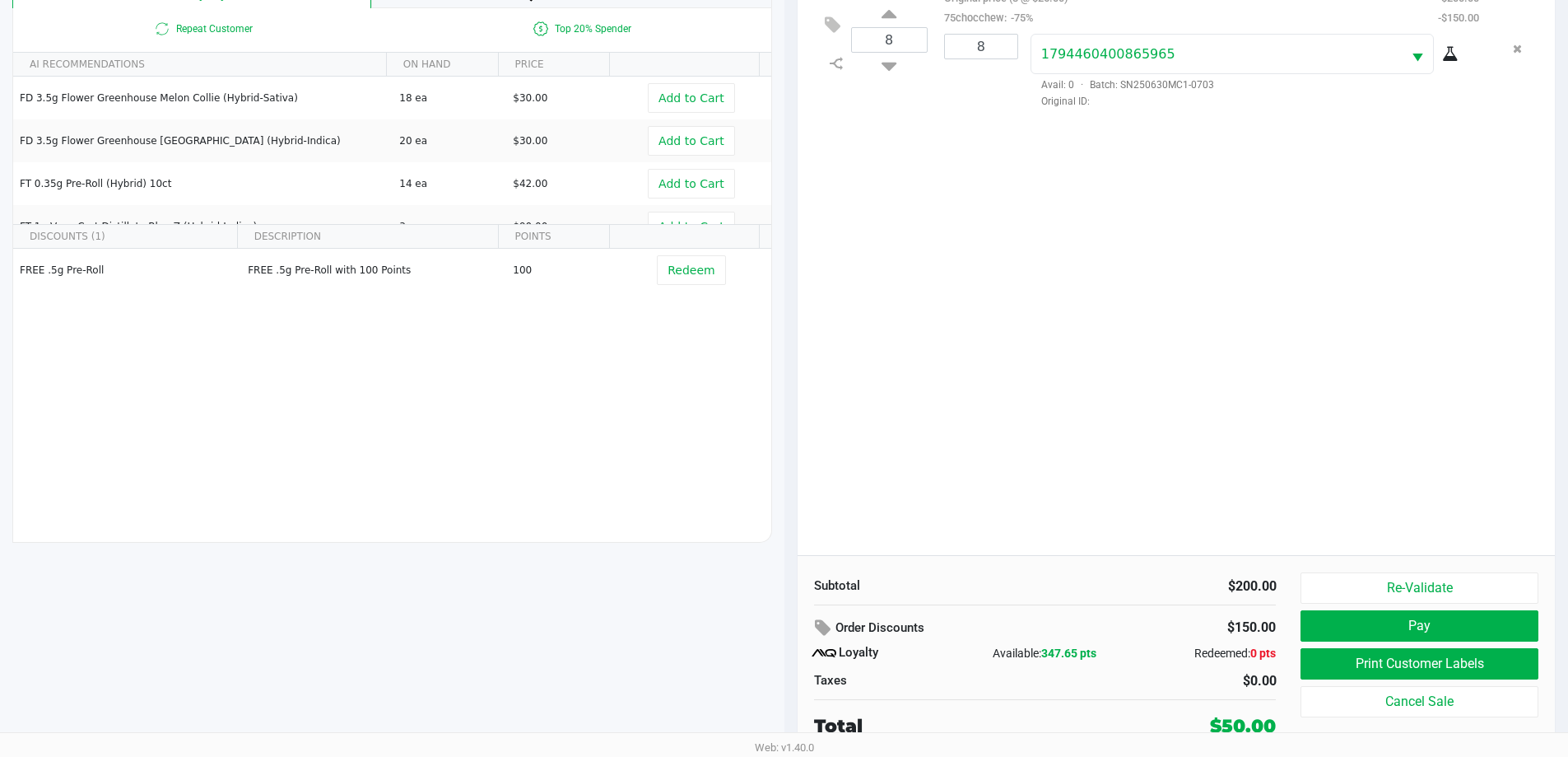
click at [1338, 668] on button "Print Customer Labels" at bounding box center [1419, 663] width 237 height 31
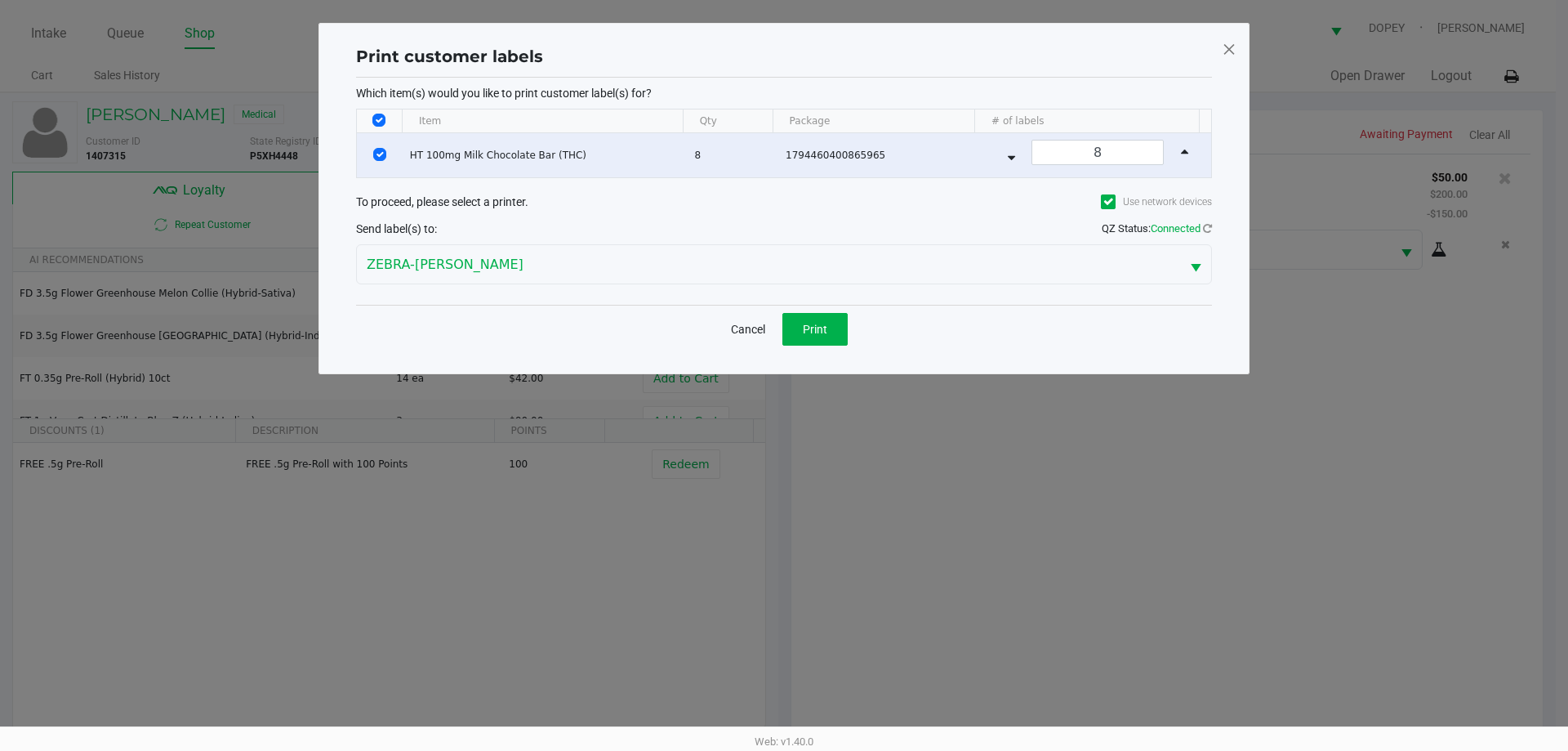
click at [809, 340] on button "Print" at bounding box center [815, 329] width 66 height 33
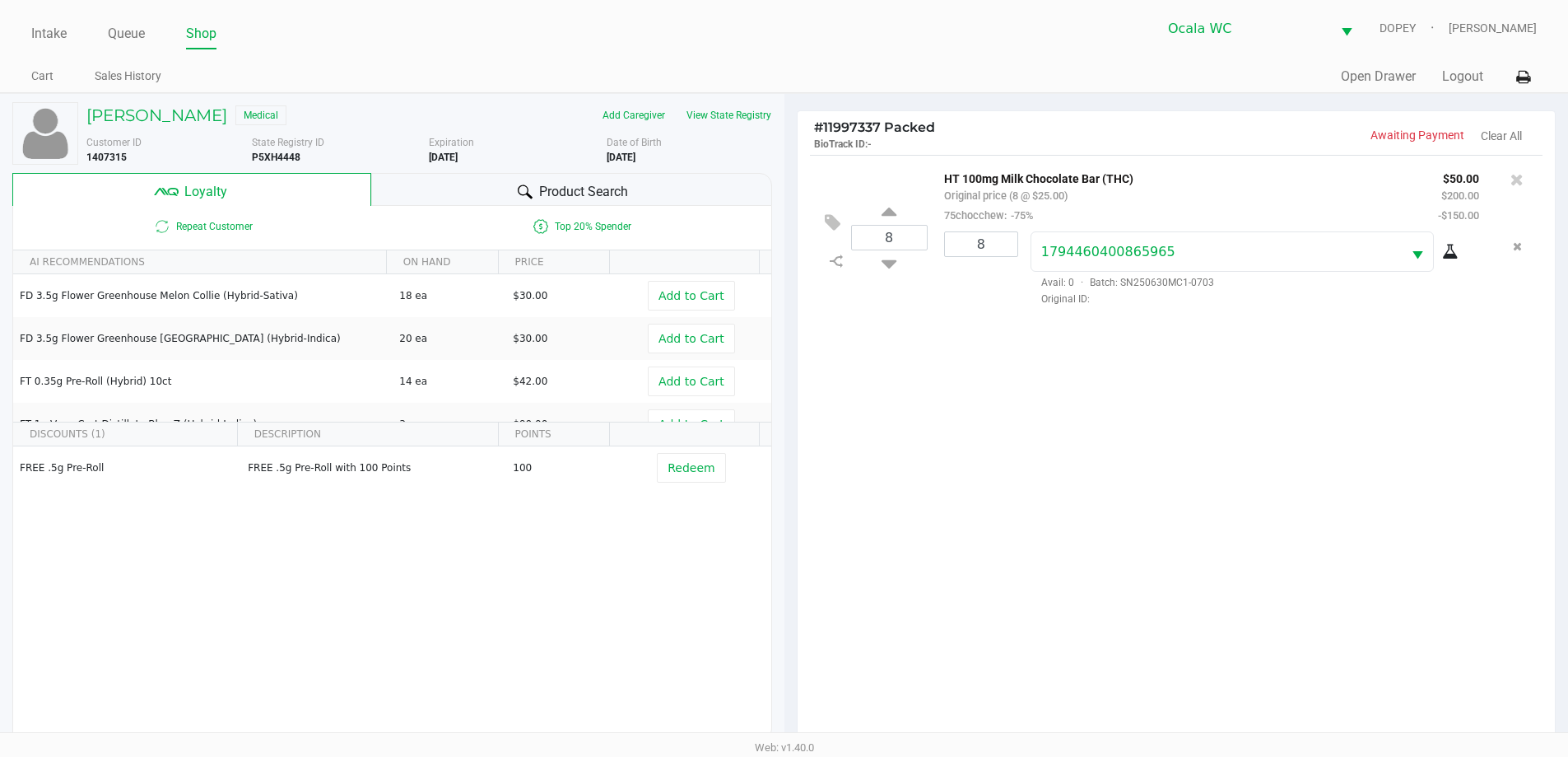
scroll to position [198, 0]
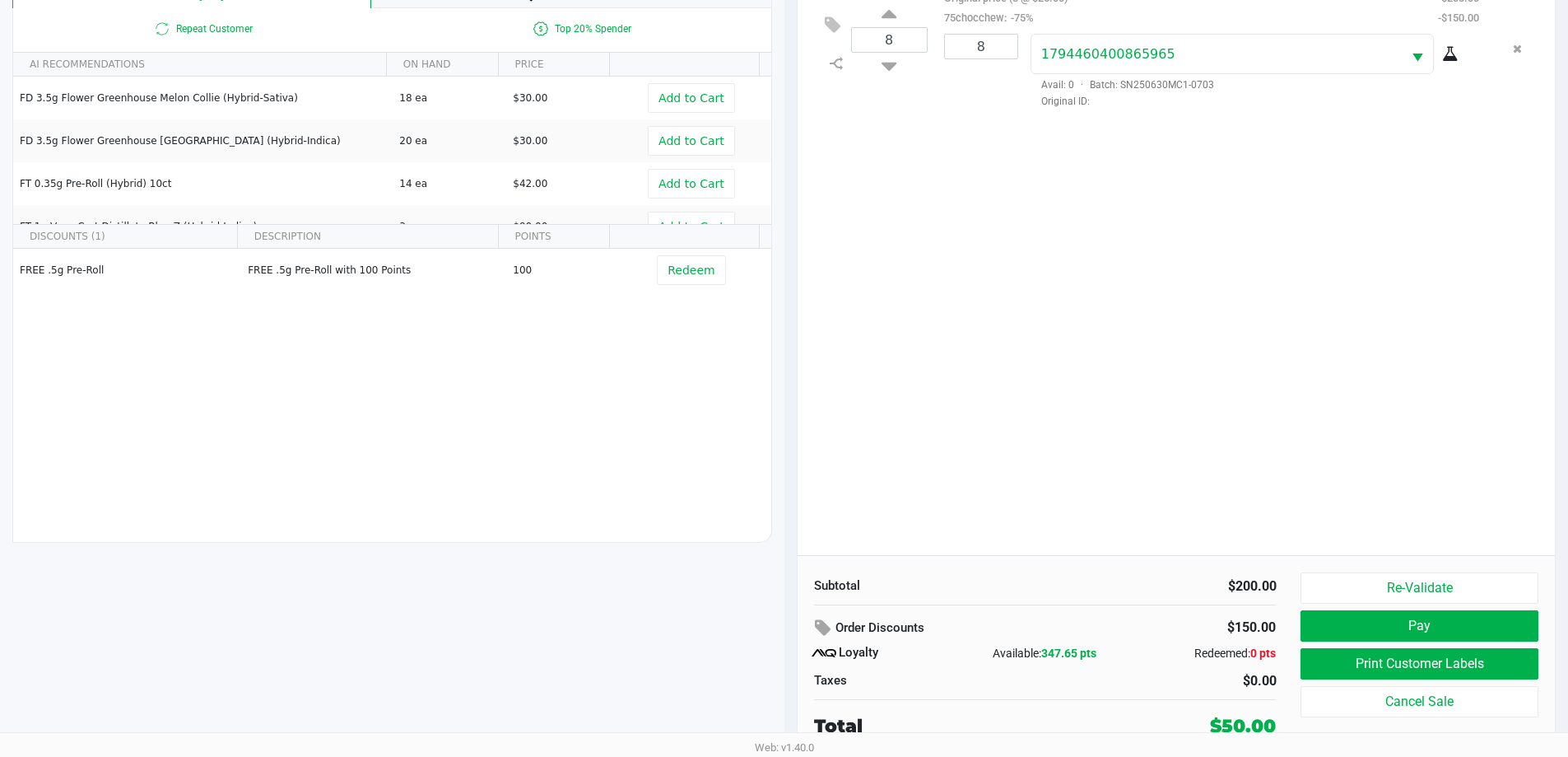
click at [1490, 434] on div "8 HT 100mg Milk Chocolate Bar (THC) Original price (8 @ $25.00) 75chocchew: -75…" at bounding box center [1176, 256] width 758 height 598
click at [1389, 636] on button "Pay" at bounding box center [1419, 626] width 237 height 31
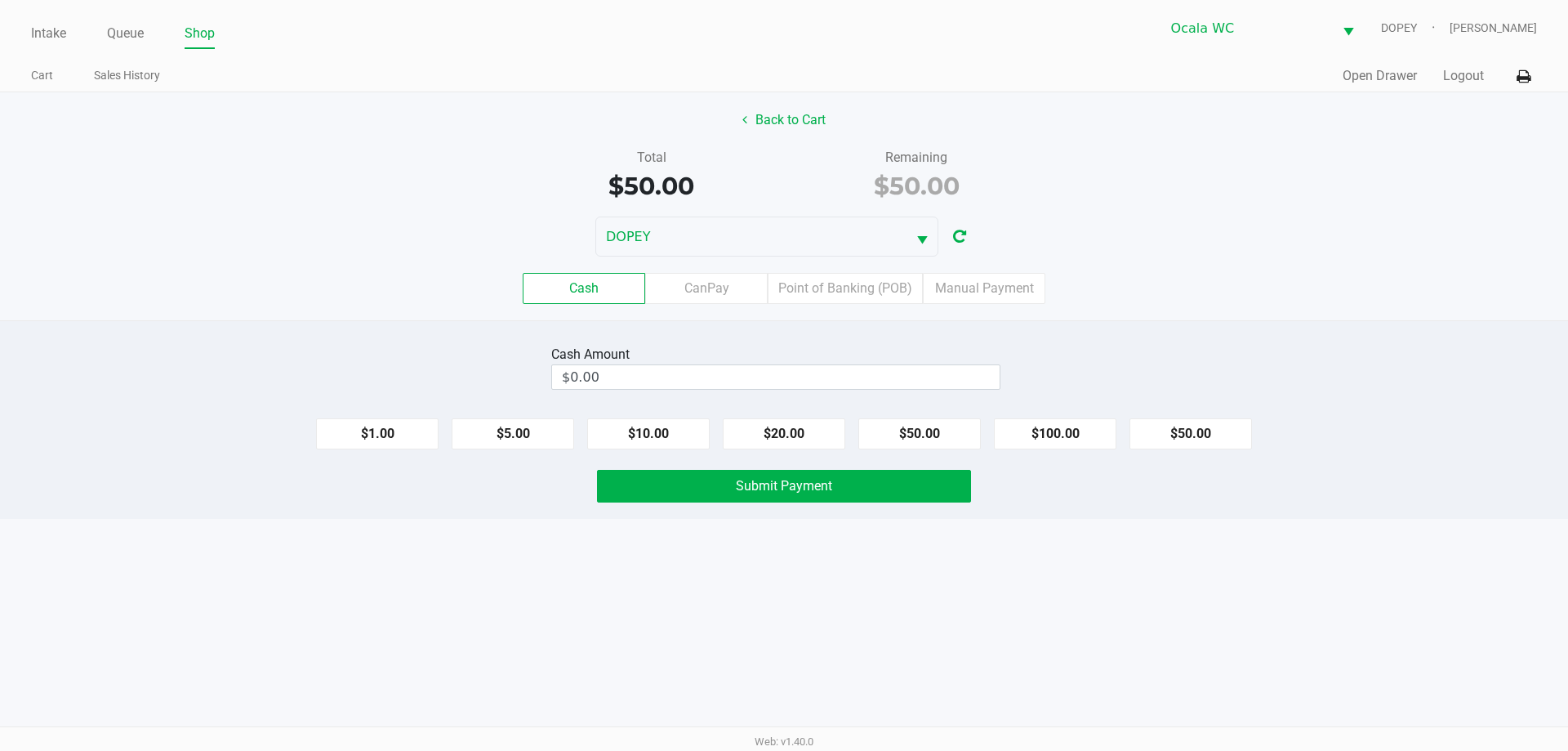
click at [1310, 281] on div "Cash CanPay Point of Banking (POB) Manual Payment" at bounding box center [784, 288] width 1568 height 31
click at [946, 378] on input "$0.00" at bounding box center [775, 376] width 447 height 23
click at [917, 429] on button "$50.00" at bounding box center [919, 433] width 123 height 31
type input "$50.00"
click at [1291, 289] on div "Cash CanPay Point of Banking (POB) Manual Payment" at bounding box center [784, 288] width 1568 height 31
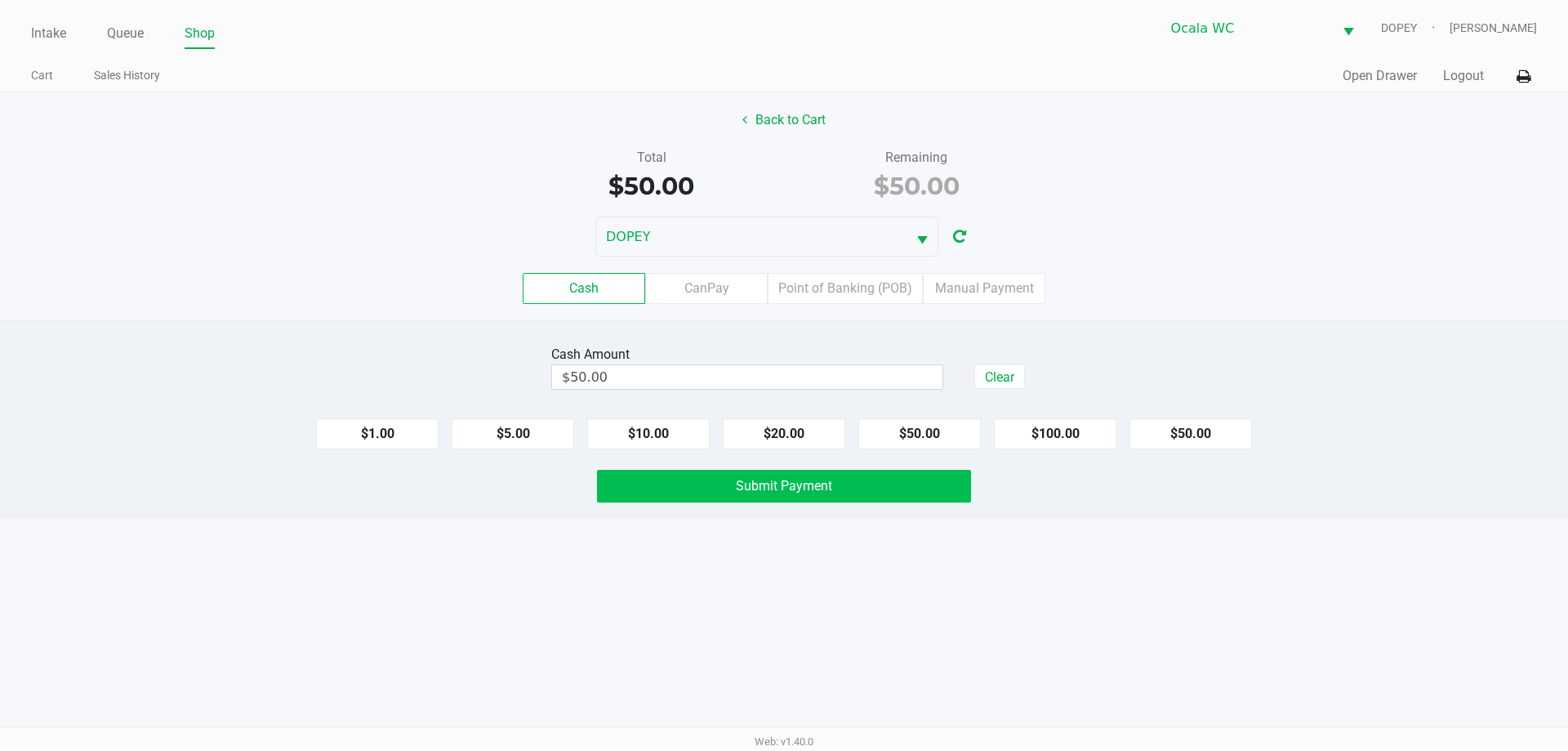
click at [898, 486] on button "Submit Payment" at bounding box center [784, 486] width 374 height 33
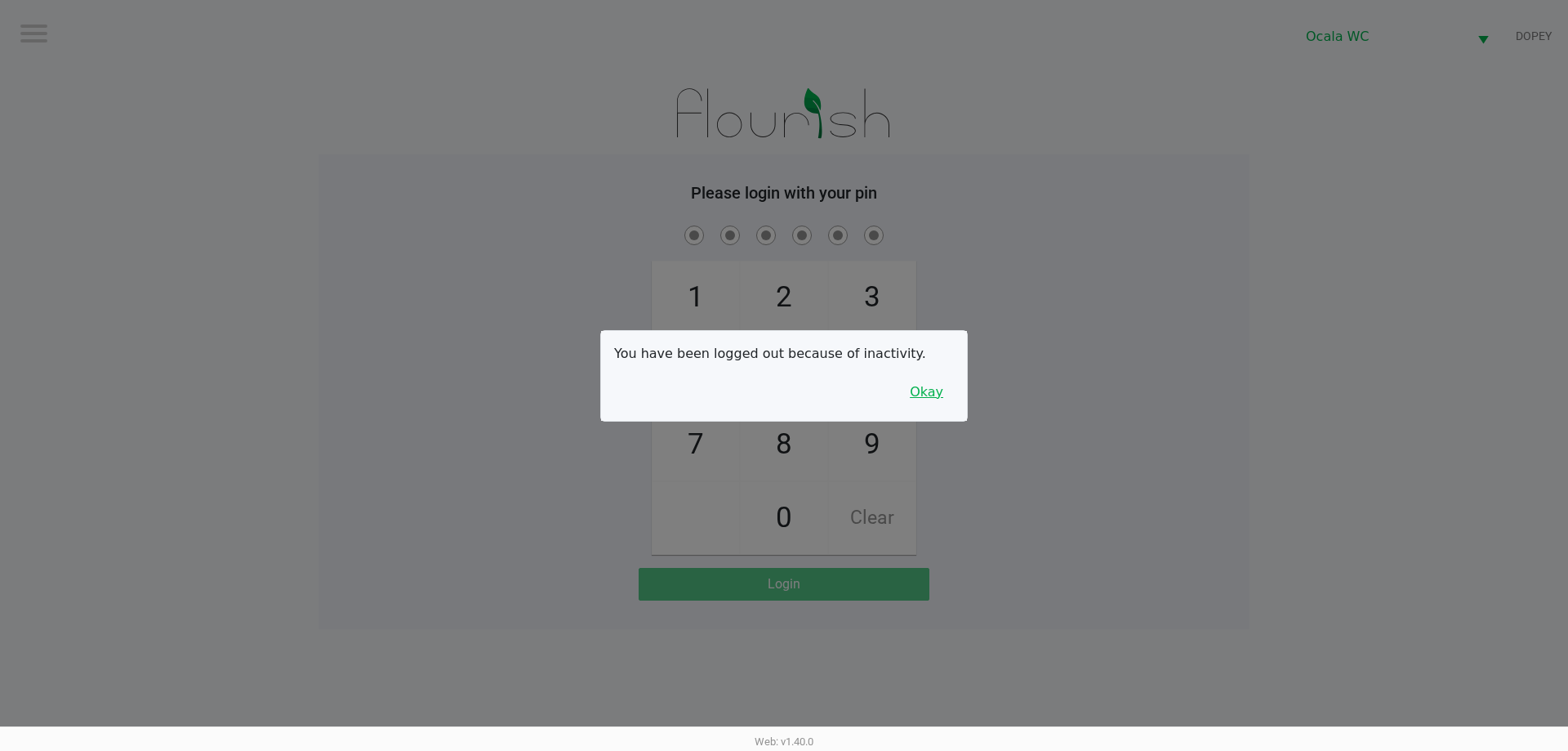
click at [919, 395] on button "Okay" at bounding box center [926, 392] width 54 height 31
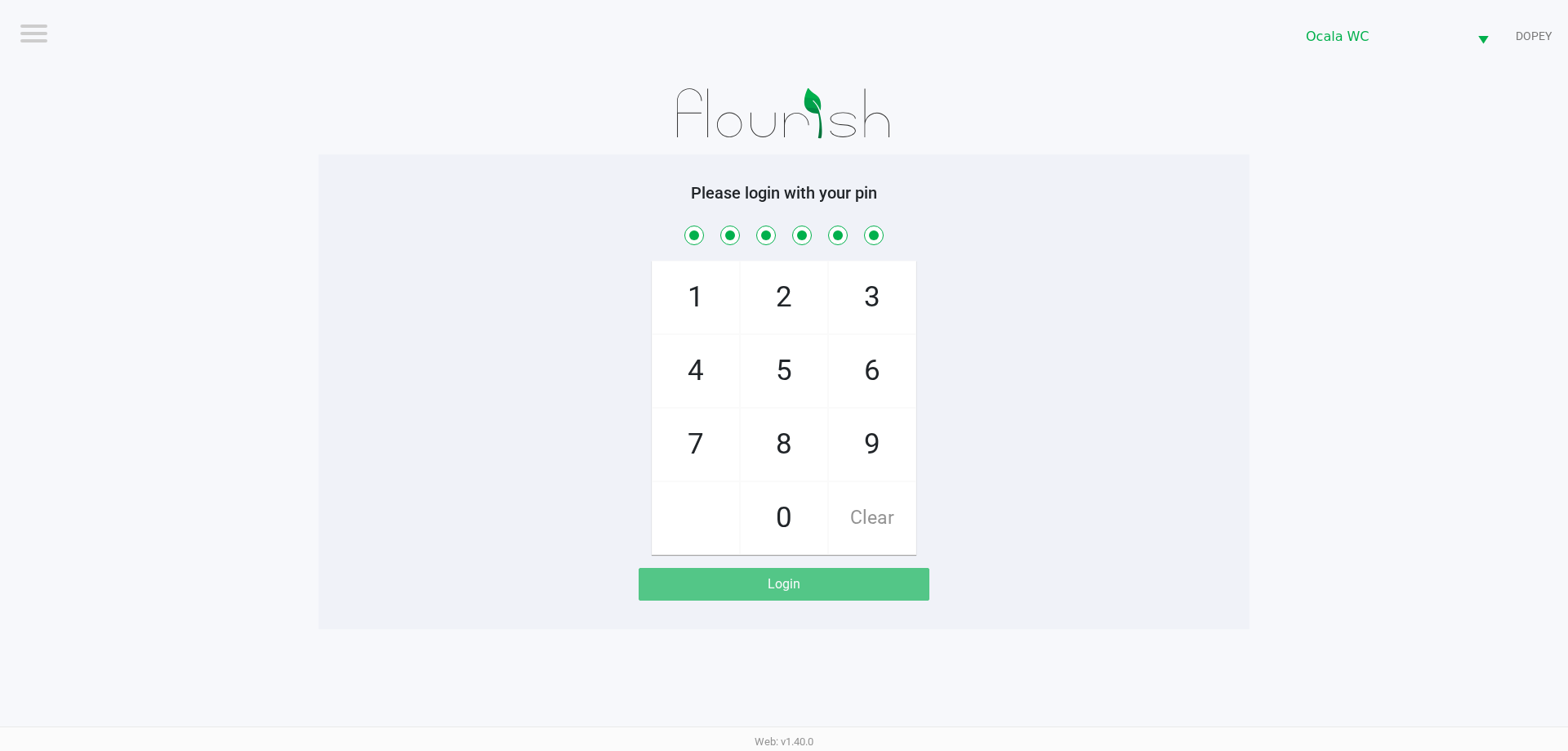
checkbox input "true"
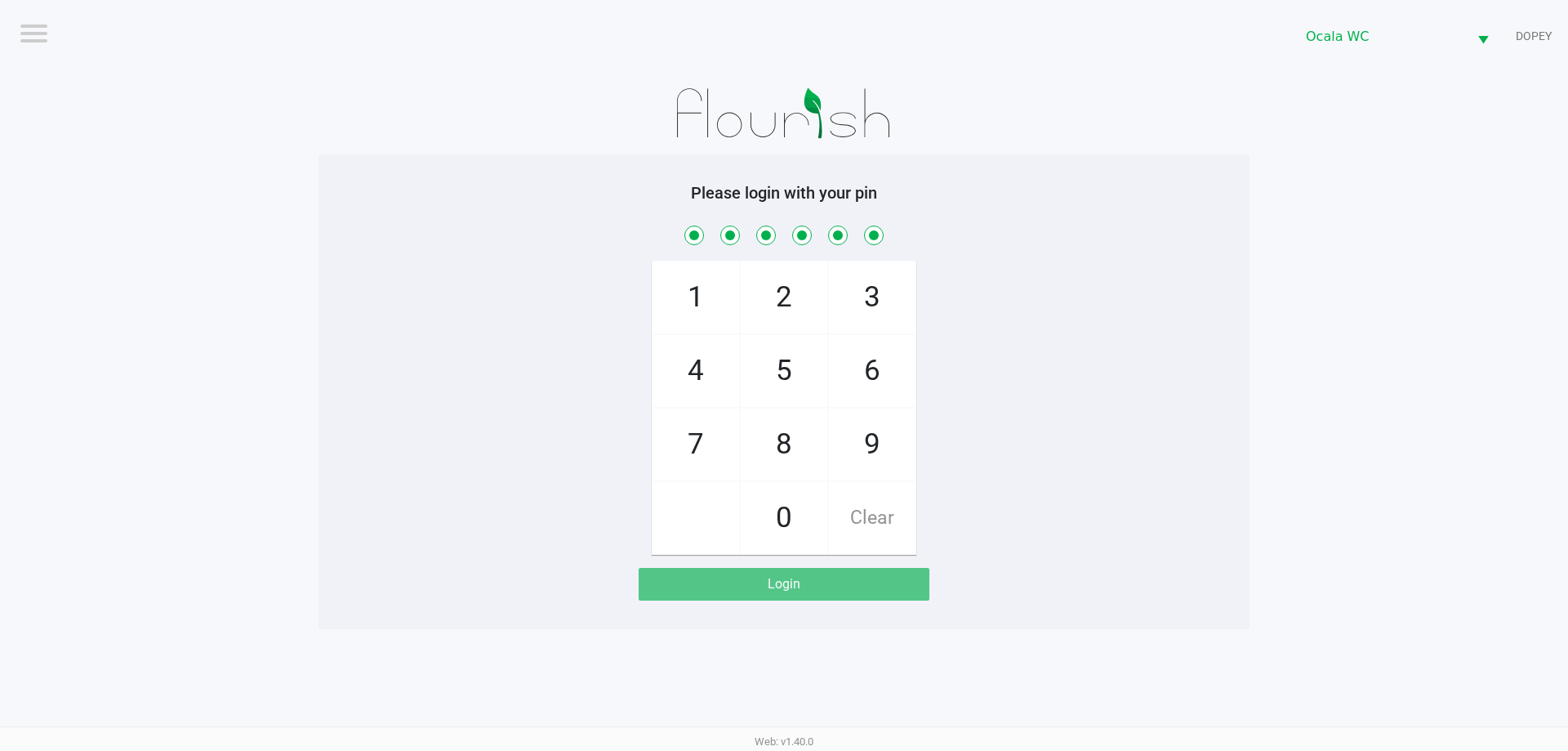
checkbox input "true"
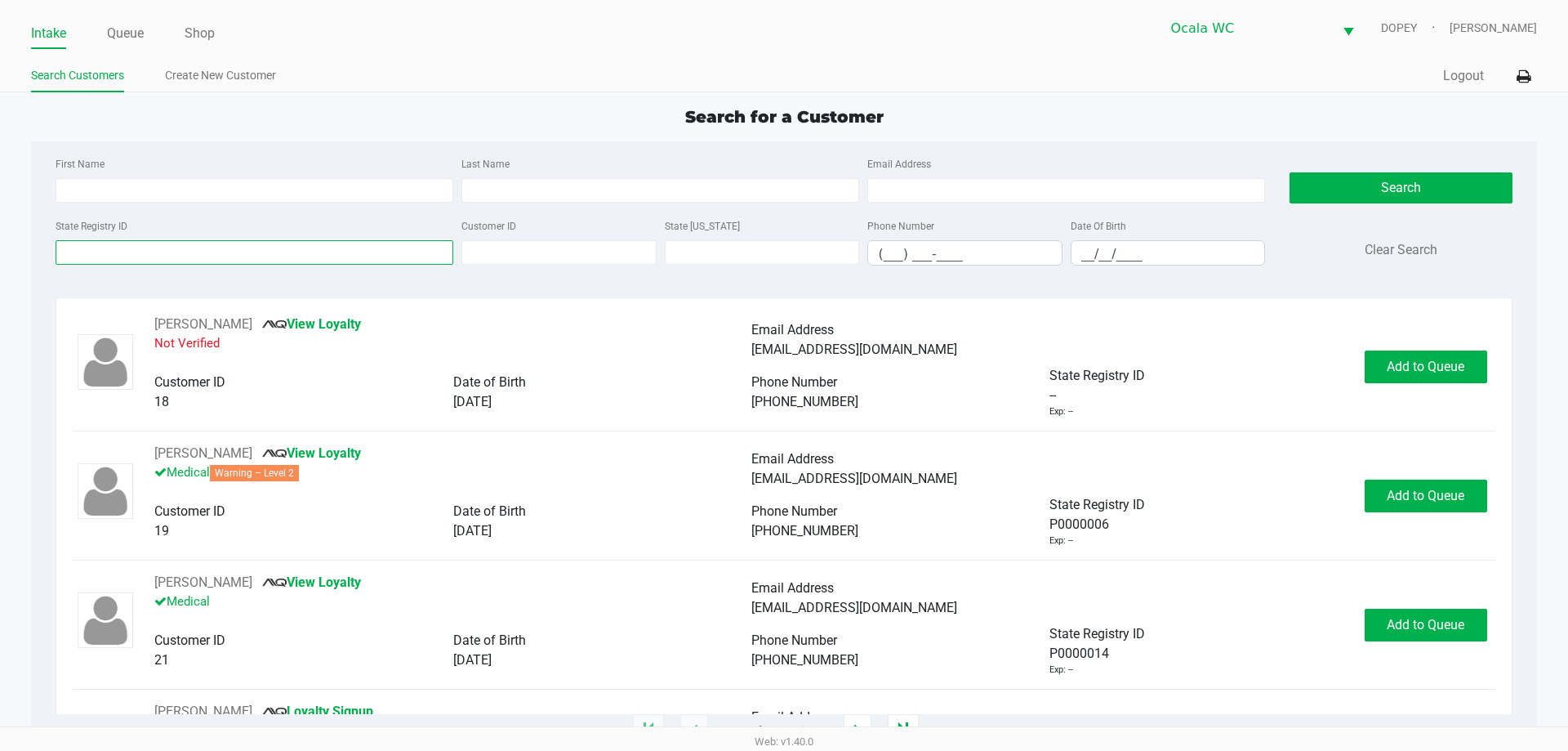
click at [279, 255] on input "State Registry ID" at bounding box center [254, 252] width 397 height 24
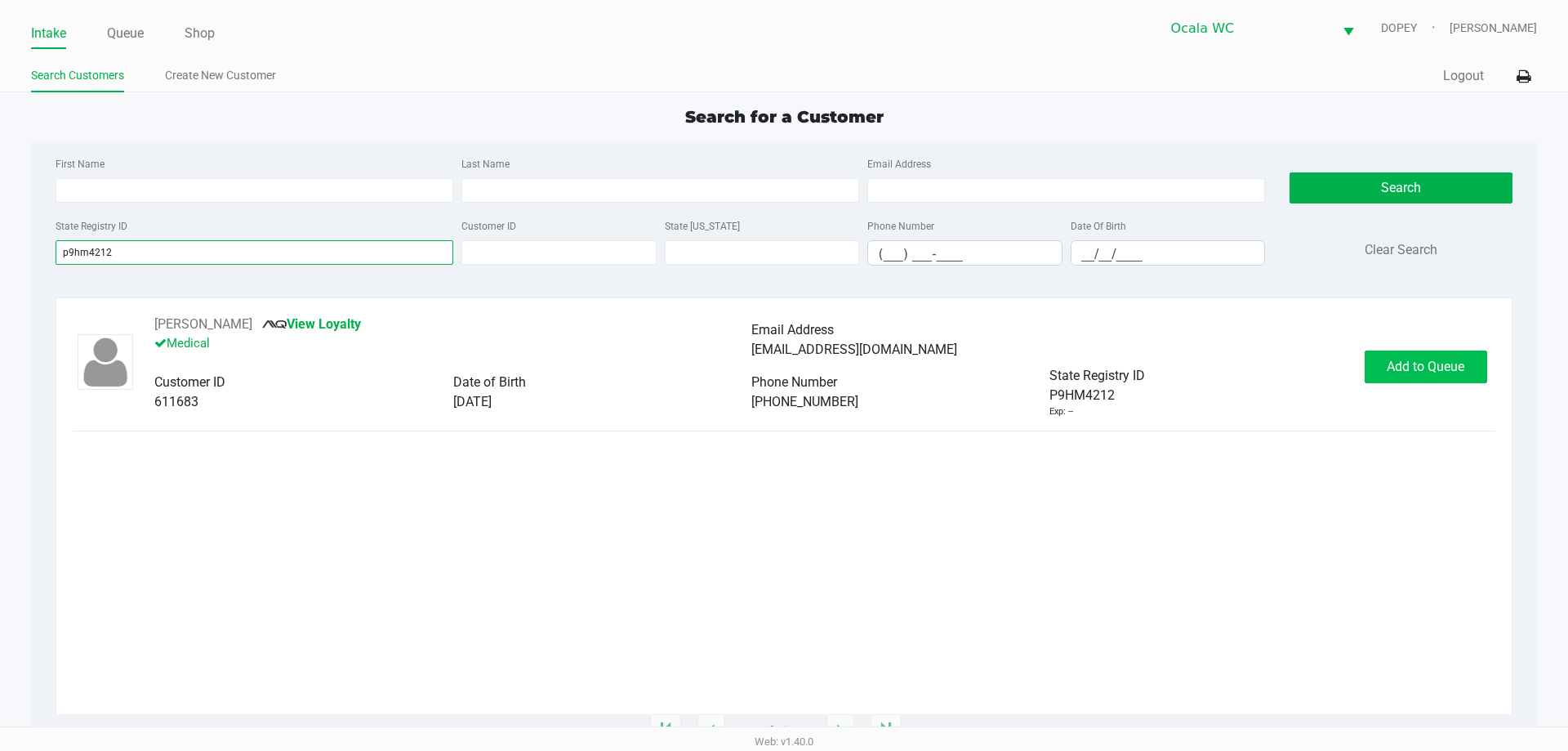
type input "p9hm4212"
click at [1437, 368] on span "Add to Queue" at bounding box center [1425, 366] width 78 height 16
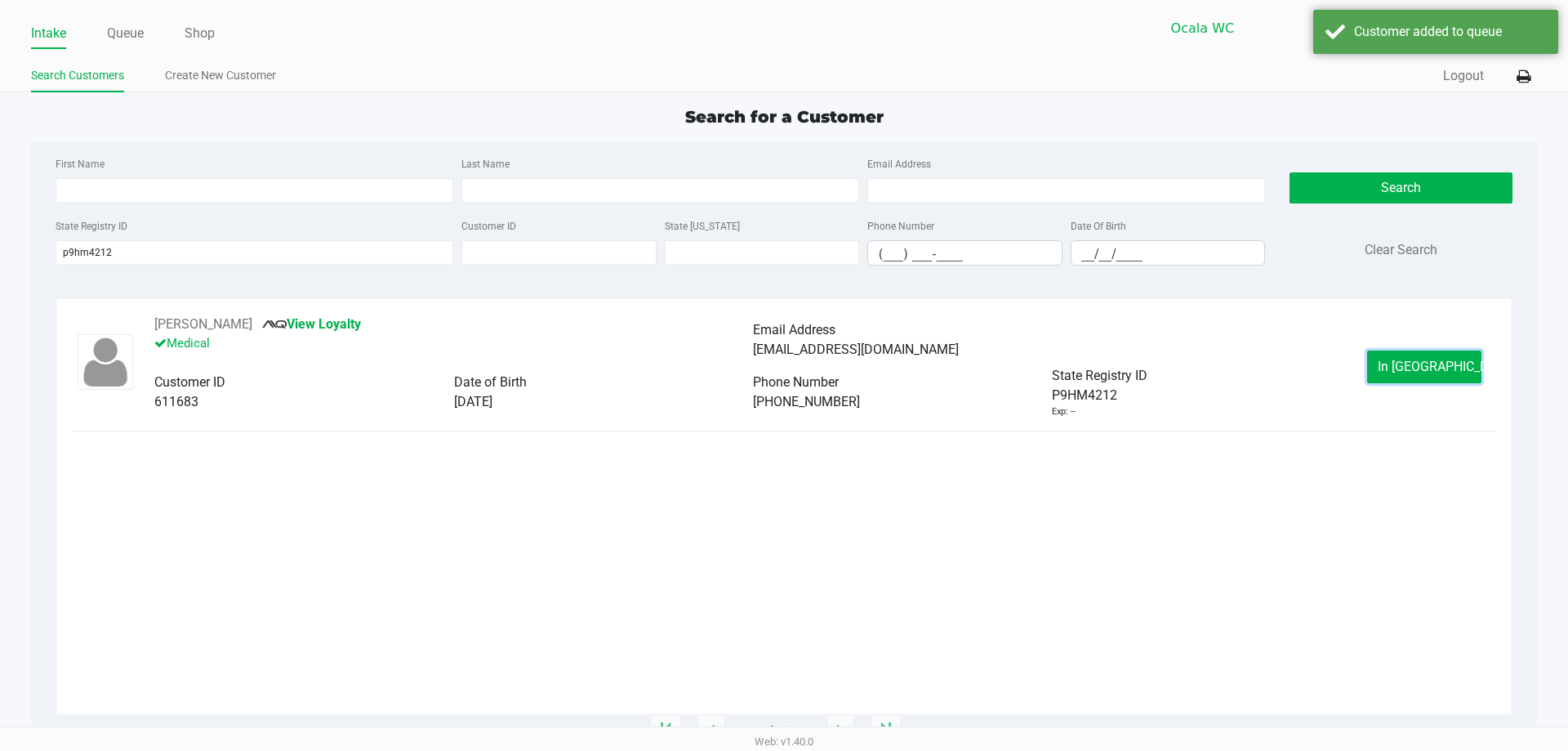
click at [1437, 368] on span "In Queue" at bounding box center [1446, 366] width 137 height 16
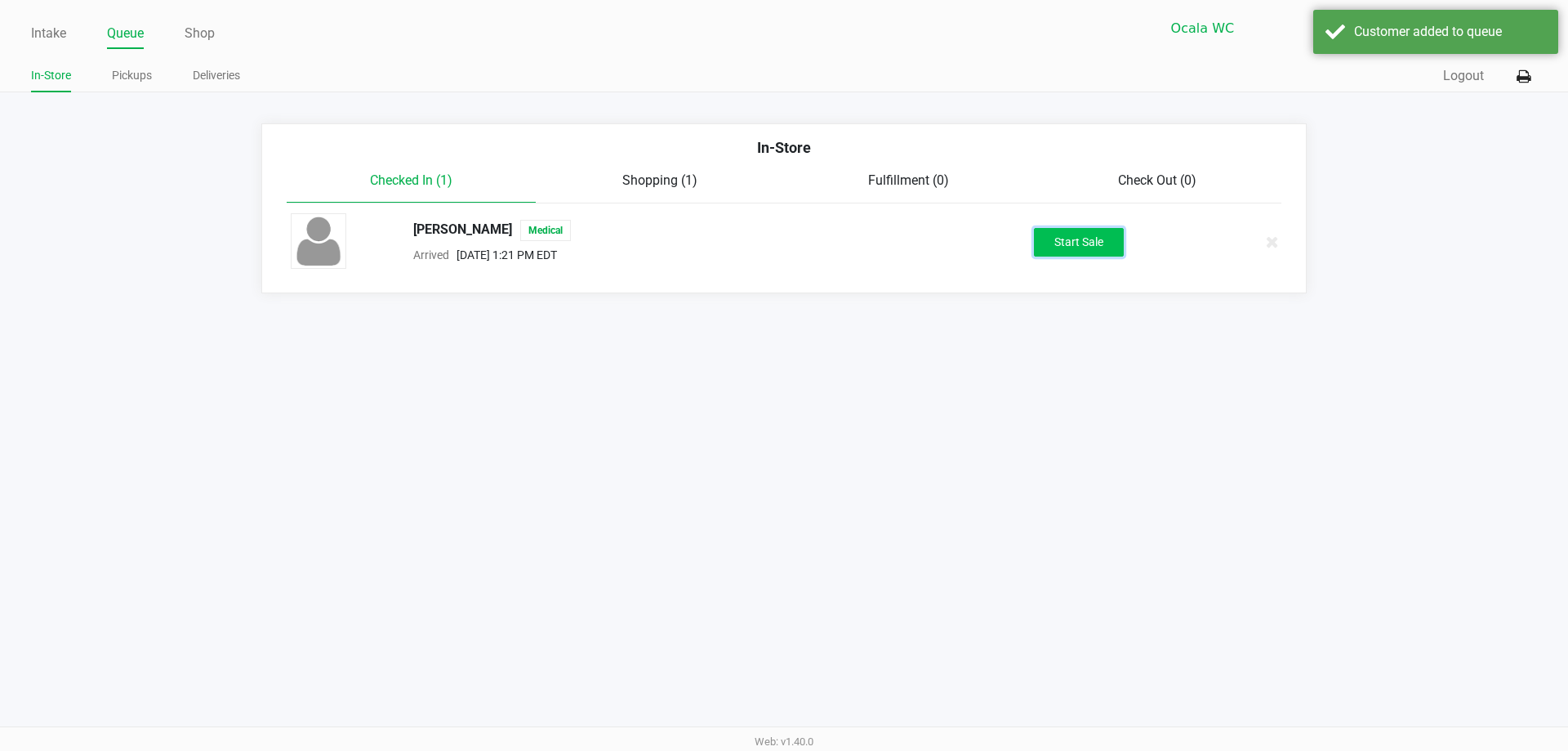
click at [1095, 250] on button "Start Sale" at bounding box center [1079, 242] width 90 height 28
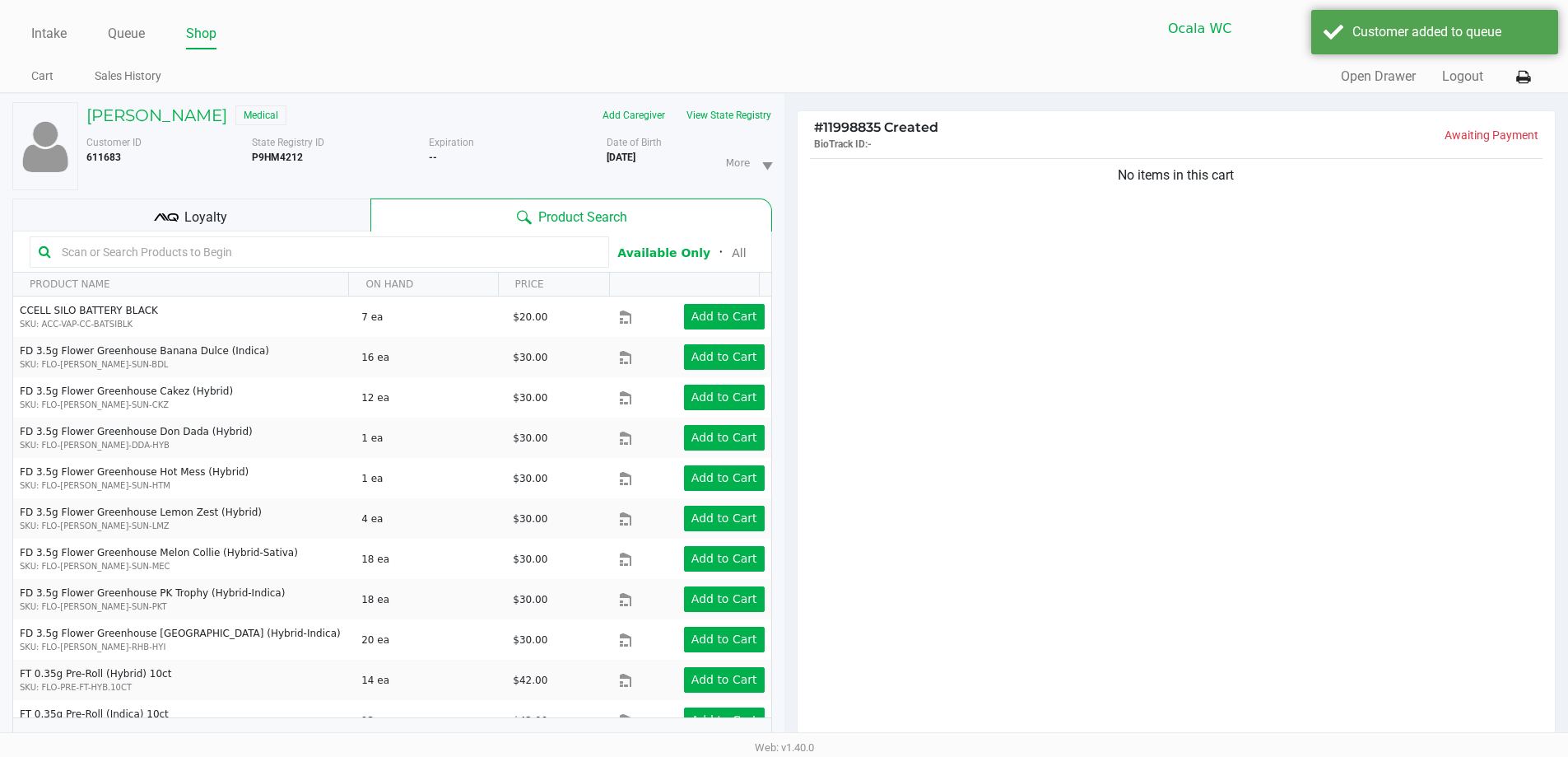
click at [1058, 42] on div "Ocala WC DOPEY Christopher Lemons" at bounding box center [1160, 28] width 752 height 41
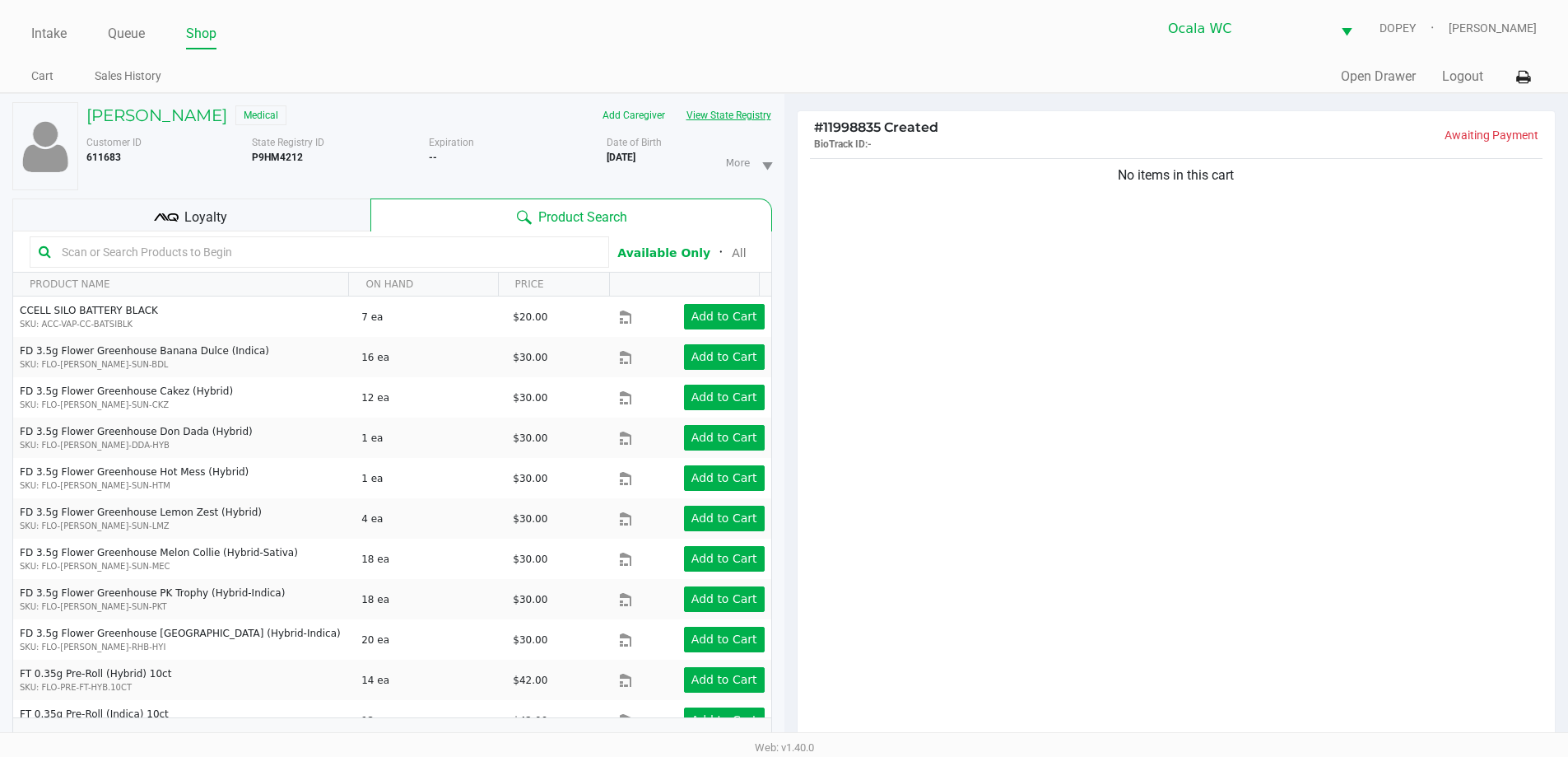
click at [769, 118] on button "View State Registry" at bounding box center [724, 115] width 96 height 26
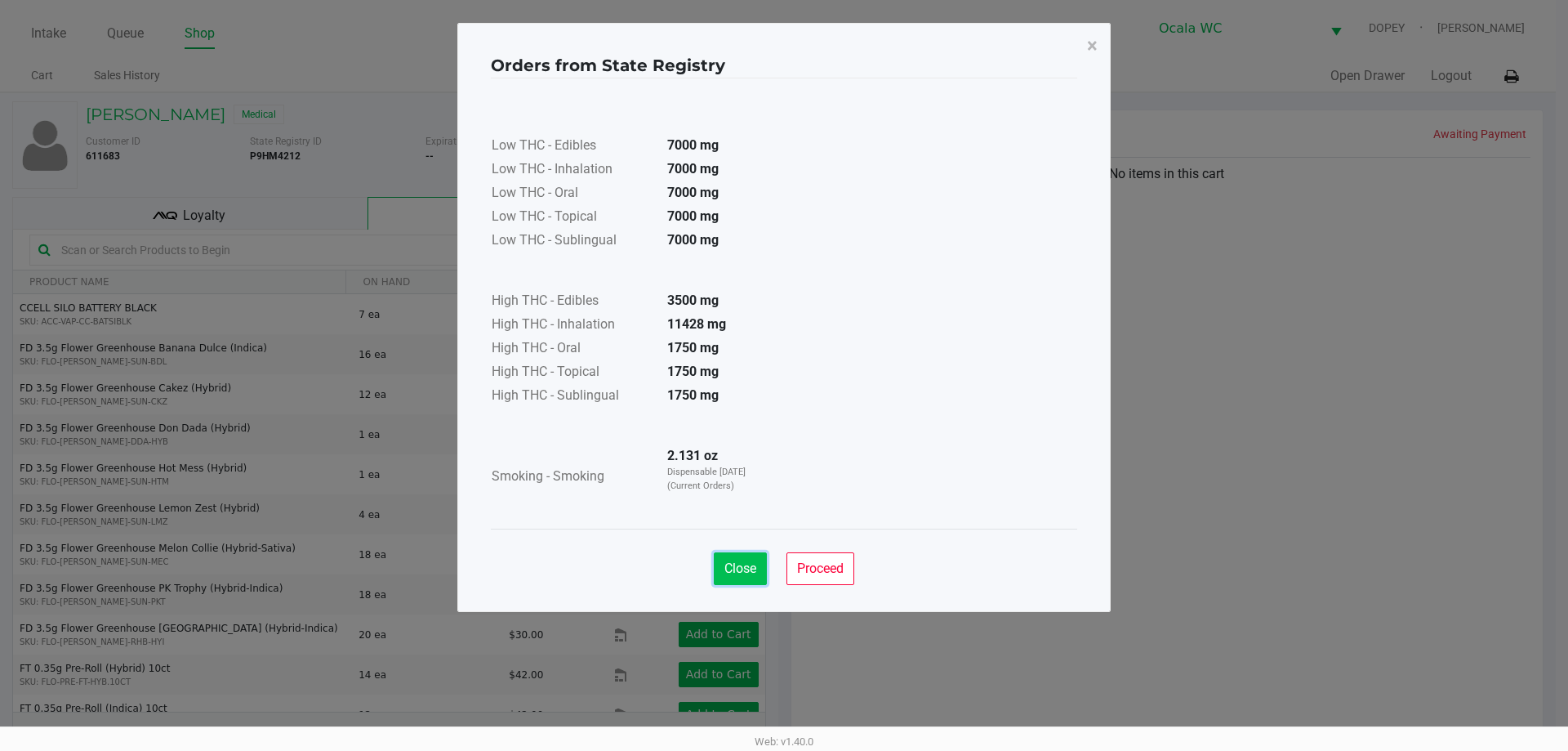
click at [763, 567] on button "Close" at bounding box center [739, 568] width 53 height 33
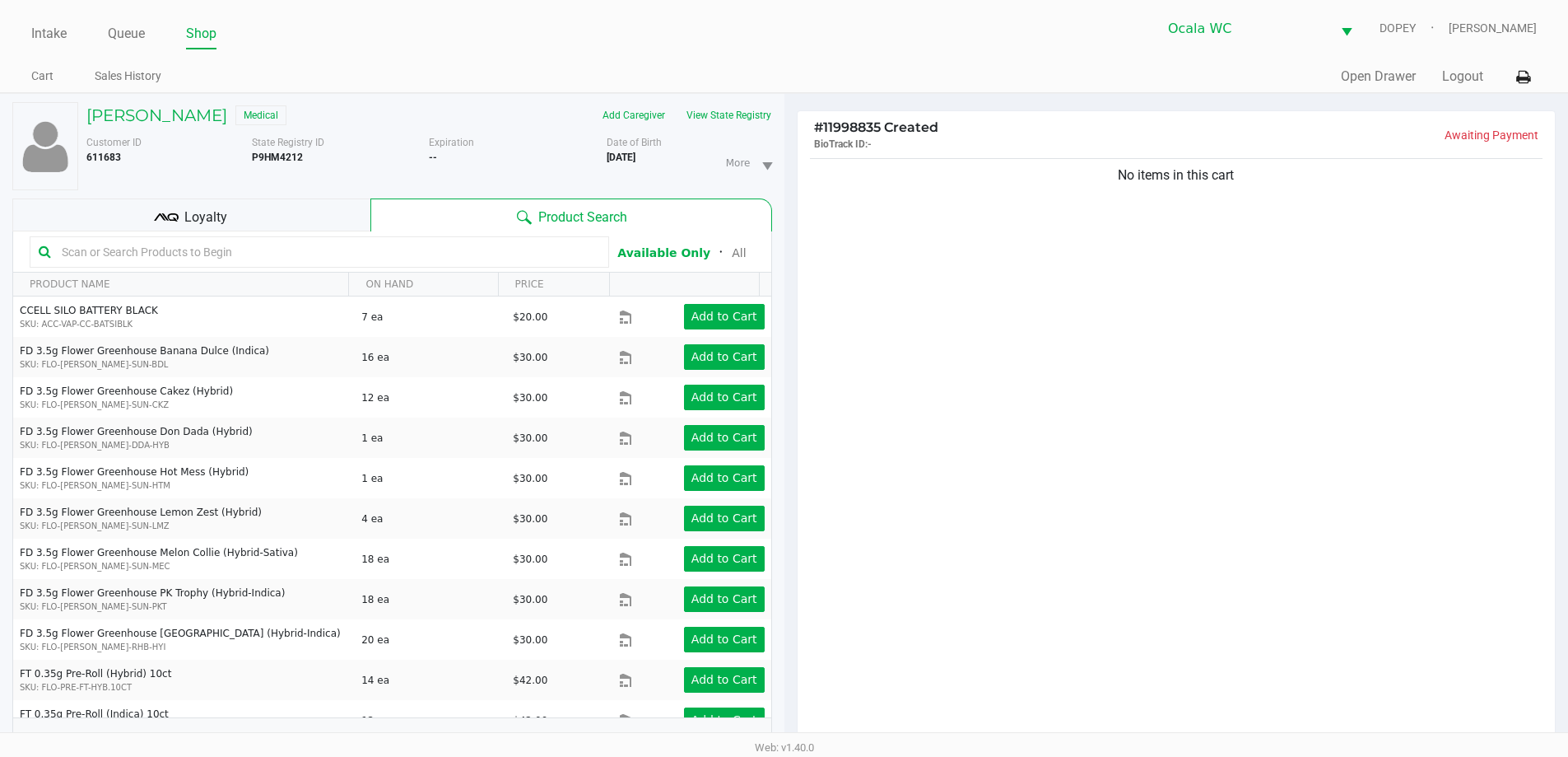
click at [410, 266] on div at bounding box center [318, 251] width 579 height 31
click at [408, 247] on input "text" at bounding box center [327, 252] width 545 height 25
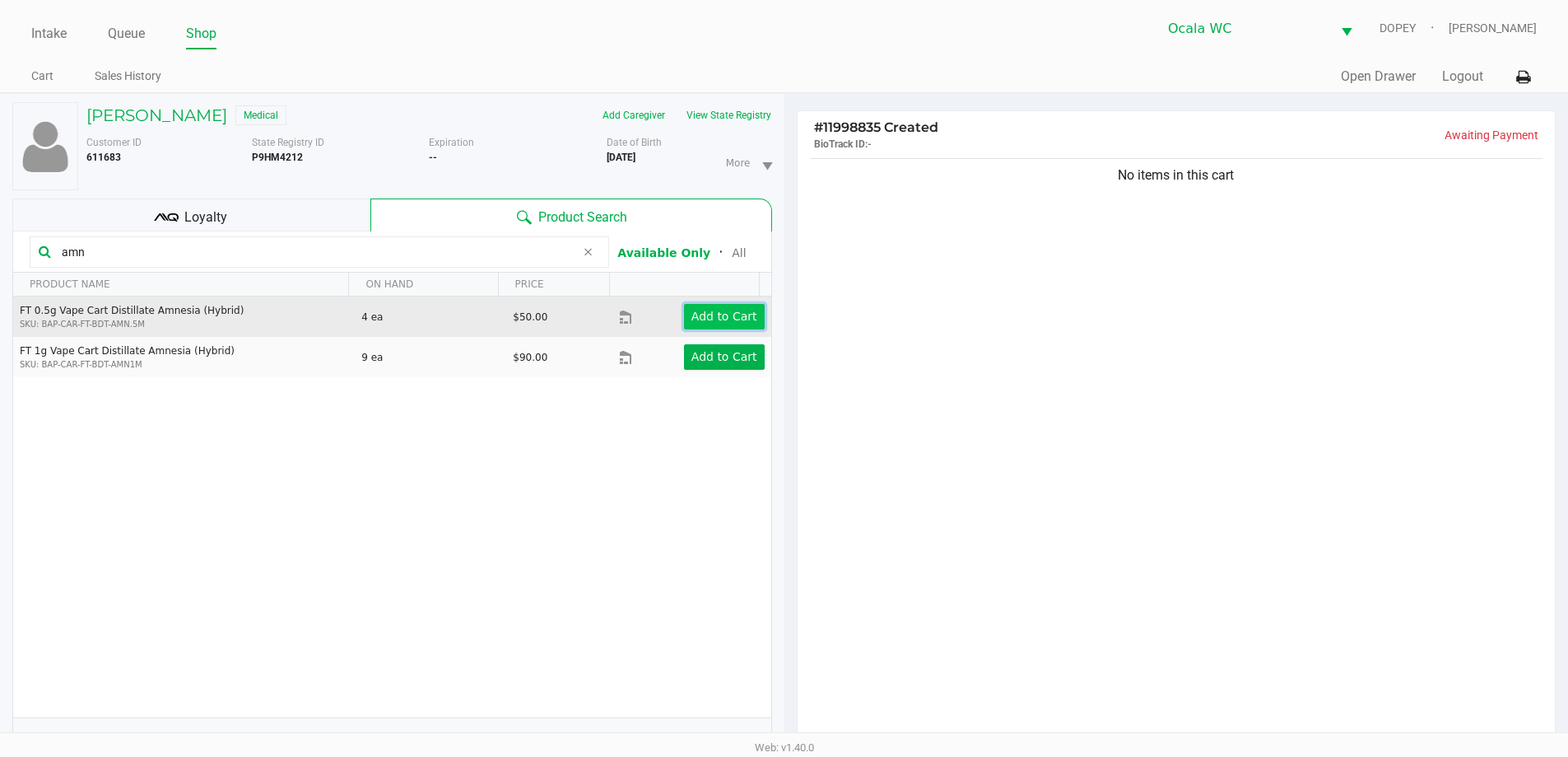
click at [707, 321] on app-button-loader "Add to Cart" at bounding box center [724, 317] width 66 height 13
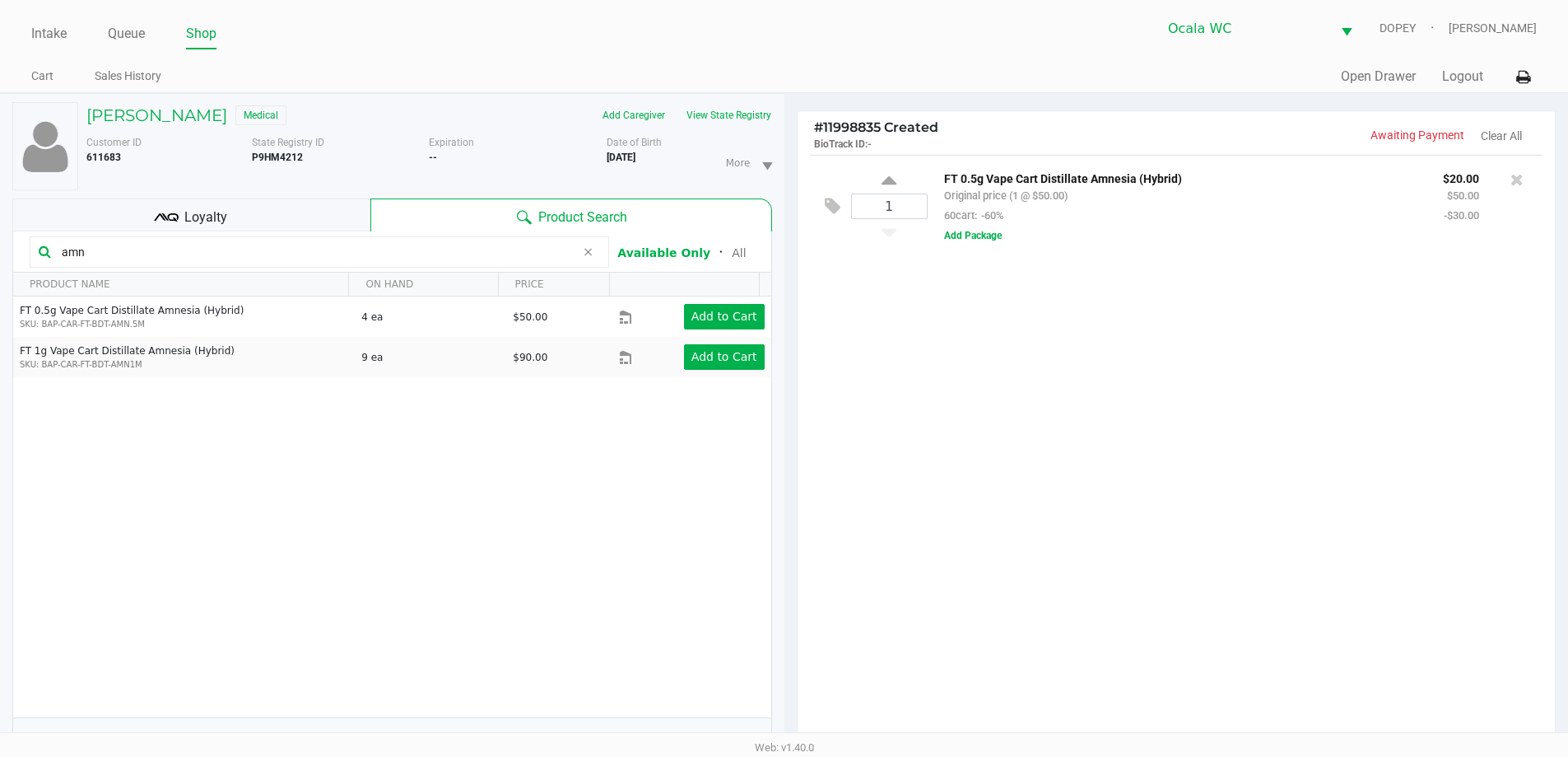
click at [415, 260] on input "amn" at bounding box center [315, 252] width 520 height 25
type input "a"
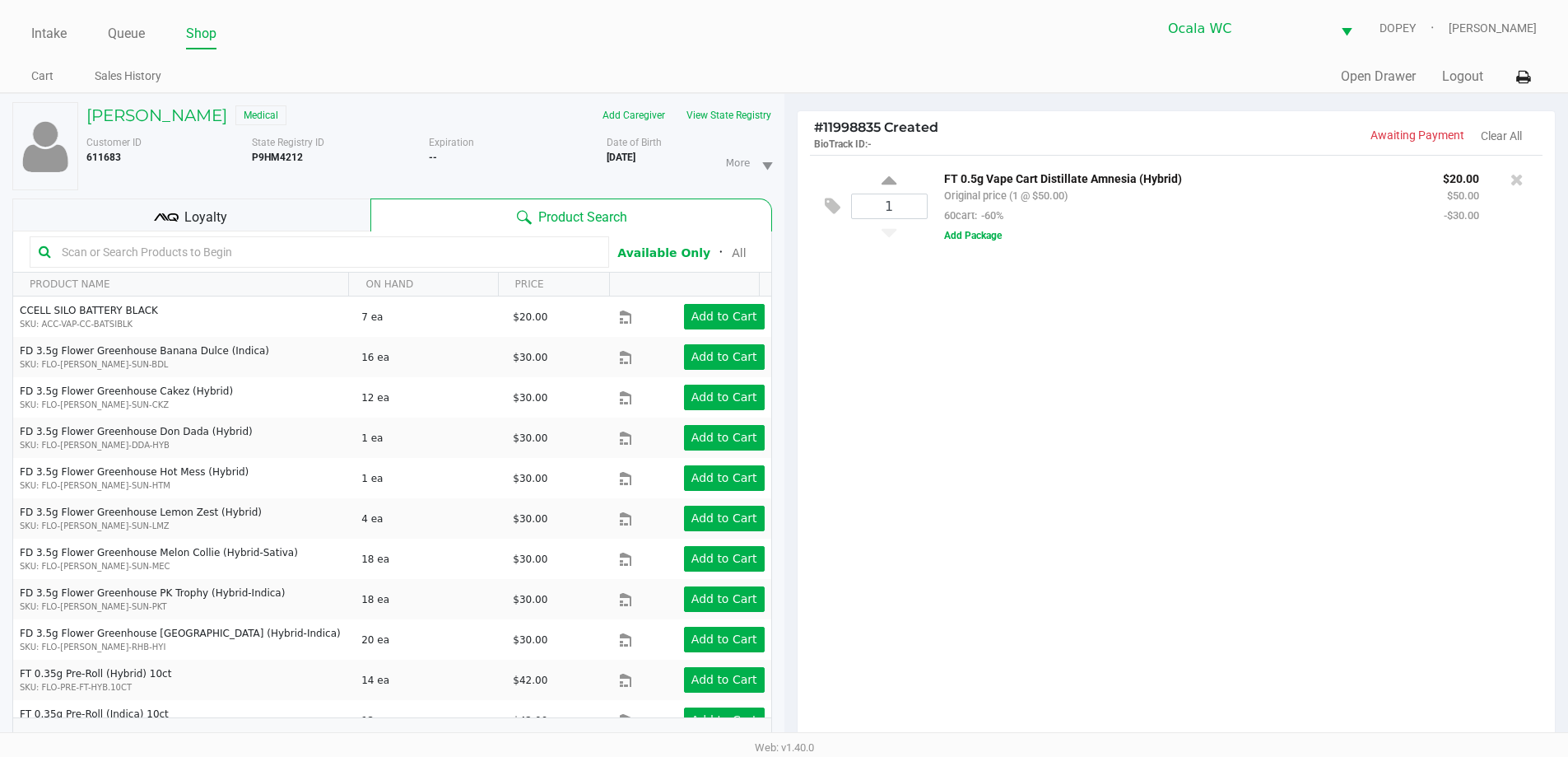
click at [425, 257] on input "text" at bounding box center [327, 252] width 545 height 25
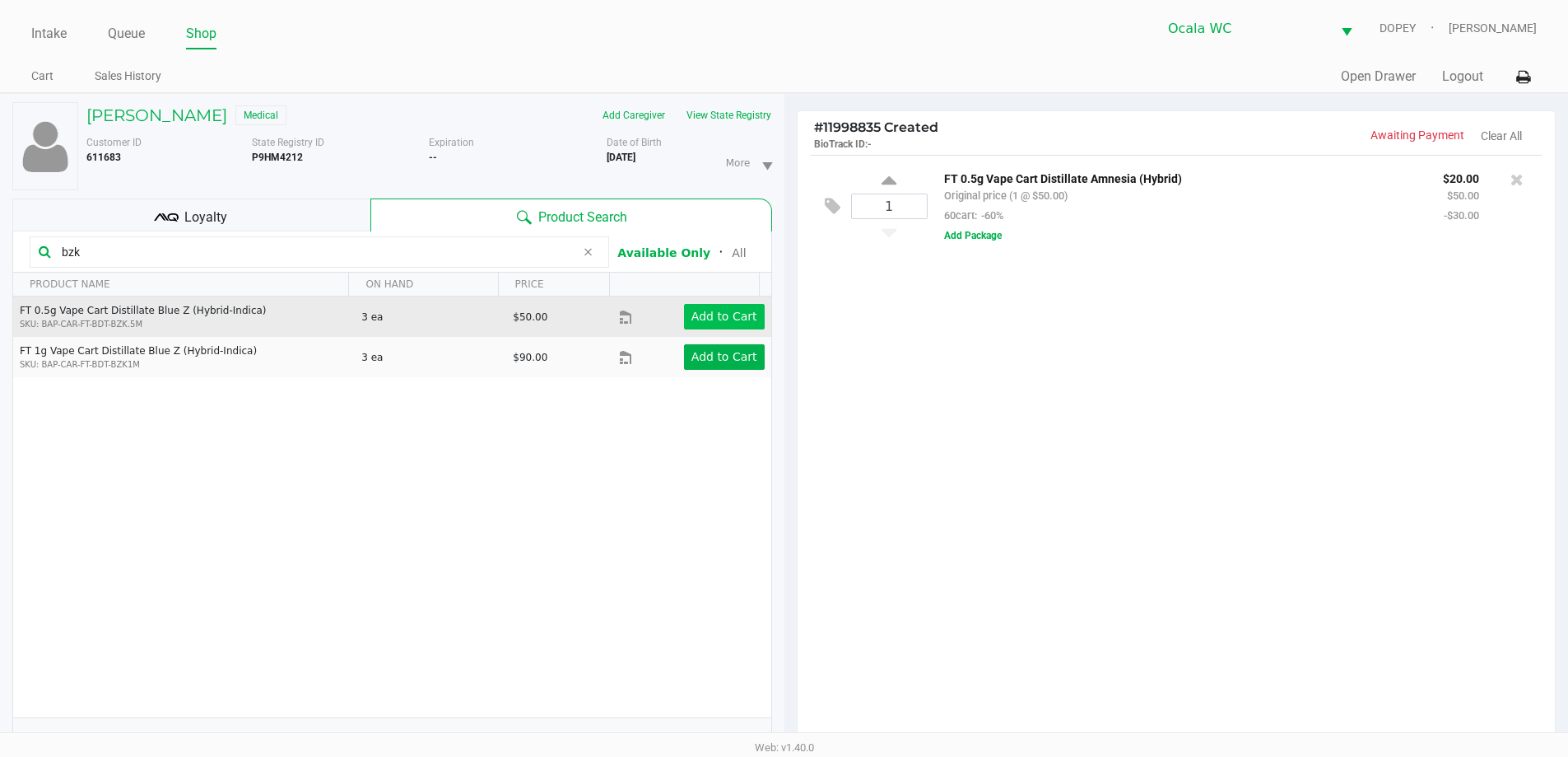
type input "bzk"
click at [719, 320] on app-button-loader "Add to Cart" at bounding box center [724, 317] width 66 height 13
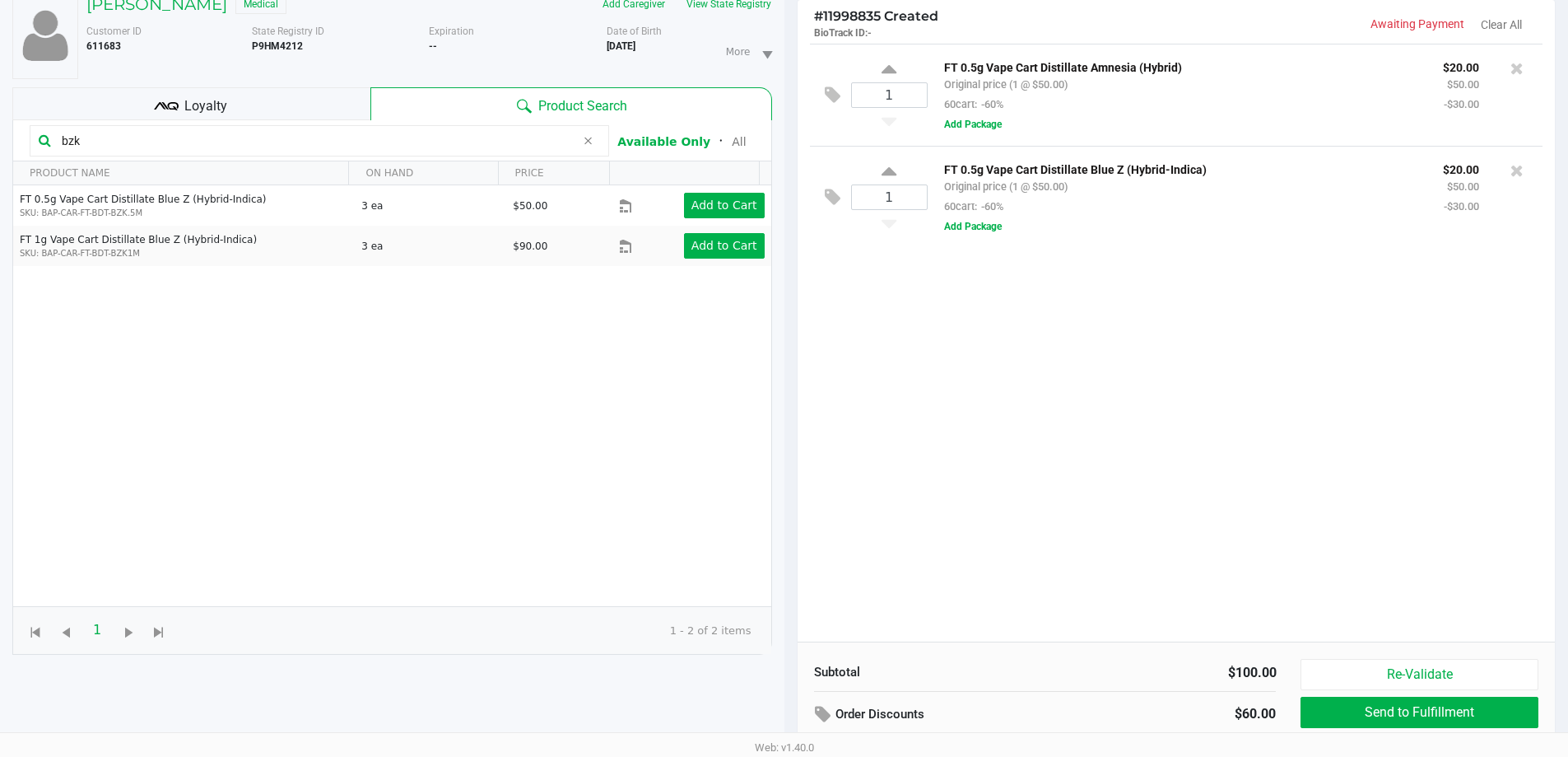
scroll to position [178, 0]
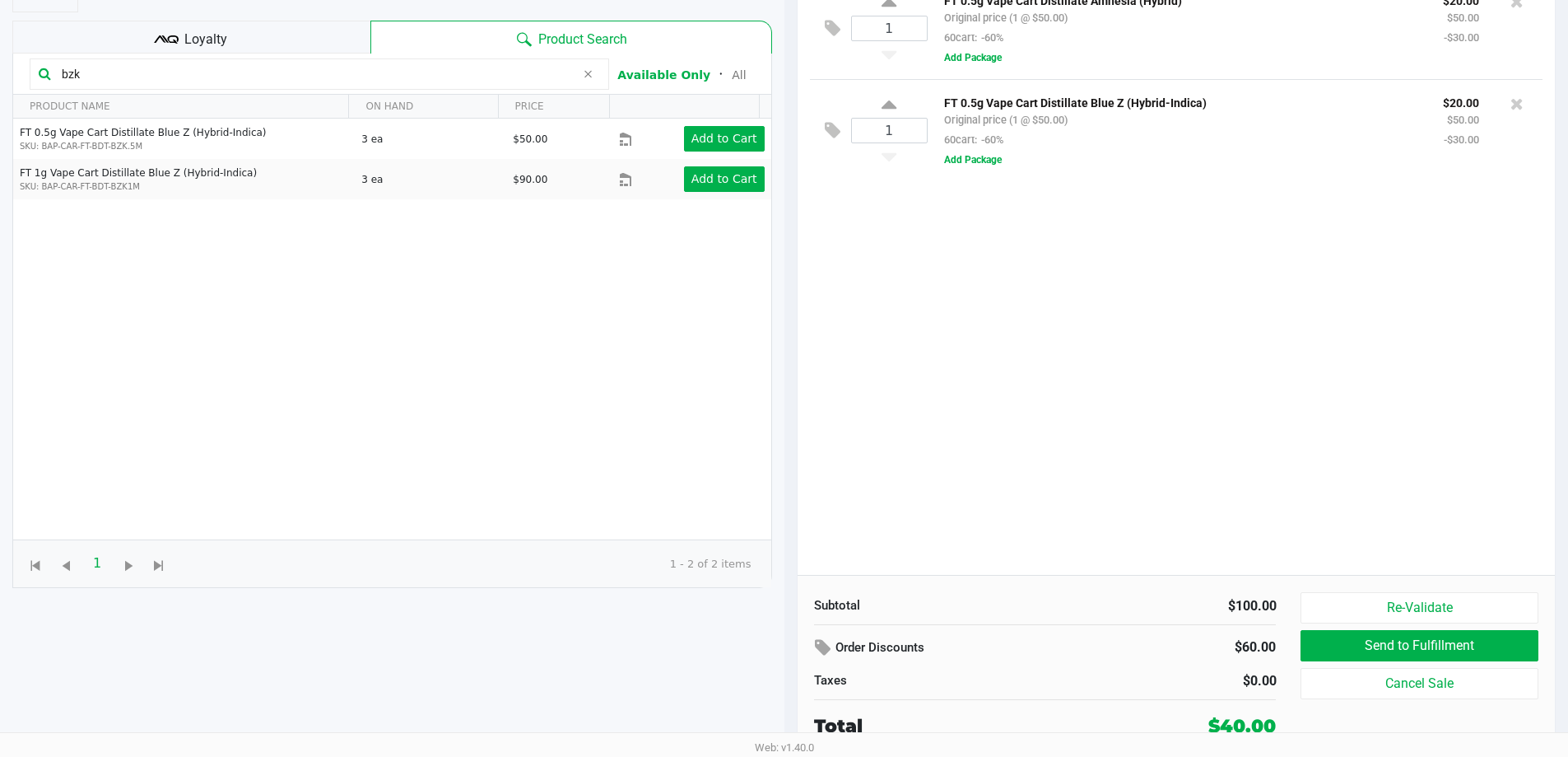
click at [1272, 432] on div "1 FT 0.5g Vape Cart Distillate Amnesia (Hybrid) Original price (1 @ $50.00) 60c…" at bounding box center [1176, 276] width 758 height 598
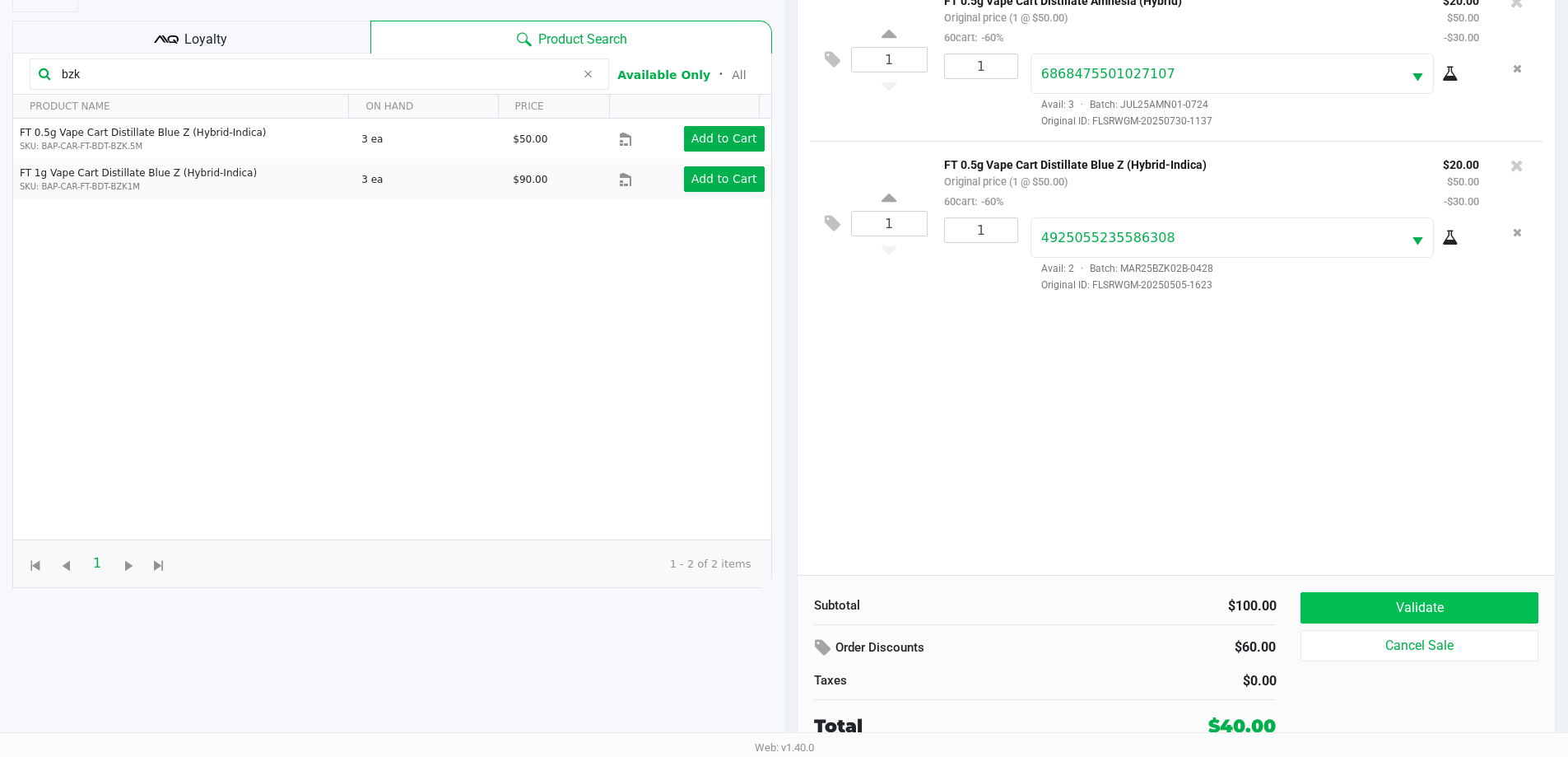
click at [1371, 623] on button "Validate" at bounding box center [1419, 607] width 237 height 31
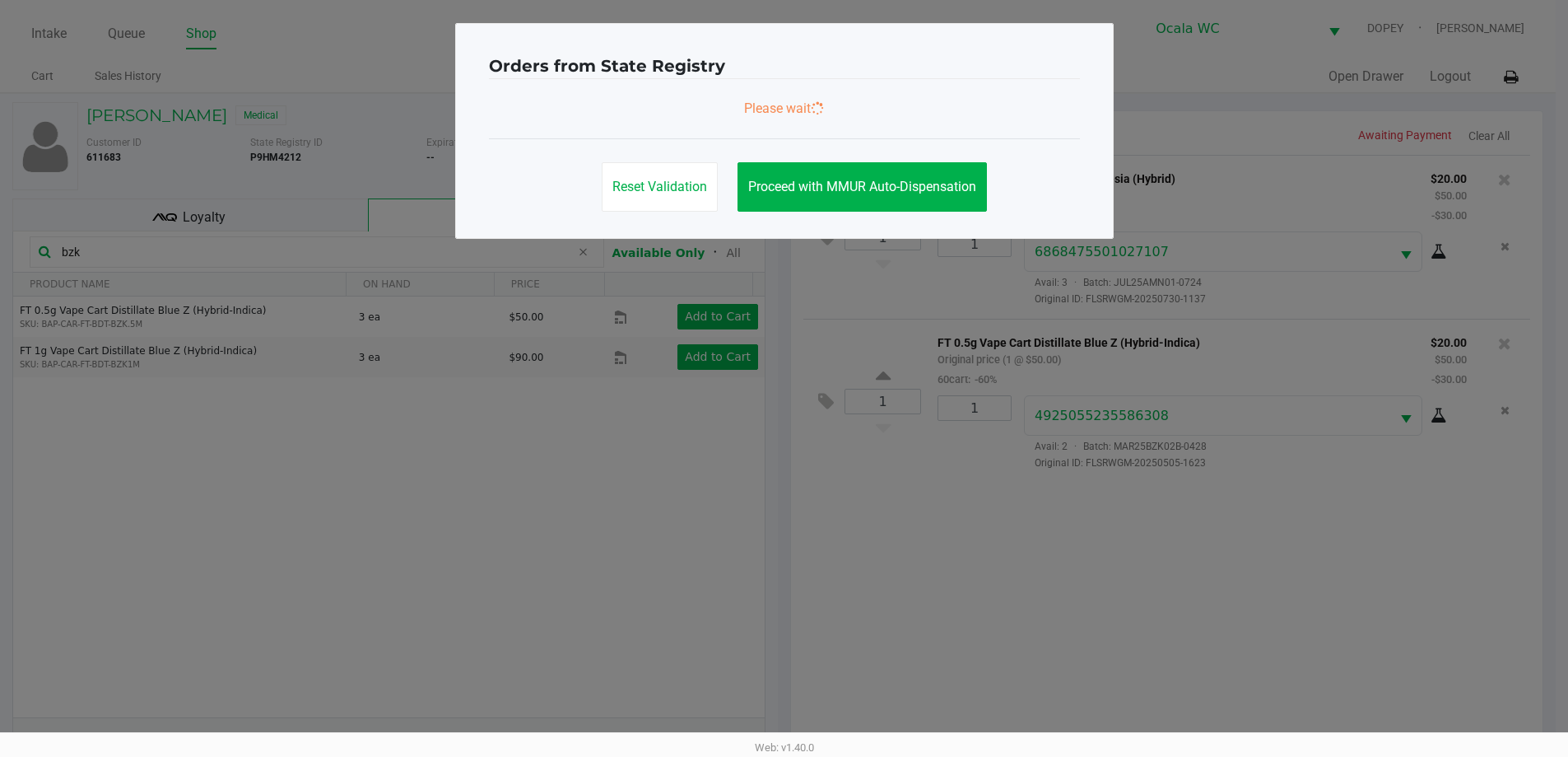
scroll to position [0, 0]
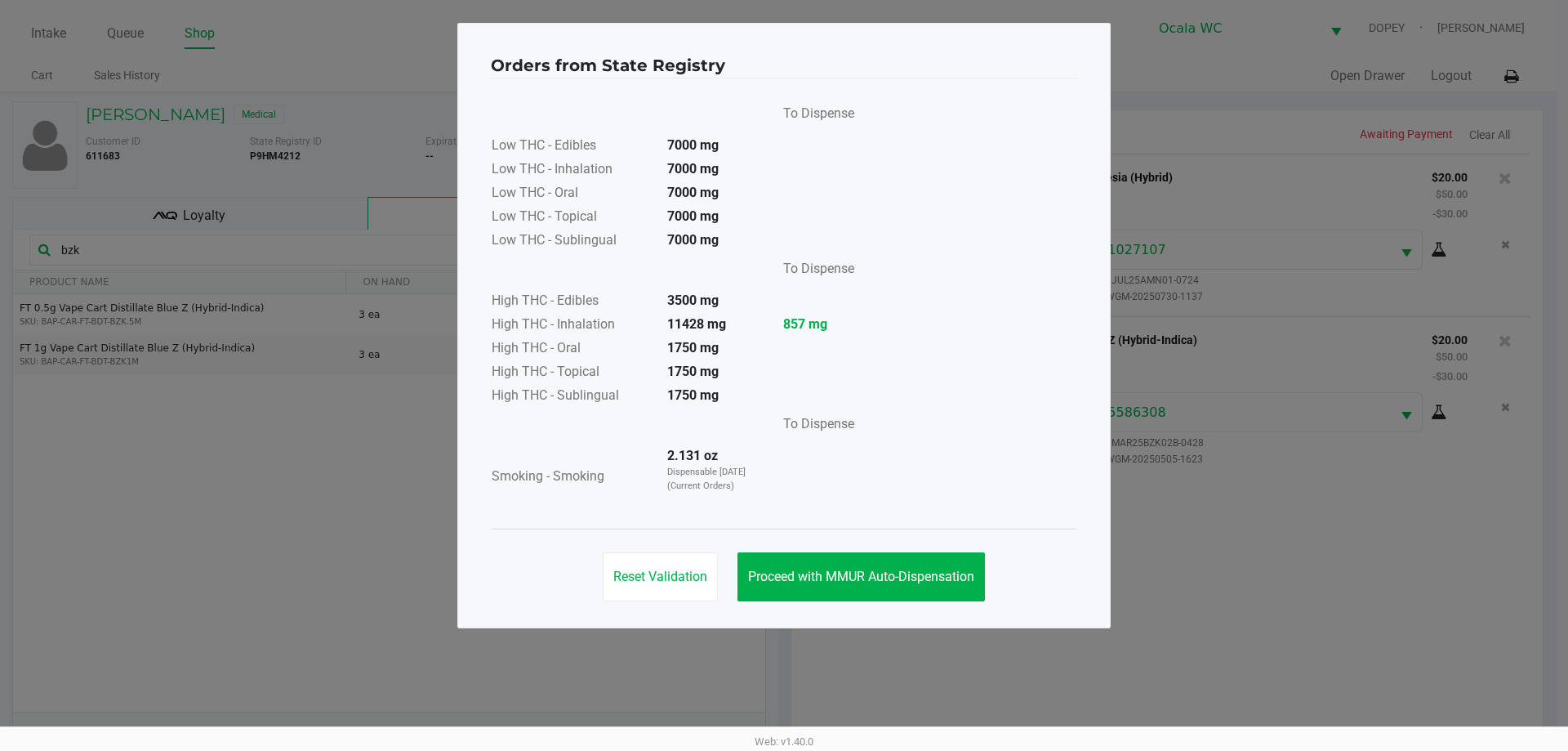
click at [1337, 514] on ngb-modal-window "Orders from State Registry To Dispense Low THC - Edibles 7000 mg Low THC - Inha…" at bounding box center [784, 375] width 1568 height 751
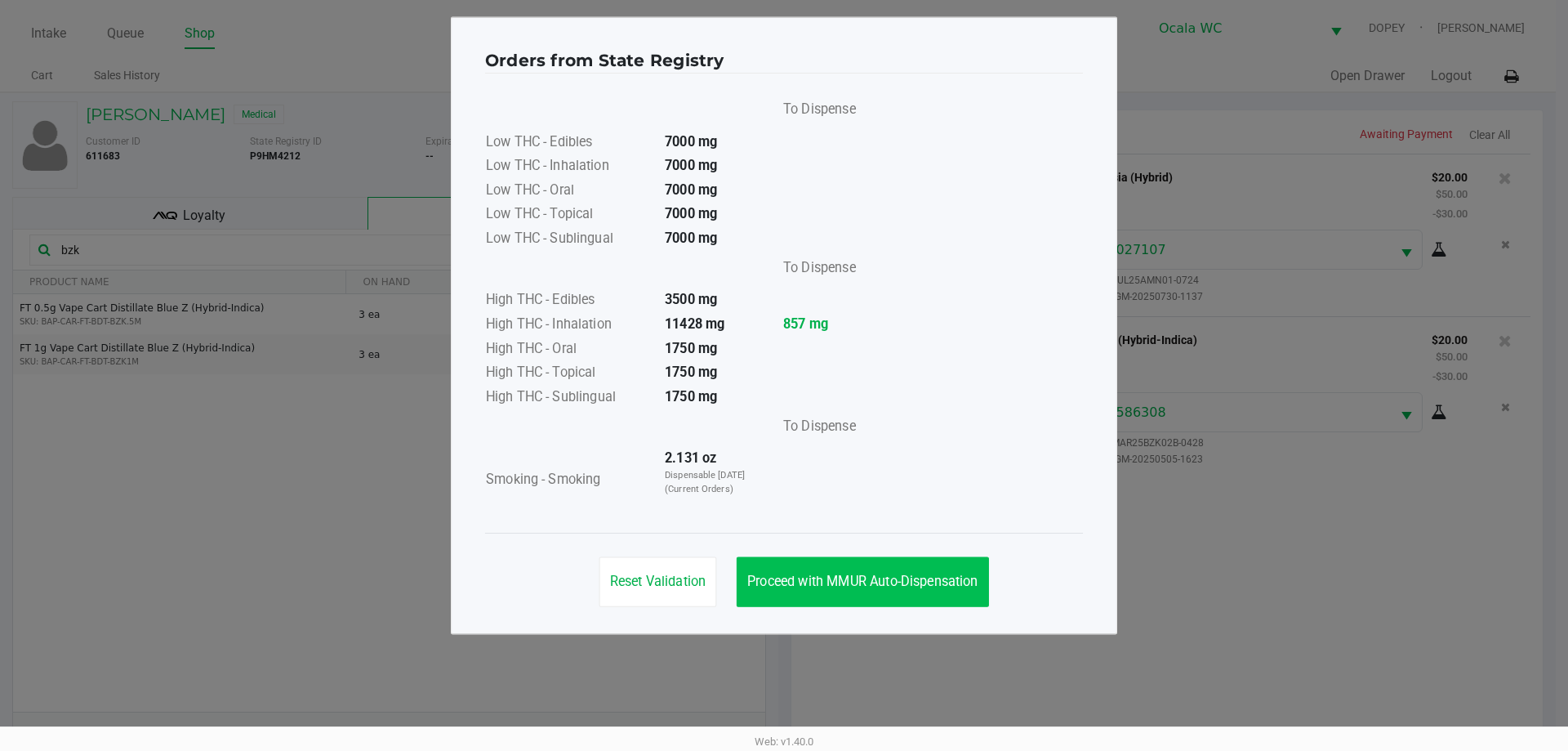
click at [902, 593] on button "Proceed with MMUR Auto-Dispensation" at bounding box center [862, 581] width 252 height 50
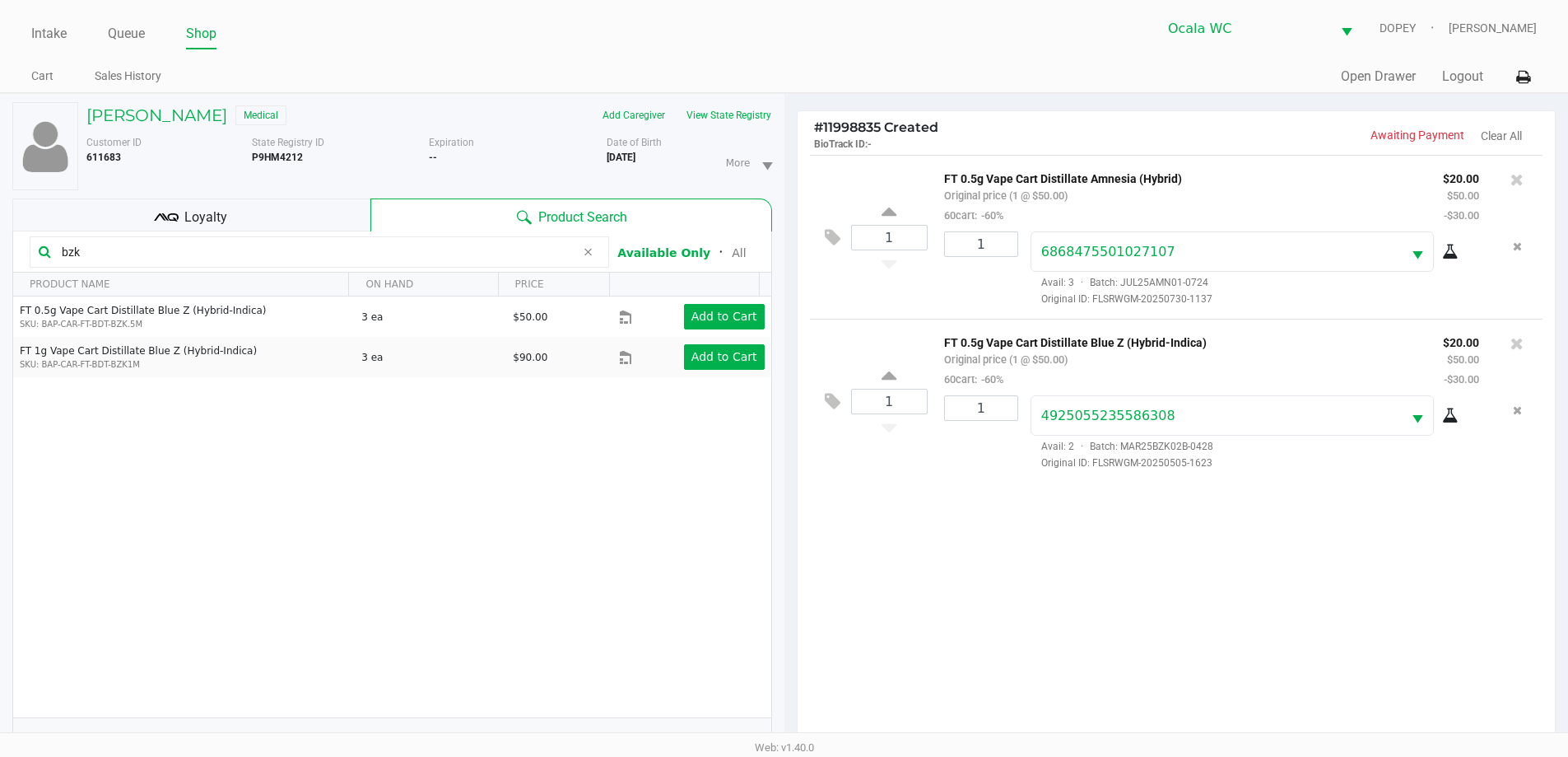
scroll to position [178, 0]
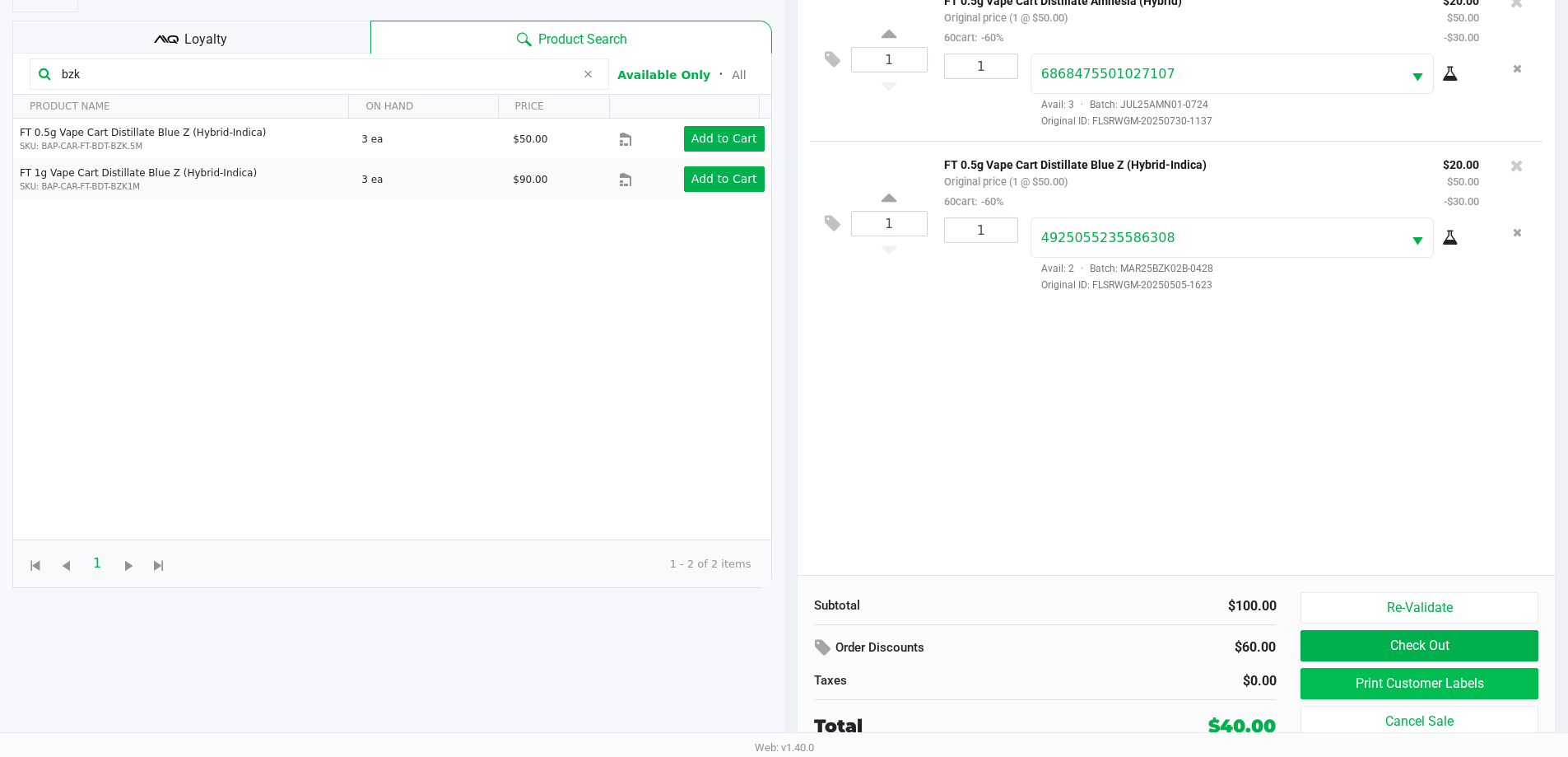
click at [1365, 696] on button "Print Customer Labels" at bounding box center [1419, 683] width 237 height 31
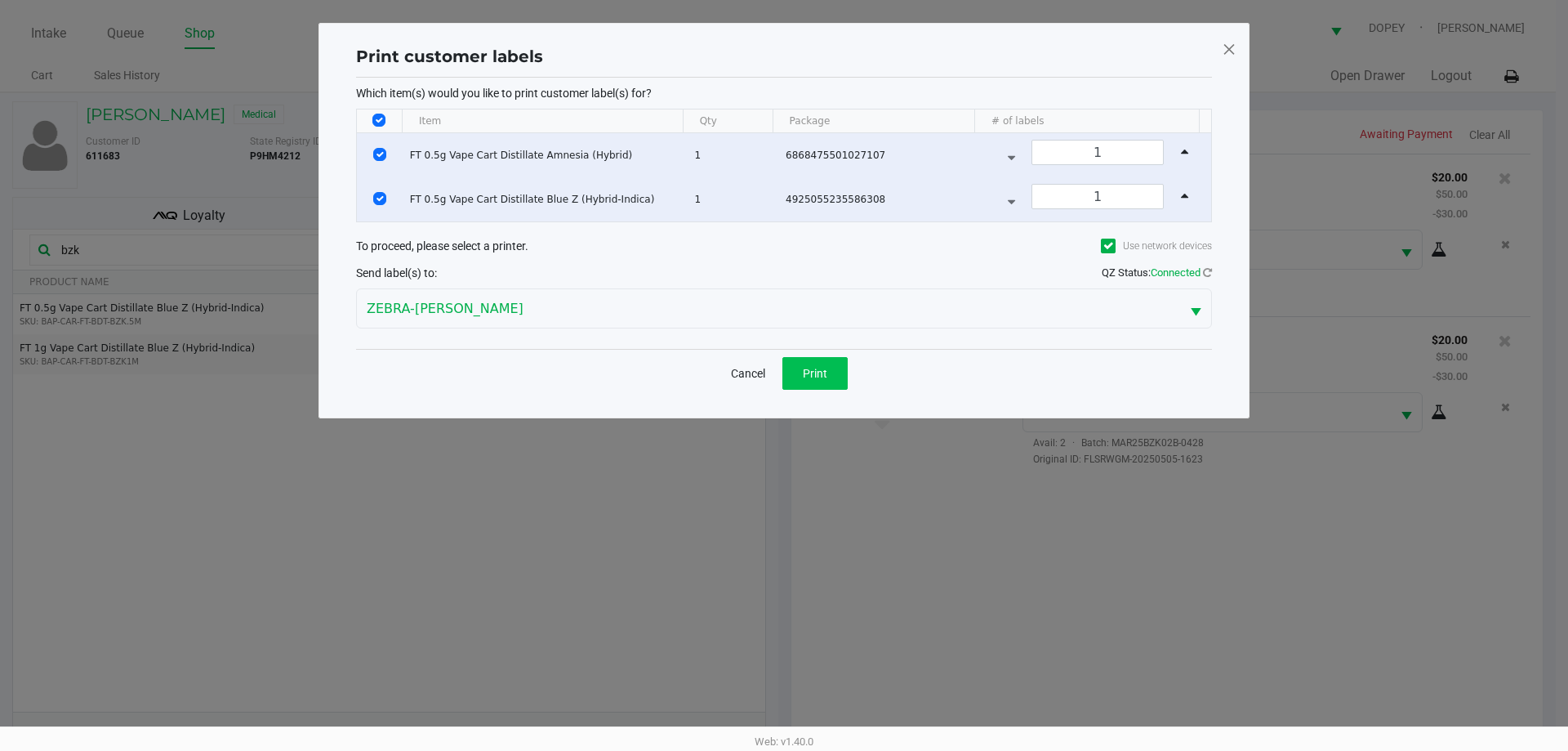
click at [821, 369] on span "Print" at bounding box center [814, 373] width 24 height 13
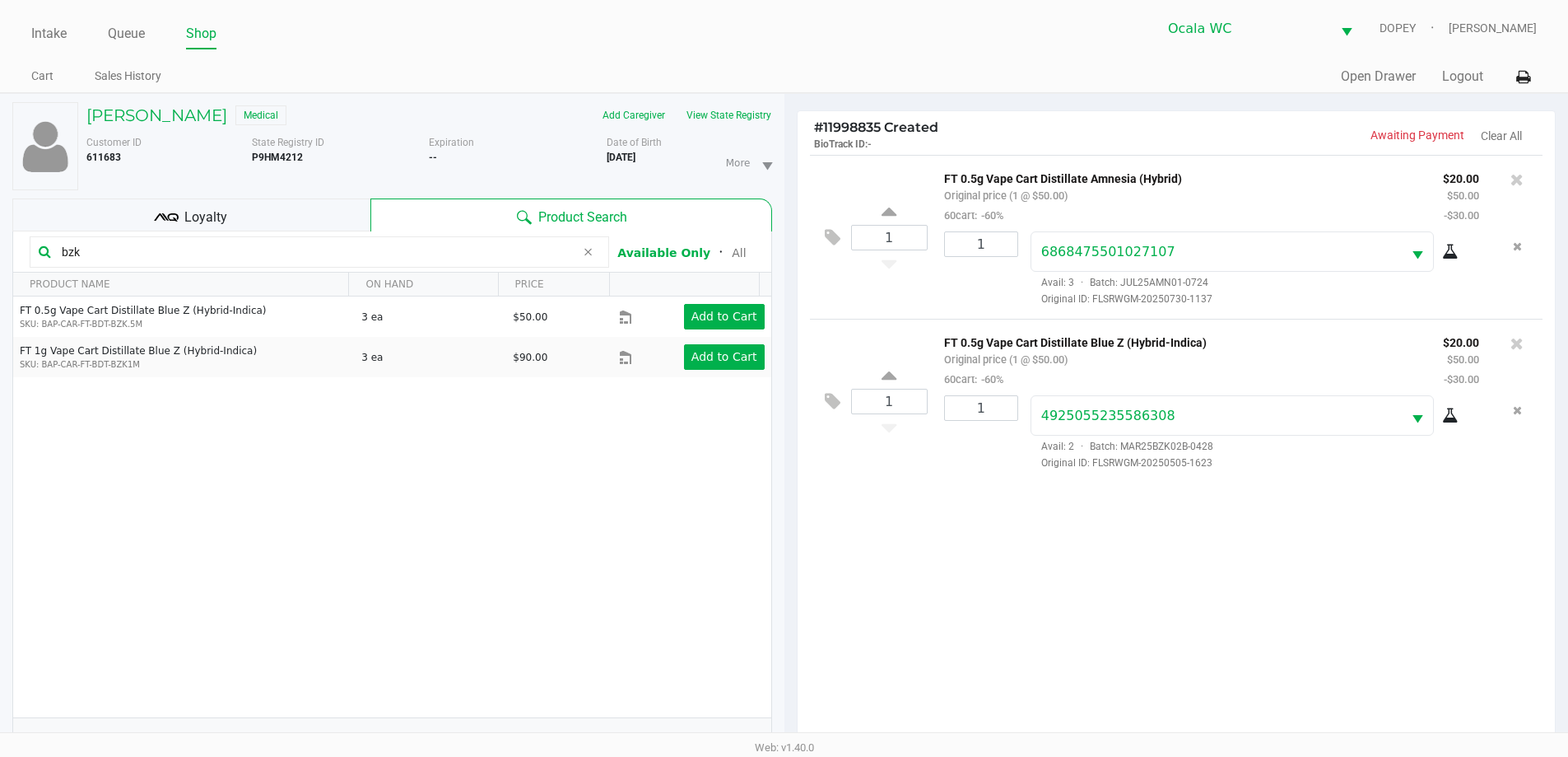
scroll to position [178, 0]
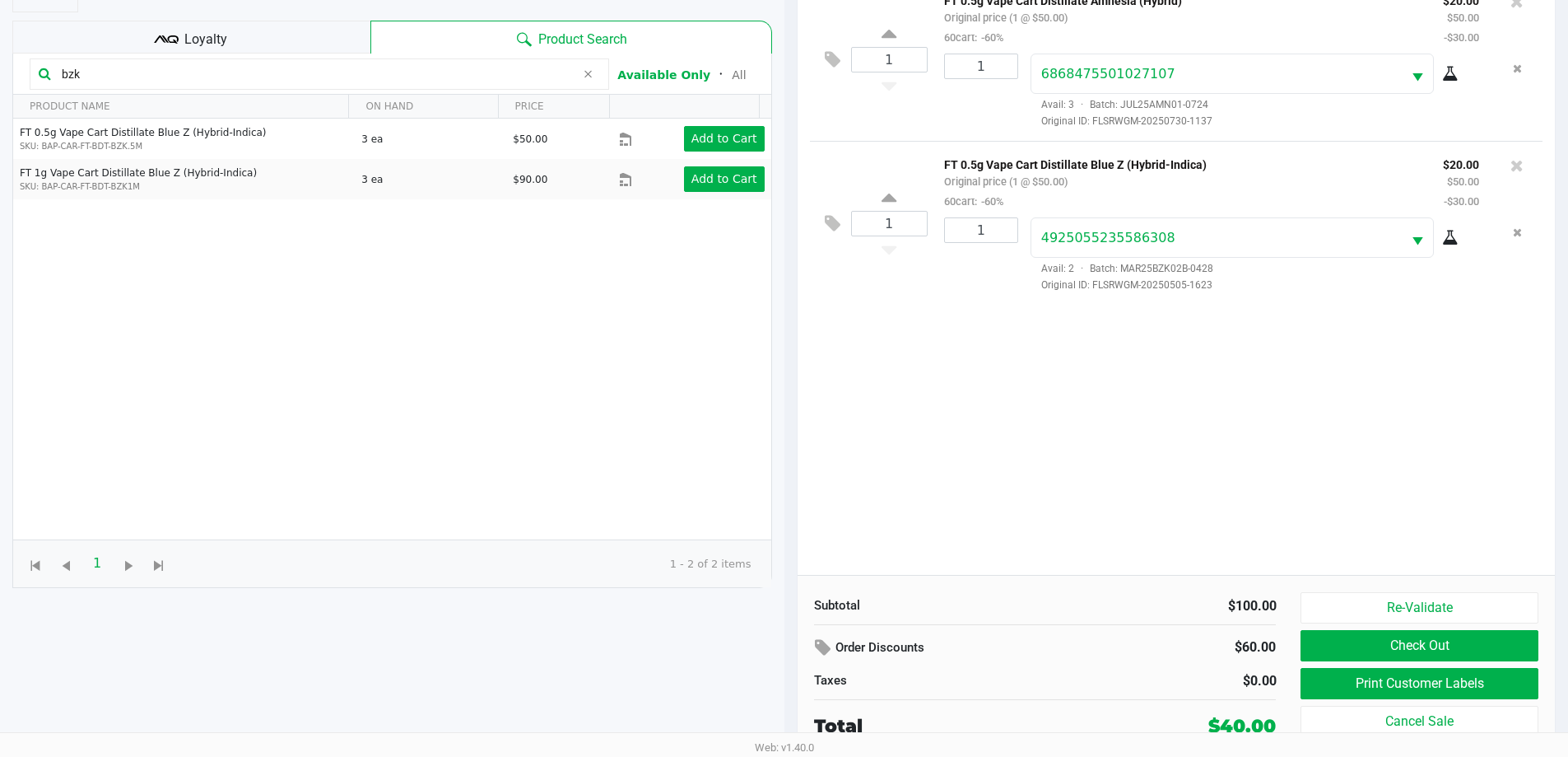
click at [1459, 647] on button "Check Out" at bounding box center [1419, 645] width 237 height 31
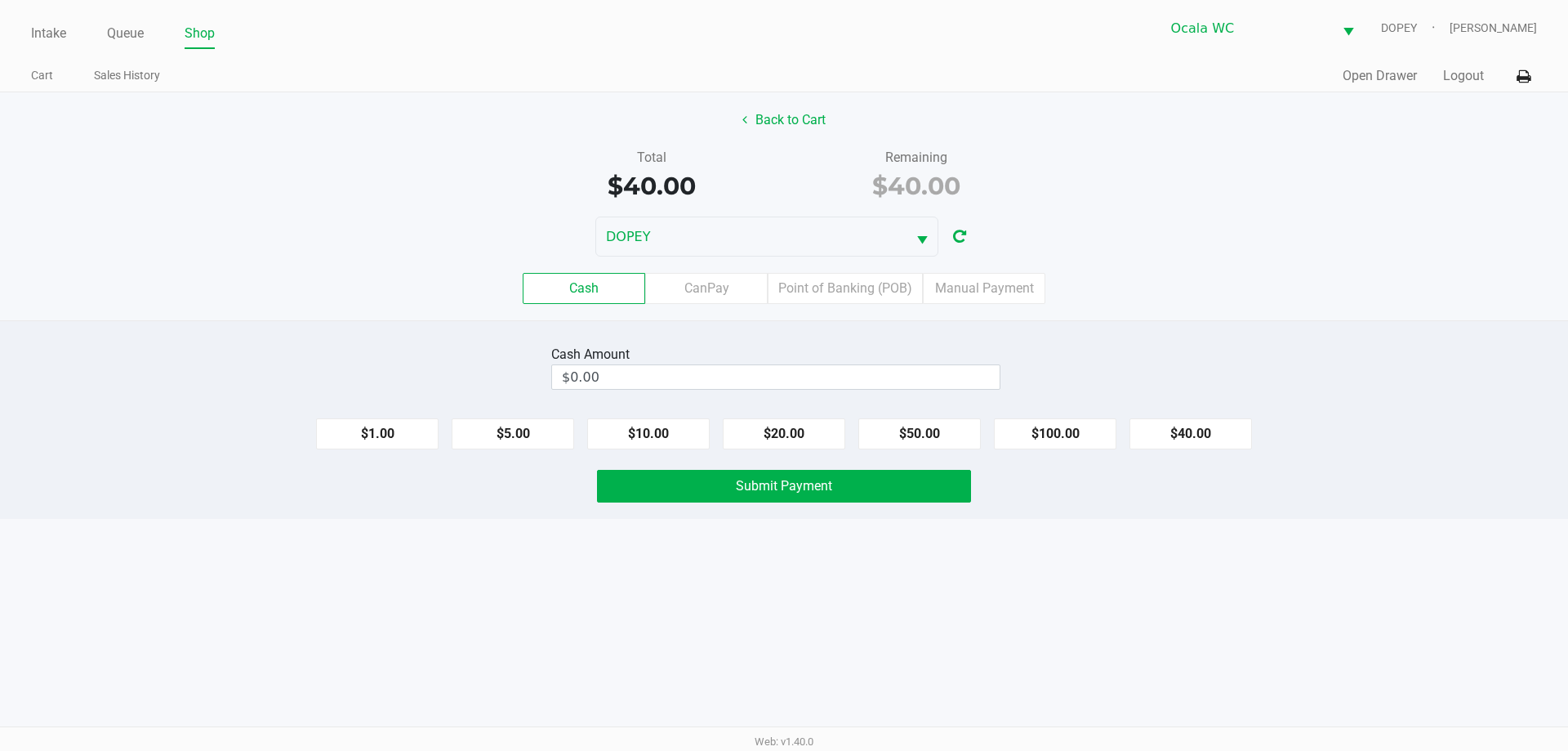
click at [1341, 341] on div "Cash Amount $0.00" at bounding box center [784, 367] width 1592 height 52
click at [941, 373] on input "$0.00" at bounding box center [775, 376] width 447 height 23
click at [1371, 296] on div "Cash CanPay Point of Banking (POB) Manual Payment" at bounding box center [784, 288] width 1568 height 31
click at [1212, 443] on button "$40.00" at bounding box center [1190, 433] width 123 height 31
type input "$40.00"
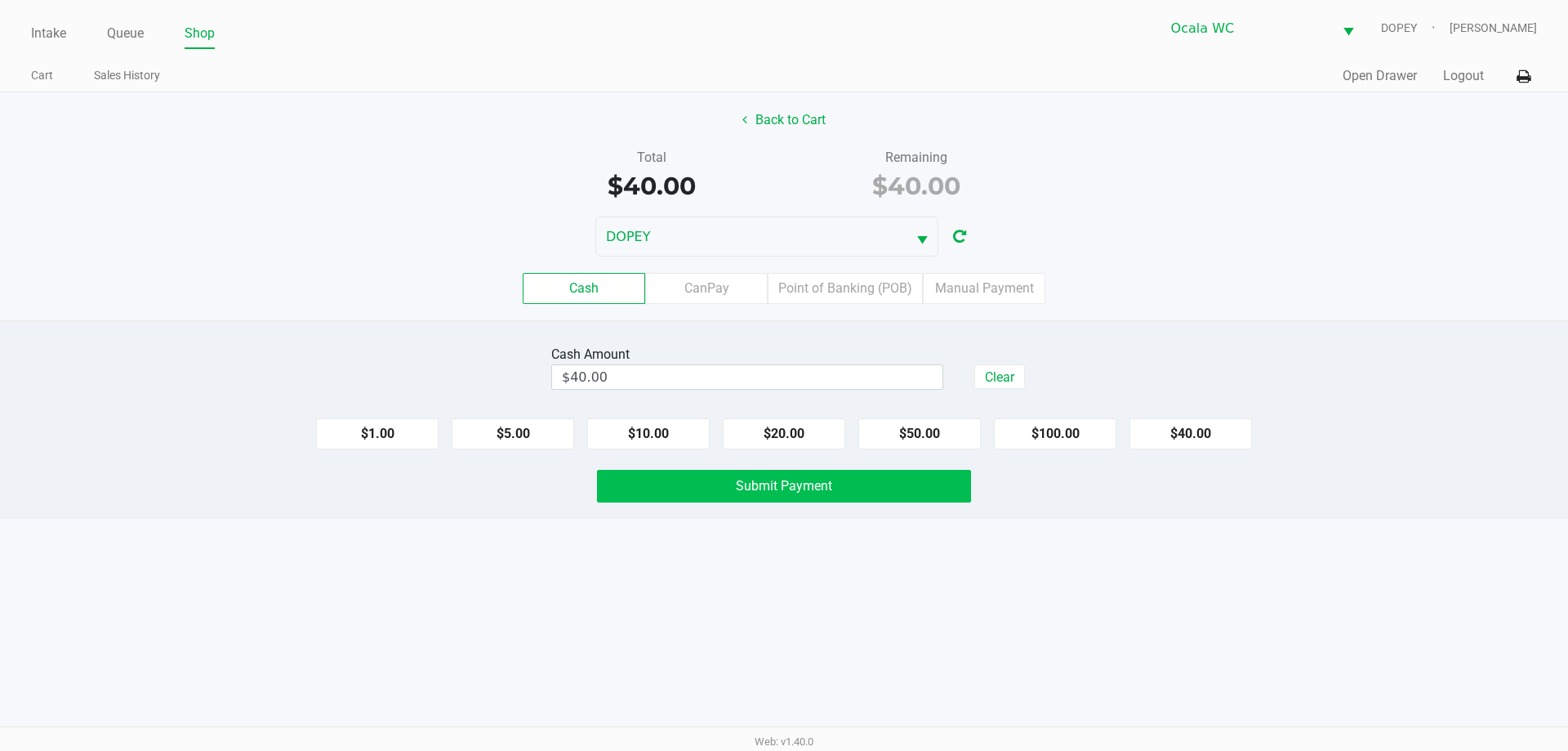
click at [874, 501] on button "Submit Payment" at bounding box center [784, 486] width 374 height 33
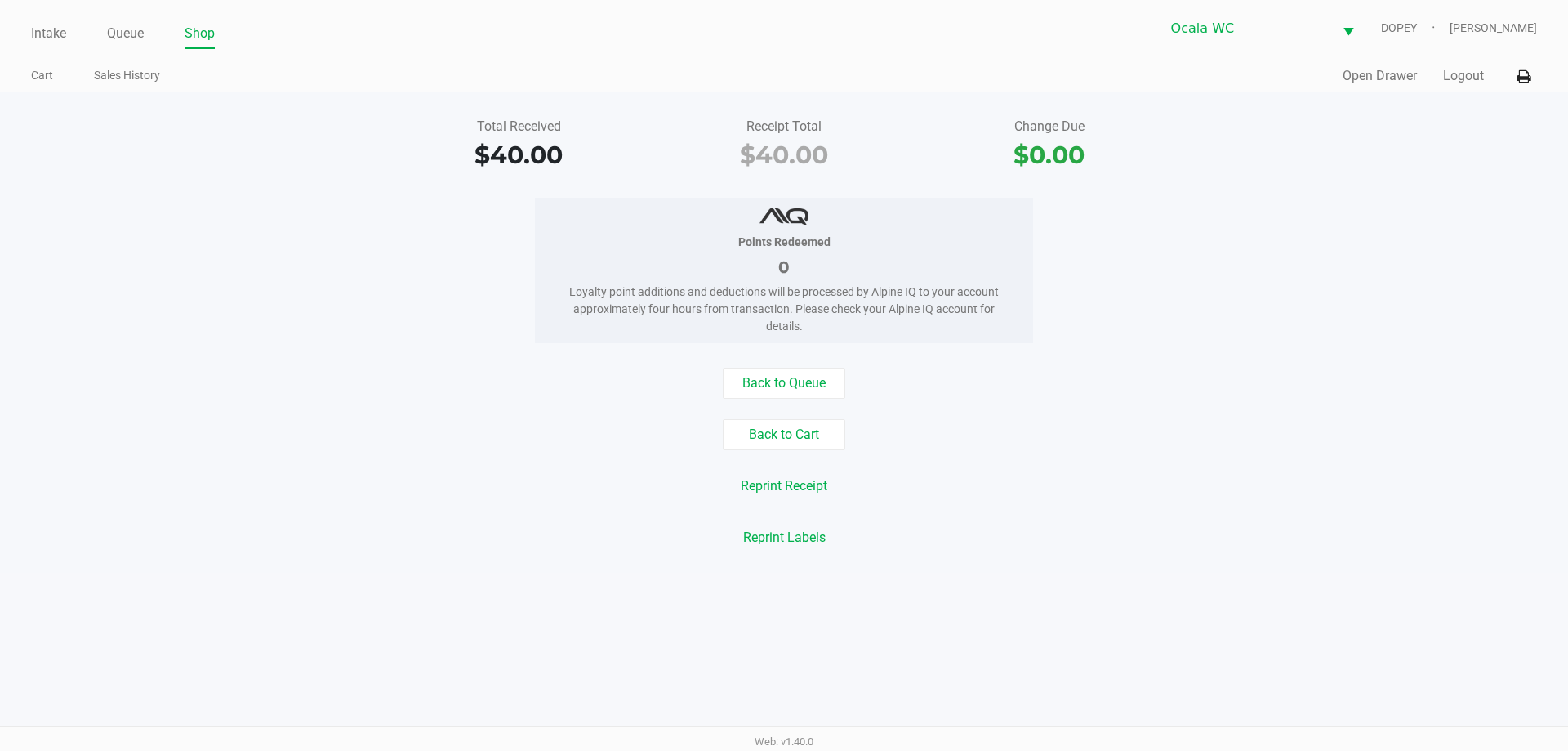
click at [1240, 473] on div "Reprint Receipt" at bounding box center [784, 486] width 1592 height 31
click at [435, 478] on div "Reprint Receipt" at bounding box center [784, 486] width 1592 height 31
click at [331, 35] on ul "Intake Queue Shop" at bounding box center [407, 35] width 753 height 28
click at [37, 21] on li "Intake" at bounding box center [48, 35] width 35 height 28
click at [44, 28] on link "Intake" at bounding box center [48, 34] width 35 height 23
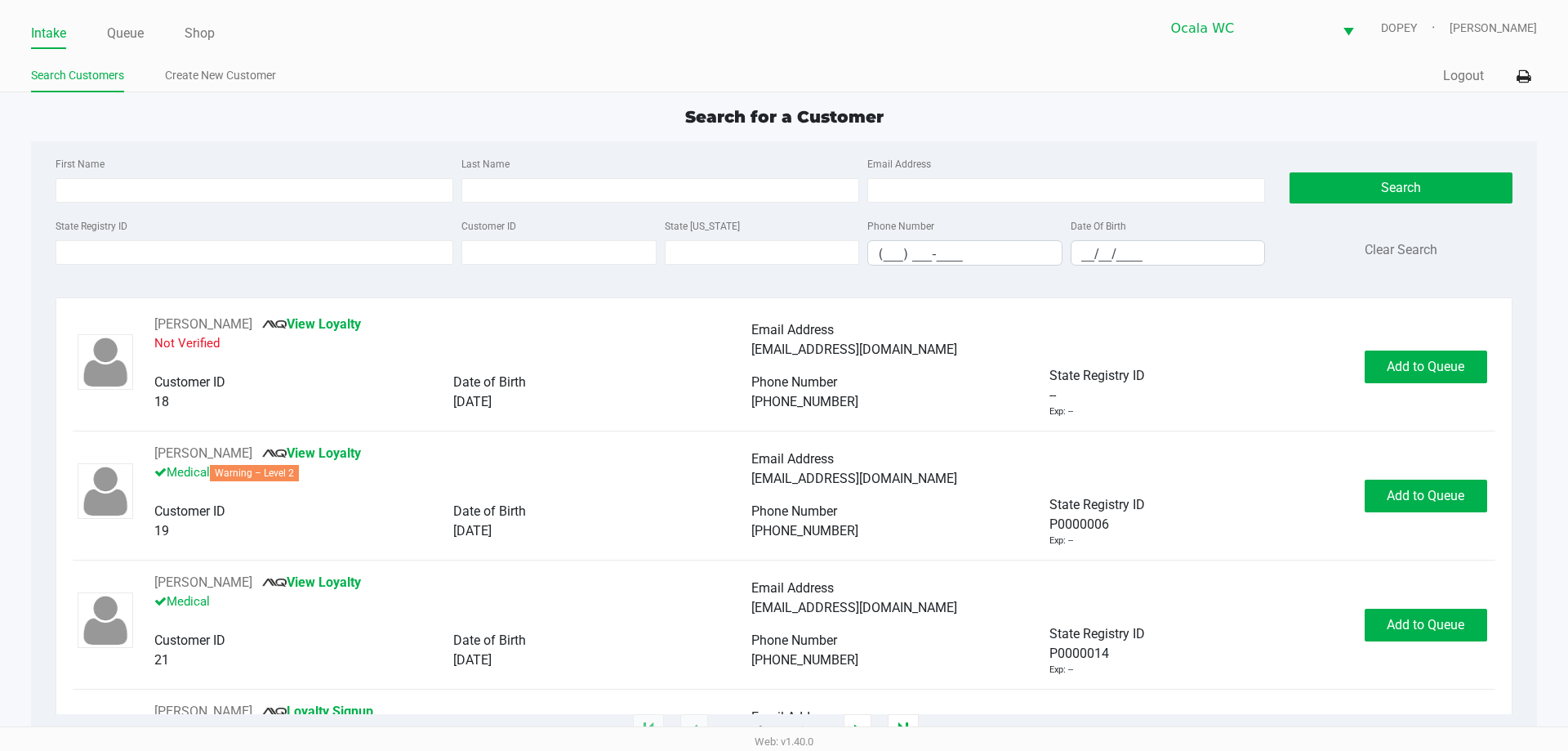
click at [442, 107] on div "Search for a Customer" at bounding box center [784, 117] width 1530 height 24
click at [180, 244] on input "State Registry ID" at bounding box center [254, 252] width 397 height 24
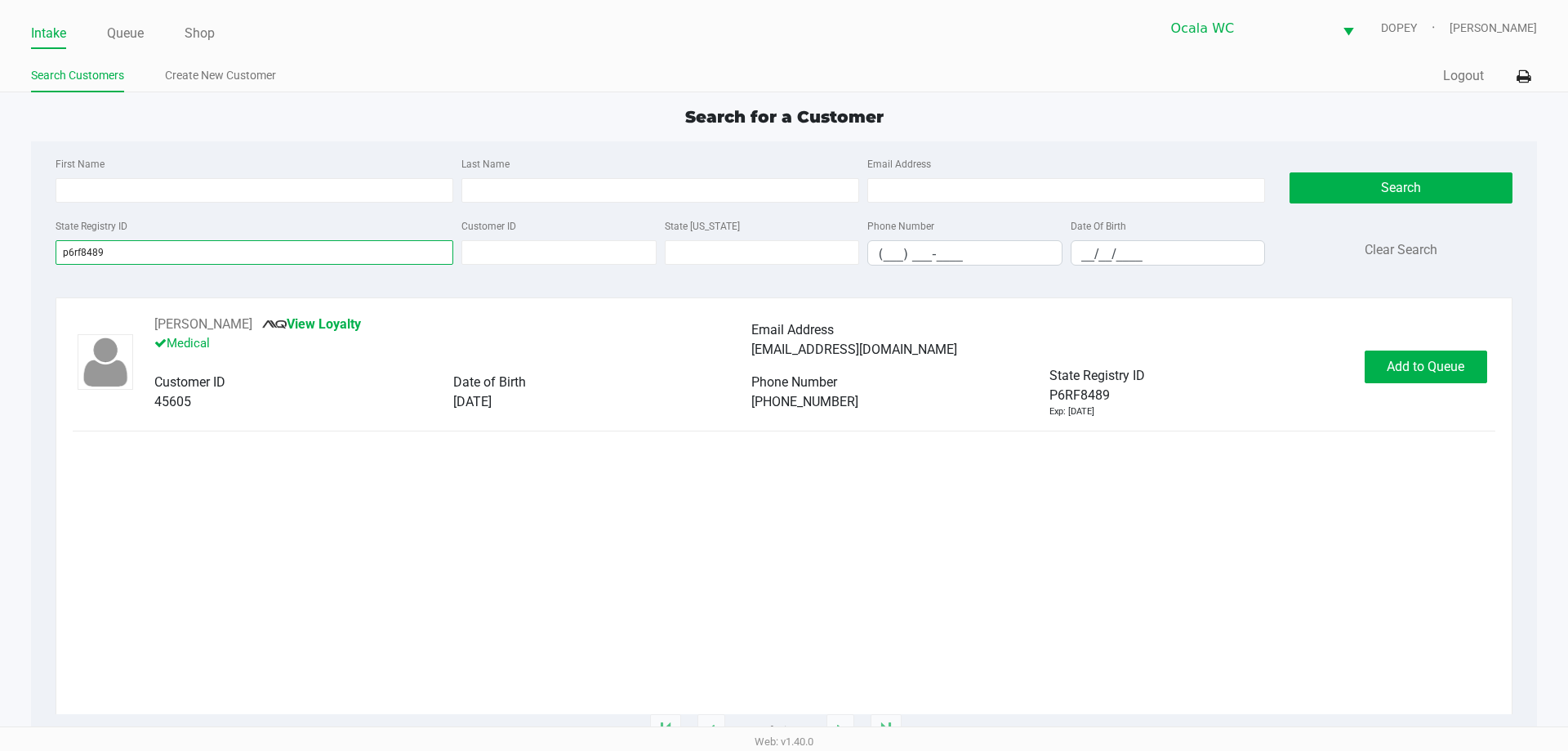
type input "p6rf8489"
click at [962, 656] on div "SASHA DELGADO View Loyalty Medical Email Address sashid1020@gmail.com Customer …" at bounding box center [784, 514] width 1422 height 399
click at [1413, 363] on span "Add to Queue" at bounding box center [1425, 366] width 78 height 16
click at [1338, 590] on div "SASHA DELGADO View Loyalty Medical Email Address sashid1020@gmail.com Customer …" at bounding box center [784, 514] width 1422 height 399
click at [1462, 369] on button "In Queue" at bounding box center [1424, 367] width 114 height 33
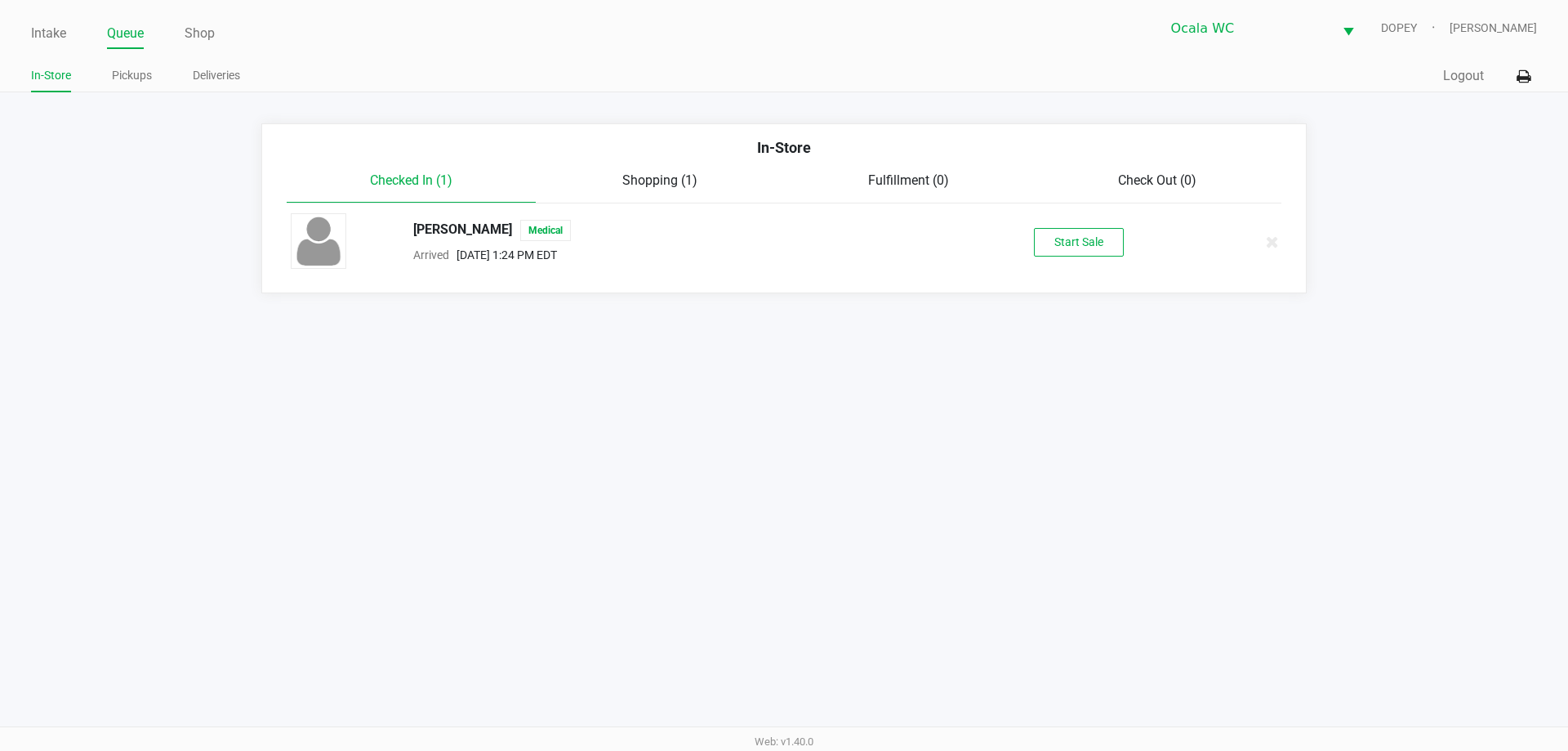
click at [1088, 238] on button "Start Sale" at bounding box center [1079, 242] width 90 height 28
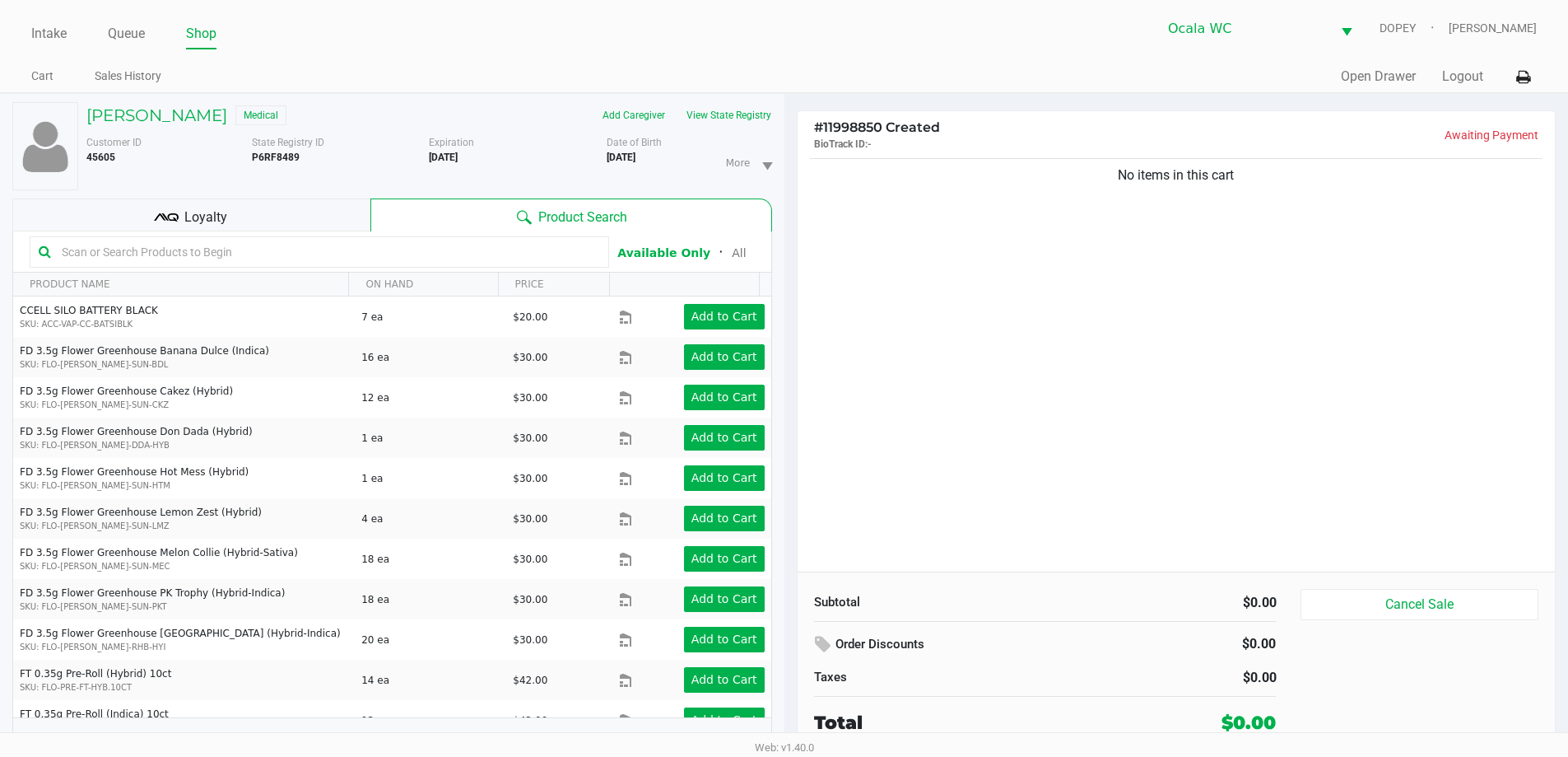
click at [377, 225] on div "Product Search" at bounding box center [571, 215] width 401 height 33
click at [1140, 335] on div "No items in this cart" at bounding box center [1176, 363] width 758 height 417
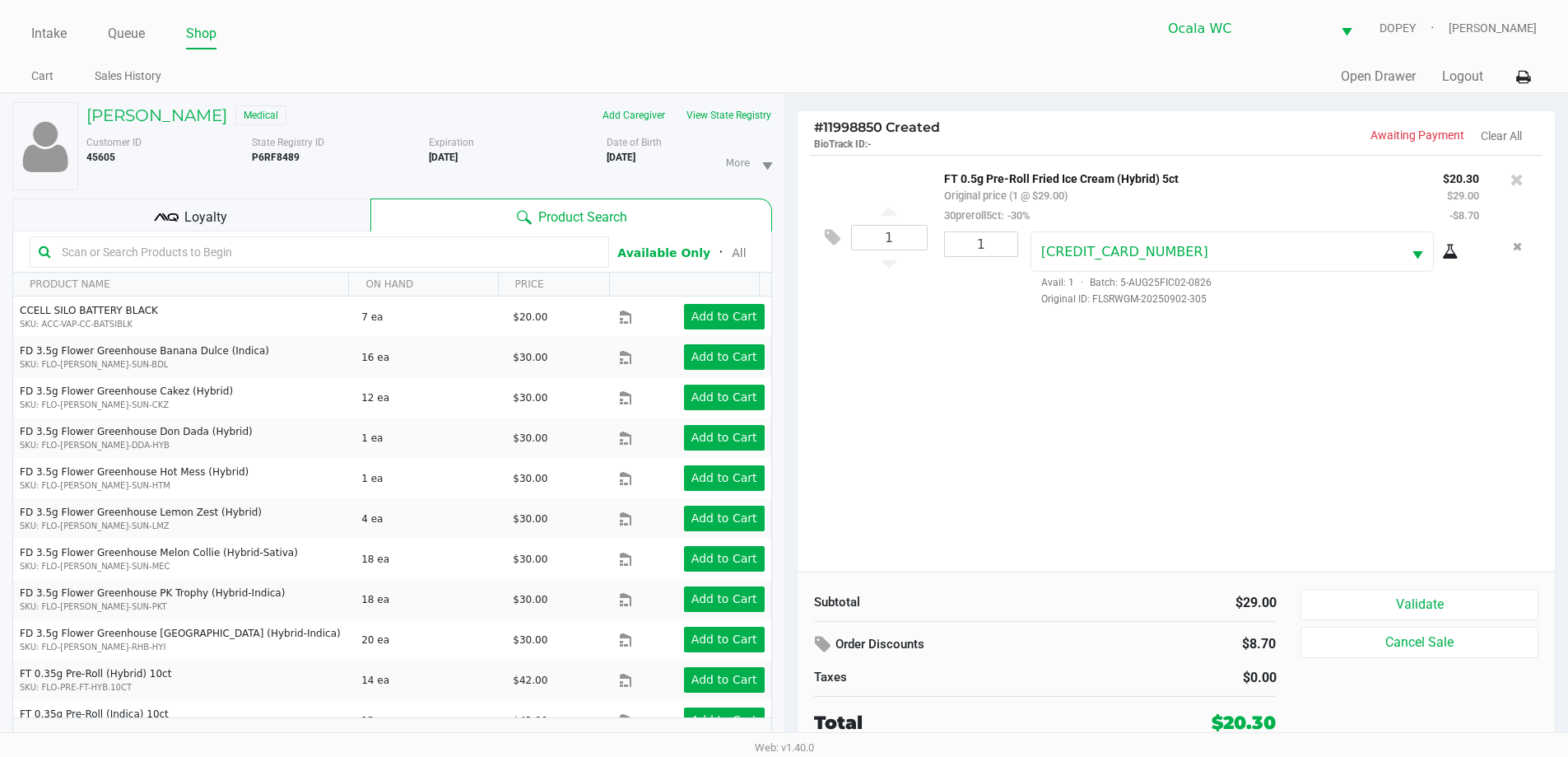
click at [1376, 603] on button "Validate" at bounding box center [1419, 604] width 237 height 31
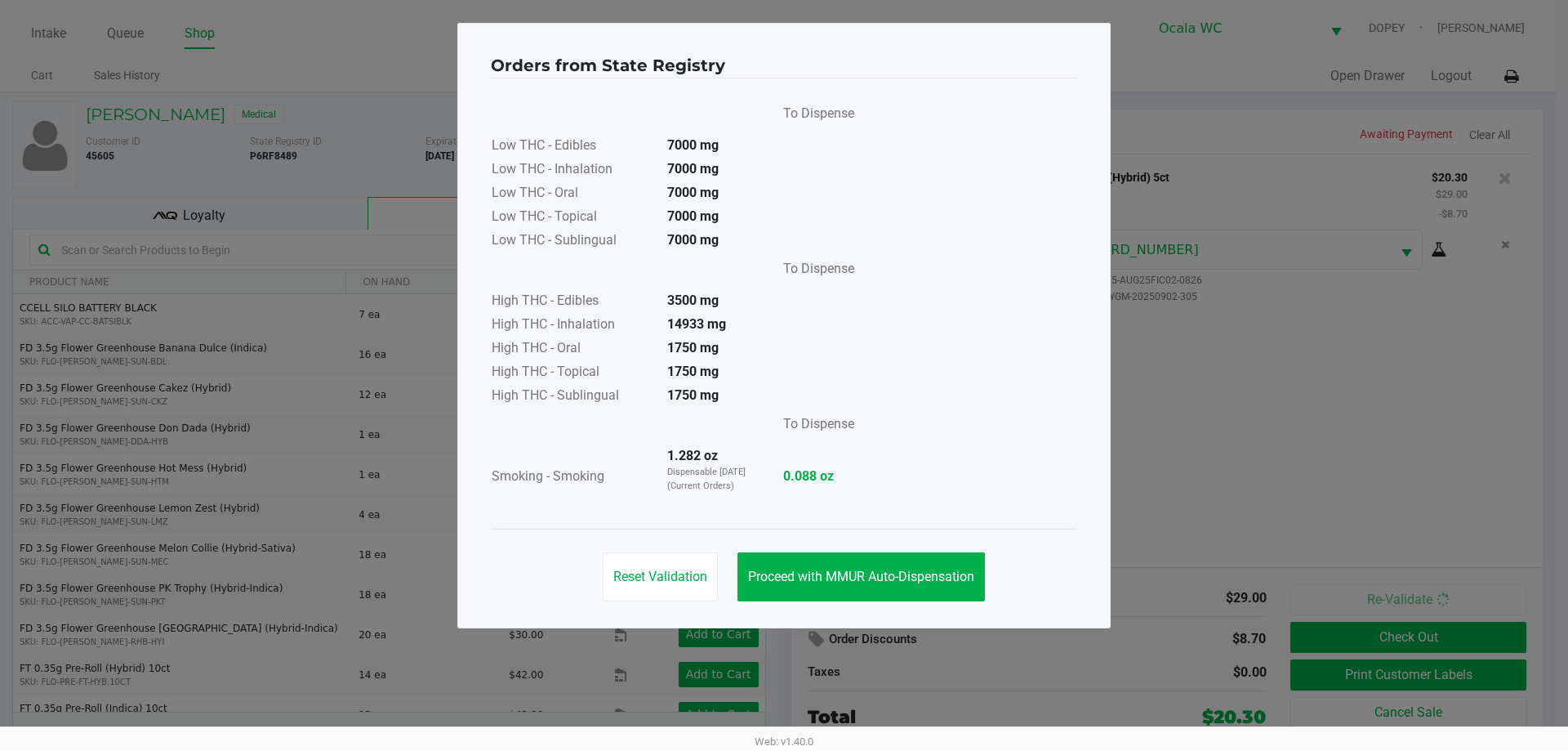
click at [897, 563] on button "Proceed with MMUR Auto-Dispensation" at bounding box center [861, 577] width 247 height 49
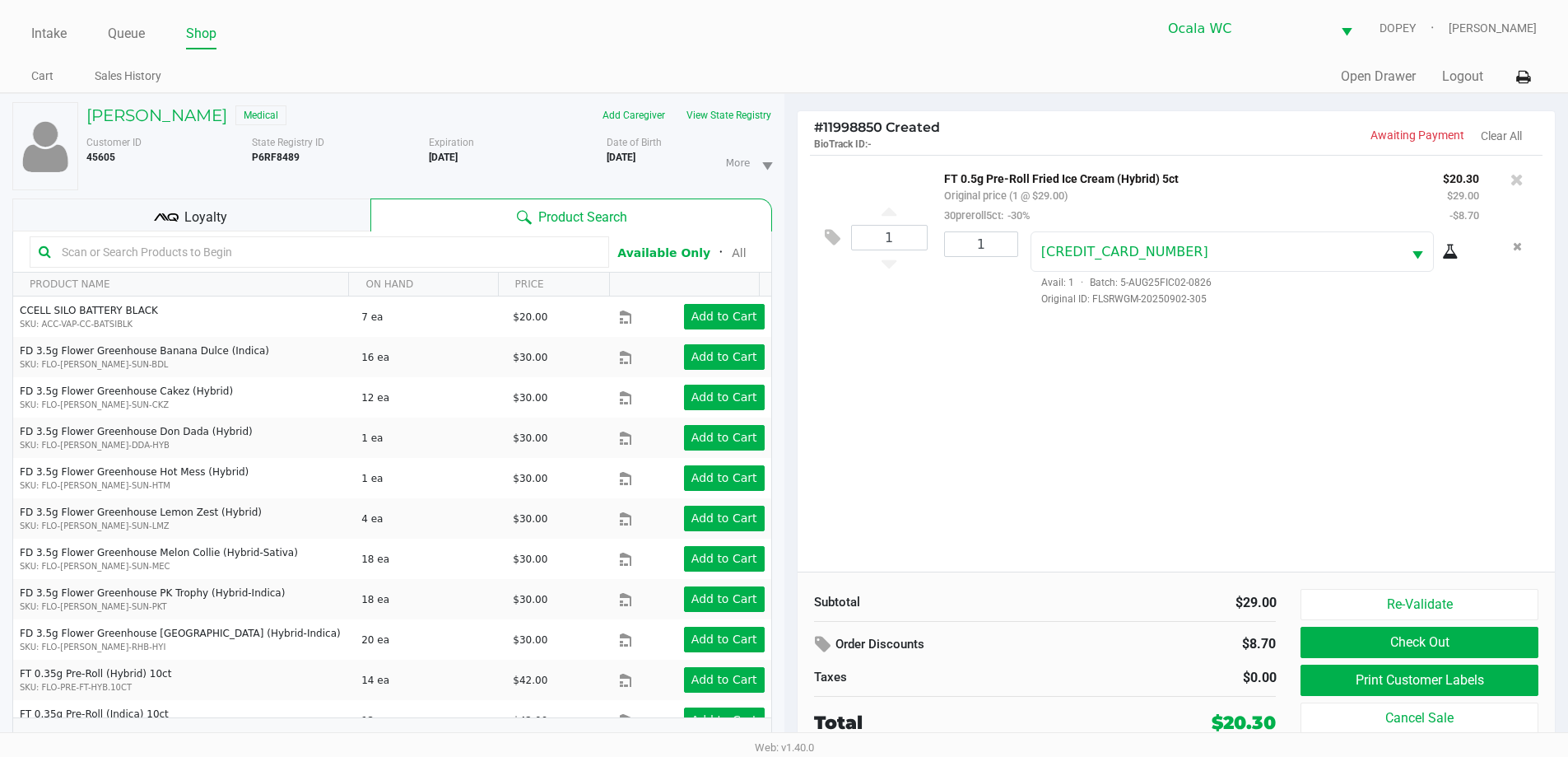
click at [1332, 696] on button "Print Customer Labels" at bounding box center [1419, 680] width 237 height 31
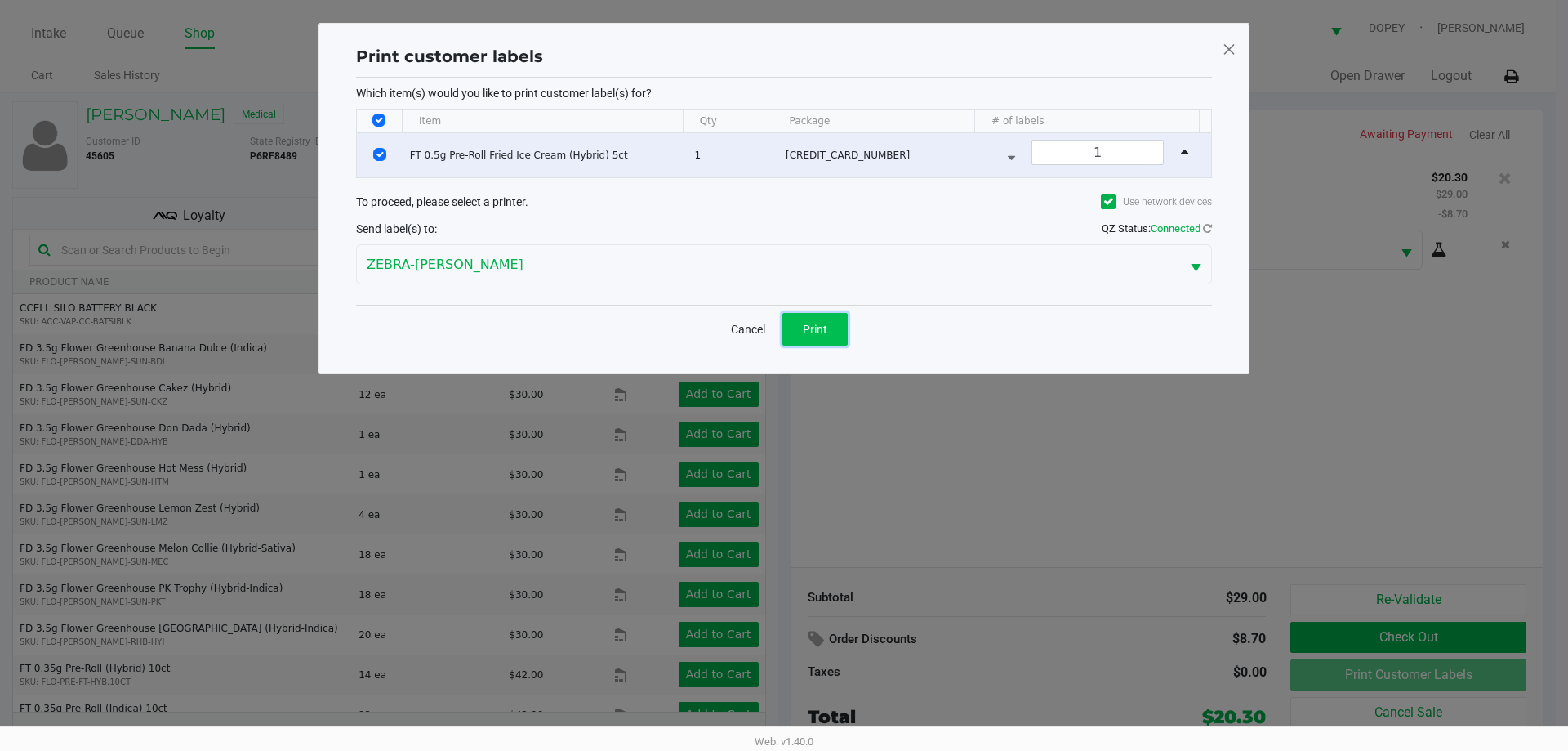
click at [804, 338] on button "Print" at bounding box center [815, 329] width 66 height 33
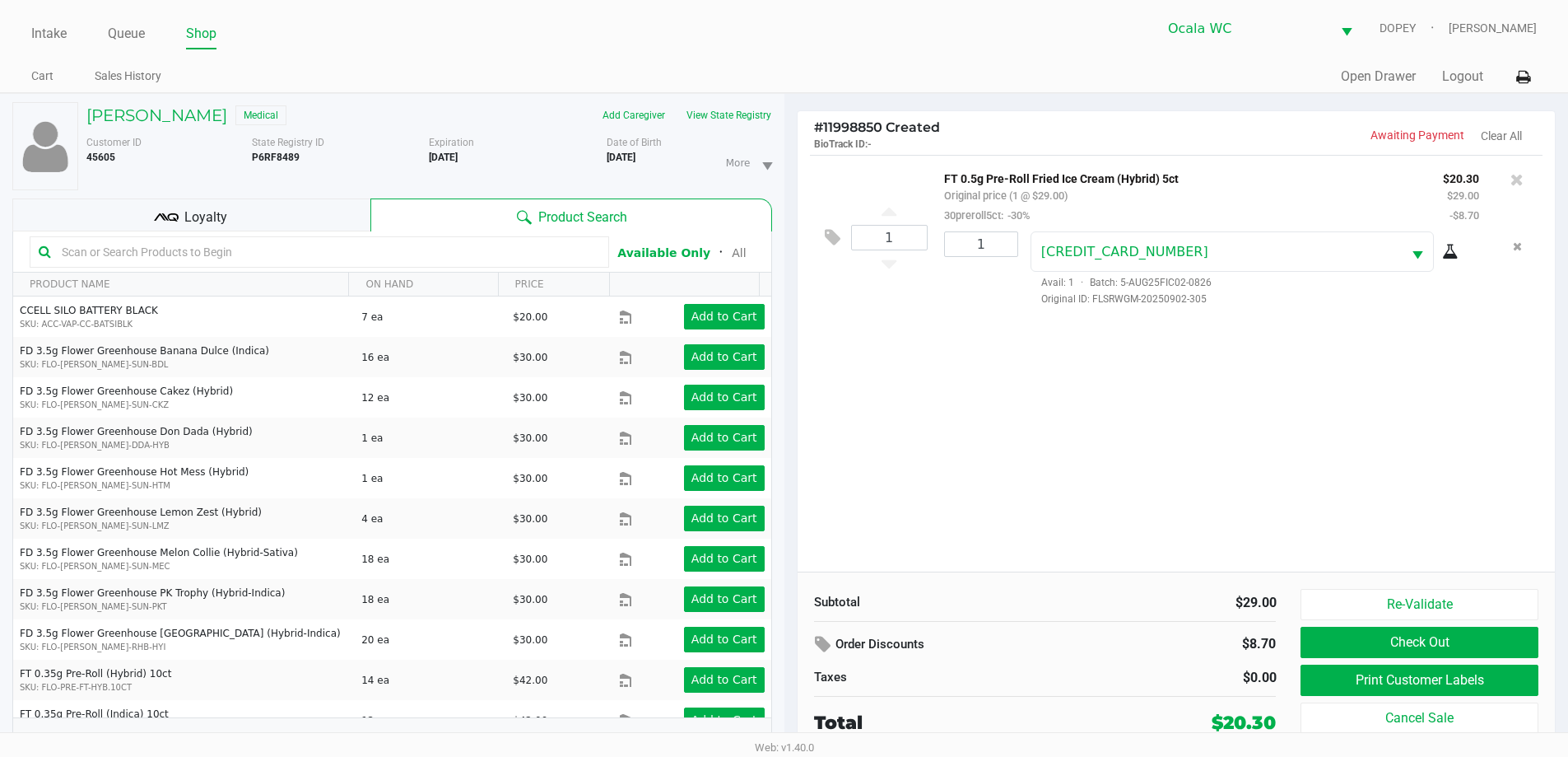
click at [1346, 644] on button "Check Out" at bounding box center [1419, 642] width 237 height 31
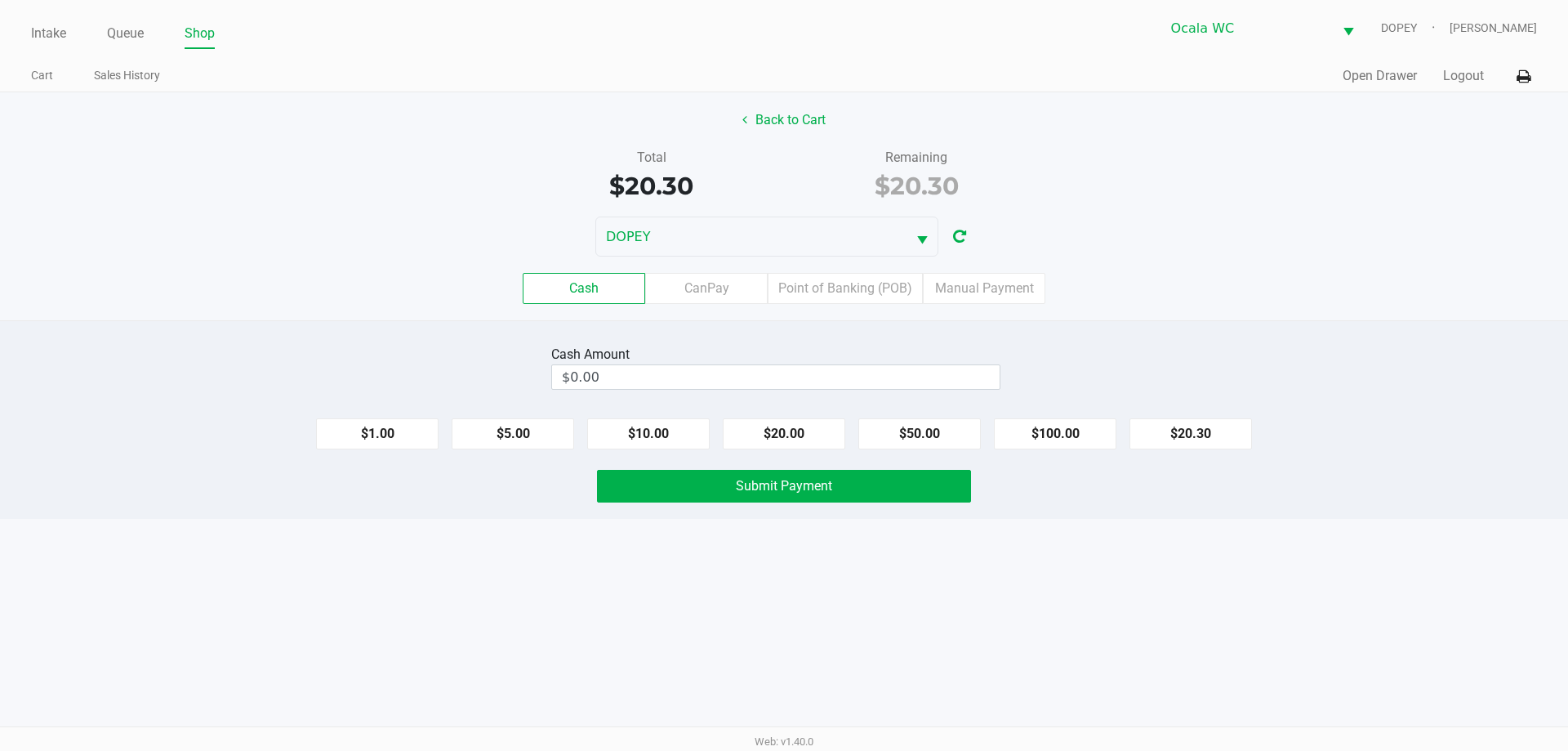
click at [833, 375] on input "$0.00" at bounding box center [775, 376] width 447 height 23
click at [1193, 428] on button "$20.30" at bounding box center [1190, 433] width 123 height 31
type input "$20.30"
click at [906, 488] on button "Submit Payment" at bounding box center [784, 486] width 374 height 33
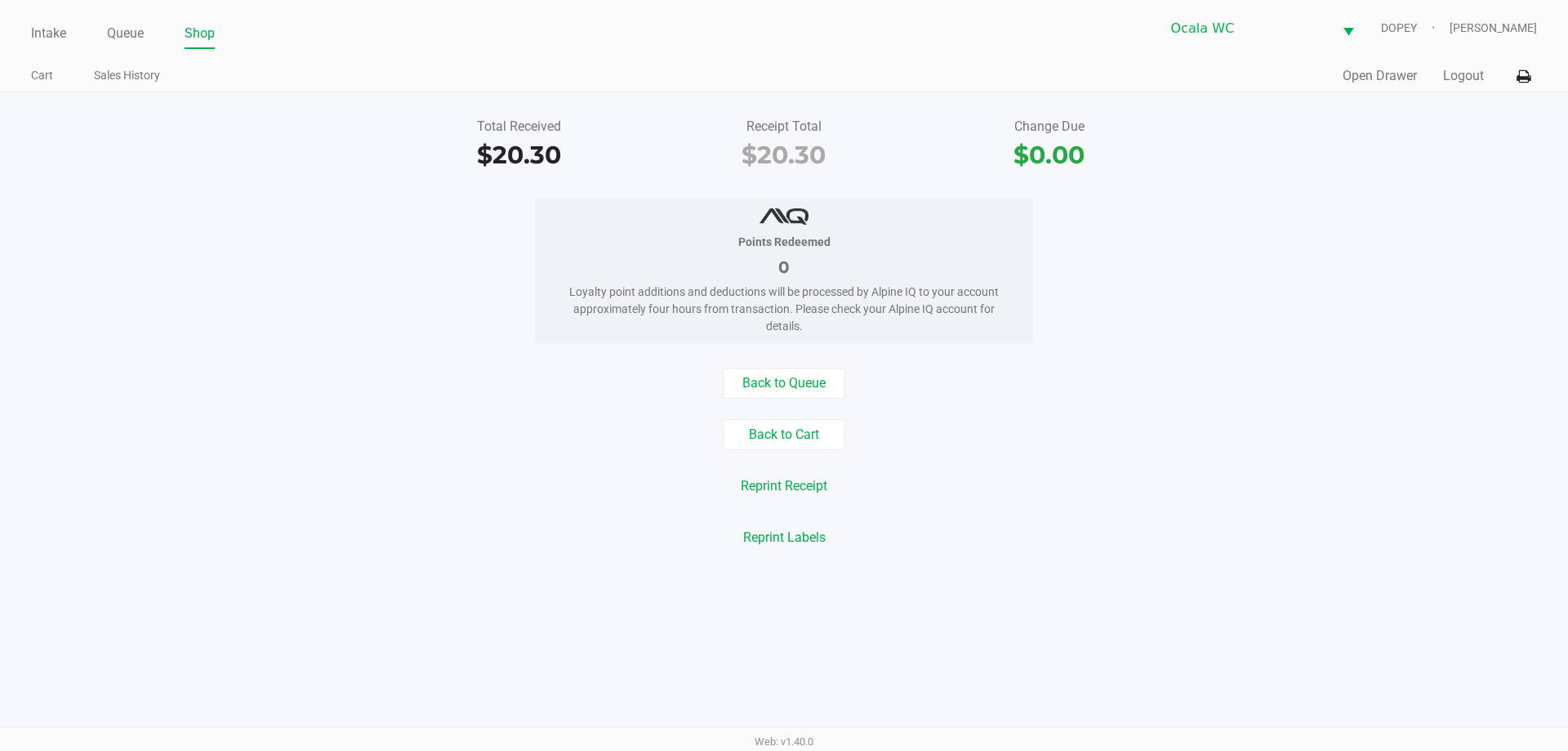
click at [389, 510] on div "Back to Queue Back to Cart Reprint Receipt Reprint Labels" at bounding box center [784, 460] width 1592 height 186
click at [40, 38] on link "Intake" at bounding box center [48, 34] width 35 height 23
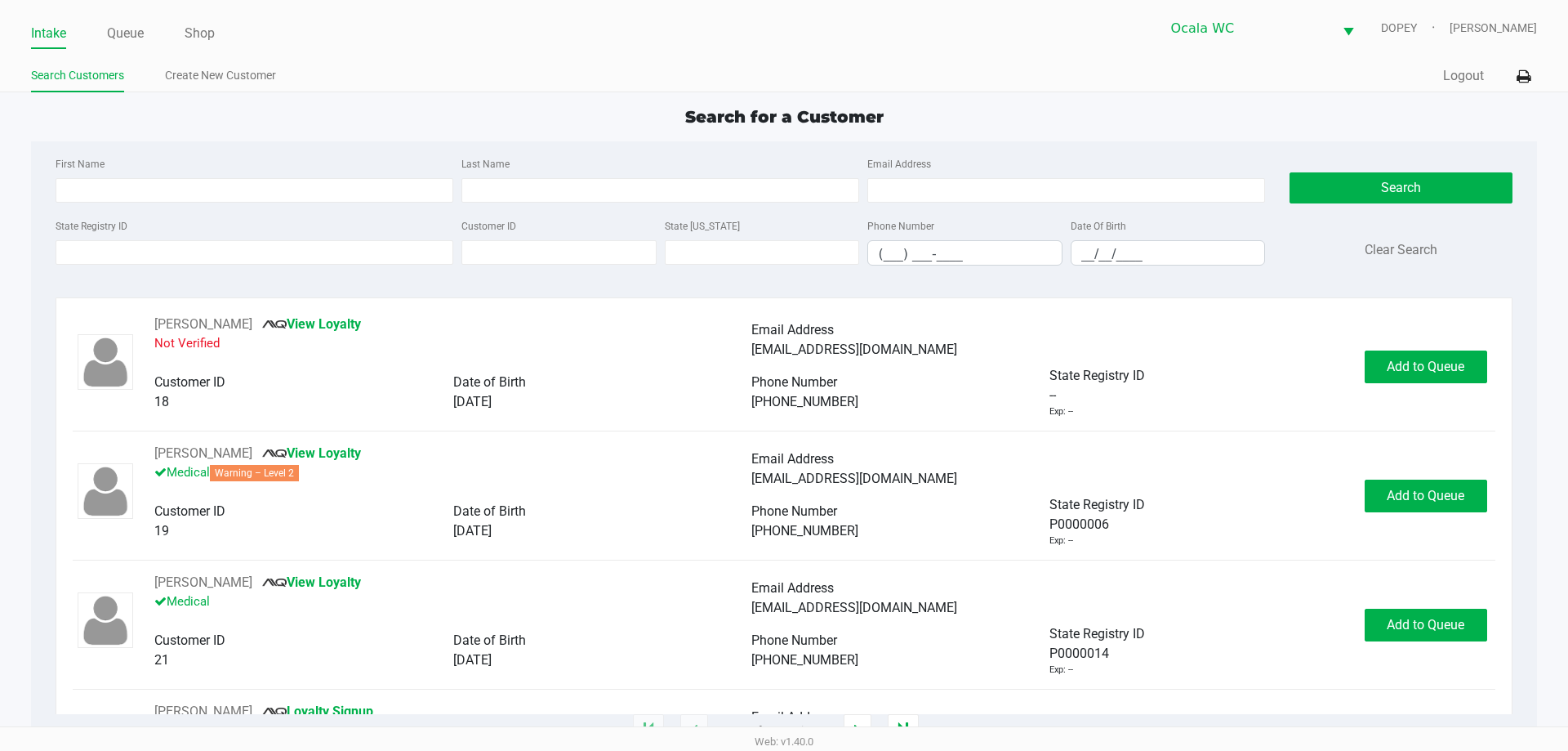
click at [456, 87] on ul "Search Customers Create New Customer" at bounding box center [407, 78] width 753 height 28
click at [417, 118] on div "Search for a Customer" at bounding box center [784, 117] width 1530 height 24
click at [148, 252] on input "State Registry ID" at bounding box center [254, 252] width 397 height 24
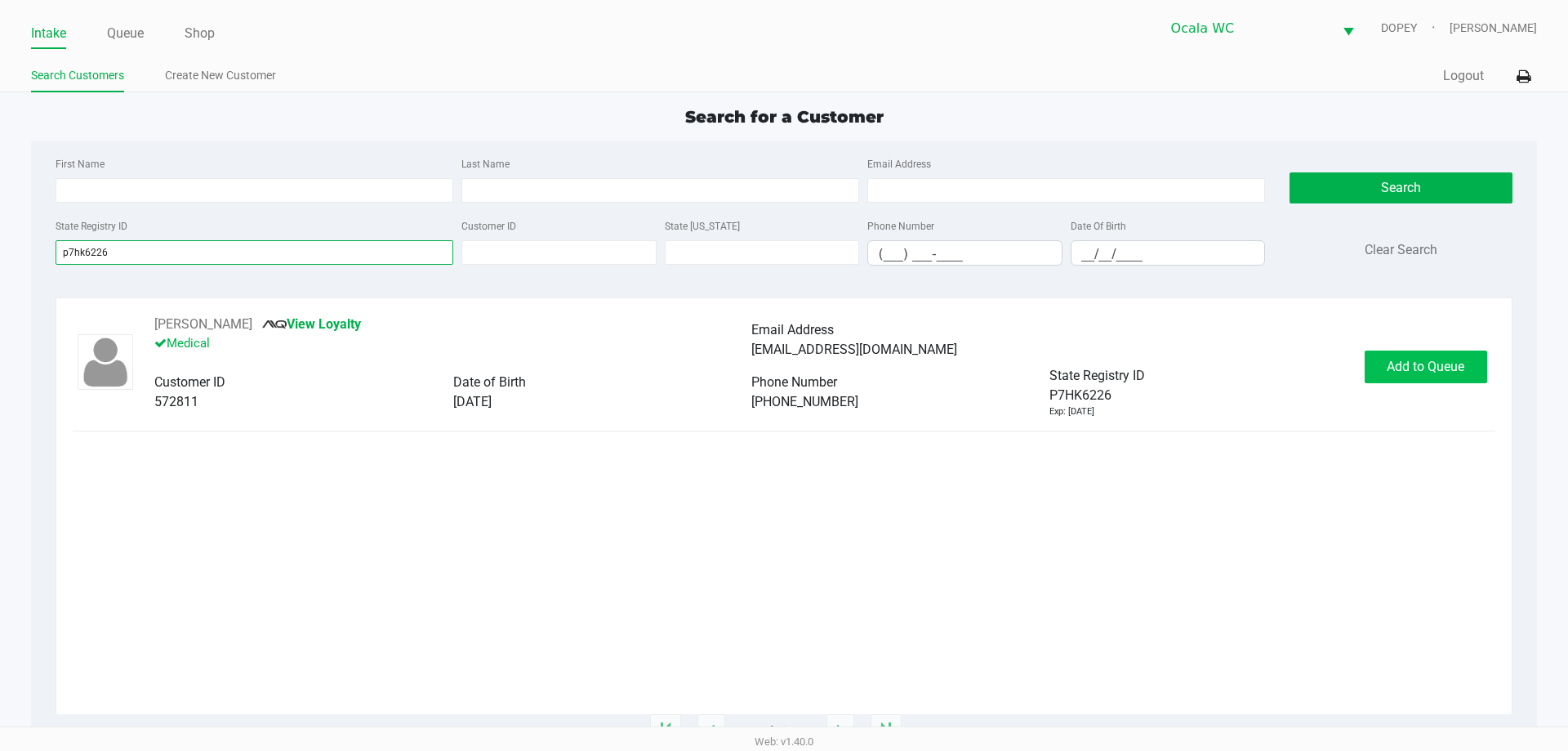
type input "p7hk6226"
click at [1367, 368] on button "Add to Queue" at bounding box center [1426, 367] width 123 height 33
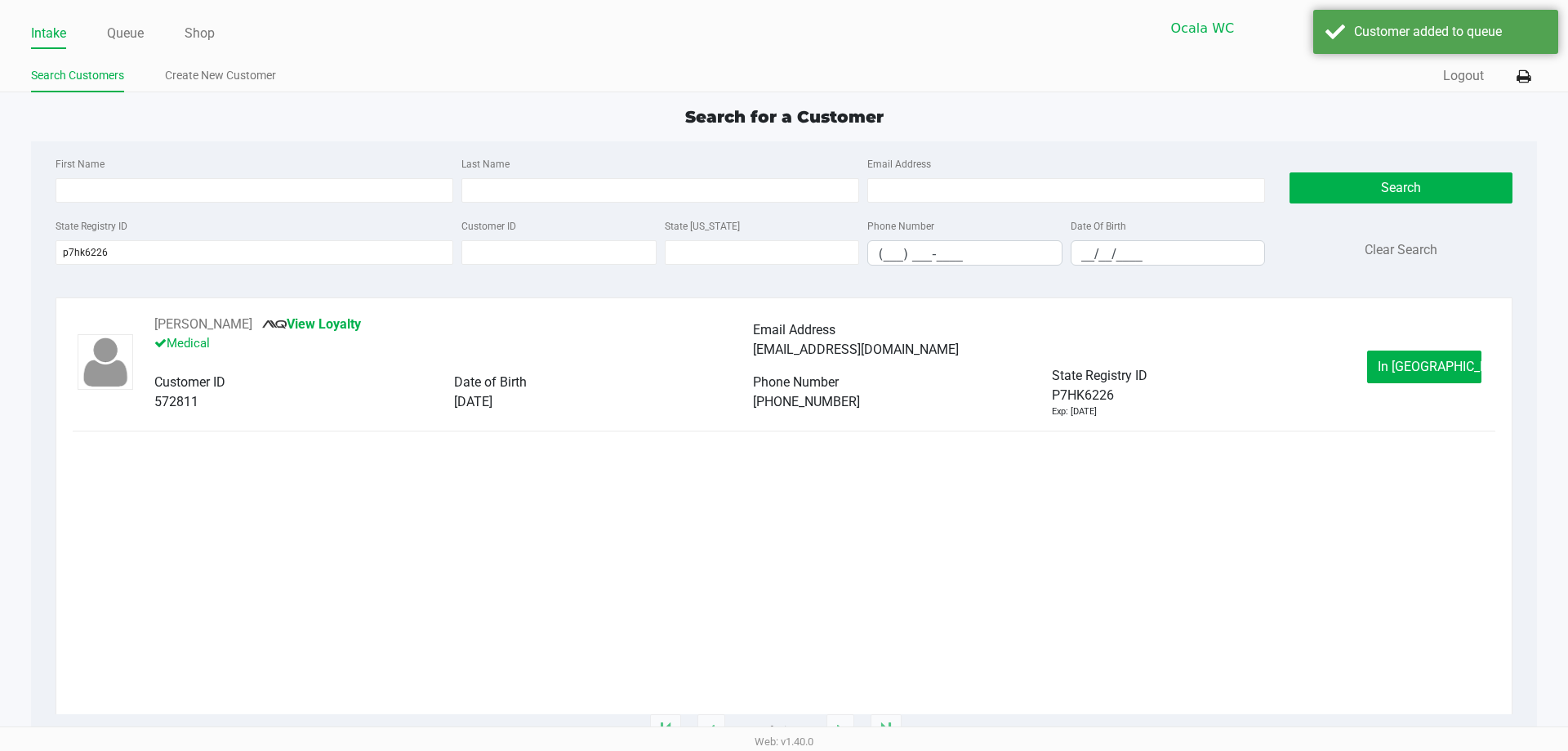
click at [1381, 368] on button "In Queue" at bounding box center [1424, 367] width 114 height 33
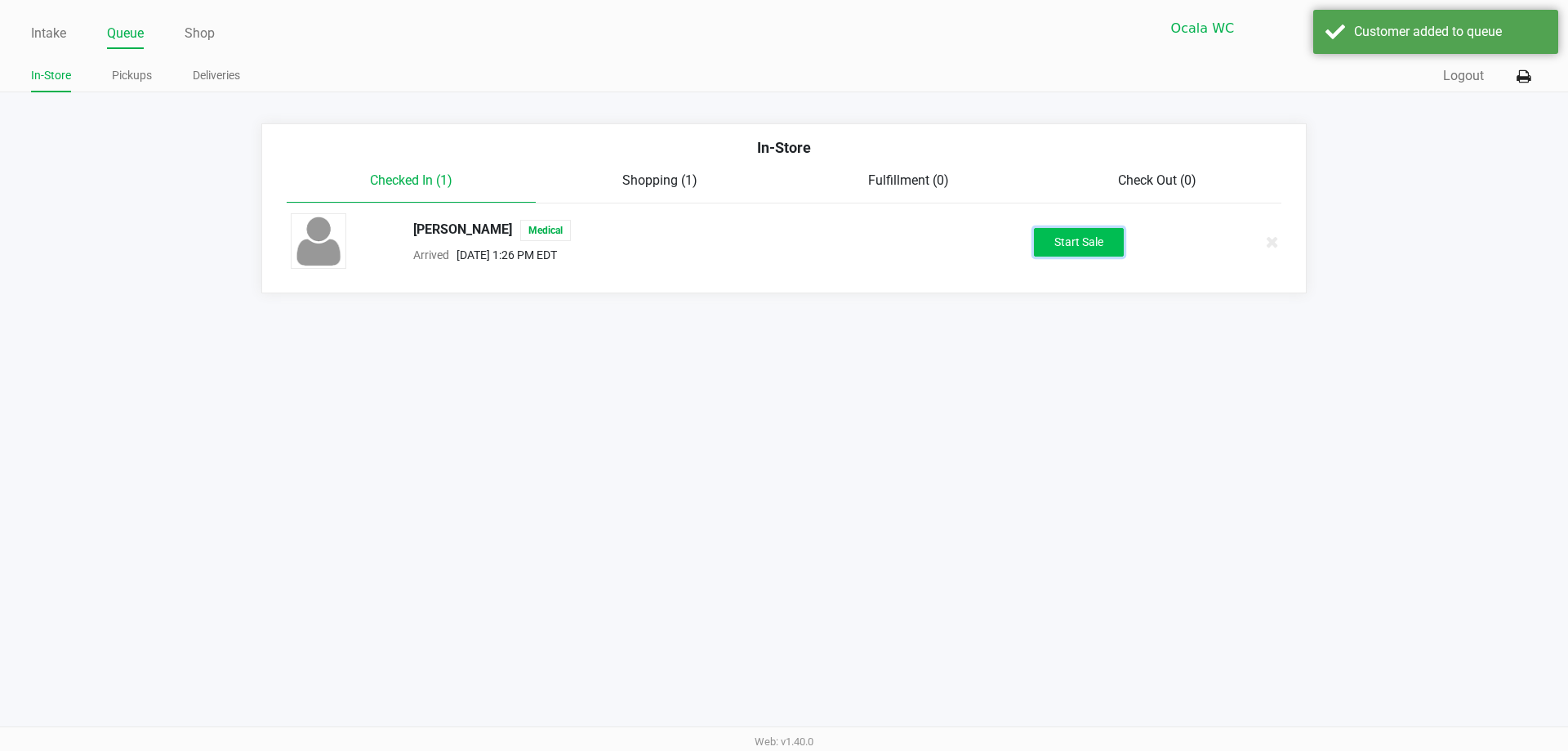
click at [1076, 228] on button "Start Sale" at bounding box center [1079, 242] width 90 height 28
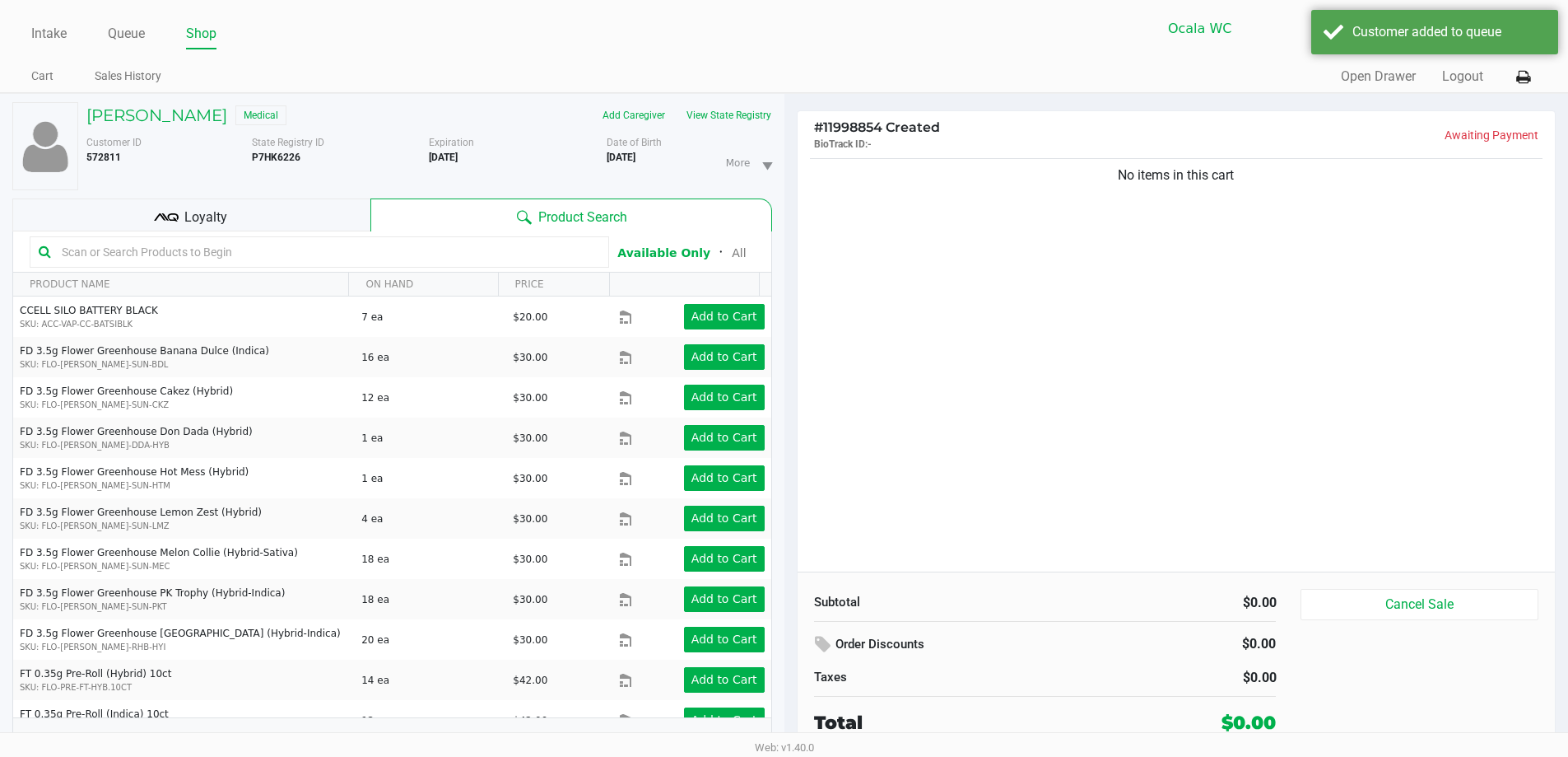
click at [581, 255] on input "text" at bounding box center [327, 252] width 545 height 25
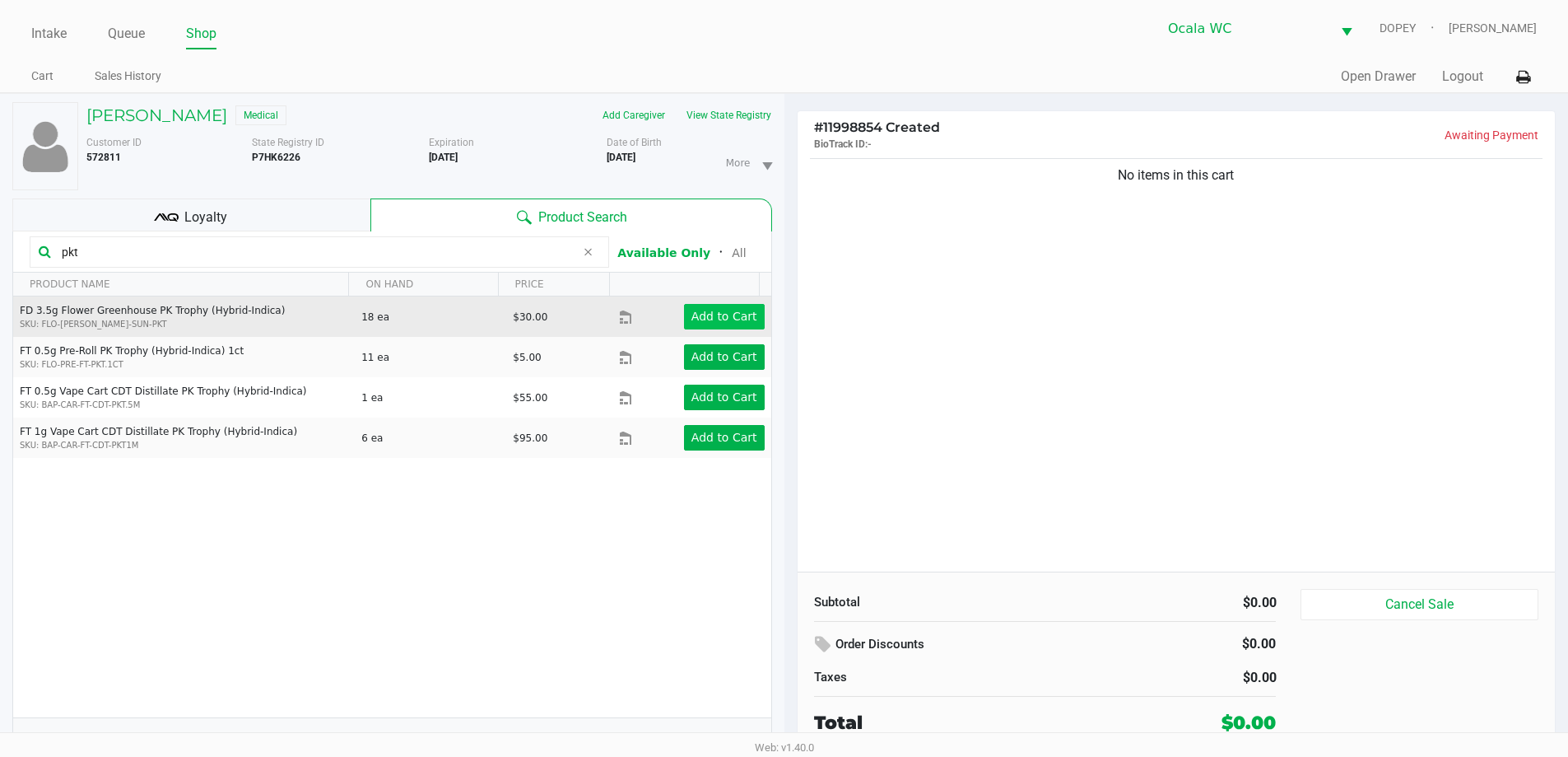
type input "pkt"
click at [718, 317] on app-button-loader "Add to Cart" at bounding box center [724, 317] width 66 height 13
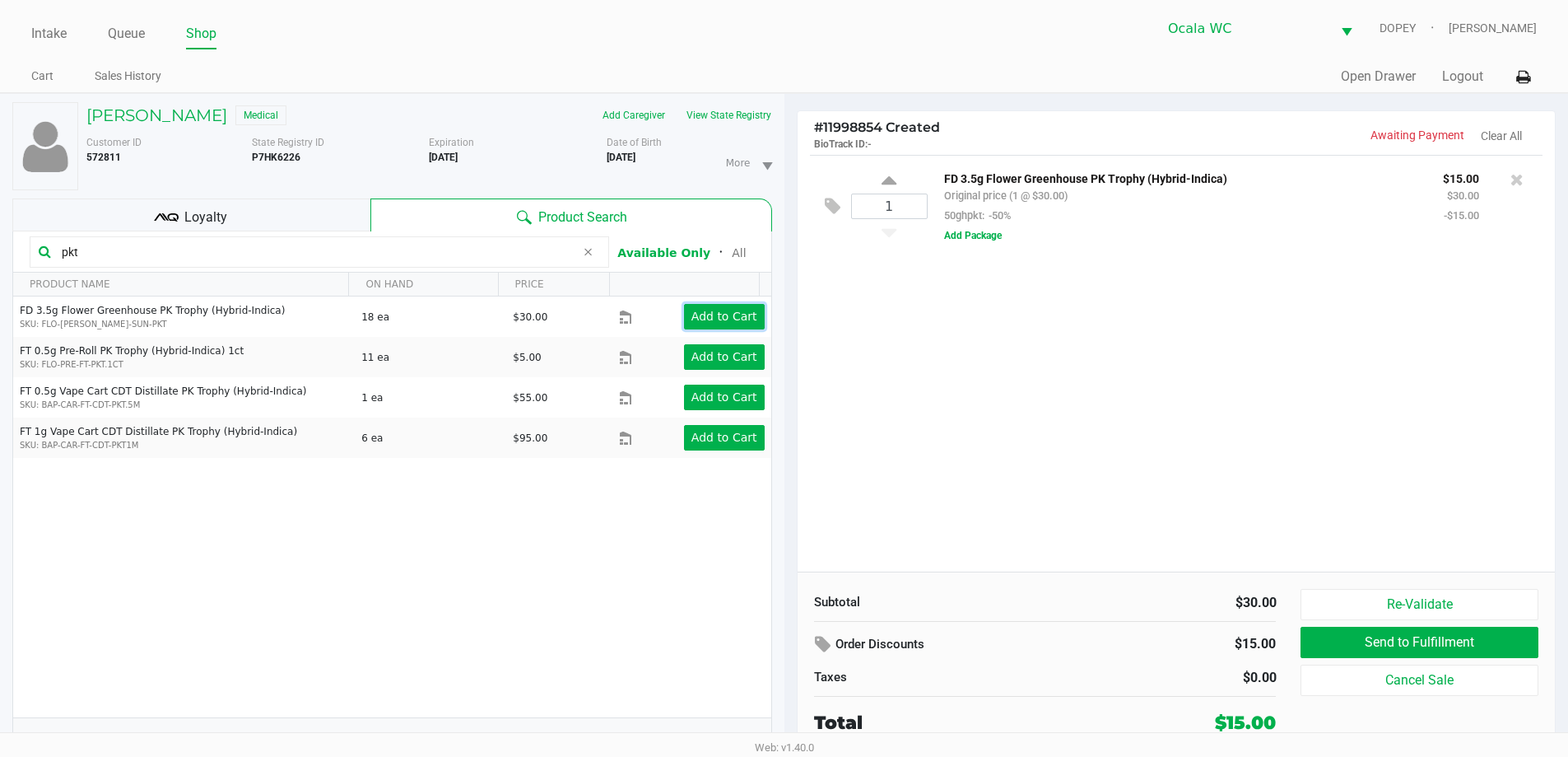
click at [724, 324] on button "Add to Cart" at bounding box center [724, 316] width 80 height 26
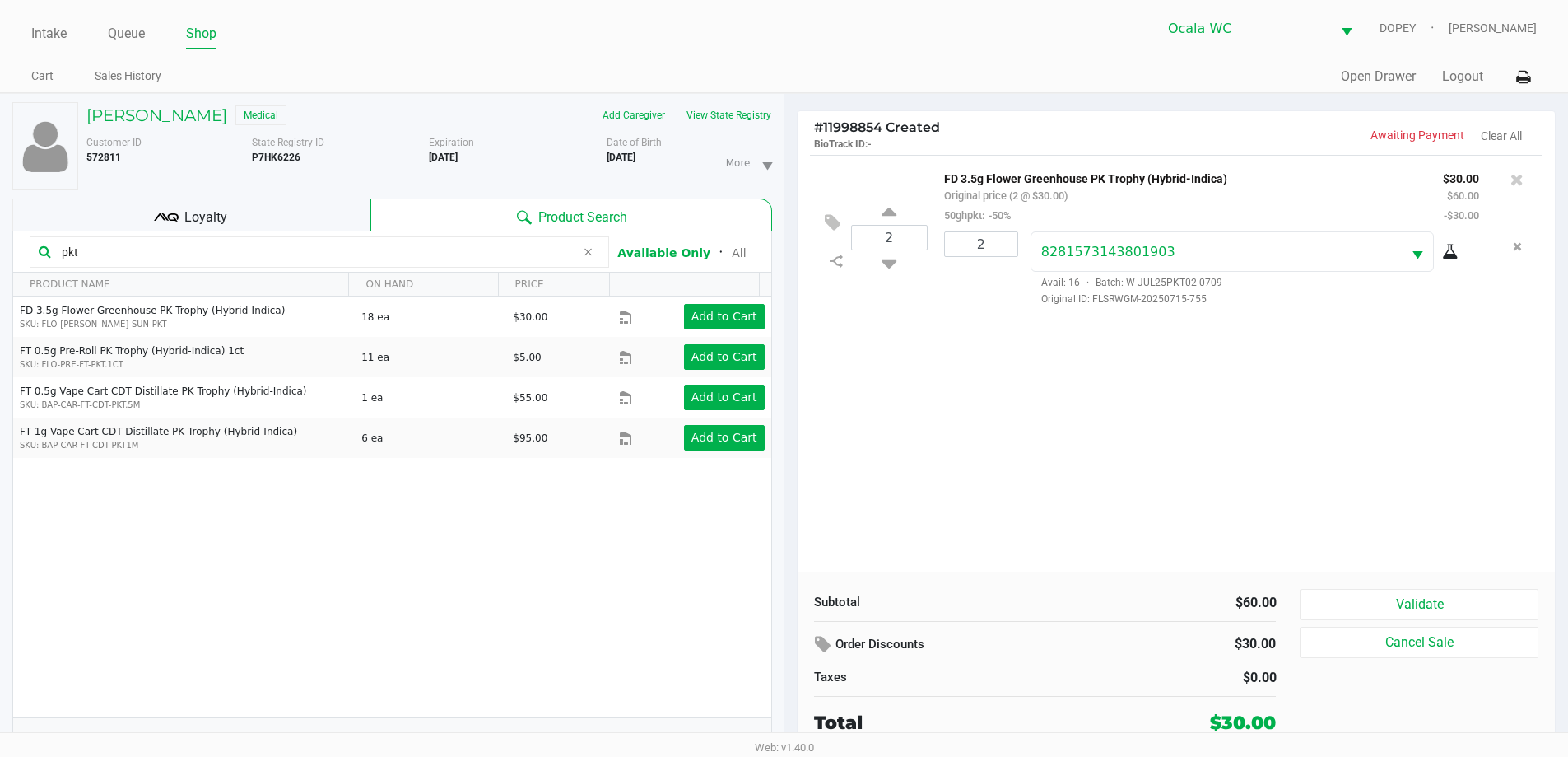
scroll to position [17, 0]
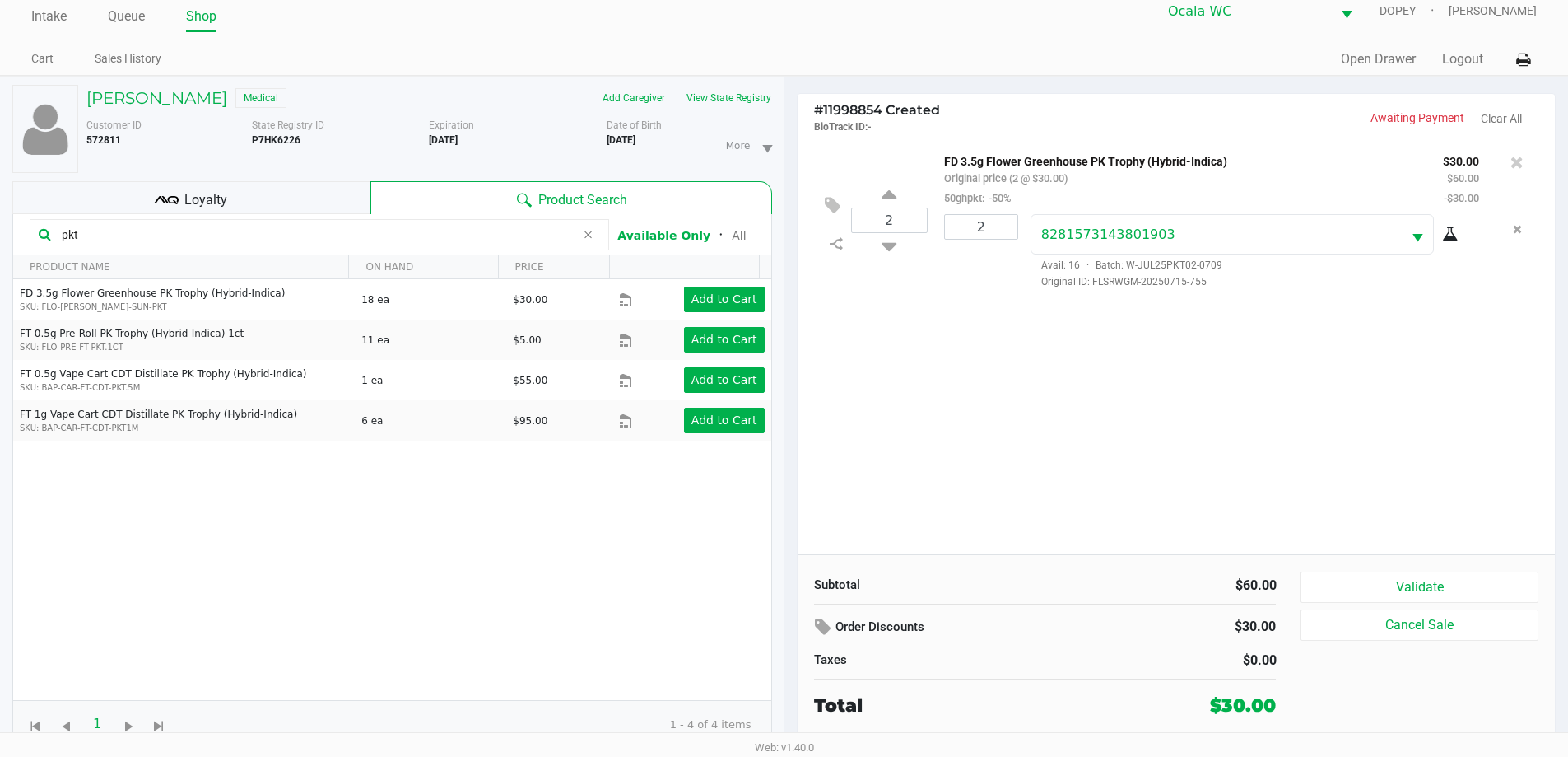
click at [1396, 588] on button "Validate" at bounding box center [1419, 587] width 237 height 31
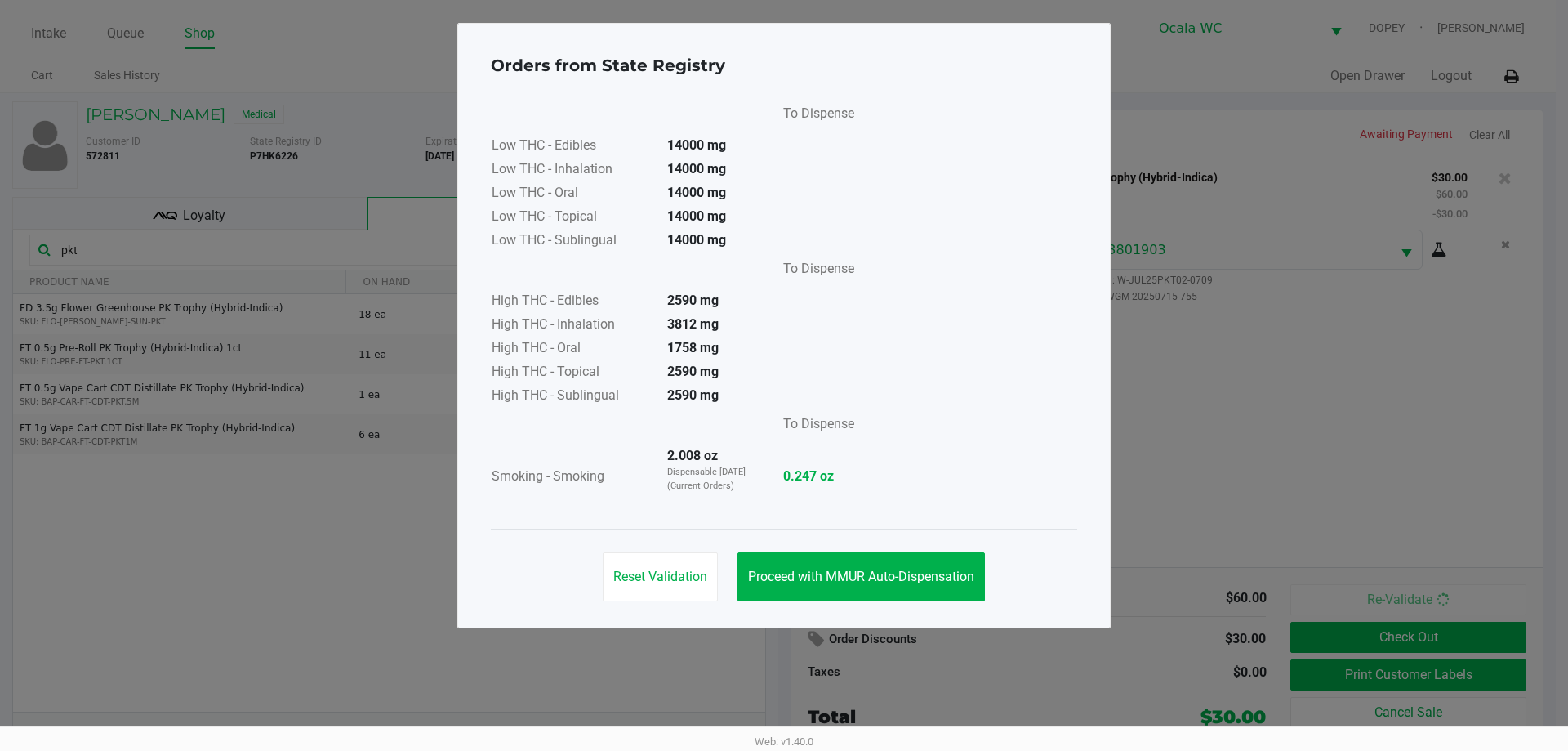
click at [917, 595] on button "Proceed with MMUR Auto-Dispensation" at bounding box center [861, 577] width 247 height 49
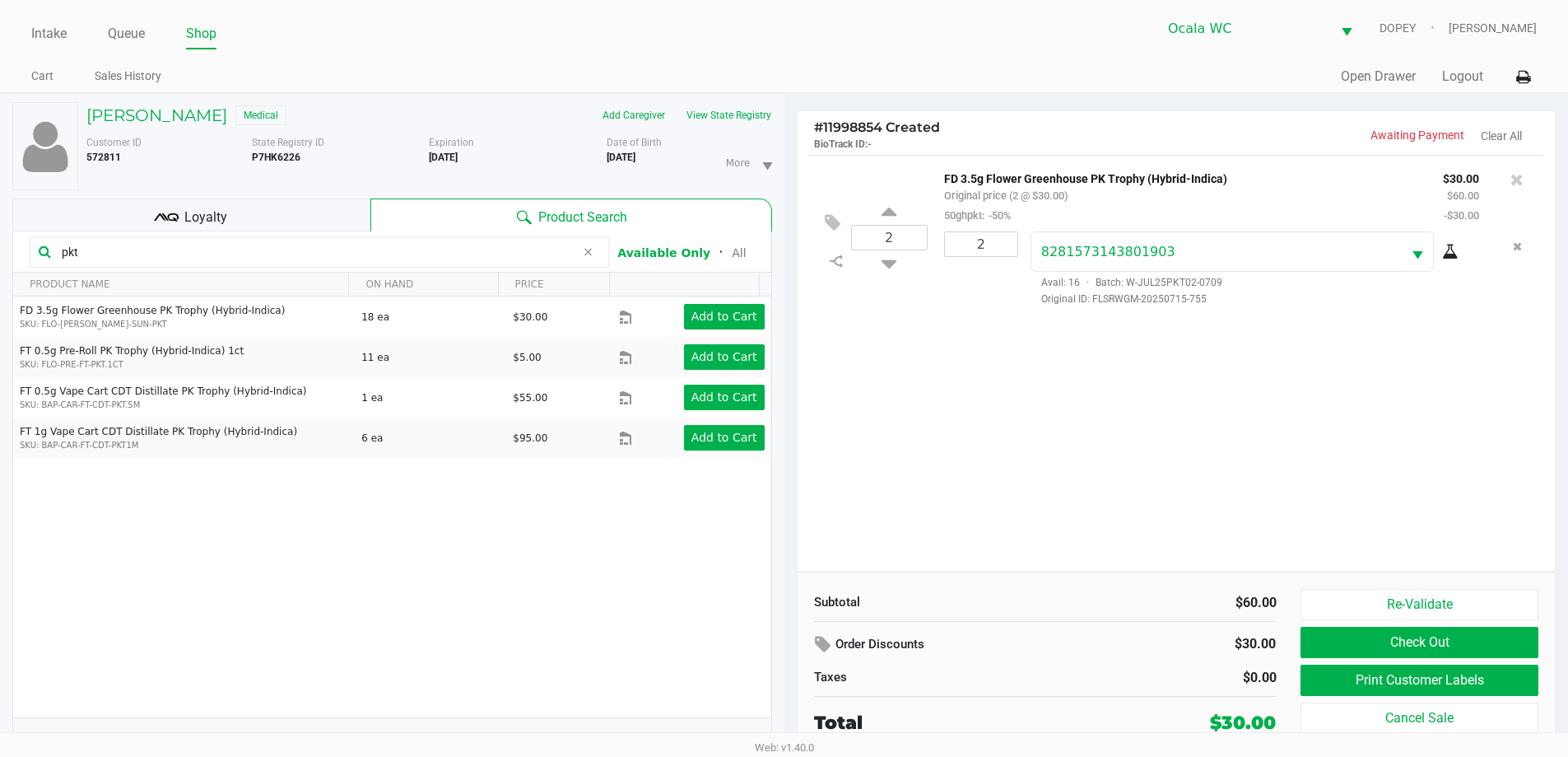
click at [1365, 690] on button "Print Customer Labels" at bounding box center [1419, 680] width 237 height 31
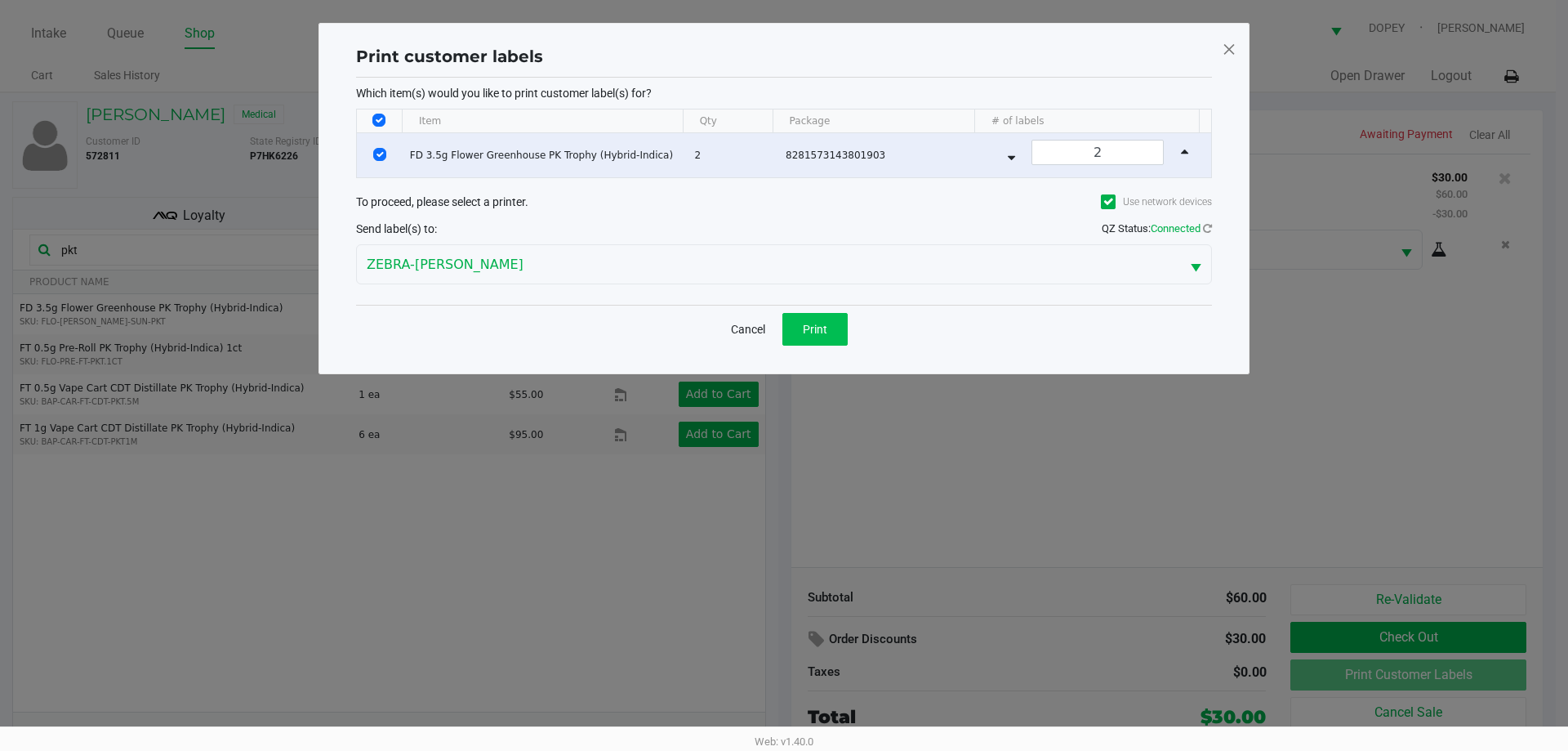
click at [815, 318] on button "Print" at bounding box center [815, 329] width 66 height 33
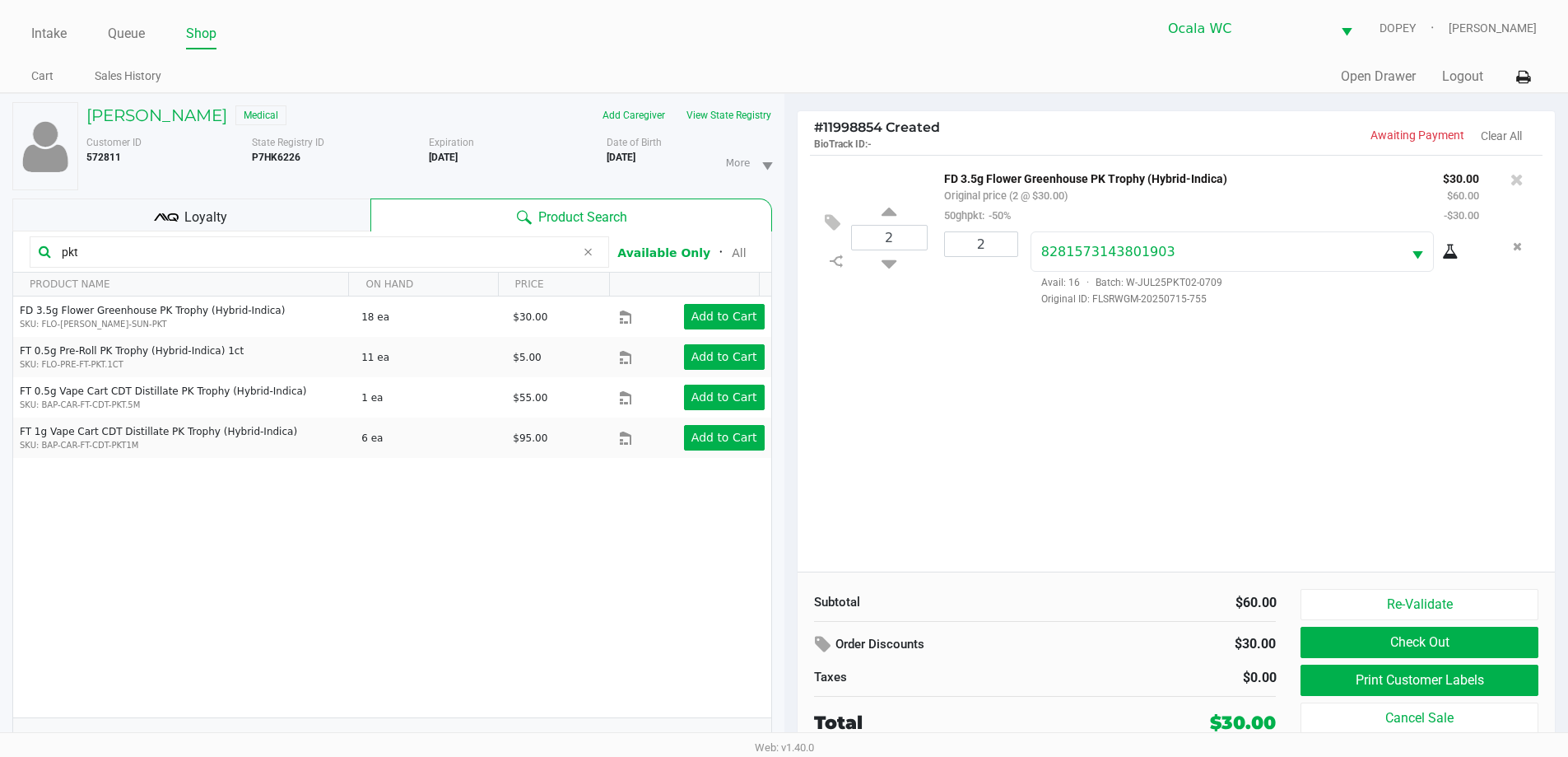
scroll to position [17, 0]
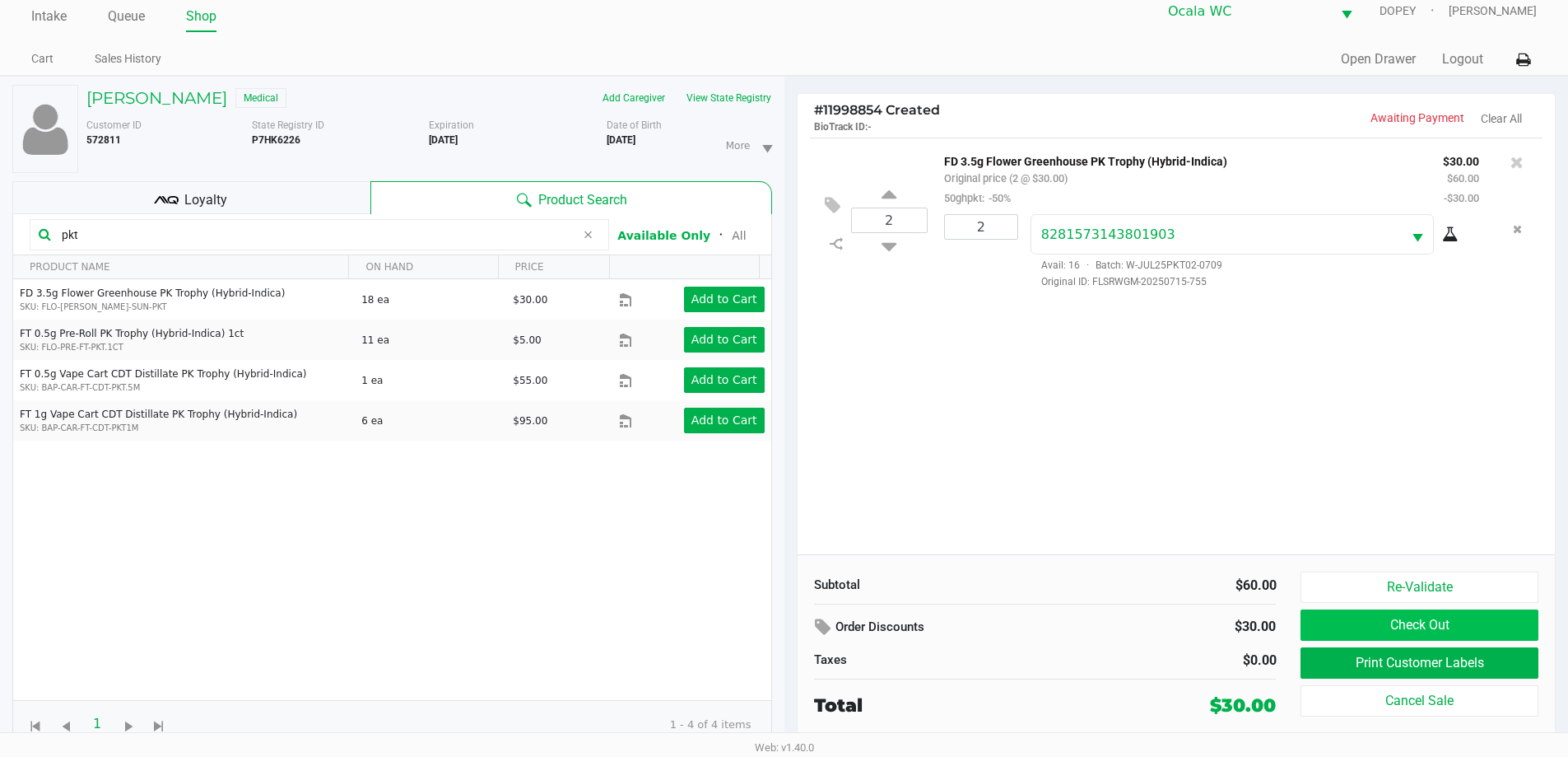
click at [1474, 632] on button "Check Out" at bounding box center [1419, 625] width 237 height 31
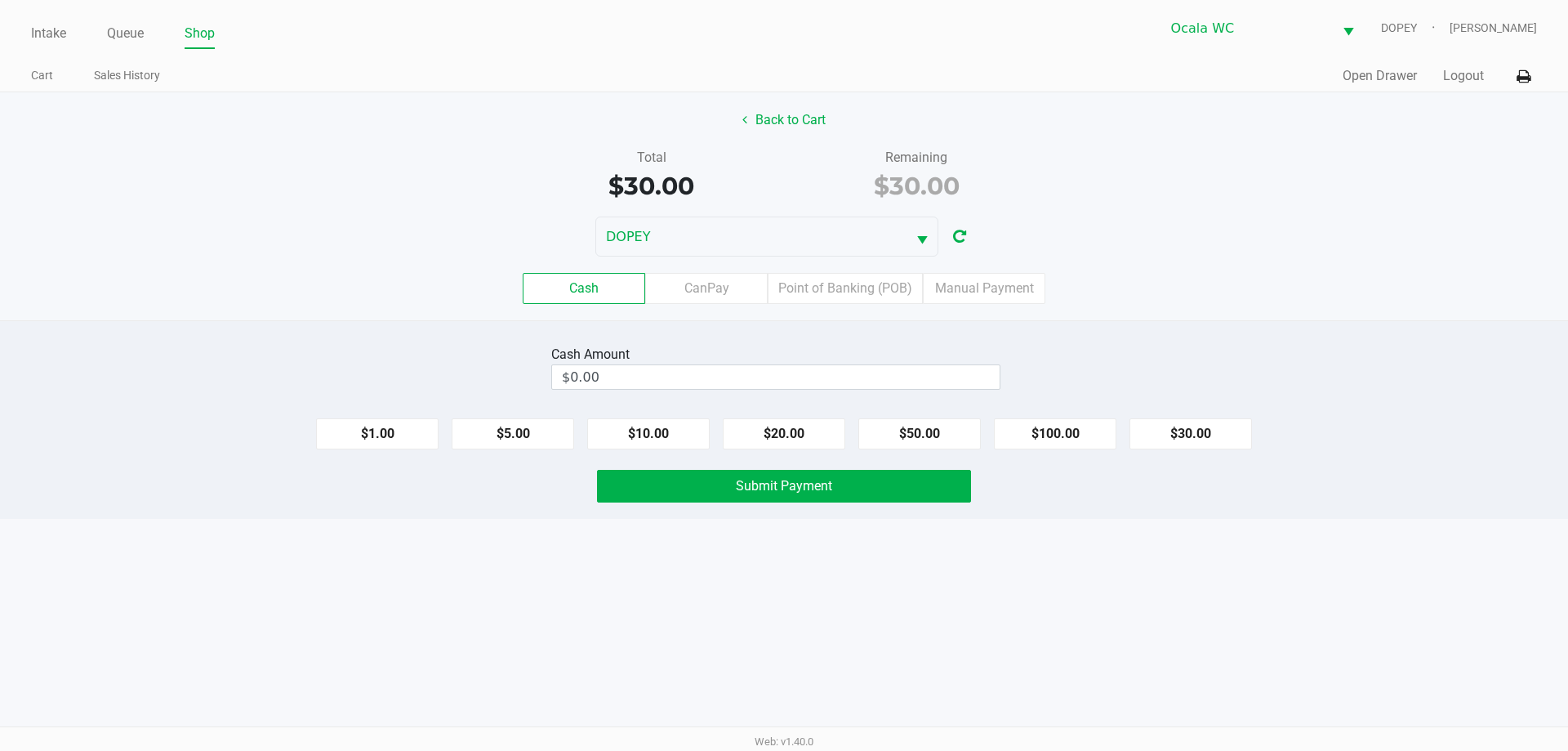
click at [1397, 403] on div "Cash Amount $0.00 $1.00 $5.00 $10.00 $20.00 $50.00 $100.00 $30.00 Submit Payment" at bounding box center [784, 420] width 1568 height 199
click at [928, 382] on input "$0.00" at bounding box center [775, 376] width 447 height 23
click at [1322, 278] on div "Cash CanPay Point of Banking (POB) Manual Payment" at bounding box center [784, 288] width 1568 height 31
click at [1187, 445] on button "$30.00" at bounding box center [1190, 433] width 123 height 31
type input "$30.00"
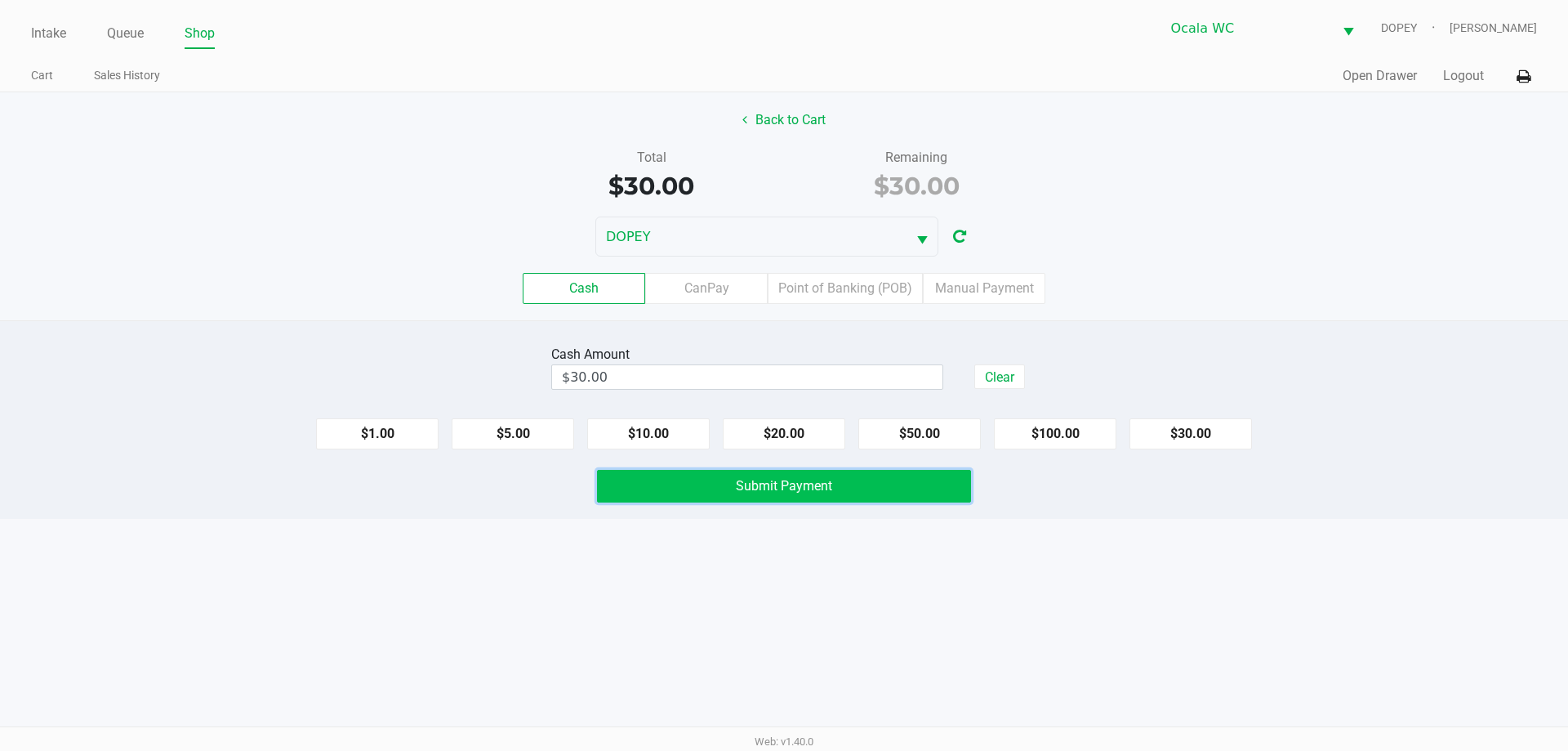
click at [917, 490] on button "Submit Payment" at bounding box center [784, 486] width 374 height 33
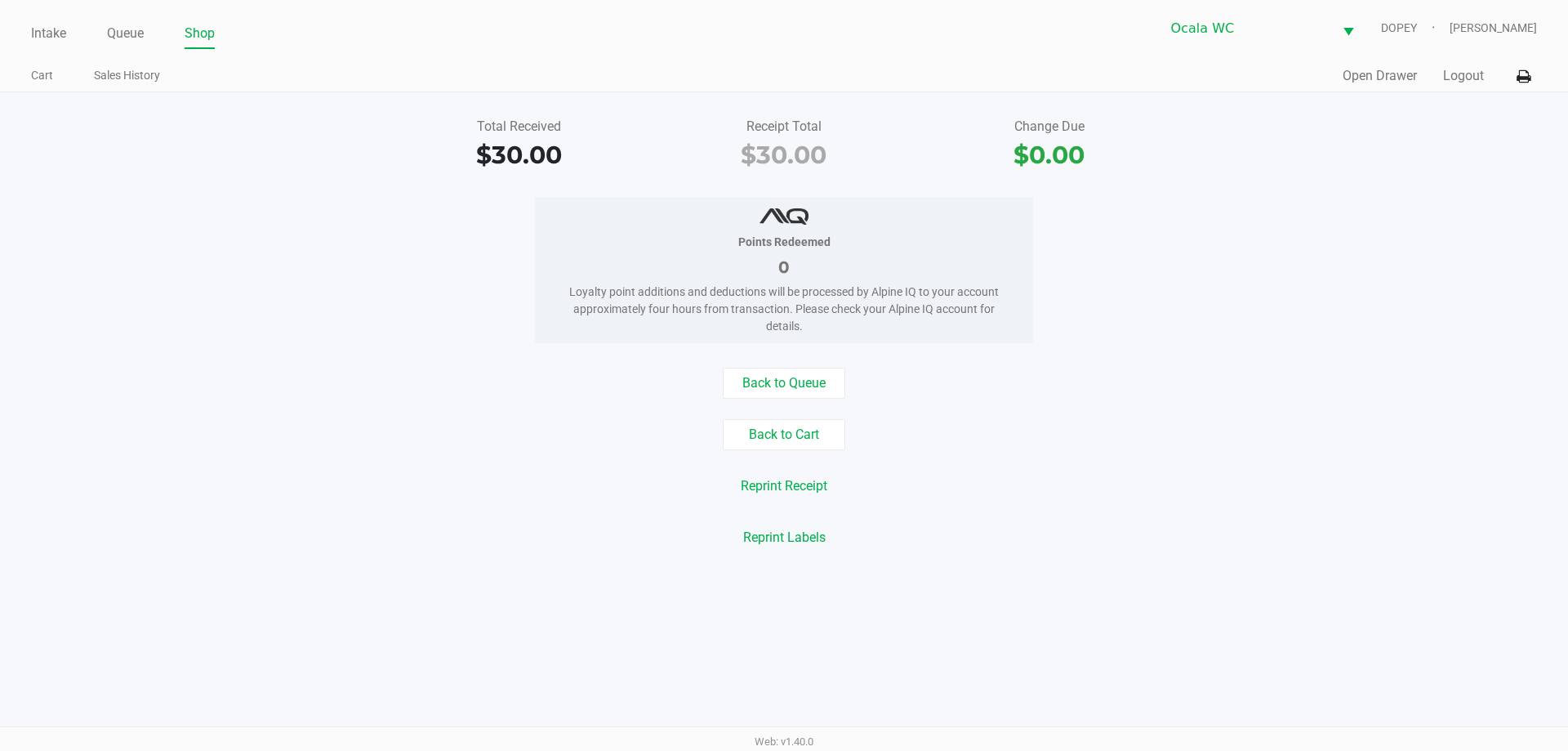
click at [1528, 338] on div "Points Redeemed 0 Loyalty point additions and deductions will be processed by A…" at bounding box center [784, 270] width 1592 height 145
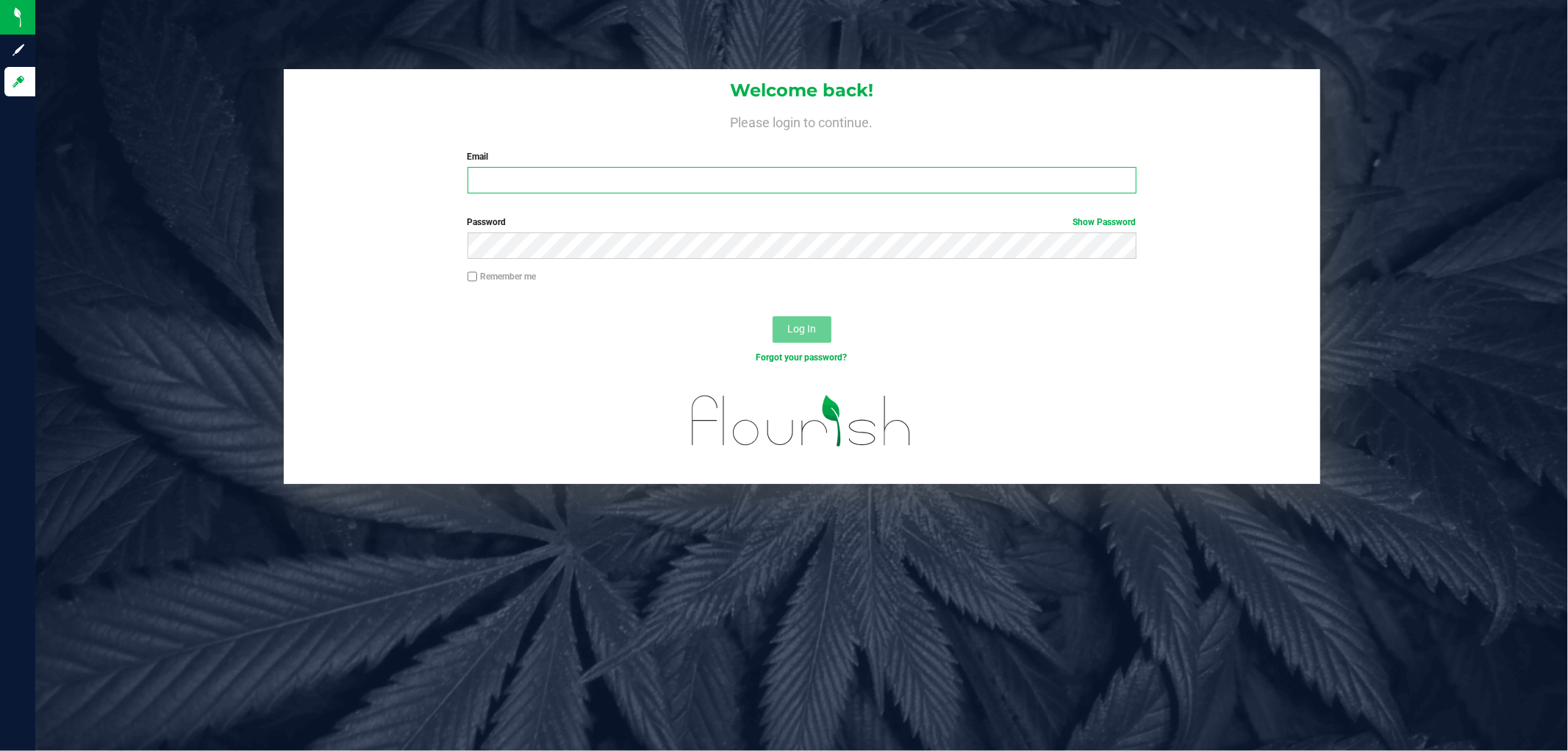
click at [602, 174] on input "Email" at bounding box center [802, 180] width 669 height 26
type input "Clemons@liveparallel.com"
click at [773, 316] on button "Log In" at bounding box center [803, 329] width 59 height 26
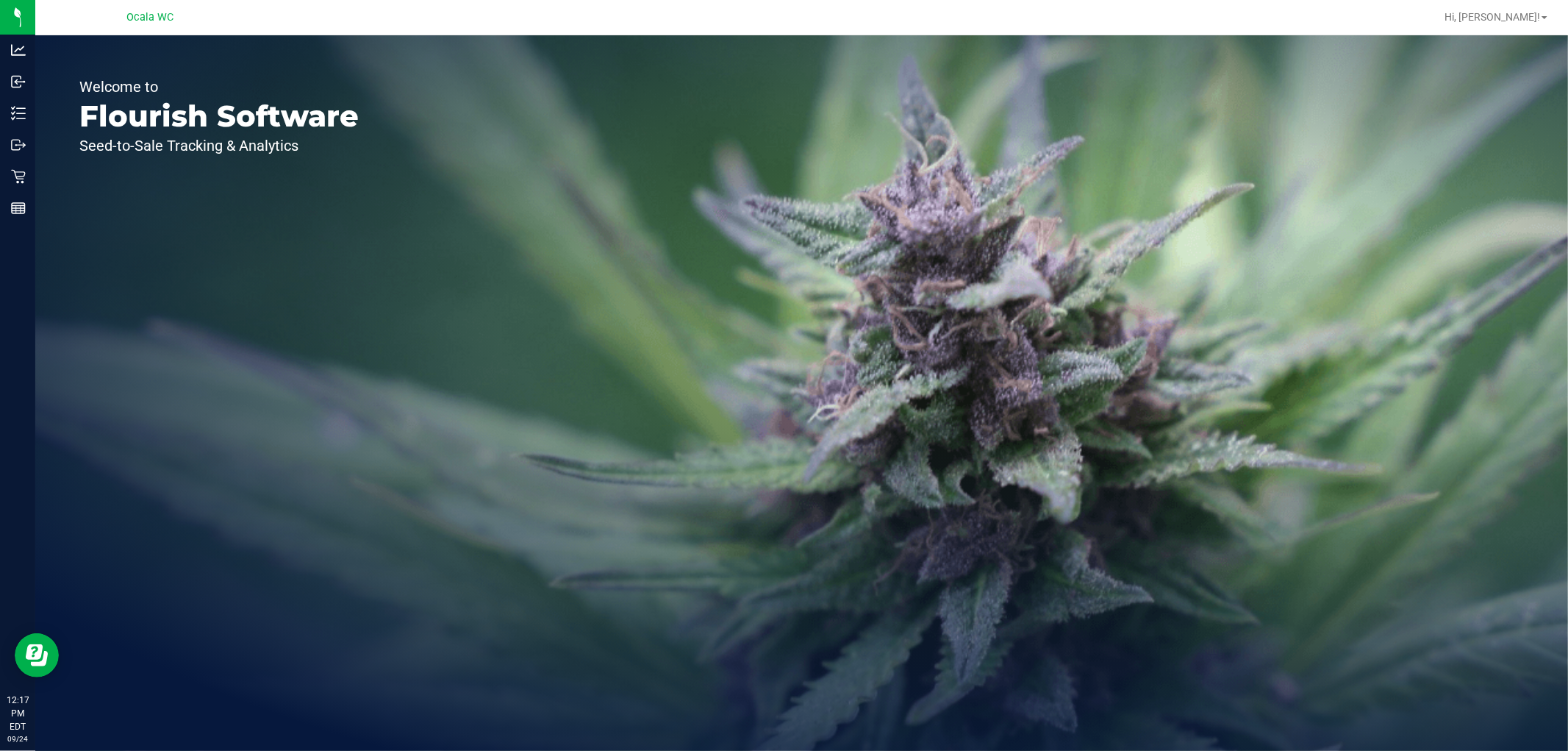
click at [872, 542] on div "Welcome to Flourish Software Seed-to-Sale Tracking & Analytics" at bounding box center [802, 393] width 1533 height 716
click at [399, 243] on div "Welcome to Flourish Software Seed-to-Sale Tracking & Analytics" at bounding box center [219, 393] width 368 height 716
click at [700, 340] on div "Welcome to Flourish Software Seed-to-Sale Tracking & Analytics" at bounding box center [802, 393] width 1533 height 716
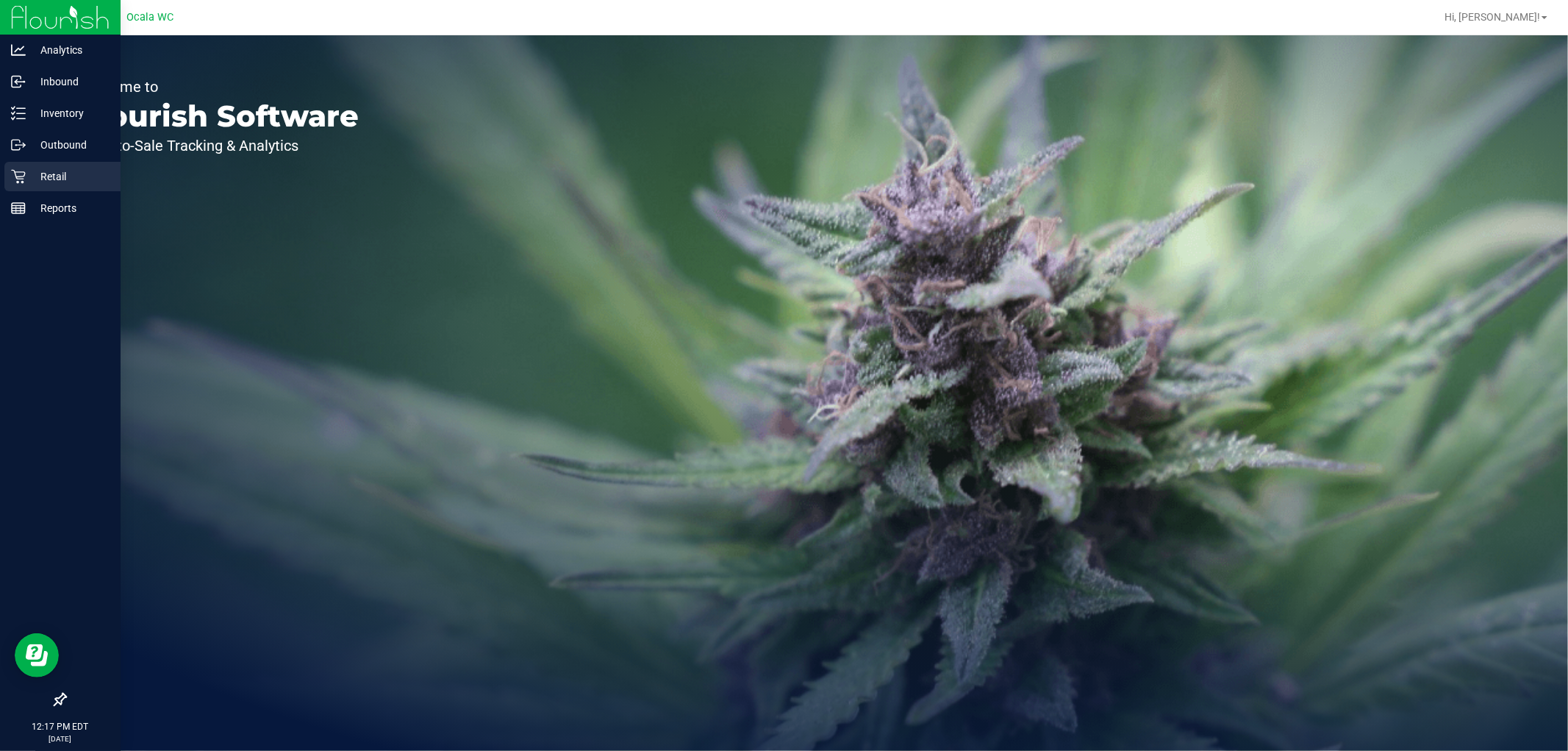
click at [17, 177] on icon at bounding box center [18, 176] width 14 height 14
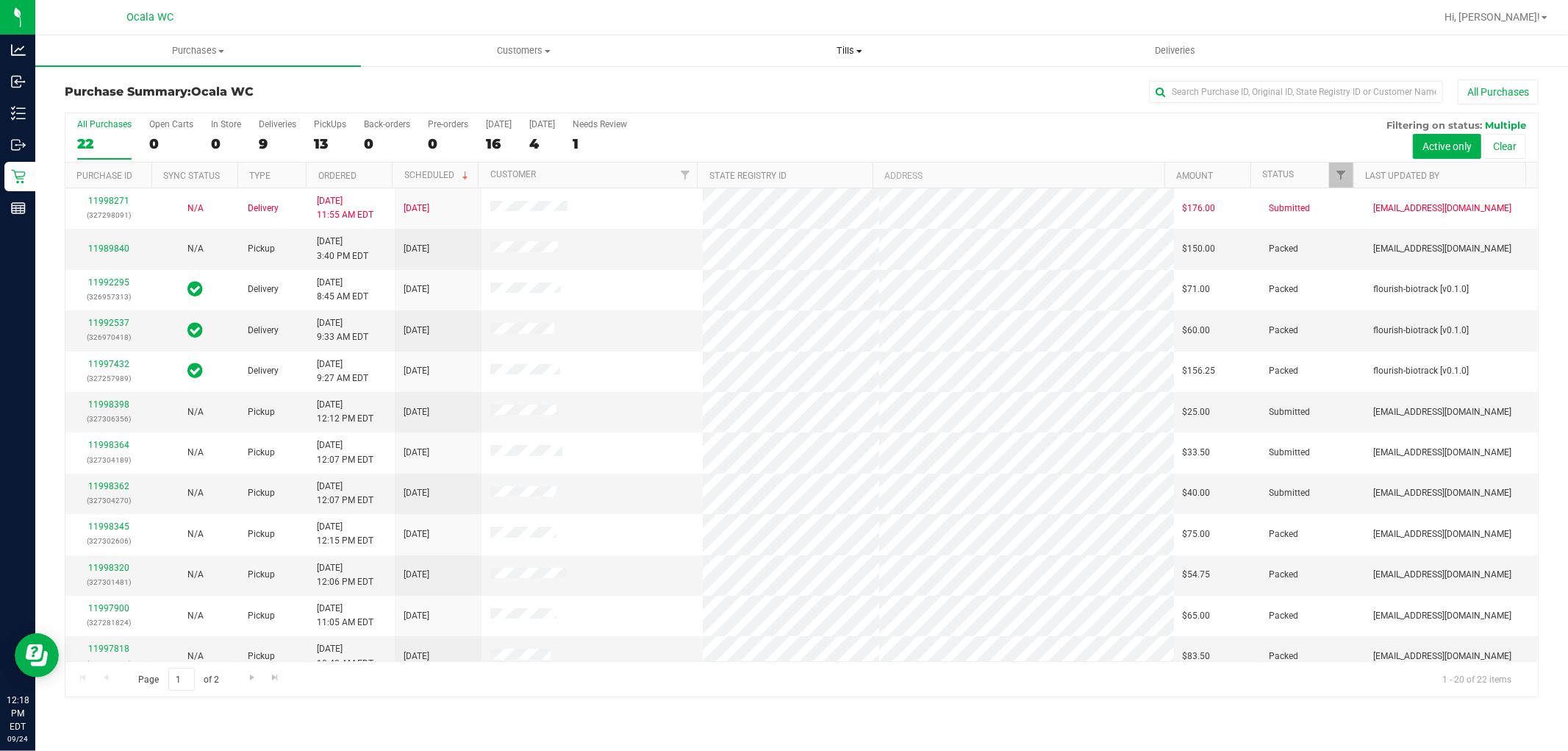
click at [766, 63] on uib-tab-heading "Tills Manage tills Reconcile e-payments" at bounding box center [850, 51] width 324 height 30
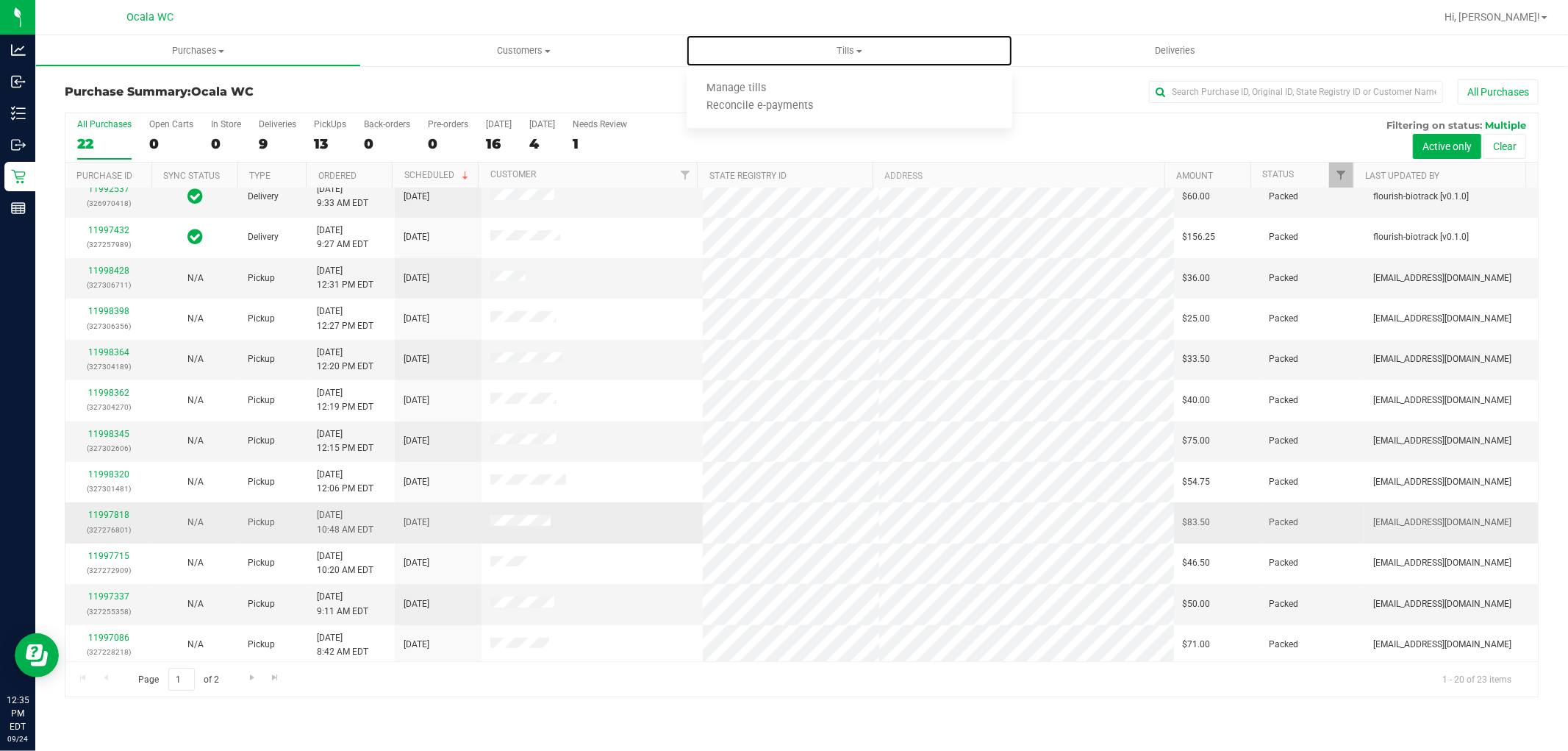
scroll to position [341, 0]
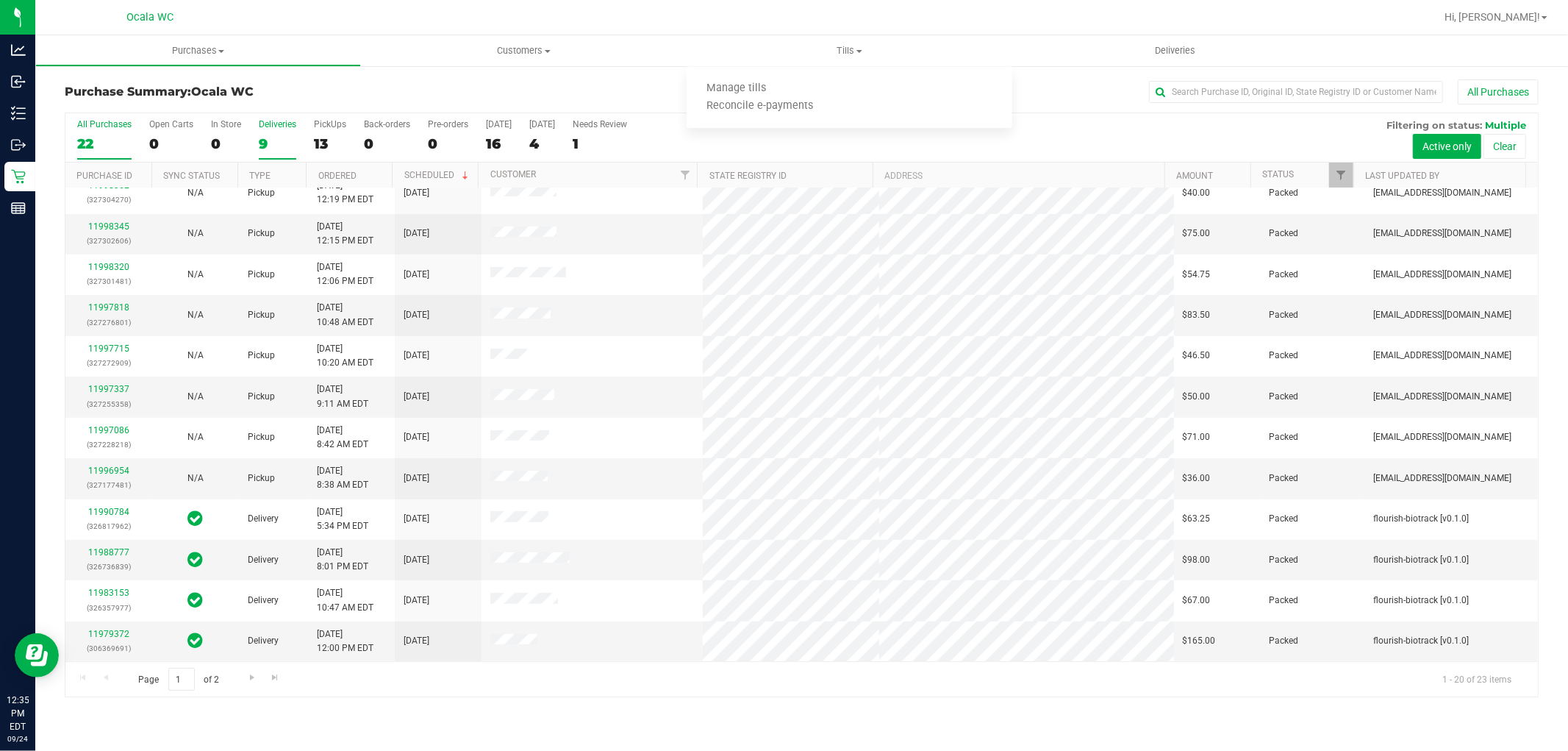
click at [260, 145] on div "9" at bounding box center [278, 143] width 37 height 17
click at [0, 0] on input "Deliveries 9" at bounding box center [0, 0] width 0 height 0
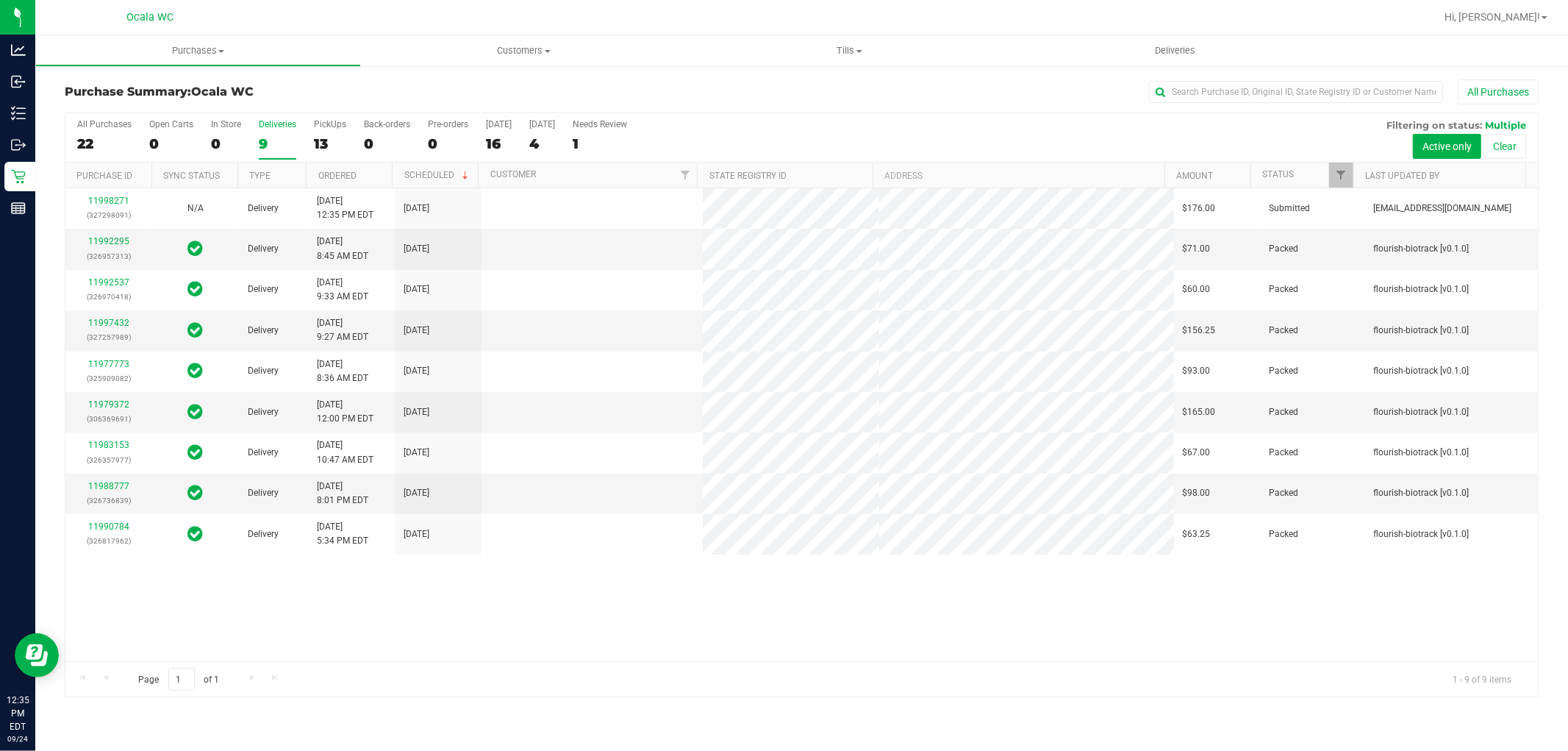
scroll to position [0, 0]
click at [780, 95] on div "All Purchases" at bounding box center [1047, 92] width 983 height 25
click at [225, 143] on div "1" at bounding box center [226, 143] width 30 height 17
click at [0, 0] on input "In Store 1" at bounding box center [0, 0] width 0 height 0
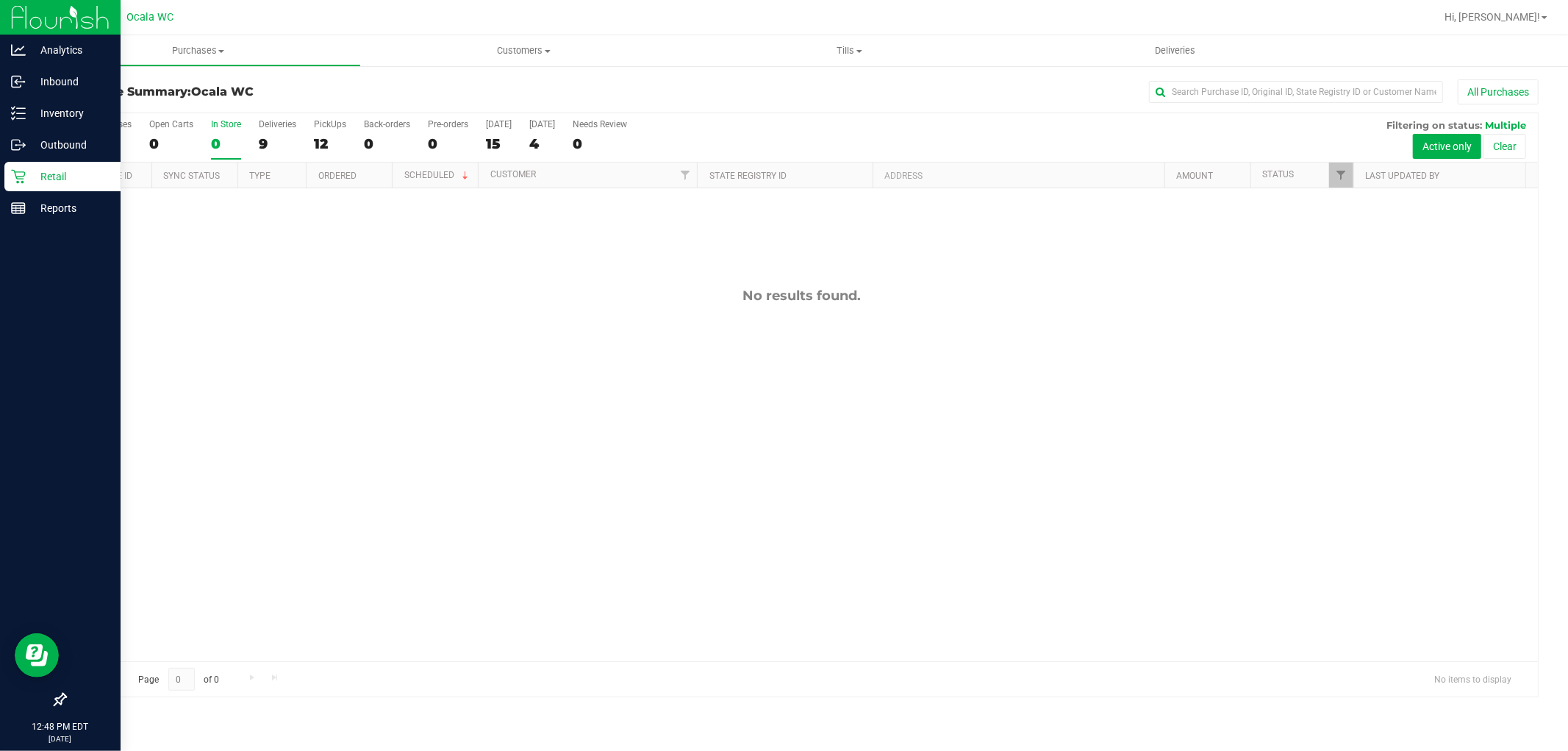
click at [10, 187] on div "Retail" at bounding box center [62, 176] width 116 height 30
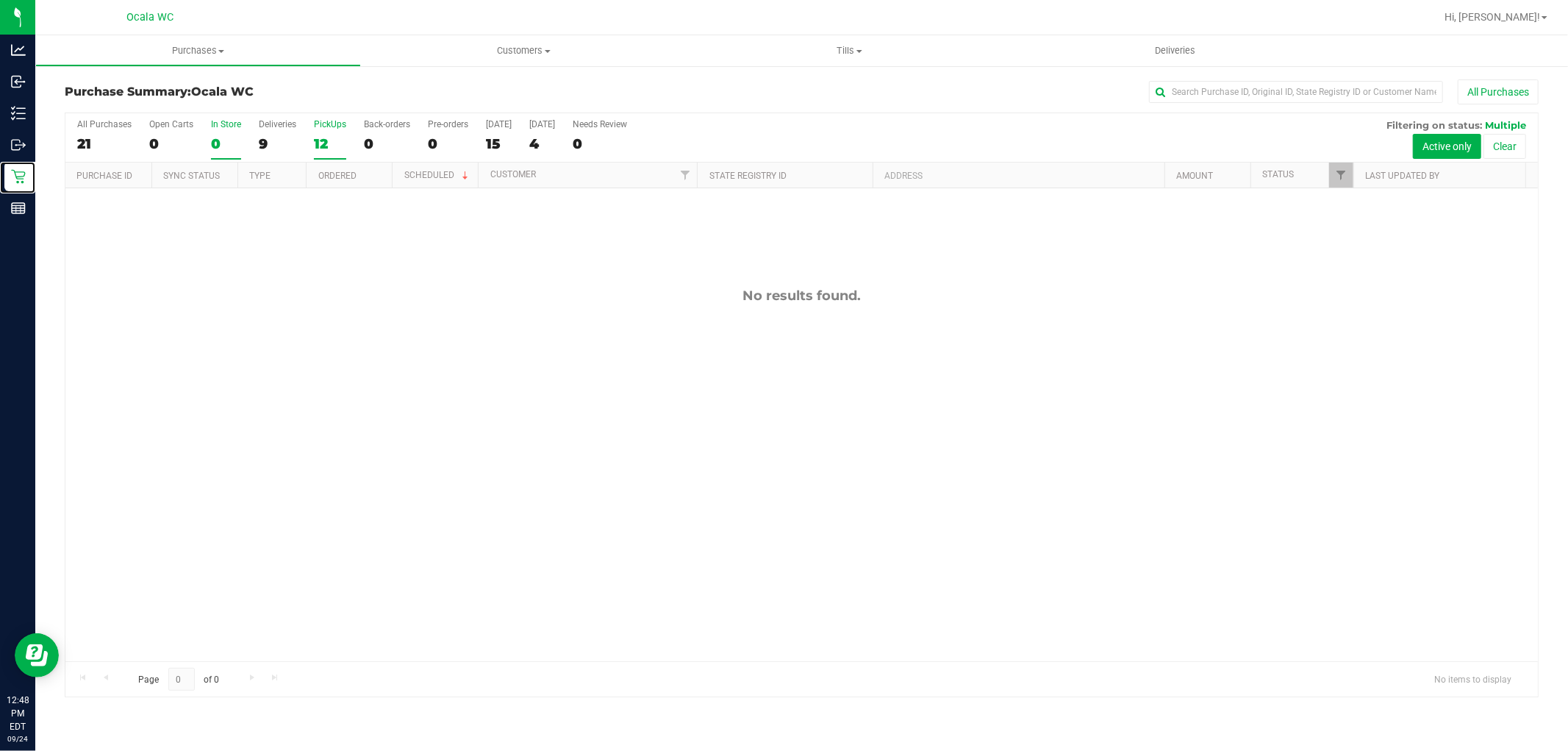
click at [322, 140] on div "12" at bounding box center [330, 143] width 32 height 17
click at [0, 0] on input "PickUps 12" at bounding box center [0, 0] width 0 height 0
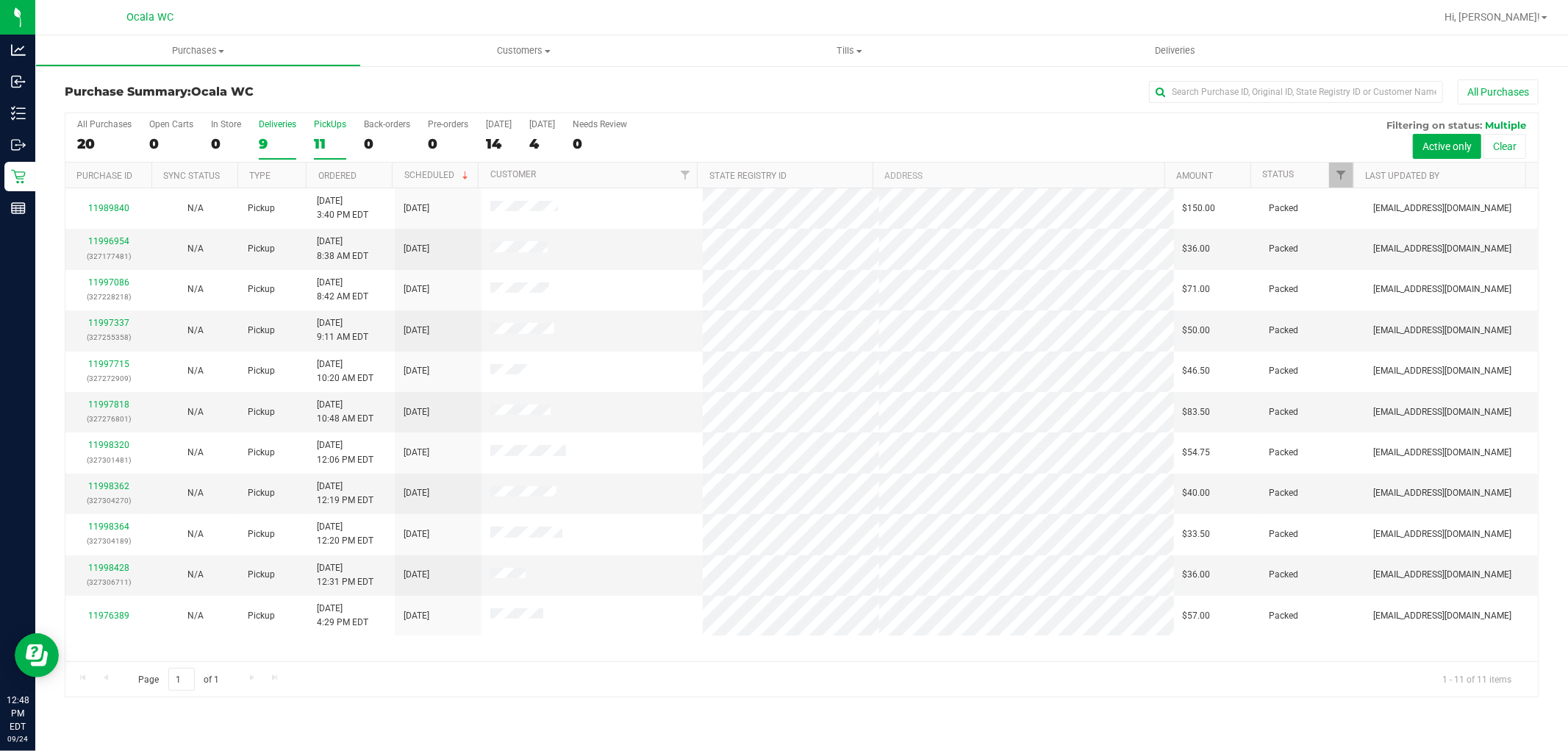
click at [273, 131] on label "Deliveries 9" at bounding box center [278, 139] width 37 height 41
click at [0, 0] on input "Deliveries 9" at bounding box center [0, 0] width 0 height 0
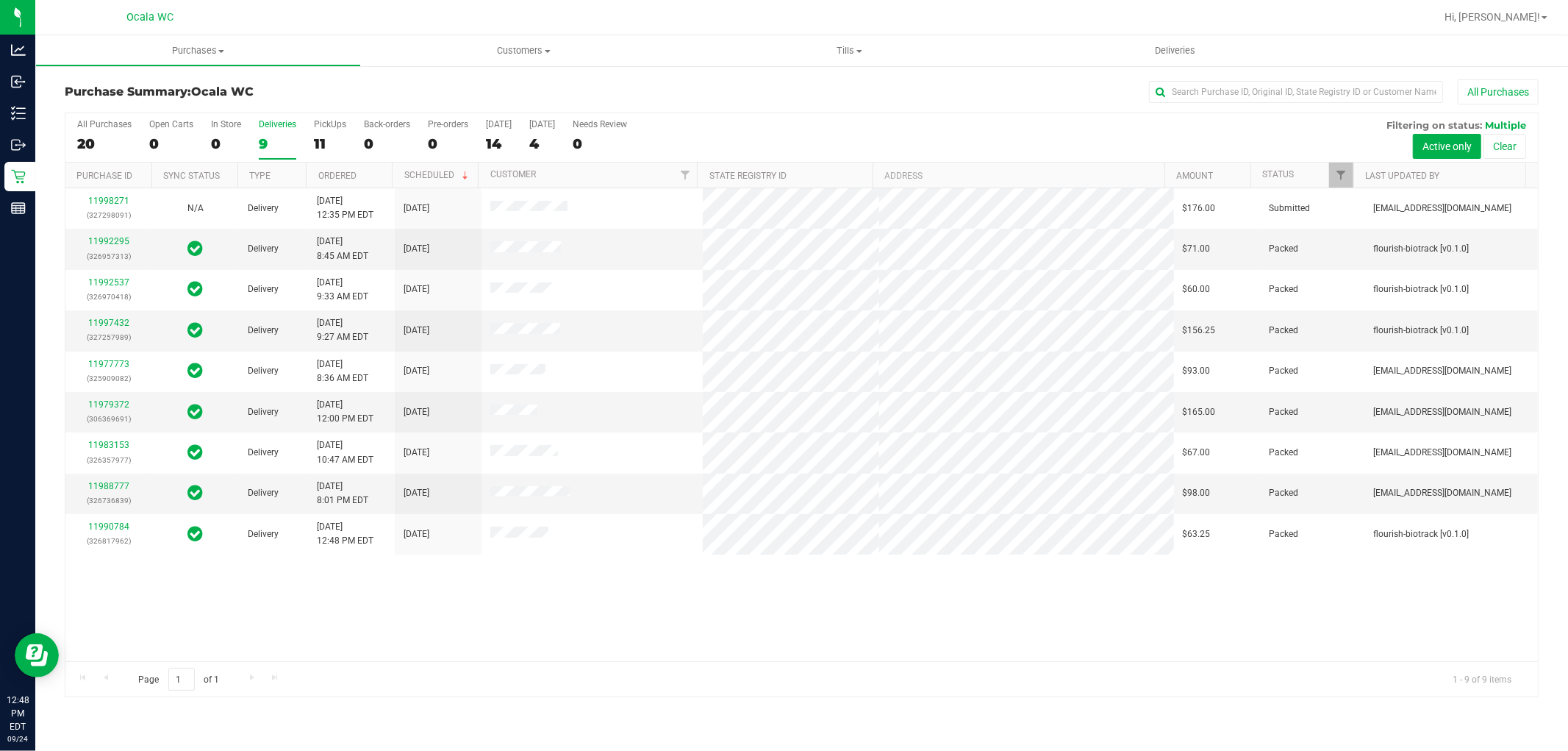
click at [509, 89] on h3 "Purchase Summary: Ocala WC" at bounding box center [311, 92] width 491 height 14
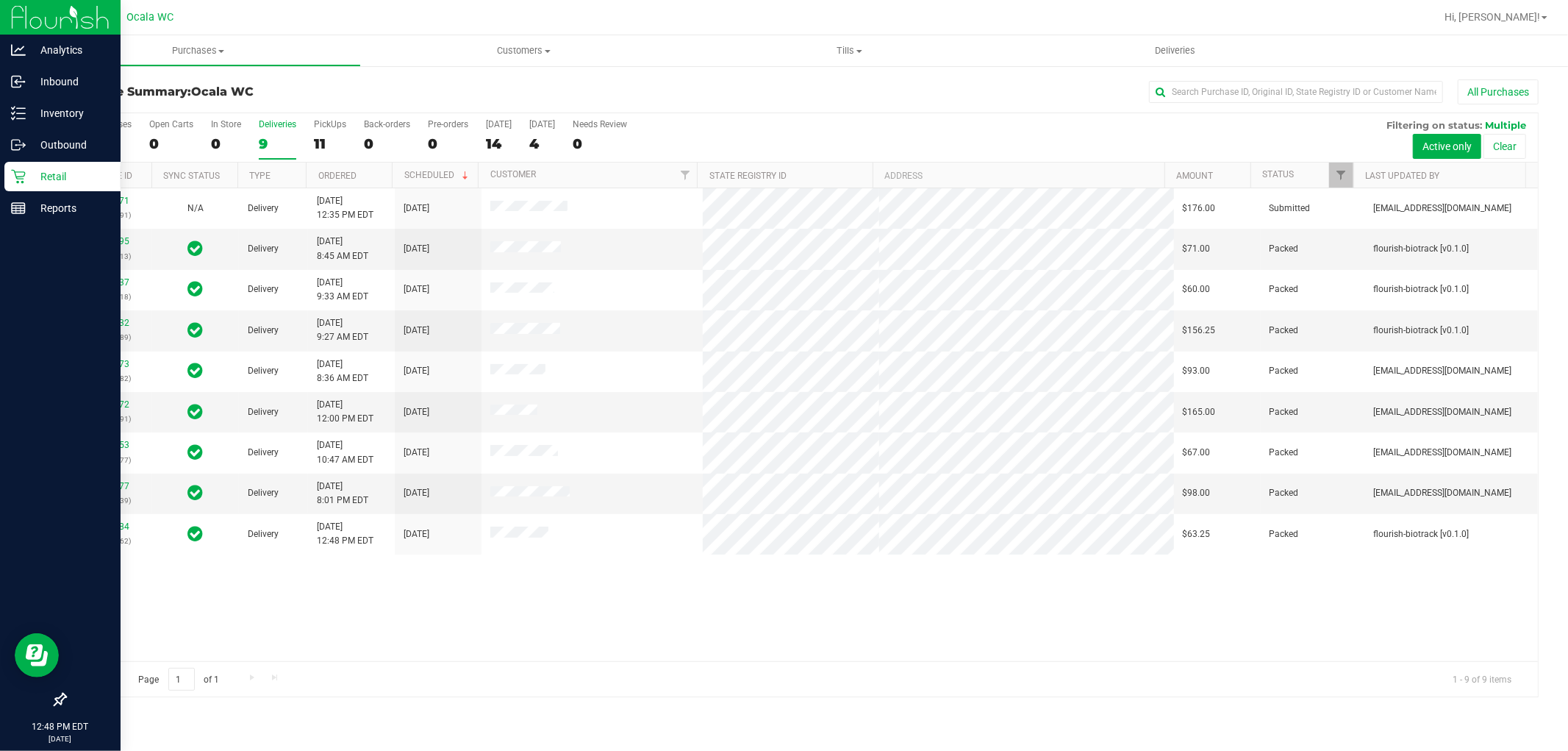
click at [14, 163] on div "Retail" at bounding box center [62, 176] width 116 height 30
click at [30, 180] on p "Retail" at bounding box center [69, 176] width 89 height 18
click at [73, 111] on p "Inventory" at bounding box center [69, 113] width 89 height 18
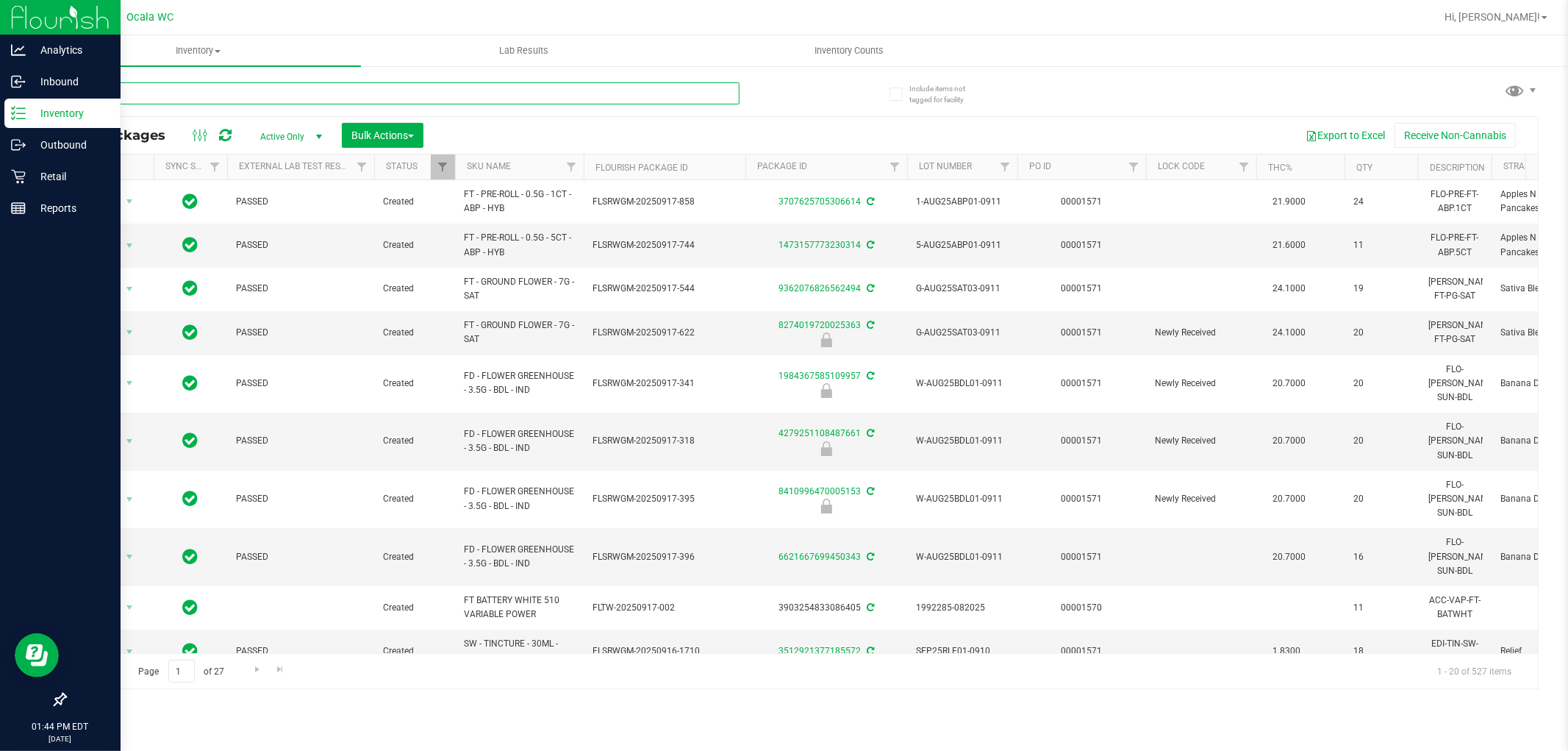
click at [382, 97] on input "text" at bounding box center [403, 94] width 675 height 22
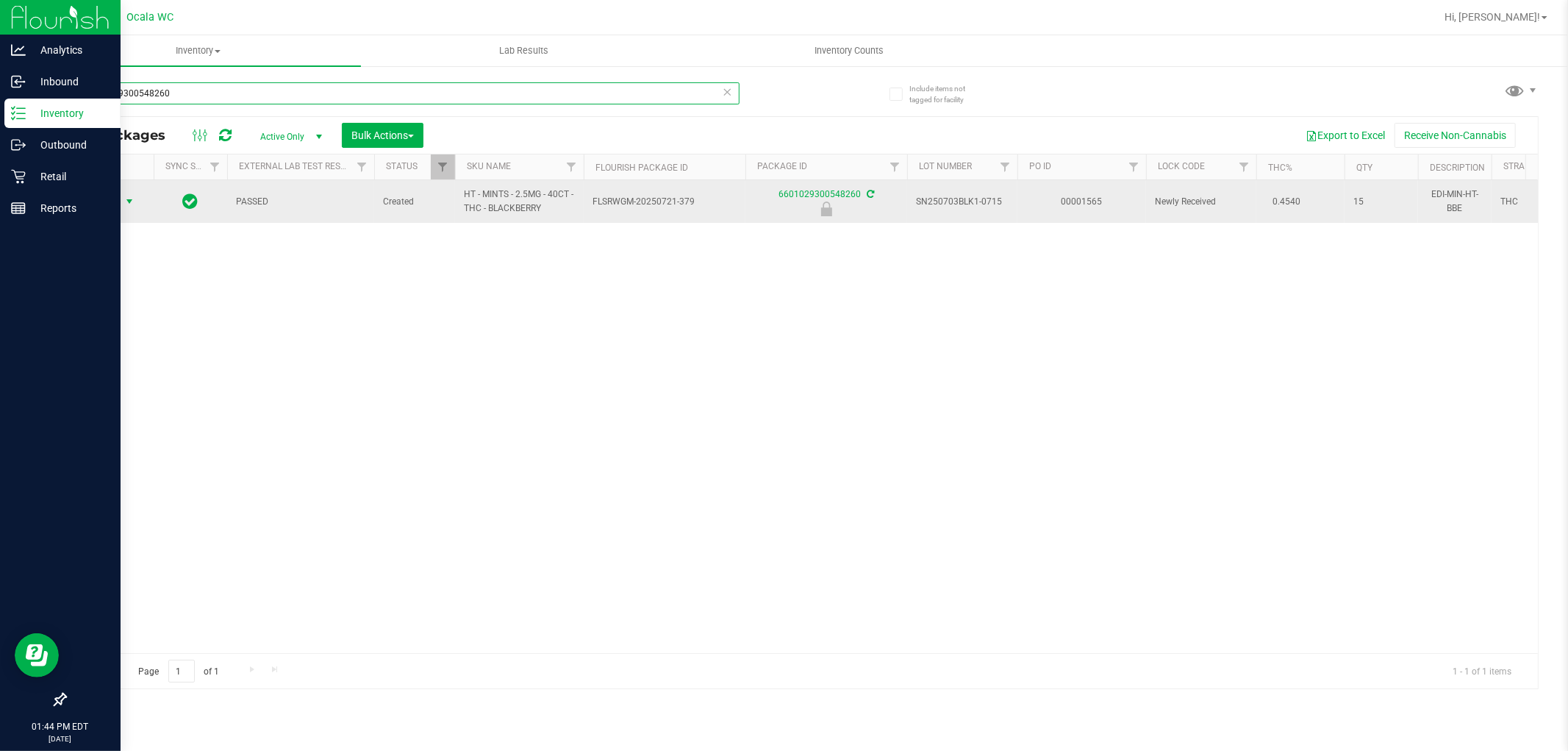
type input "6601029300548260"
click at [118, 197] on span "Action" at bounding box center [100, 202] width 40 height 20
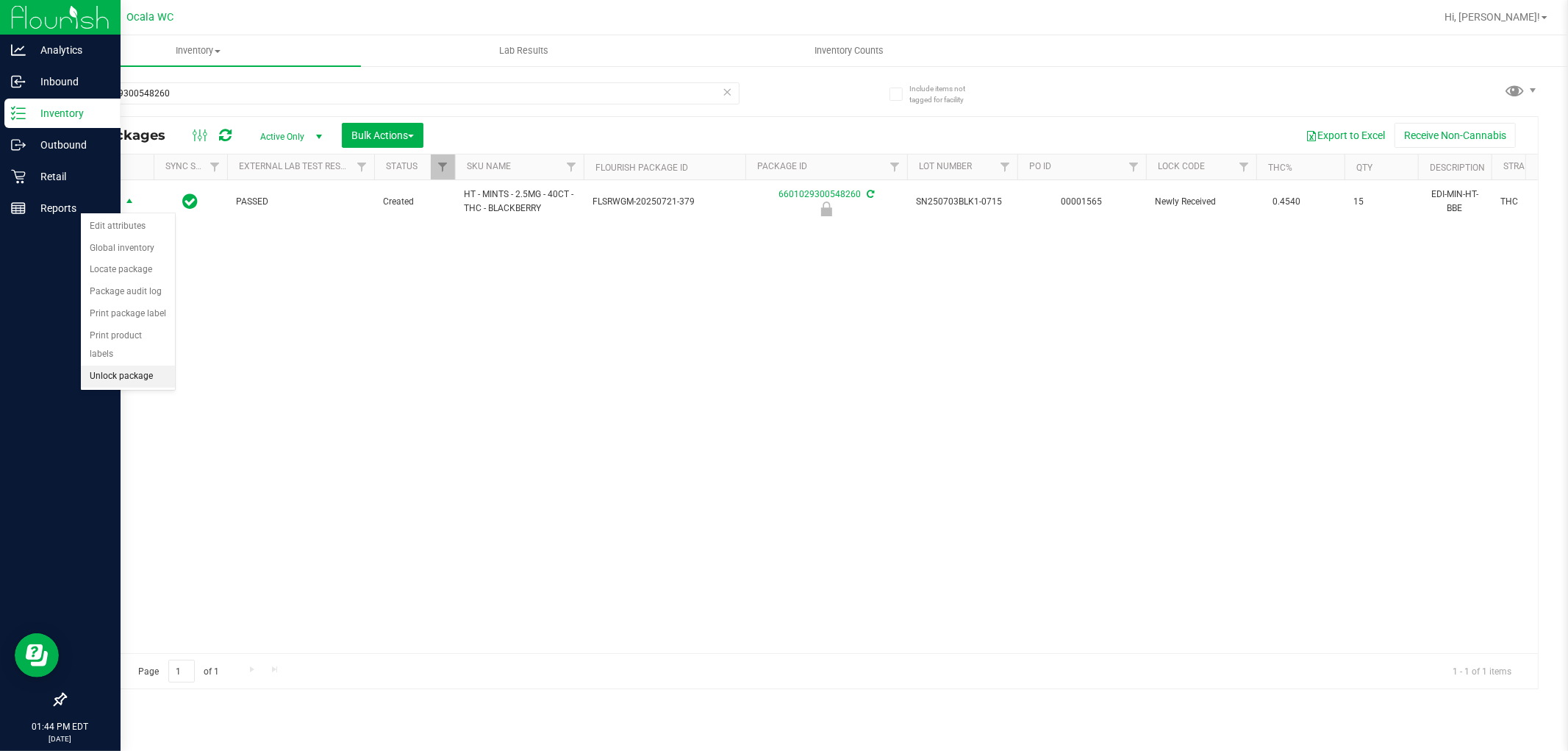
click at [130, 377] on li "Unlock package" at bounding box center [128, 376] width 95 height 22
